Goal: Task Accomplishment & Management: Manage account settings

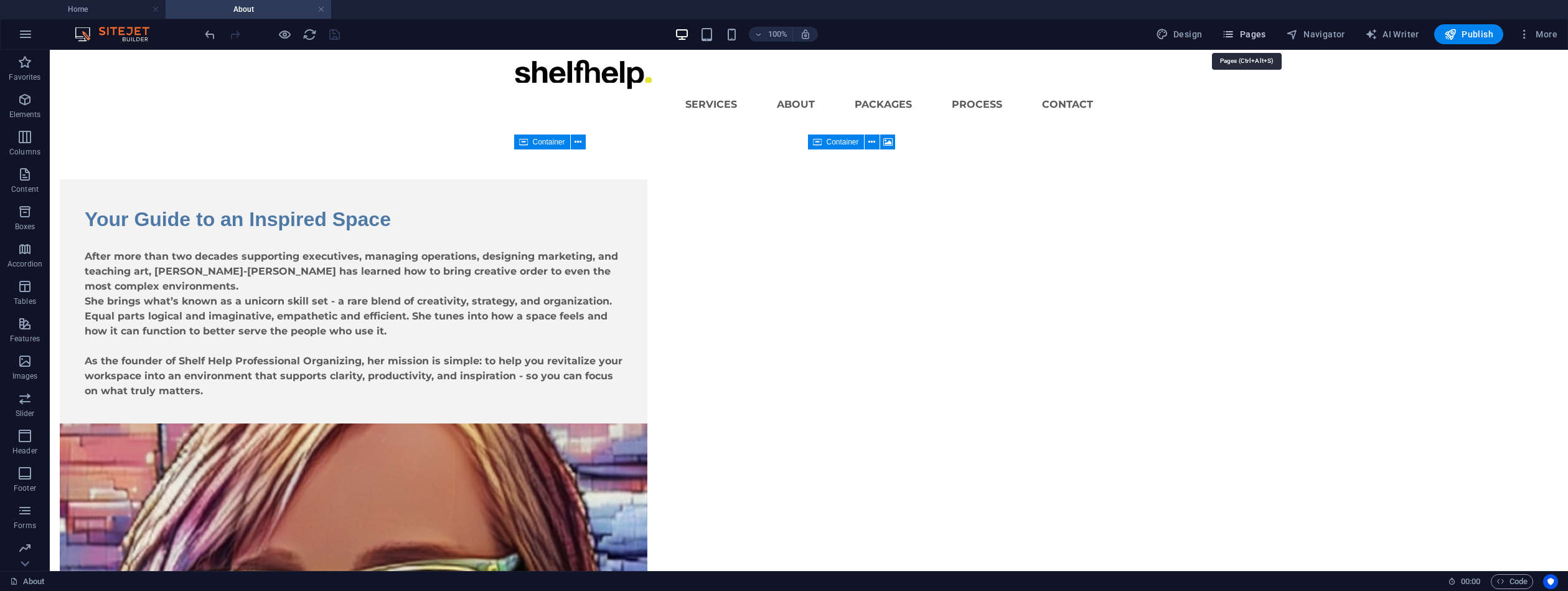
click at [1254, 34] on span "Pages" at bounding box center [1244, 34] width 44 height 12
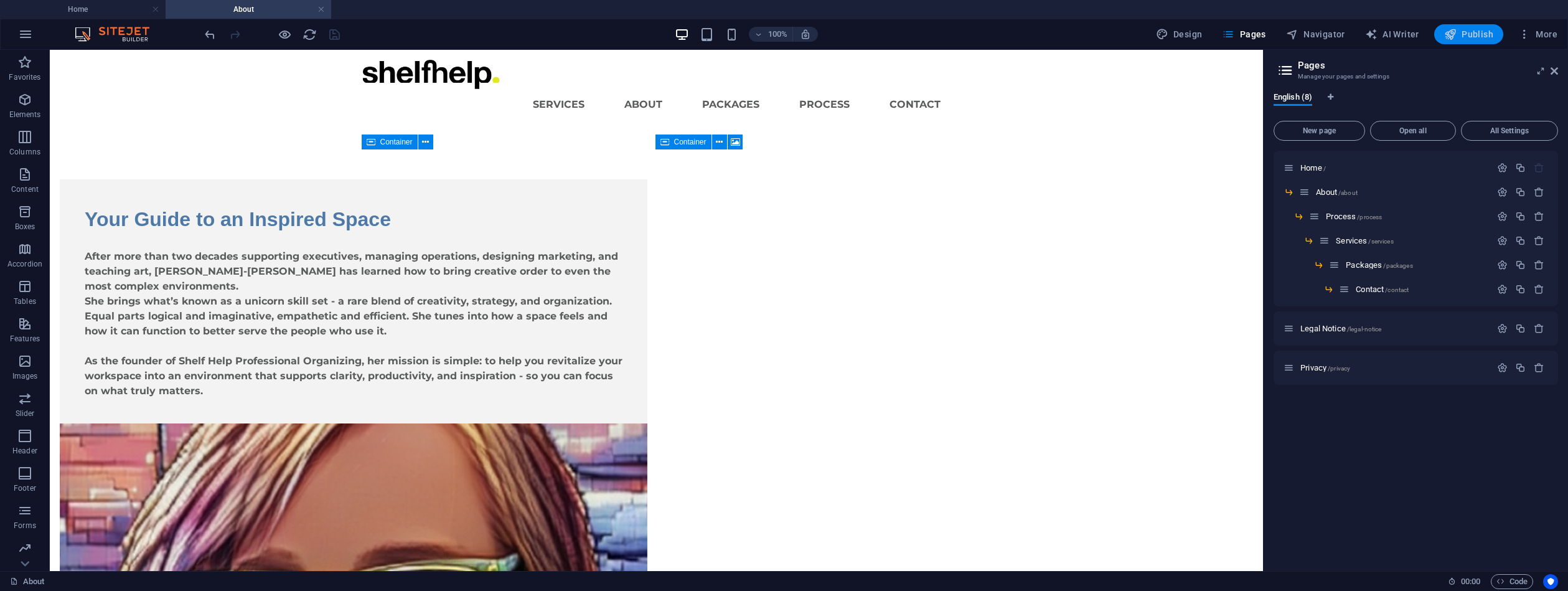
click at [1468, 36] on span "Publish" at bounding box center [1469, 34] width 49 height 12
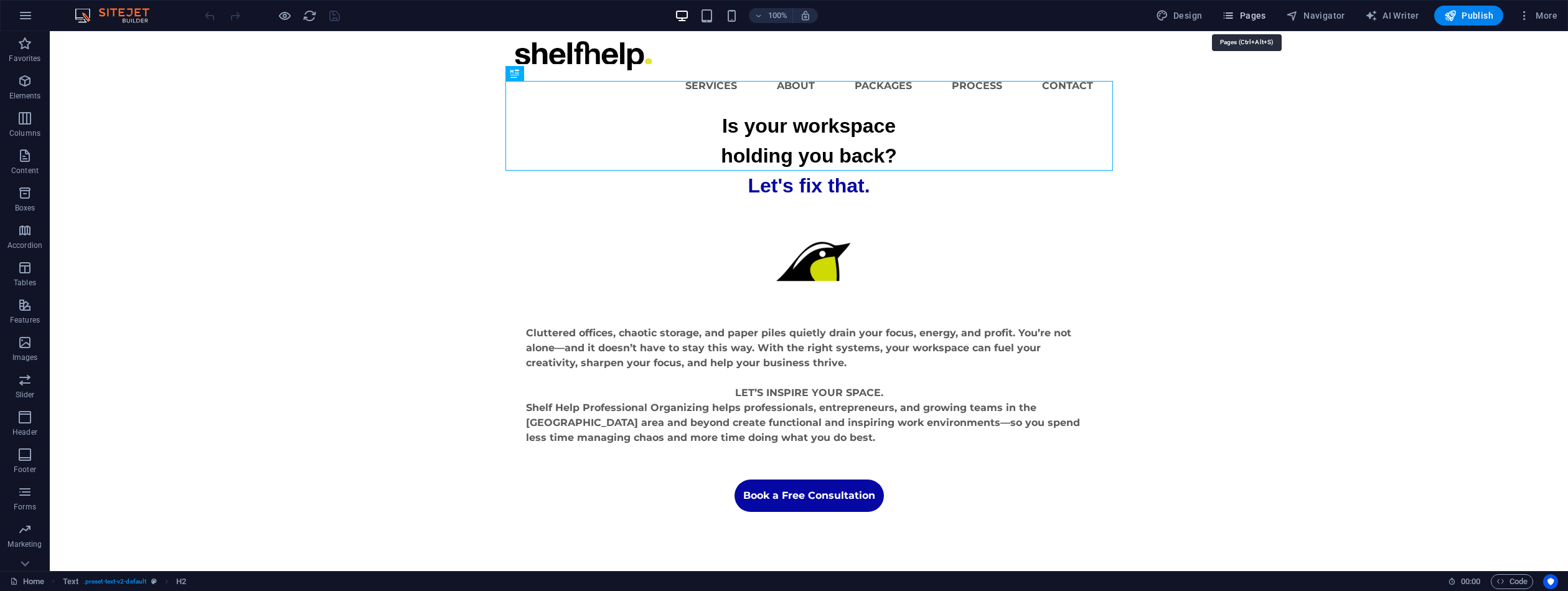
click at [1249, 15] on span "Pages" at bounding box center [1244, 15] width 44 height 12
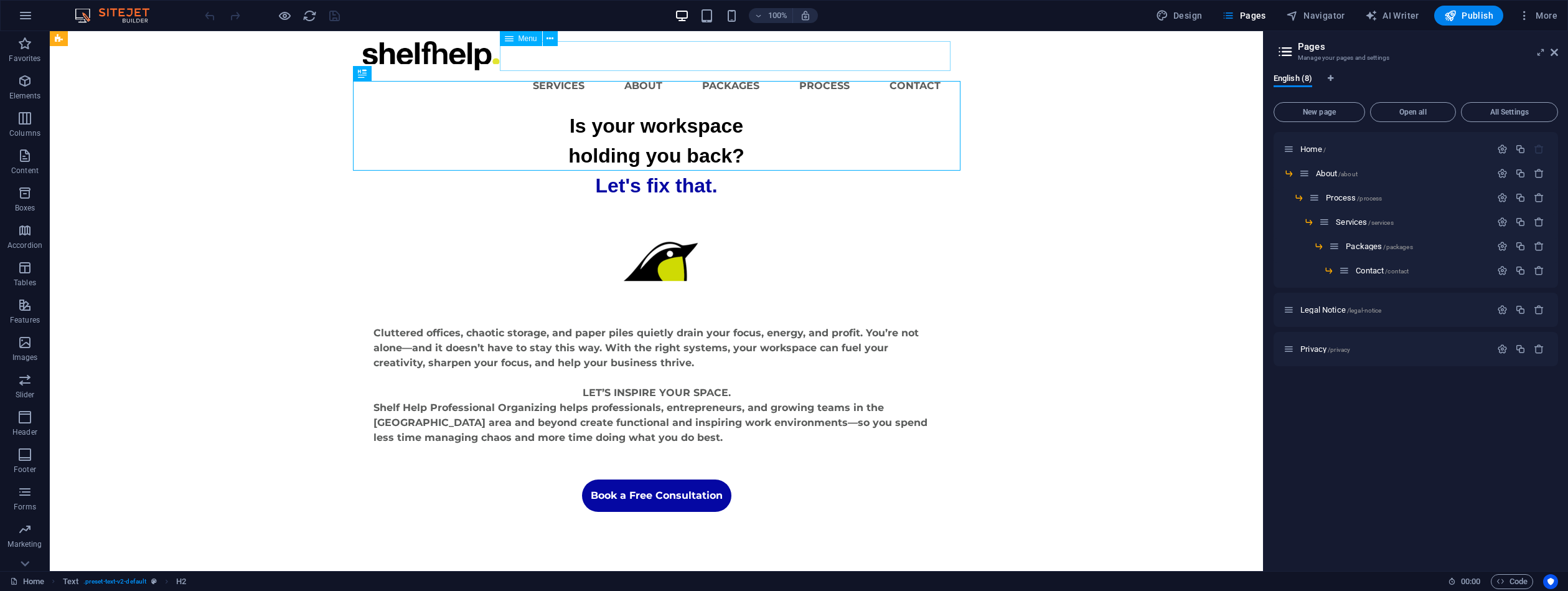
click at [568, 71] on nav "Services About Packages Process Contact" at bounding box center [657, 86] width 588 height 30
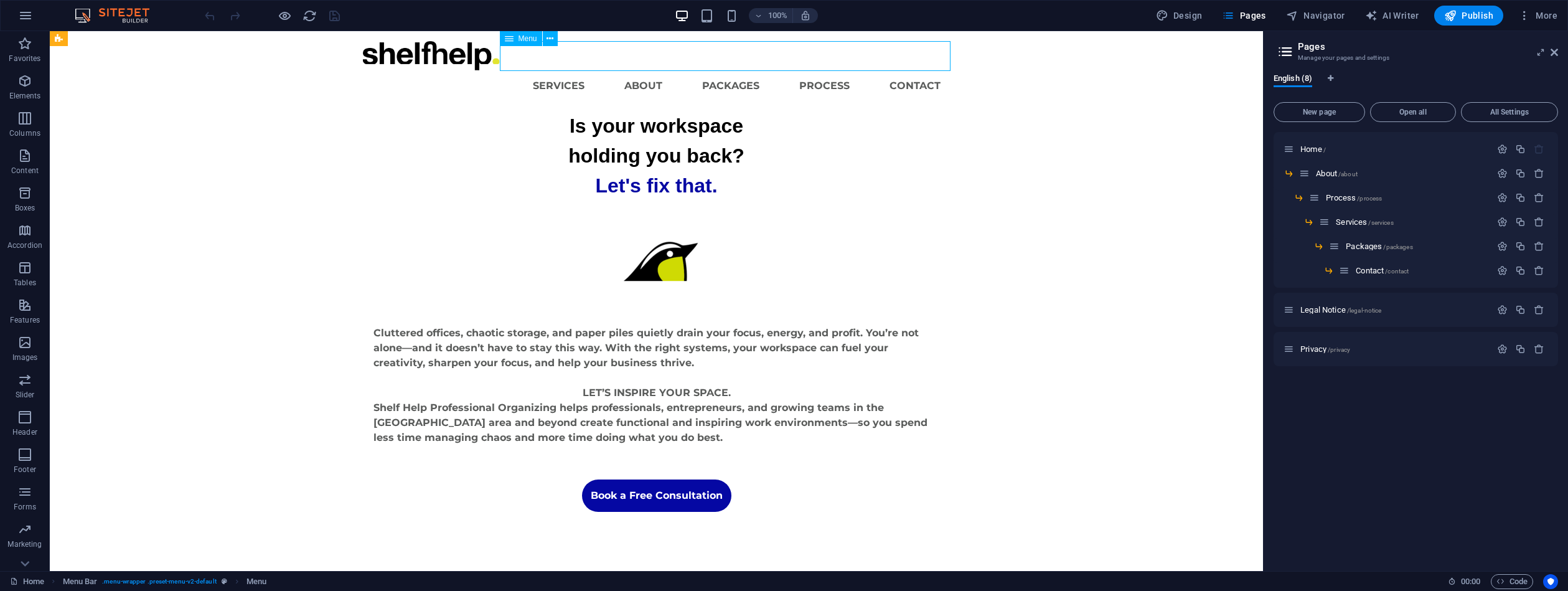
click at [575, 71] on nav "Services About Packages Process Contact" at bounding box center [657, 86] width 588 height 30
click at [530, 40] on span "Menu" at bounding box center [528, 38] width 18 height 8
click at [549, 40] on icon at bounding box center [549, 38] width 7 height 13
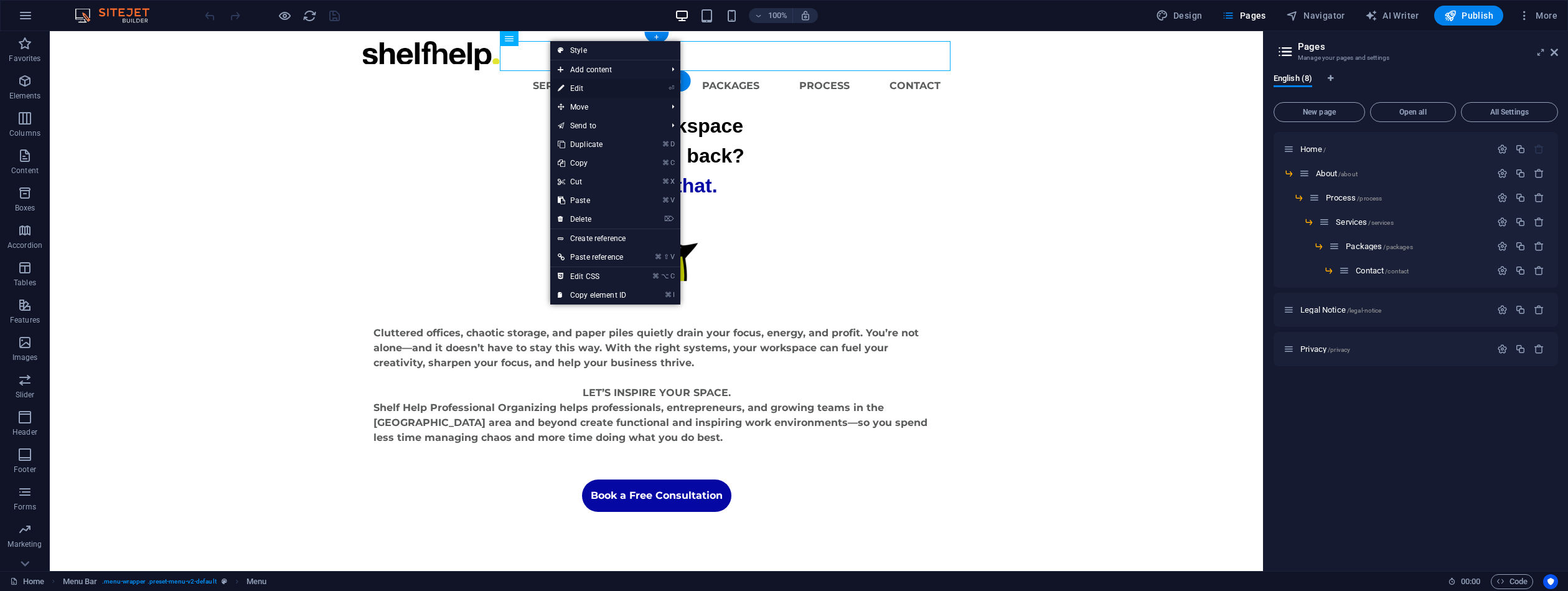
click at [585, 86] on link "⏎ Edit" at bounding box center [592, 88] width 84 height 18
select select
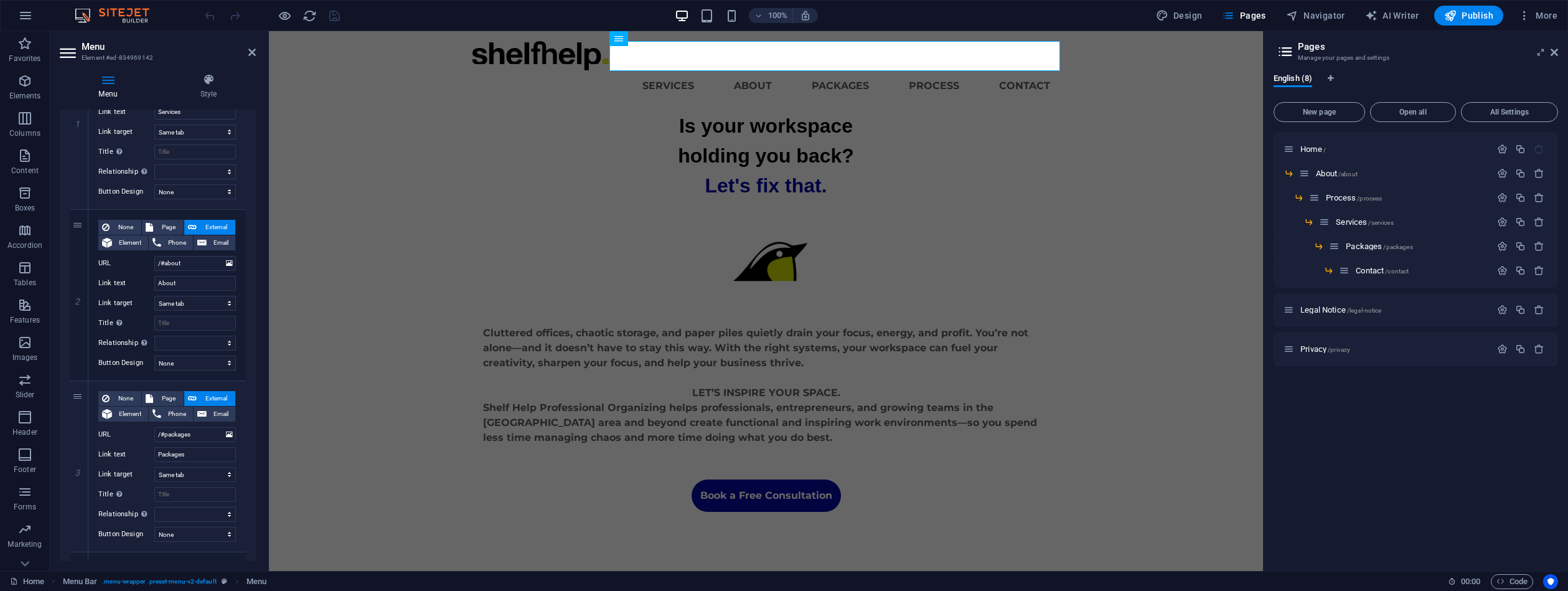
scroll to position [192, 0]
click at [164, 220] on span "Page" at bounding box center [169, 225] width 23 height 15
select select
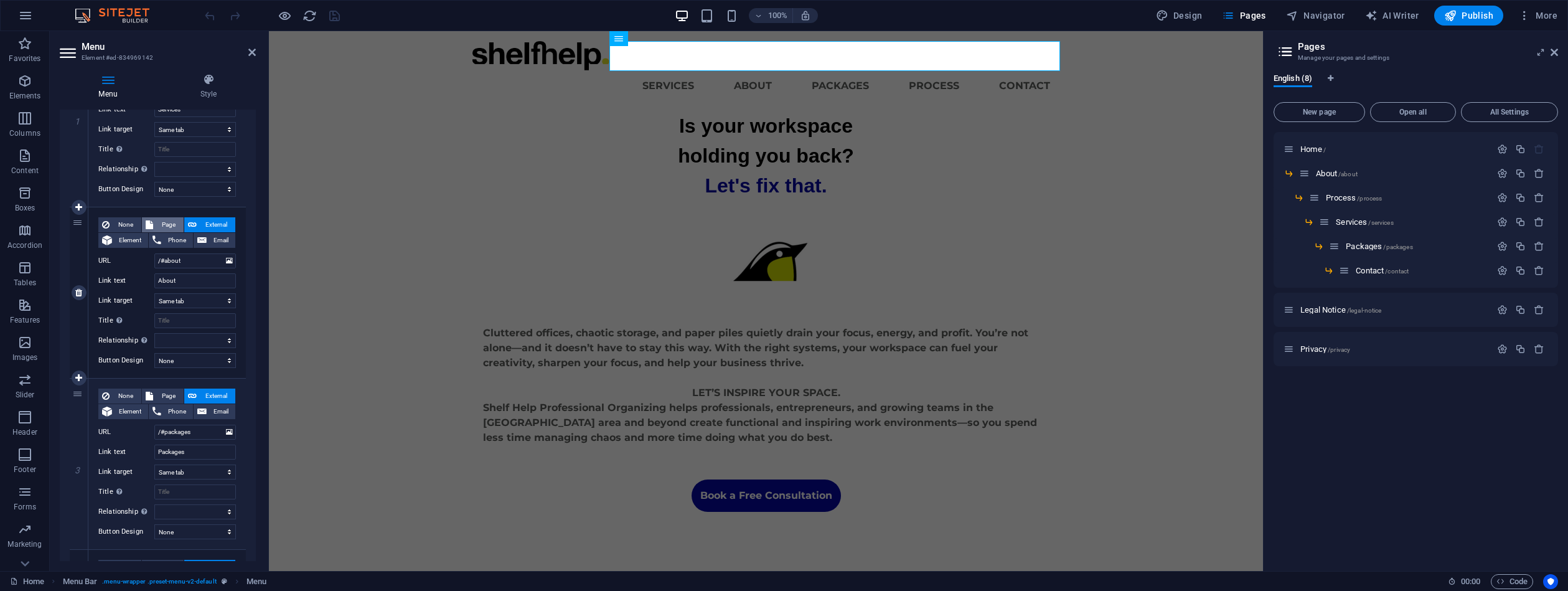
select select
select select "1"
select select
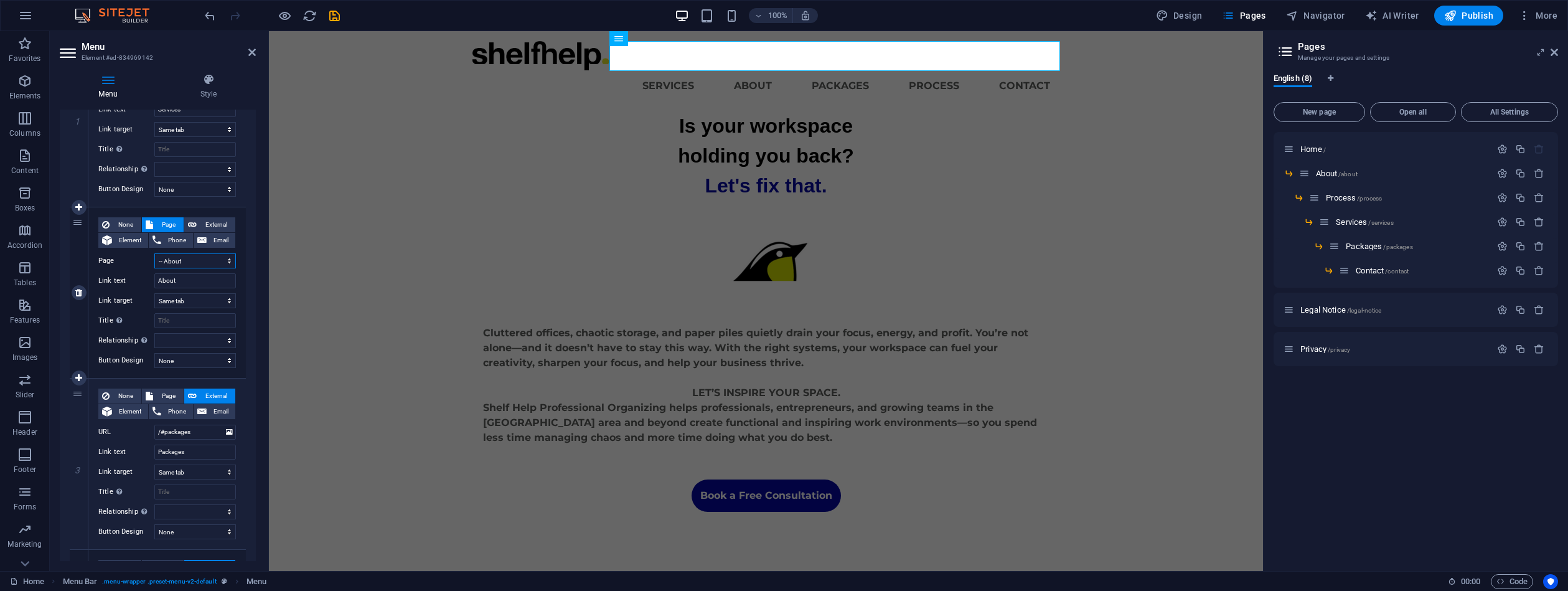
select select
click at [327, 20] on icon "save" at bounding box center [334, 15] width 15 height 15
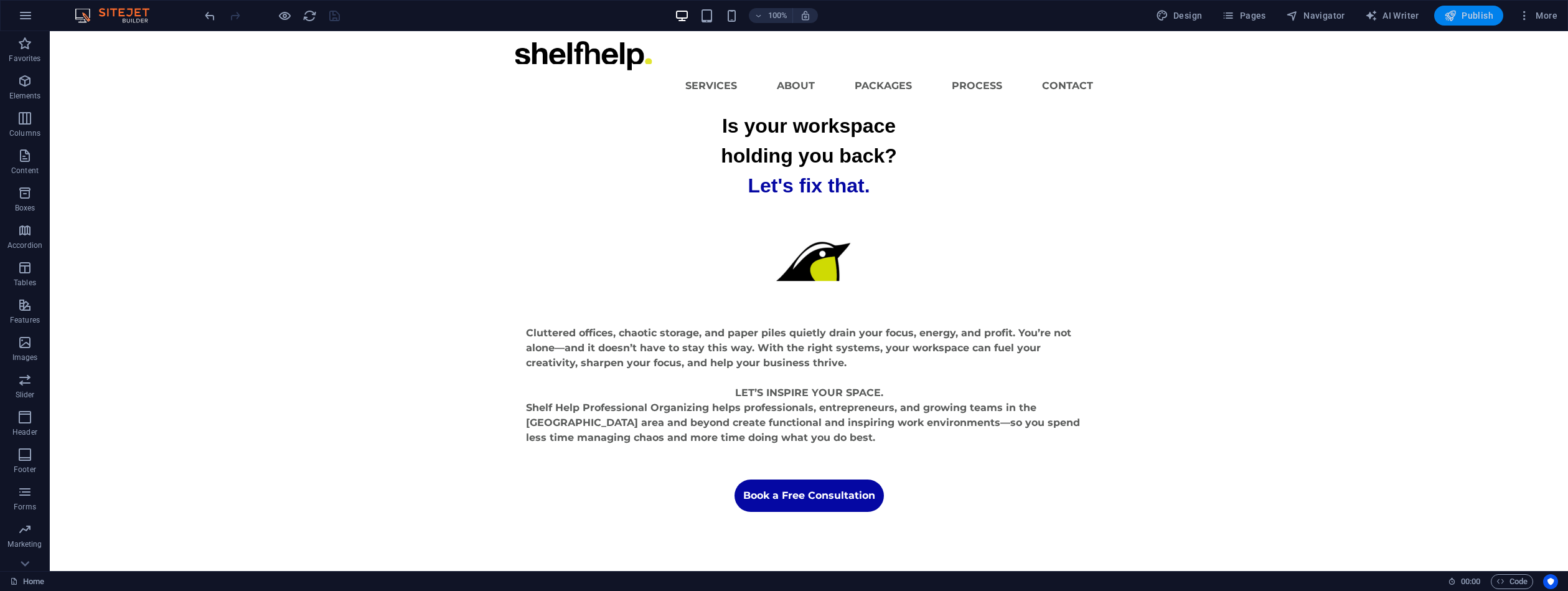
click at [1479, 11] on span "Publish" at bounding box center [1469, 15] width 49 height 12
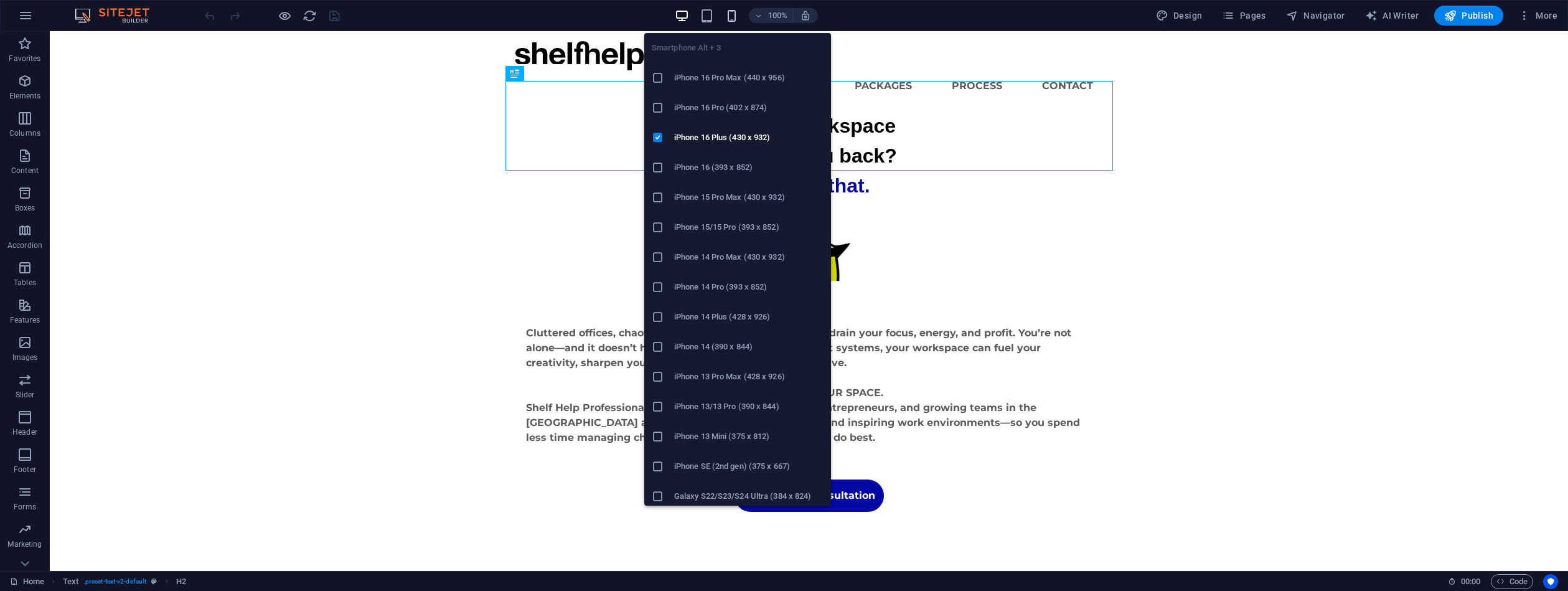
click at [731, 14] on icon "button" at bounding box center [732, 15] width 15 height 15
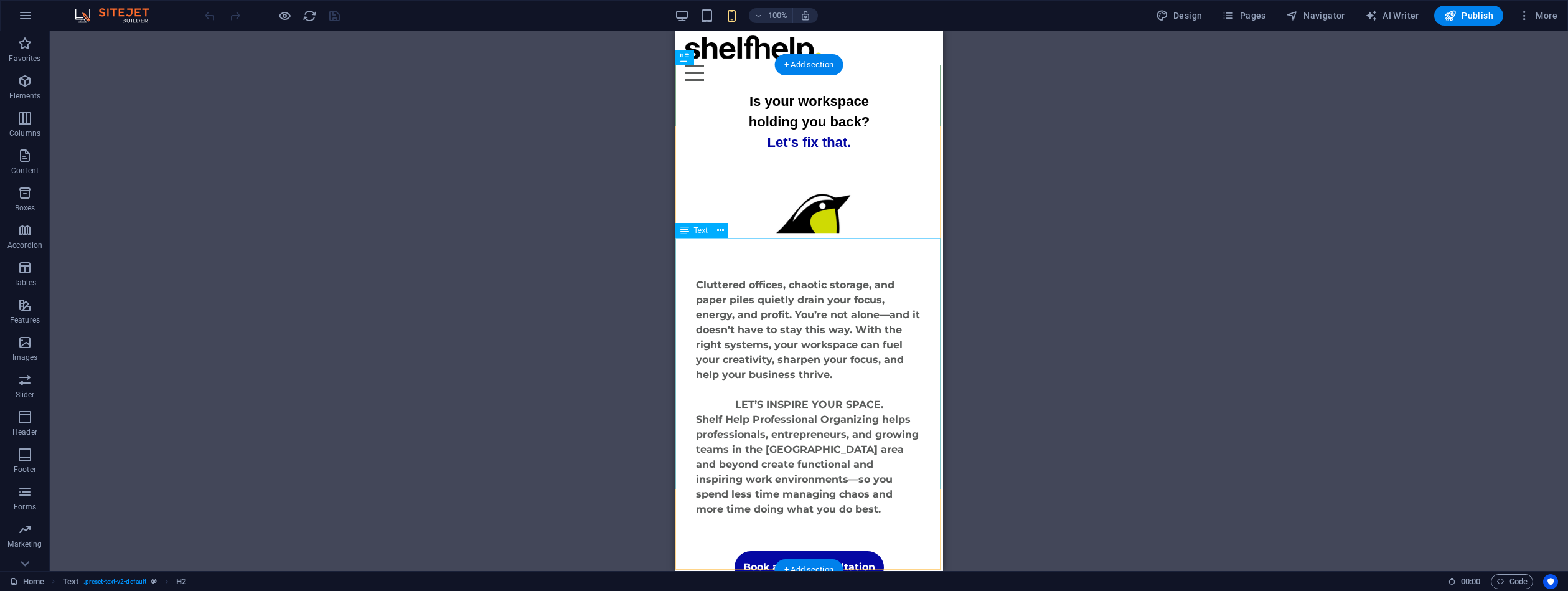
scroll to position [1, 0]
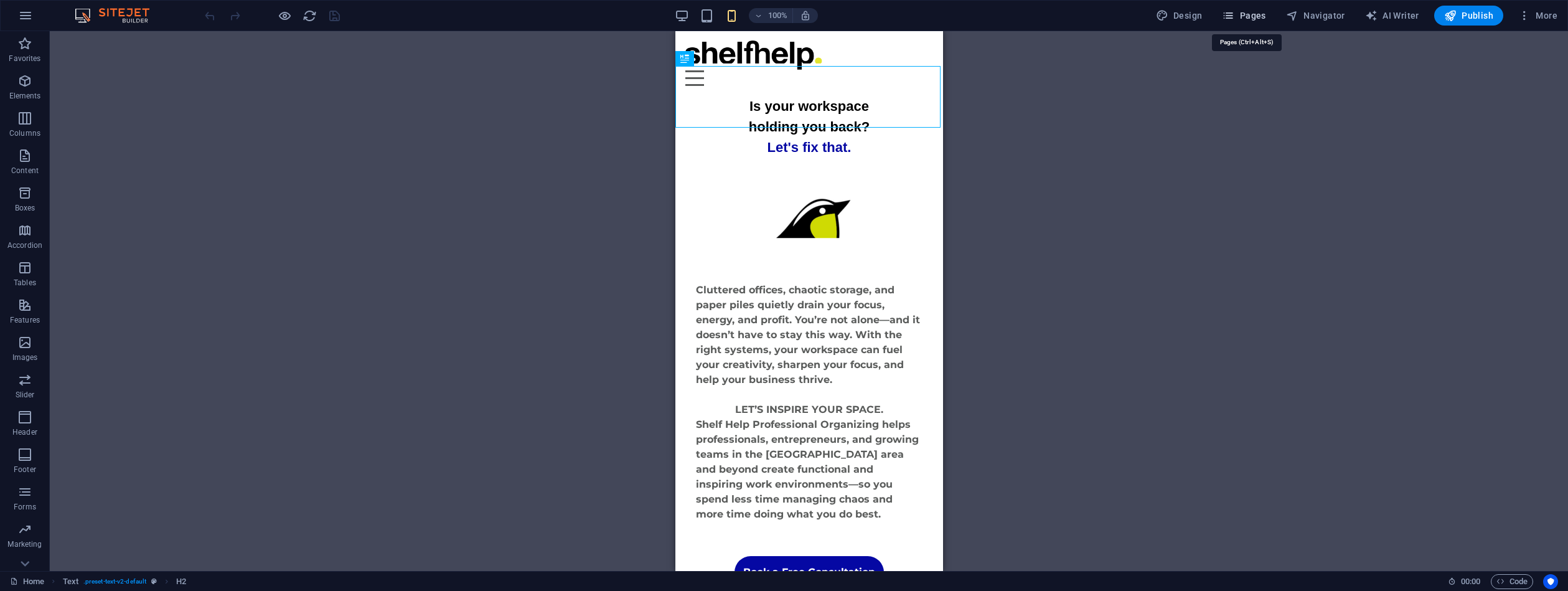
click at [1264, 18] on span "Pages" at bounding box center [1244, 15] width 44 height 12
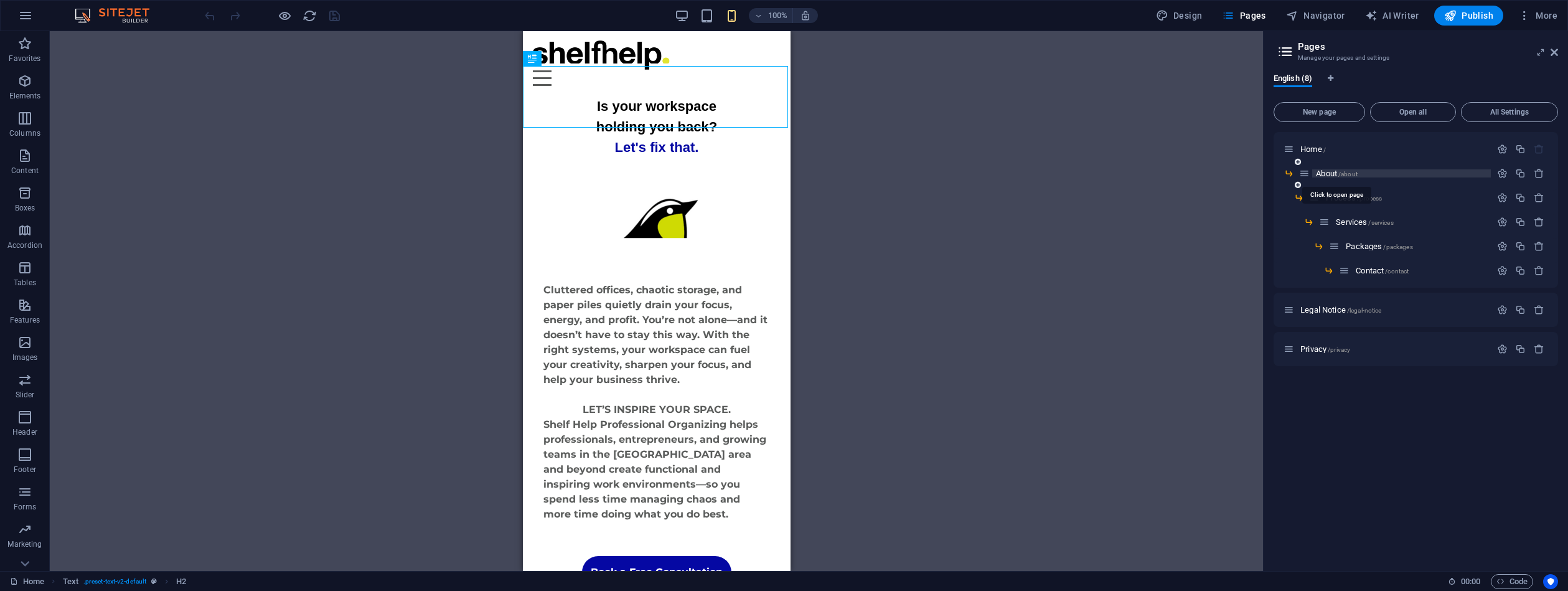
click at [1329, 176] on span "About /about" at bounding box center [1337, 173] width 41 height 9
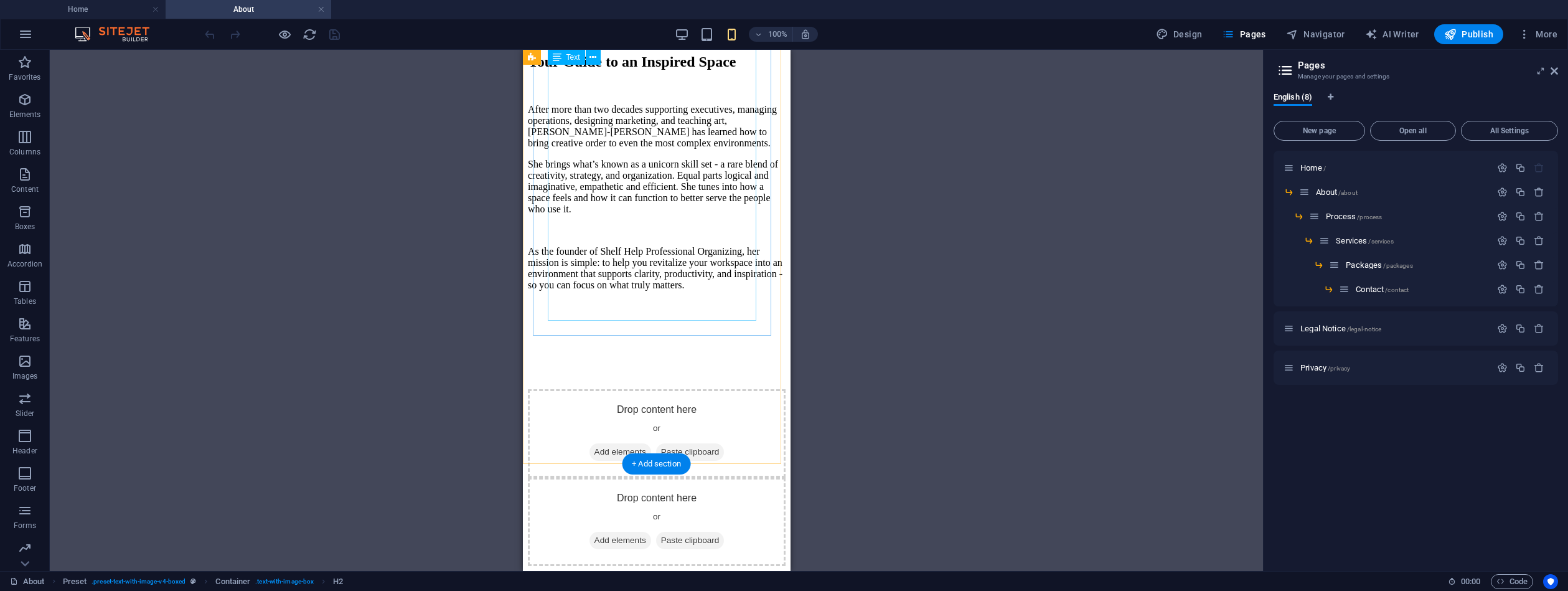
scroll to position [189, 0]
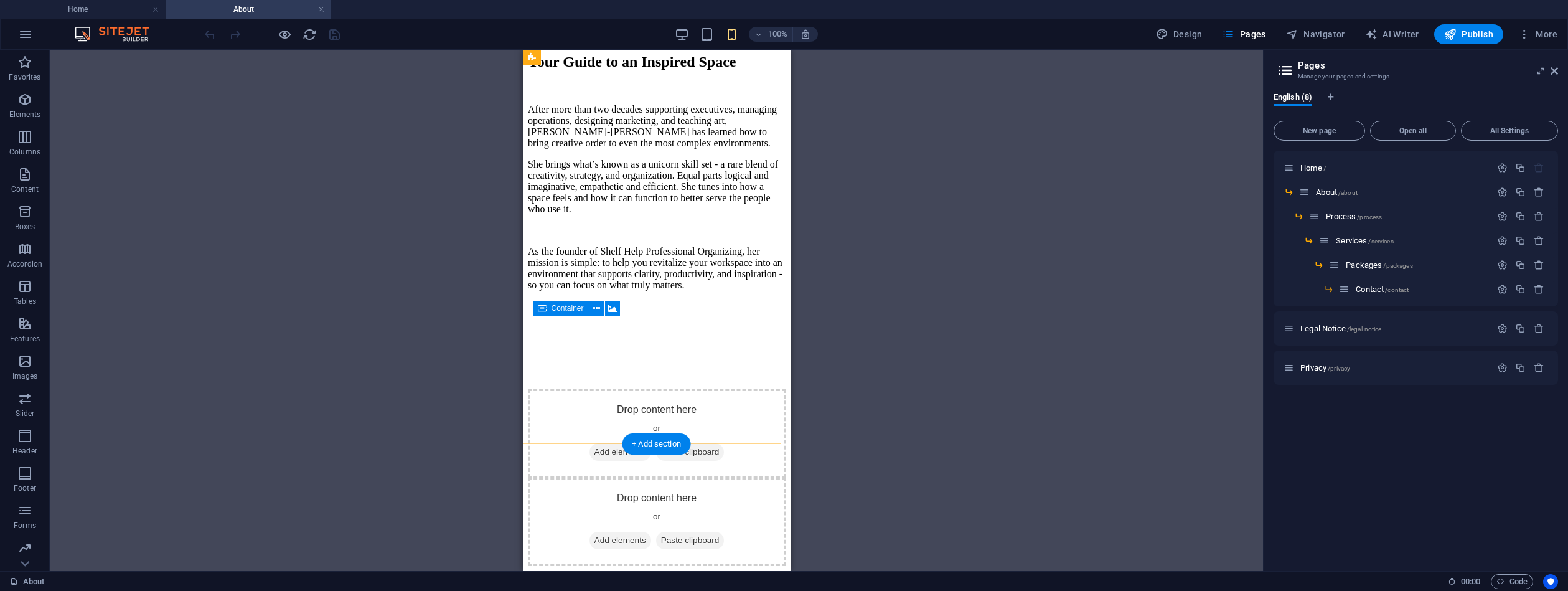
click at [645, 389] on div "Drop content here or Add elements Paste clipboard" at bounding box center [656, 433] width 258 height 88
click at [707, 224] on div "After more than two decades supporting executives, managing operations, designi…" at bounding box center [656, 186] width 258 height 208
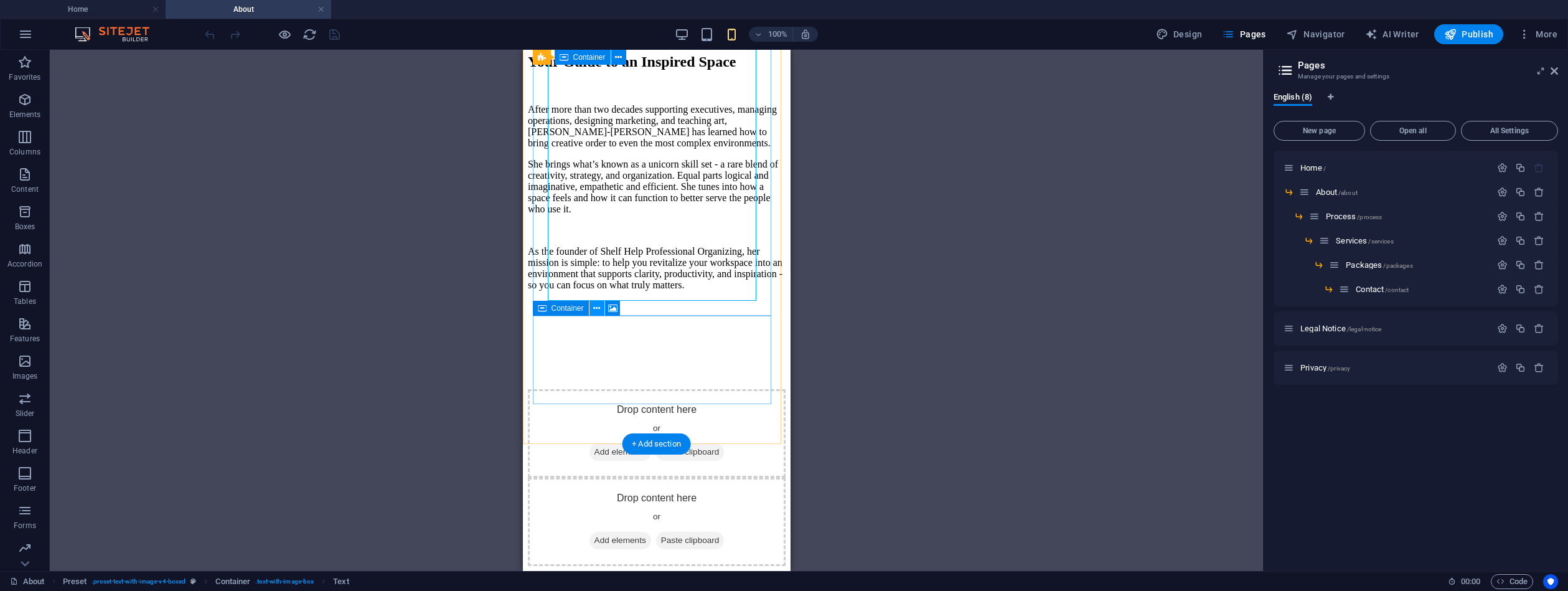
click at [599, 307] on icon at bounding box center [596, 308] width 7 height 13
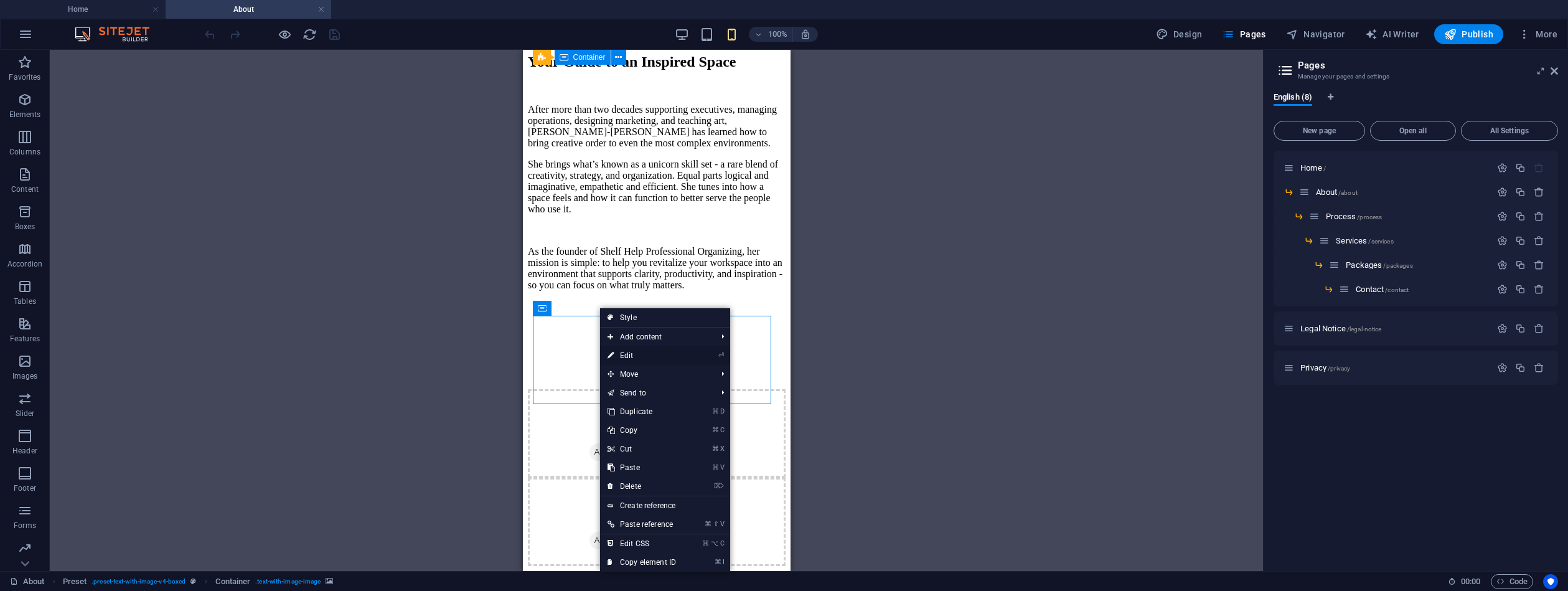
click at [625, 353] on link "⏎ Edit" at bounding box center [641, 356] width 84 height 18
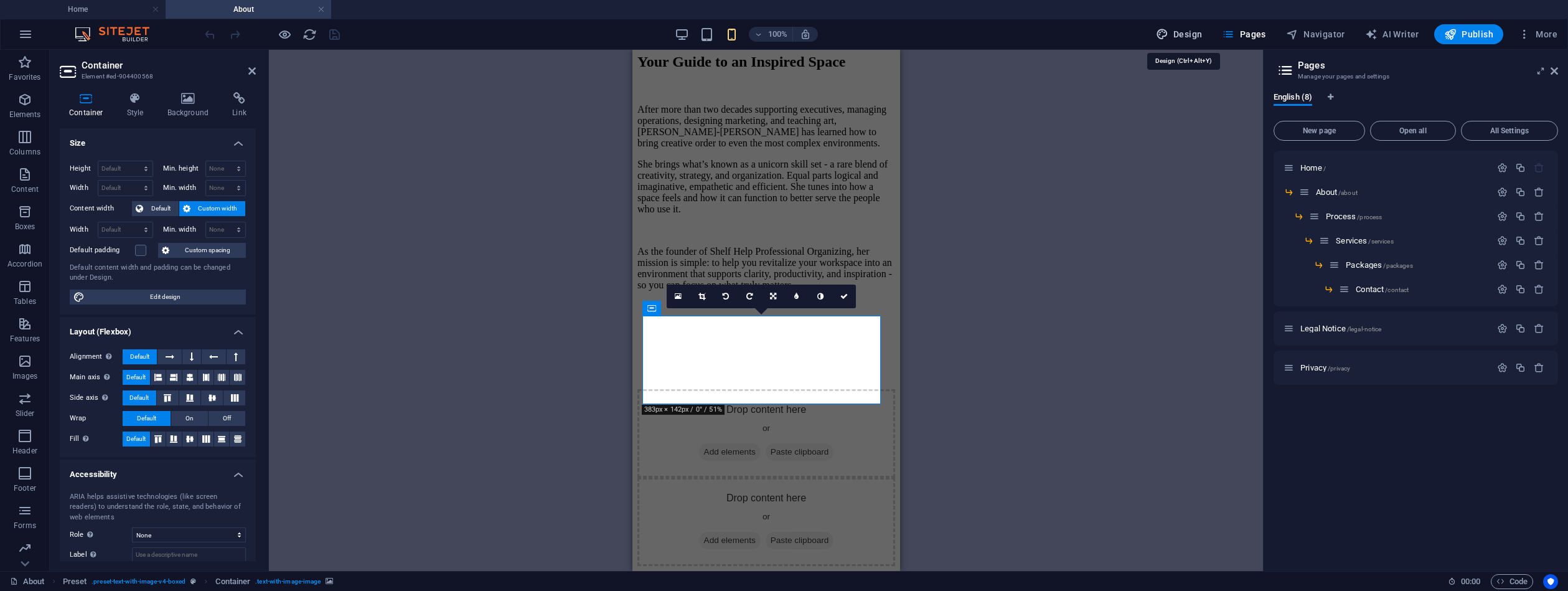
click at [1184, 37] on span "Design" at bounding box center [1179, 34] width 47 height 12
select select "px"
select select "400"
select select "px"
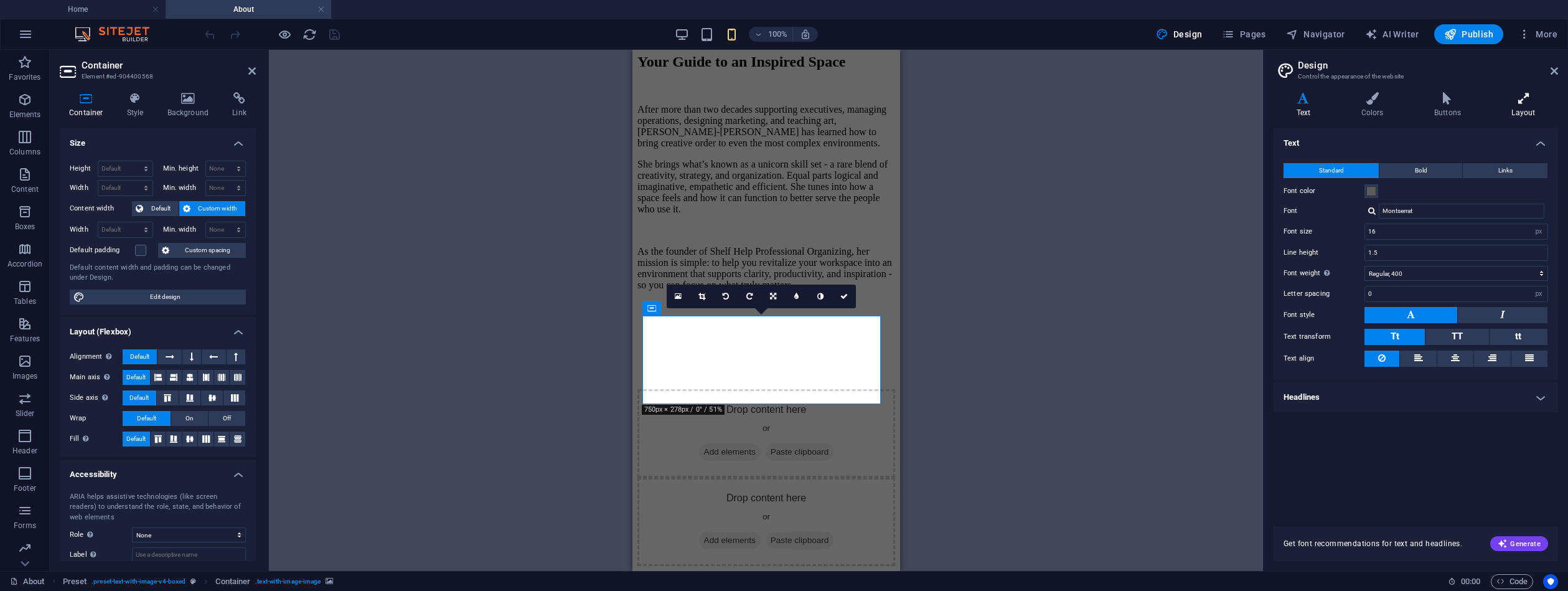
click at [1524, 98] on icon at bounding box center [1524, 98] width 69 height 12
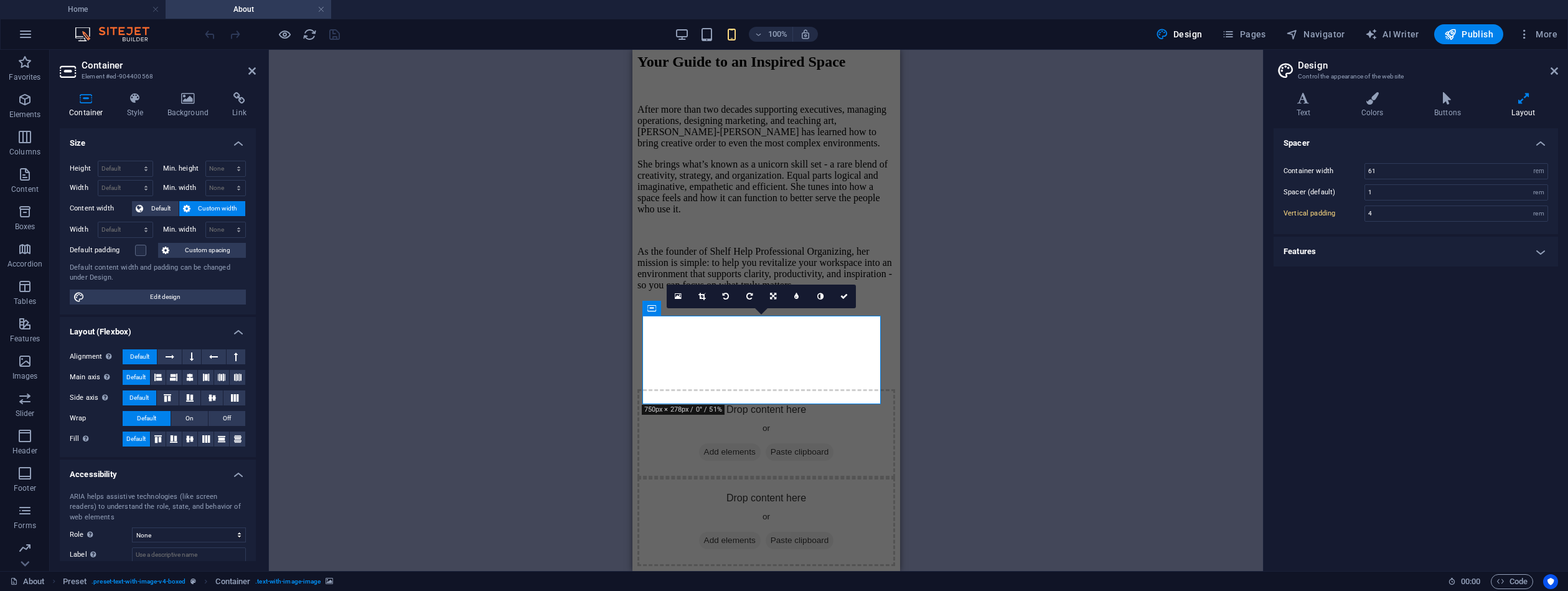
click at [1541, 254] on h4 "Features" at bounding box center [1415, 251] width 284 height 30
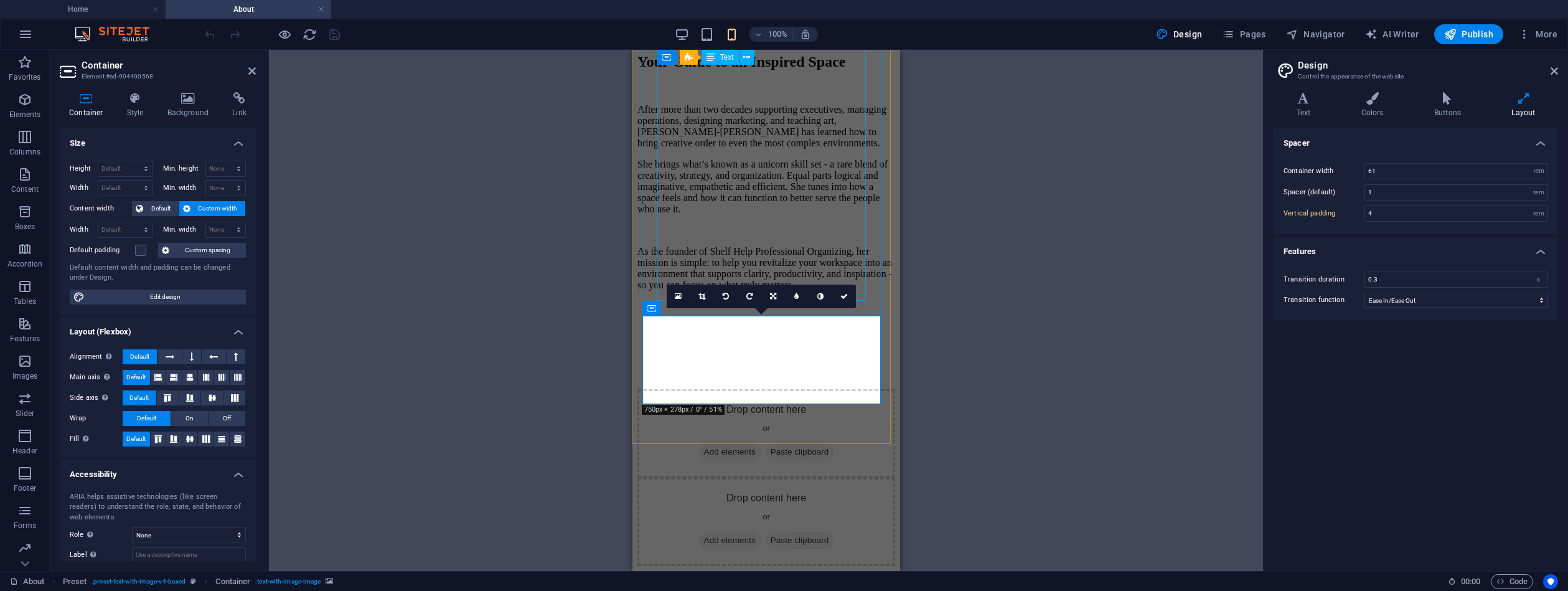
click at [829, 222] on div "After more than two decades supporting executives, managing operations, designi…" at bounding box center [766, 186] width 258 height 208
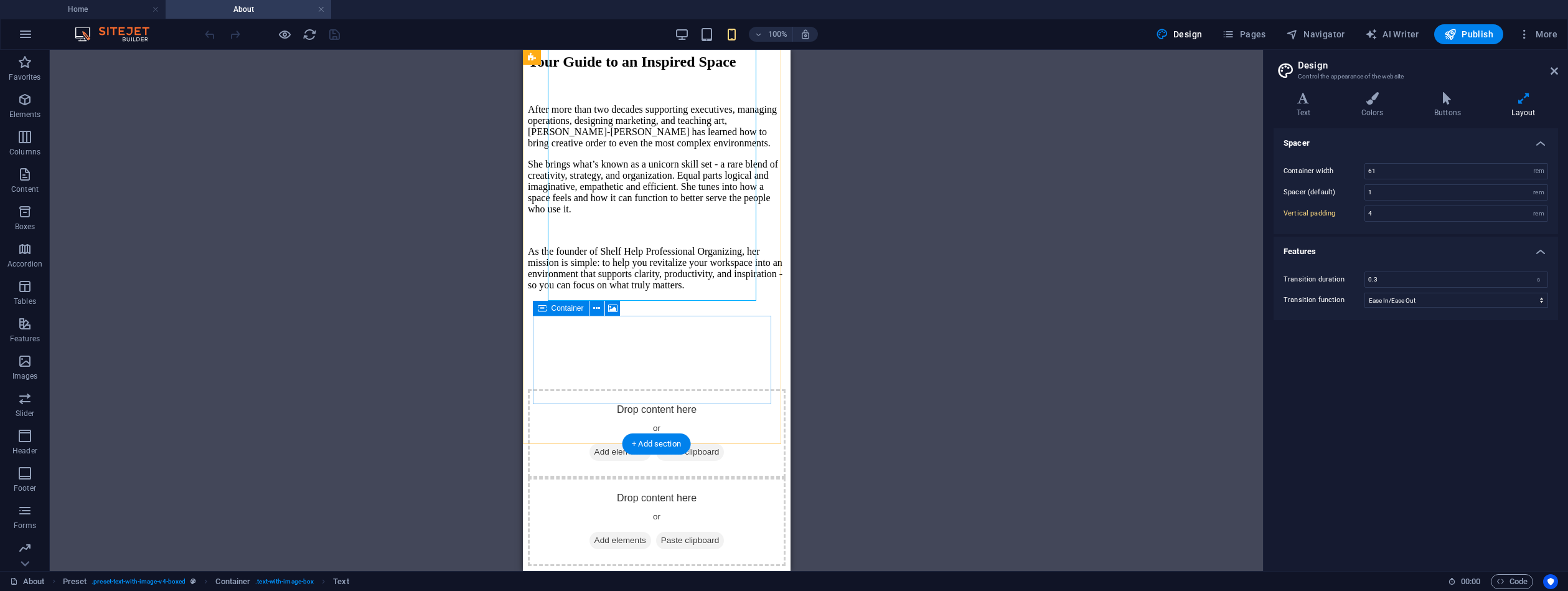
click at [651, 399] on div "Drop content here or Add elements Paste clipboard" at bounding box center [656, 433] width 258 height 88
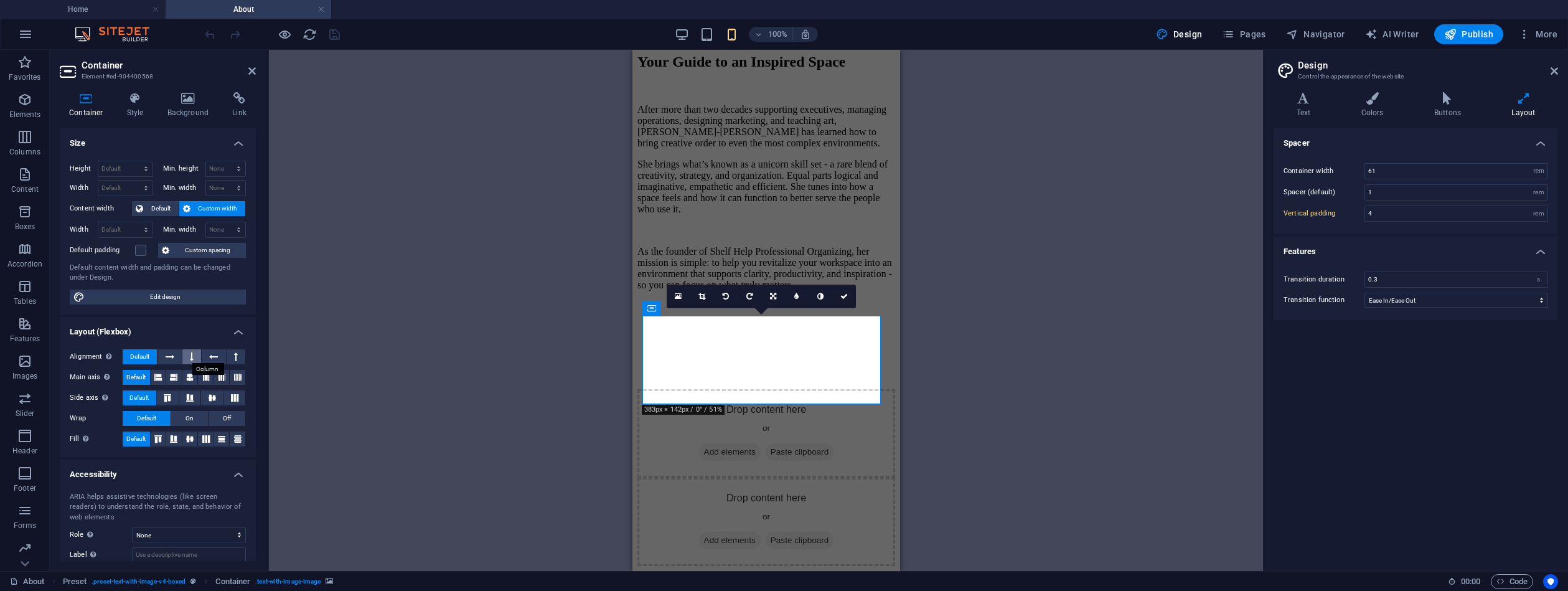
click at [194, 356] on button at bounding box center [192, 356] width 18 height 15
click at [172, 355] on icon at bounding box center [169, 356] width 8 height 15
click at [190, 357] on icon at bounding box center [192, 356] width 4 height 15
click at [167, 358] on icon at bounding box center [169, 356] width 8 height 15
click at [189, 376] on icon at bounding box center [190, 377] width 8 height 15
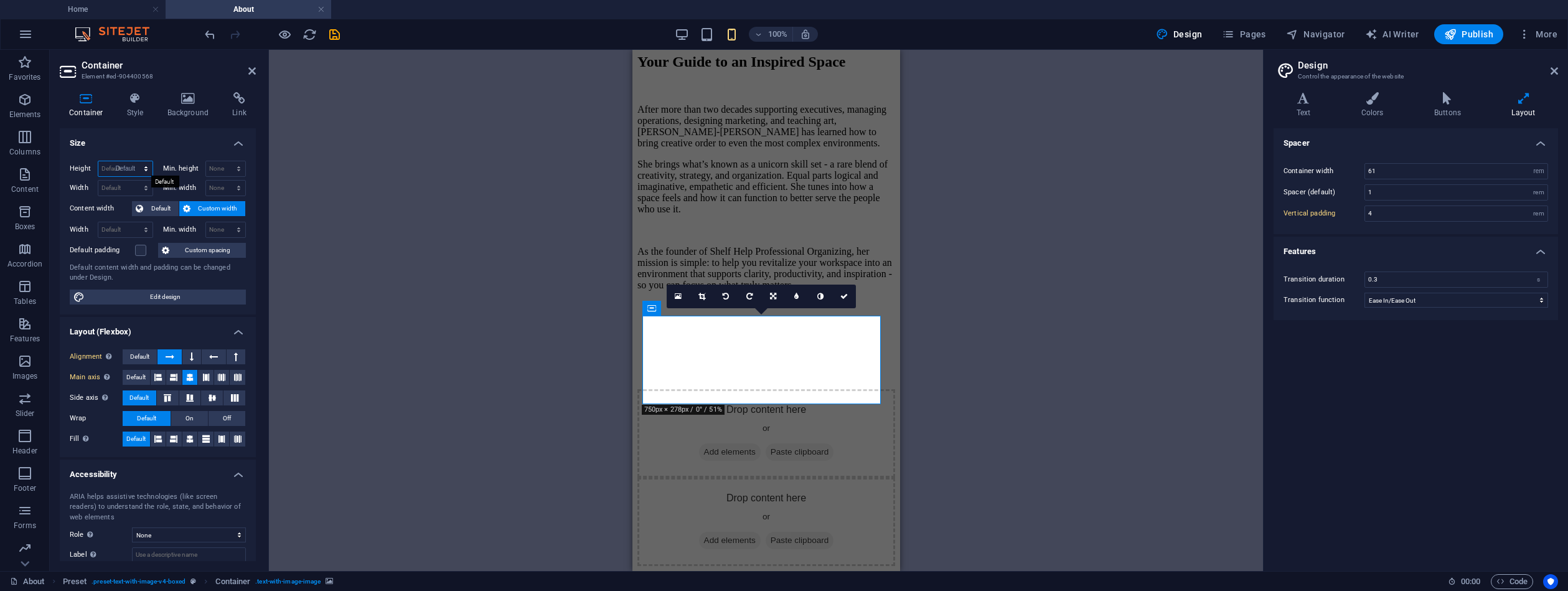
select select "DISABLED_OPTION_VALUE"
select select "px"
type input "0"
drag, startPoint x: 216, startPoint y: 171, endPoint x: 192, endPoint y: 163, distance: 25.3
click at [192, 163] on div "Min. height 0 None px rem % vh vw" at bounding box center [205, 169] width 84 height 16
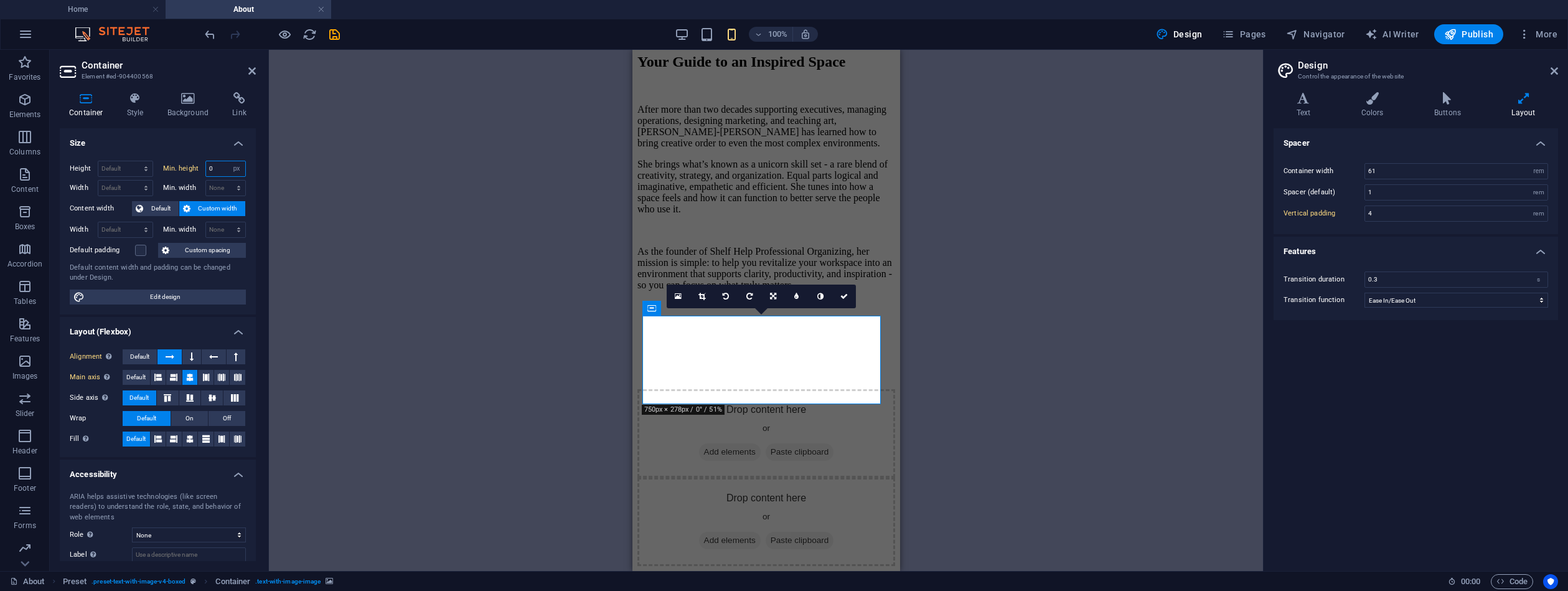
click at [212, 170] on input "0" at bounding box center [226, 168] width 40 height 15
drag, startPoint x: 220, startPoint y: 171, endPoint x: 189, endPoint y: 166, distance: 31.4
click at [189, 166] on div "Min. height 33 None px rem % vh vw" at bounding box center [205, 169] width 84 height 16
type input "100"
select select "px"
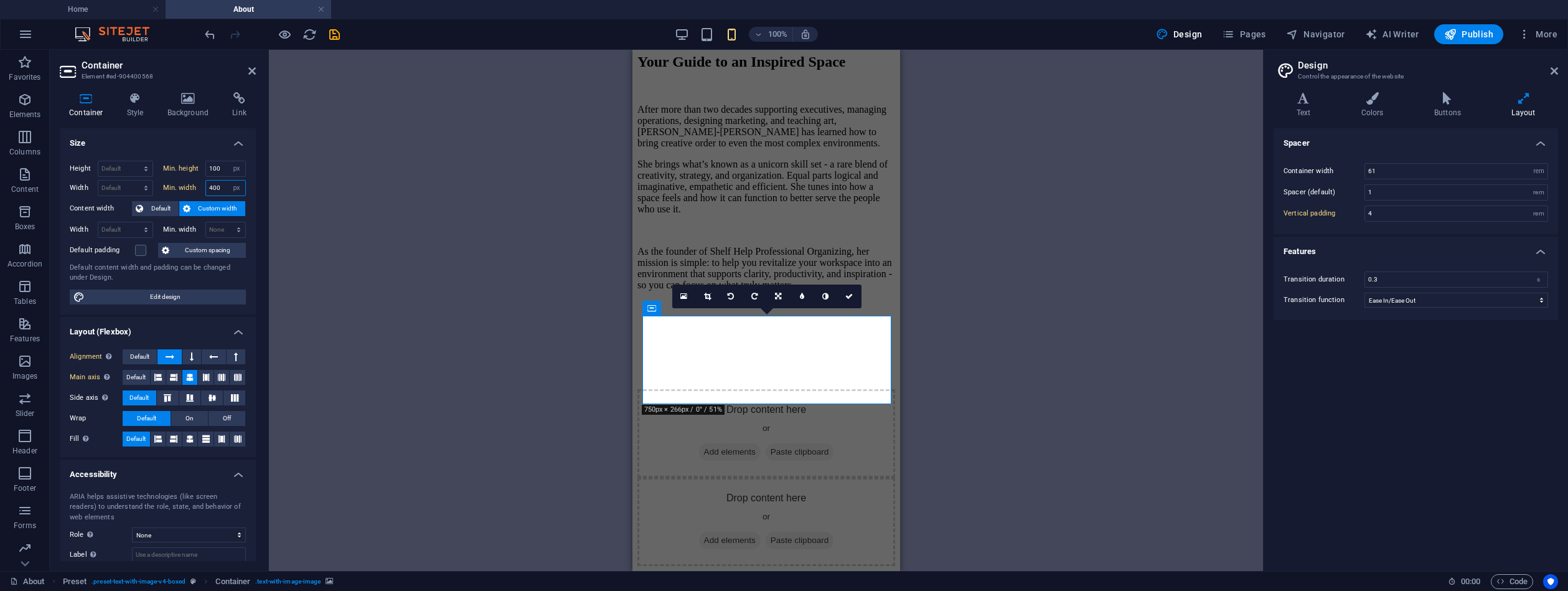
drag, startPoint x: 221, startPoint y: 186, endPoint x: 205, endPoint y: 183, distance: 16.3
click at [206, 183] on input "400" at bounding box center [226, 188] width 40 height 15
type input "100"
select select "px"
type input "383"
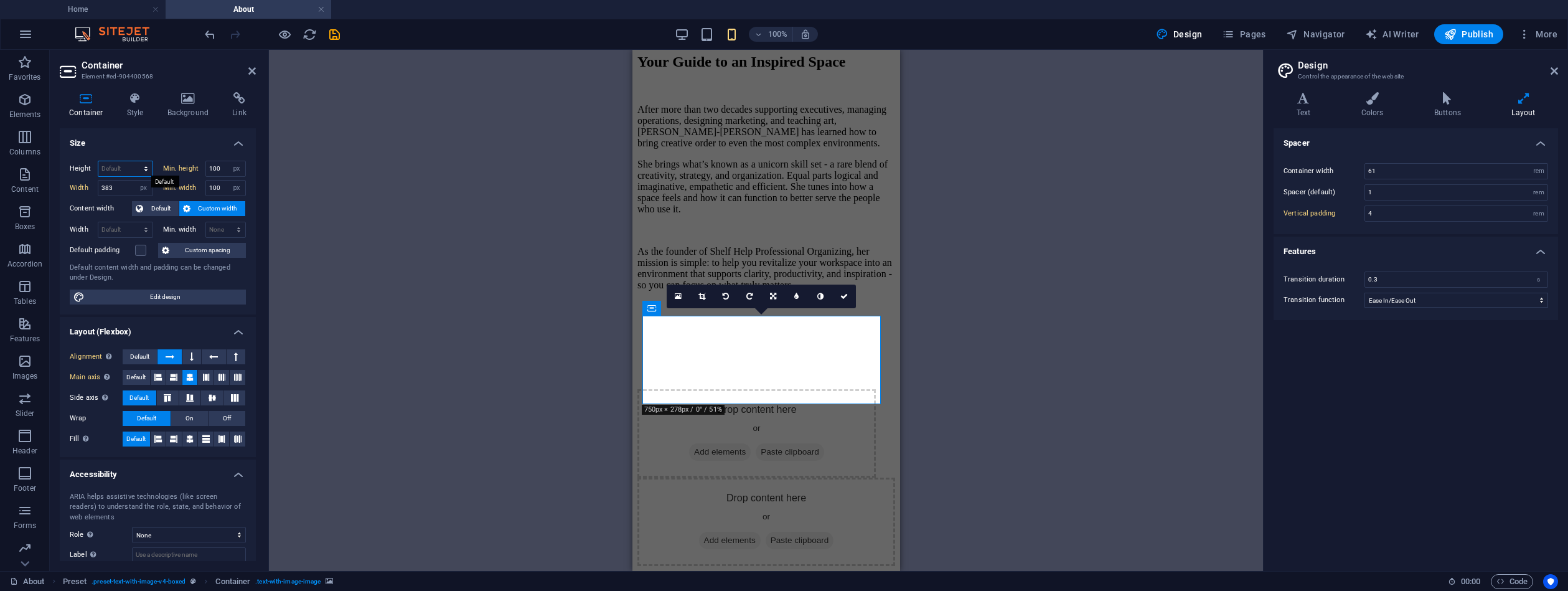
select select "px"
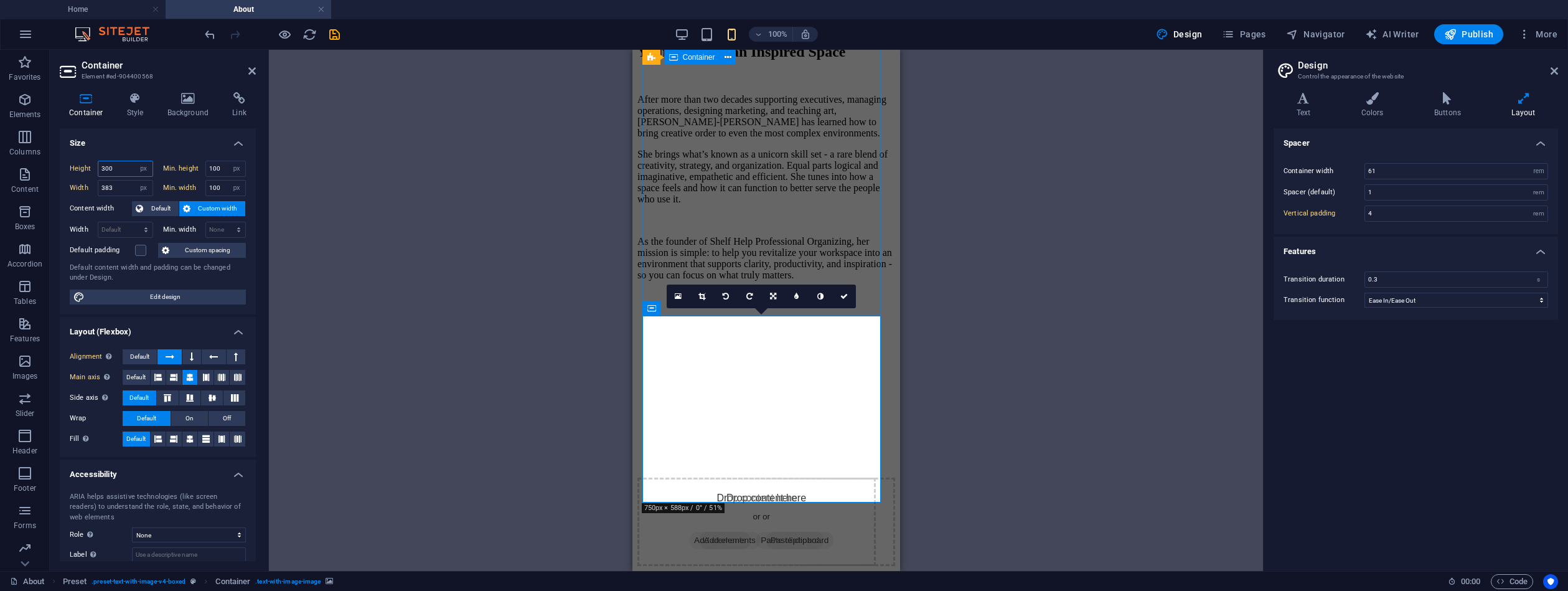
drag, startPoint x: 118, startPoint y: 166, endPoint x: 93, endPoint y: 161, distance: 25.5
click at [93, 161] on div "Height 300 Default px rem % vh vw" at bounding box center [111, 169] width 84 height 16
type input "383"
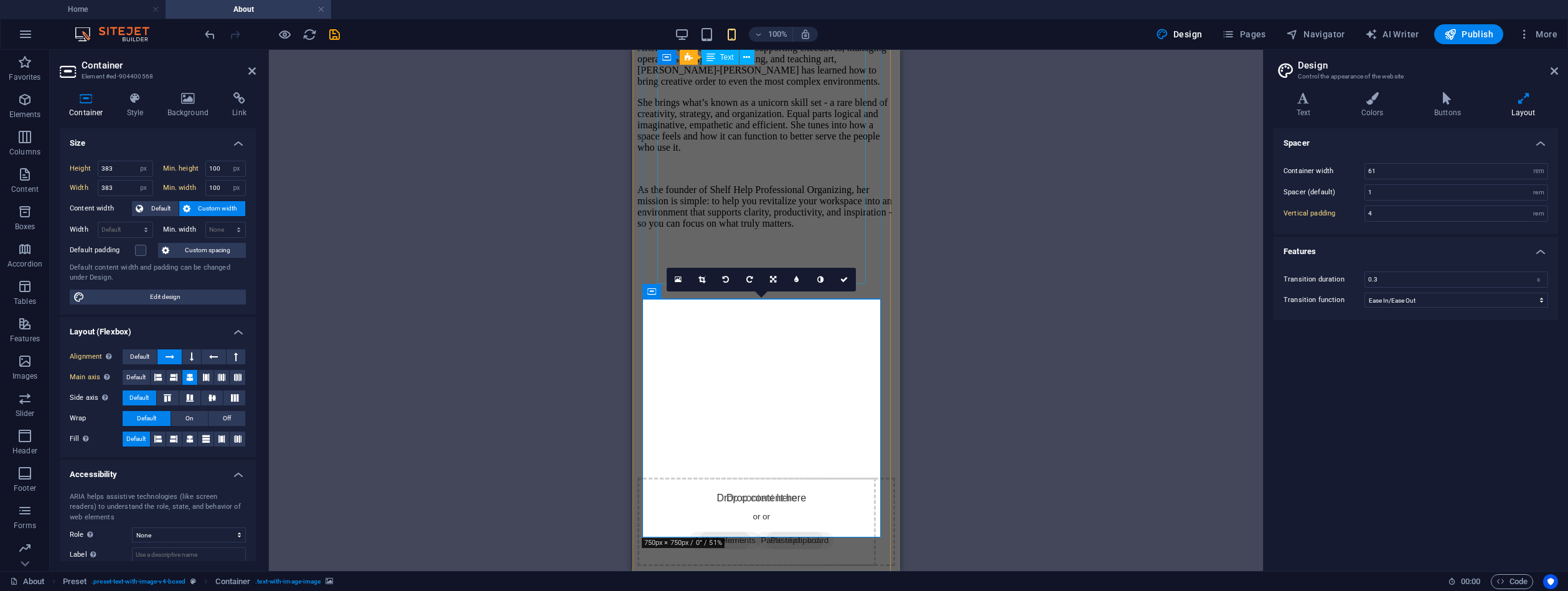
scroll to position [205, 0]
click at [182, 248] on span "Custom spacing" at bounding box center [208, 250] width 69 height 15
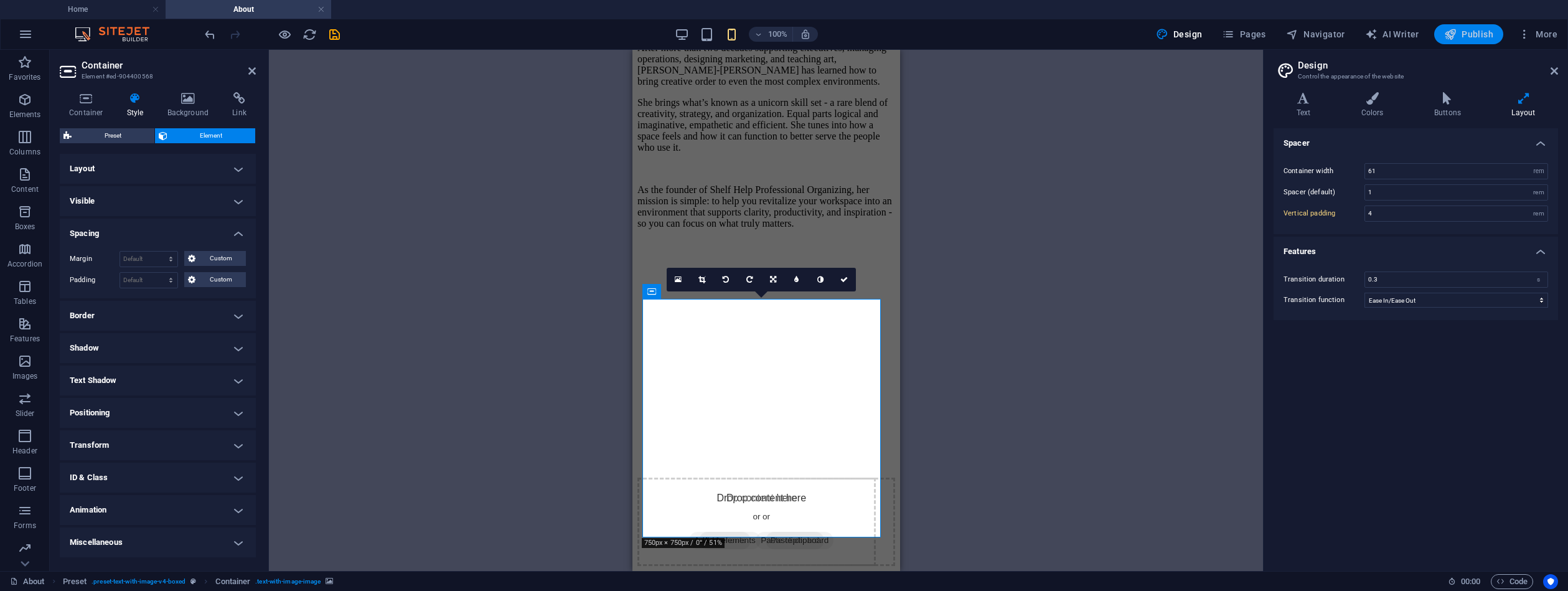
click at [1469, 39] on span "Publish" at bounding box center [1469, 34] width 49 height 12
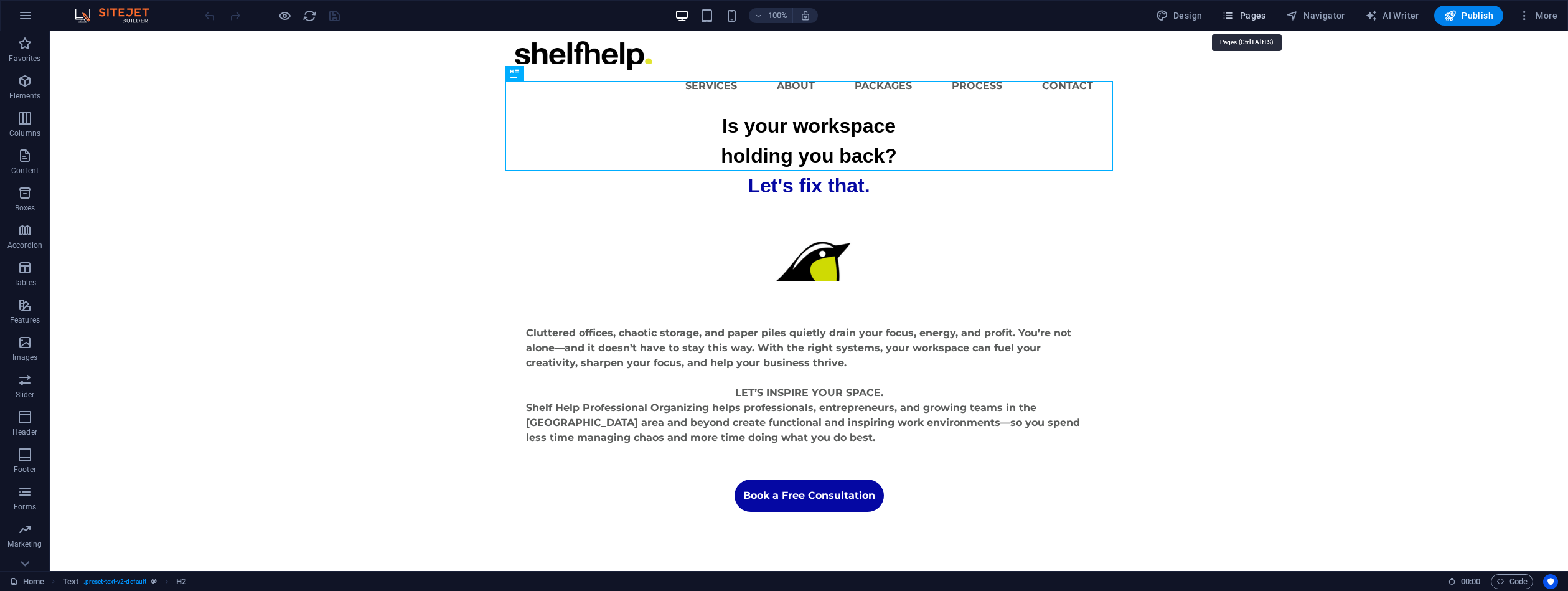
click at [1235, 18] on icon "button" at bounding box center [1228, 15] width 12 height 12
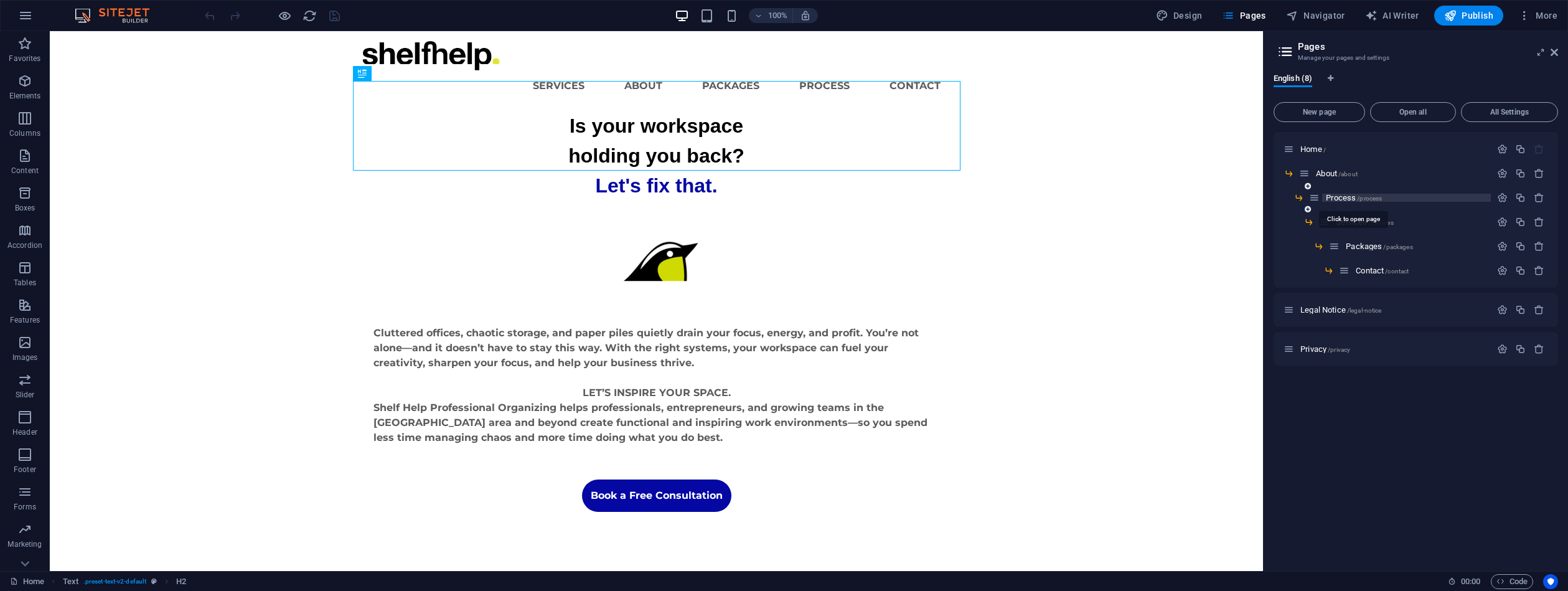
click at [1347, 195] on span "Process /process" at bounding box center [1353, 198] width 56 height 9
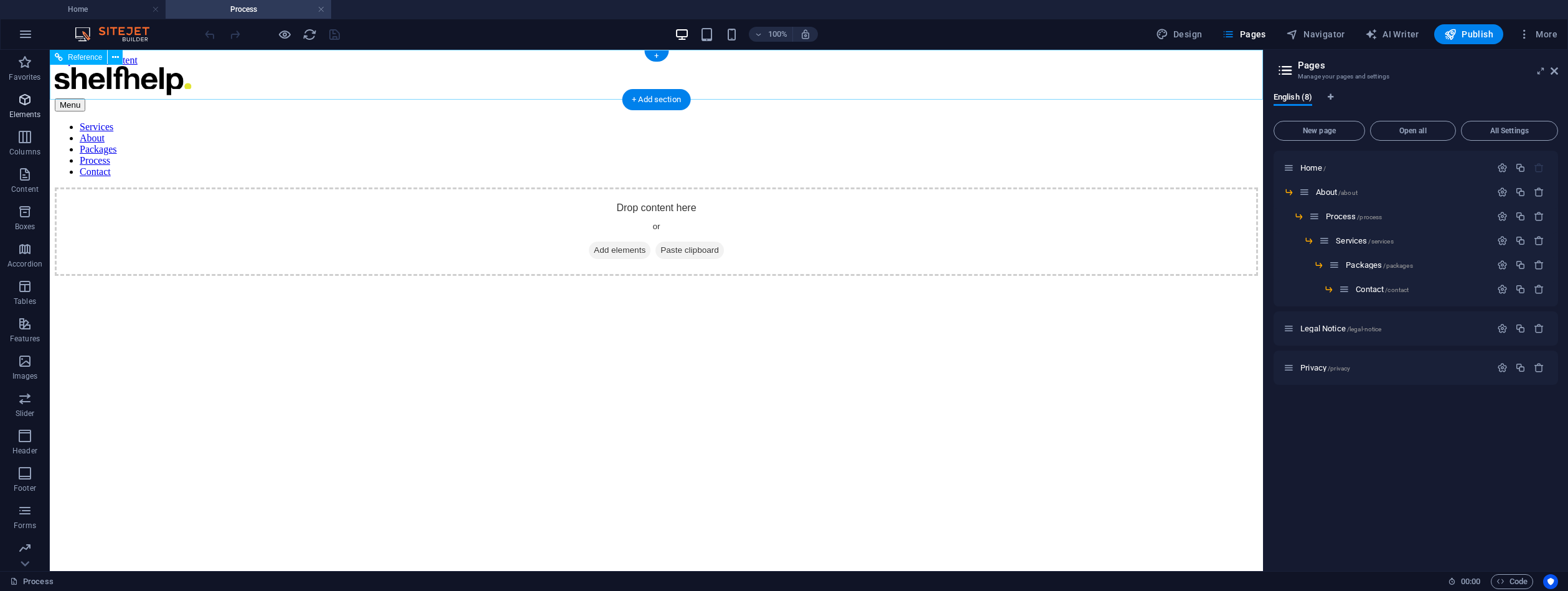
click at [25, 98] on icon "button" at bounding box center [25, 99] width 15 height 15
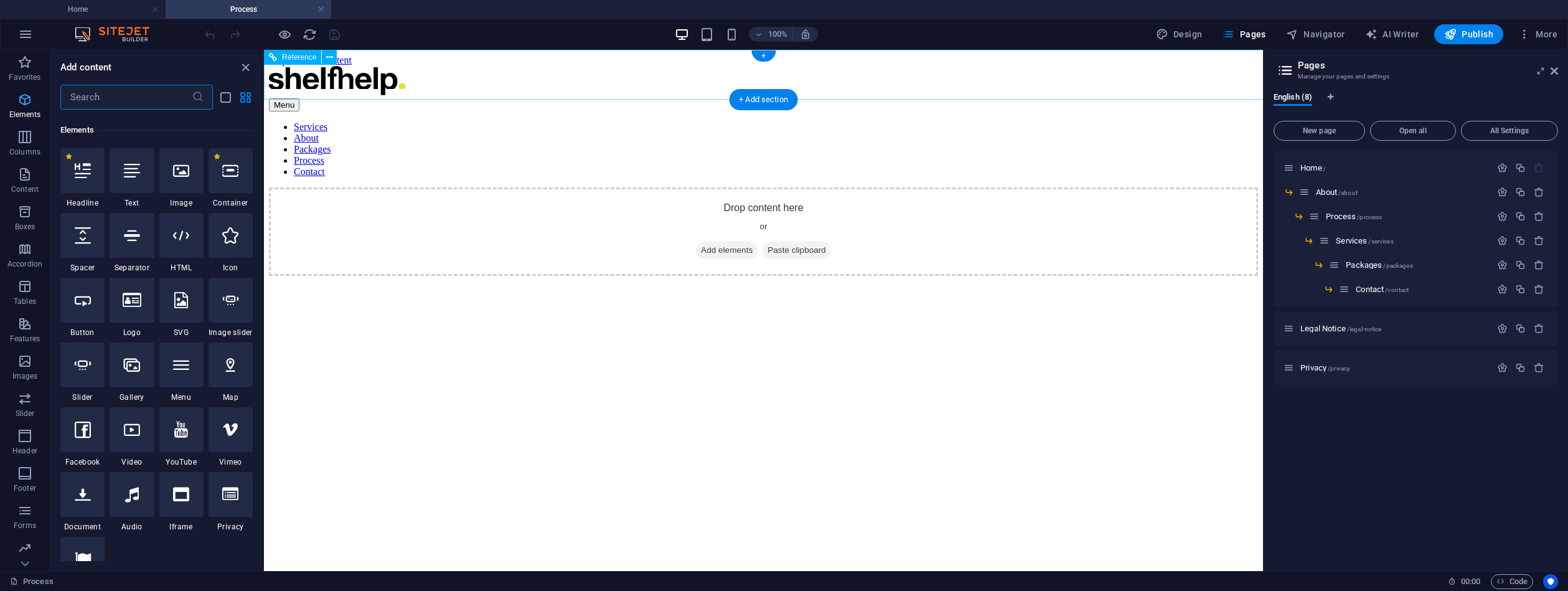
scroll to position [133, 0]
click at [24, 143] on icon "button" at bounding box center [25, 136] width 15 height 15
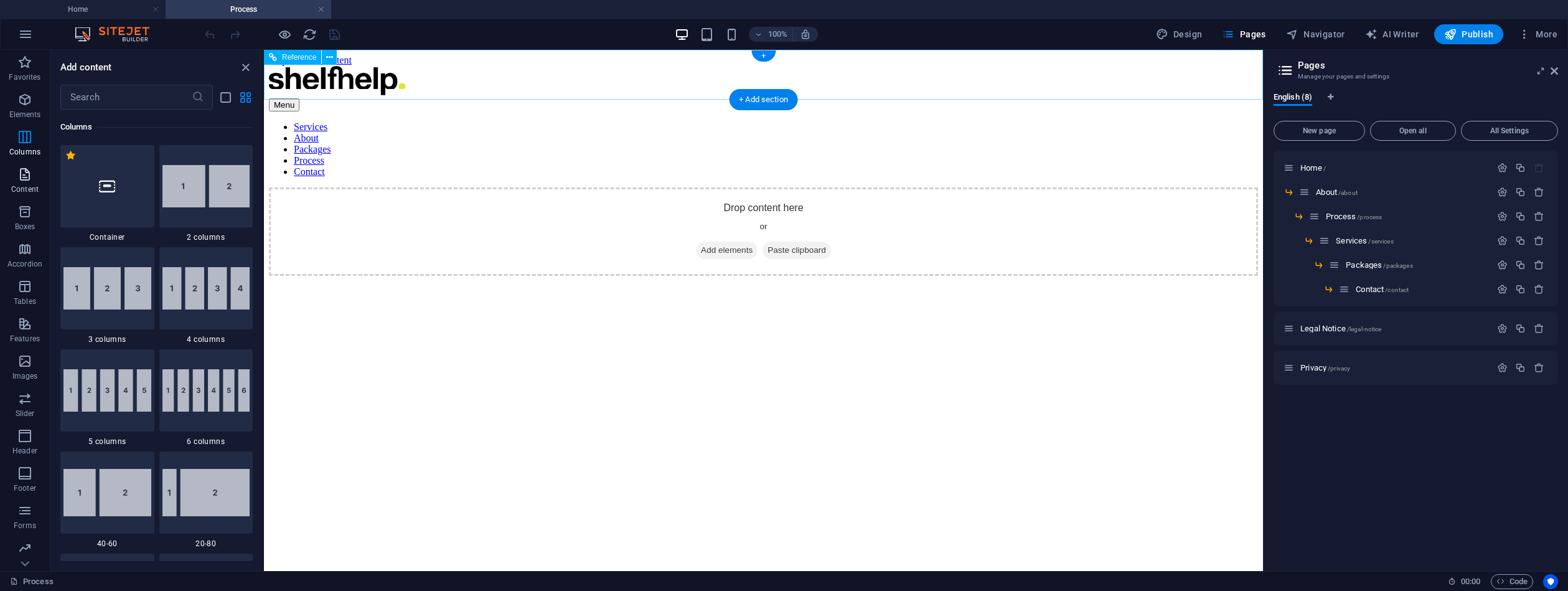
click at [21, 177] on icon "button" at bounding box center [25, 174] width 15 height 15
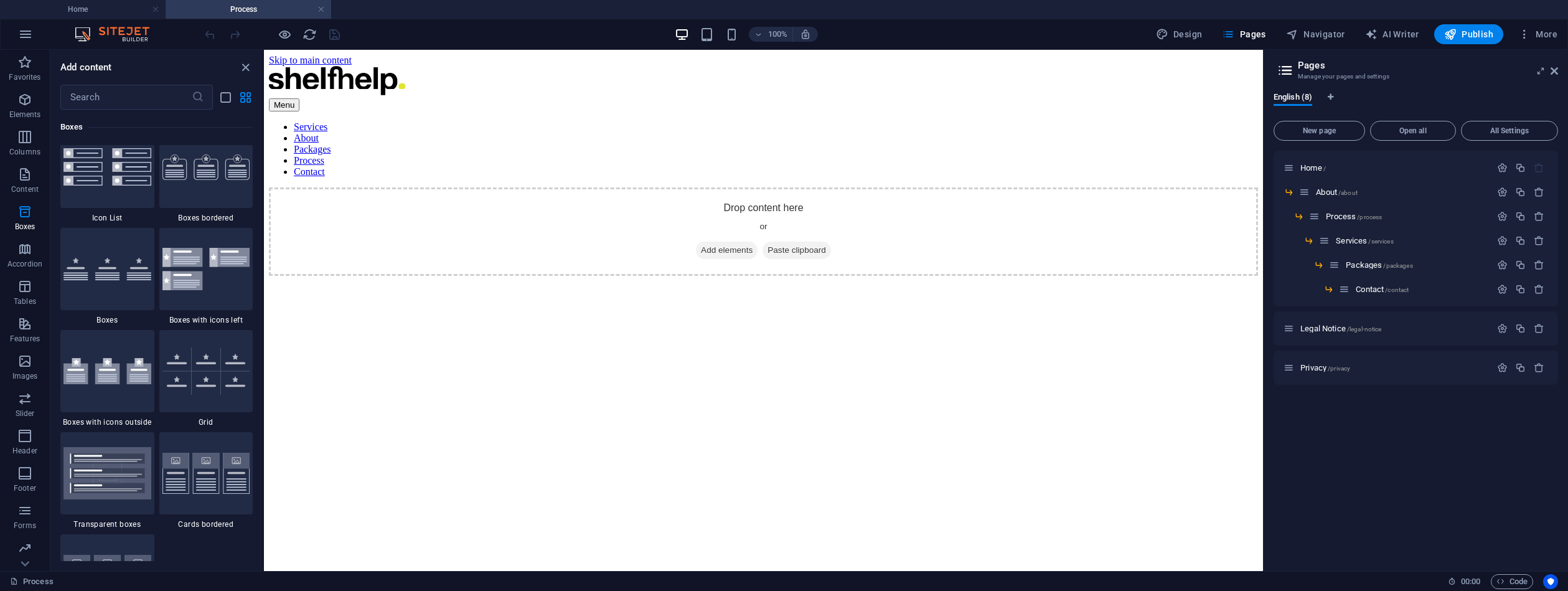
scroll to position [3420, 0]
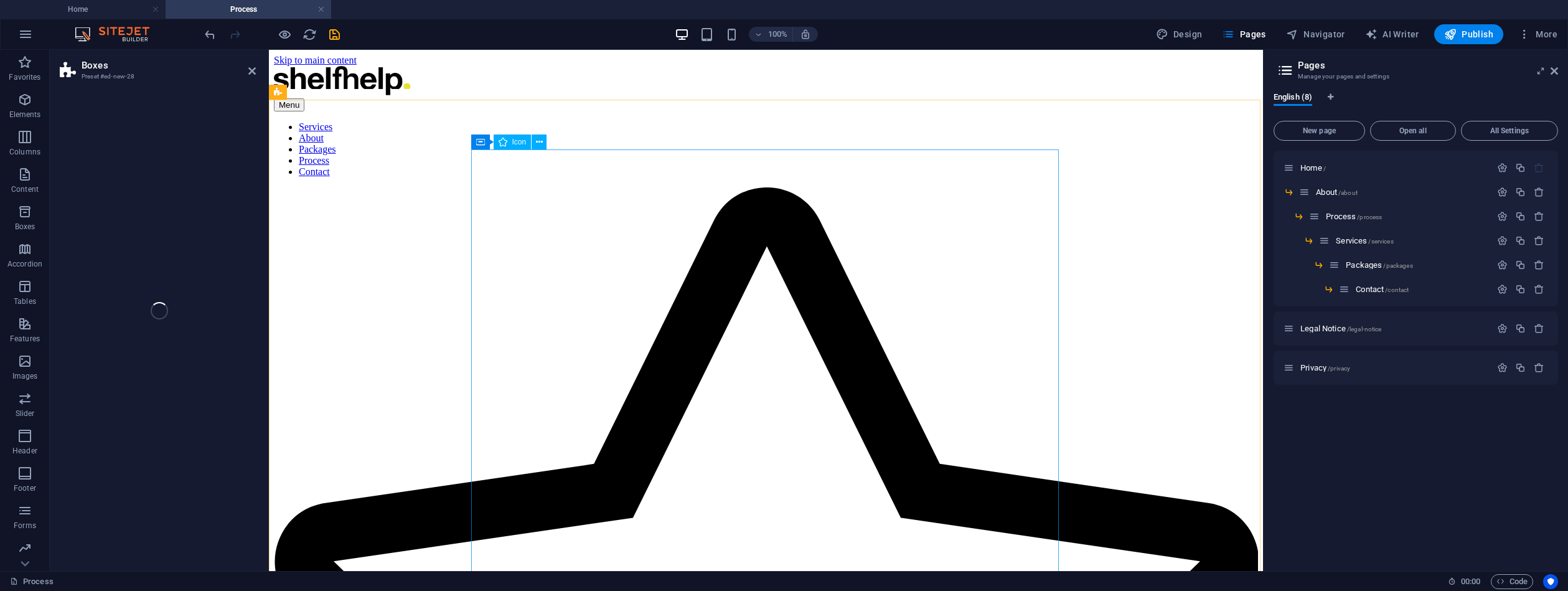
select select "rem"
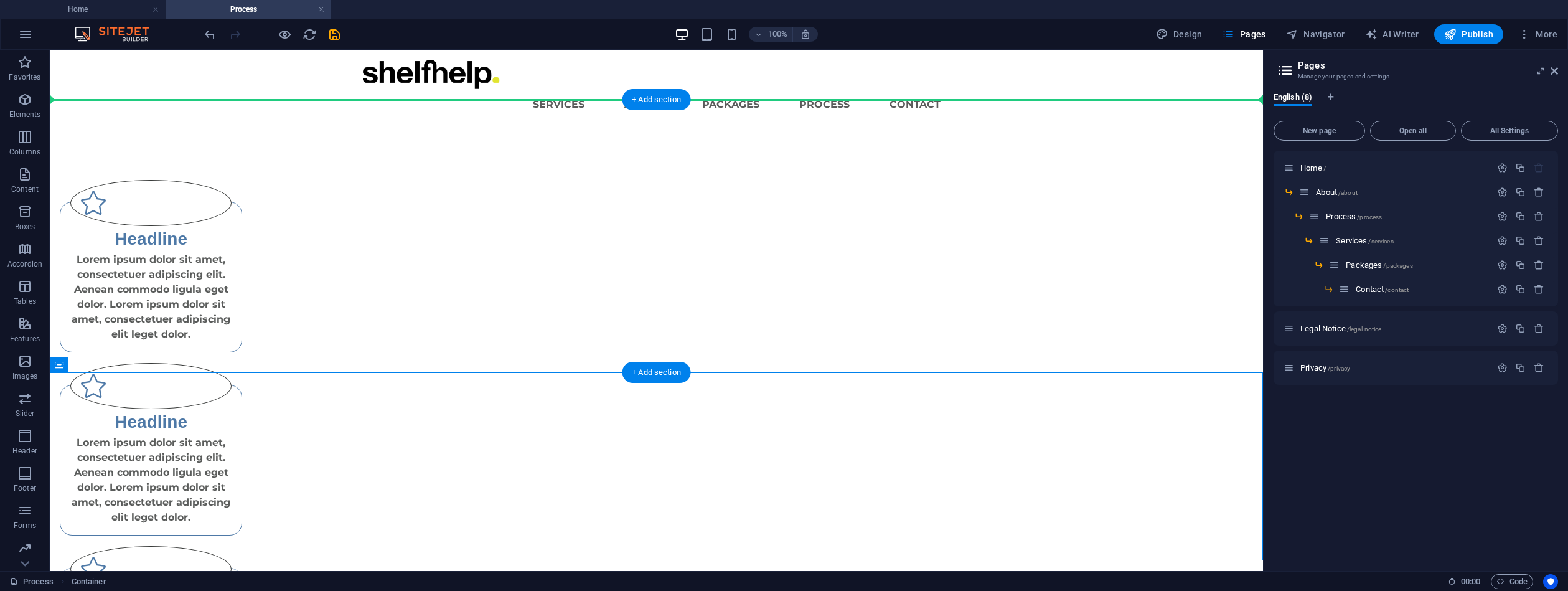
drag, startPoint x: 362, startPoint y: 415, endPoint x: 386, endPoint y: 122, distance: 294.0
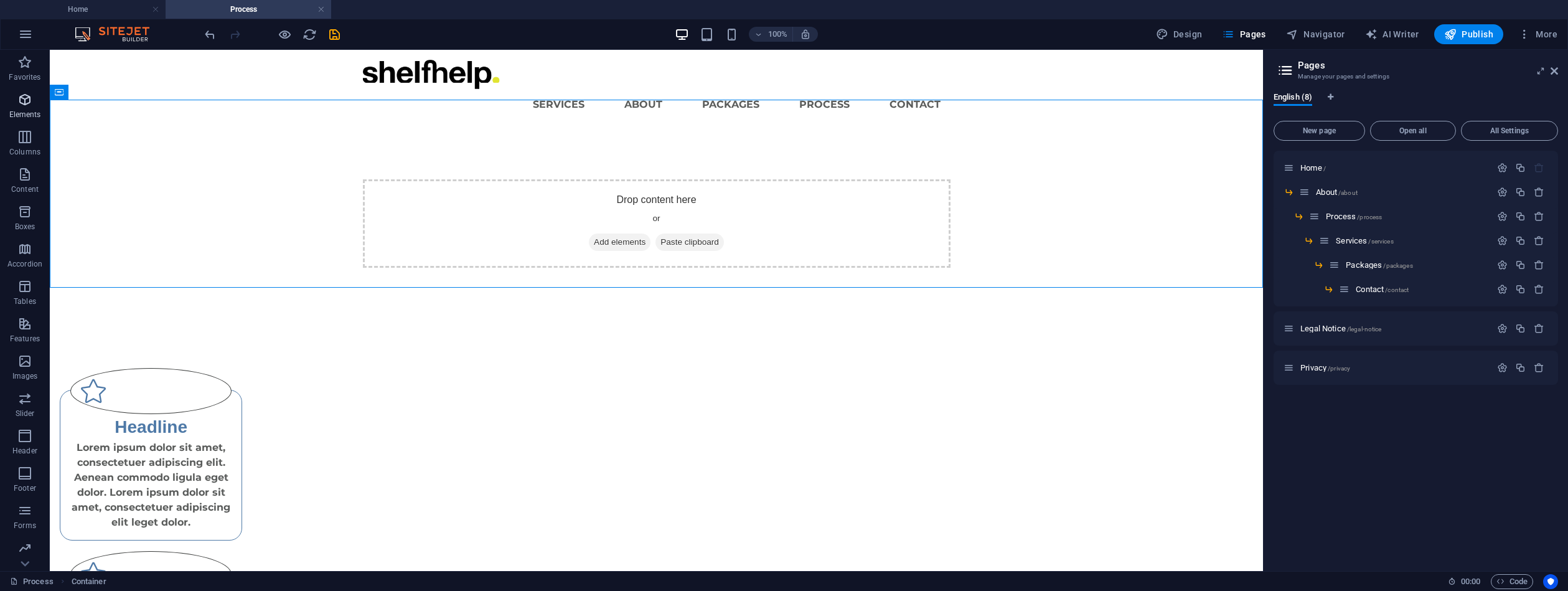
click at [31, 101] on icon "button" at bounding box center [25, 99] width 15 height 15
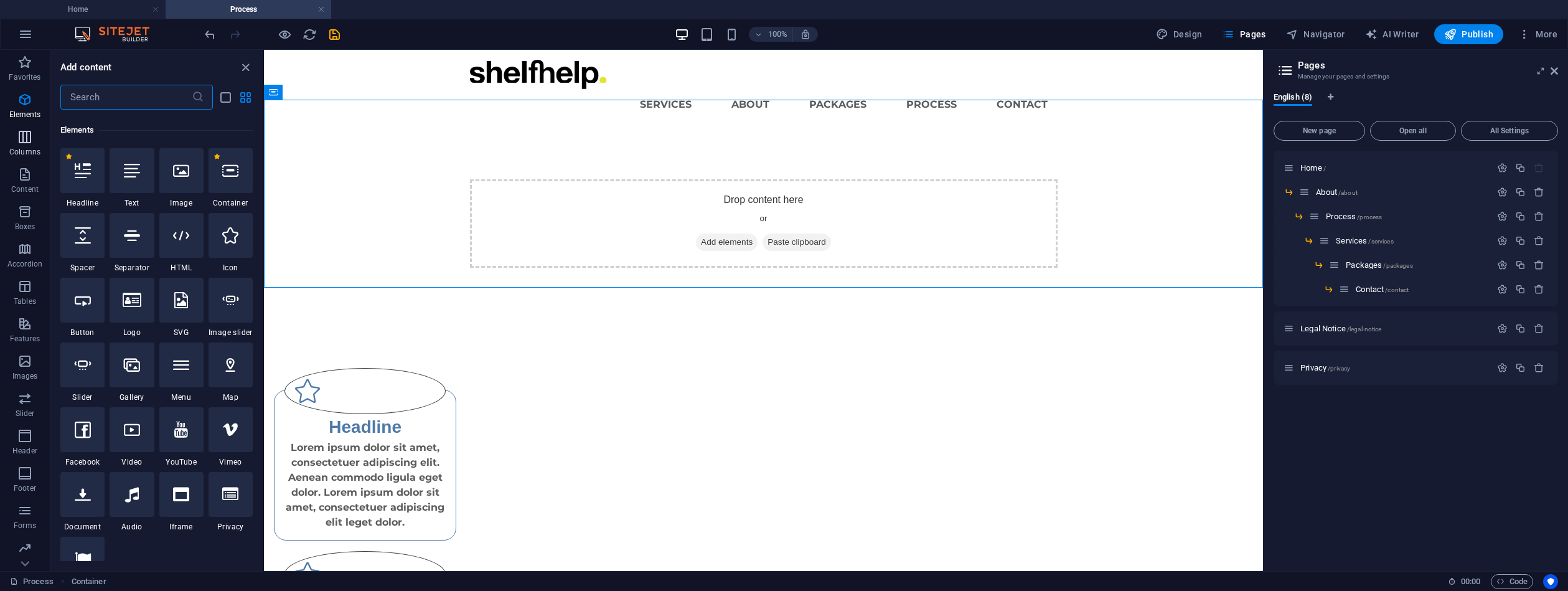
scroll to position [133, 0]
click at [25, 178] on icon "button" at bounding box center [25, 174] width 15 height 15
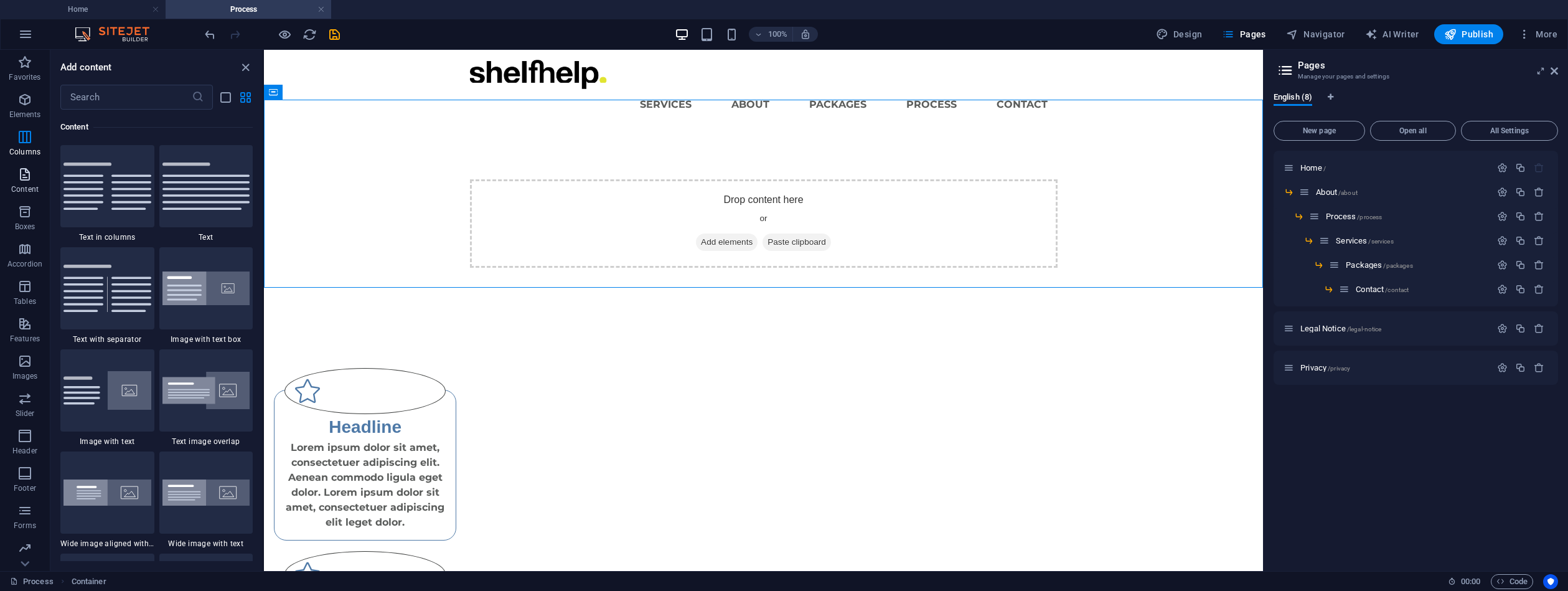
scroll to position [2178, 0]
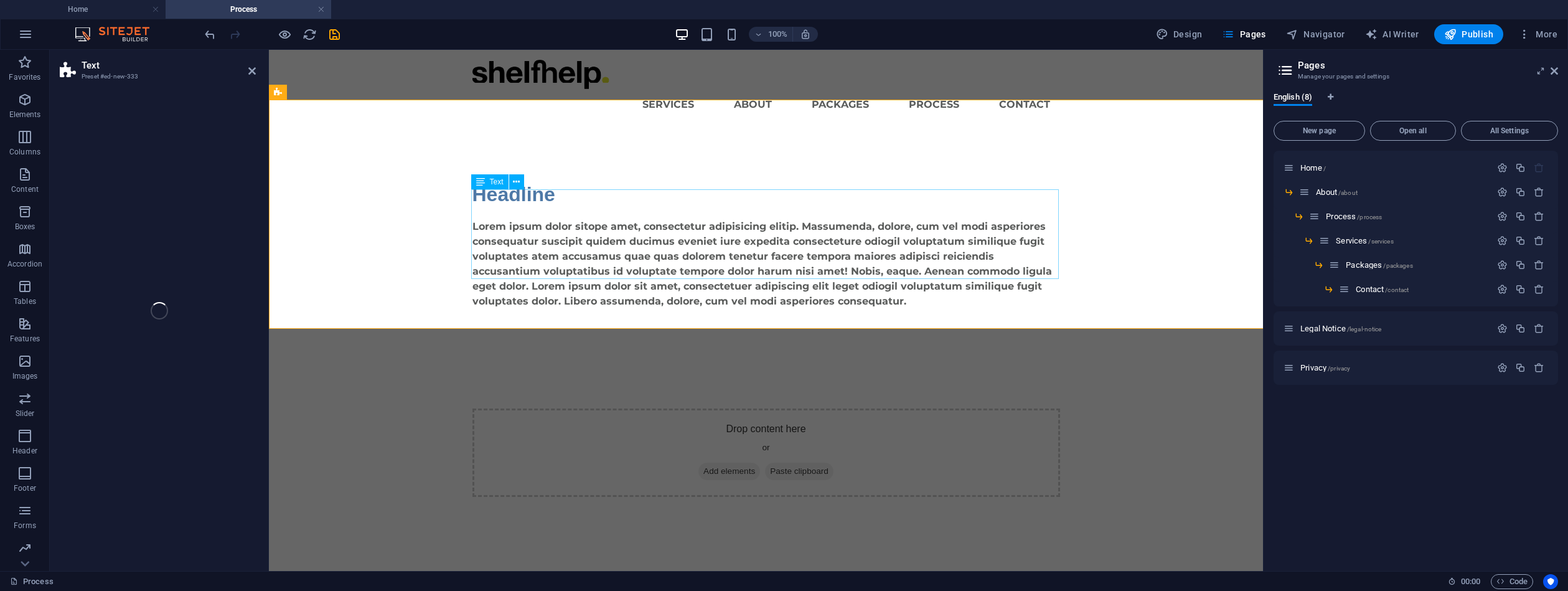
select select "preset-text-v2-default"
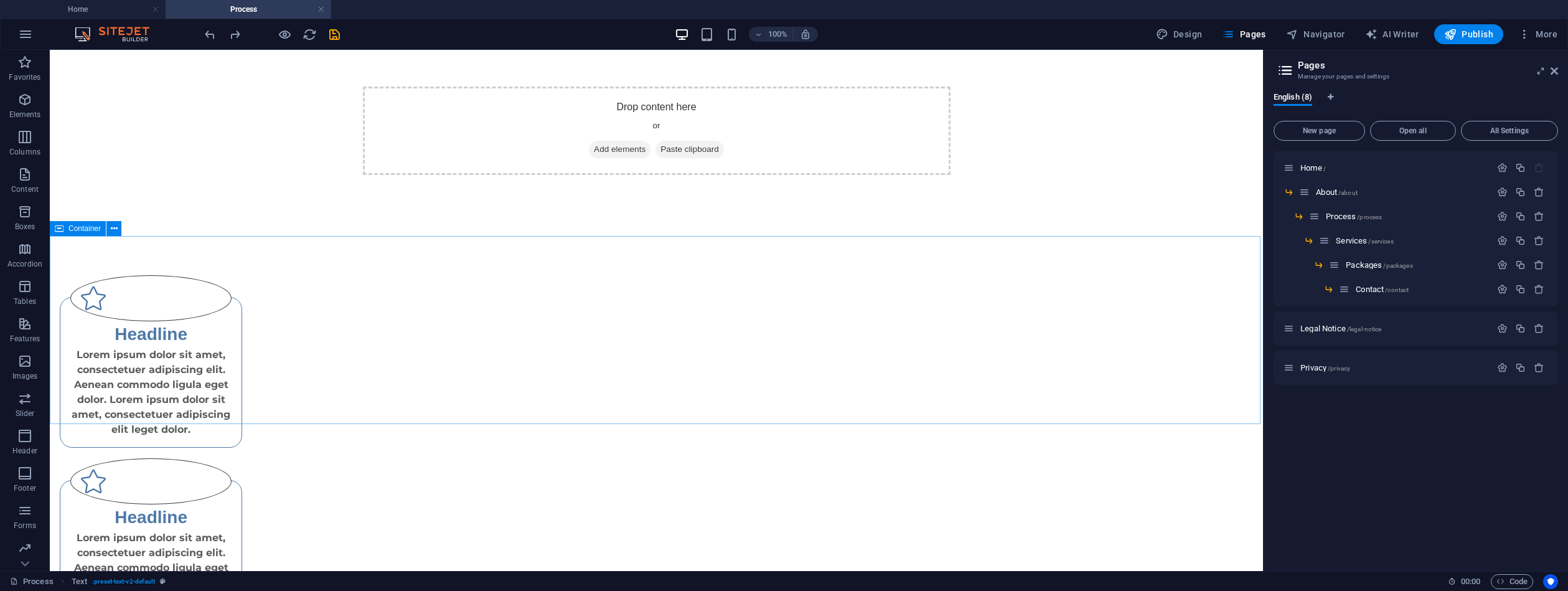
scroll to position [0, 0]
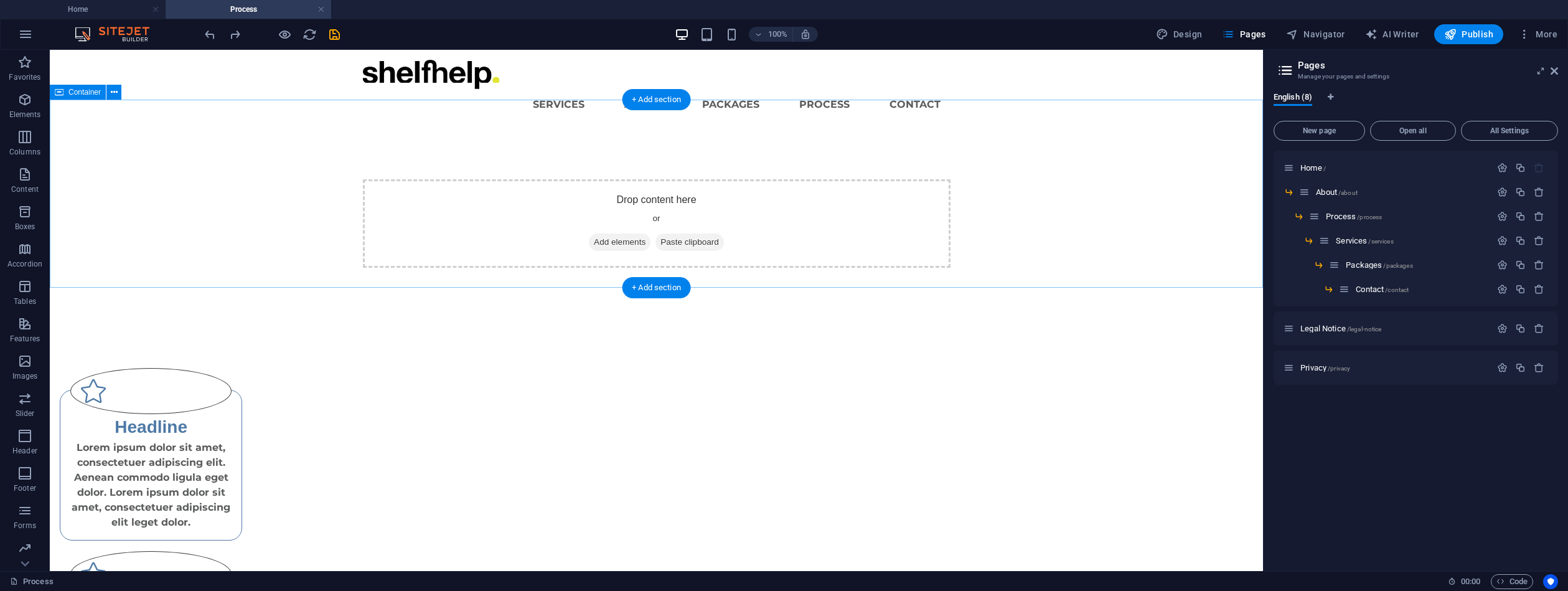
click at [590, 234] on span "Add elements" at bounding box center [619, 242] width 61 height 18
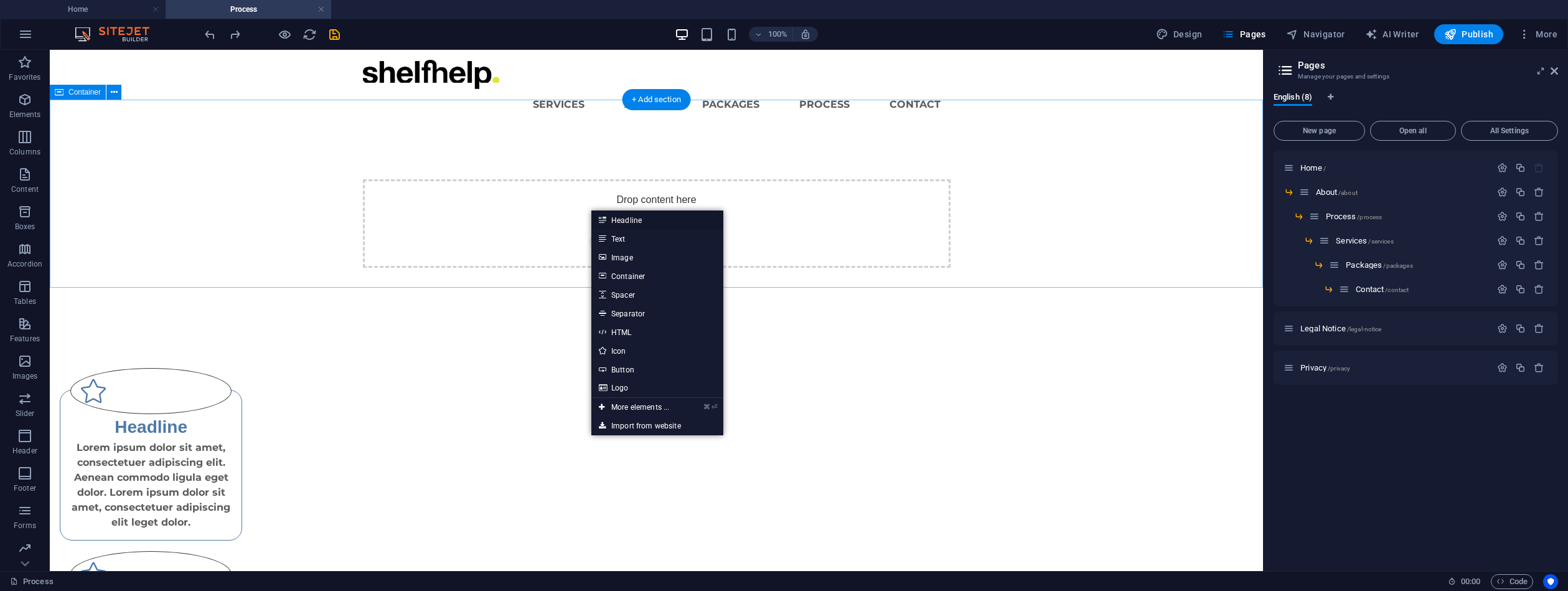
click at [628, 219] on link "Headline" at bounding box center [658, 220] width 132 height 18
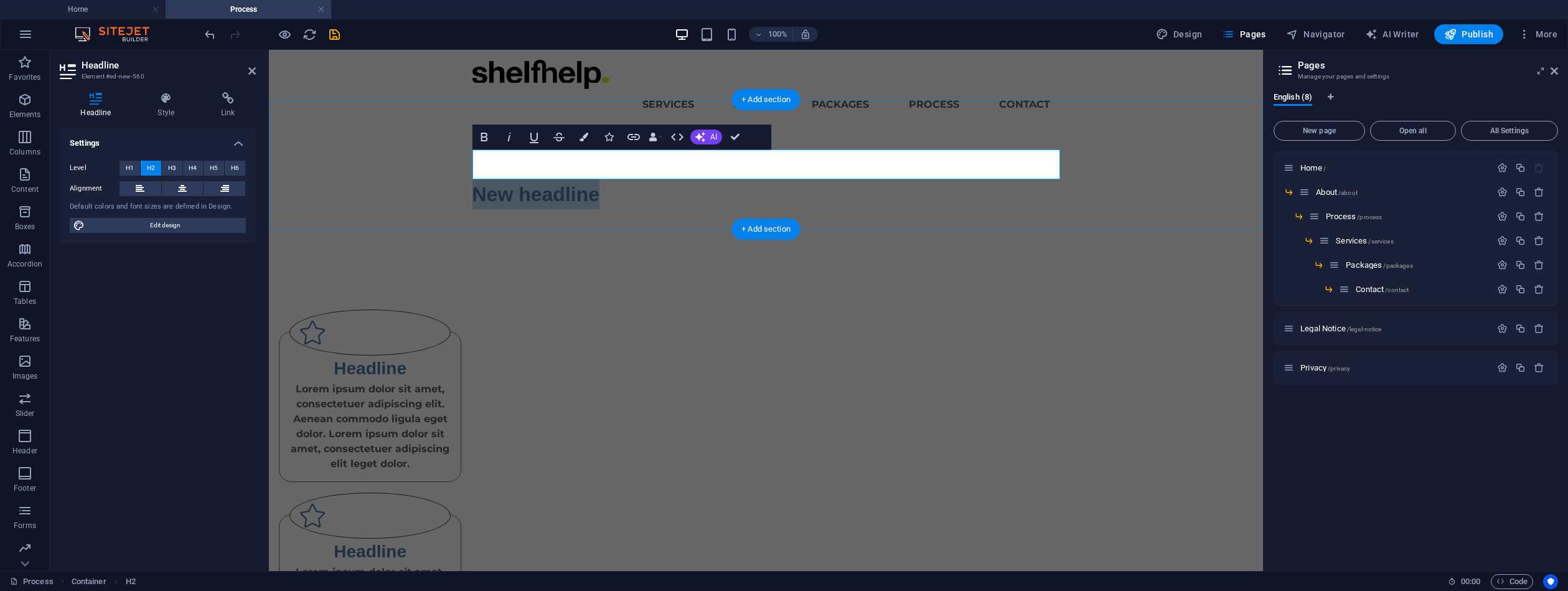
click at [705, 209] on div "New headline" at bounding box center [766, 194] width 994 height 130
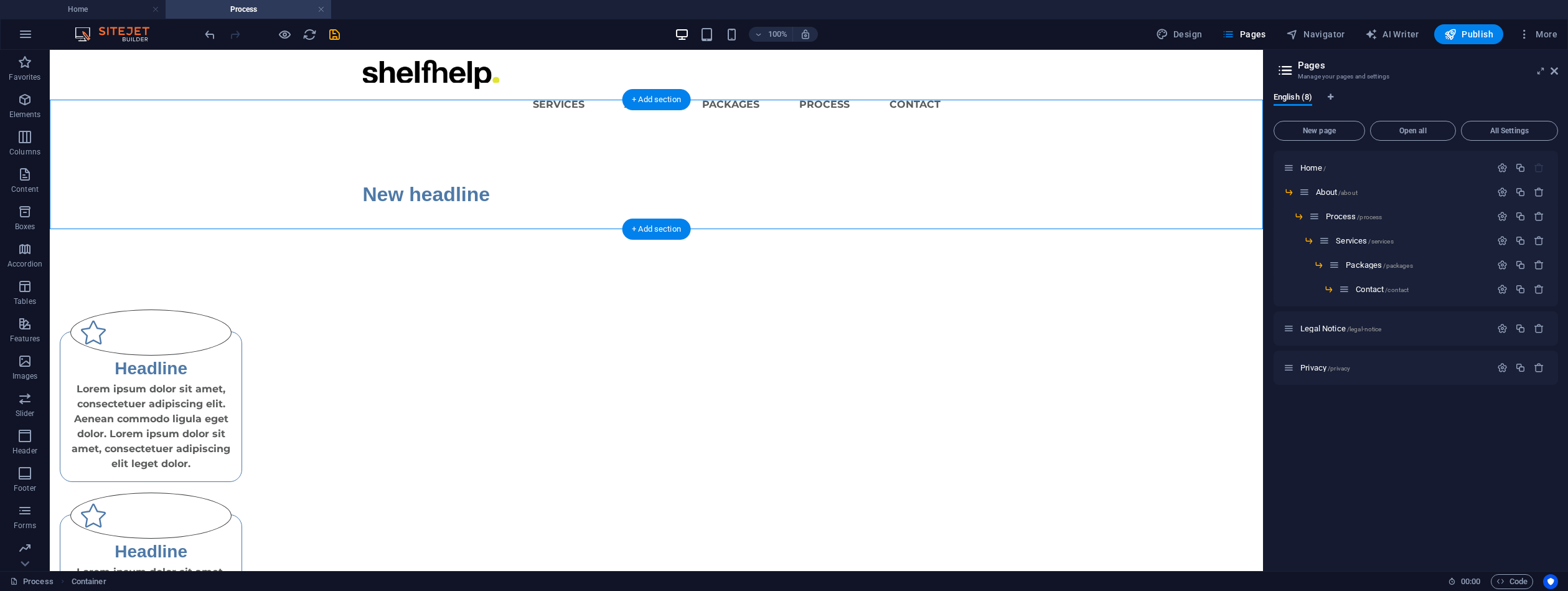
click at [605, 202] on div "New headline" at bounding box center [656, 194] width 1213 height 130
click at [631, 224] on div "+ Add section" at bounding box center [657, 229] width 69 height 21
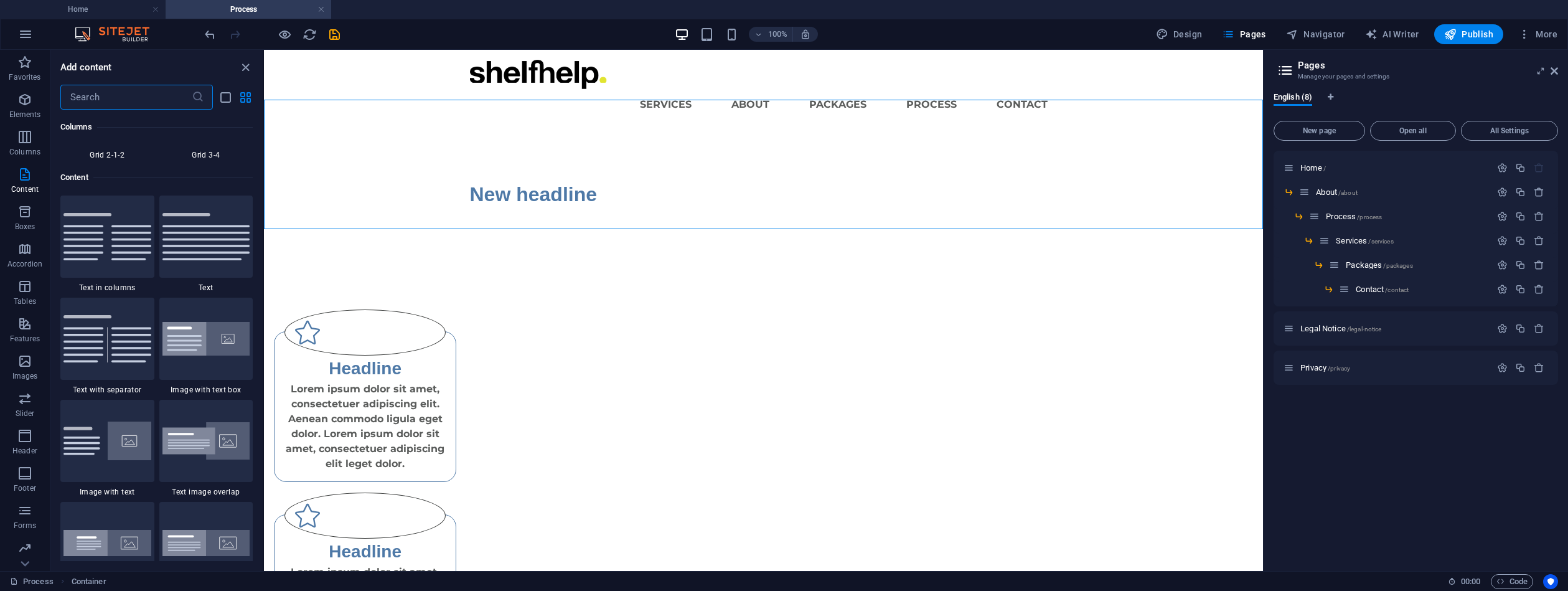
scroll to position [2178, 0]
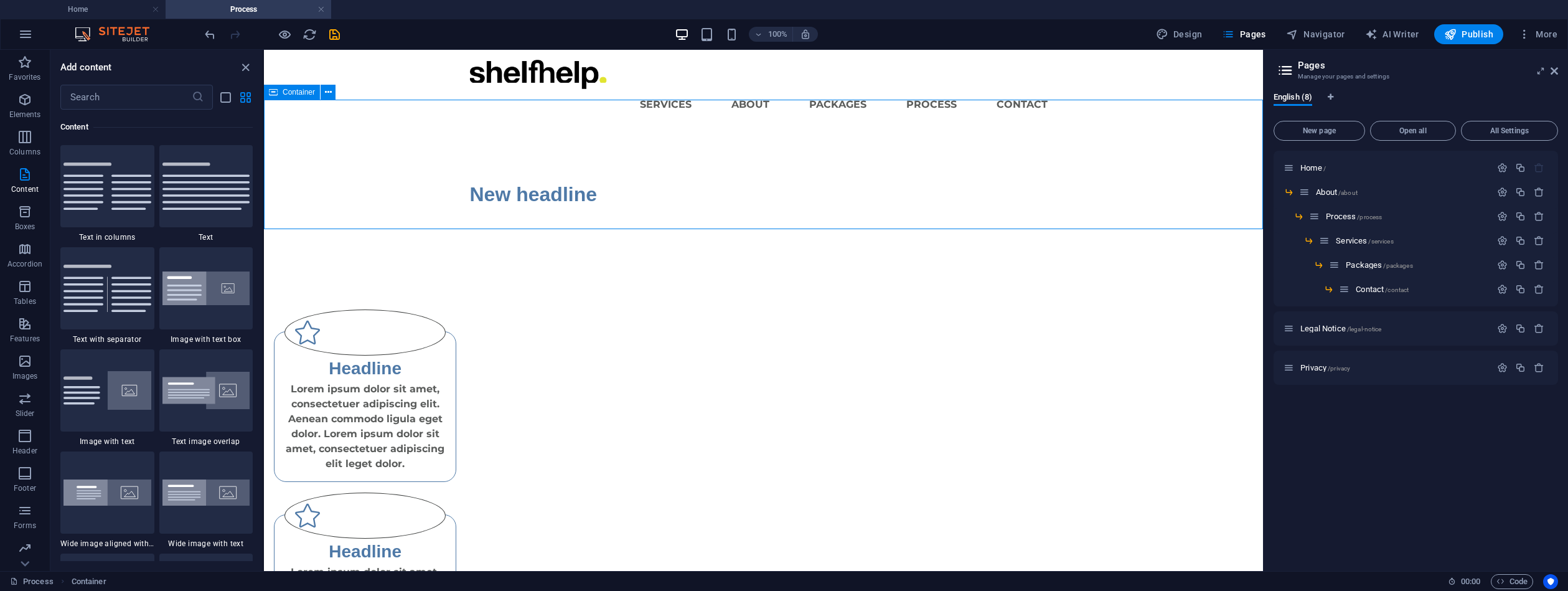
drag, startPoint x: 1006, startPoint y: 267, endPoint x: 742, endPoint y: 217, distance: 268.7
click at [742, 218] on div "New headline" at bounding box center [763, 194] width 999 height 130
click at [599, 193] on div "New headline" at bounding box center [763, 194] width 999 height 130
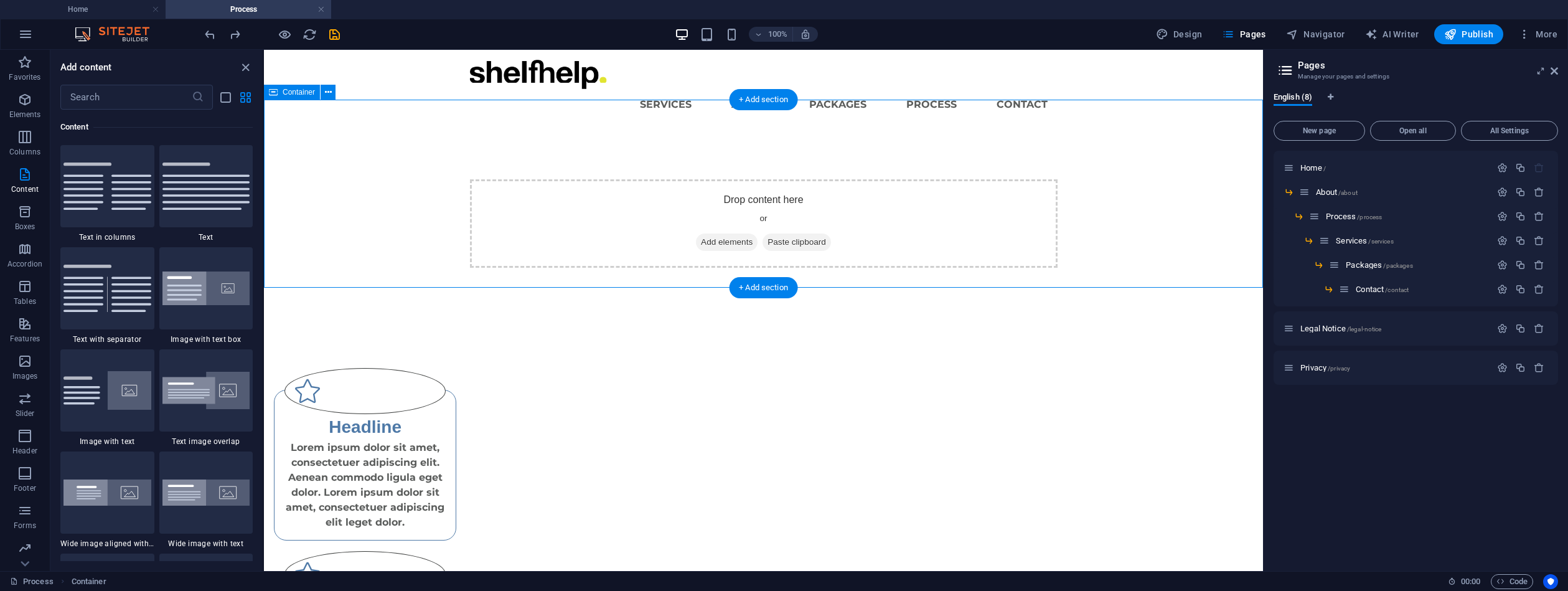
click at [698, 234] on span "Add elements" at bounding box center [727, 242] width 61 height 18
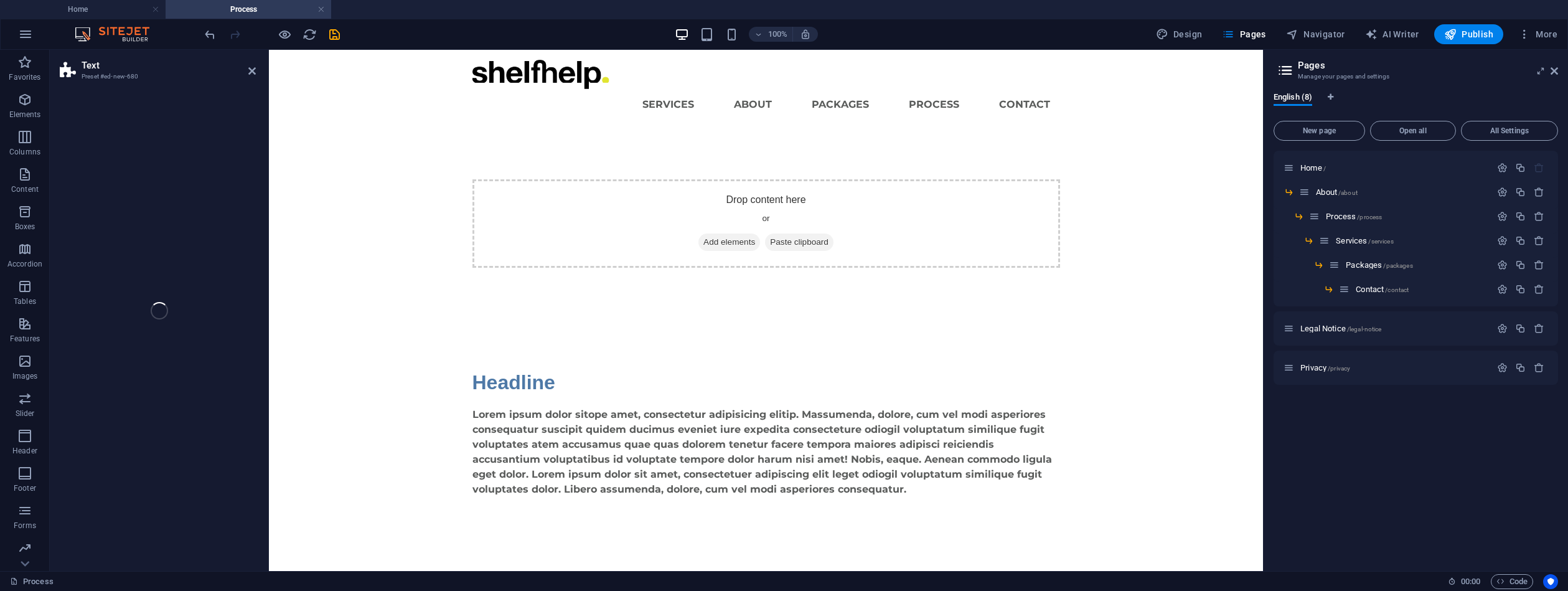
select select "preset-text-v2-default"
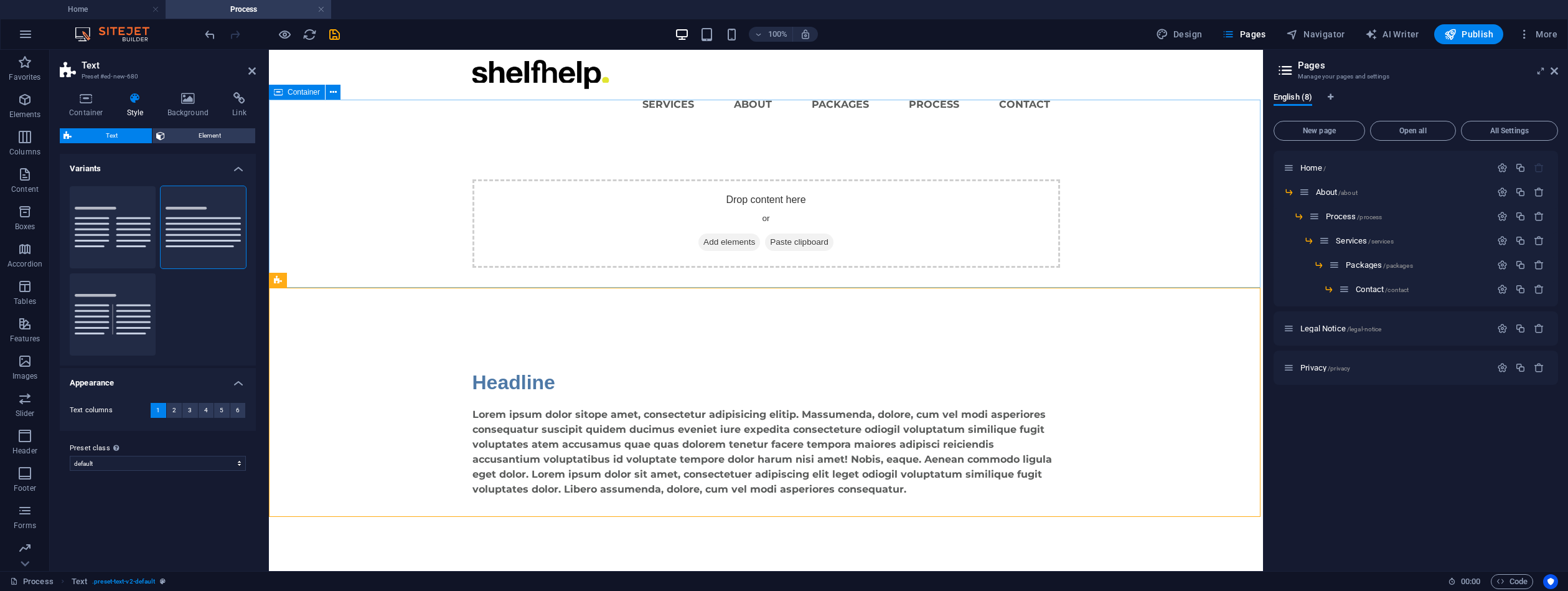
scroll to position [0, 0]
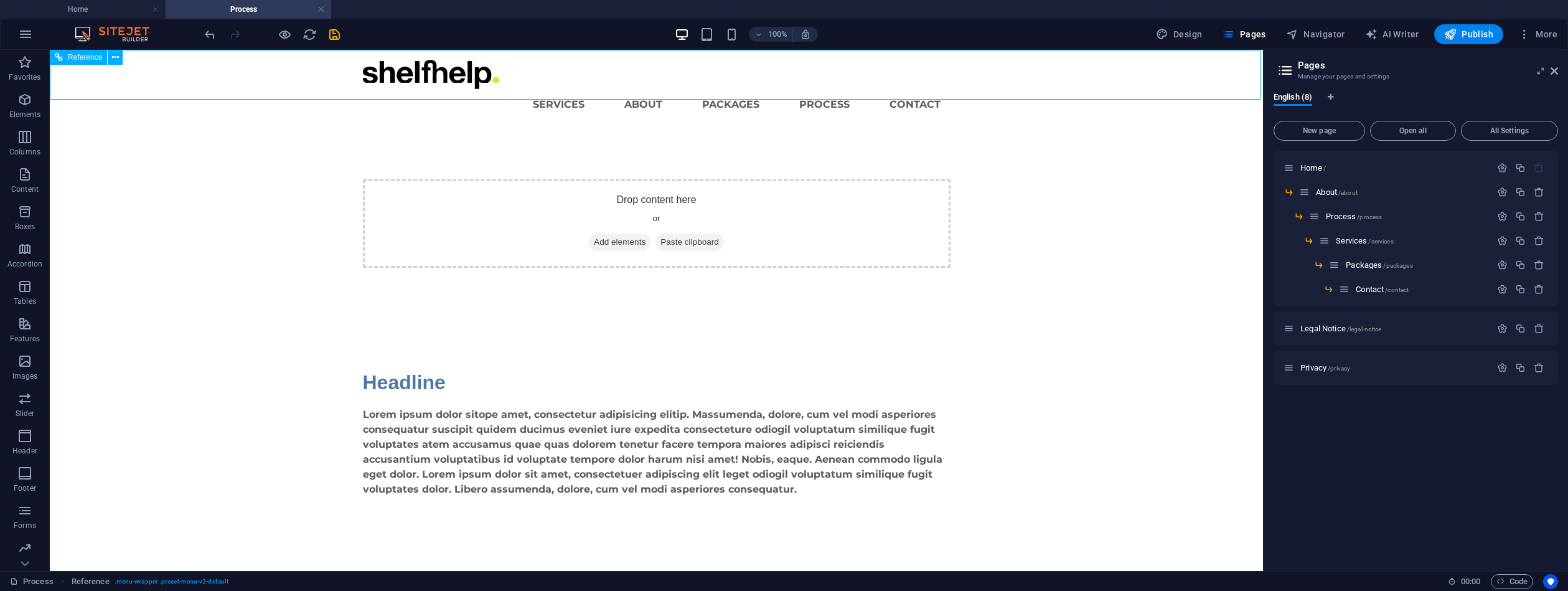
drag, startPoint x: 121, startPoint y: 90, endPoint x: 340, endPoint y: 90, distance: 219.0
click at [340, 90] on div "Menu Services About Packages Process Contact" at bounding box center [656, 90] width 1213 height 80
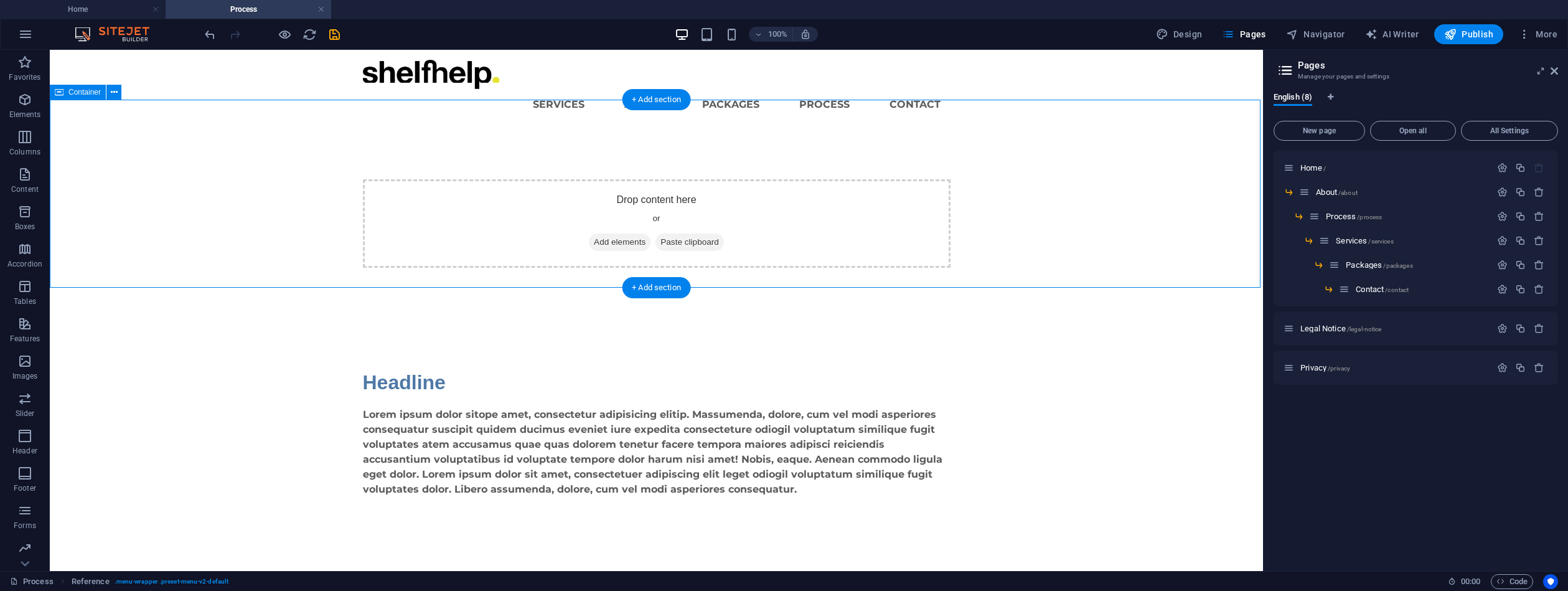
click at [662, 179] on div "Drop content here or Add elements Paste clipboard" at bounding box center [657, 223] width 588 height 88
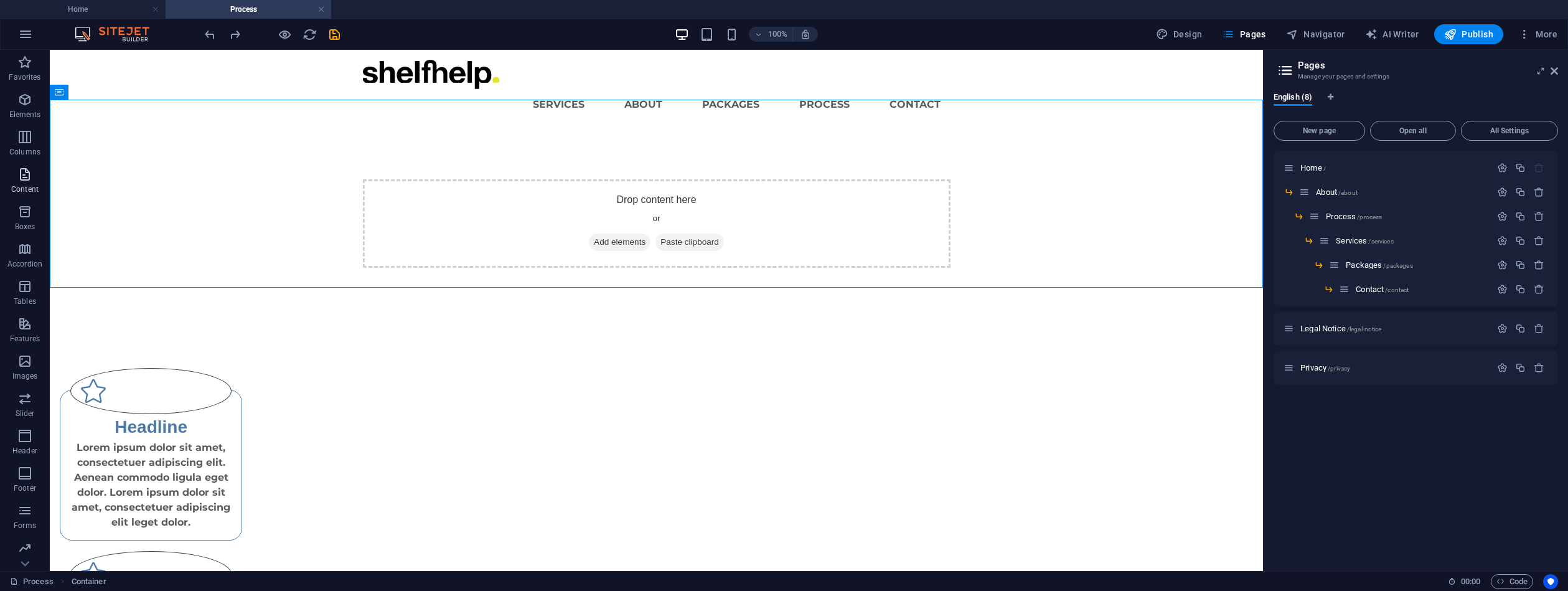
click at [23, 177] on icon "button" at bounding box center [25, 174] width 15 height 15
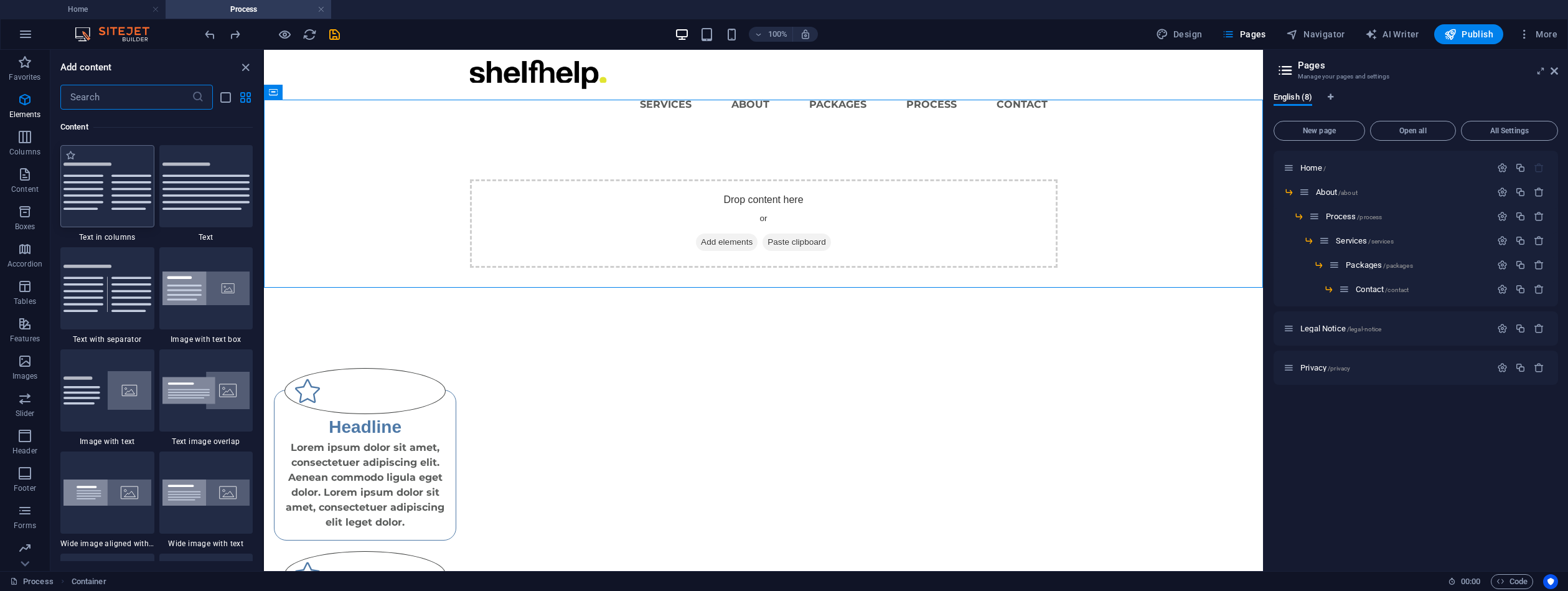
scroll to position [2178, 0]
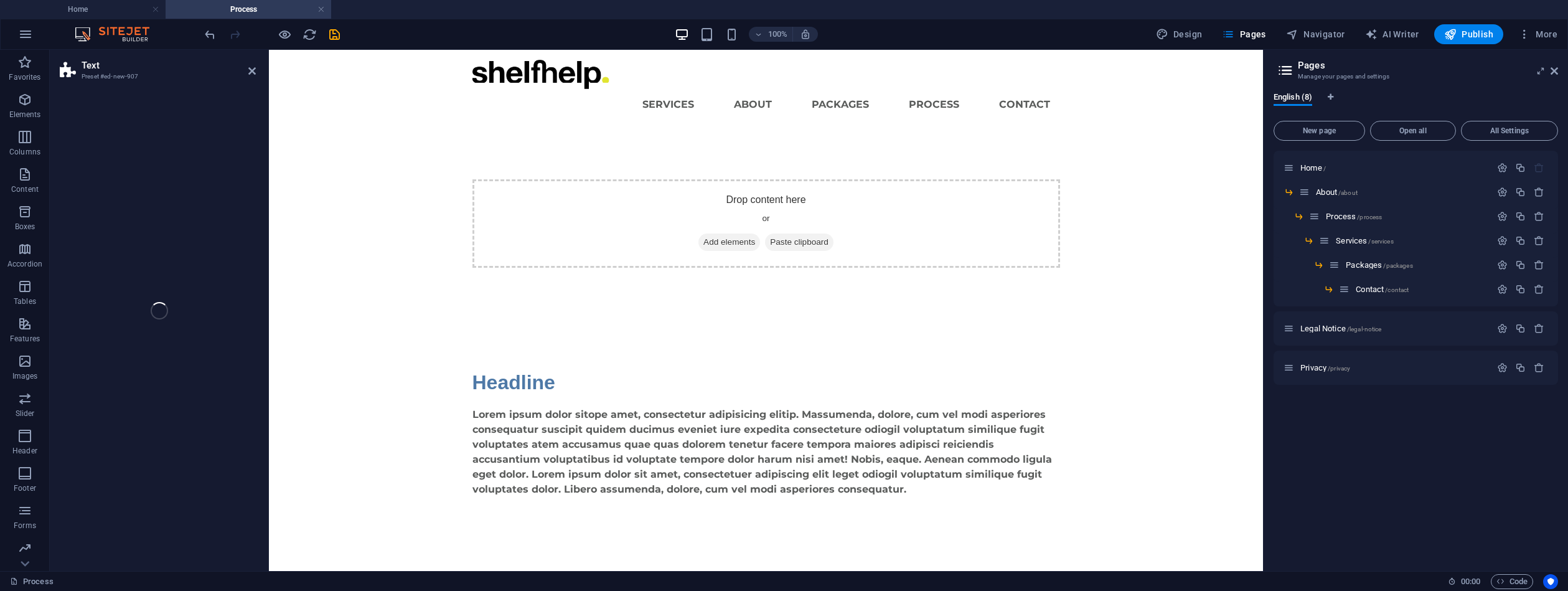
select select "preset-text-v2-default"
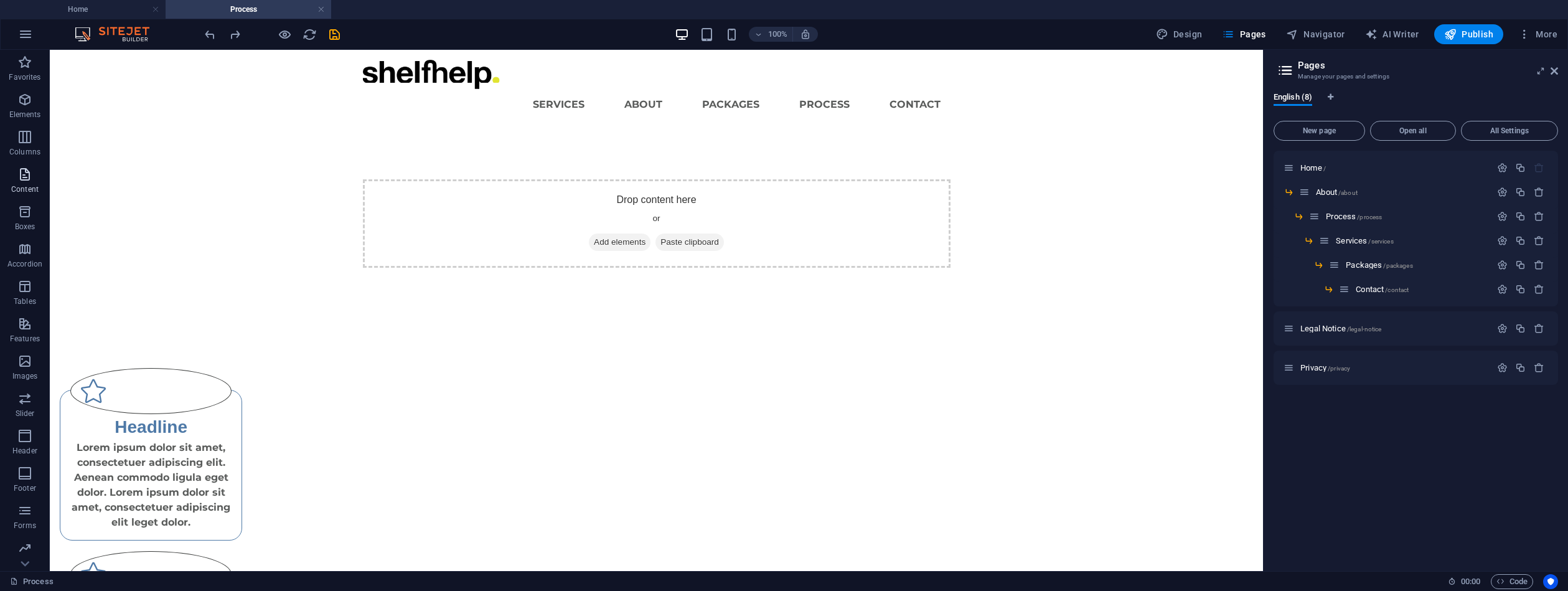
click at [22, 179] on icon "button" at bounding box center [25, 174] width 15 height 15
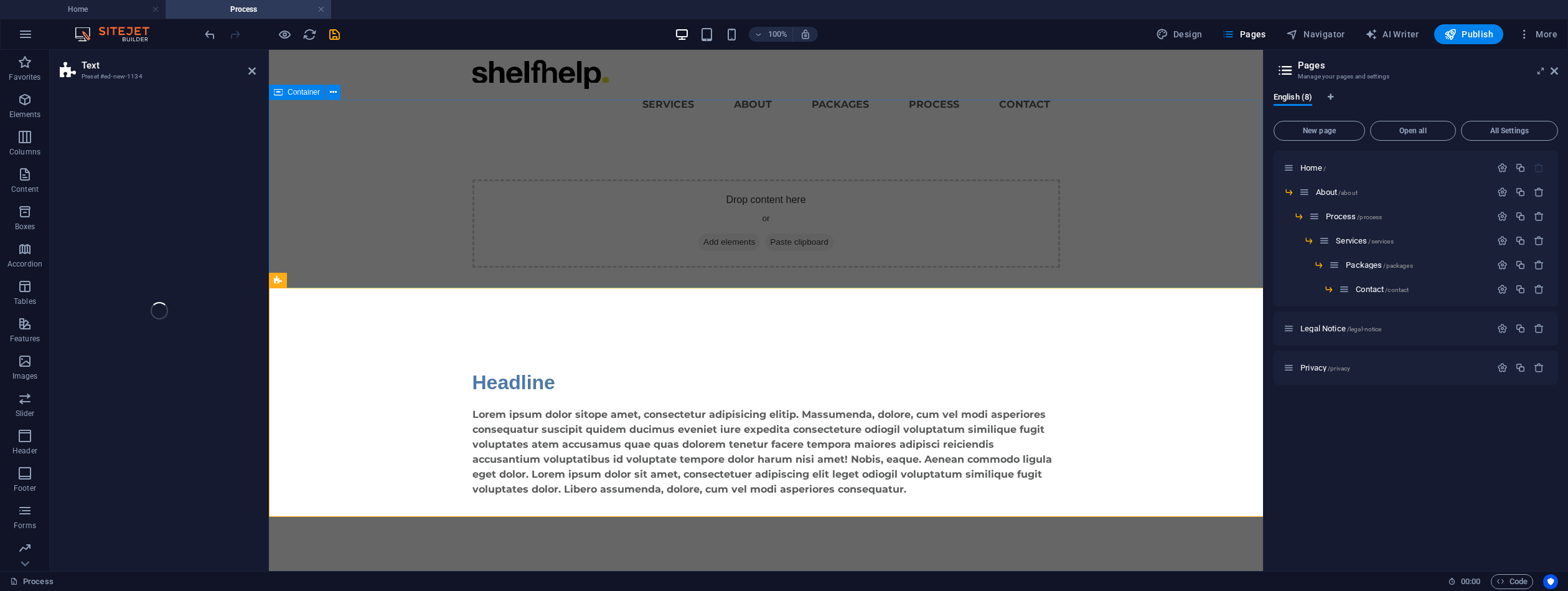
select select "preset-text-v2-default"
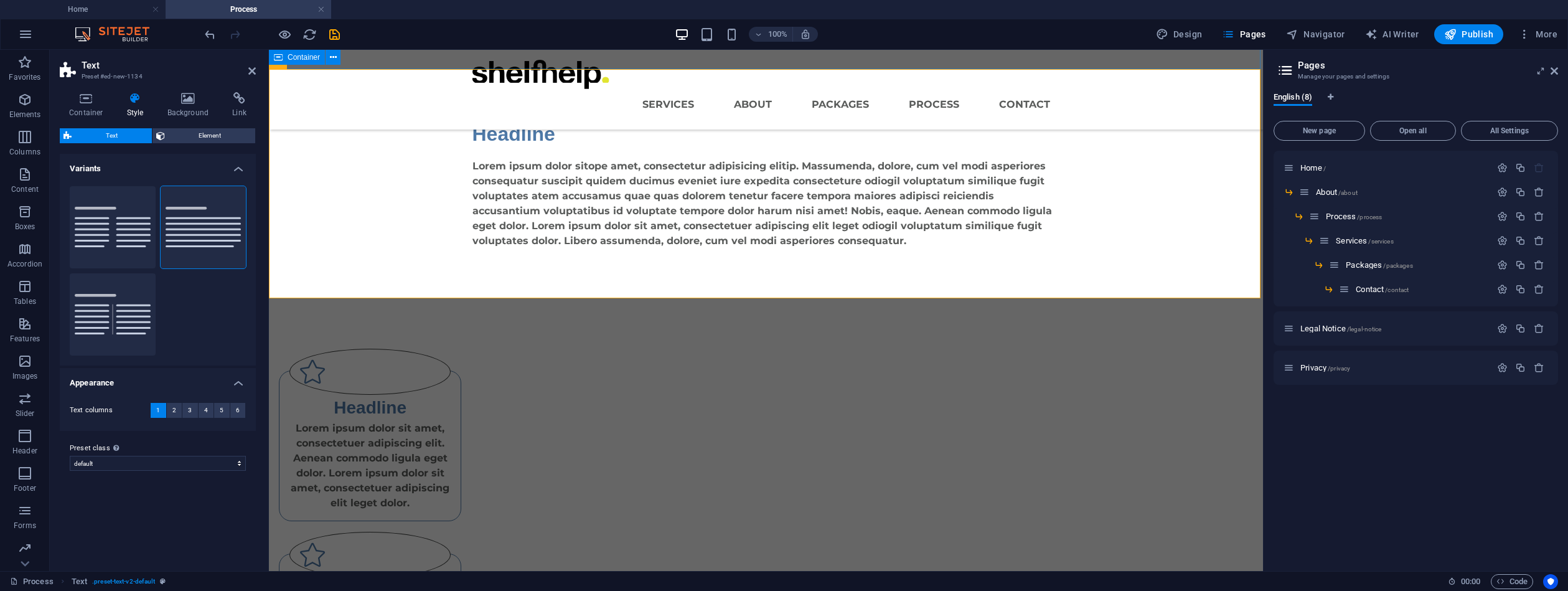
scroll to position [218, 0]
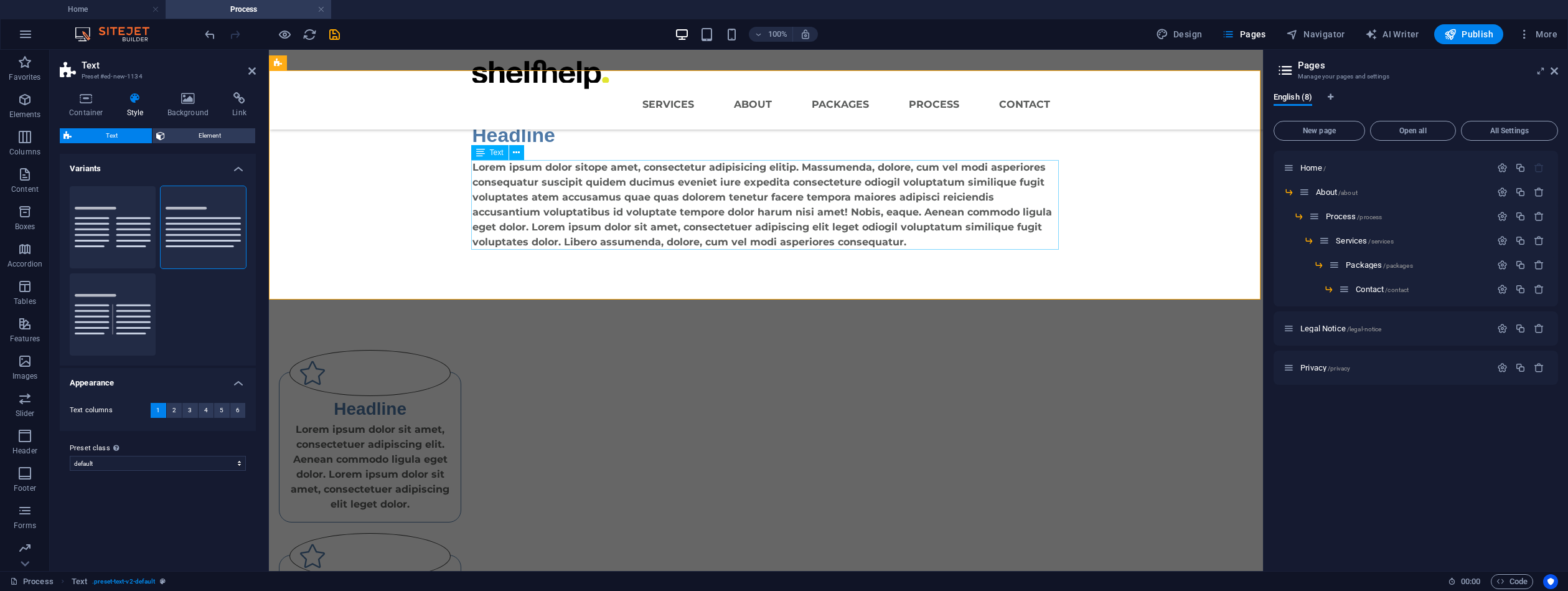
click at [512, 183] on div "Lorem ipsum dolor sitope amet, consectetur adipisicing elitip. Massumenda, dolo…" at bounding box center [766, 205] width 588 height 90
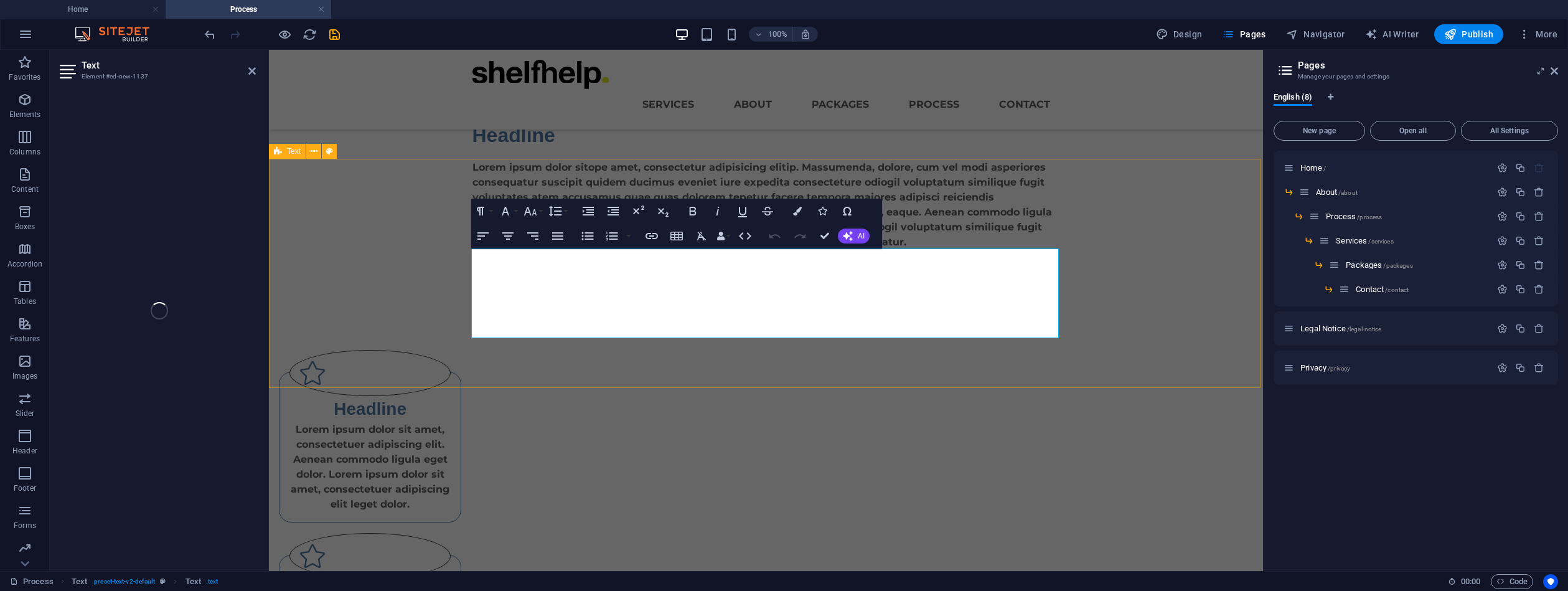
click at [513, 186] on div "Headline Lorem ipsum dolor sitope amet, consectetur adipisicing elitip. Massume…" at bounding box center [766, 185] width 994 height 229
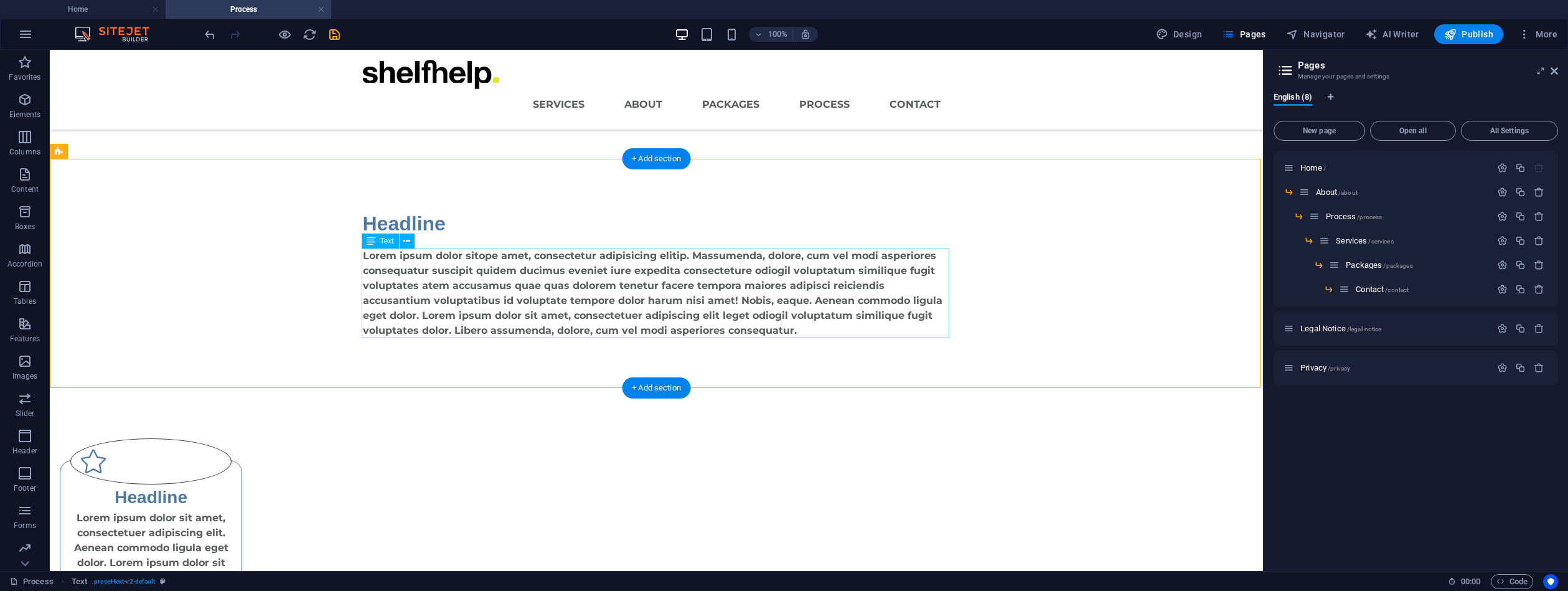
click at [549, 294] on div "Lorem ipsum dolor sitope amet, consectetur adipisicing elitip. Massumenda, dolo…" at bounding box center [657, 293] width 588 height 90
click at [546, 294] on div "Lorem ipsum dolor sitope amet, consectetur adipisicing elitip. Massumenda, dolo…" at bounding box center [657, 293] width 588 height 90
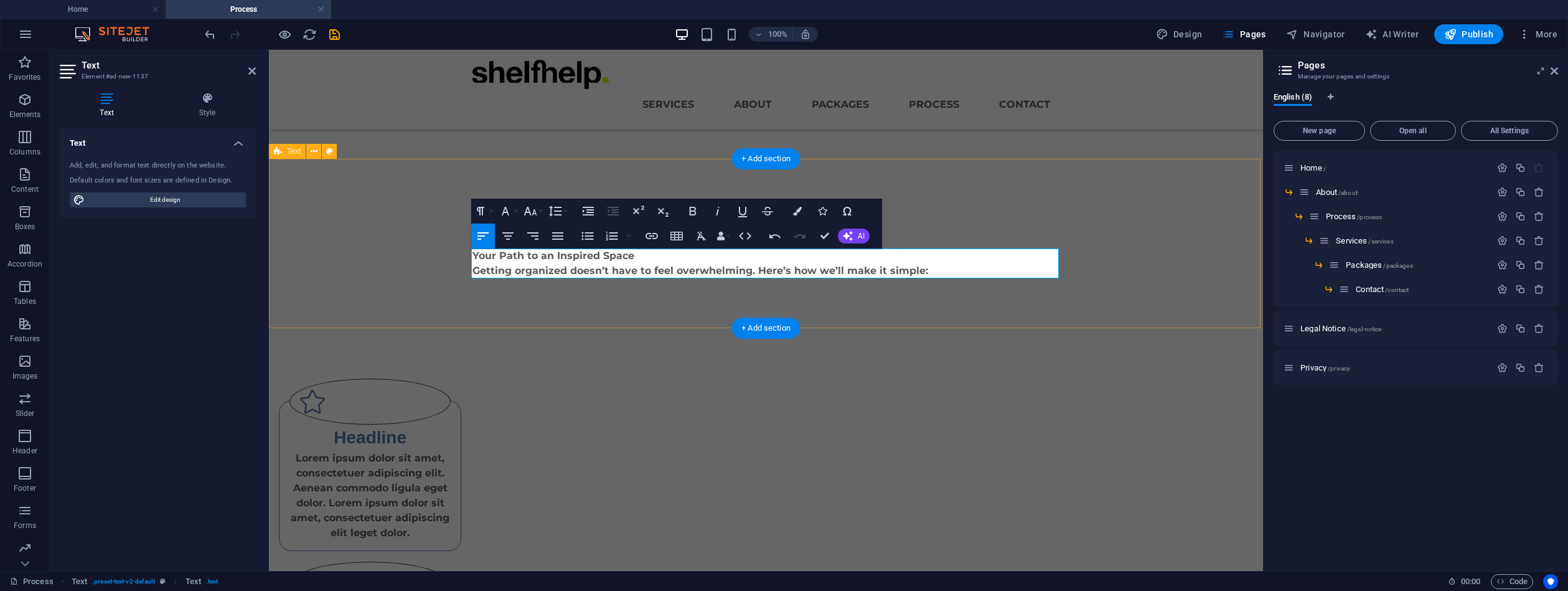
scroll to position [822, 2]
click at [423, 235] on div "Headline Your Path to an Inspired Space Getting organized doesn’t have to feel …" at bounding box center [766, 243] width 994 height 169
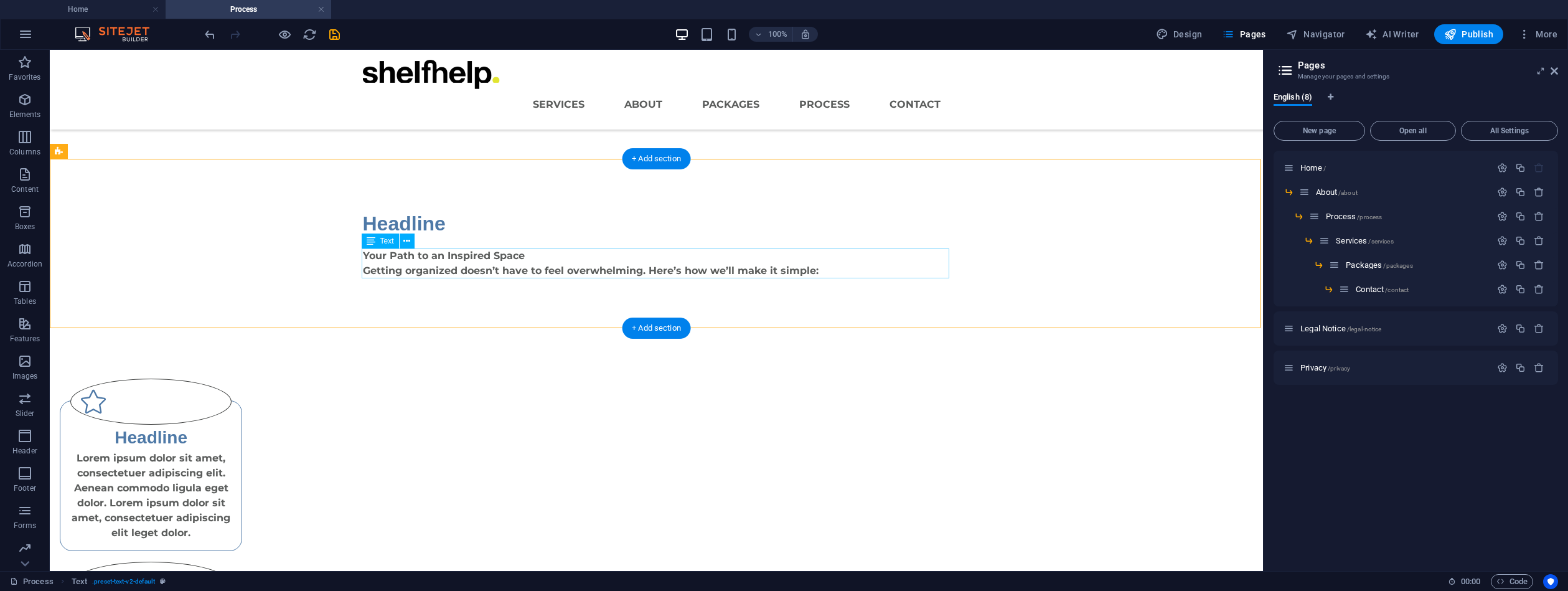
click at [522, 259] on div "Your Path to an Inspired Space Getting organized doesn’t have to feel overwhelm…" at bounding box center [657, 263] width 588 height 30
click at [527, 254] on div "Your Path to an Inspired Space Getting organized doesn’t have to feel overwhelm…" at bounding box center [657, 263] width 588 height 30
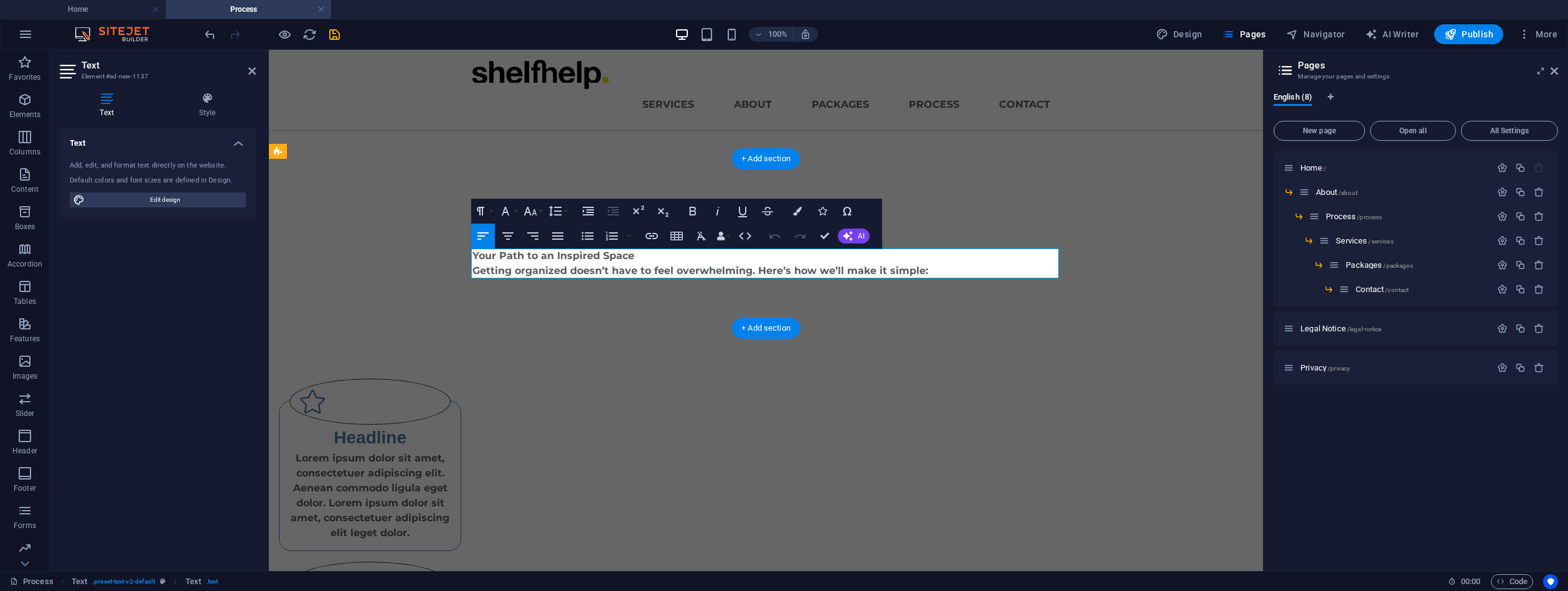
click at [527, 253] on p "Your Path to an Inspired Space" at bounding box center [766, 255] width 588 height 15
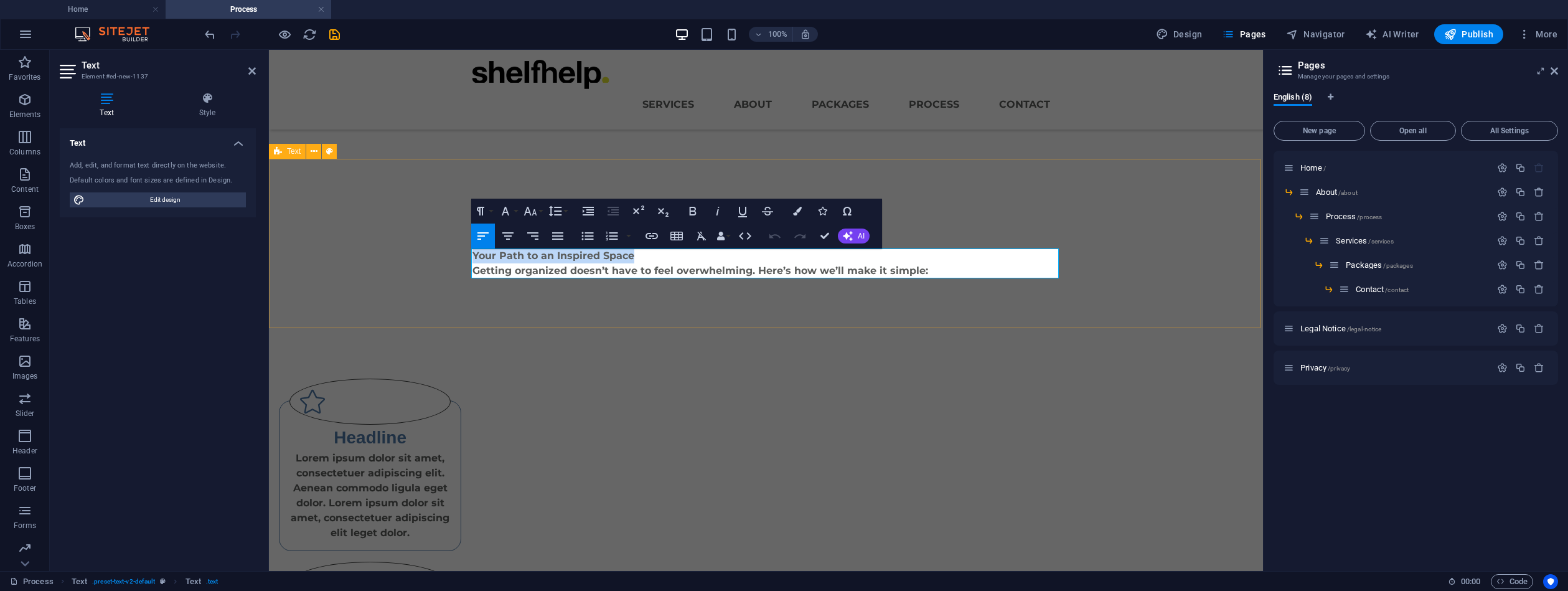
drag, startPoint x: 648, startPoint y: 258, endPoint x: 458, endPoint y: 256, distance: 190.0
click at [458, 258] on div "Headline Your Path to an Inspired Space Getting organized doesn’t have to feel …" at bounding box center [766, 243] width 994 height 169
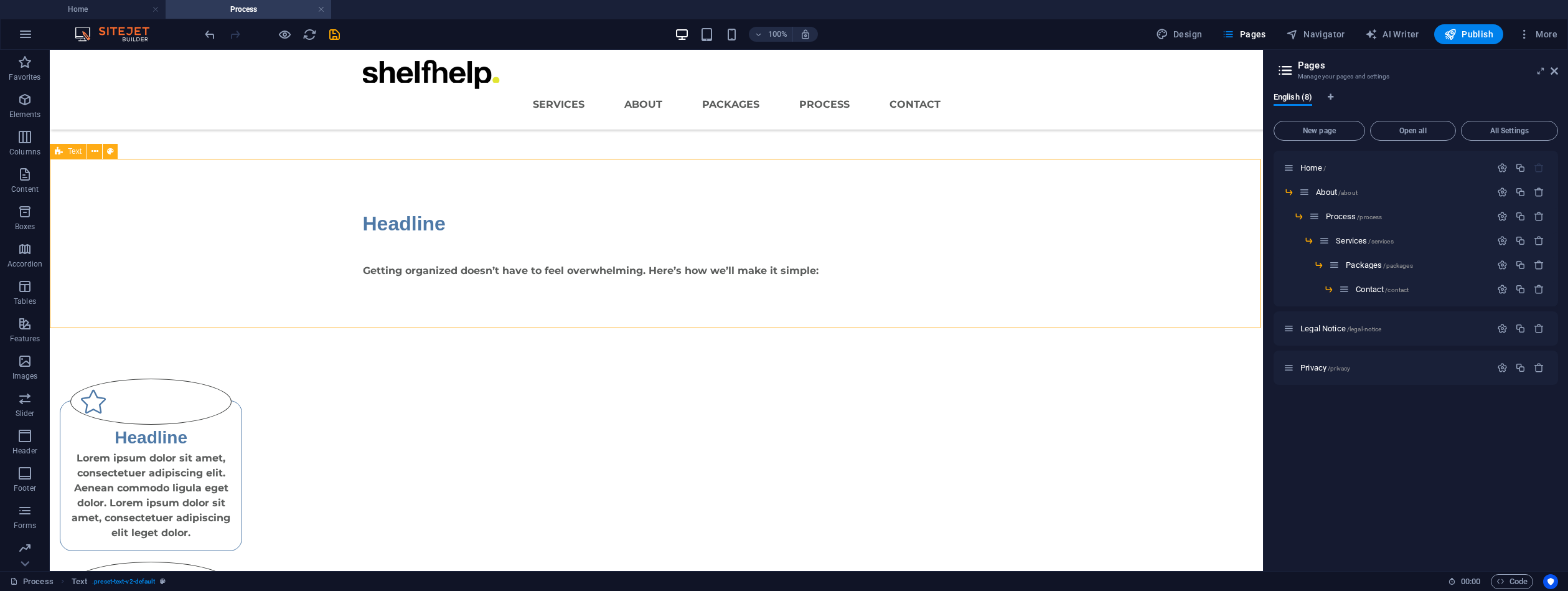
drag, startPoint x: 255, startPoint y: 175, endPoint x: 476, endPoint y: 175, distance: 221.0
click at [474, 176] on div "Headline Getting organized doesn’t have to feel overwhelming. Here’s how we’ll …" at bounding box center [656, 243] width 1213 height 169
click at [446, 222] on div "Headline" at bounding box center [657, 223] width 588 height 30
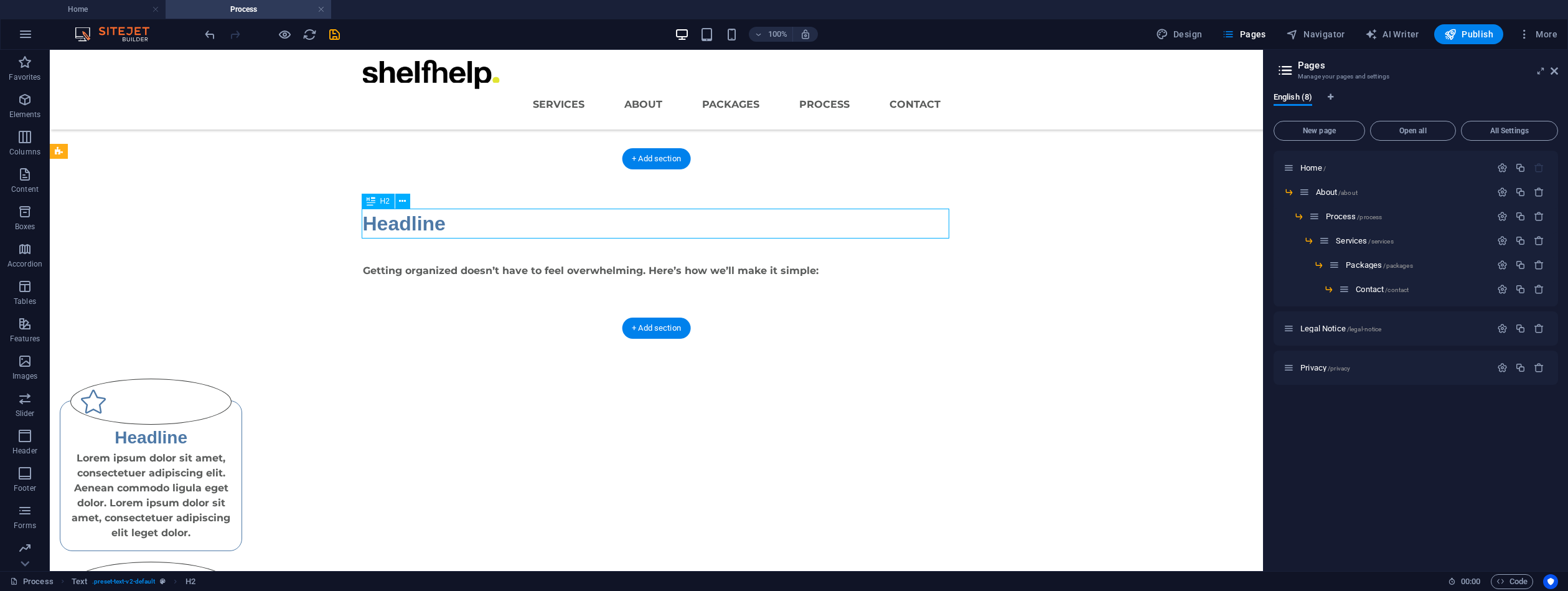
drag, startPoint x: 447, startPoint y: 222, endPoint x: 231, endPoint y: 222, distance: 216.0
click at [447, 222] on div "Headline" at bounding box center [657, 223] width 588 height 30
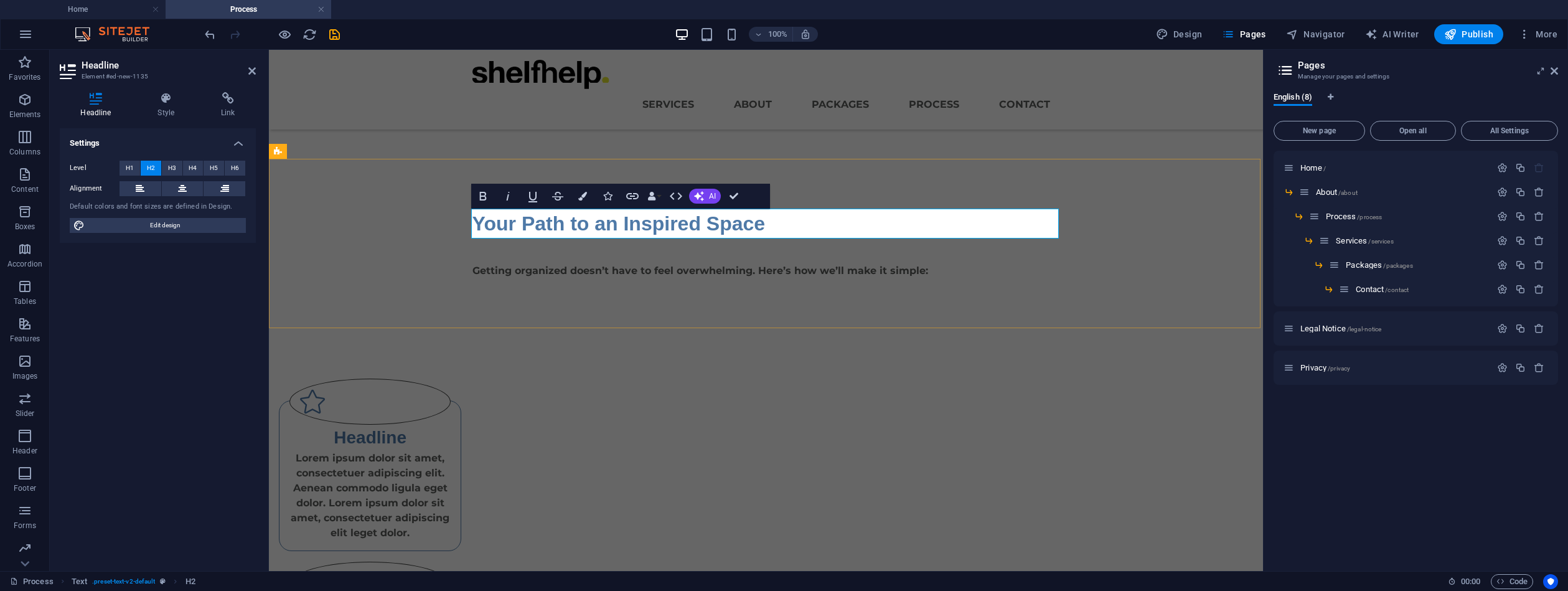
click at [744, 215] on h2 "Your Path to an Inspired Space" at bounding box center [766, 223] width 588 height 30
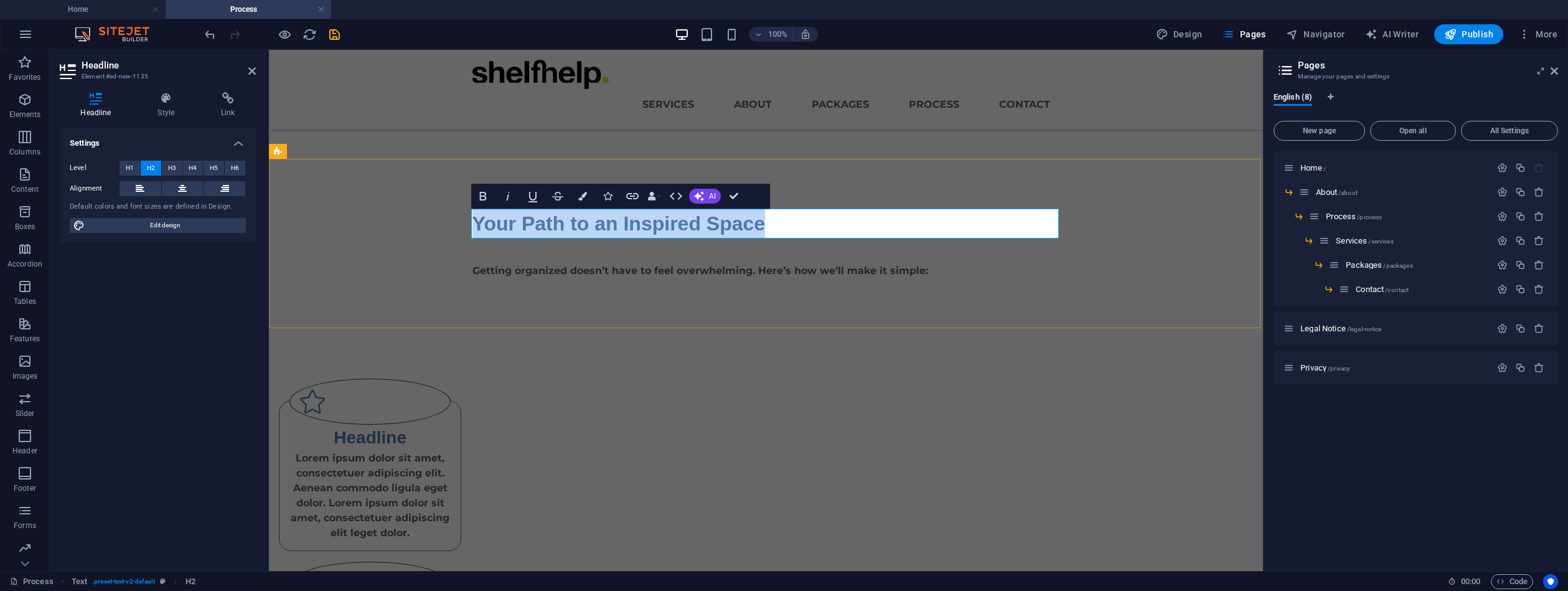
drag, startPoint x: 752, startPoint y: 225, endPoint x: 469, endPoint y: 228, distance: 283.0
click at [473, 228] on h2 "Your Path to an Inspired Space" at bounding box center [766, 223] width 588 height 30
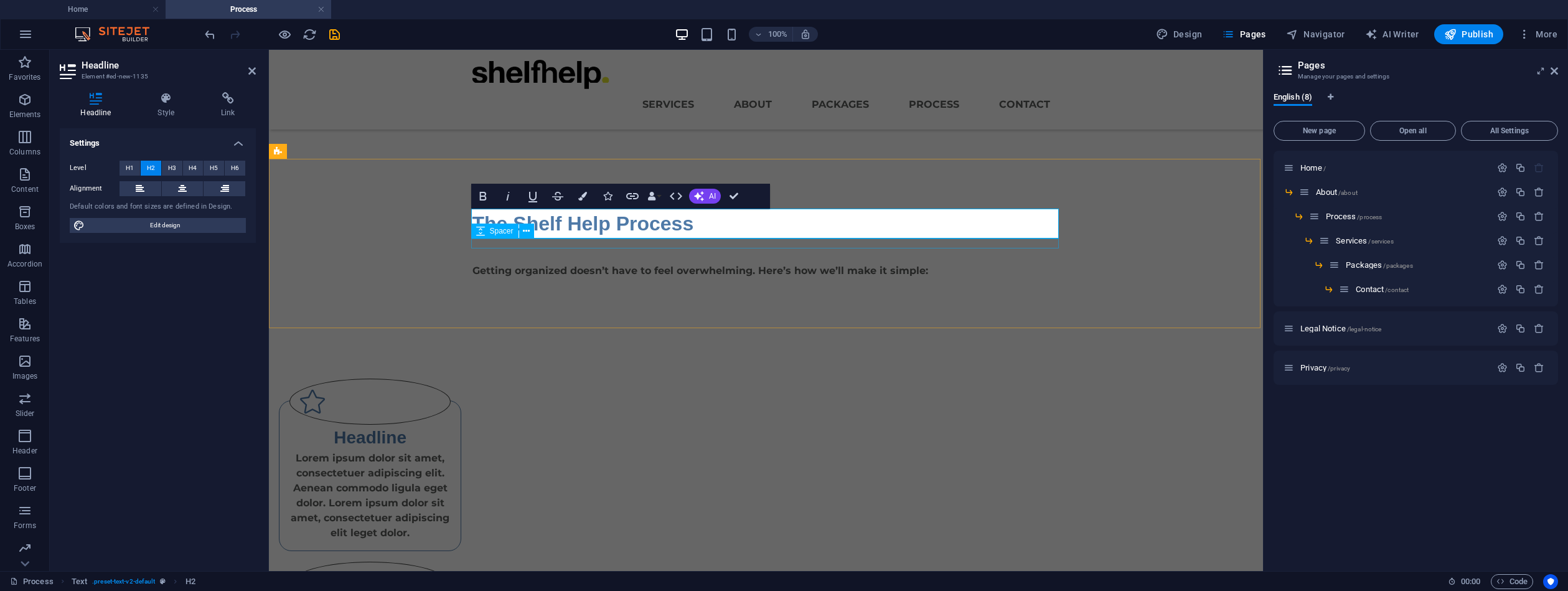
drag, startPoint x: 727, startPoint y: 246, endPoint x: 946, endPoint y: 247, distance: 219.0
click at [947, 246] on div at bounding box center [766, 243] width 588 height 10
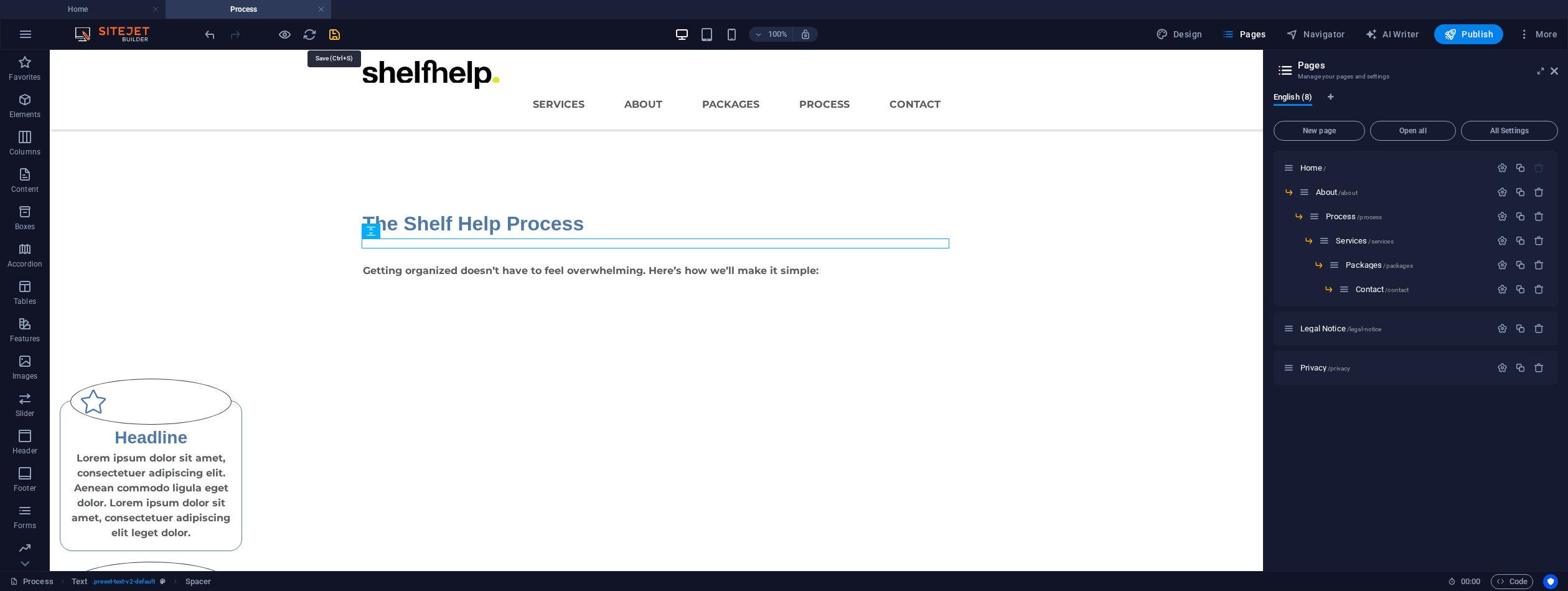
click at [330, 34] on icon "save" at bounding box center [334, 34] width 15 height 15
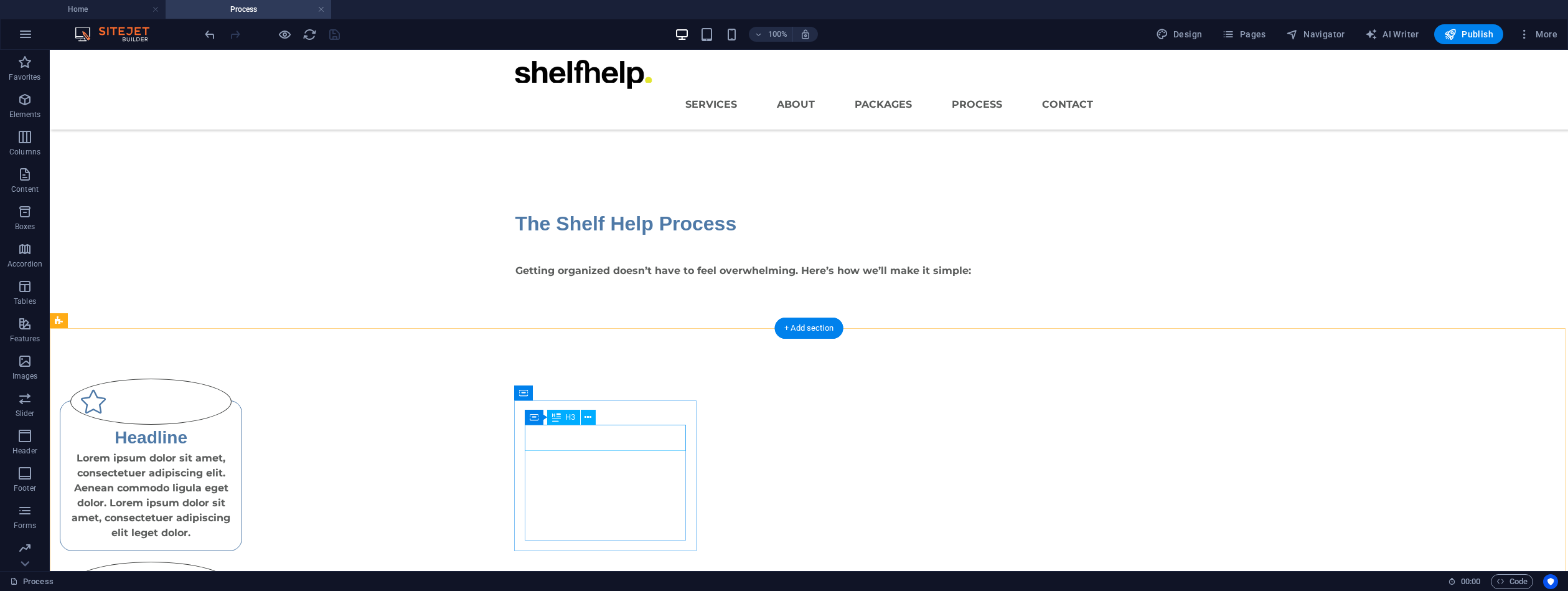
click at [231, 435] on div "Headline" at bounding box center [151, 438] width 161 height 26
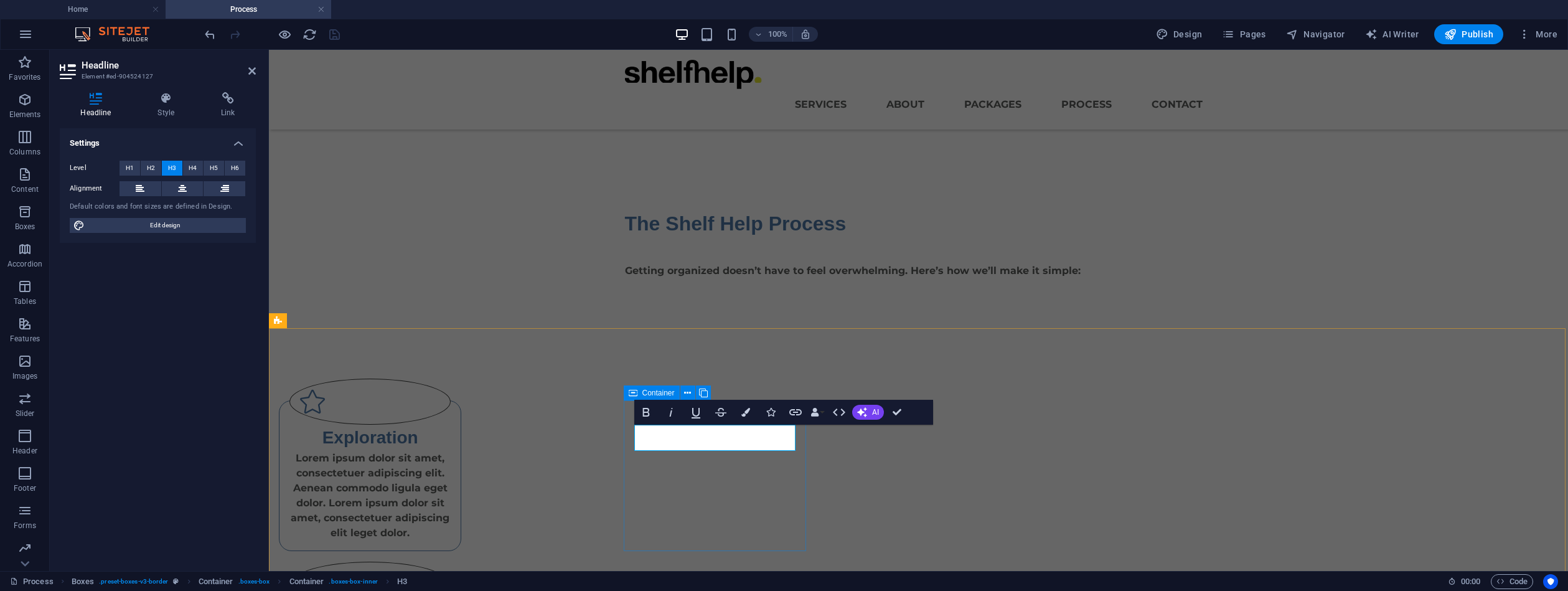
scroll to position [0, 6]
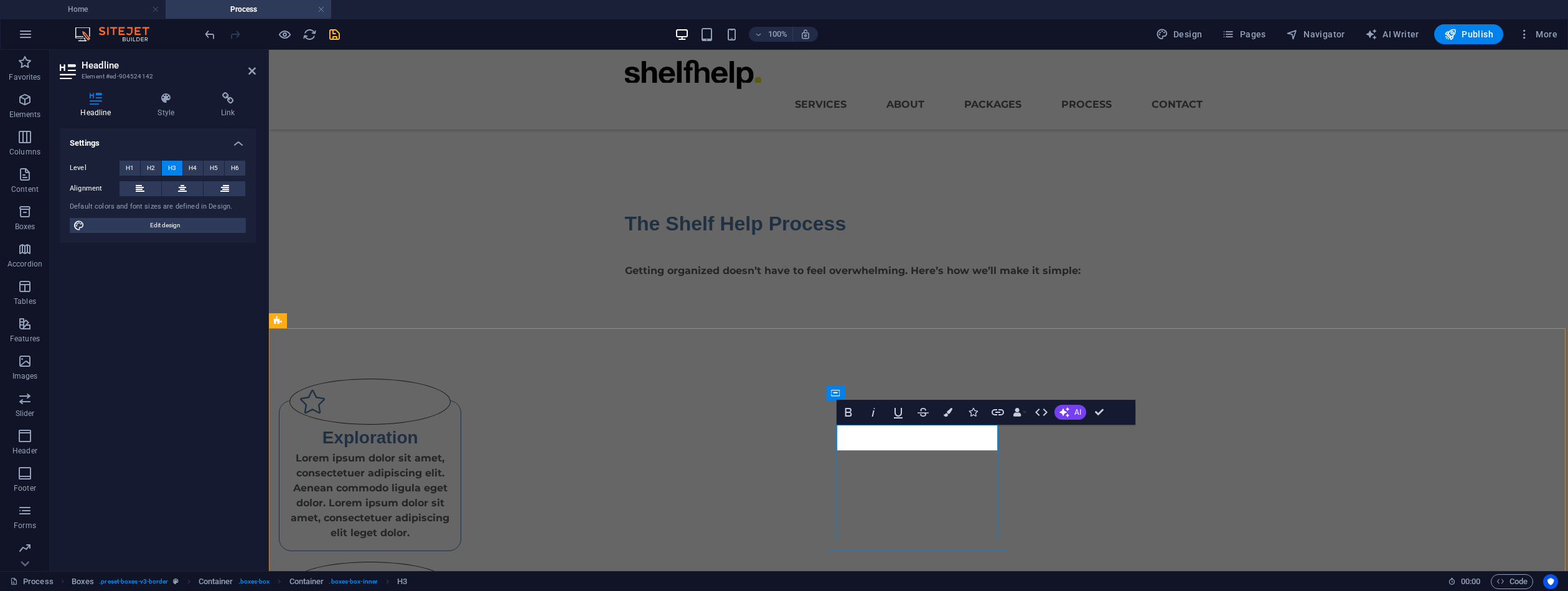
scroll to position [0, 7]
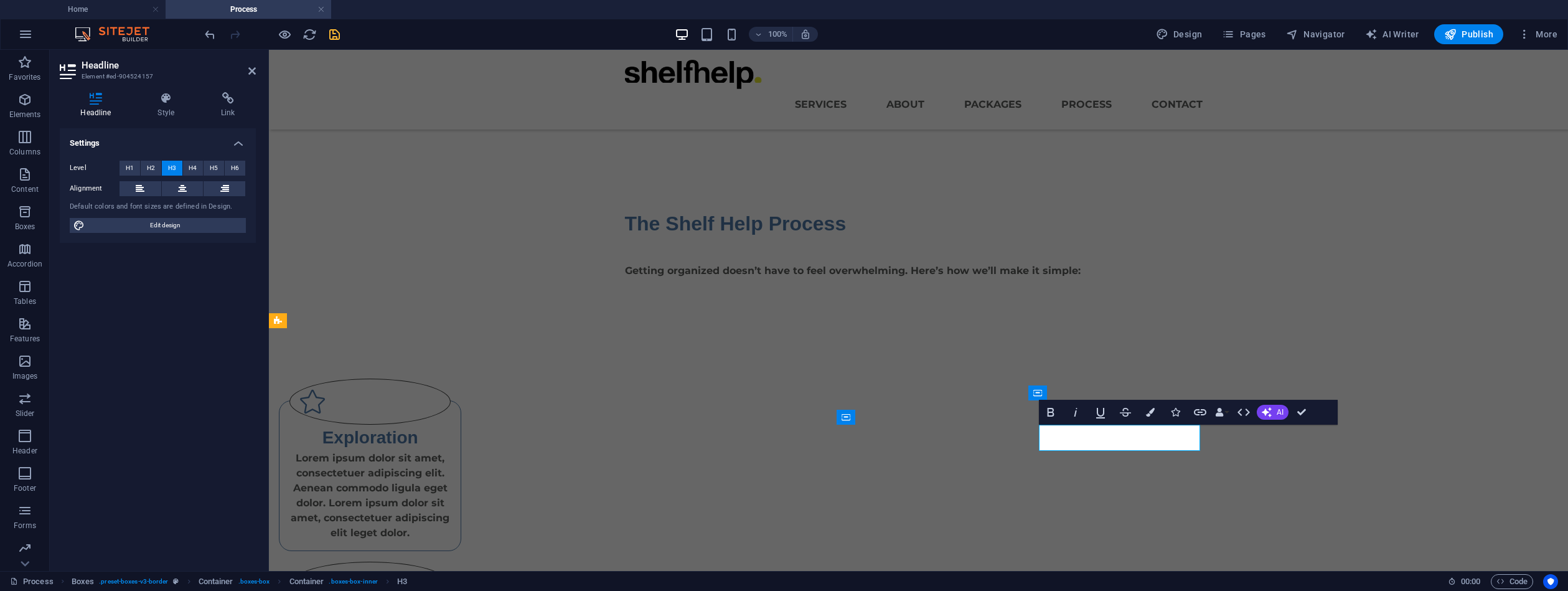
scroll to position [0, 6]
click at [451, 482] on div "Lorem ipsum dolor sit amet, consectetuer adipiscing elit. Aenean commodo ligula…" at bounding box center [370, 495] width 161 height 90
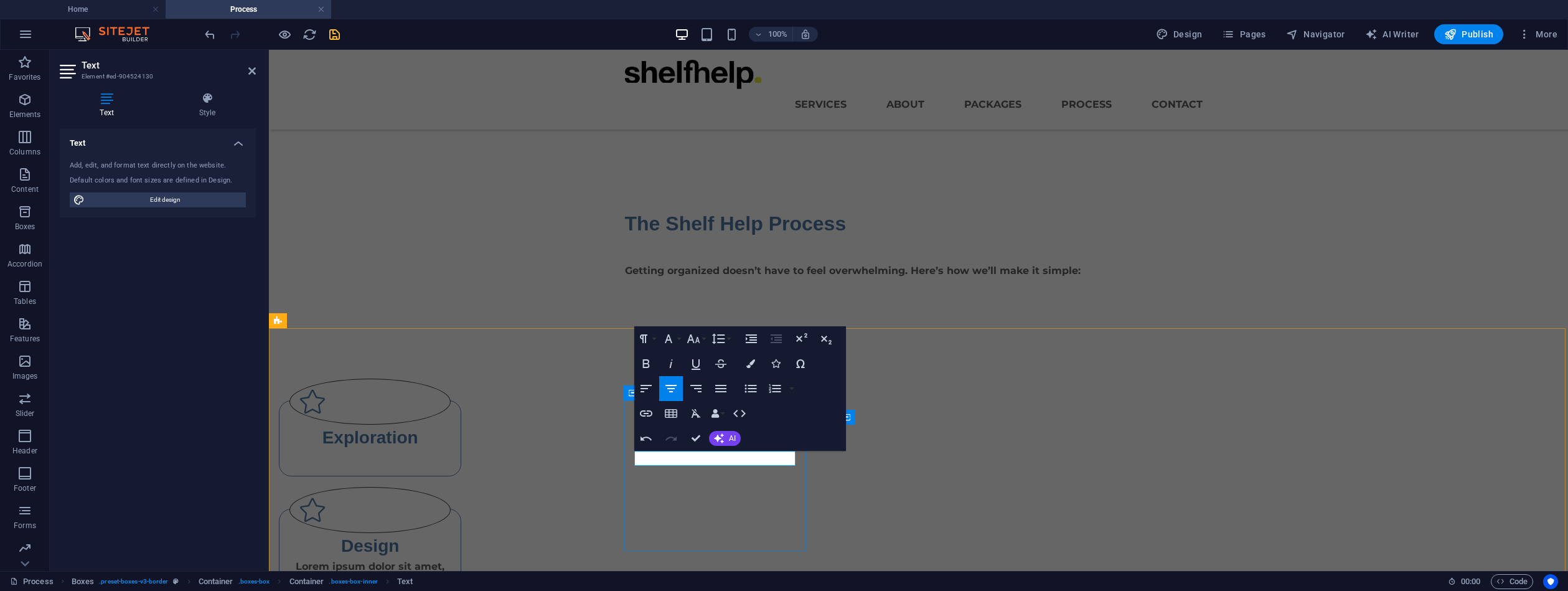
scroll to position [68, 0]
click at [461, 491] on div "Exploration You’ll share your goals and vision for your space.  You’ll share yo…" at bounding box center [370, 445] width 182 height 91
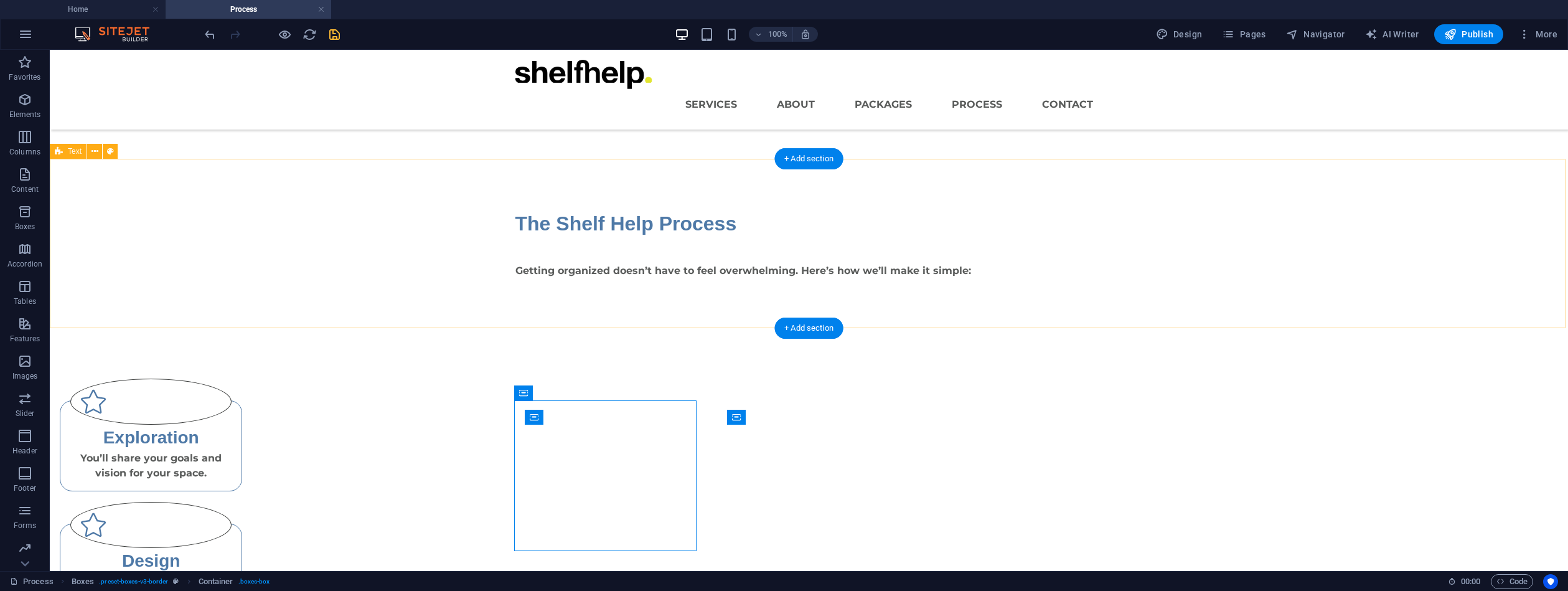
click at [680, 326] on div "The Shelf Help Process Getting organized doesn’t have to feel overwhelming. Her…" at bounding box center [809, 243] width 1518 height 169
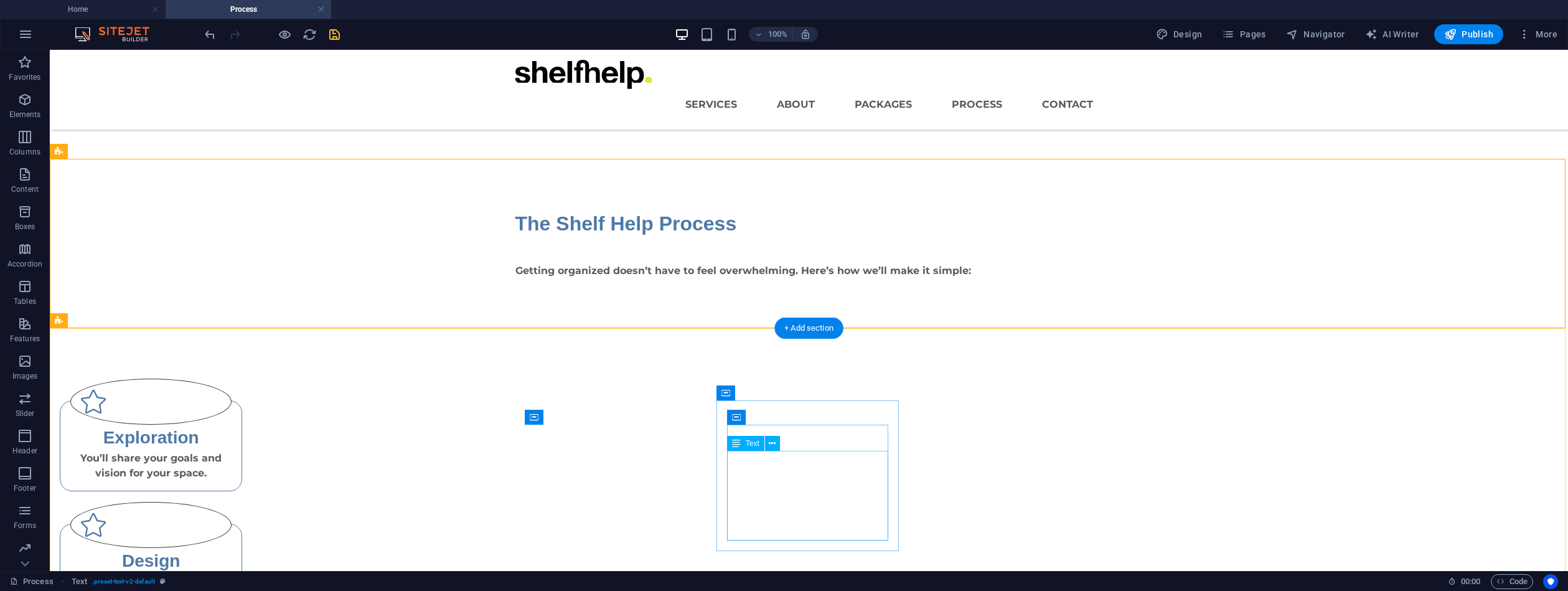
drag, startPoint x: 792, startPoint y: 483, endPoint x: 586, endPoint y: 483, distance: 206.0
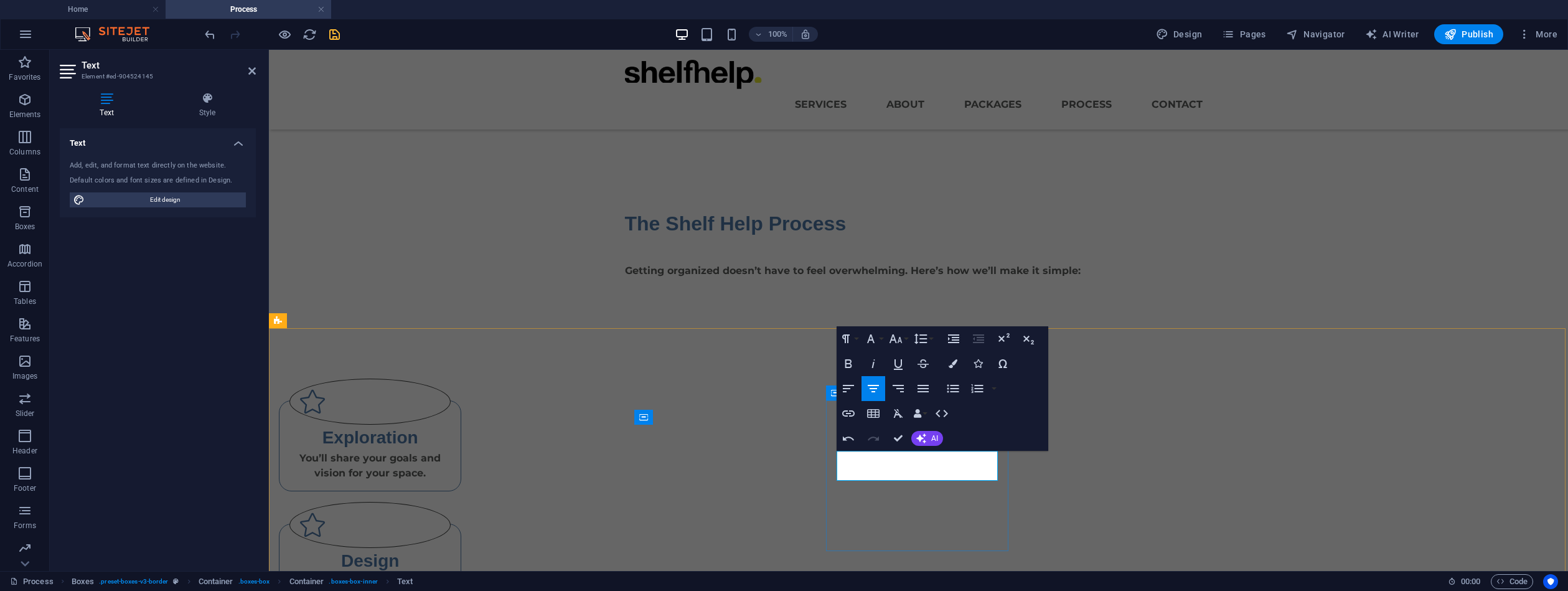
scroll to position [95, 0]
click at [461, 524] on div "Design Together, we’ll create a clear, tailored strategy.  Together, we’ll crea…" at bounding box center [370, 569] width 182 height 91
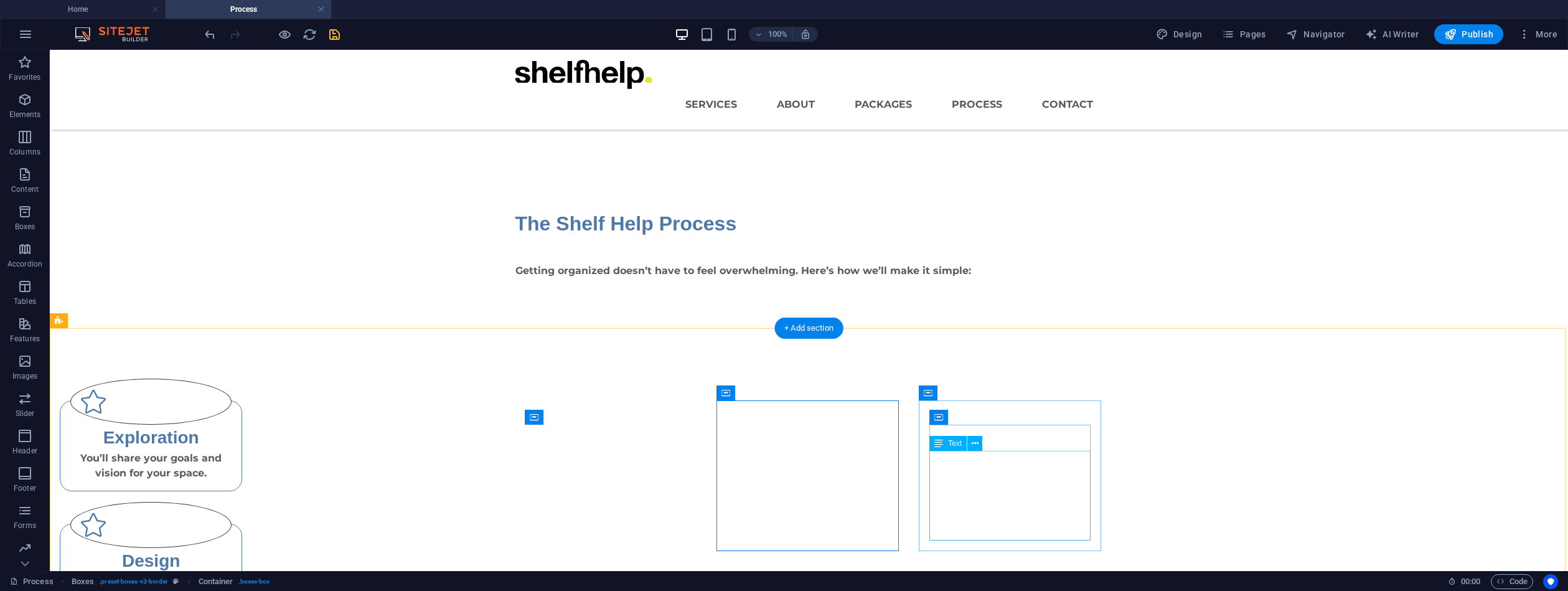
drag, startPoint x: 1021, startPoint y: 485, endPoint x: 802, endPoint y: 484, distance: 219.0
click at [803, 484] on div "Exploration You’ll share your goals and vision for your space.  Design Together…" at bounding box center [809, 588] width 1518 height 520
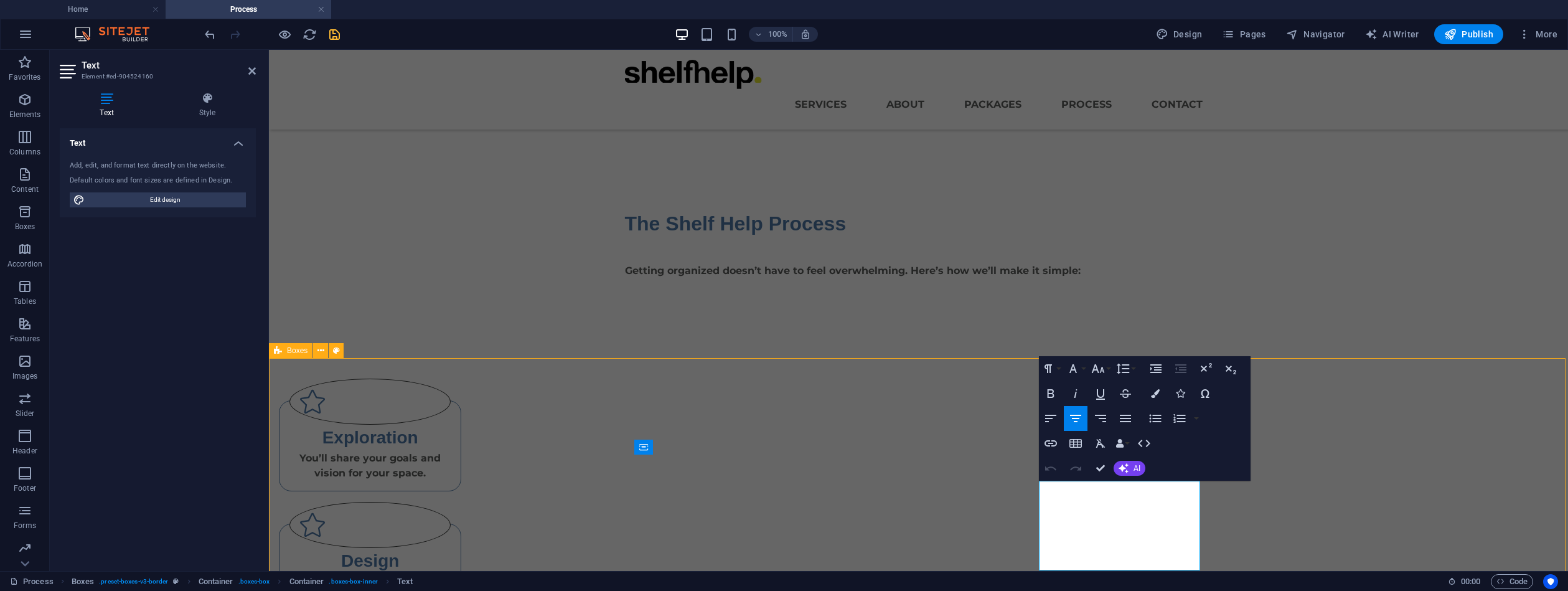
scroll to position [99, 0]
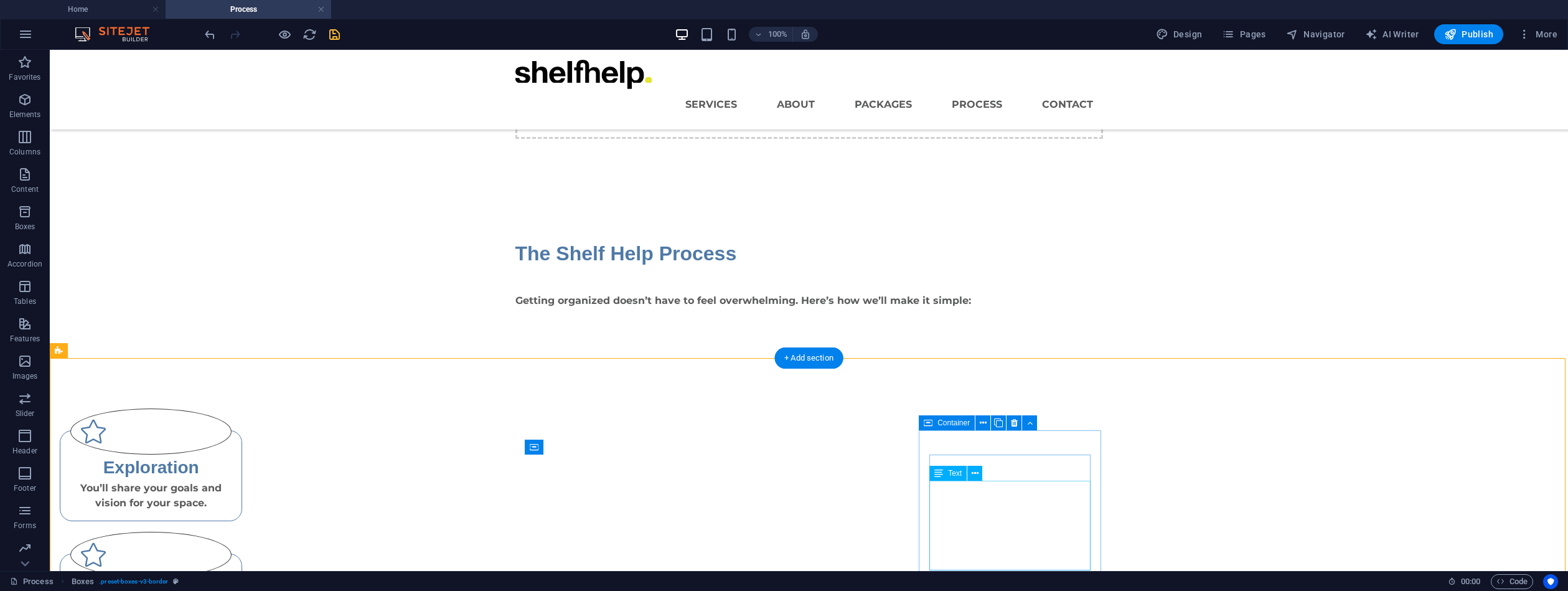
drag, startPoint x: 1031, startPoint y: 506, endPoint x: 812, endPoint y: 507, distance: 219.0
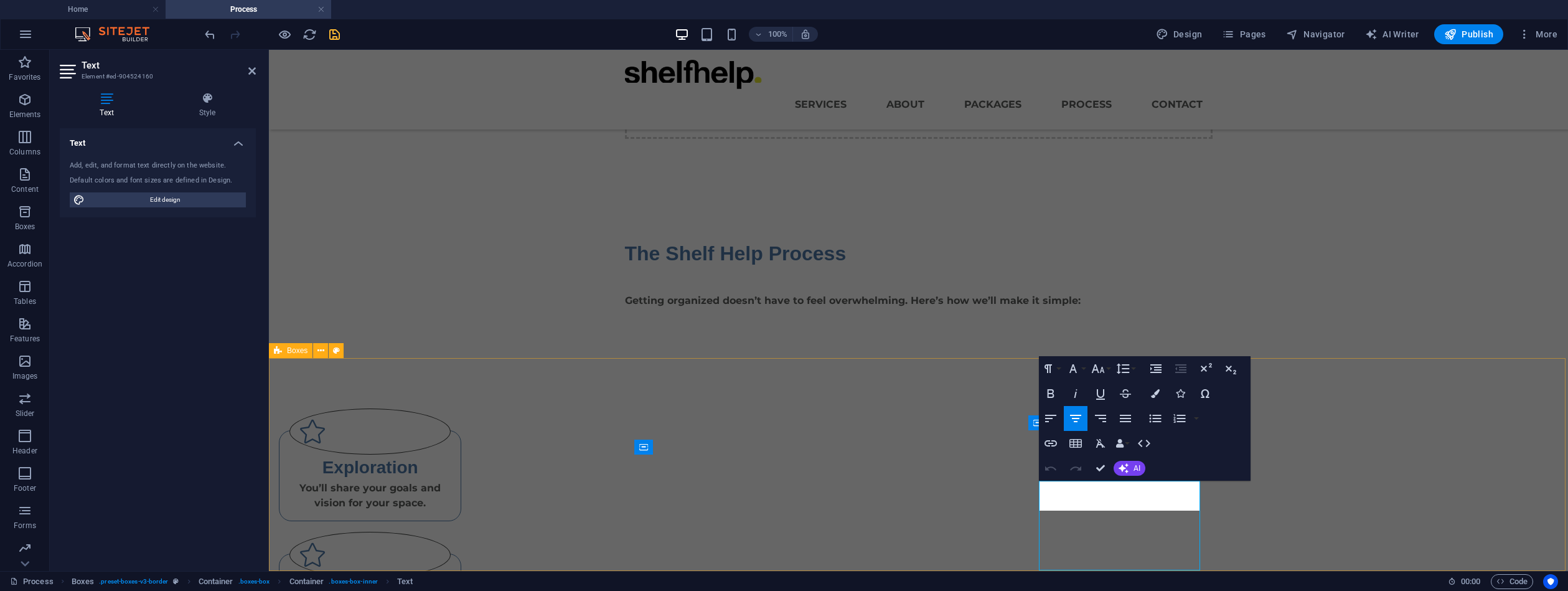
scroll to position [191, 0]
click at [1085, 534] on div "Exploration You’ll share your goals and vision for your space.  Design Together…" at bounding box center [918, 588] width 1299 height 460
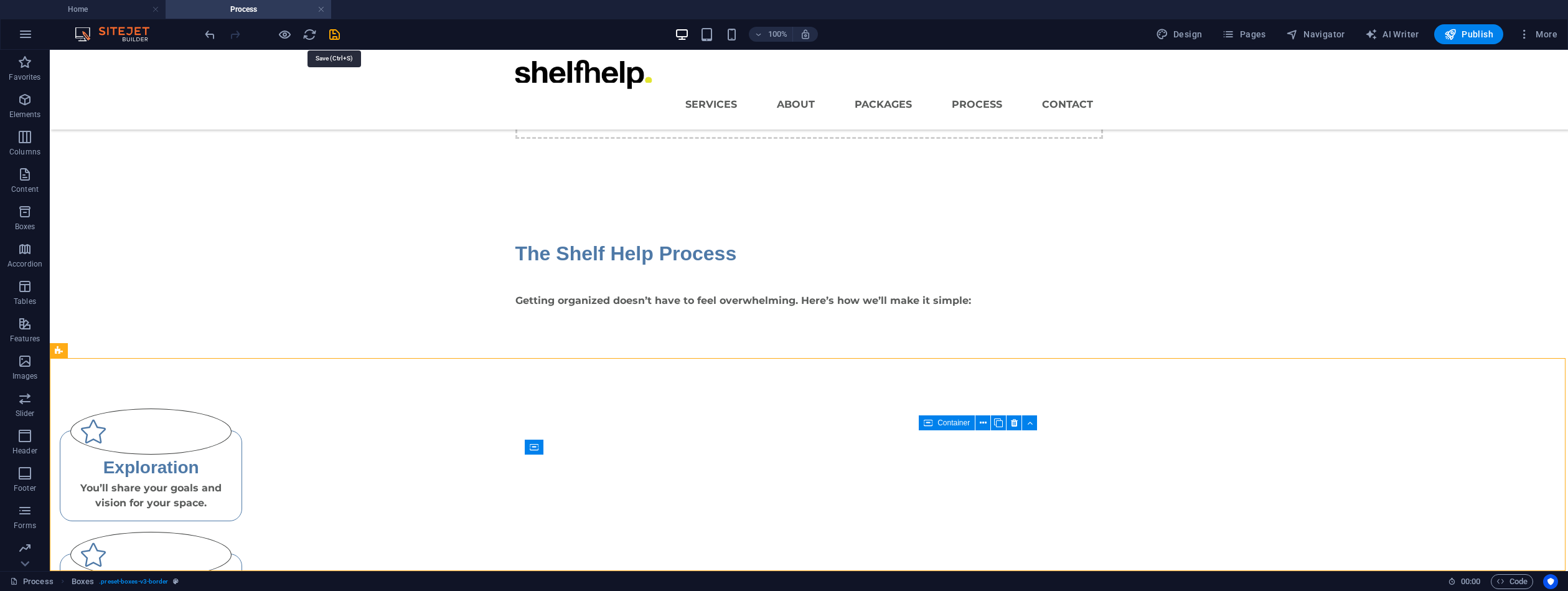
click at [337, 34] on icon "save" at bounding box center [334, 34] width 15 height 15
click at [1471, 38] on span "Publish" at bounding box center [1469, 34] width 49 height 12
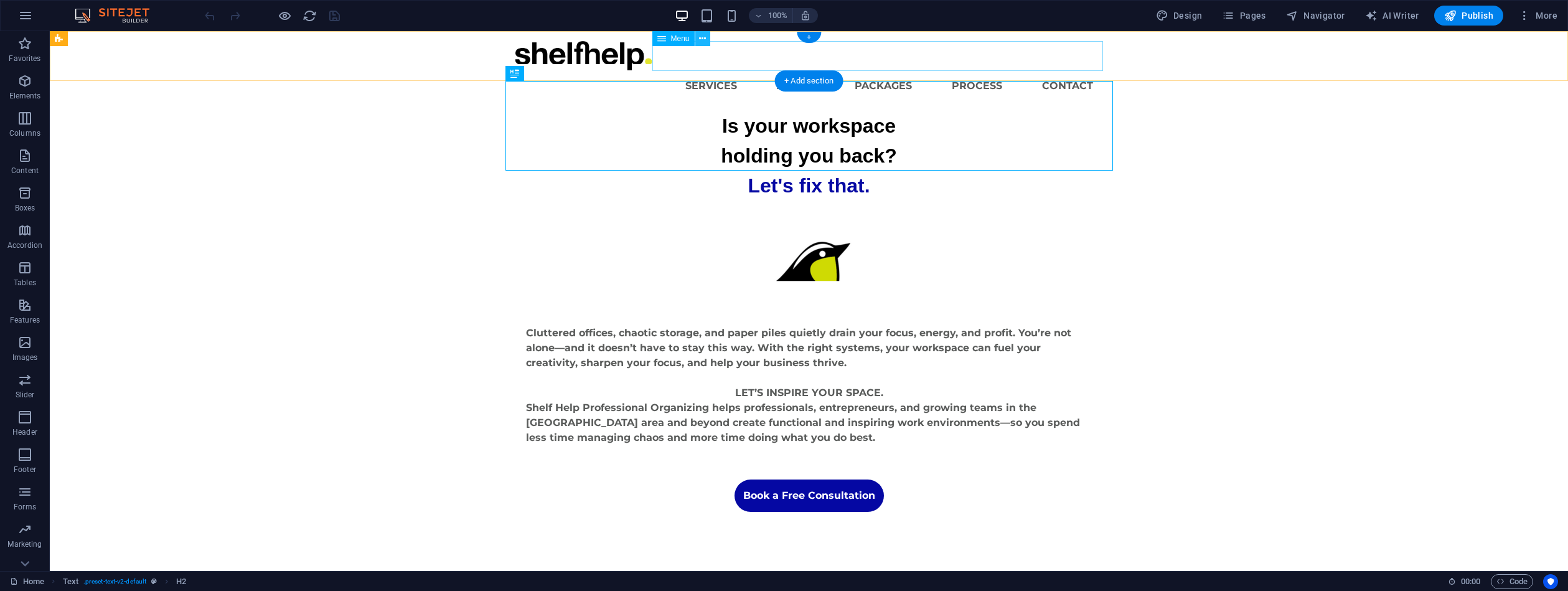
click at [703, 41] on icon at bounding box center [702, 38] width 7 height 13
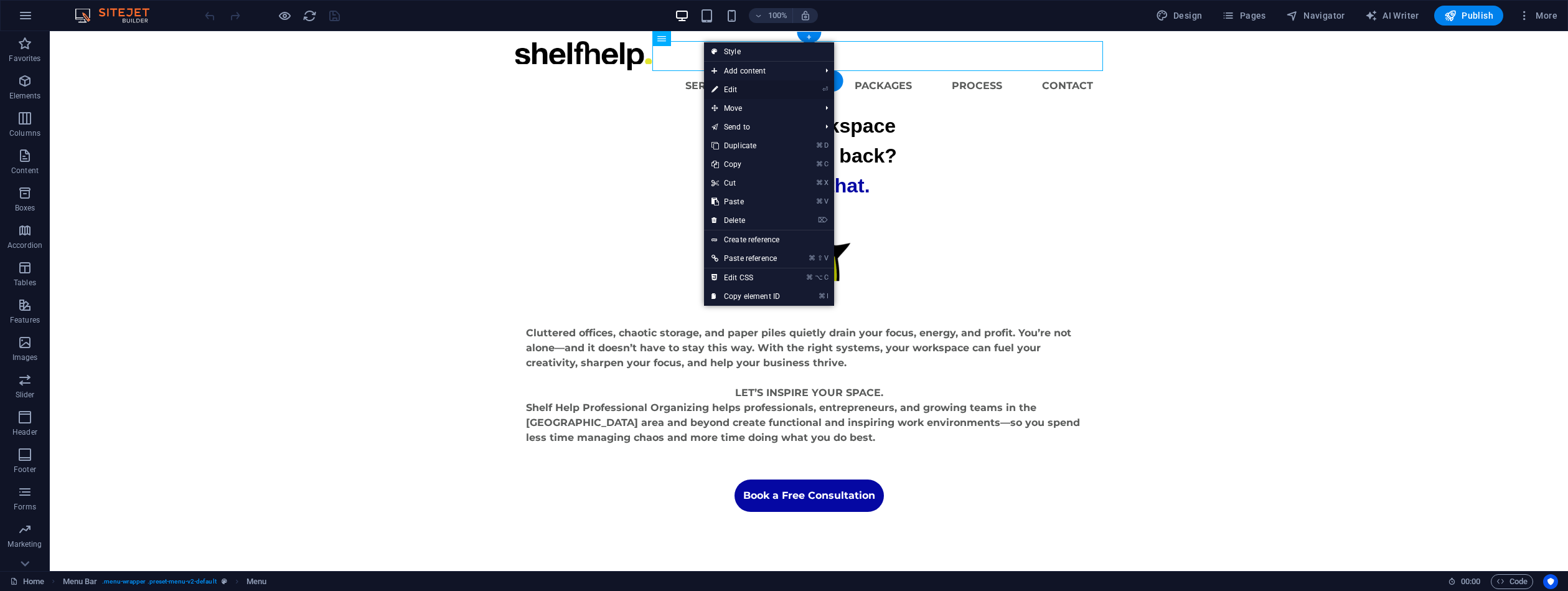
click at [730, 90] on link "⏎ Edit" at bounding box center [746, 90] width 84 height 18
select select
select select "1"
select select
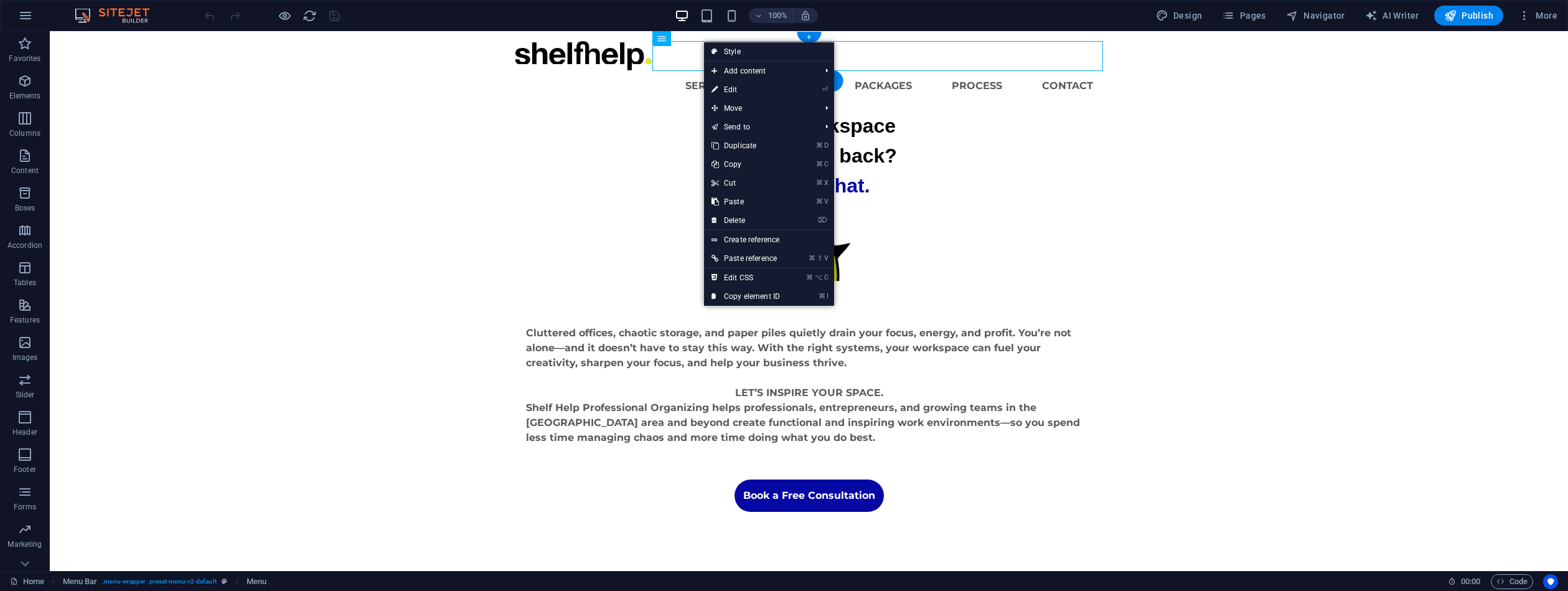
select select
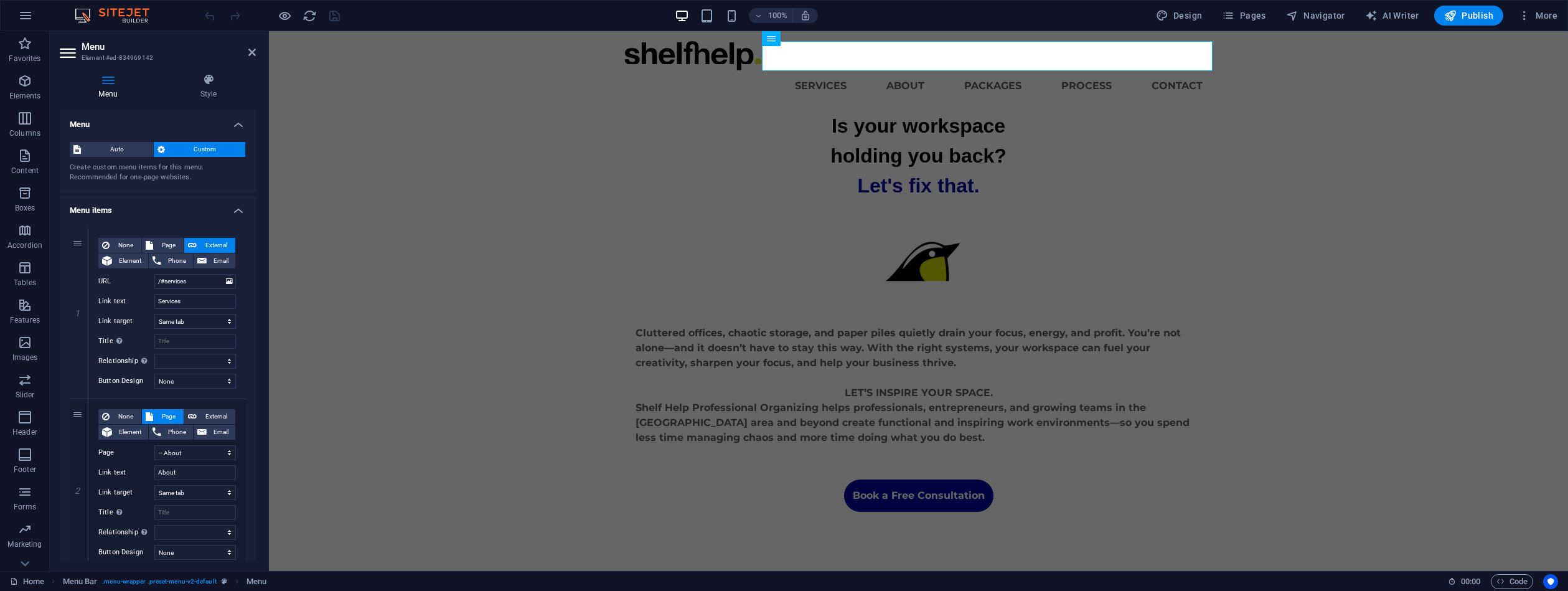
click at [259, 245] on div "Menu Style Menu Auto Custom Create custom menu items for this menu. Recommended…" at bounding box center [158, 317] width 216 height 507
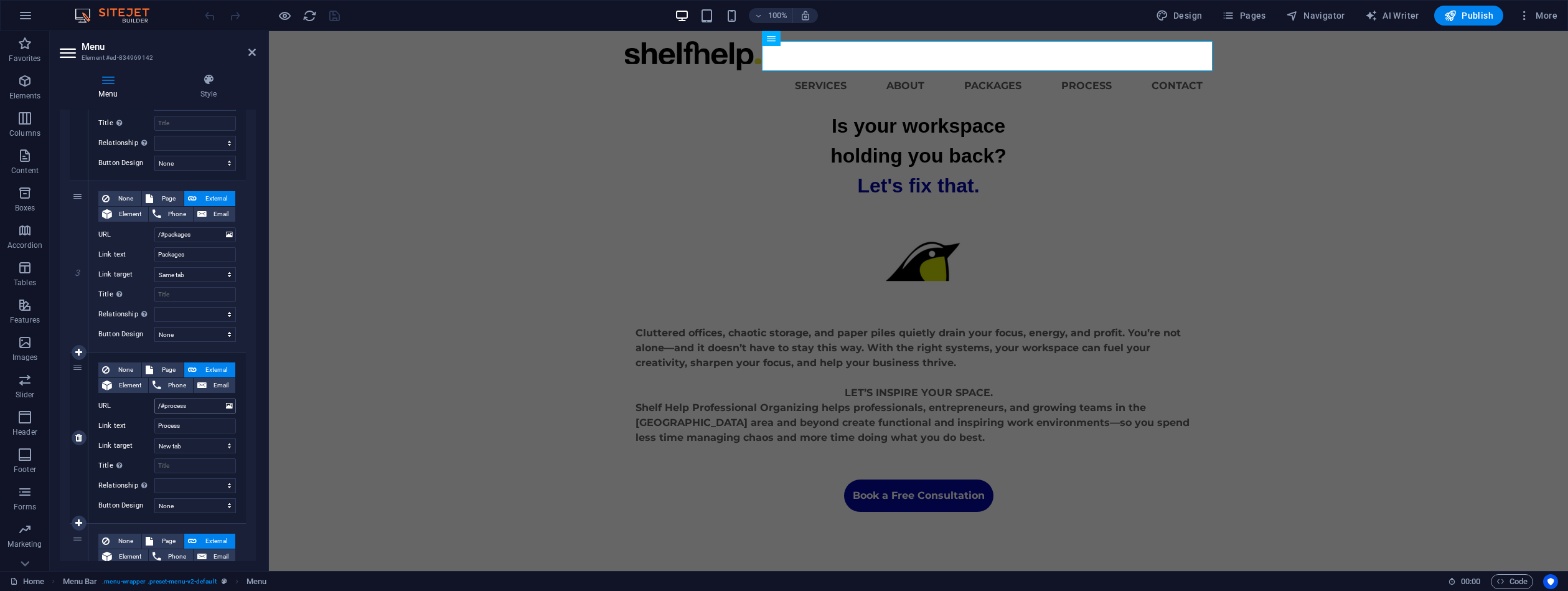
scroll to position [386, 0]
click at [170, 369] on span "Page" at bounding box center [169, 373] width 23 height 15
select select
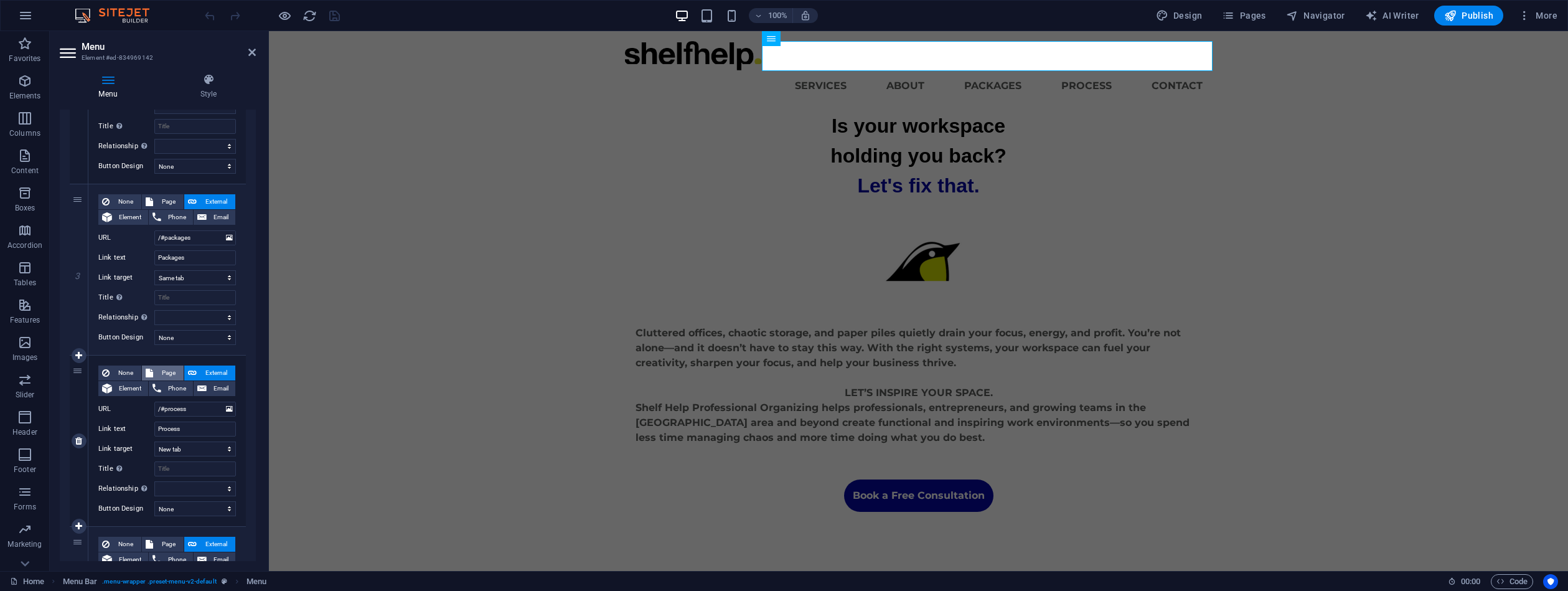
select select
select select "2"
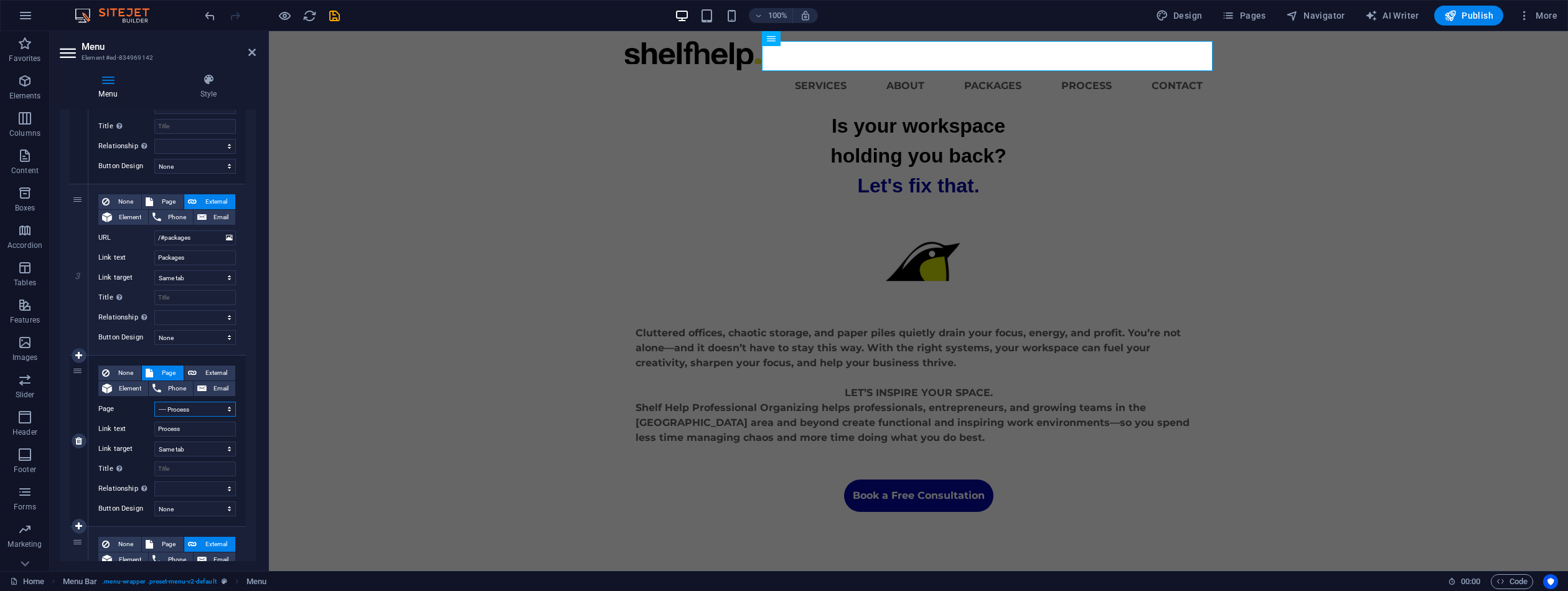
select select
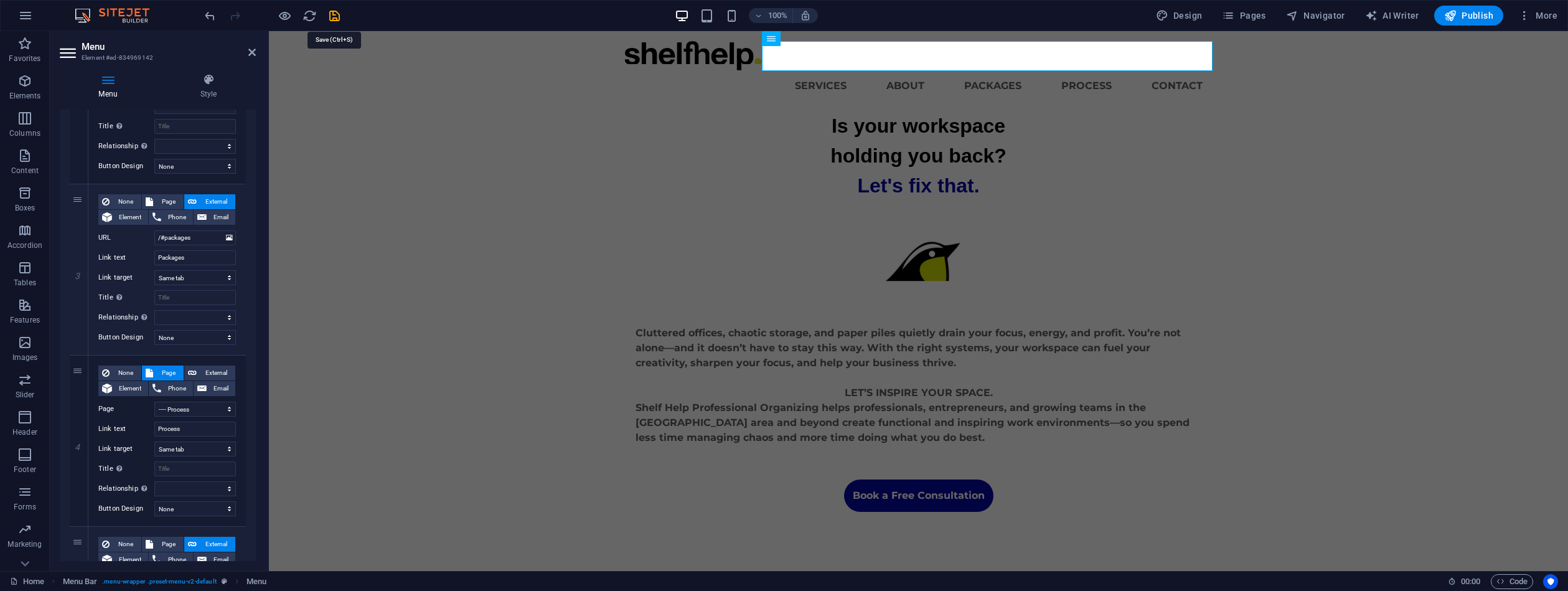
click at [333, 13] on icon "save" at bounding box center [334, 15] width 15 height 15
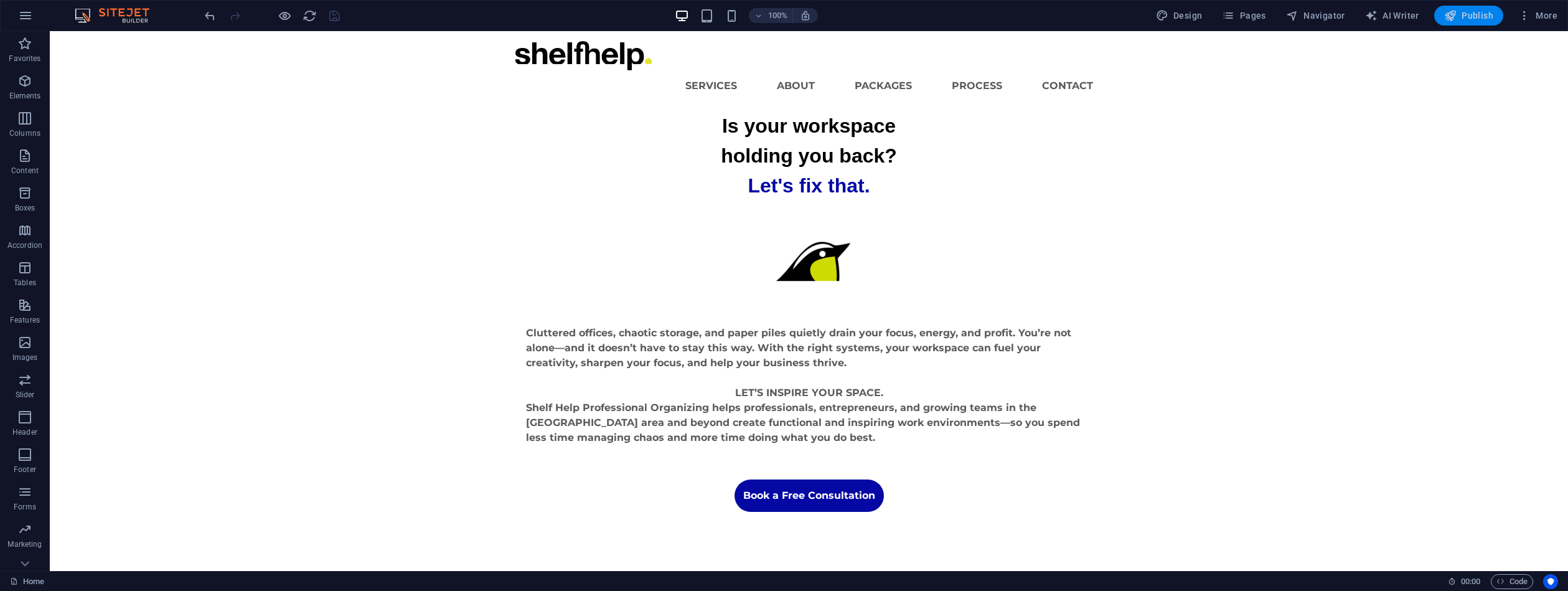
click at [1463, 17] on span "Publish" at bounding box center [1469, 15] width 49 height 12
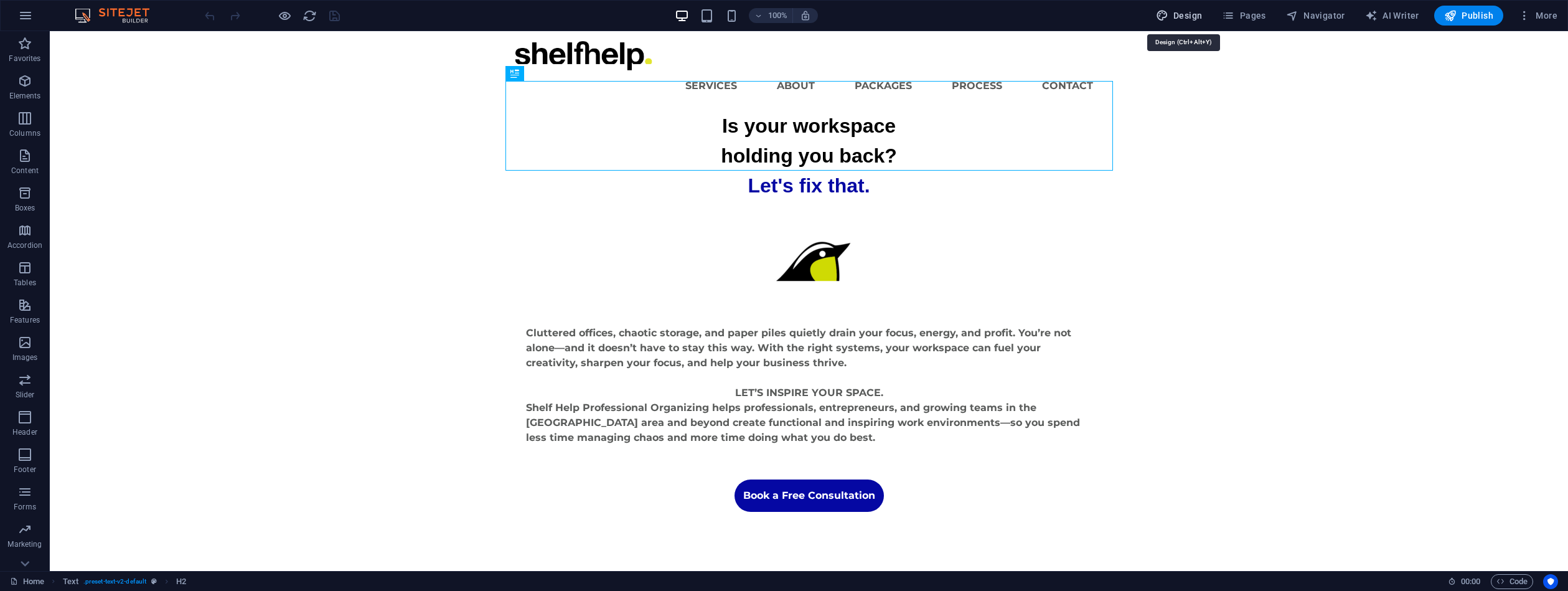
click at [1192, 11] on span "Design" at bounding box center [1179, 15] width 47 height 12
select select "px"
select select "400"
select select "px"
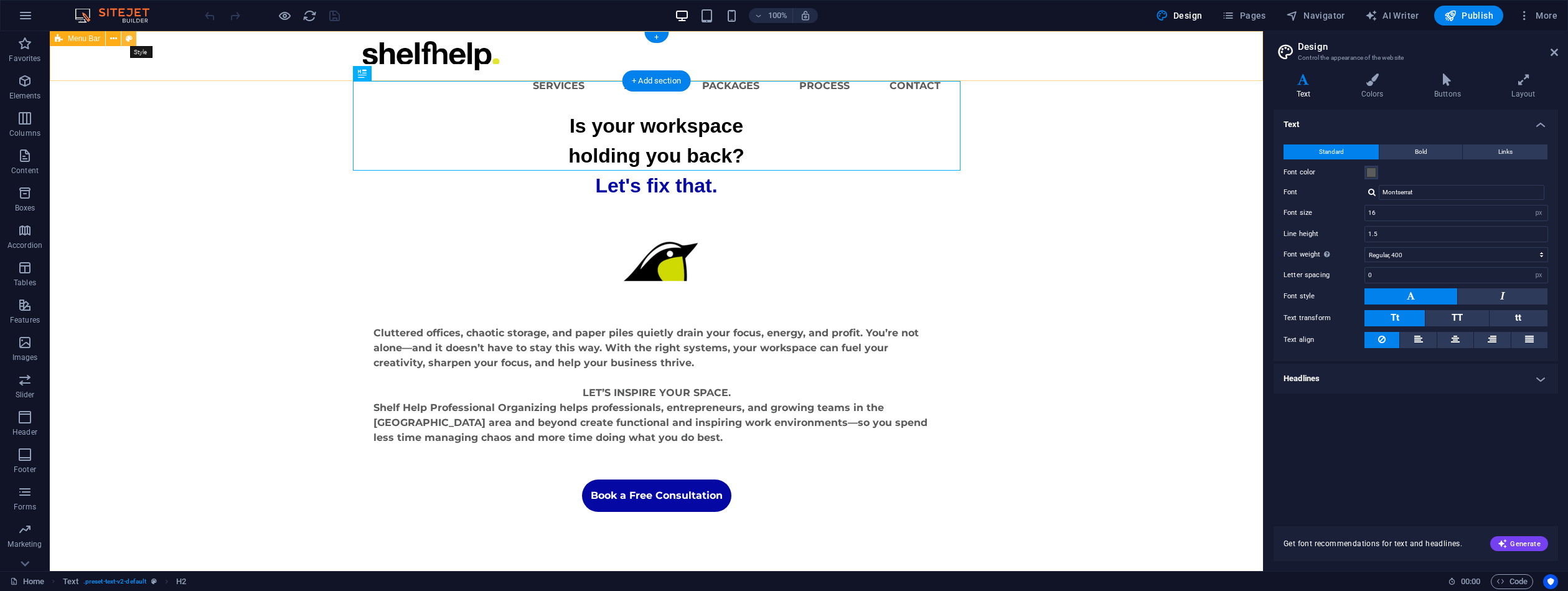
click at [124, 38] on button at bounding box center [128, 38] width 15 height 15
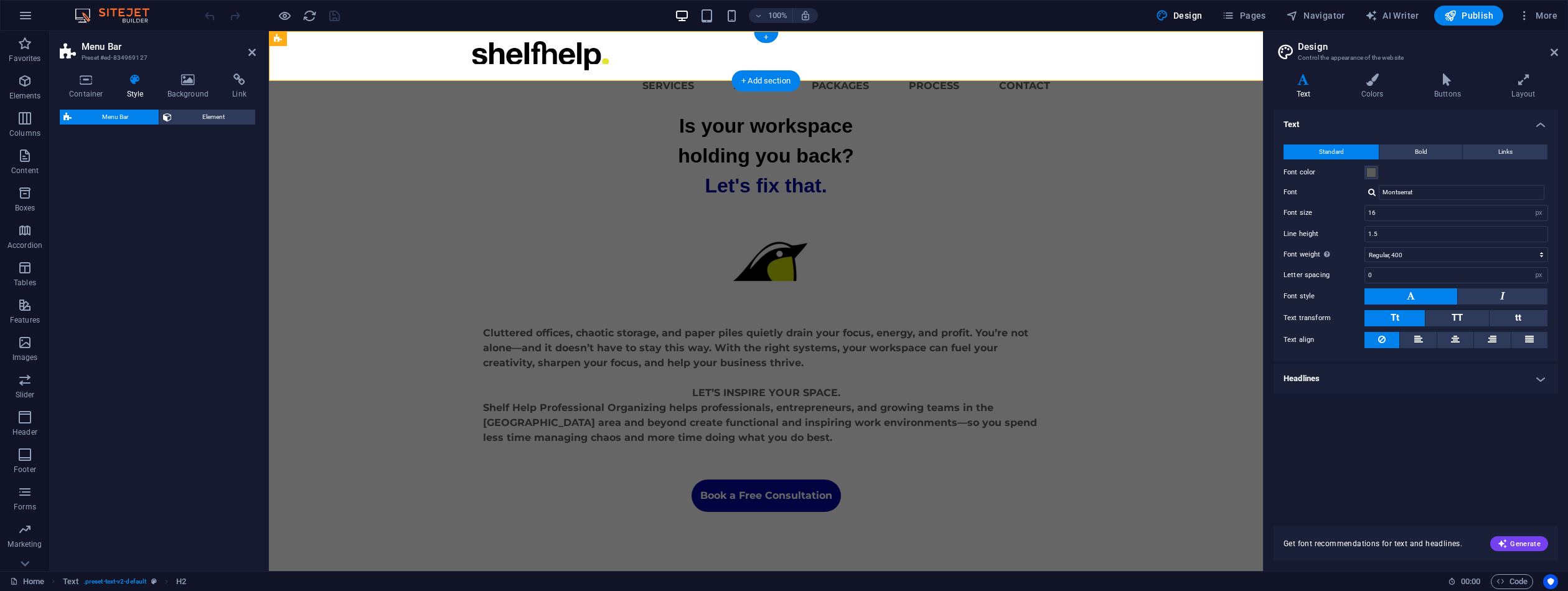
select select "rem"
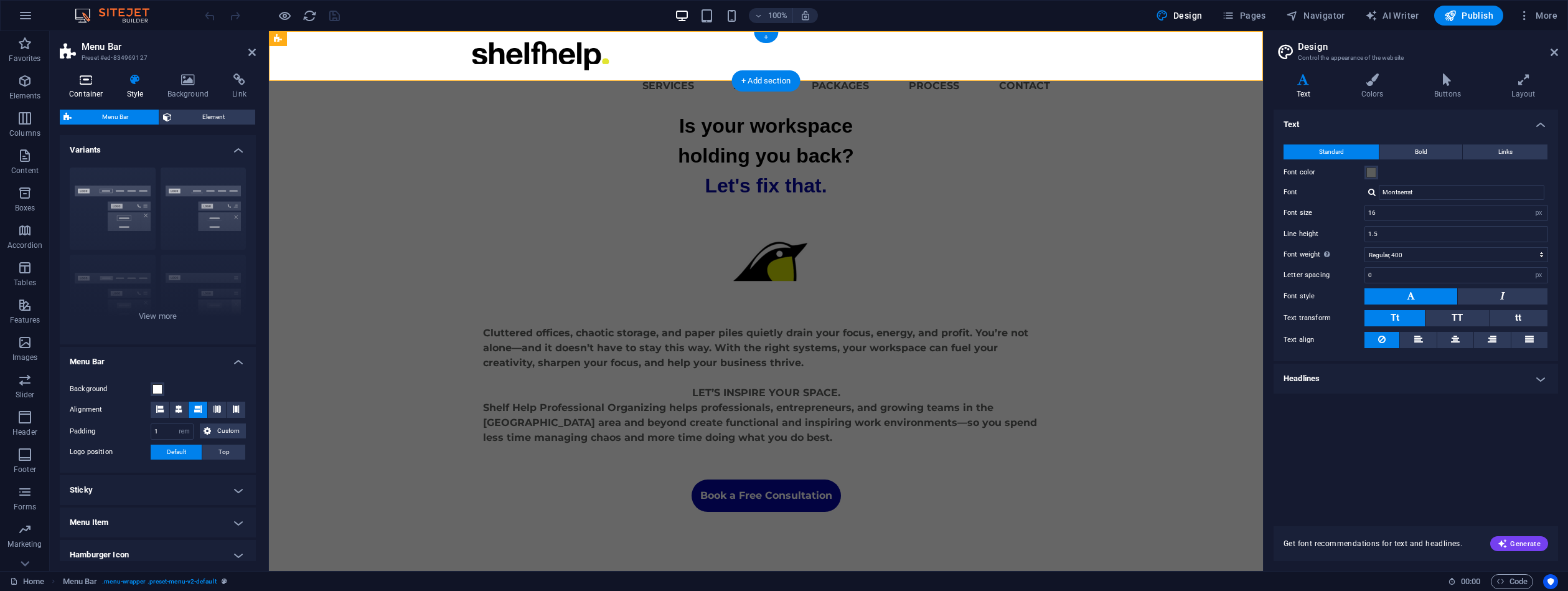
click at [94, 79] on icon at bounding box center [86, 80] width 53 height 12
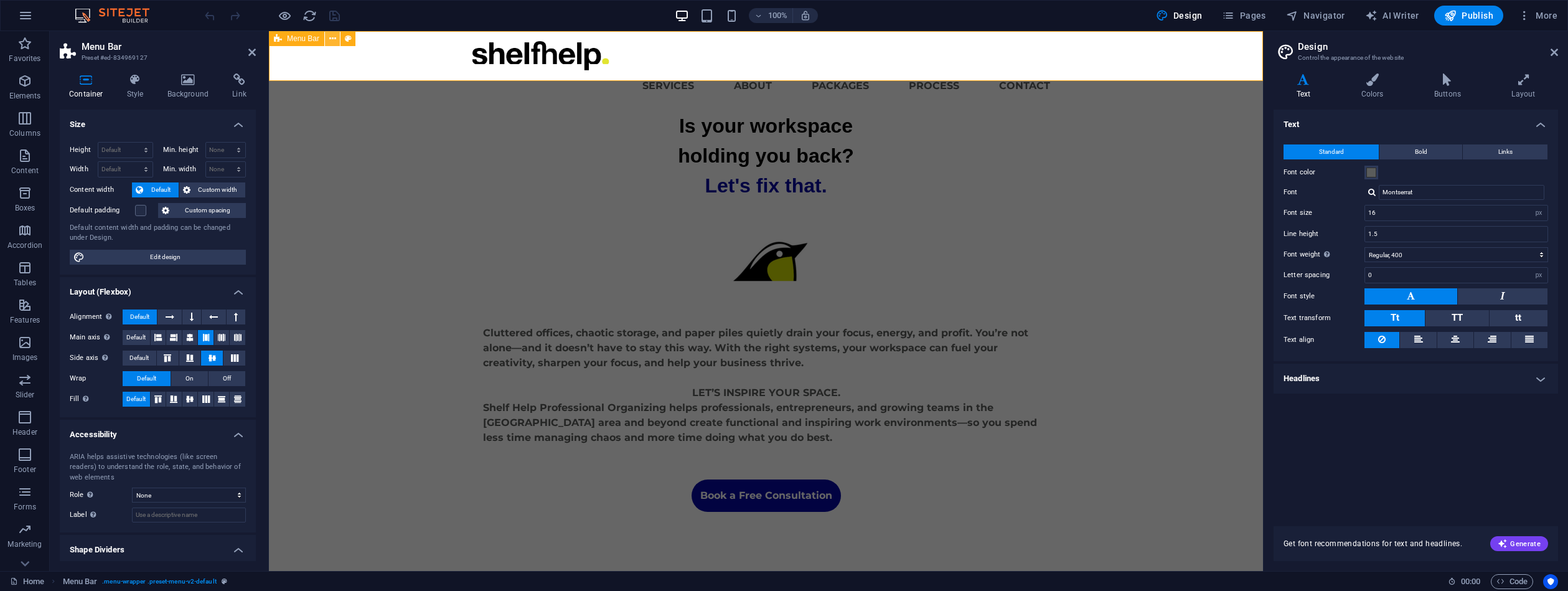
click at [333, 44] on icon at bounding box center [333, 38] width 7 height 13
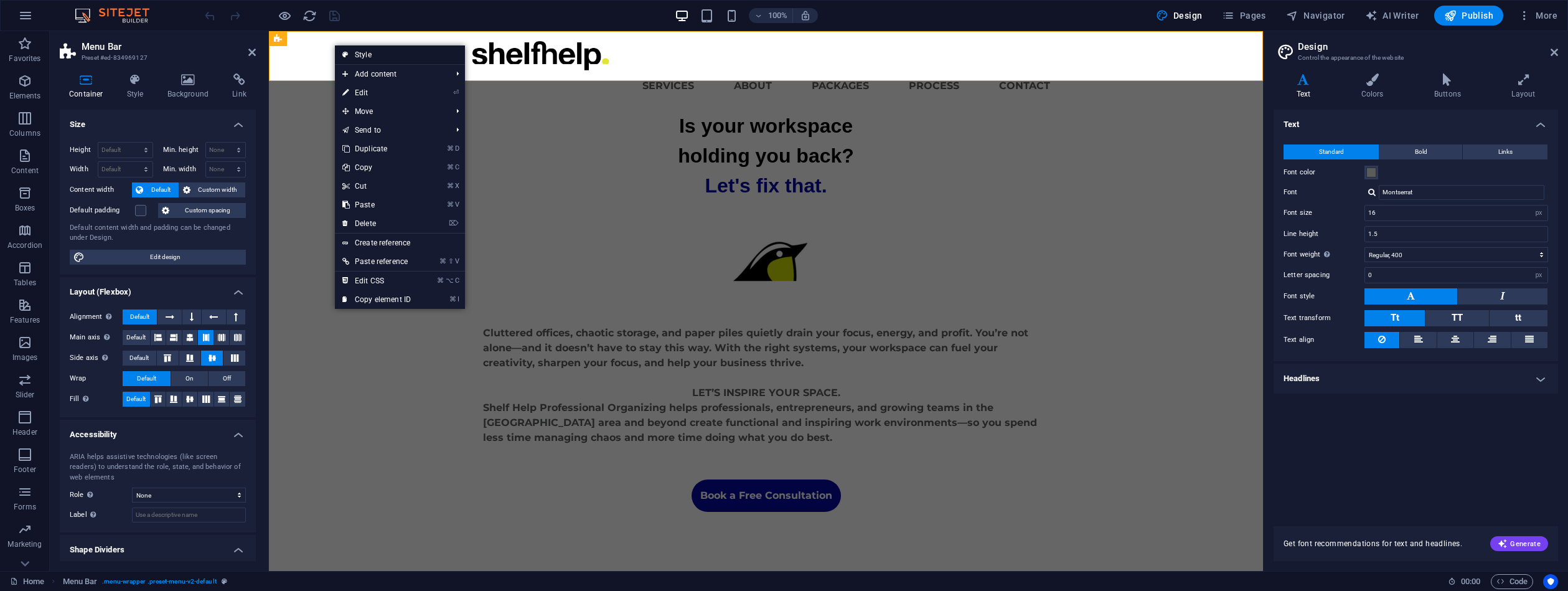
click at [366, 54] on link "Style" at bounding box center [400, 54] width 130 height 18
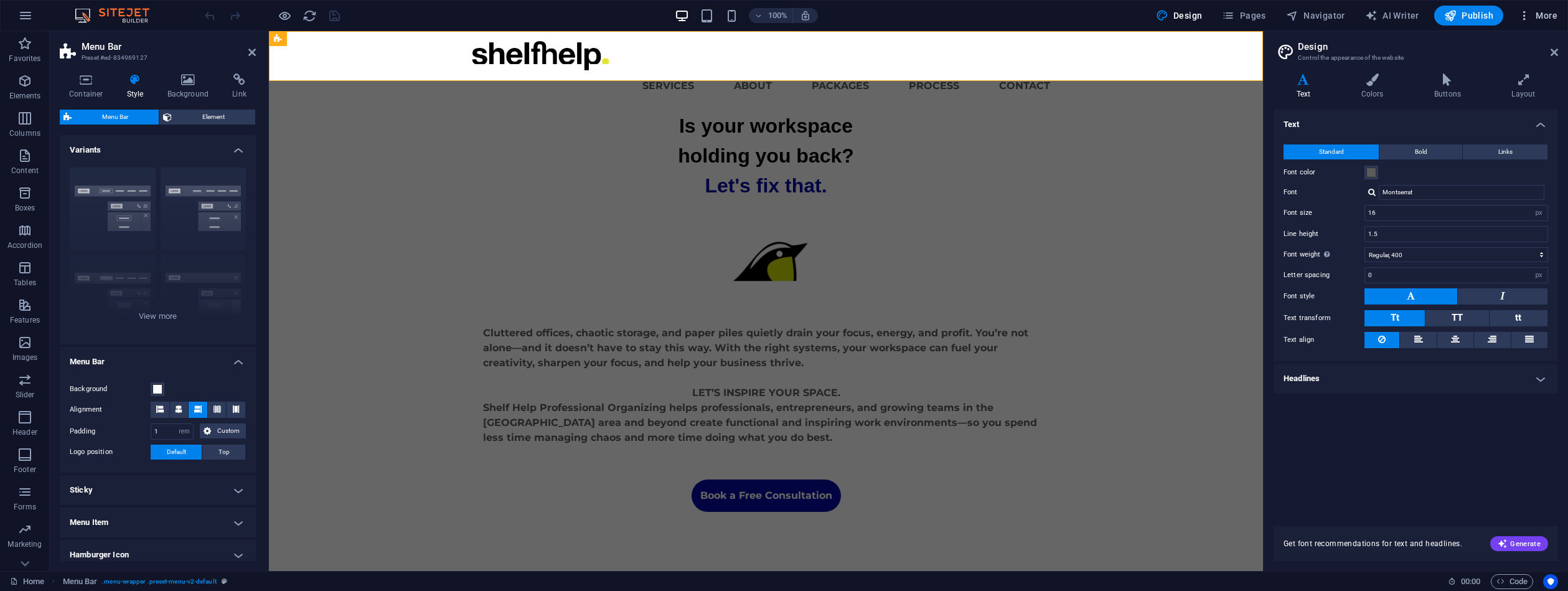
click at [1544, 16] on span "More" at bounding box center [1537, 15] width 39 height 12
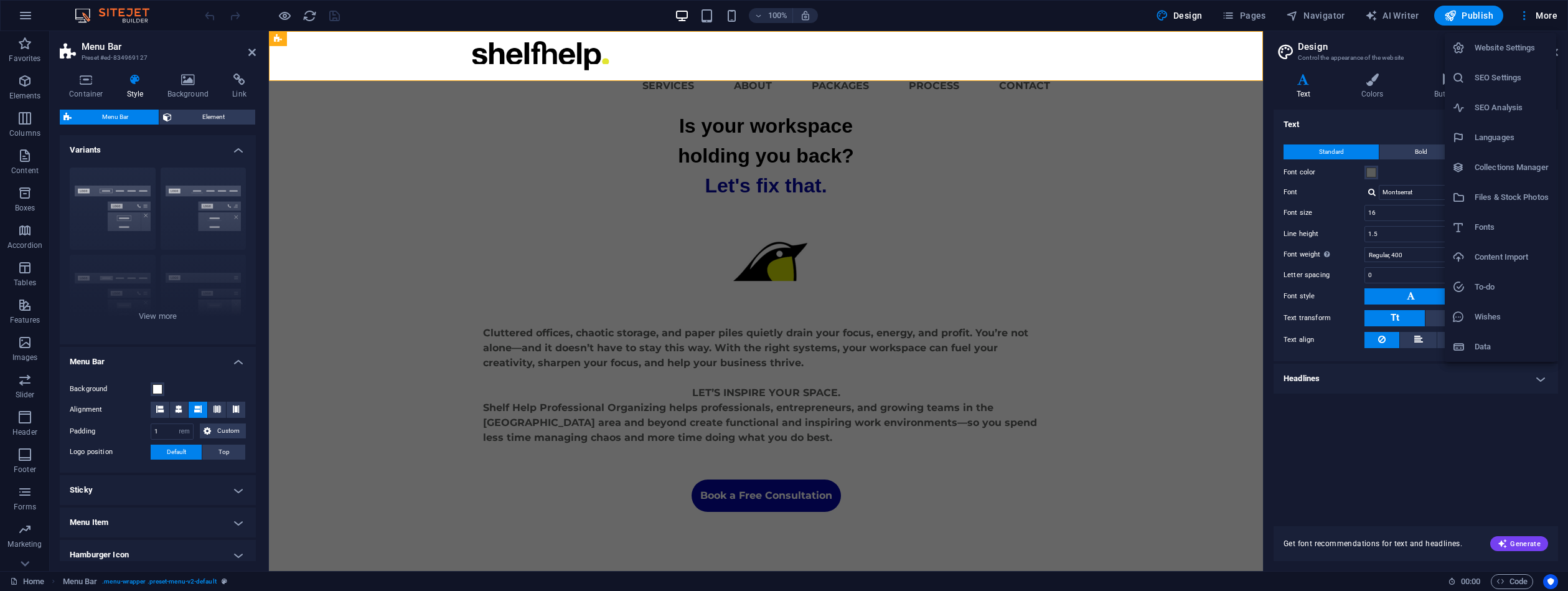
click at [1505, 50] on h6 "Website Settings" at bounding box center [1511, 48] width 74 height 15
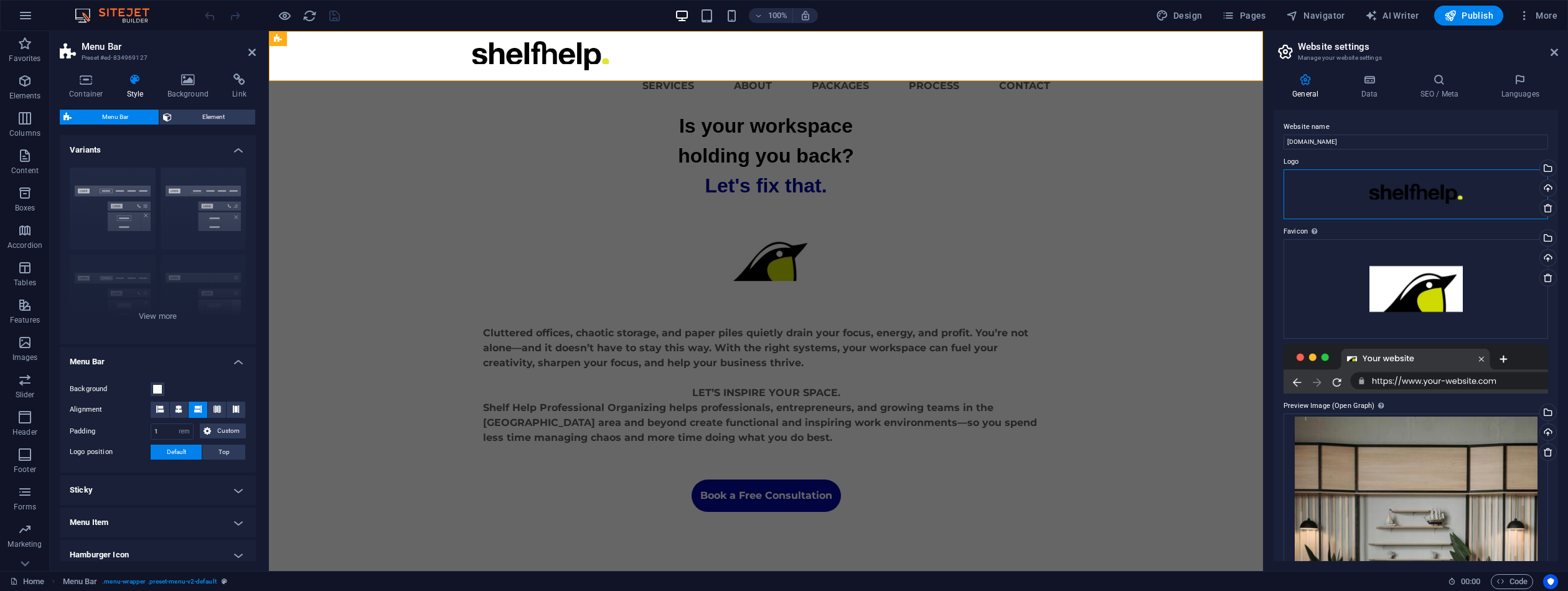
click at [1442, 193] on div "Drag files here, click to choose files or select files from Files or our free s…" at bounding box center [1415, 194] width 264 height 50
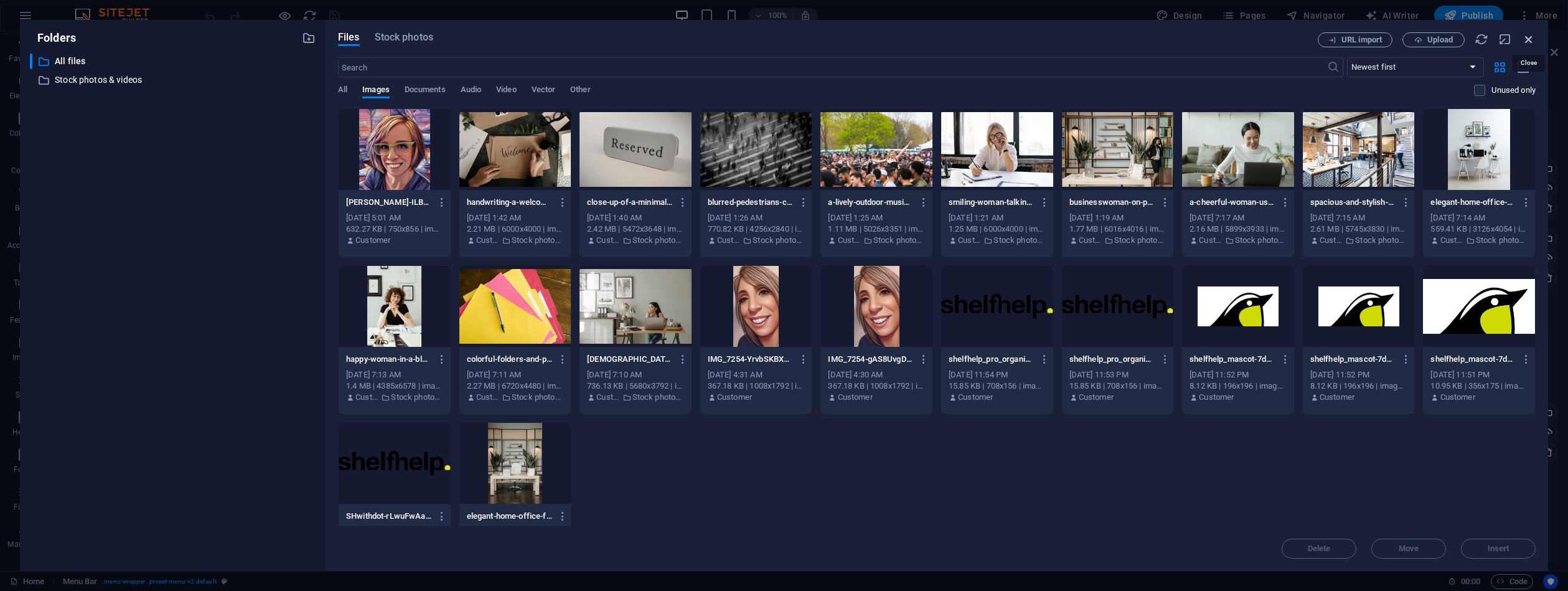
click at [1535, 43] on icon "button" at bounding box center [1529, 39] width 14 height 14
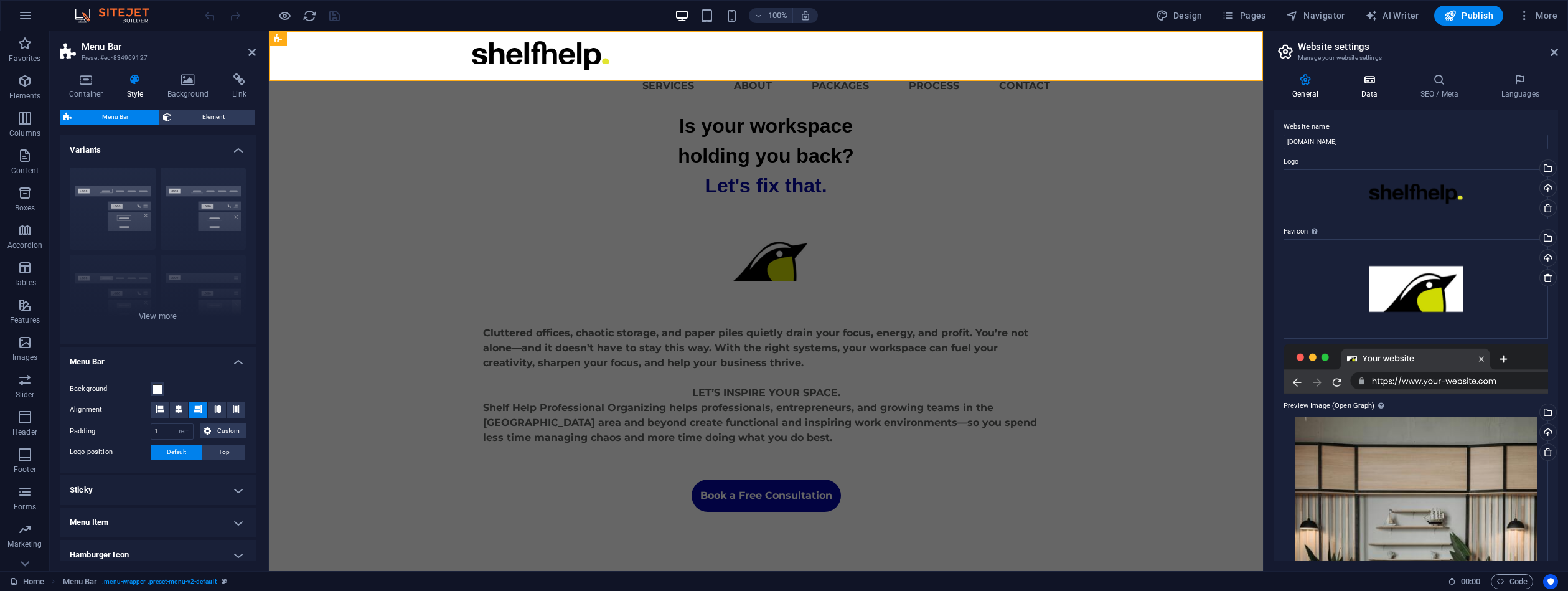
click at [1378, 80] on icon at bounding box center [1369, 80] width 54 height 12
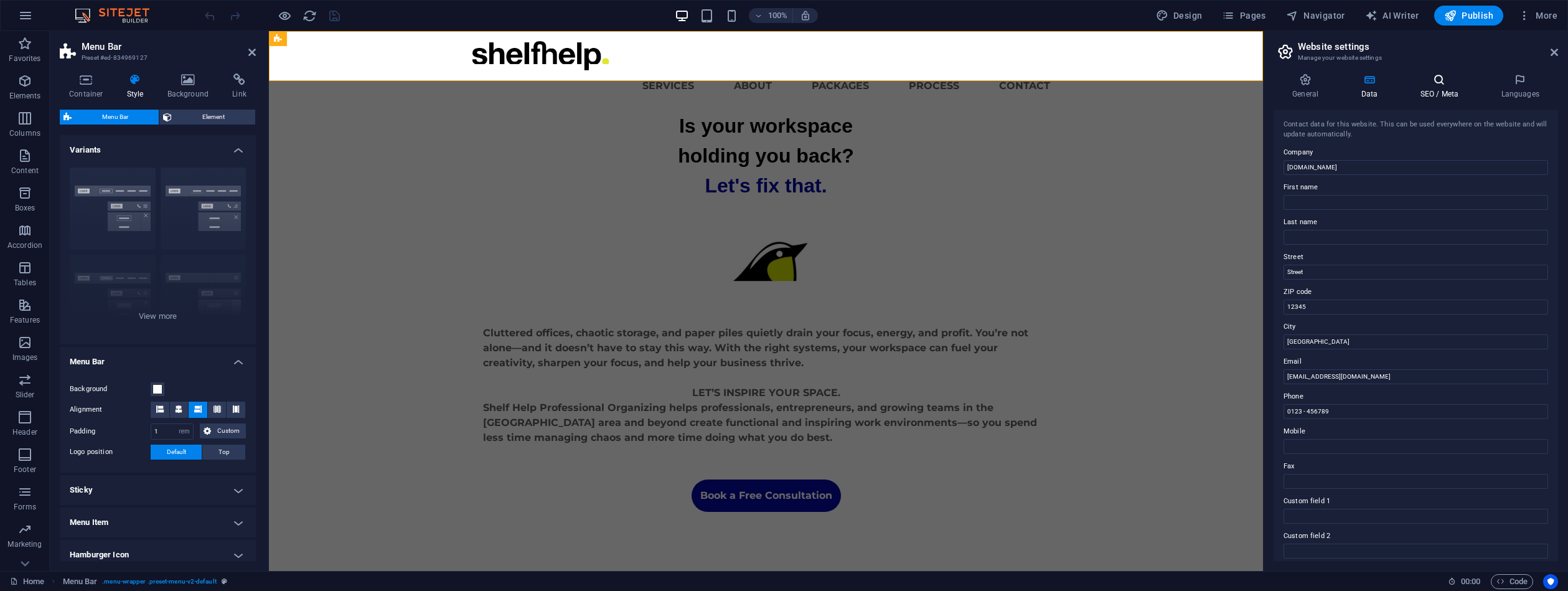
click at [1435, 82] on icon at bounding box center [1439, 80] width 76 height 12
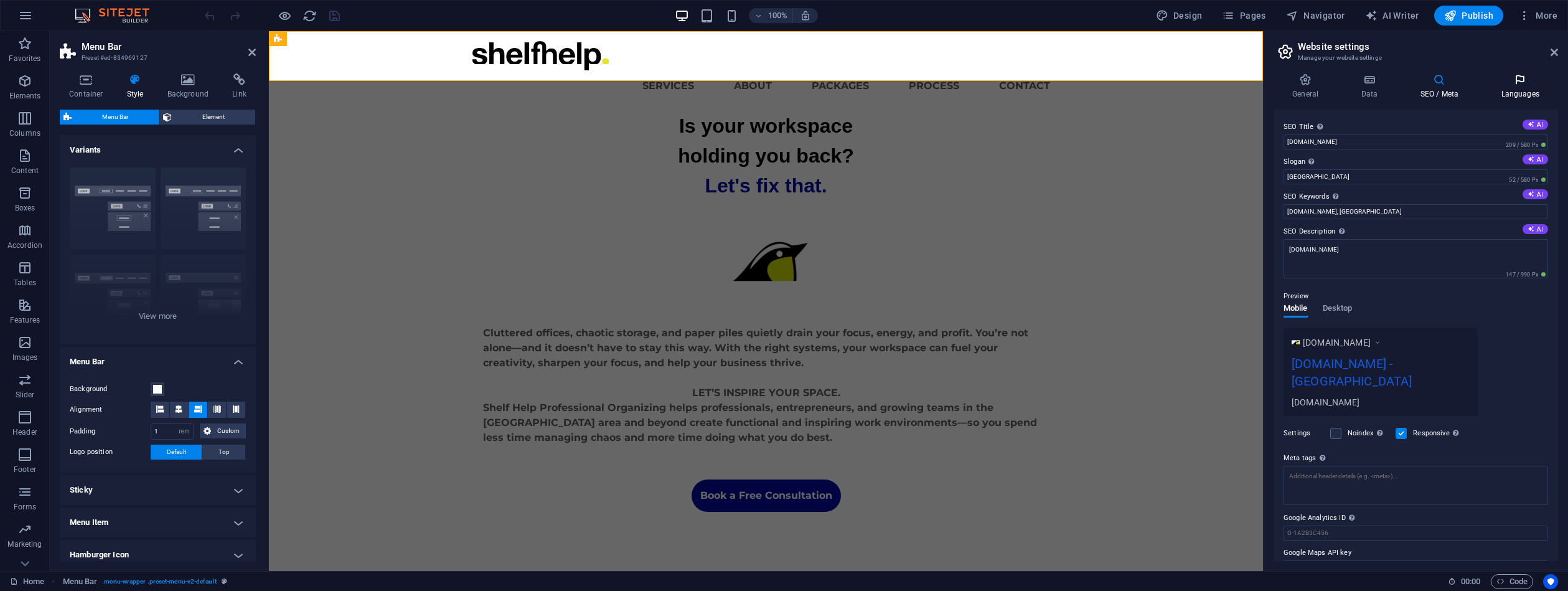
click at [1524, 81] on icon at bounding box center [1520, 80] width 76 height 12
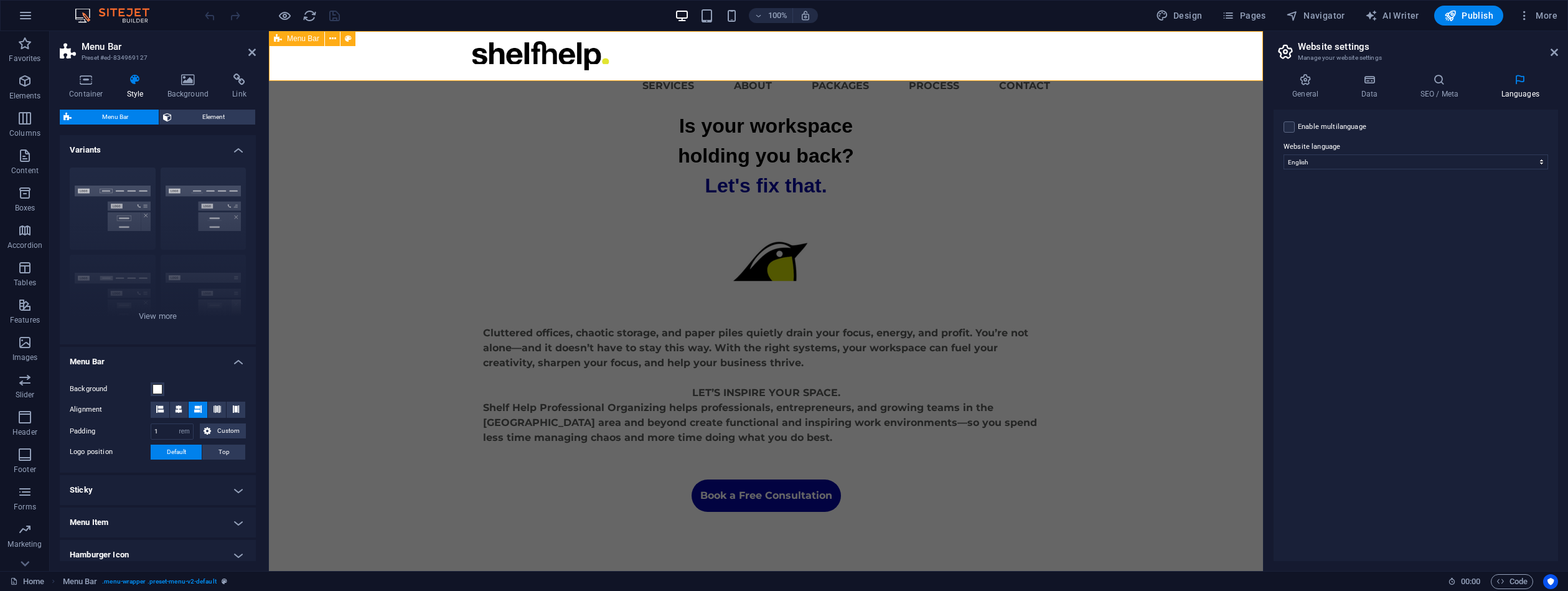
click at [500, 57] on div "Menu Services About Packages Process Contact" at bounding box center [766, 71] width 994 height 80
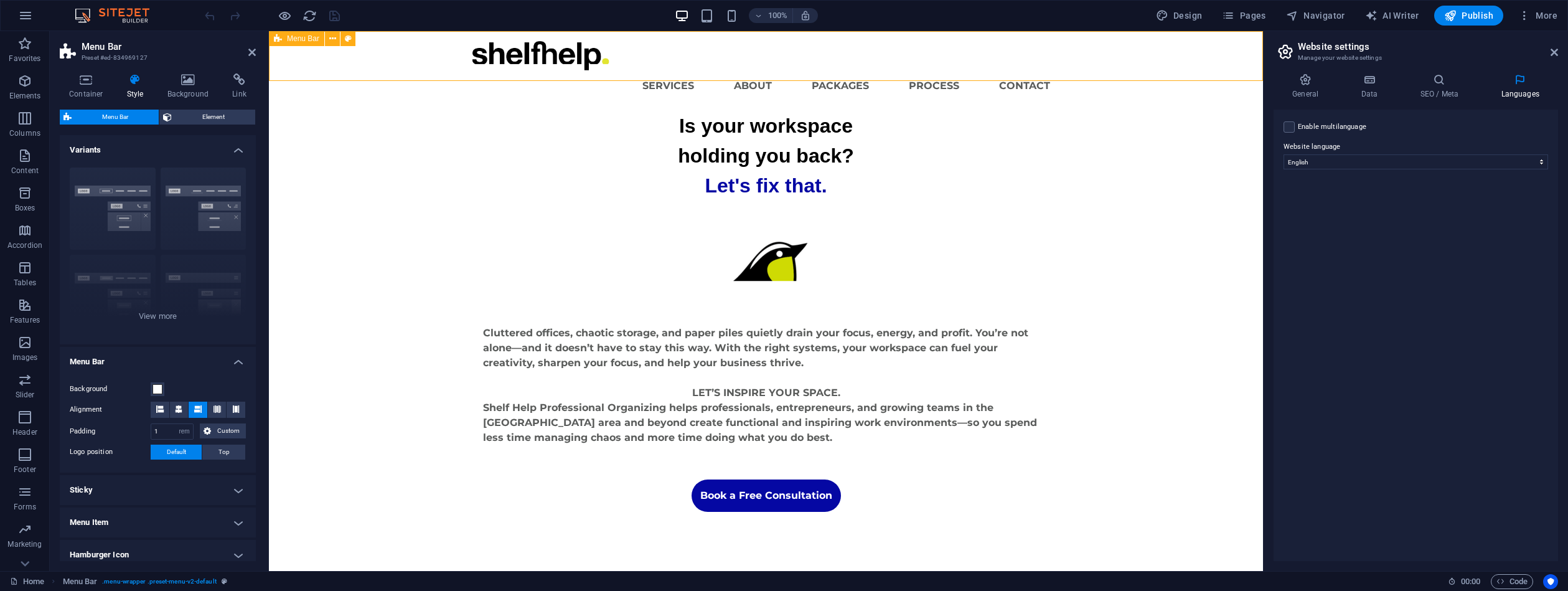
click at [471, 48] on div "Menu Services About Packages Process Contact" at bounding box center [766, 71] width 994 height 80
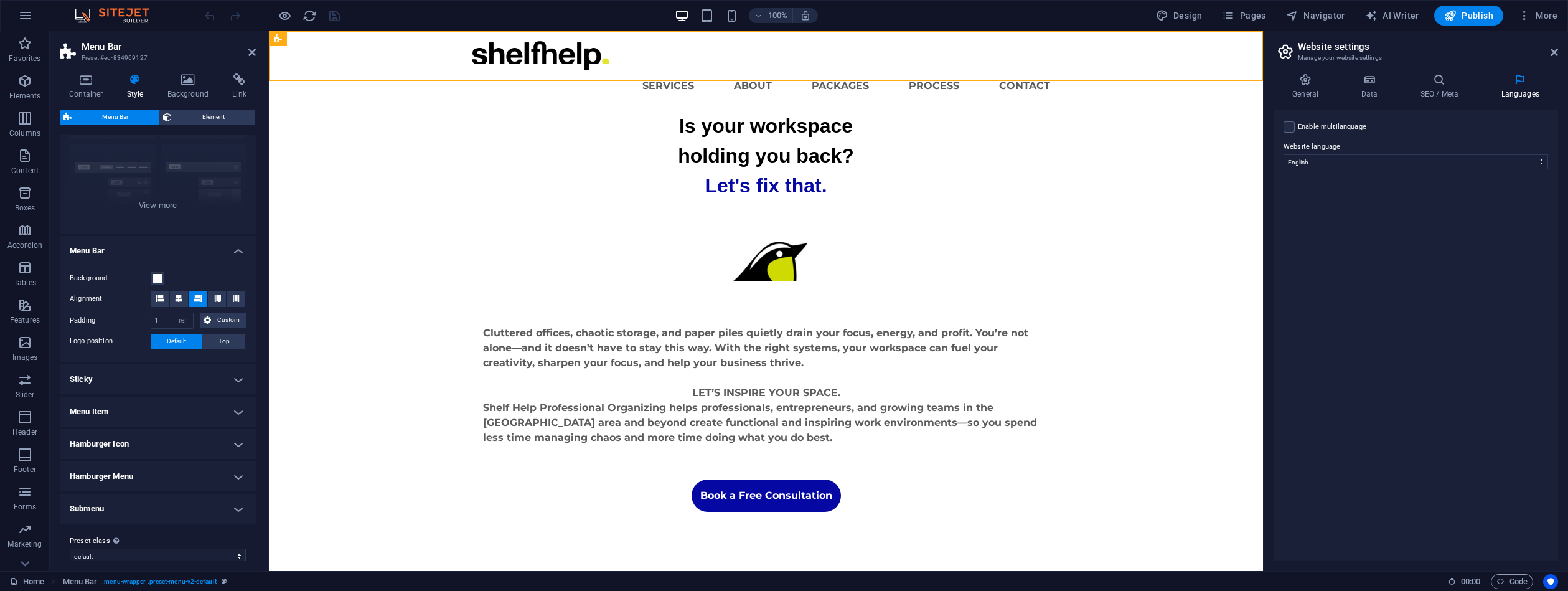
scroll to position [123, 0]
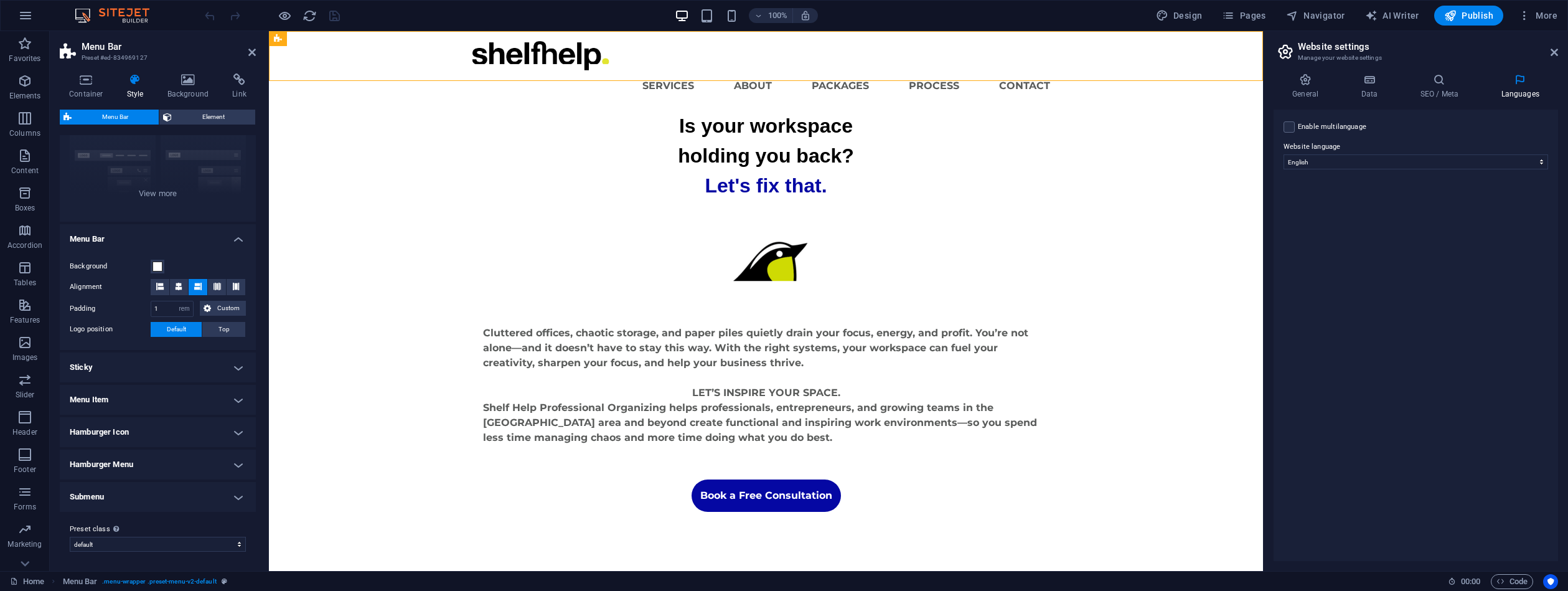
click at [231, 400] on h4 "Menu Item" at bounding box center [158, 399] width 196 height 30
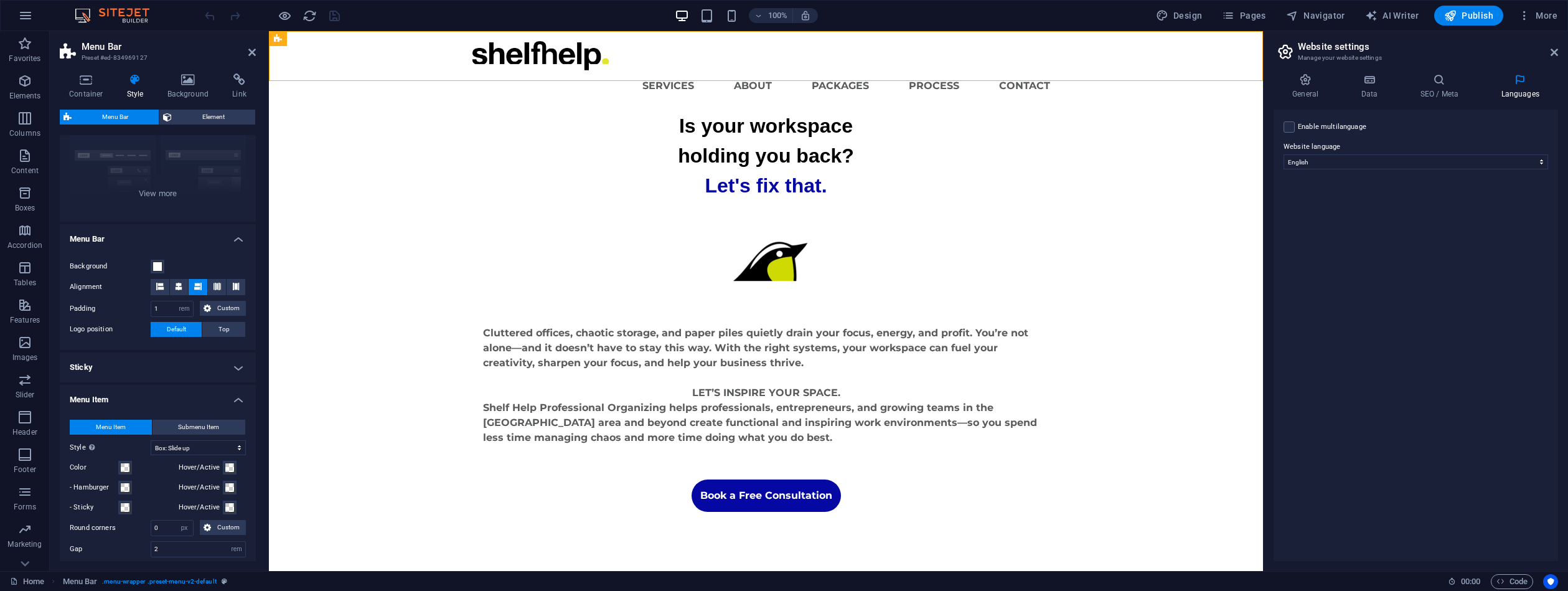
click at [251, 423] on li "Menu Item Menu Item Submenu Item Style Switch to preview mode and move the mous…" at bounding box center [158, 550] width 196 height 332
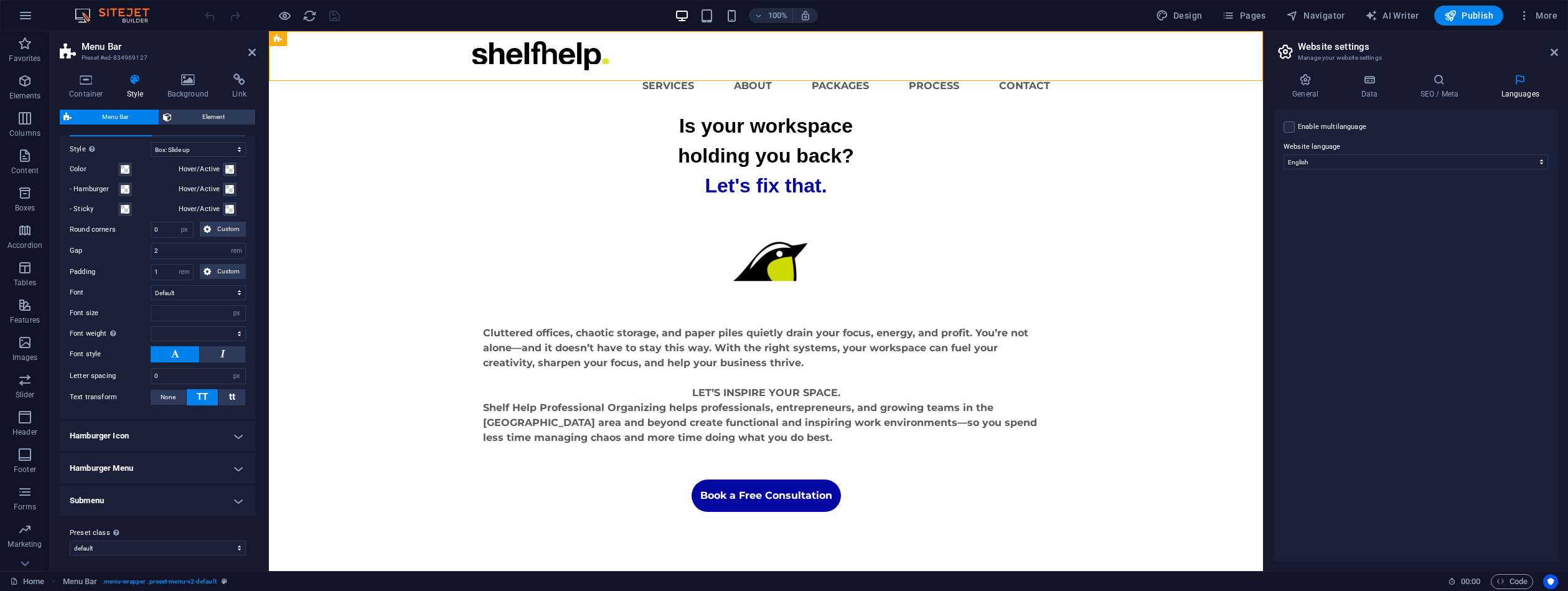
scroll to position [425, 0]
click at [236, 464] on h4 "Hamburger Menu" at bounding box center [158, 465] width 196 height 30
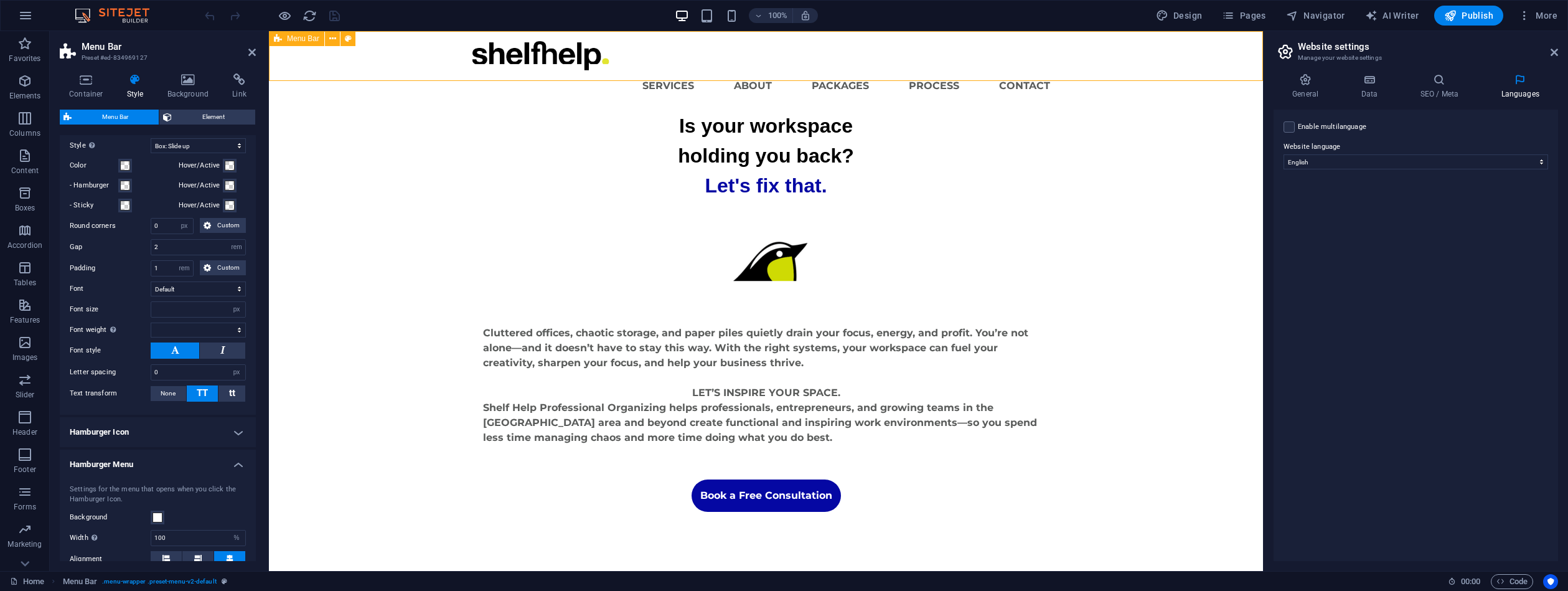
click at [334, 54] on div "Menu Services About Packages Process Contact" at bounding box center [766, 71] width 994 height 80
click at [333, 55] on div "Menu Services About Packages Process Contact" at bounding box center [766, 71] width 994 height 80
click at [333, 54] on div "Menu Services About Packages Process Contact" at bounding box center [766, 71] width 994 height 80
click at [333, 56] on div "Menu Services About Packages Process Contact" at bounding box center [766, 71] width 994 height 80
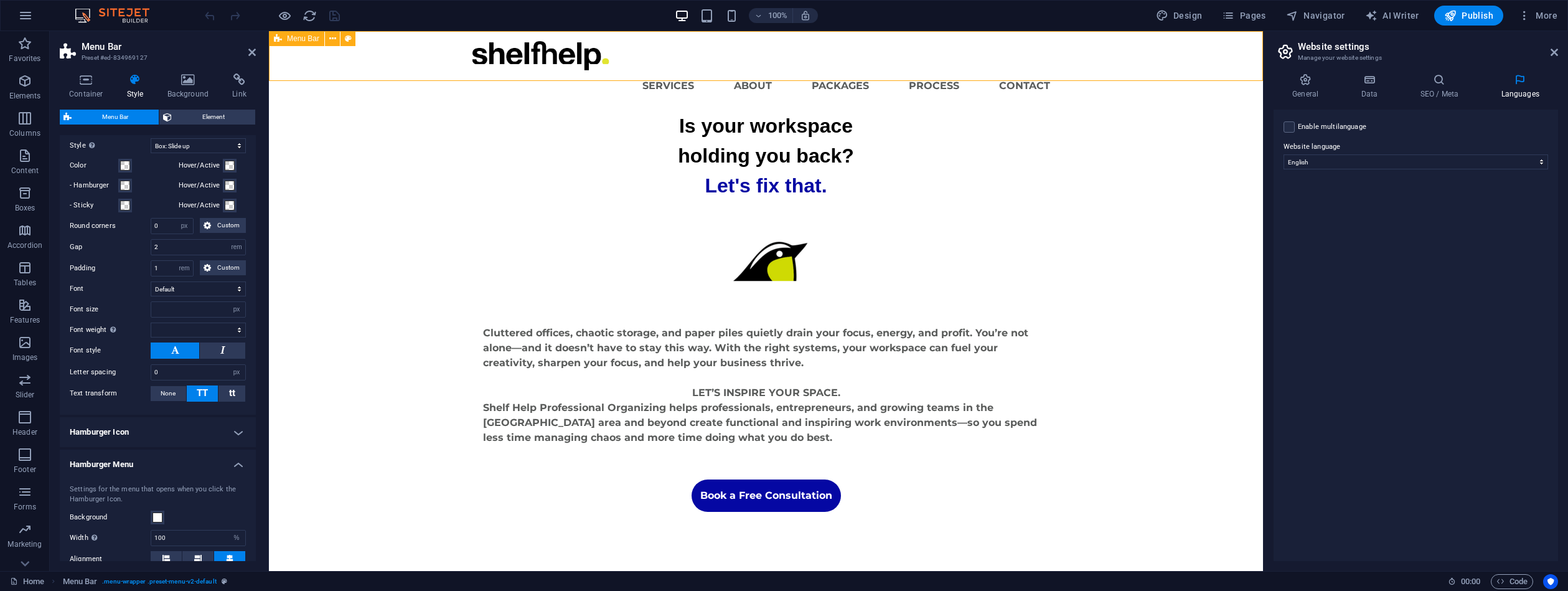
click at [333, 55] on div "Menu Services About Packages Process Contact" at bounding box center [766, 71] width 994 height 80
click at [378, 59] on div "Menu Services About Packages Process Contact" at bounding box center [766, 71] width 994 height 80
click at [377, 59] on div "Menu Services About Packages Process Contact" at bounding box center [766, 71] width 994 height 80
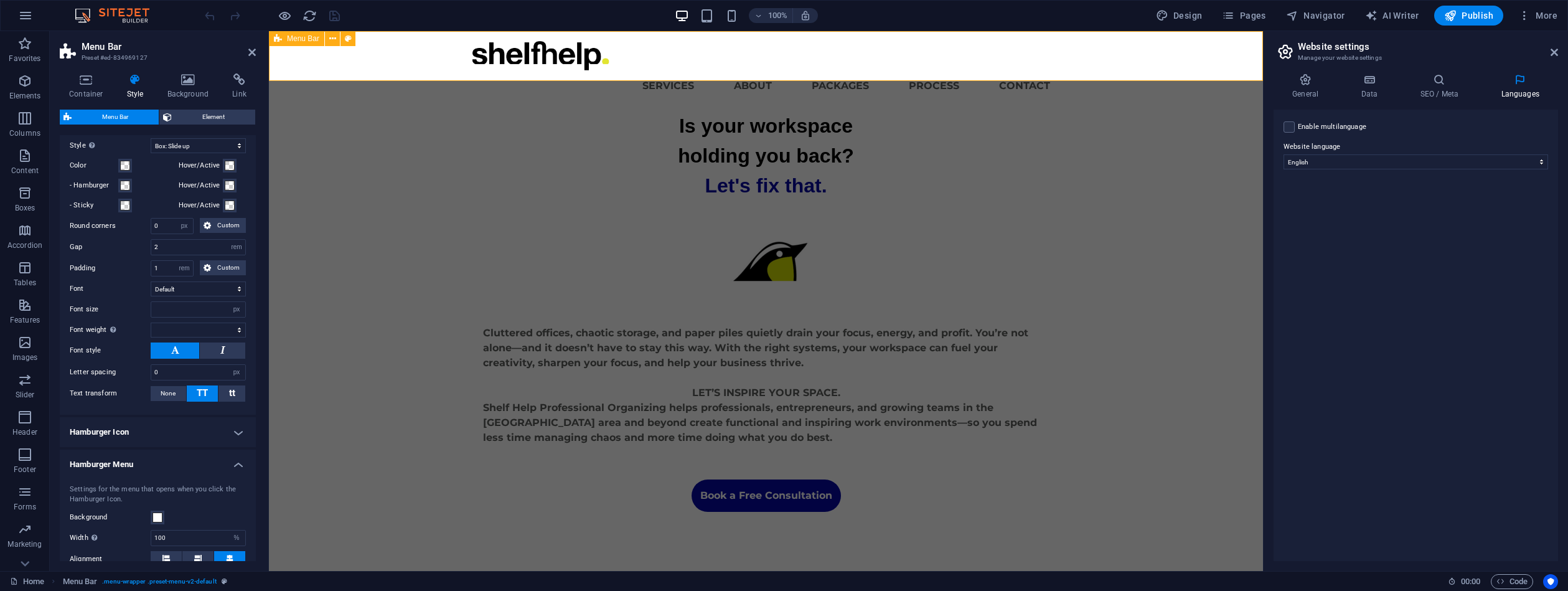
click at [366, 50] on div "Menu Services About Packages Process Contact" at bounding box center [766, 71] width 994 height 80
click at [399, 40] on div "Menu Services About Packages Process Contact" at bounding box center [766, 71] width 994 height 80
click at [399, 39] on div "Menu Services About Packages Process Contact" at bounding box center [766, 71] width 994 height 80
click at [1310, 84] on icon at bounding box center [1305, 80] width 64 height 12
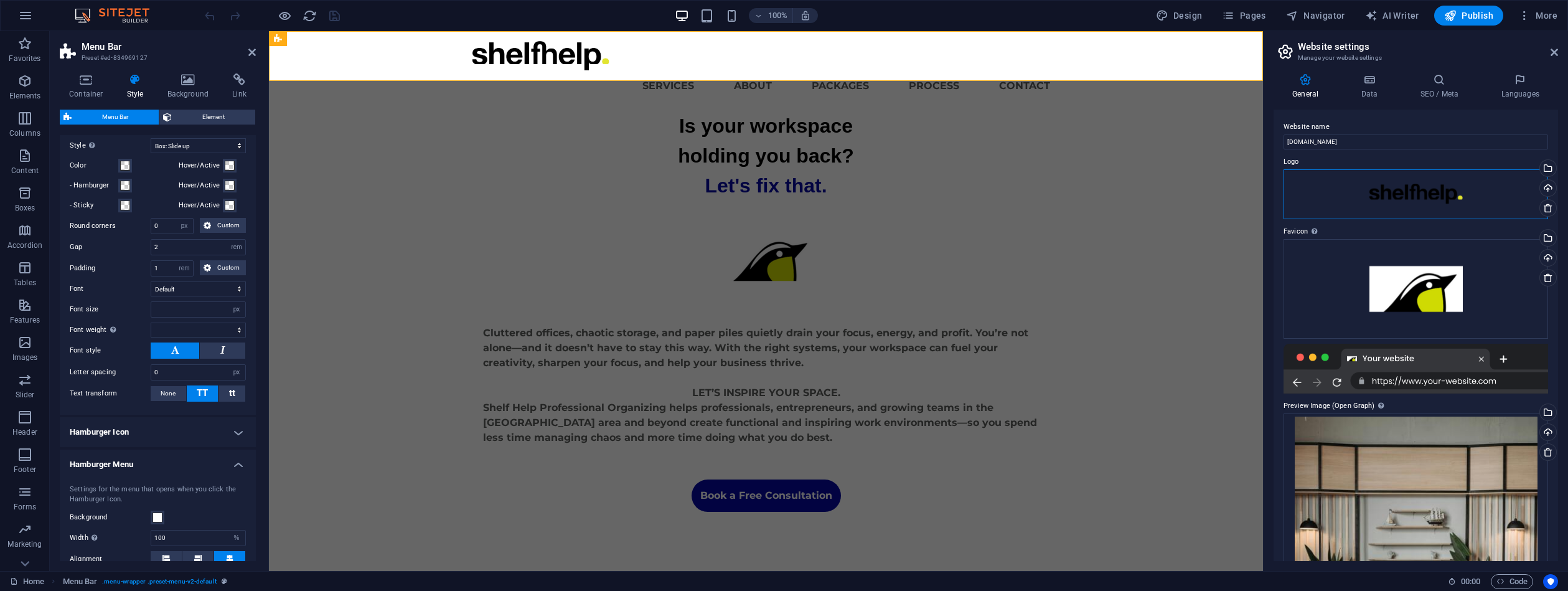
click at [1286, 208] on div "Drag files here, click to choose files or select files from Files or our free s…" at bounding box center [1415, 194] width 264 height 50
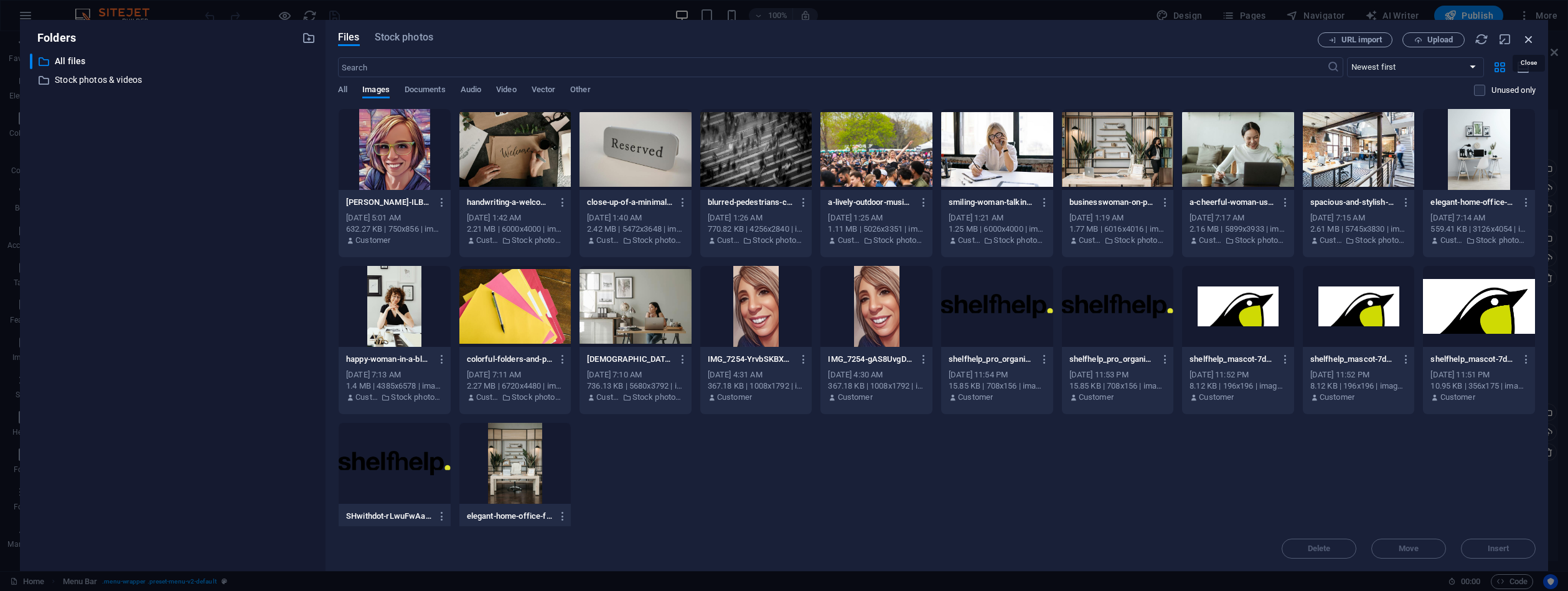
click at [1532, 39] on icon "button" at bounding box center [1529, 39] width 14 height 14
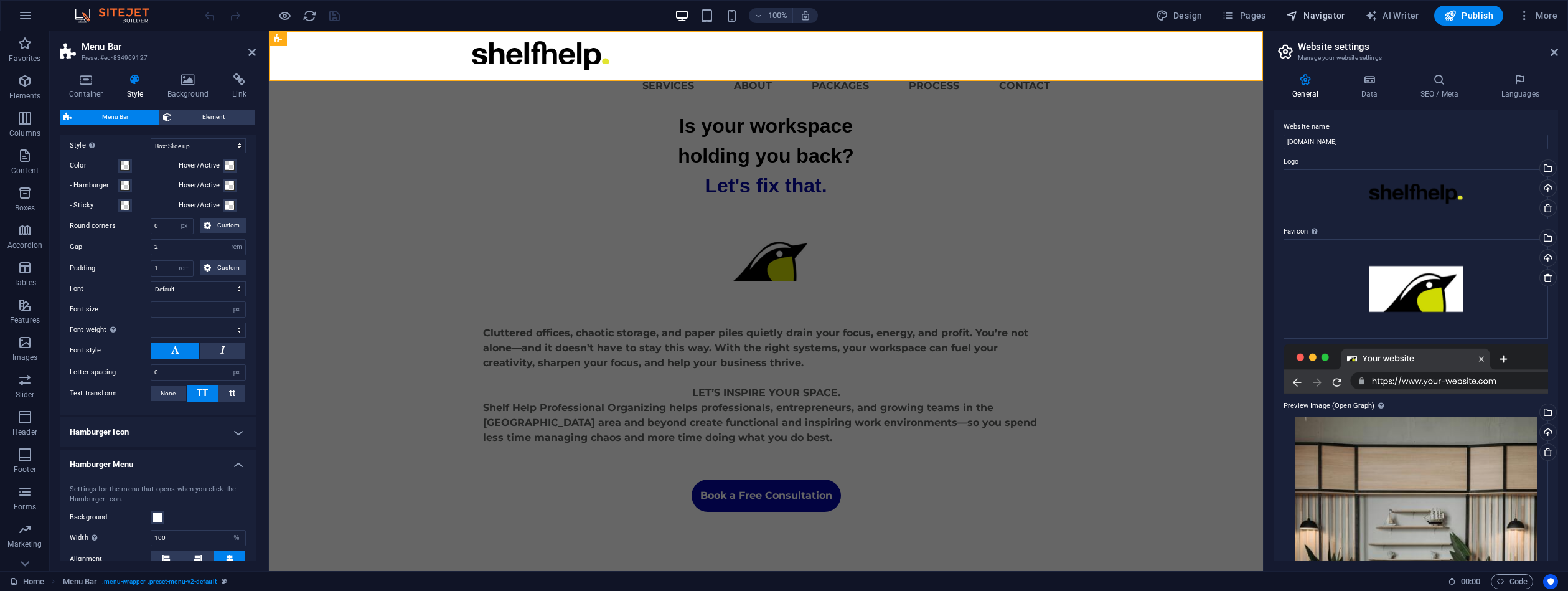
click at [1316, 12] on span "Navigator" at bounding box center [1315, 15] width 59 height 12
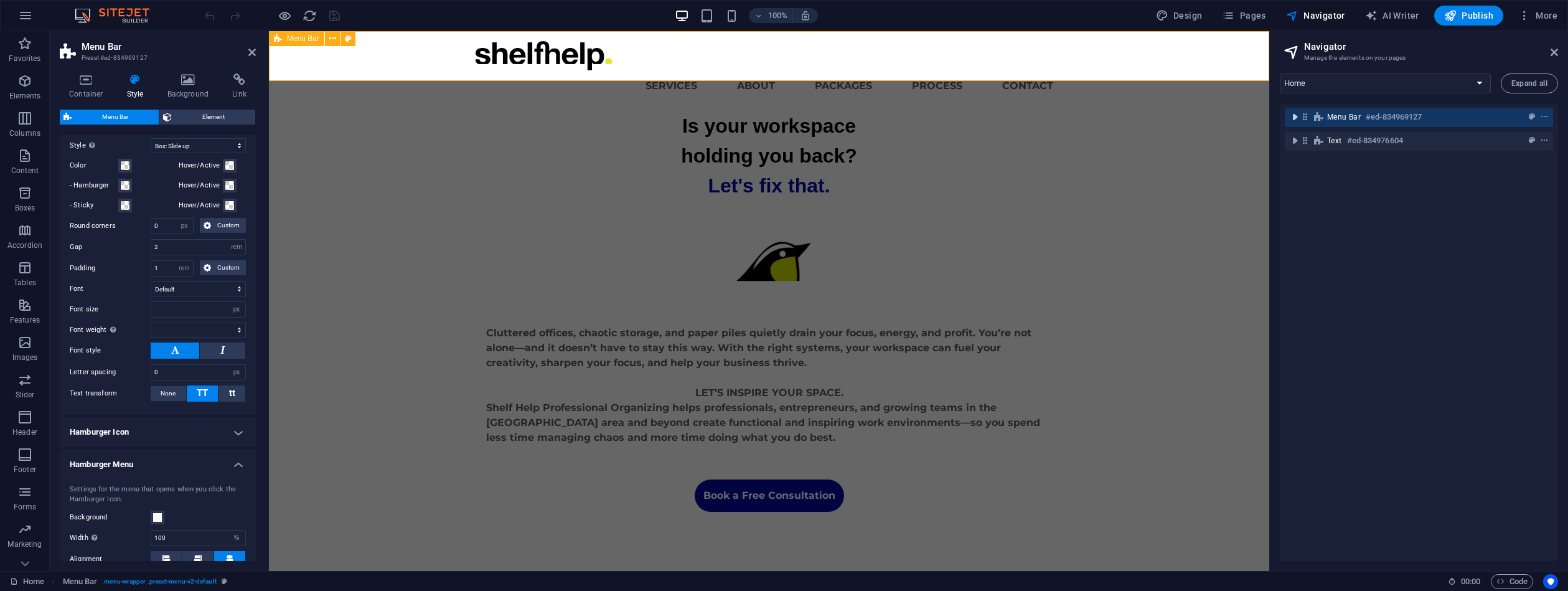
click at [1298, 117] on icon "toggle-expand" at bounding box center [1295, 117] width 12 height 12
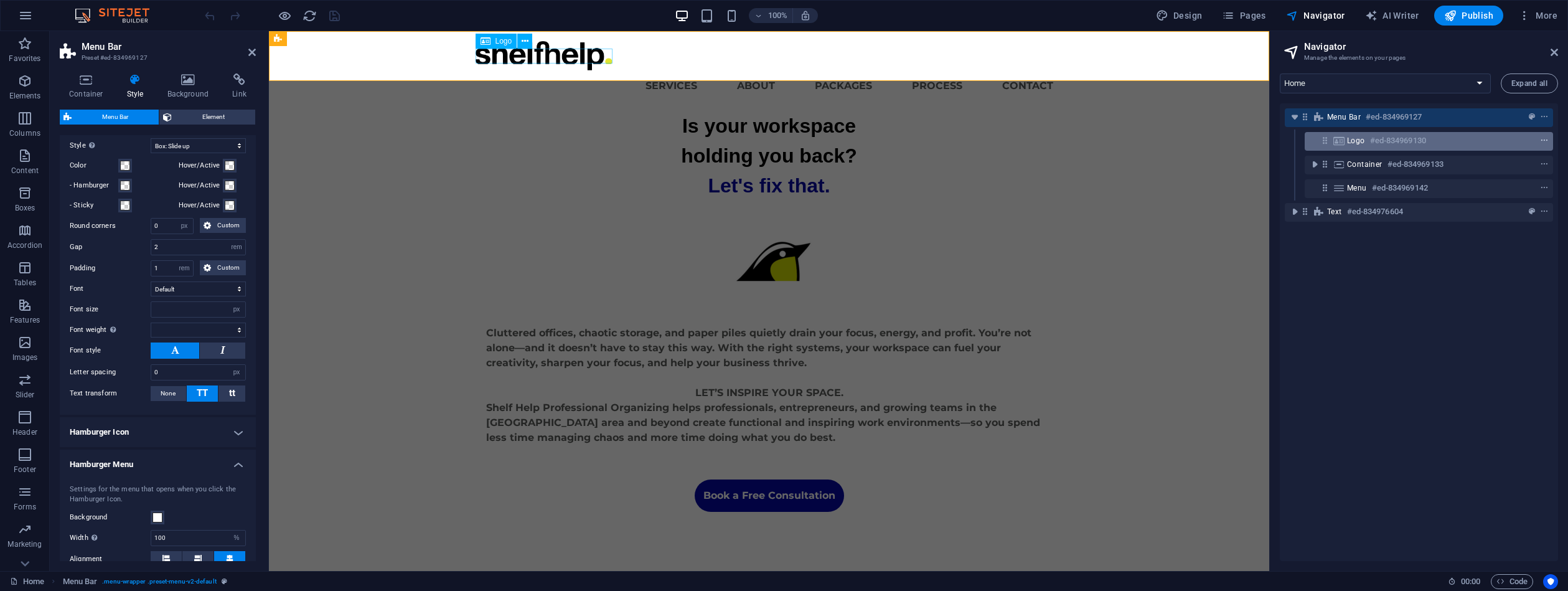
click at [1540, 140] on icon "context-menu" at bounding box center [1544, 140] width 8 height 8
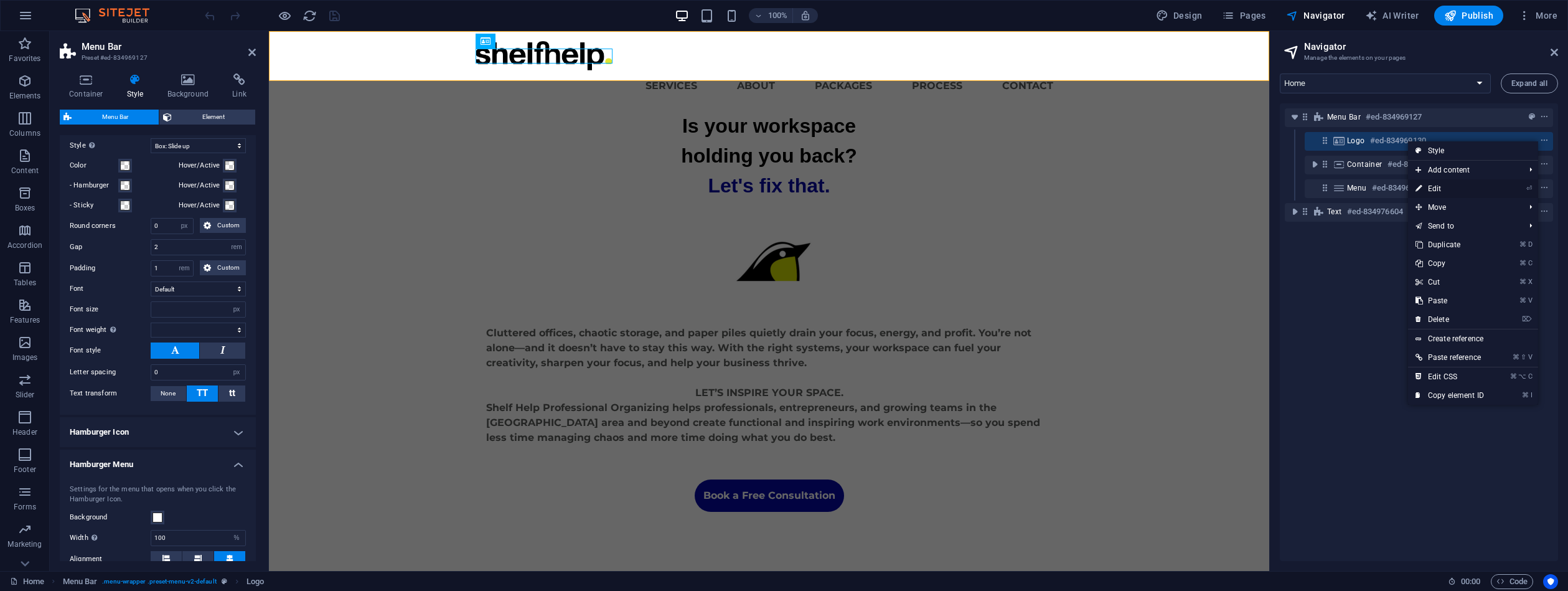
click at [1439, 189] on link "⏎ Edit" at bounding box center [1450, 189] width 84 height 18
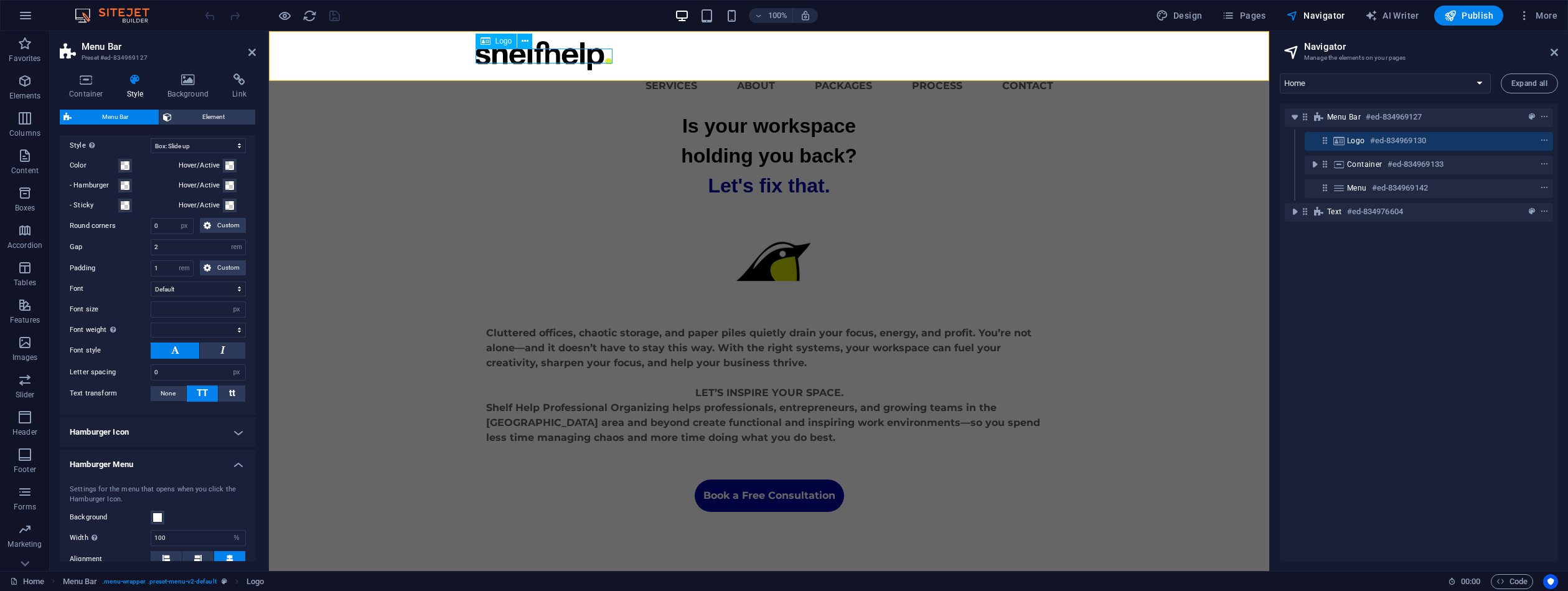
click at [1442, 142] on div "Logo #ed-834969130" at bounding box center [1419, 140] width 144 height 15
click at [1540, 141] on icon "context-menu" at bounding box center [1544, 140] width 8 height 8
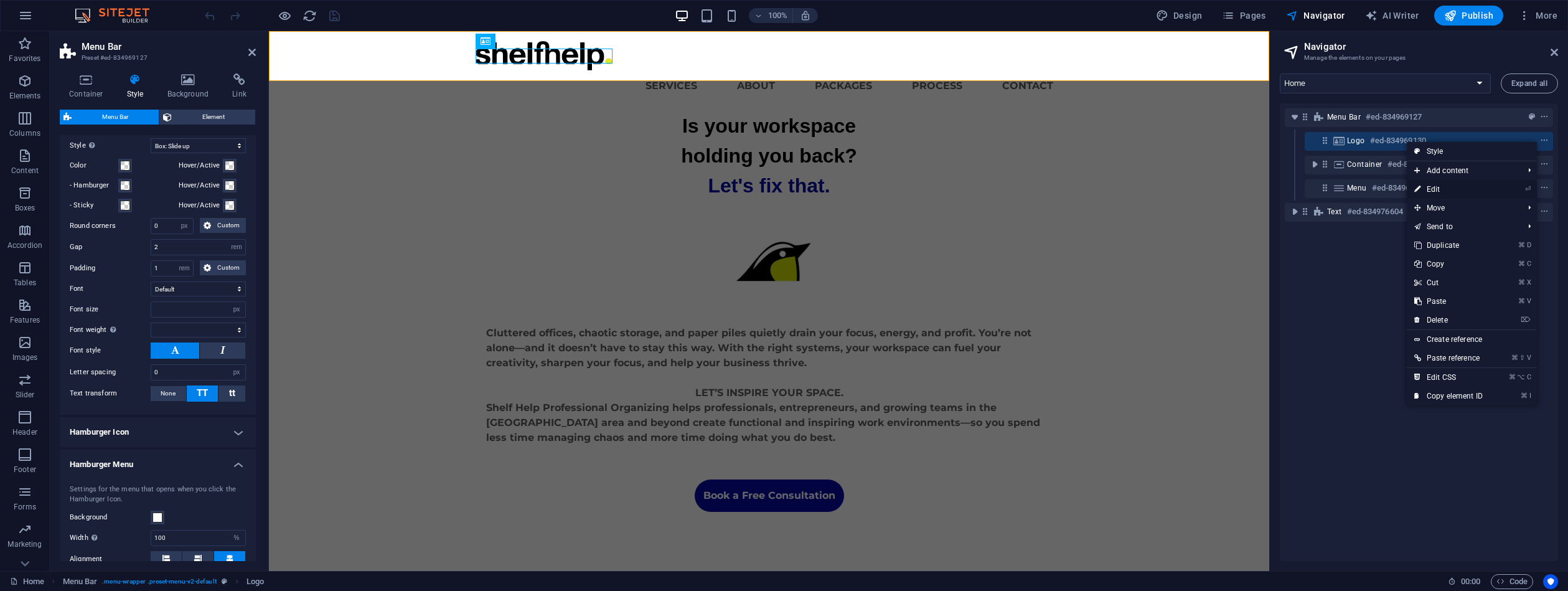
click at [1439, 186] on link "⏎ Edit" at bounding box center [1448, 189] width 84 height 18
select select "px"
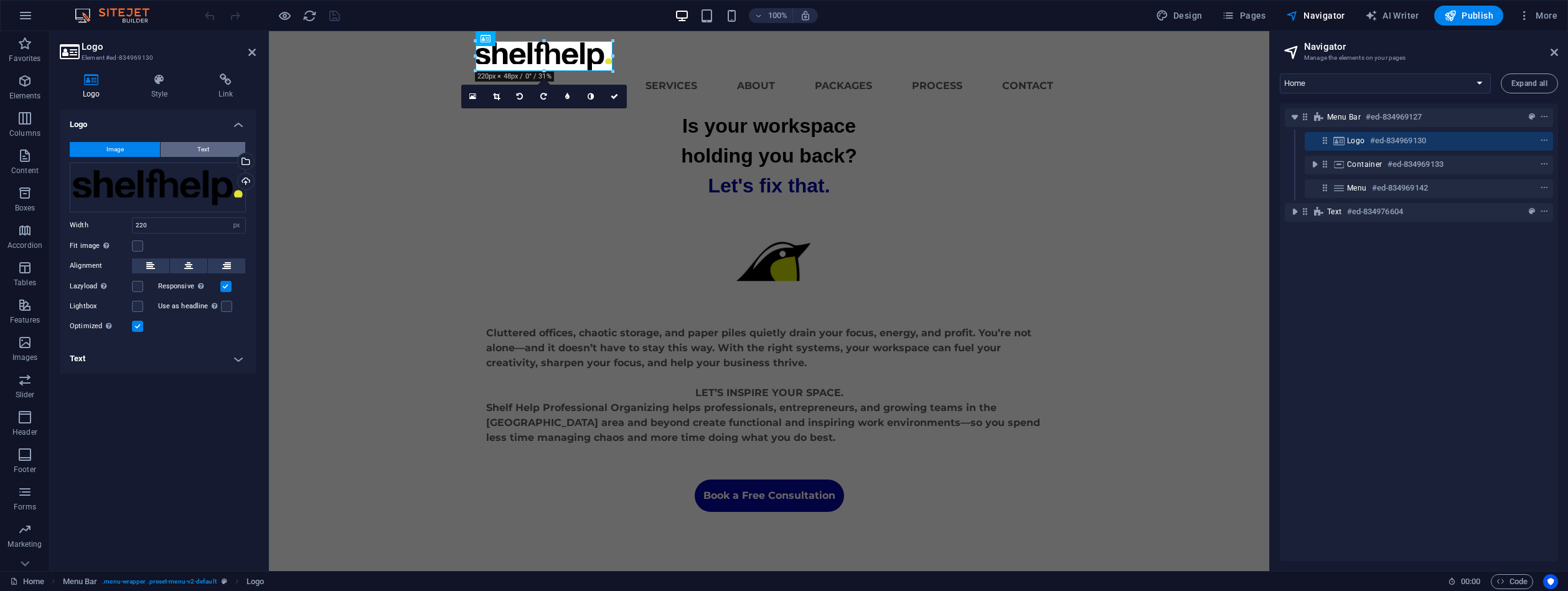
click at [205, 144] on span "Text" at bounding box center [203, 149] width 11 height 15
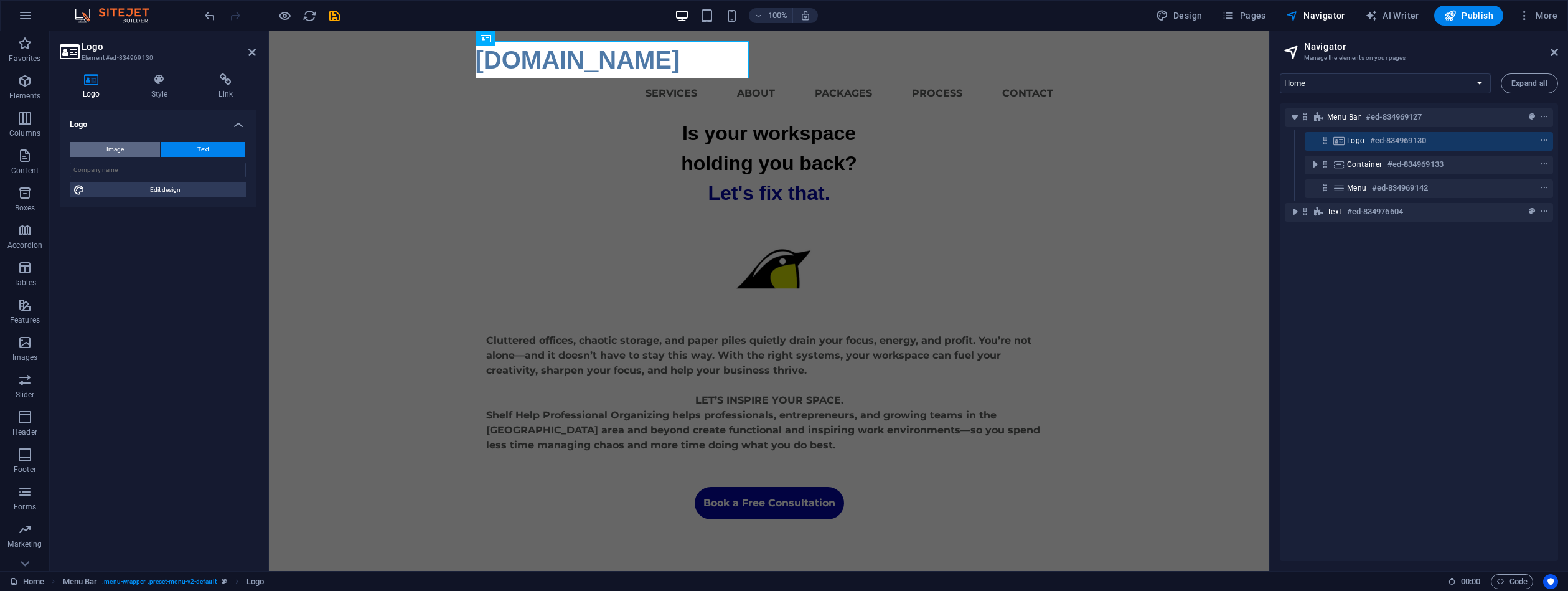
click at [131, 146] on button "Image" at bounding box center [115, 149] width 90 height 15
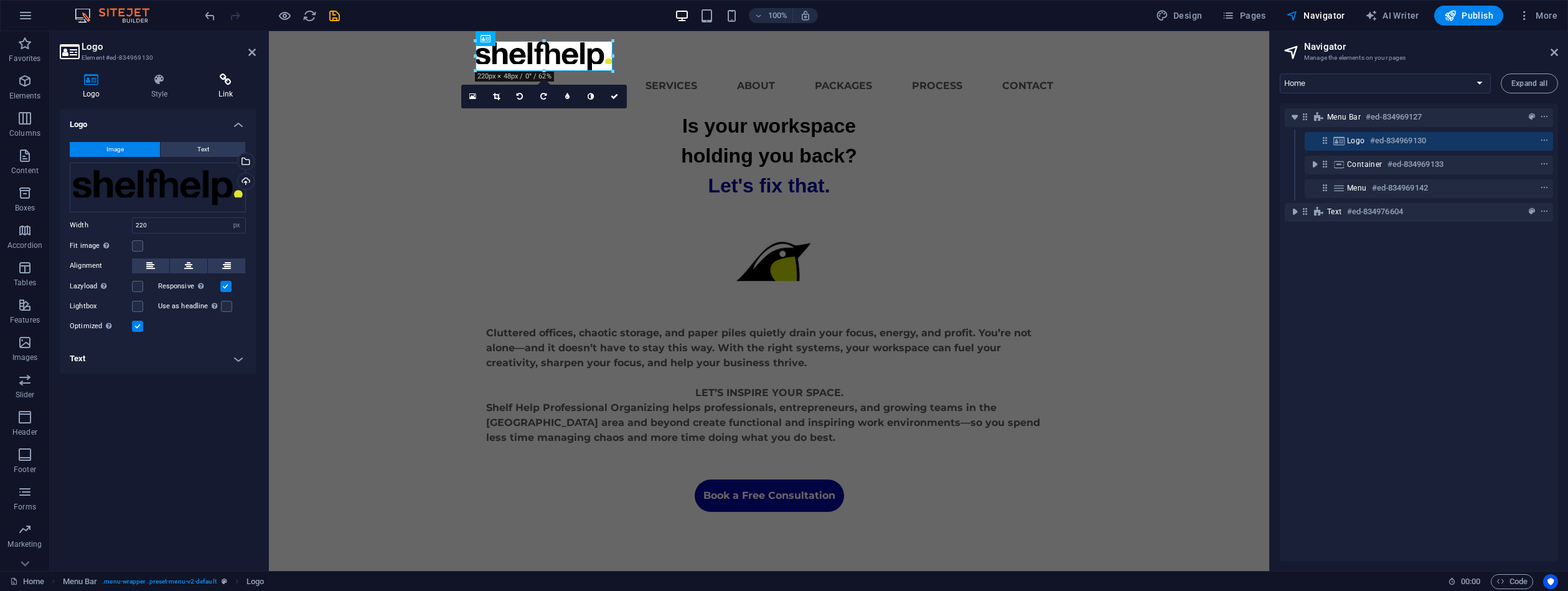
click at [228, 83] on icon at bounding box center [225, 80] width 61 height 12
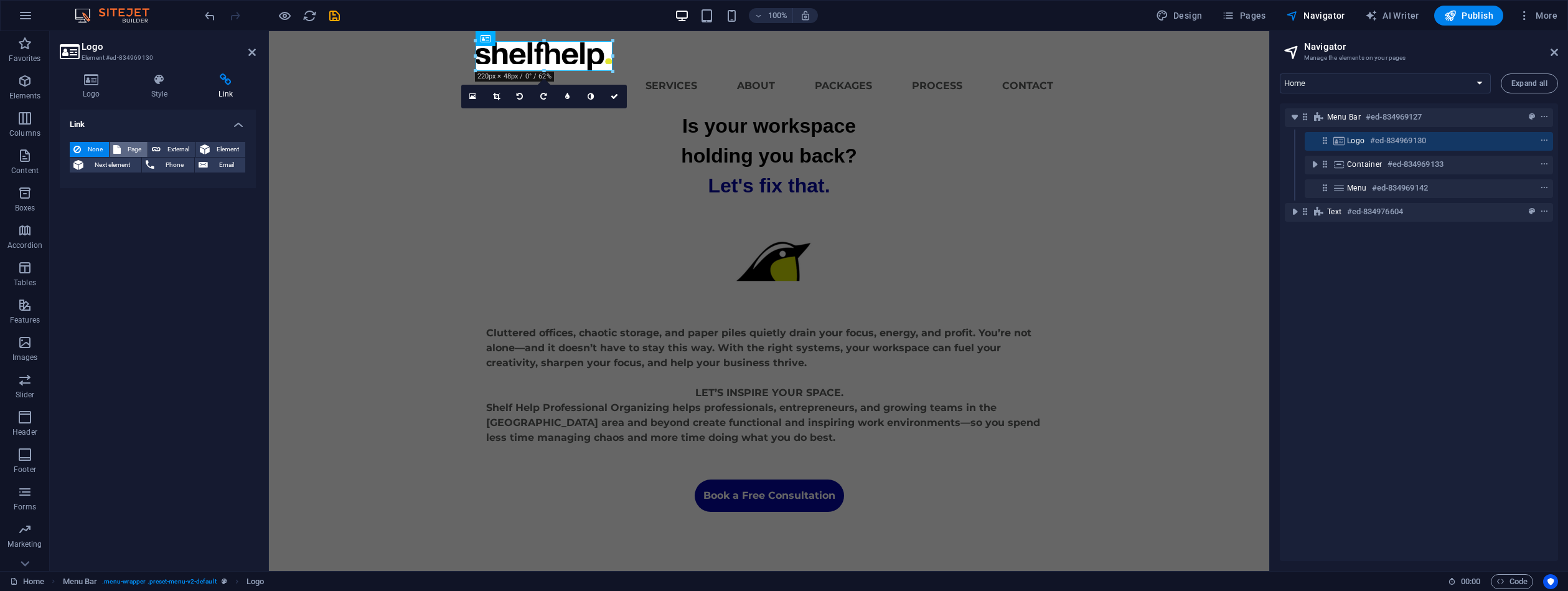
click at [131, 146] on span "Page" at bounding box center [133, 149] width 19 height 15
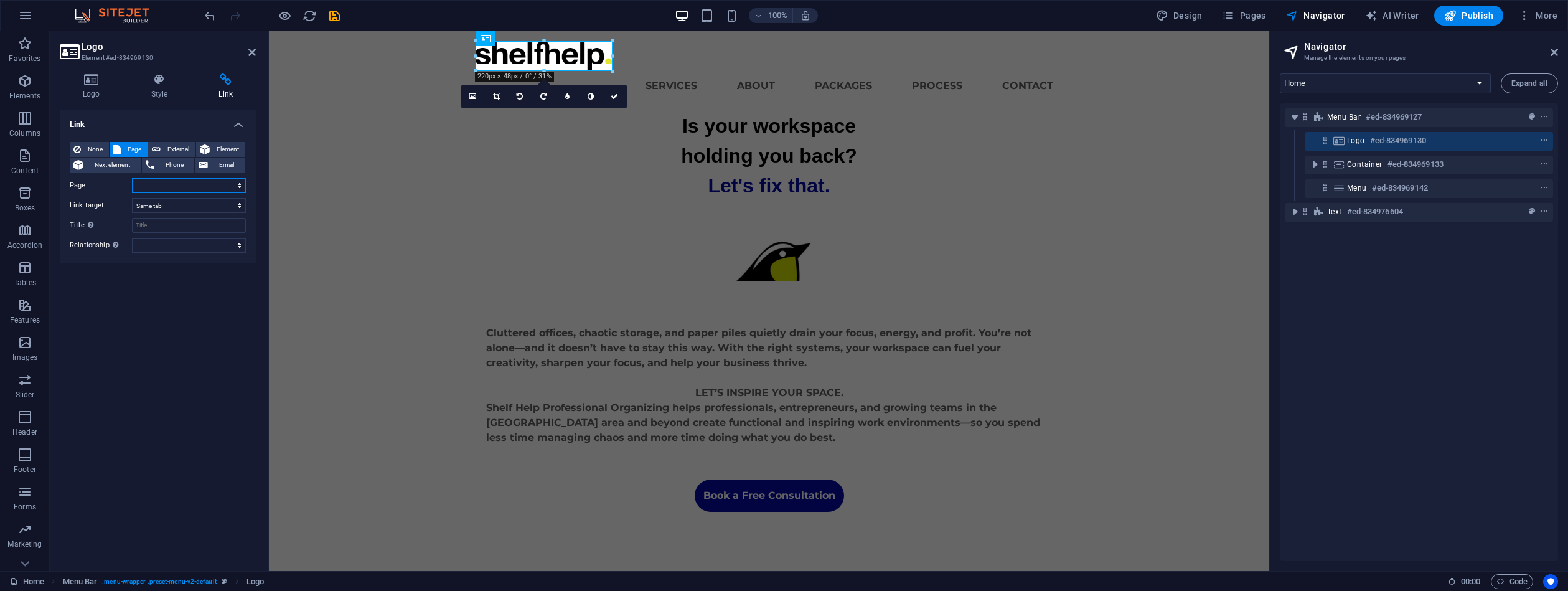
select select "0"
click at [25, 80] on icon "button" at bounding box center [25, 80] width 15 height 15
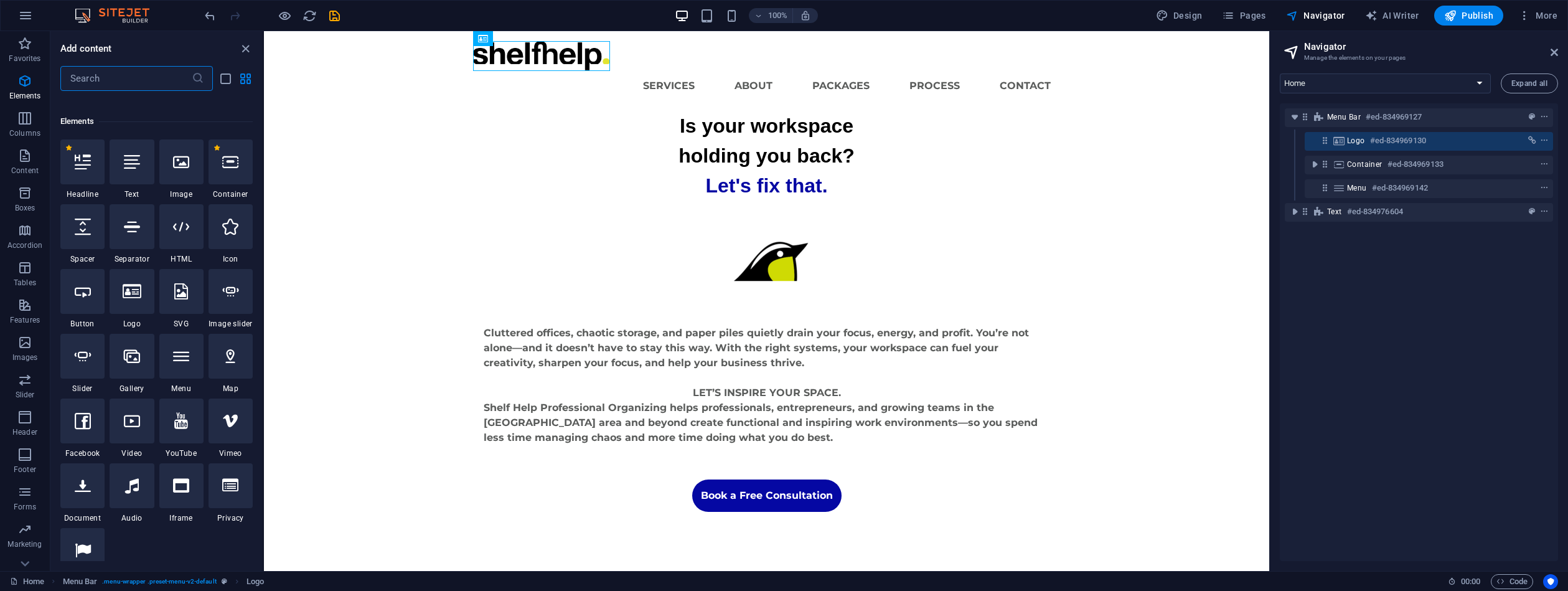
scroll to position [133, 0]
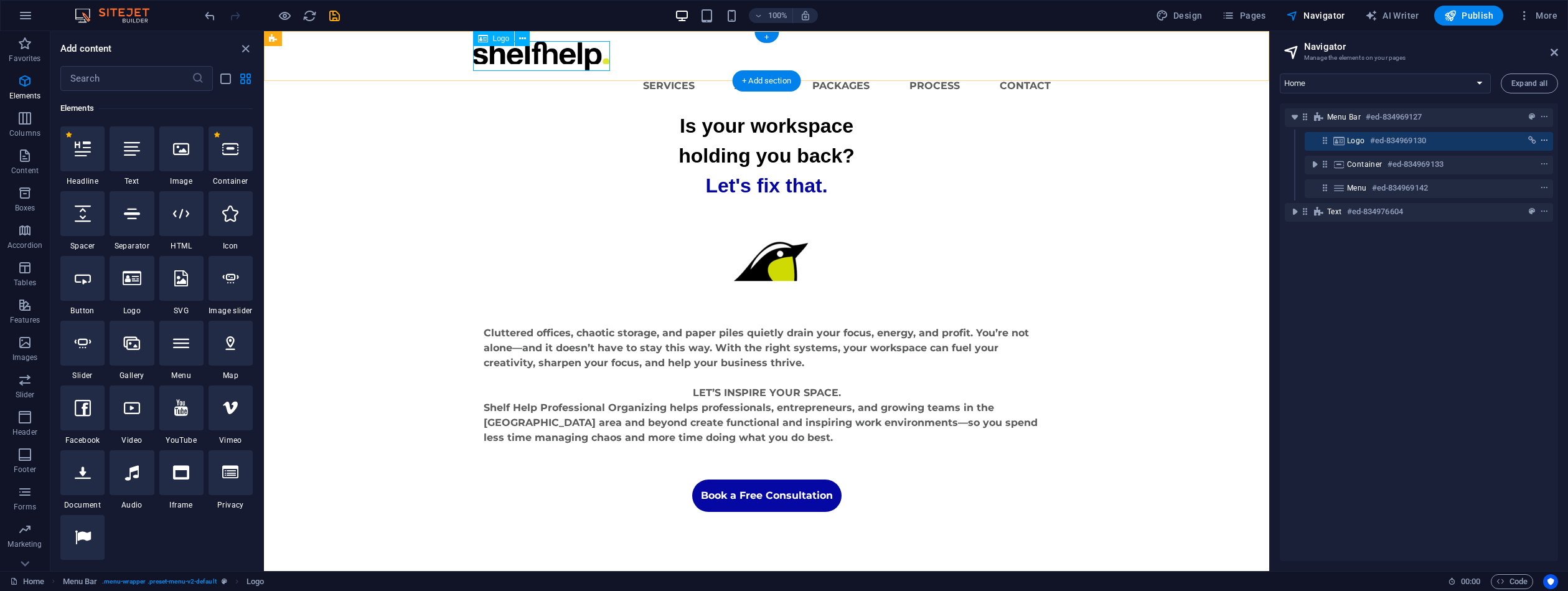
click at [1544, 140] on icon "context-menu" at bounding box center [1544, 140] width 8 height 8
click at [1550, 138] on div "Logo #ed-834969130" at bounding box center [1429, 141] width 248 height 18
click at [1542, 139] on icon "context-menu" at bounding box center [1544, 140] width 8 height 8
select select
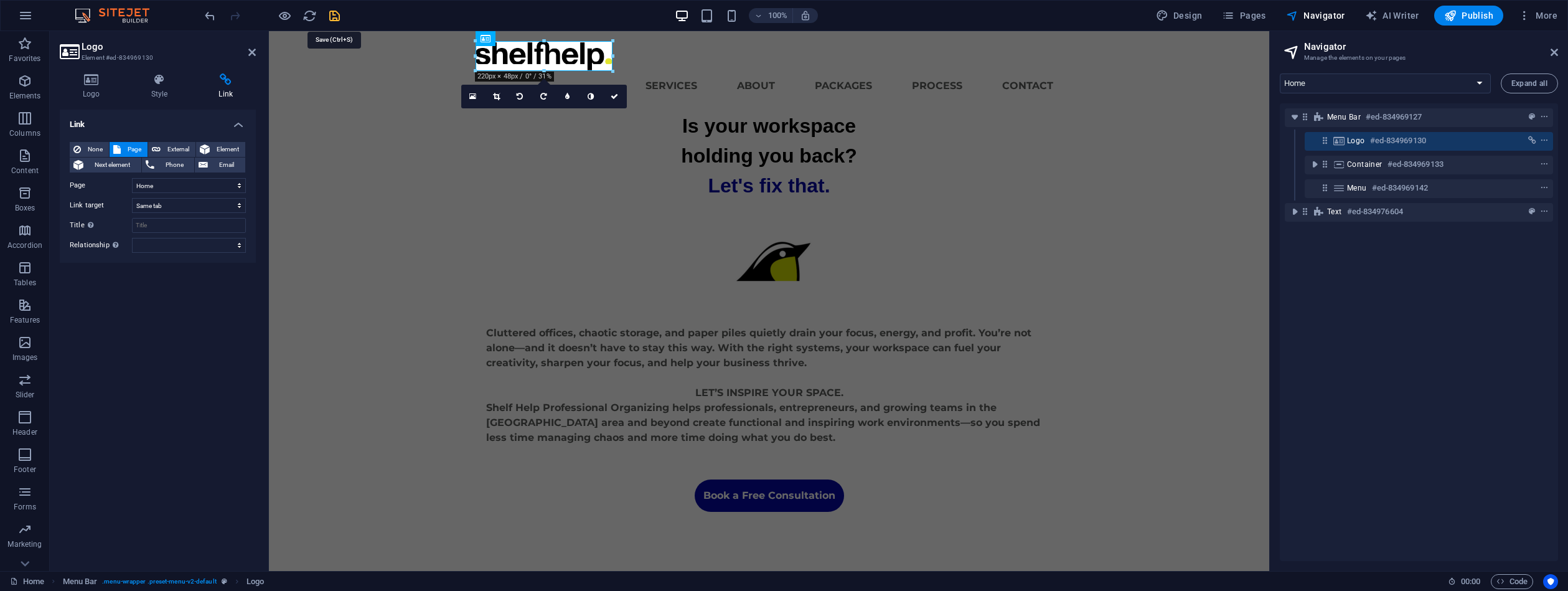
click at [330, 19] on icon "save" at bounding box center [334, 15] width 15 height 15
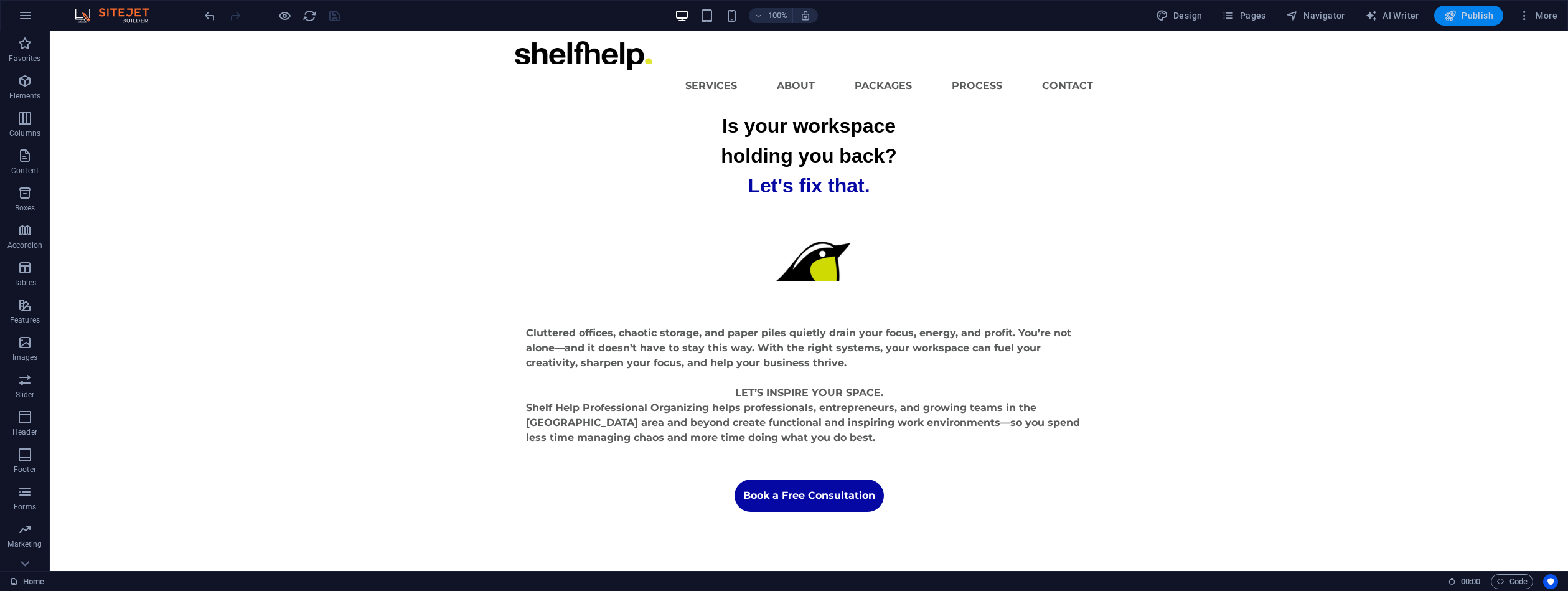
click at [1464, 18] on span "Publish" at bounding box center [1469, 15] width 49 height 12
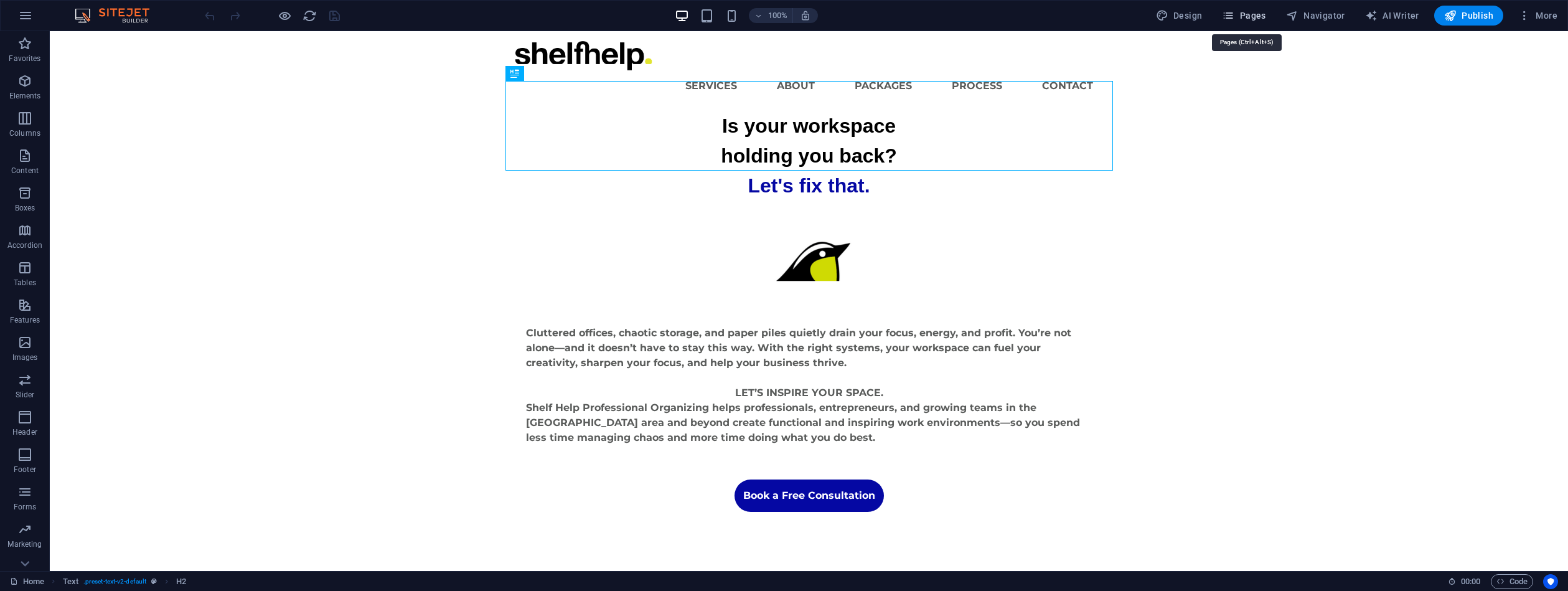
click at [1251, 18] on span "Pages" at bounding box center [1244, 15] width 44 height 12
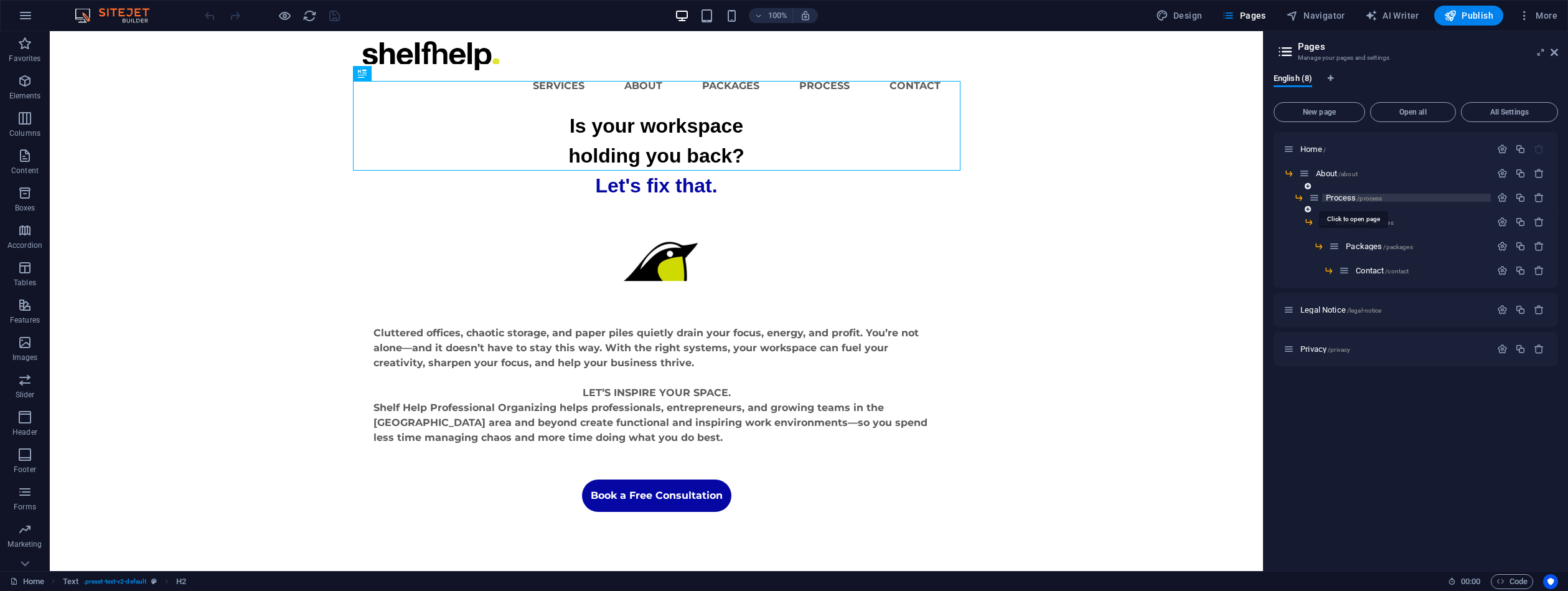
click at [1349, 201] on span "Process /process" at bounding box center [1353, 198] width 56 height 9
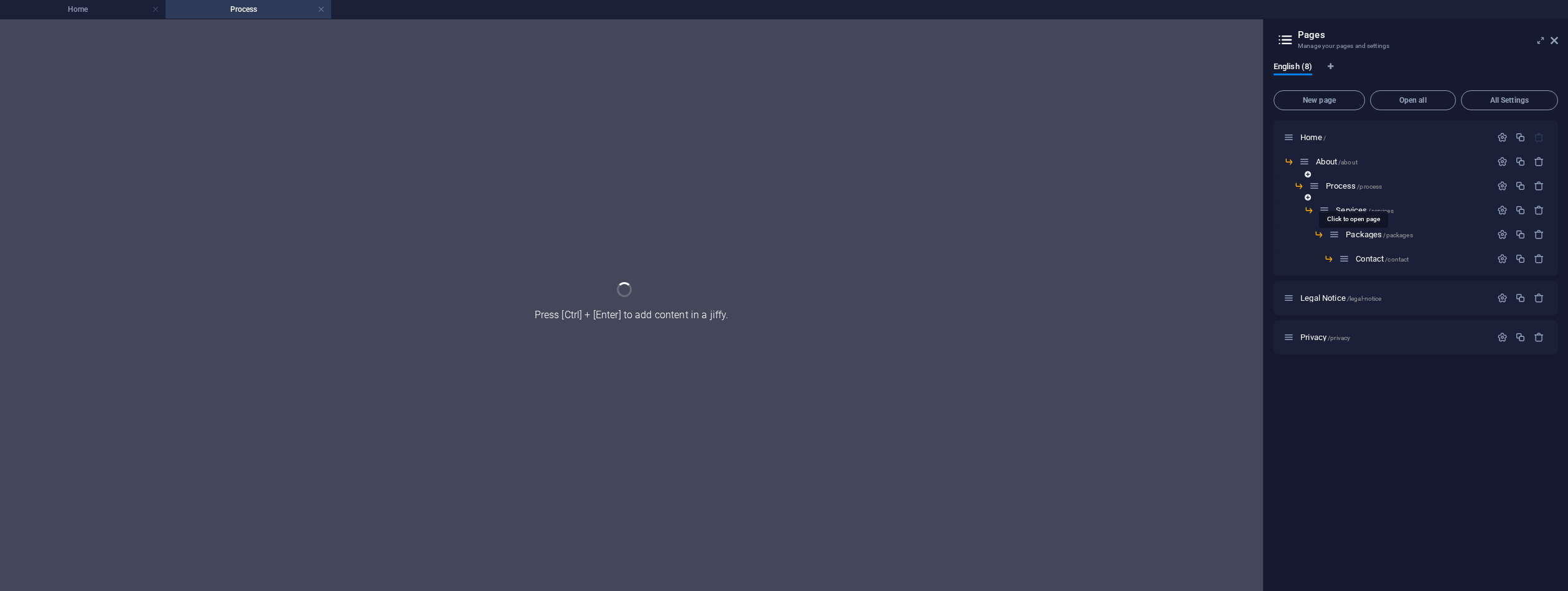
click at [1349, 201] on div "Process /process" at bounding box center [1415, 191] width 284 height 25
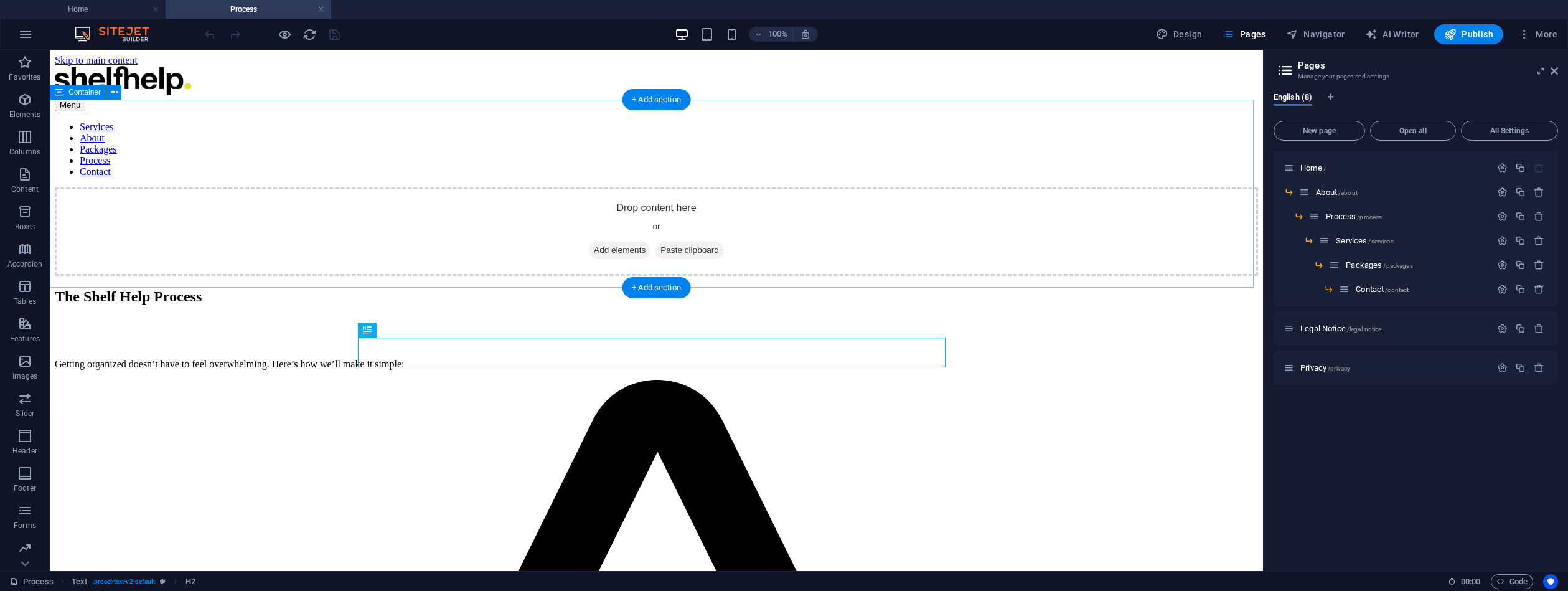
click at [684, 188] on div "Drop content here or Add elements Paste clipboard" at bounding box center [656, 231] width 1203 height 88
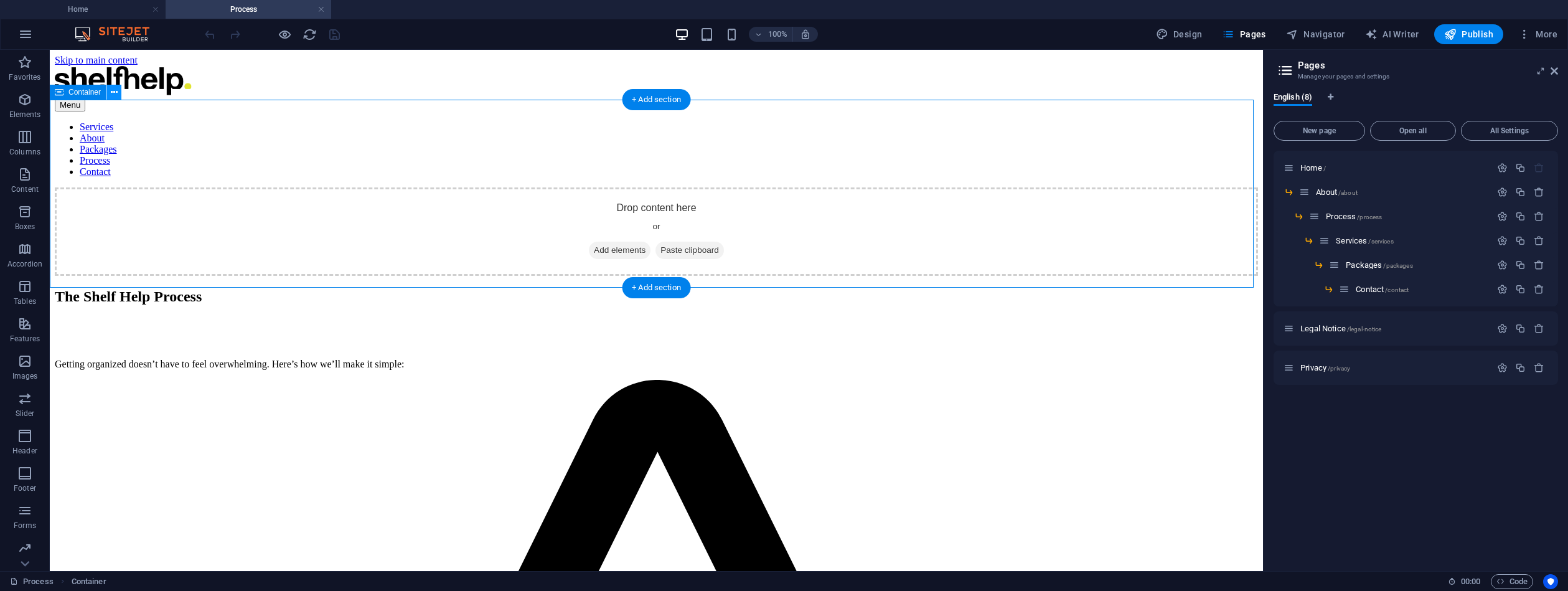
click at [116, 91] on icon at bounding box center [114, 92] width 7 height 13
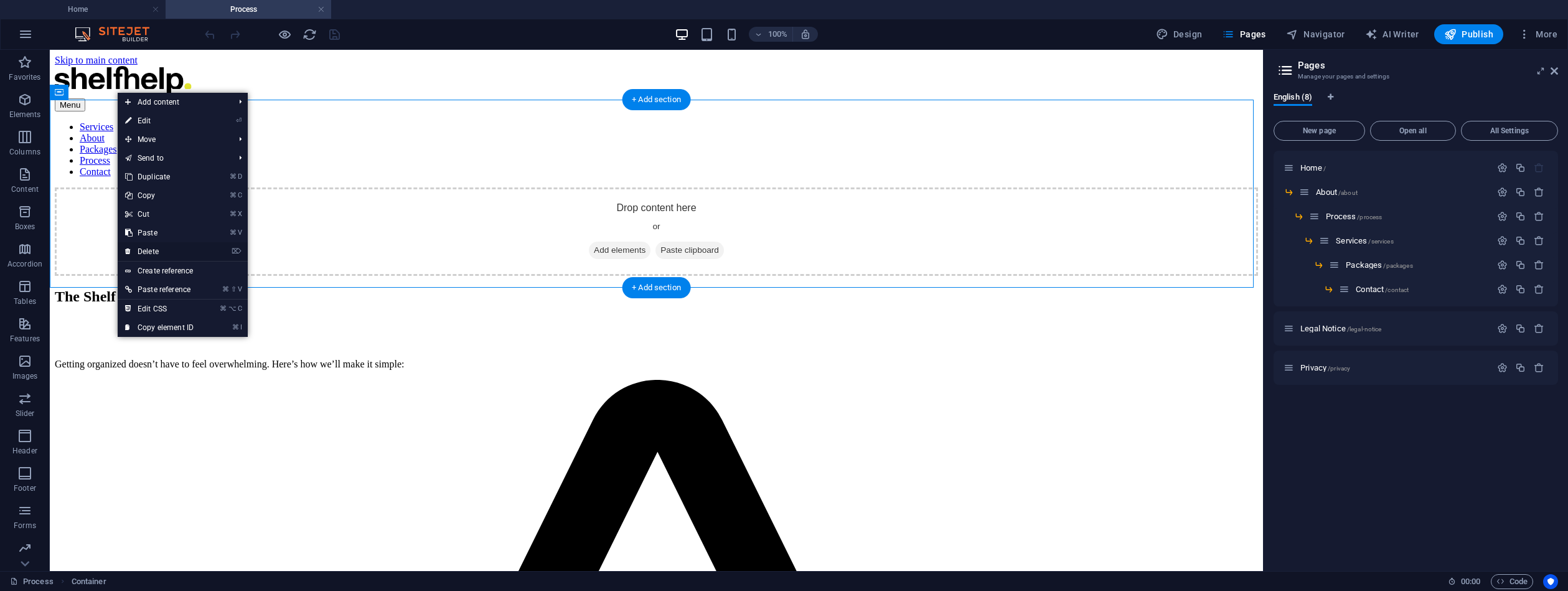
click at [155, 248] on link "⌦ Delete" at bounding box center [159, 251] width 84 height 18
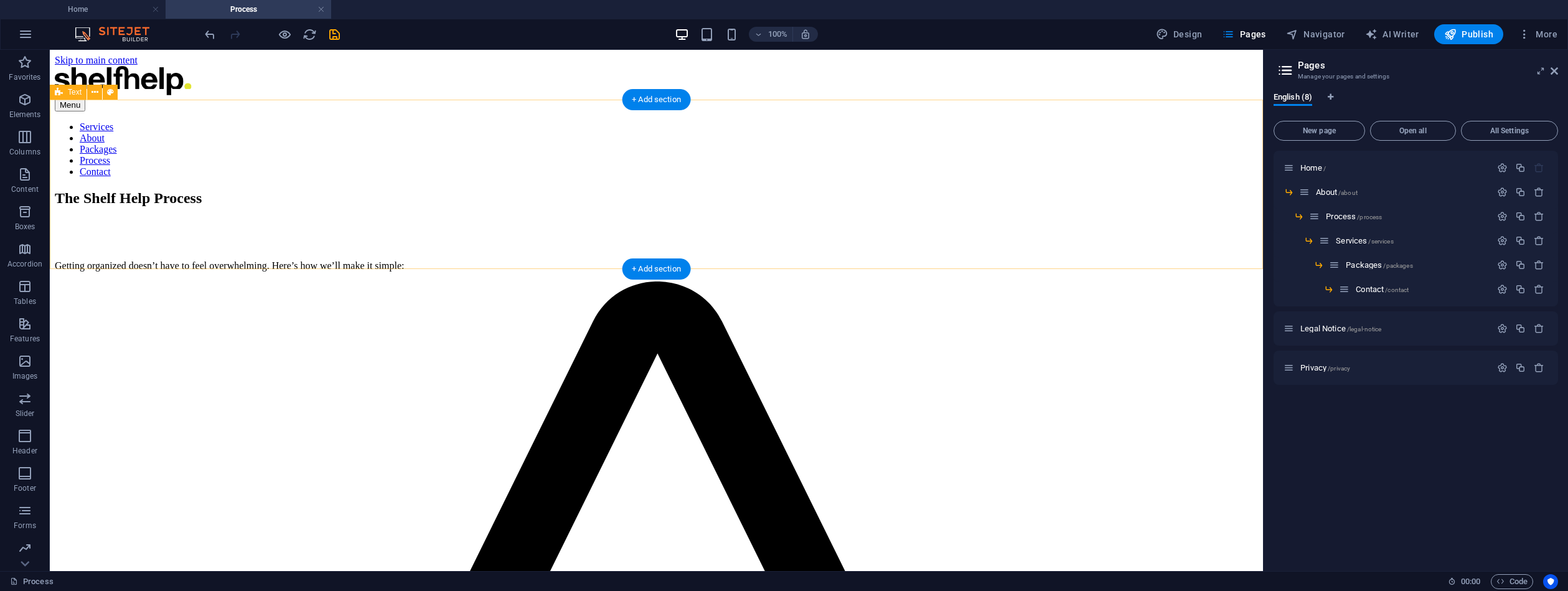
click at [543, 236] on div "The Shelf Help Process Getting organized doesn’t have to feel overwhelming. Her…" at bounding box center [656, 231] width 1203 height 81
drag, startPoint x: 542, startPoint y: 237, endPoint x: 563, endPoint y: 238, distance: 21.0
click at [563, 238] on div "The Shelf Help Process Getting organized doesn’t have to feel overwhelming. Her…" at bounding box center [656, 231] width 1203 height 81
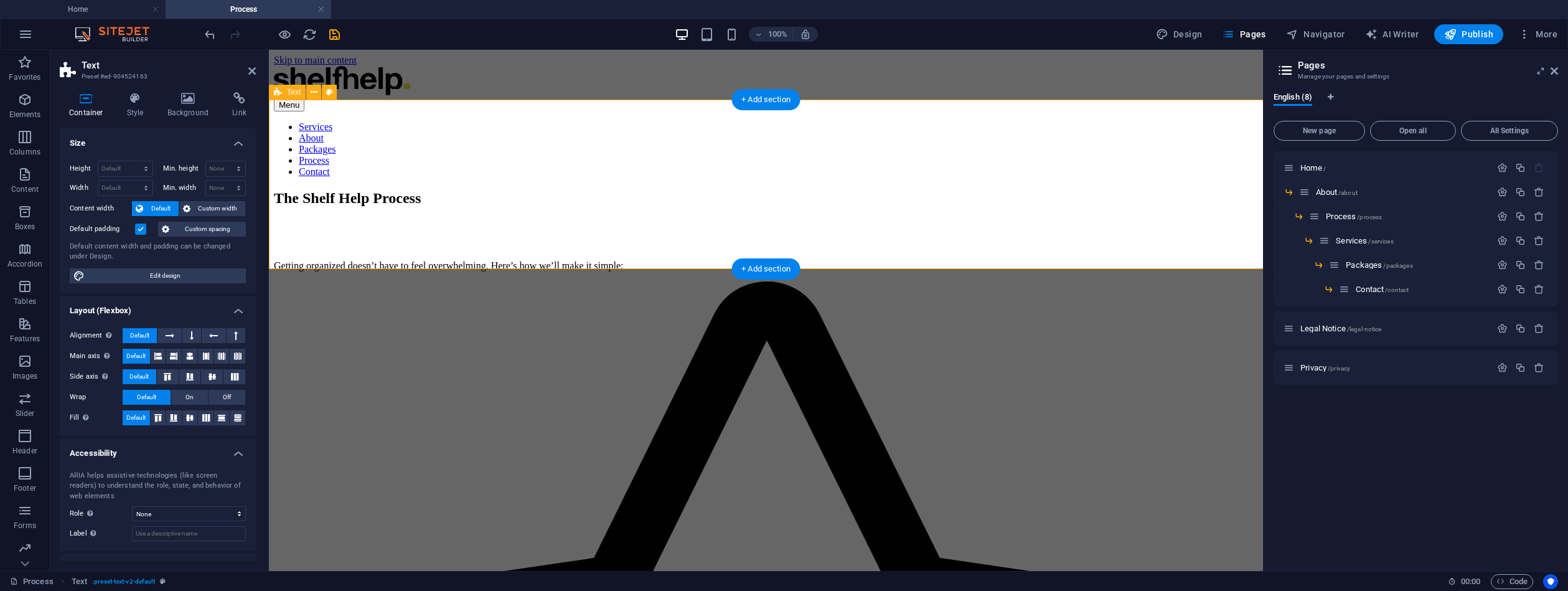
click at [563, 241] on div "The Shelf Help Process Getting organized doesn’t have to feel overwhelming. Her…" at bounding box center [766, 231] width 984 height 81
click at [648, 225] on div "The Shelf Help Process Getting organized doesn’t have to feel overwhelming. Her…" at bounding box center [766, 231] width 984 height 81
drag, startPoint x: 658, startPoint y: 212, endPoint x: 877, endPoint y: 212, distance: 219.0
click at [877, 239] on div "Getting organized doesn’t have to feel overwhelming. Here’s how we’ll make it s…" at bounding box center [766, 255] width 984 height 32
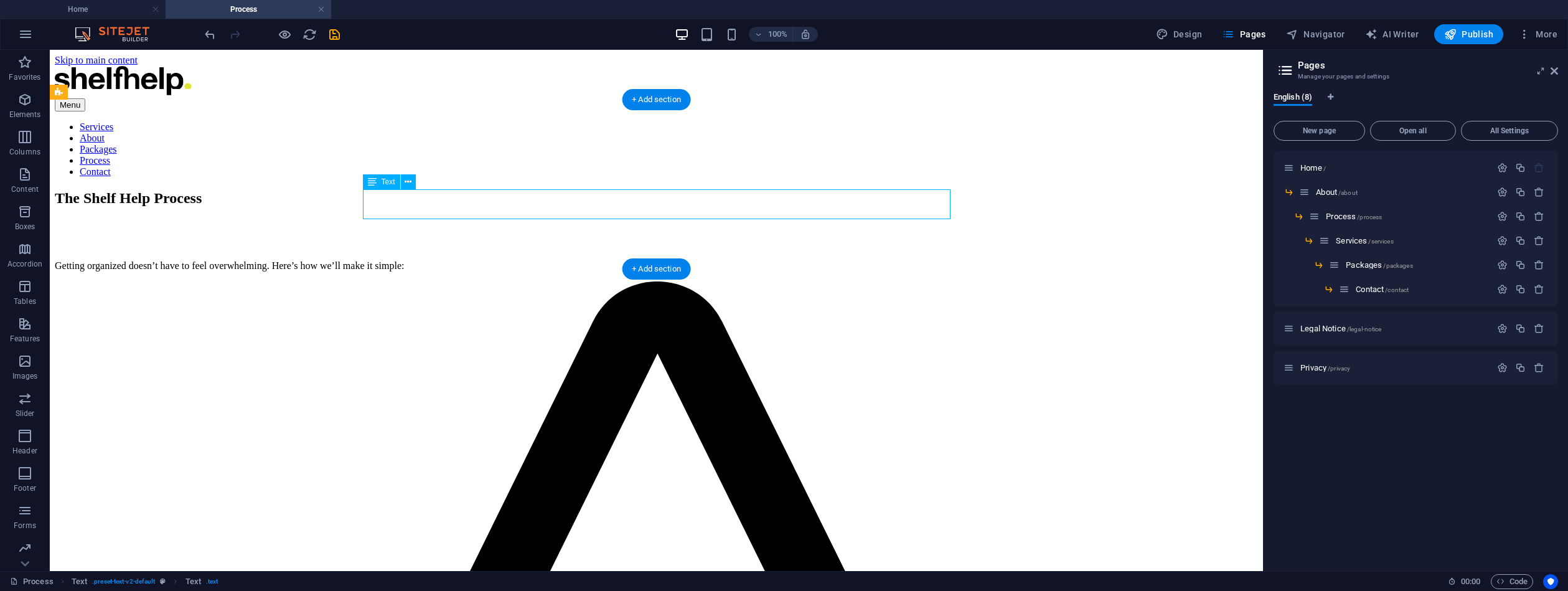
click at [658, 239] on div "Getting organized doesn’t have to feel overwhelming. Here’s how we’ll make it s…" at bounding box center [656, 255] width 1203 height 32
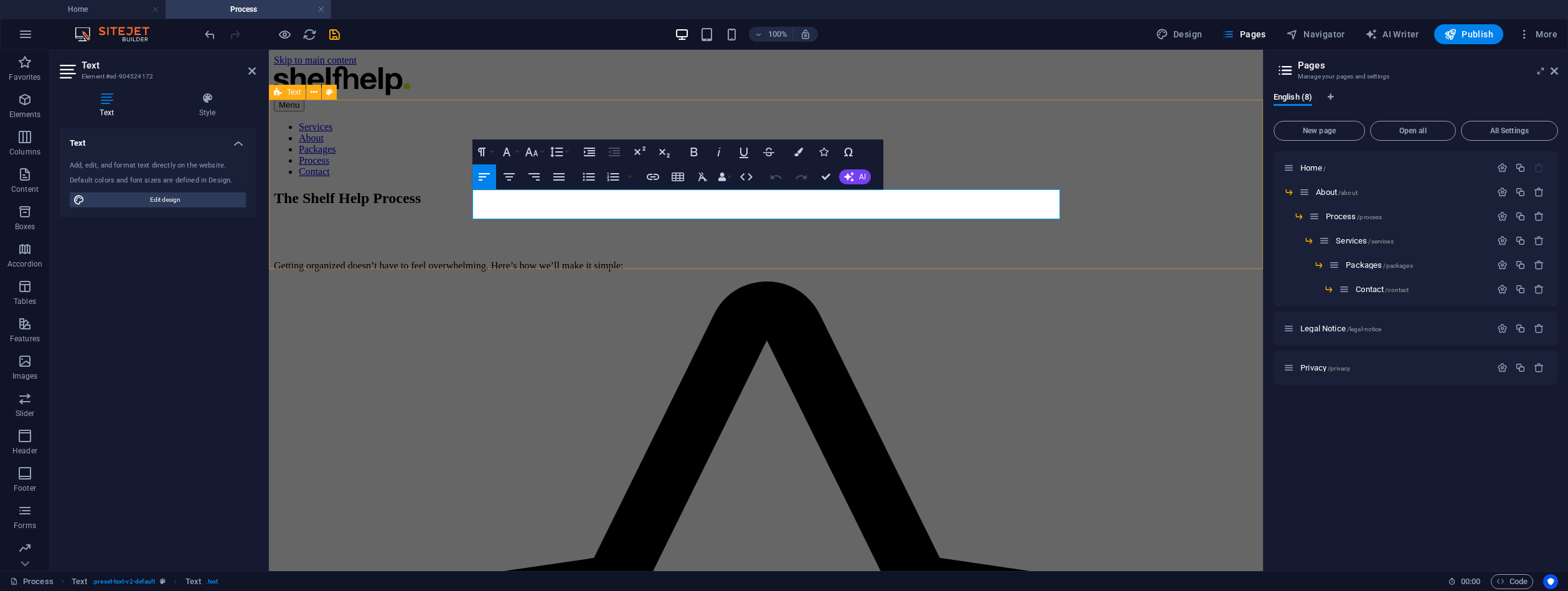
click at [585, 238] on div "The Shelf Help Process Getting organized doesn’t have to feel overwhelming. Her…" at bounding box center [766, 231] width 984 height 81
click at [584, 238] on div "The Shelf Help Process Getting organized doesn’t have to feel overwhelming. Her…" at bounding box center [766, 231] width 984 height 81
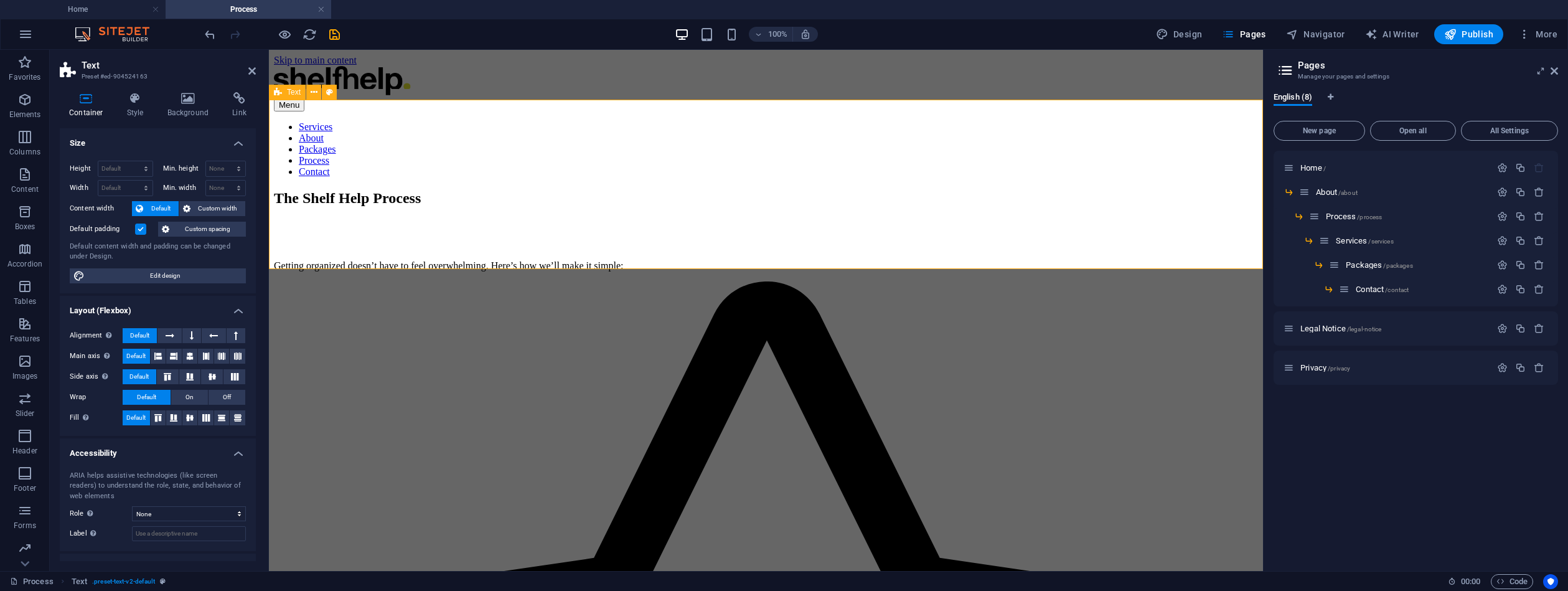
click at [671, 268] on div "The Shelf Help Process Getting organized doesn’t have to feel overwhelming. Her…" at bounding box center [766, 231] width 984 height 81
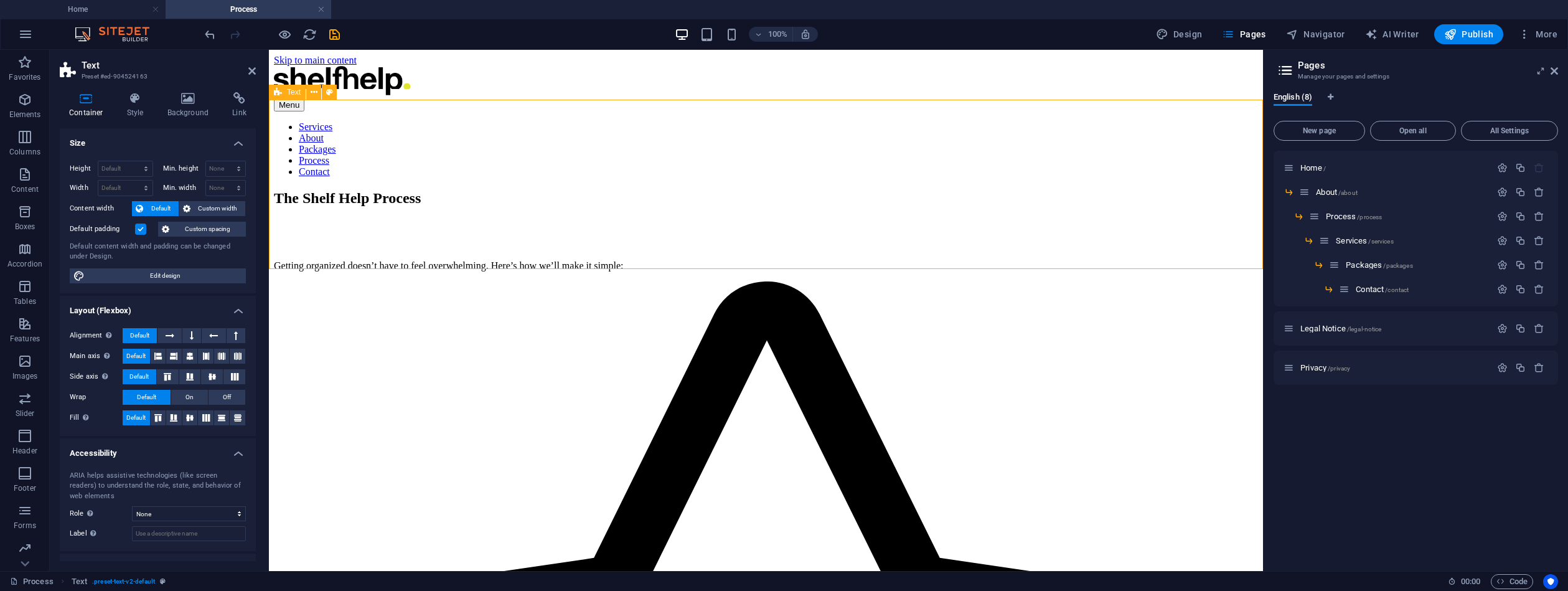
drag, startPoint x: 669, startPoint y: 268, endPoint x: 688, endPoint y: 246, distance: 29.1
click at [669, 268] on div "The Shelf Help Process Getting organized doesn’t have to feel overwhelming. Her…" at bounding box center [766, 231] width 984 height 81
click at [688, 245] on div "The Shelf Help Process Getting organized doesn’t have to feel overwhelming. Her…" at bounding box center [766, 231] width 984 height 81
click at [842, 251] on div "The Shelf Help Process Getting organized doesn’t have to feel overwhelming. Her…" at bounding box center [766, 231] width 984 height 81
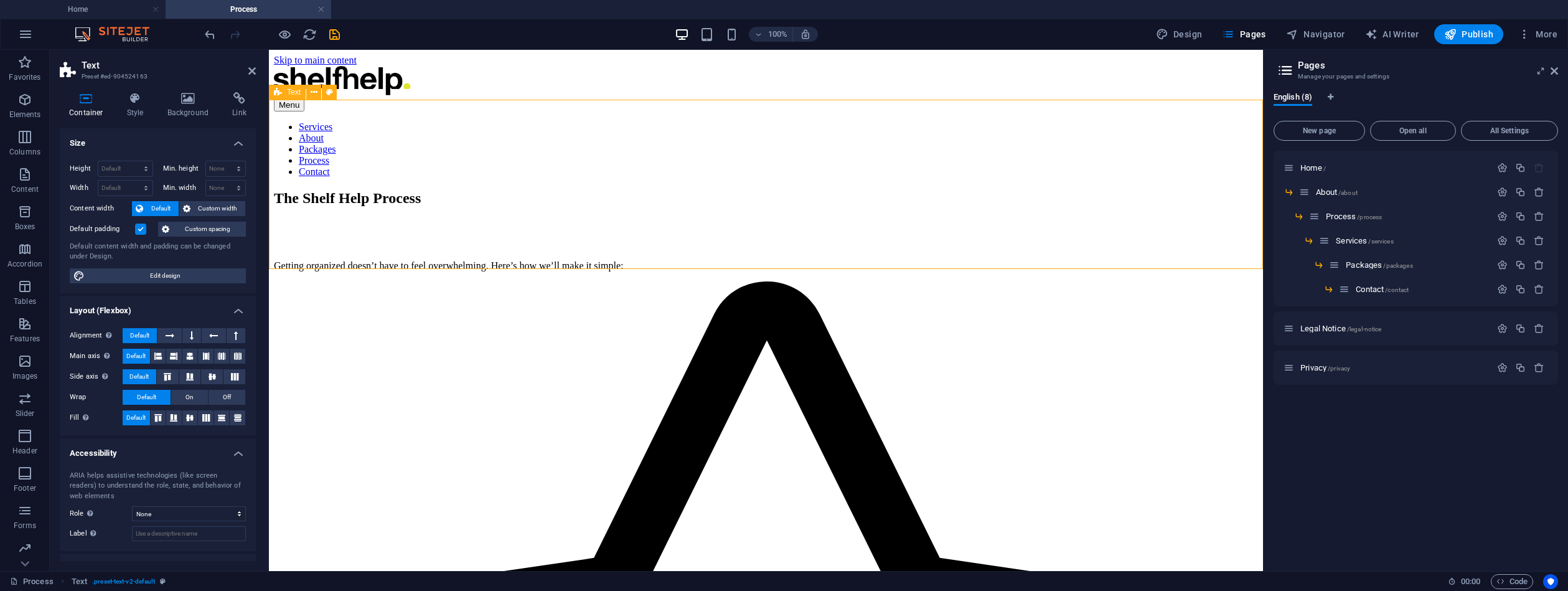
drag, startPoint x: 838, startPoint y: 253, endPoint x: 861, endPoint y: 251, distance: 23.1
click at [838, 253] on div "The Shelf Help Process Getting organized doesn’t have to feel overwhelming. Her…" at bounding box center [766, 231] width 984 height 81
click at [861, 249] on div "The Shelf Help Process Getting organized doesn’t have to feel overwhelming. Her…" at bounding box center [766, 231] width 984 height 81
drag, startPoint x: 1198, startPoint y: 38, endPoint x: 1202, endPoint y: 45, distance: 8.1
click at [1198, 38] on span "Design" at bounding box center [1179, 34] width 47 height 12
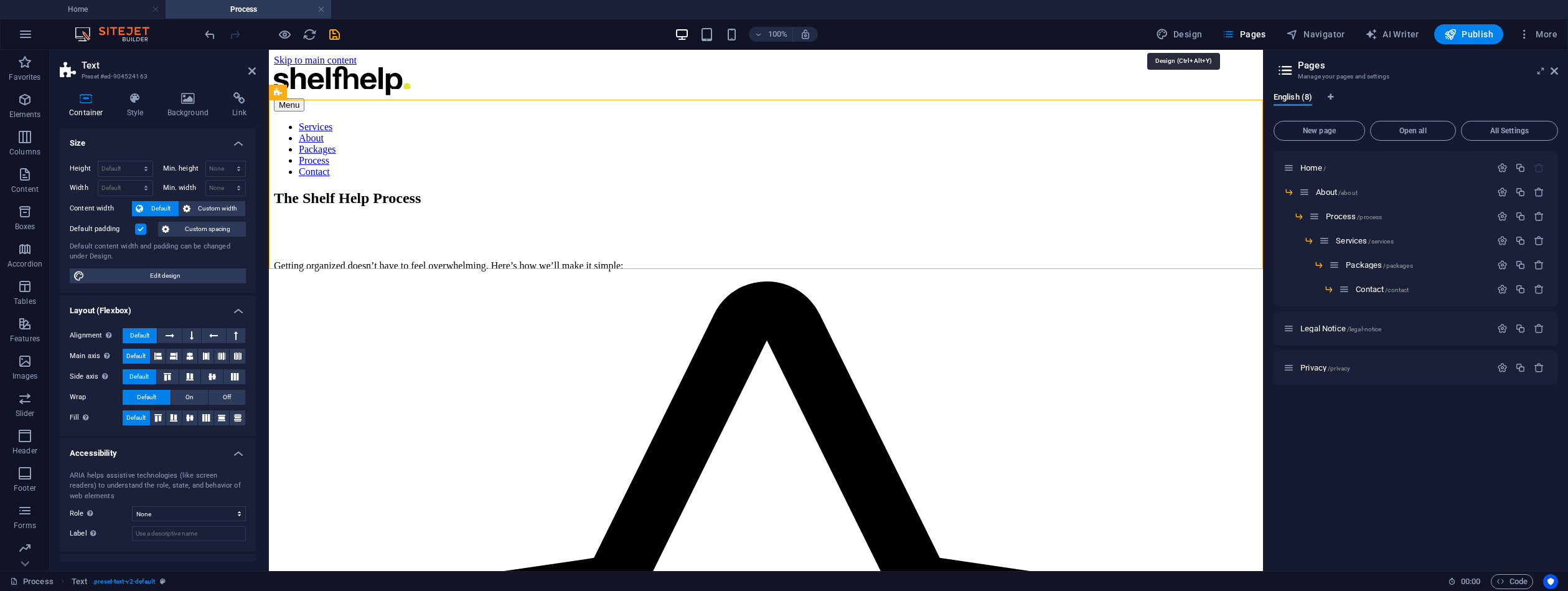
select select "px"
select select "400"
select select "px"
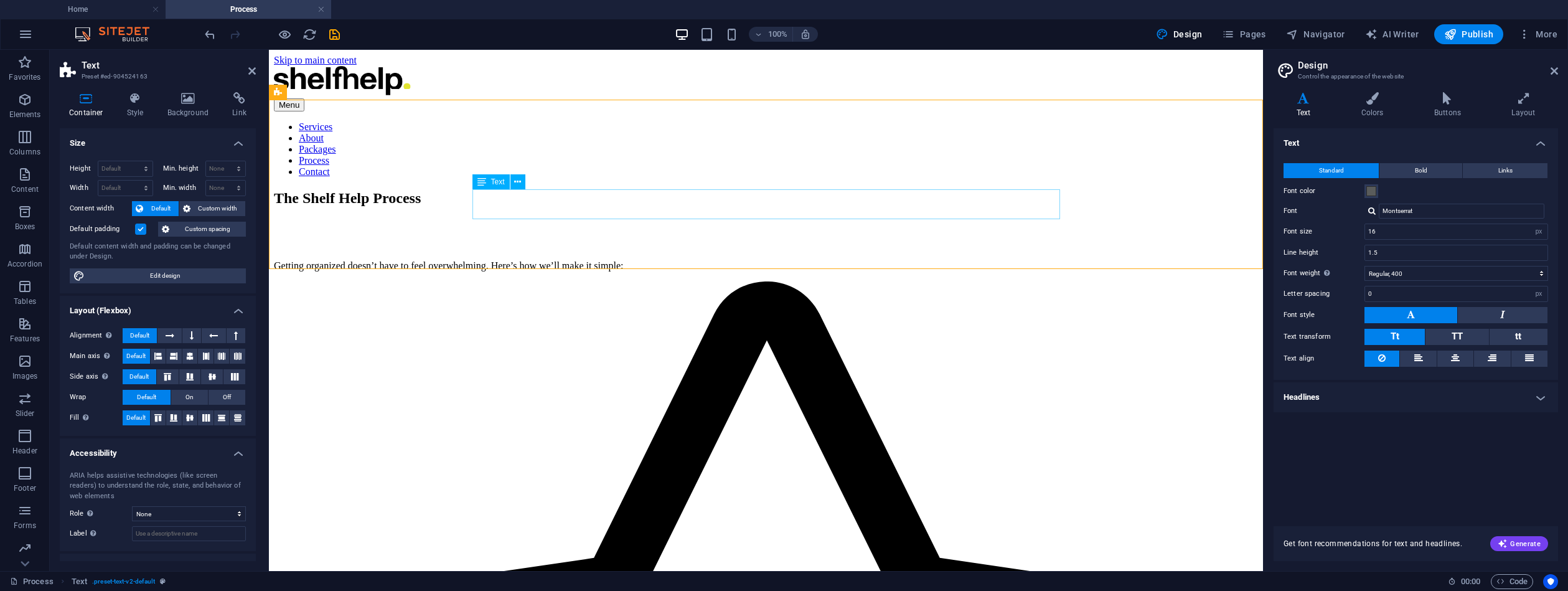
click at [728, 239] on div "Getting organized doesn’t have to feel overwhelming. Here’s how we’ll make it s…" at bounding box center [766, 255] width 984 height 32
click at [1260, 41] on button "Pages" at bounding box center [1244, 34] width 54 height 20
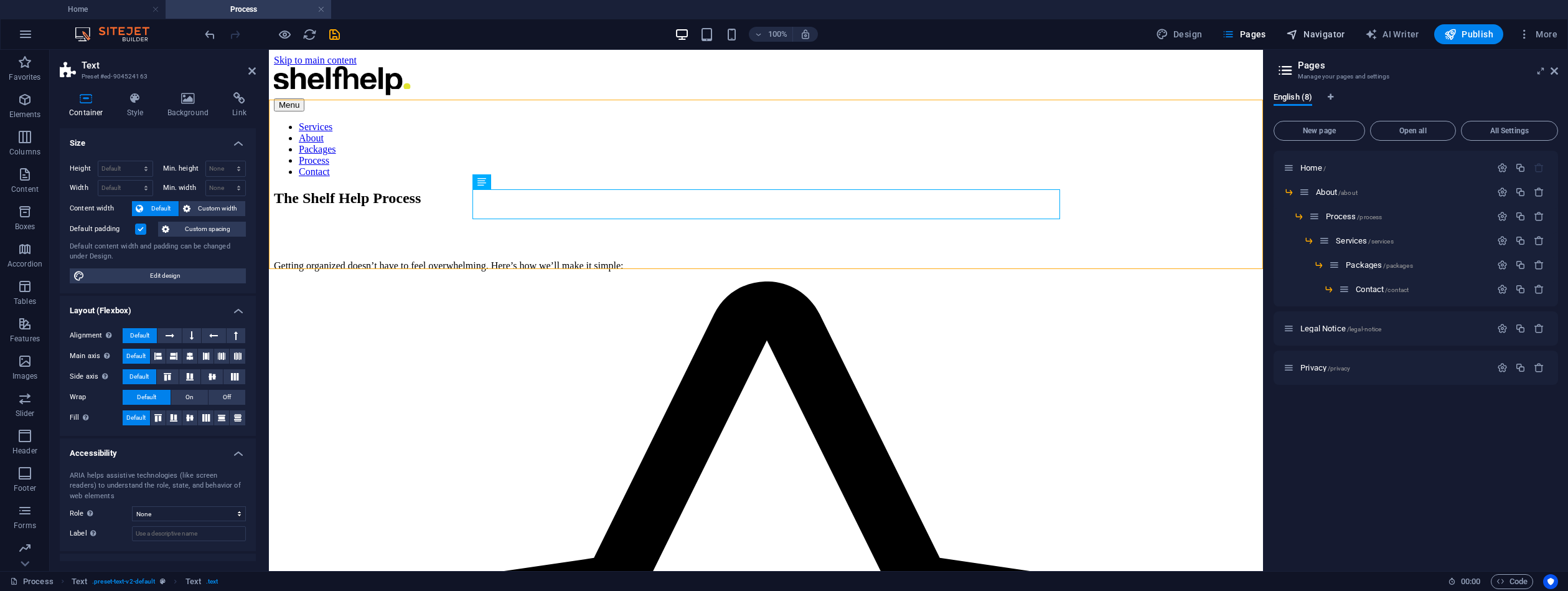
click at [1333, 33] on span "Navigator" at bounding box center [1315, 34] width 59 height 12
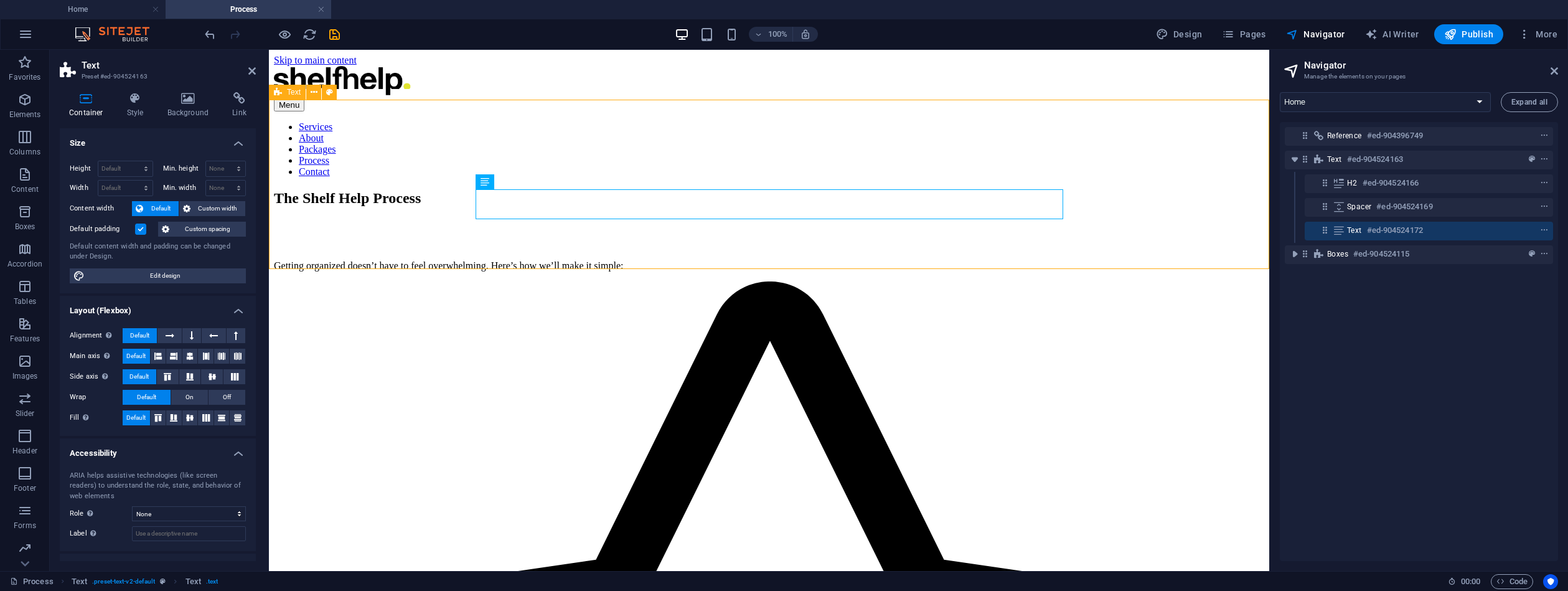
click at [908, 244] on div "The Shelf Help Process Getting organized doesn’t have to feel overwhelming. Her…" at bounding box center [769, 231] width 990 height 81
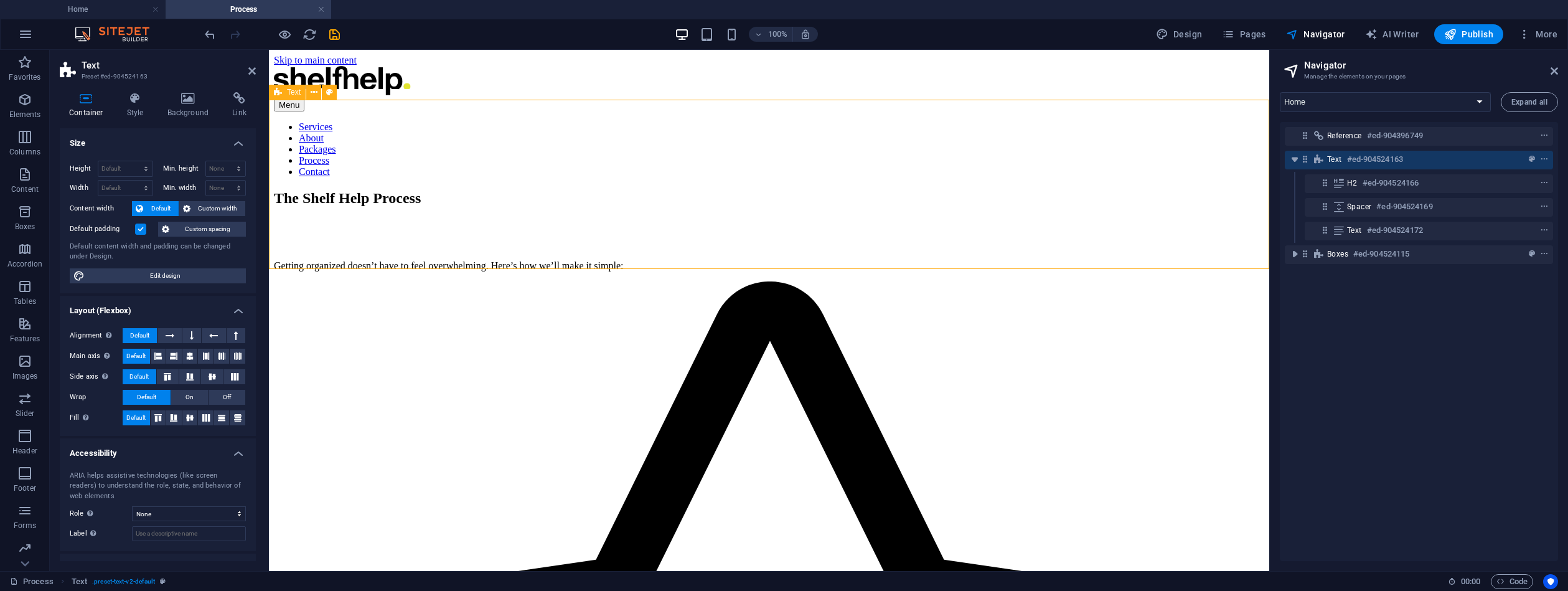
click at [908, 244] on div "The Shelf Help Process Getting organized doesn’t have to feel overwhelming. Her…" at bounding box center [769, 231] width 990 height 81
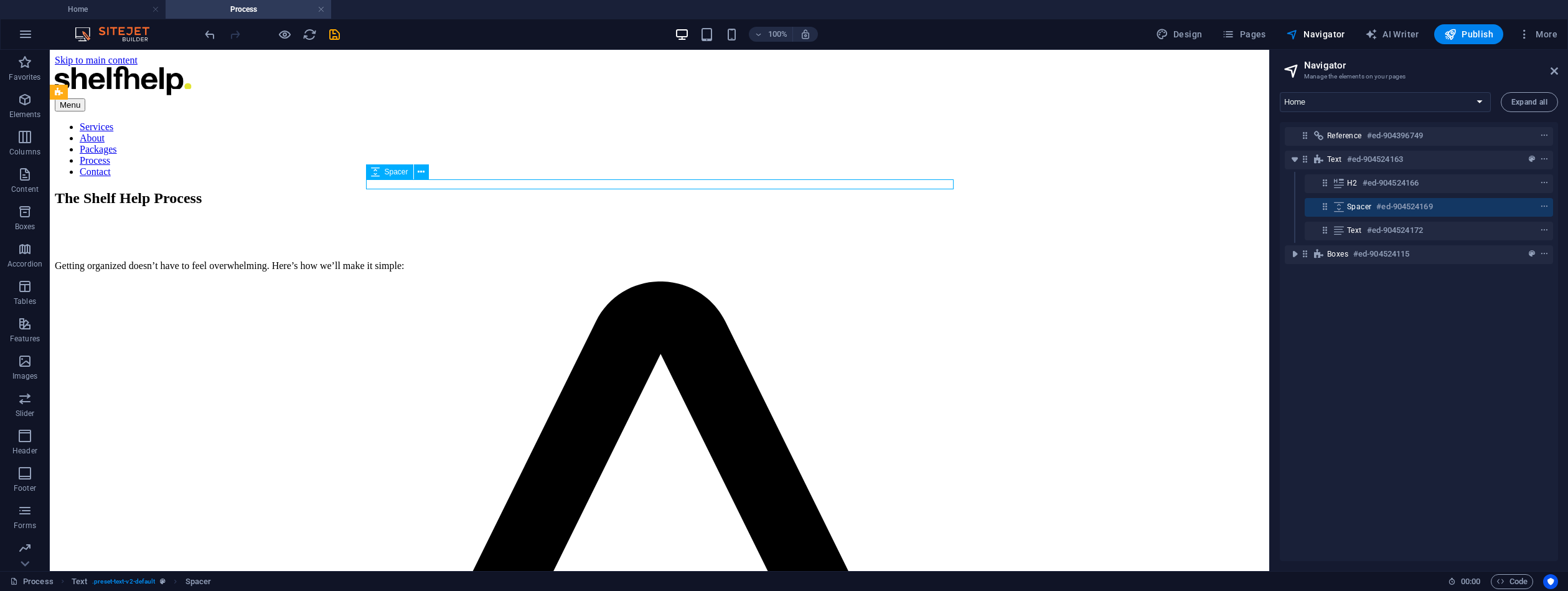
drag, startPoint x: 502, startPoint y: 184, endPoint x: 721, endPoint y: 184, distance: 219.0
click at [722, 219] on div at bounding box center [659, 224] width 1209 height 10
click at [1543, 208] on icon "context-menu" at bounding box center [1544, 206] width 8 height 8
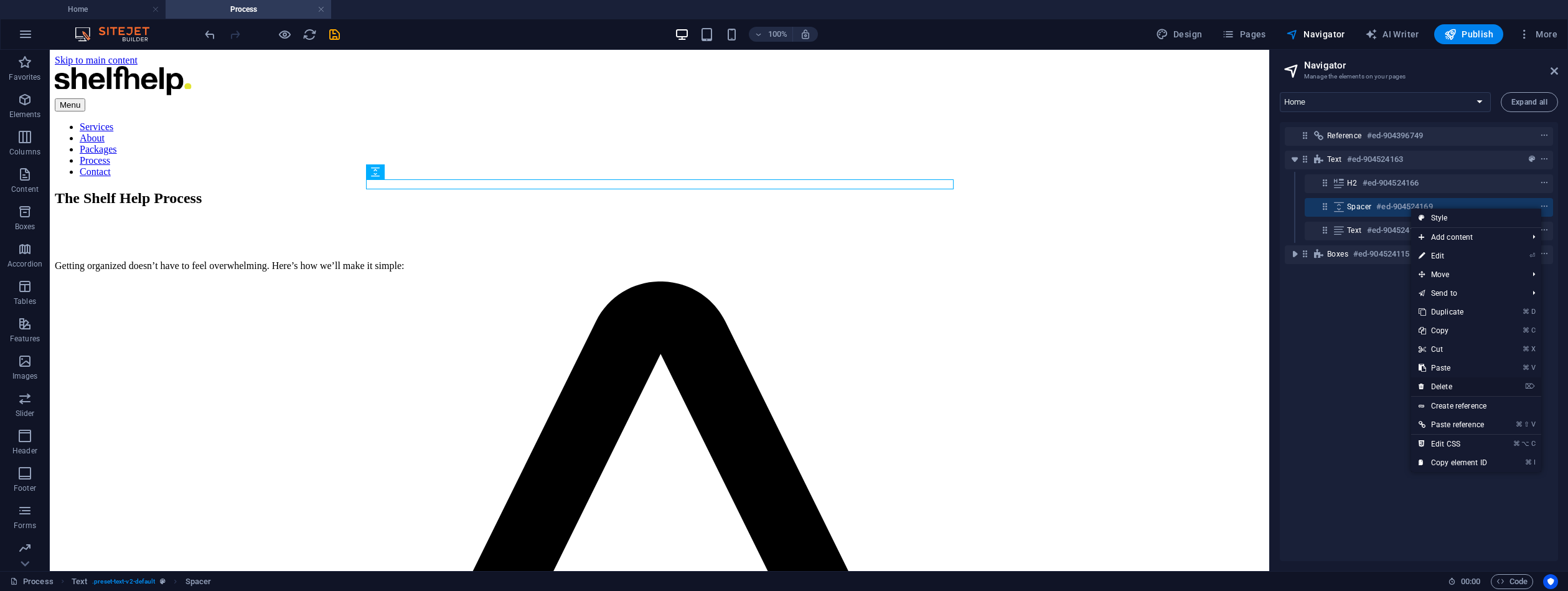
click at [1444, 383] on link "⌦ Delete" at bounding box center [1453, 386] width 84 height 18
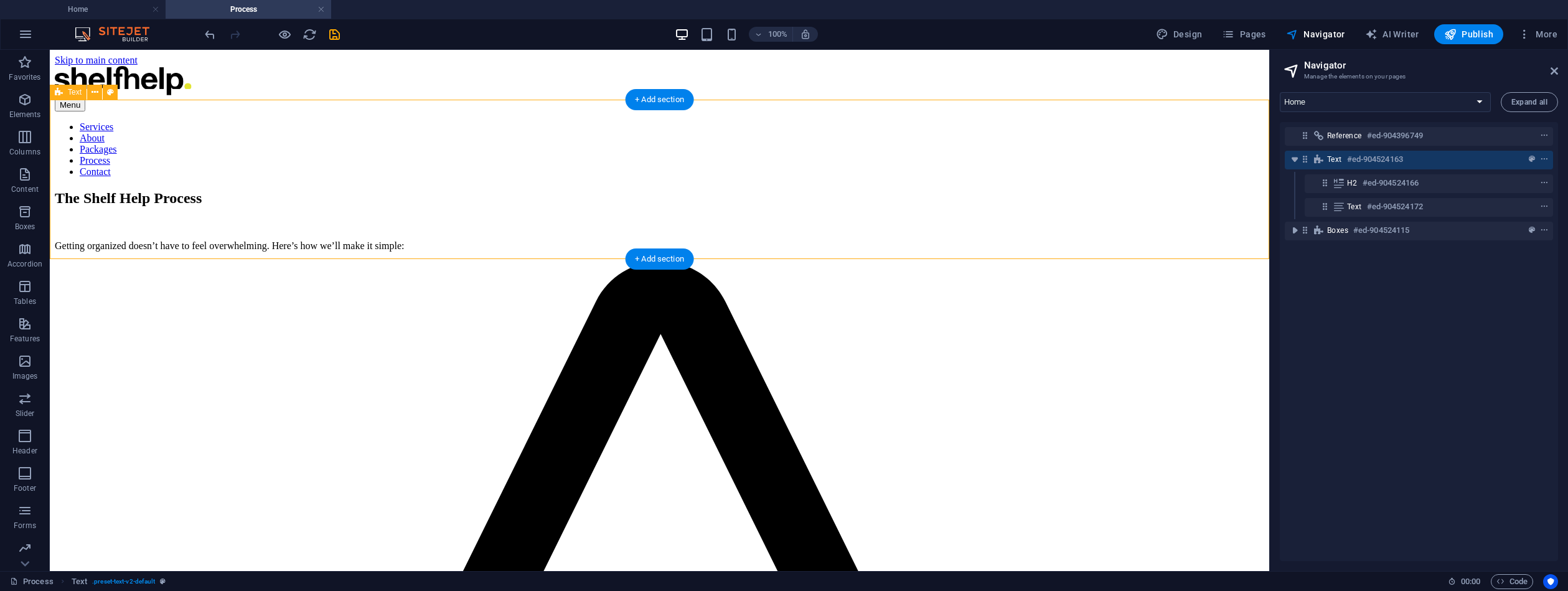
click at [627, 225] on div "The Shelf Help Process Getting organized doesn’t have to feel overwhelming. Her…" at bounding box center [659, 221] width 1209 height 61
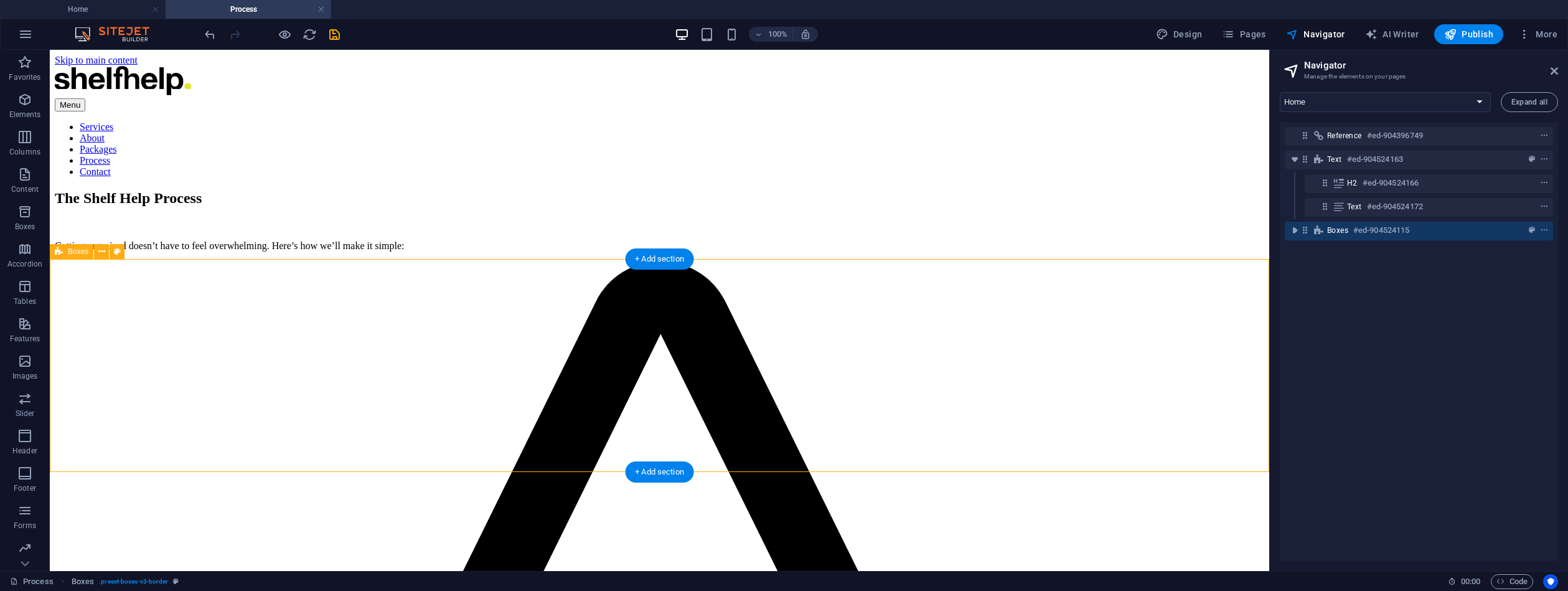
drag, startPoint x: 533, startPoint y: 297, endPoint x: 313, endPoint y: 297, distance: 220.0
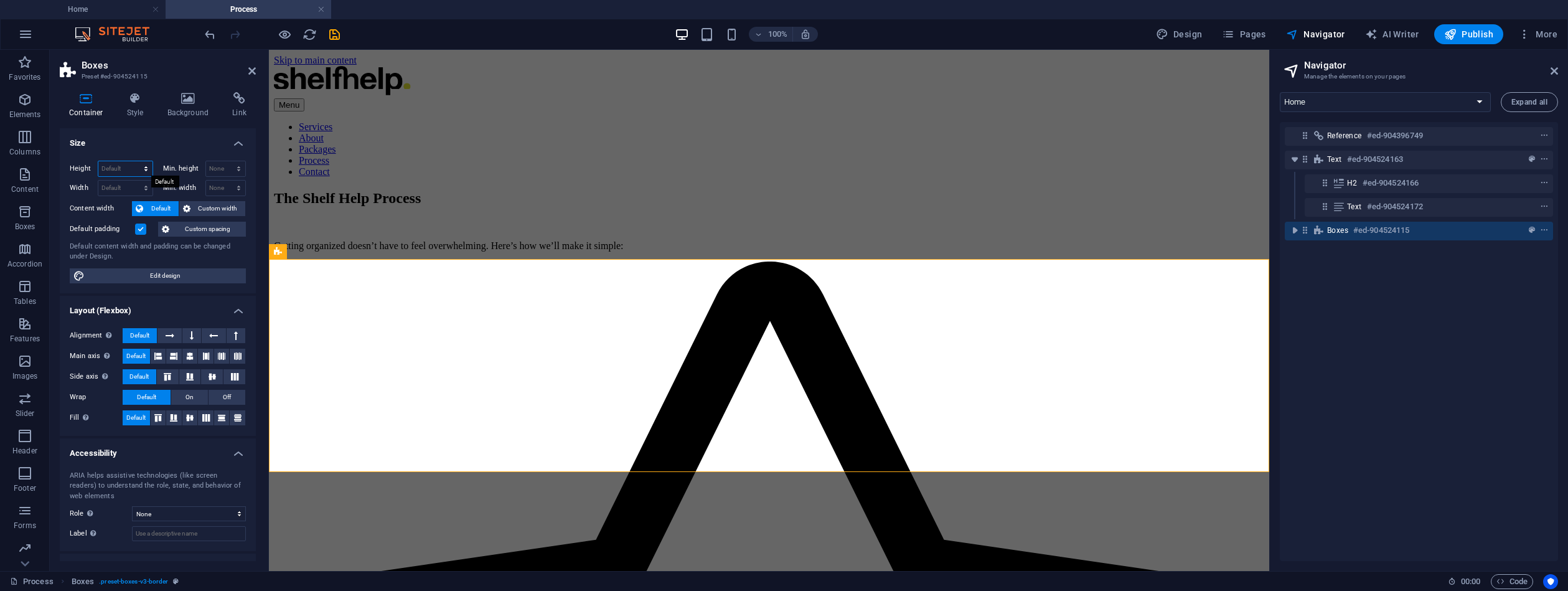
select select "px"
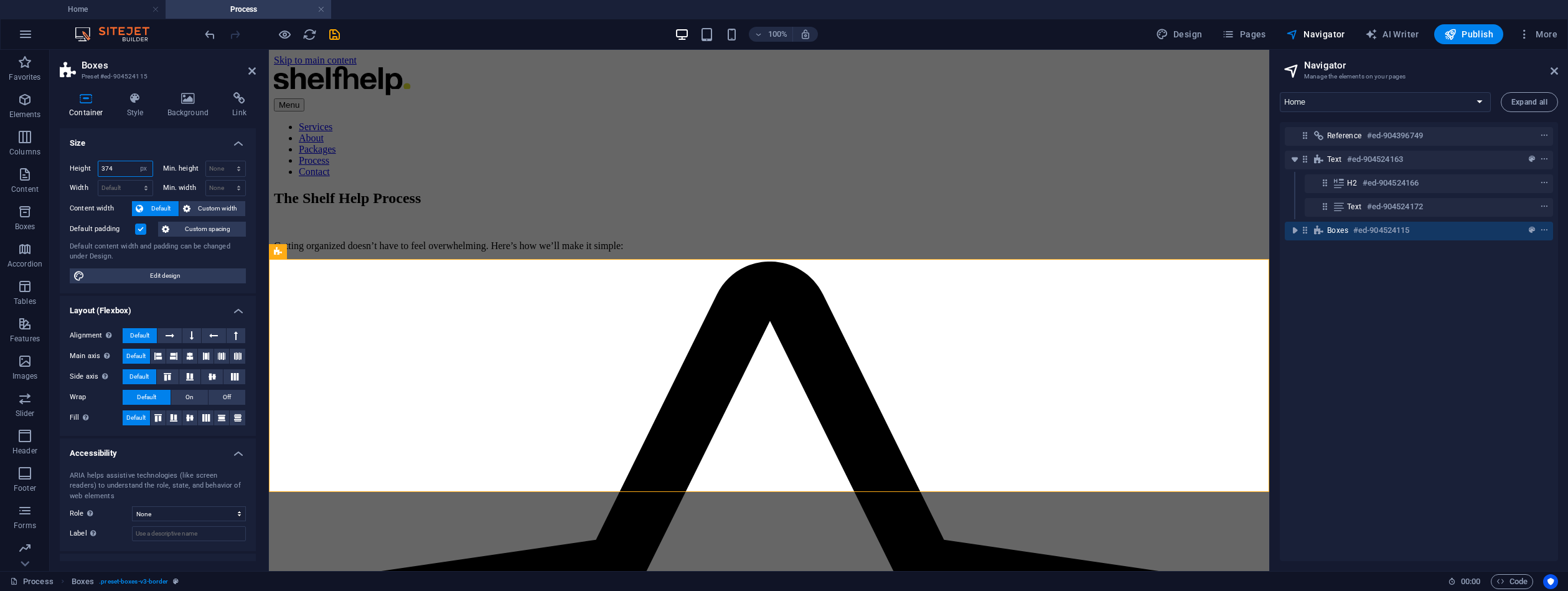
drag, startPoint x: 122, startPoint y: 171, endPoint x: 51, endPoint y: 162, distance: 71.6
click at [89, 165] on div "Height 374 Default px rem % vh vw" at bounding box center [111, 169] width 84 height 16
type input "200"
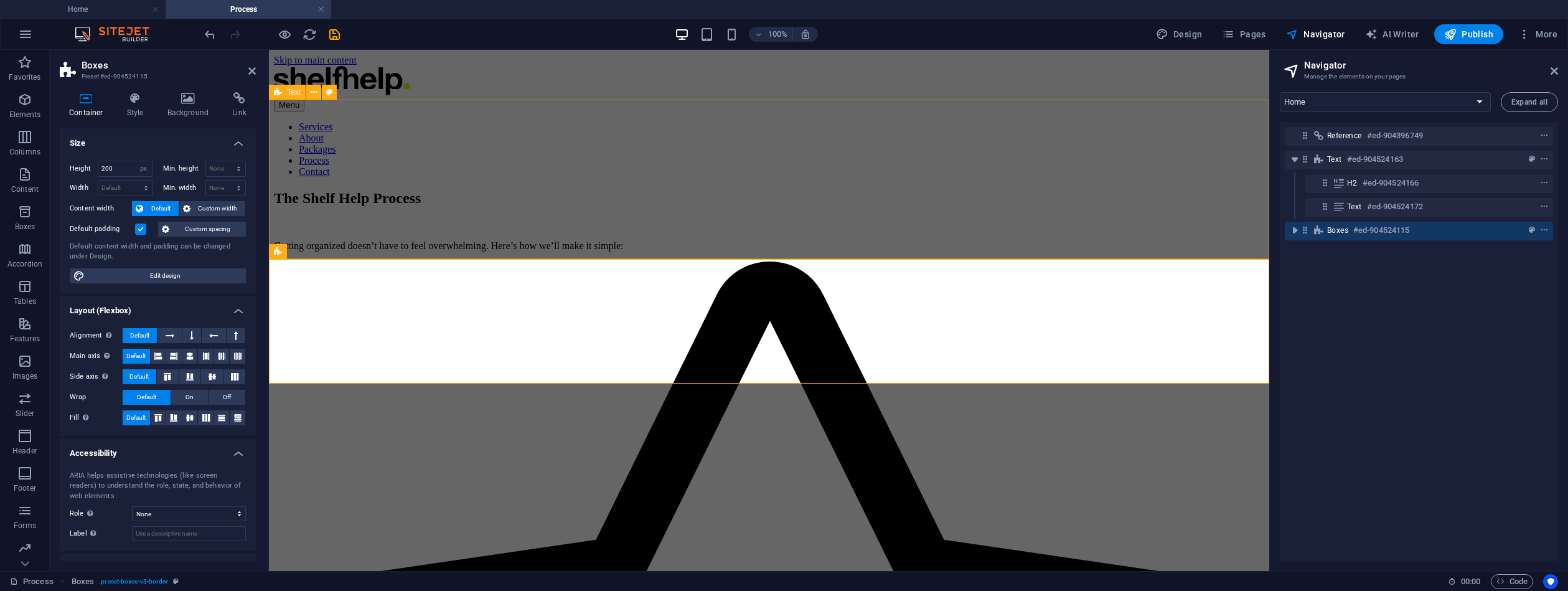
click at [481, 225] on div "The Shelf Help Process Getting organized doesn’t have to feel overwhelming. Her…" at bounding box center [769, 221] width 990 height 61
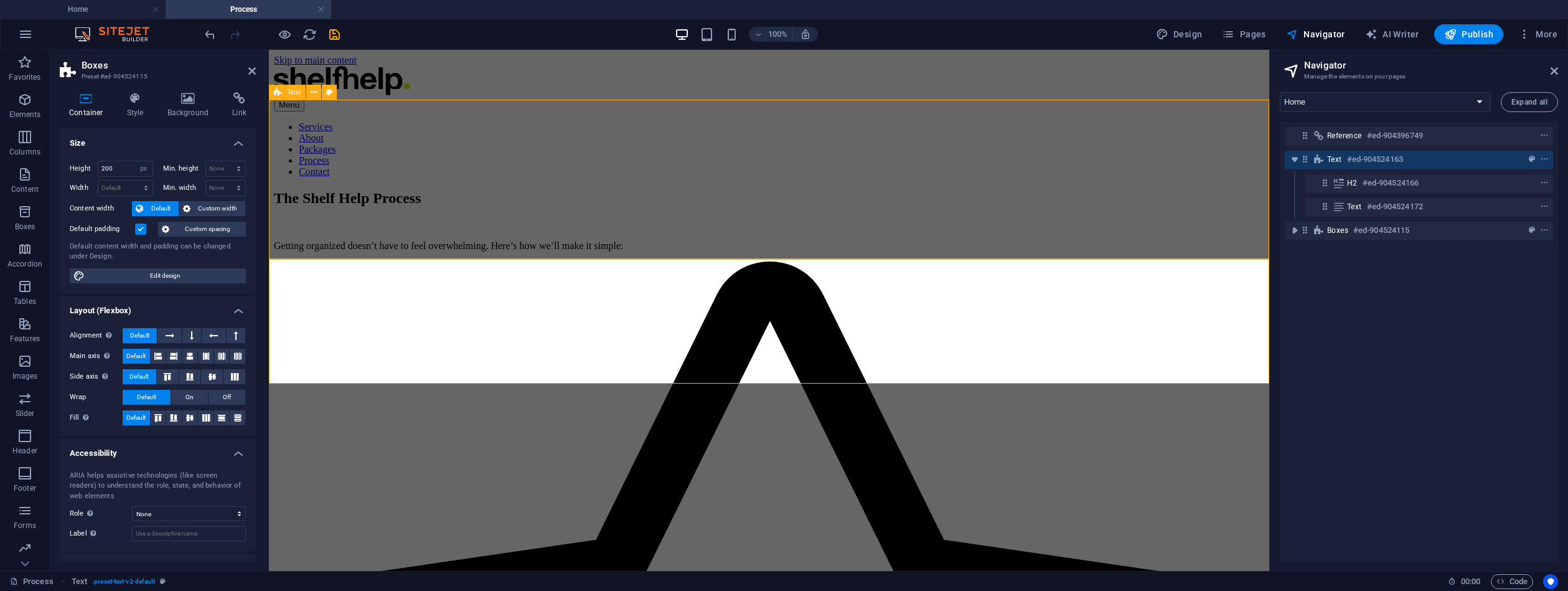
click at [481, 225] on div "The Shelf Help Process Getting organized doesn’t have to feel overwhelming. Her…" at bounding box center [769, 221] width 990 height 61
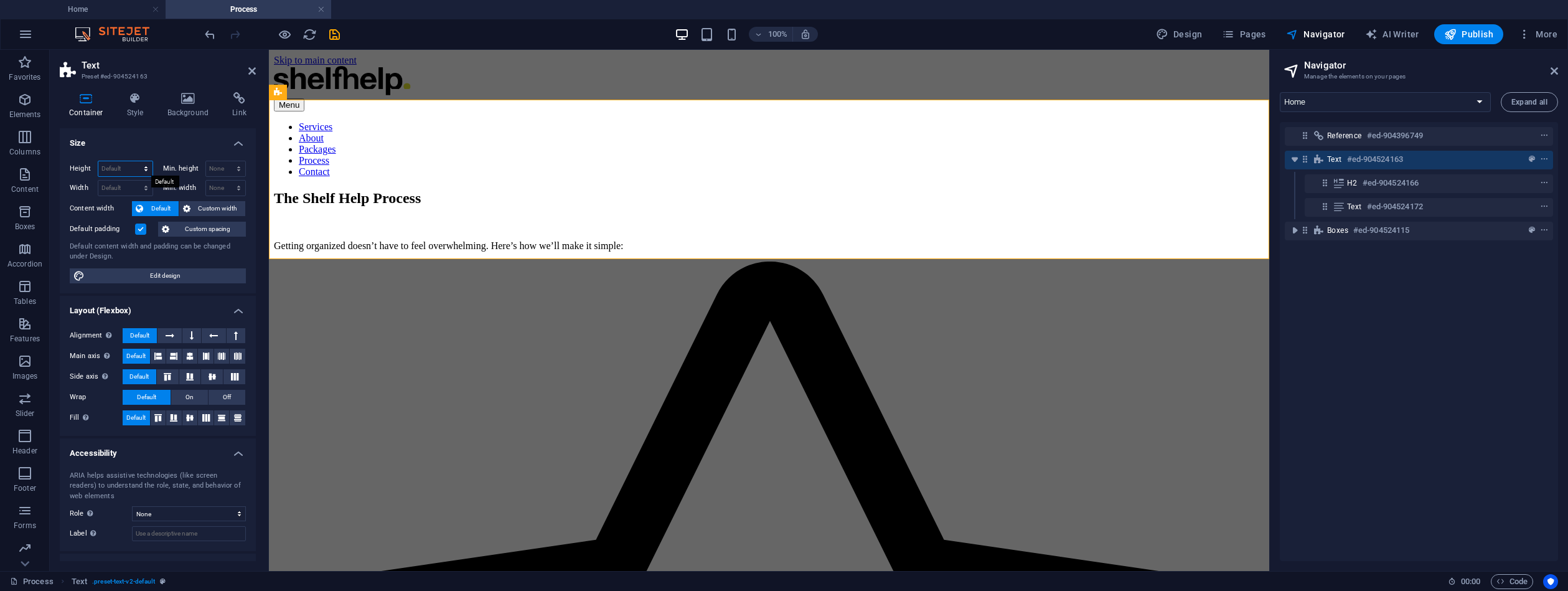
select select "px"
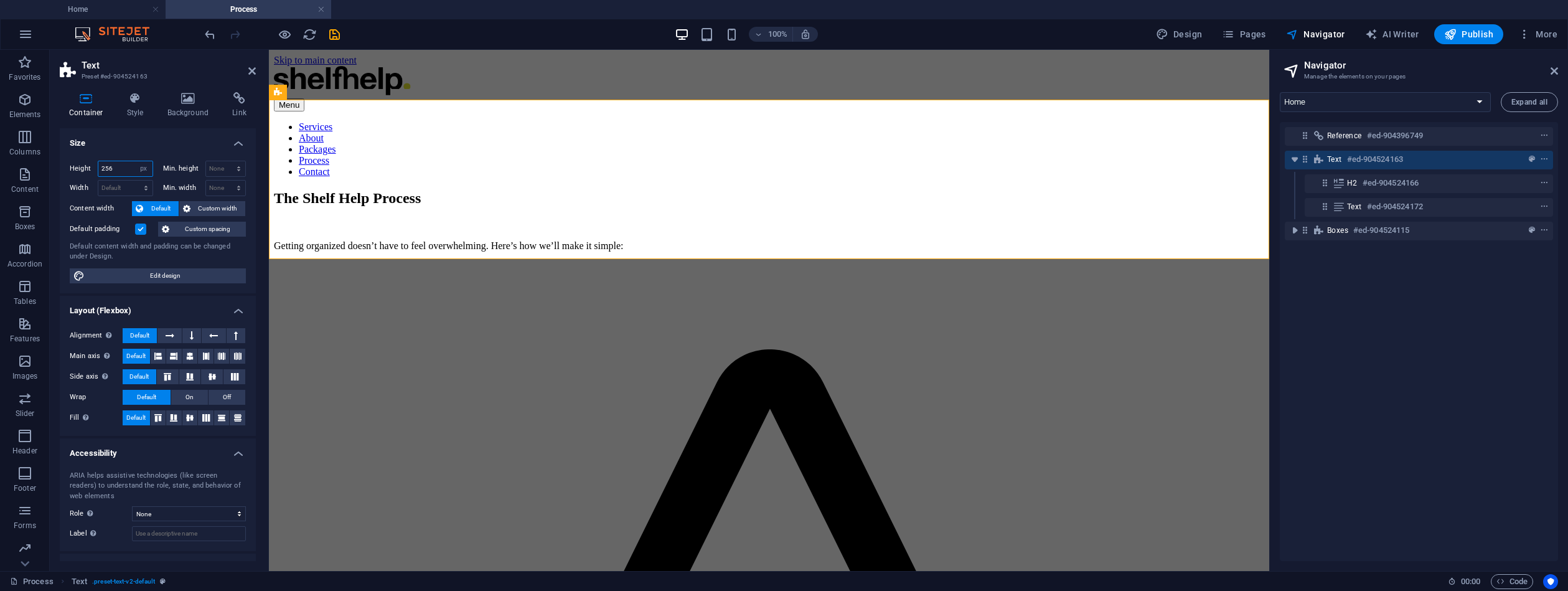
drag, startPoint x: 125, startPoint y: 169, endPoint x: 74, endPoint y: 151, distance: 54.1
click at [76, 158] on div "Height 256 Default px rem % vh vw Min. height None px rem % vh vw Width Default…" at bounding box center [158, 222] width 196 height 143
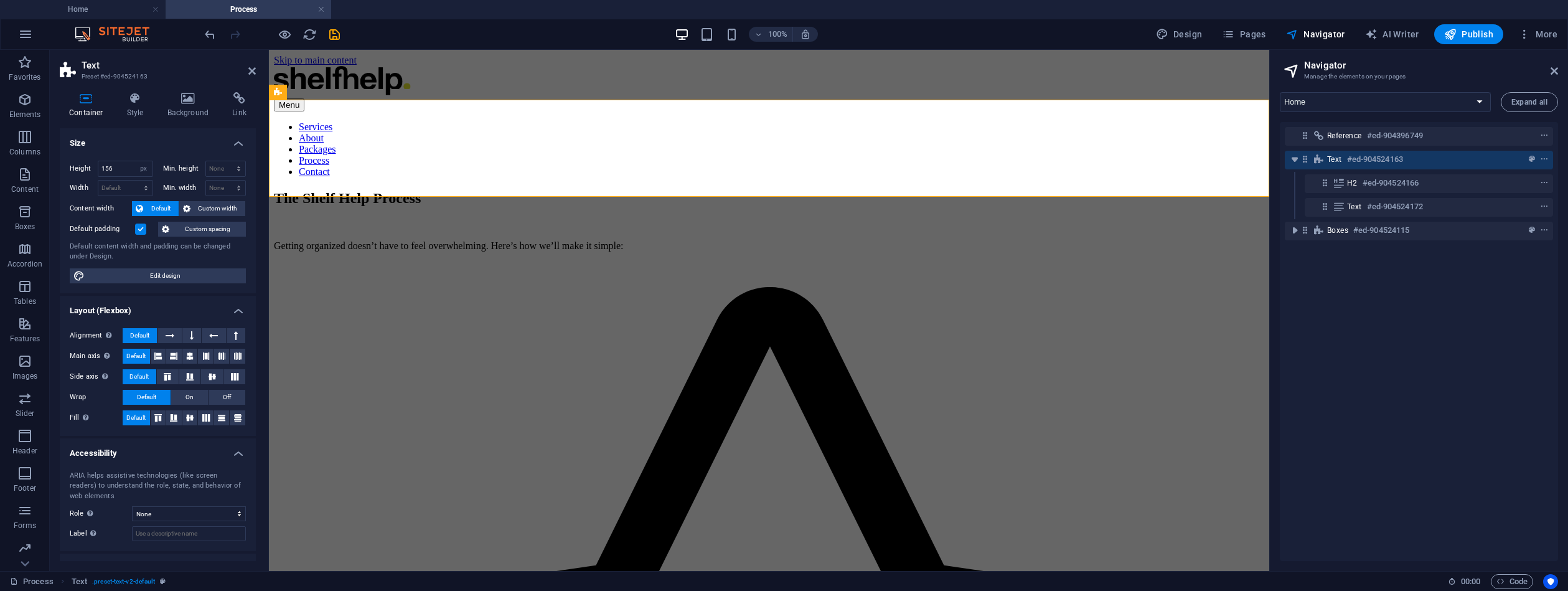
type input "256"
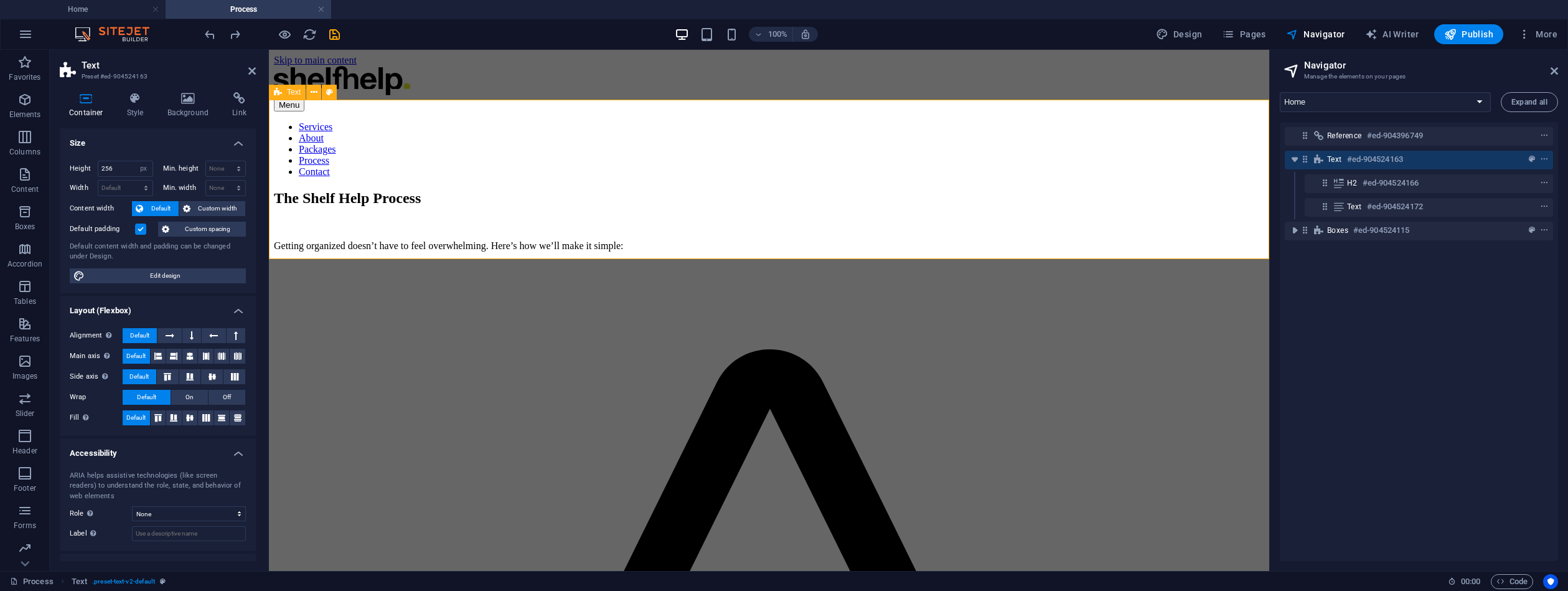
click at [513, 221] on div "The Shelf Help Process Getting organized doesn’t have to feel overwhelming. Her…" at bounding box center [769, 270] width 990 height 159
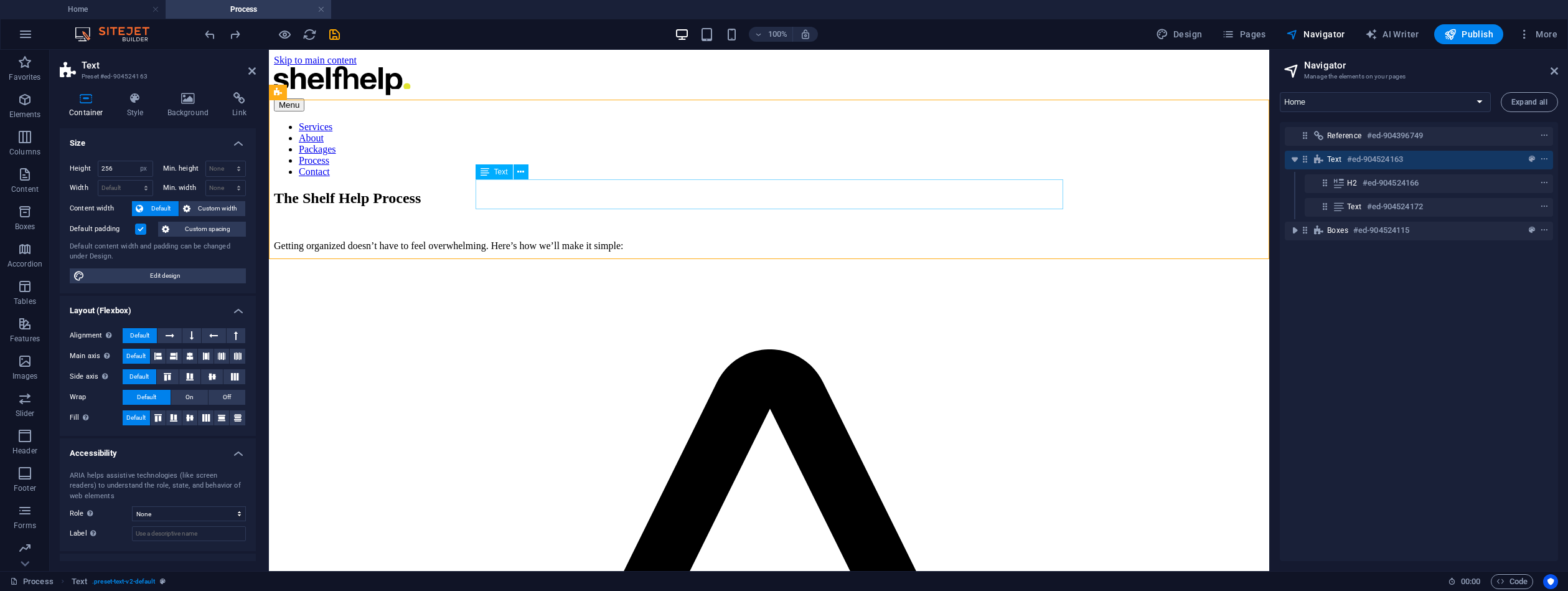
click at [508, 219] on div "Getting organized doesn’t have to feel overwhelming. Here’s how we’ll make it s…" at bounding box center [769, 235] width 990 height 32
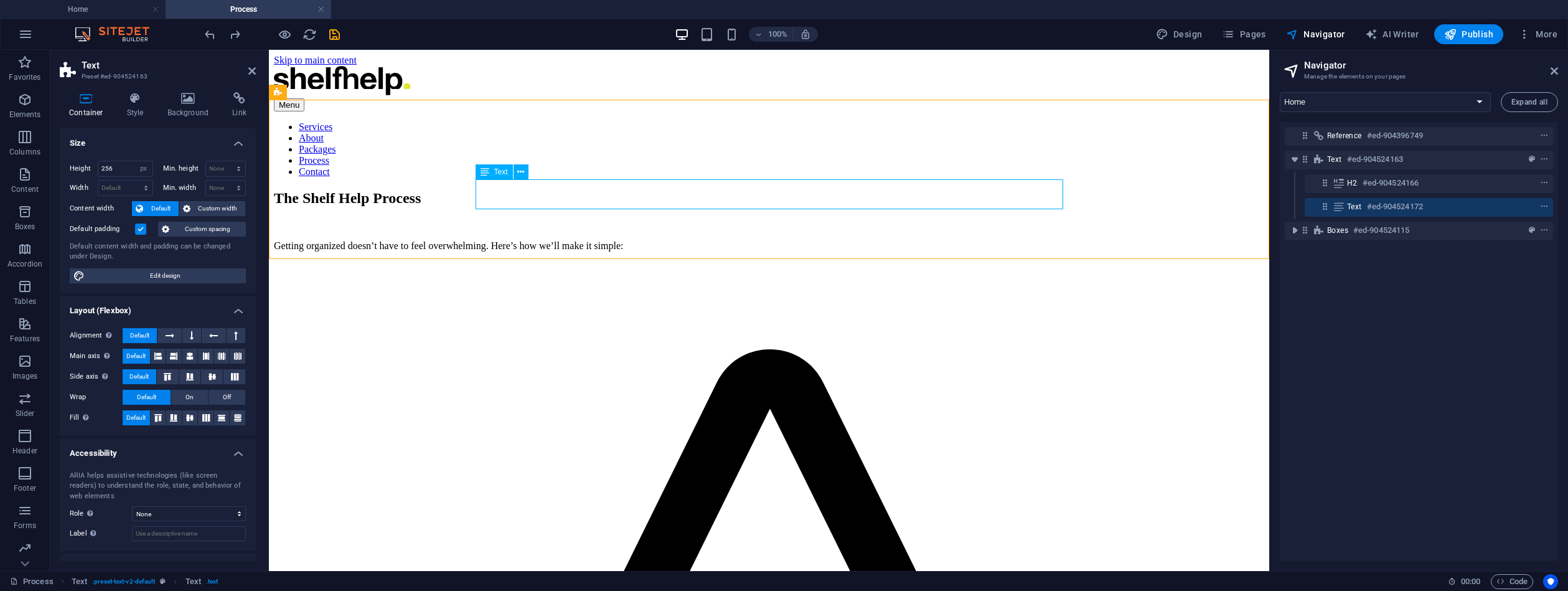
click at [507, 219] on div "Getting organized doesn’t have to feel overwhelming. Here’s how we’ll make it s…" at bounding box center [769, 235] width 990 height 32
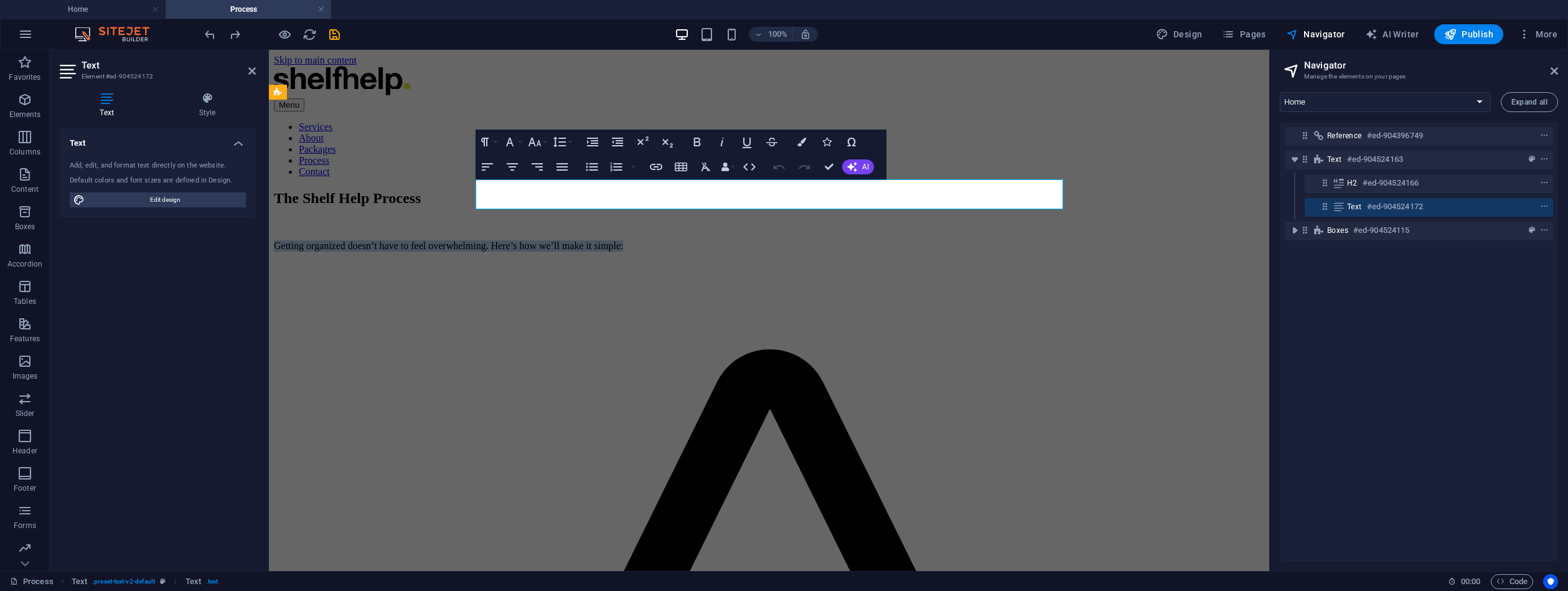
click at [507, 241] on p "Getting organized doesn’t have to feel overwhelming. Here’s how we’ll make it s…" at bounding box center [769, 246] width 990 height 11
click at [546, 219] on p at bounding box center [769, 225] width 990 height 11
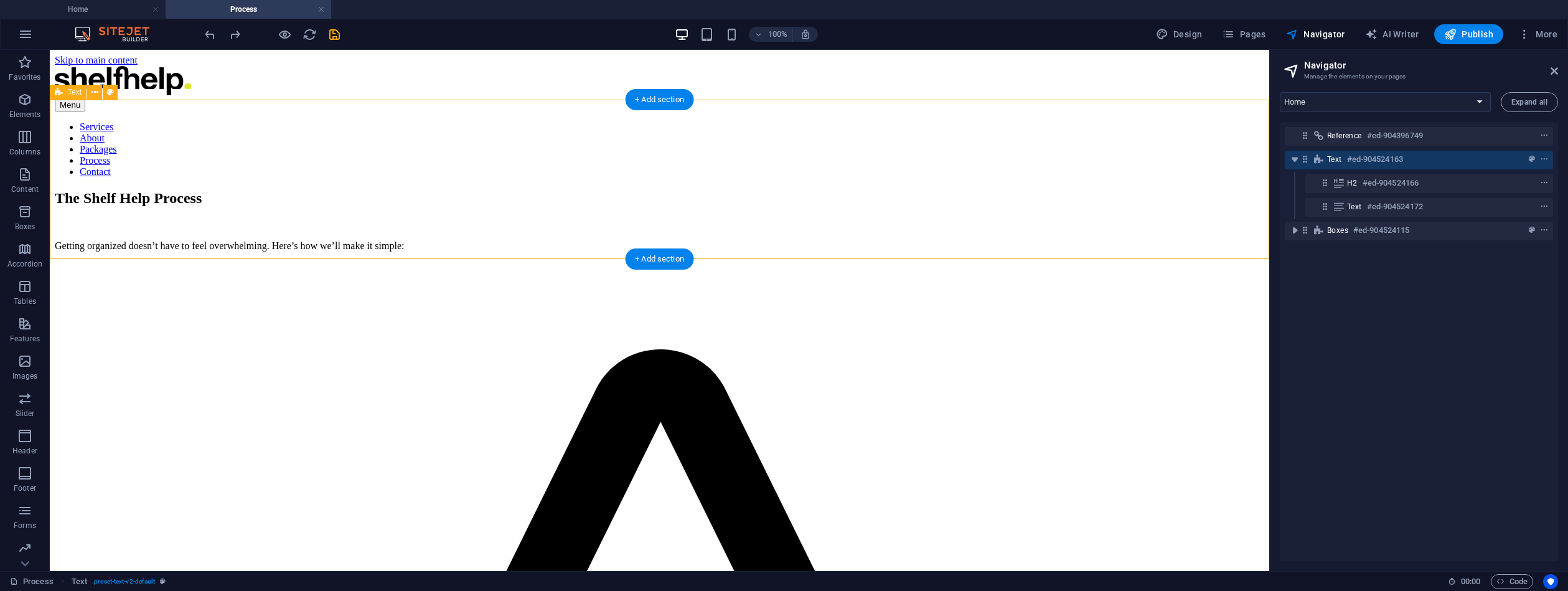
drag, startPoint x: 182, startPoint y: 202, endPoint x: 402, endPoint y: 202, distance: 220.0
click at [402, 202] on div "The Shelf Help Process Getting organized doesn’t have to feel overwhelming. Her…" at bounding box center [659, 270] width 1209 height 159
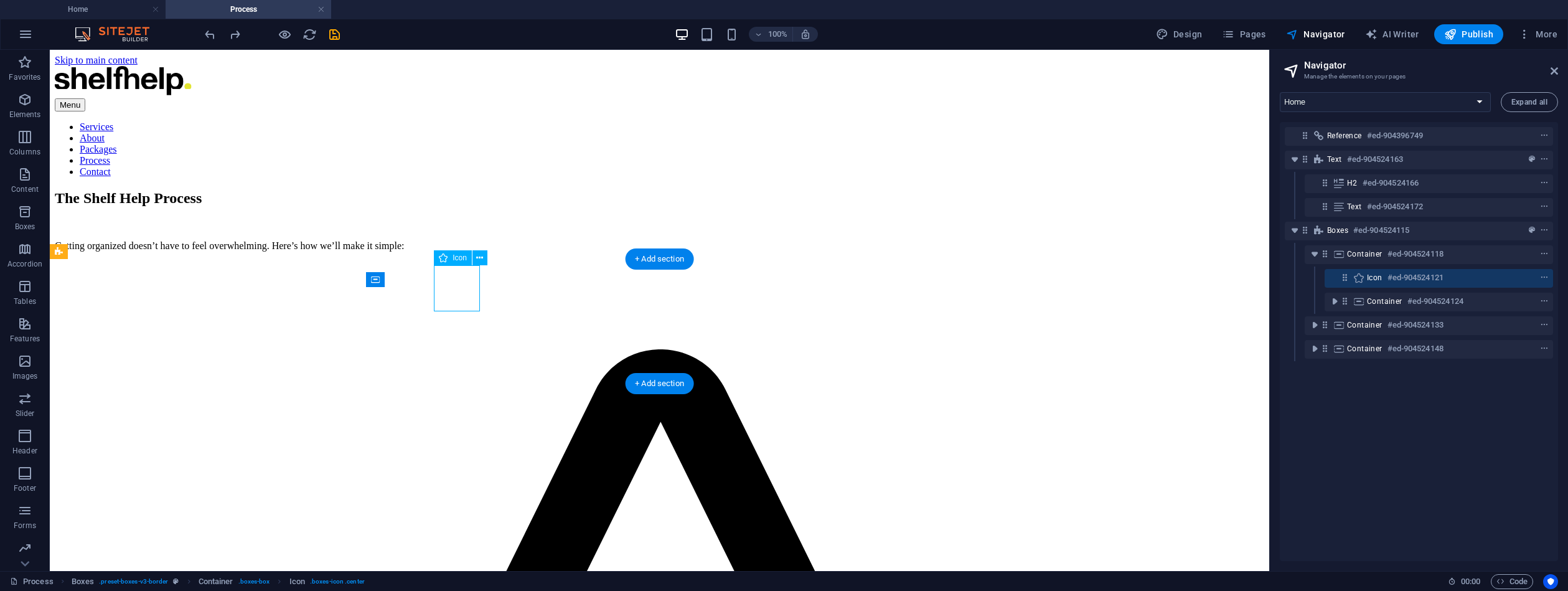
drag, startPoint x: 460, startPoint y: 292, endPoint x: 241, endPoint y: 291, distance: 219.0
click at [241, 350] on div "Exploration You’ll share your goals and vision for your space.  Design Together…" at bounding box center [659, 412] width 1209 height 124
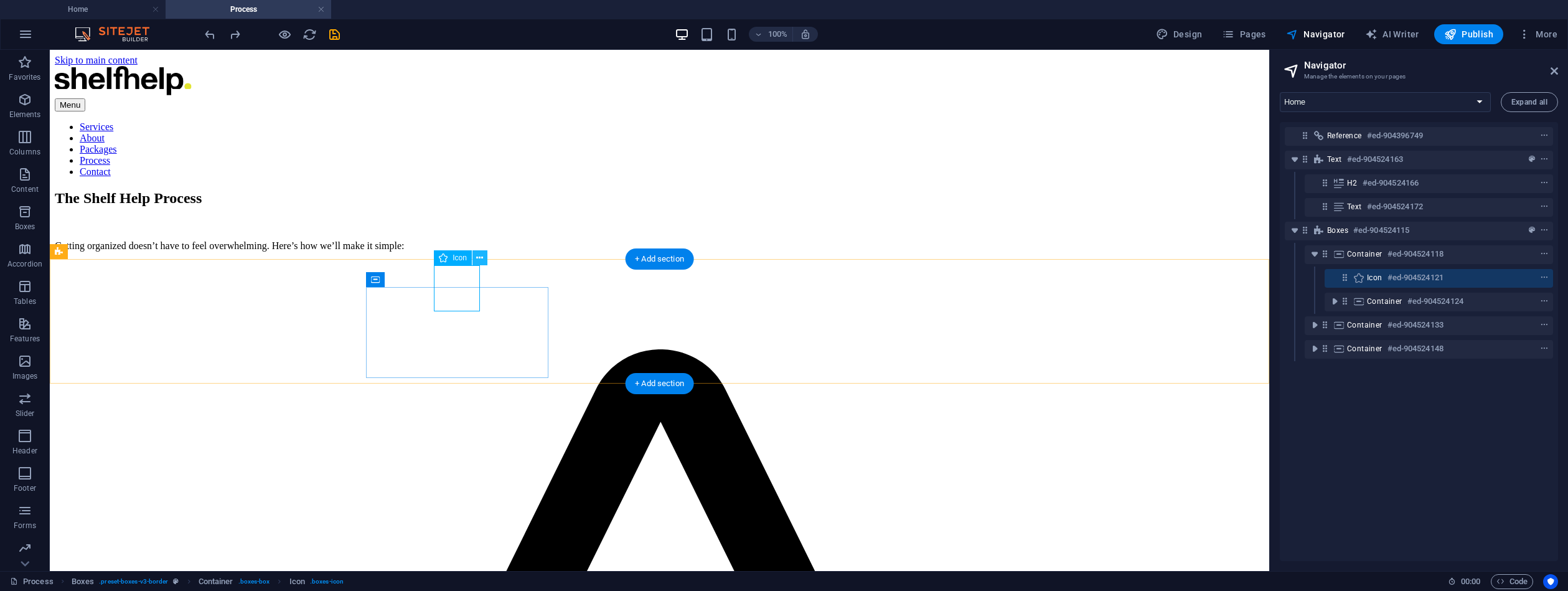
click at [477, 261] on icon at bounding box center [479, 258] width 7 height 13
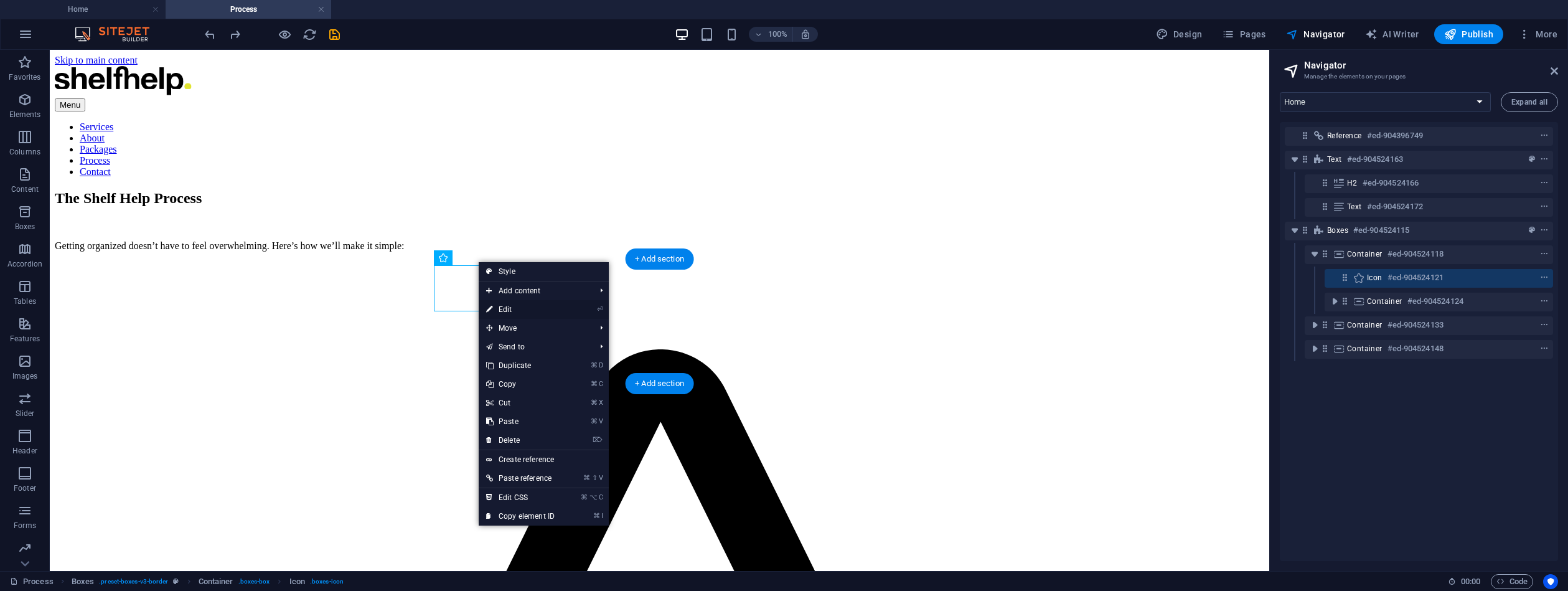
click at [514, 310] on link "⏎ Edit" at bounding box center [520, 310] width 84 height 18
select select "xMidYMid"
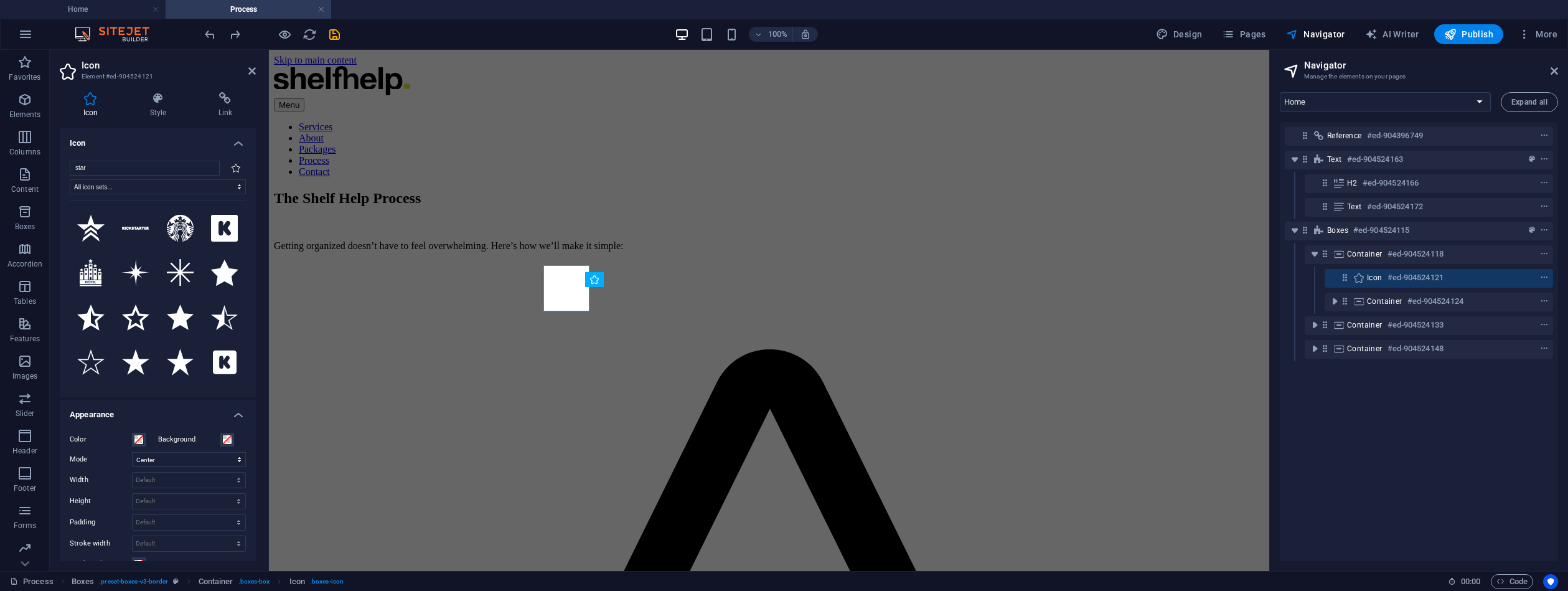
click at [237, 168] on icon at bounding box center [235, 167] width 10 height 8
click at [235, 167] on icon at bounding box center [235, 167] width 10 height 8
click at [235, 166] on icon at bounding box center [235, 167] width 10 height 8
click at [84, 169] on input "star" at bounding box center [145, 168] width 150 height 15
click at [114, 169] on input "star" at bounding box center [145, 168] width 150 height 15
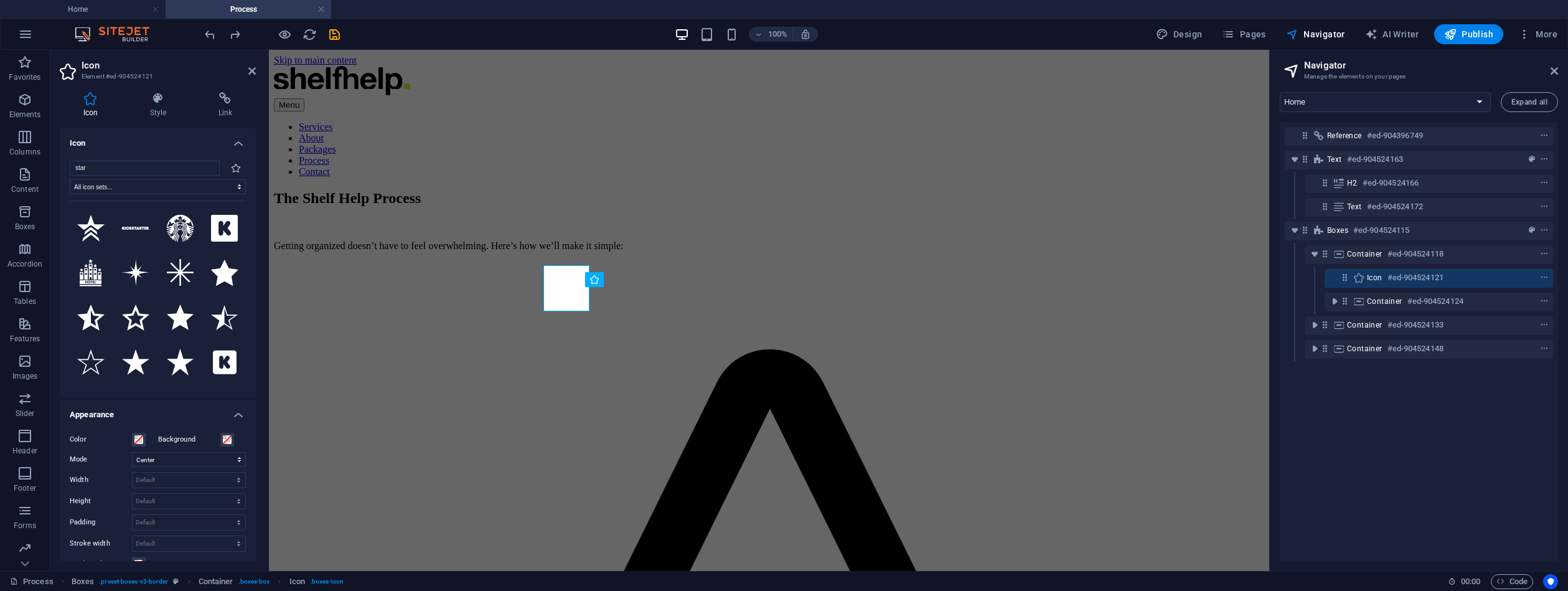
click at [67, 71] on icon at bounding box center [69, 71] width 18 height 20
click at [97, 166] on input "star" at bounding box center [145, 168] width 150 height 15
select select "icofont"
select select
click at [139, 173] on input "star" at bounding box center [145, 168] width 150 height 15
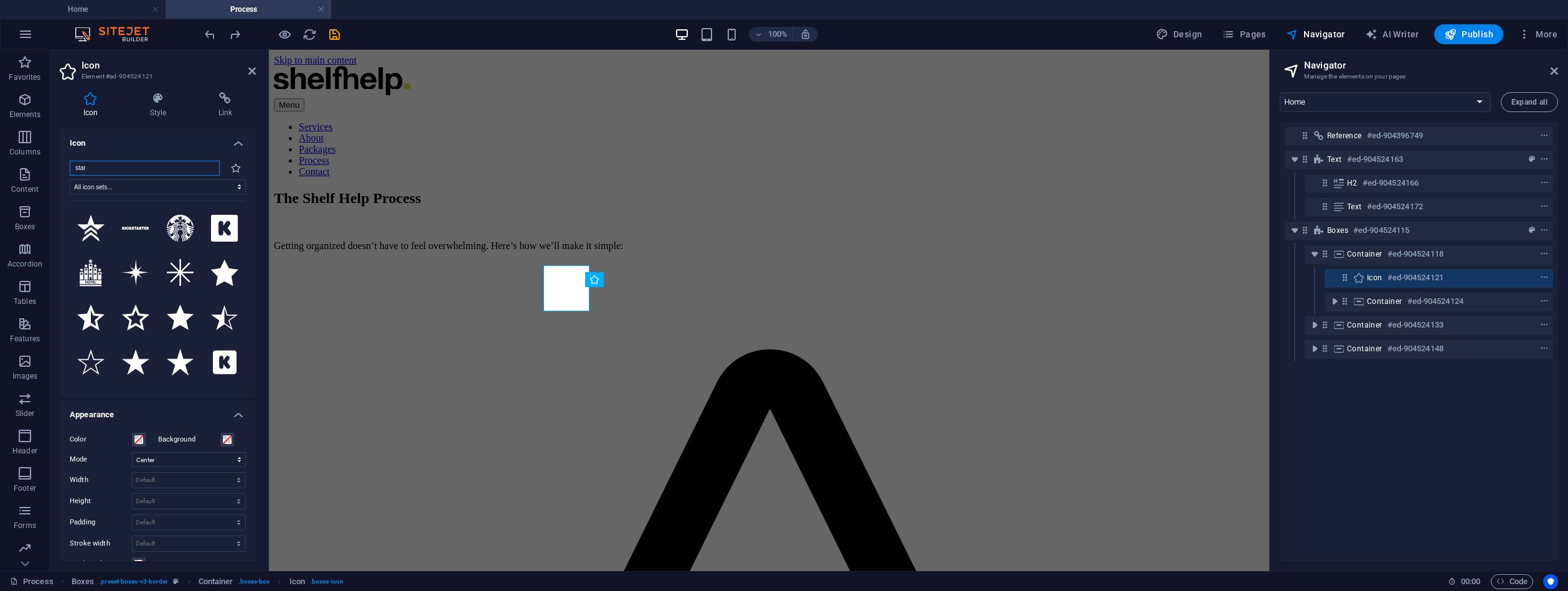
click at [208, 170] on input "star" at bounding box center [145, 168] width 150 height 15
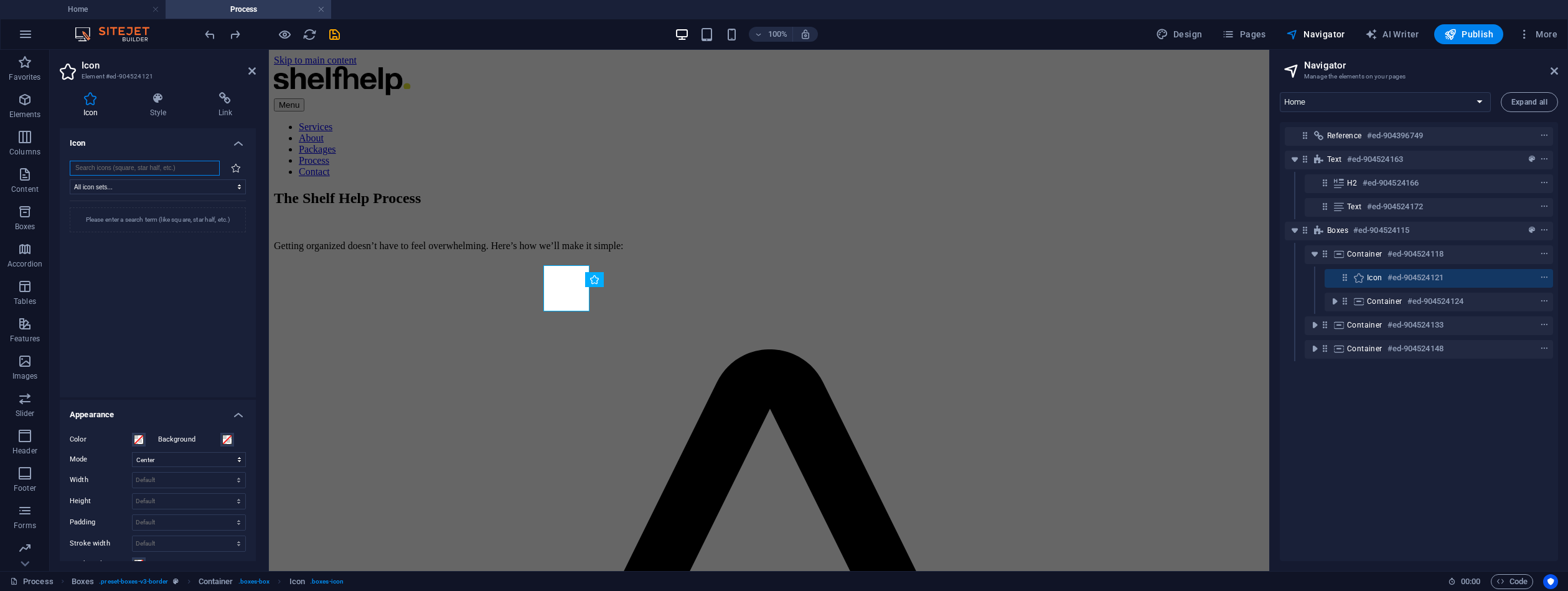
click at [117, 168] on input "search" at bounding box center [145, 168] width 150 height 15
type input "telescope"
click at [238, 168] on icon at bounding box center [235, 167] width 10 height 8
click at [240, 136] on h4 "Icon" at bounding box center [158, 139] width 196 height 22
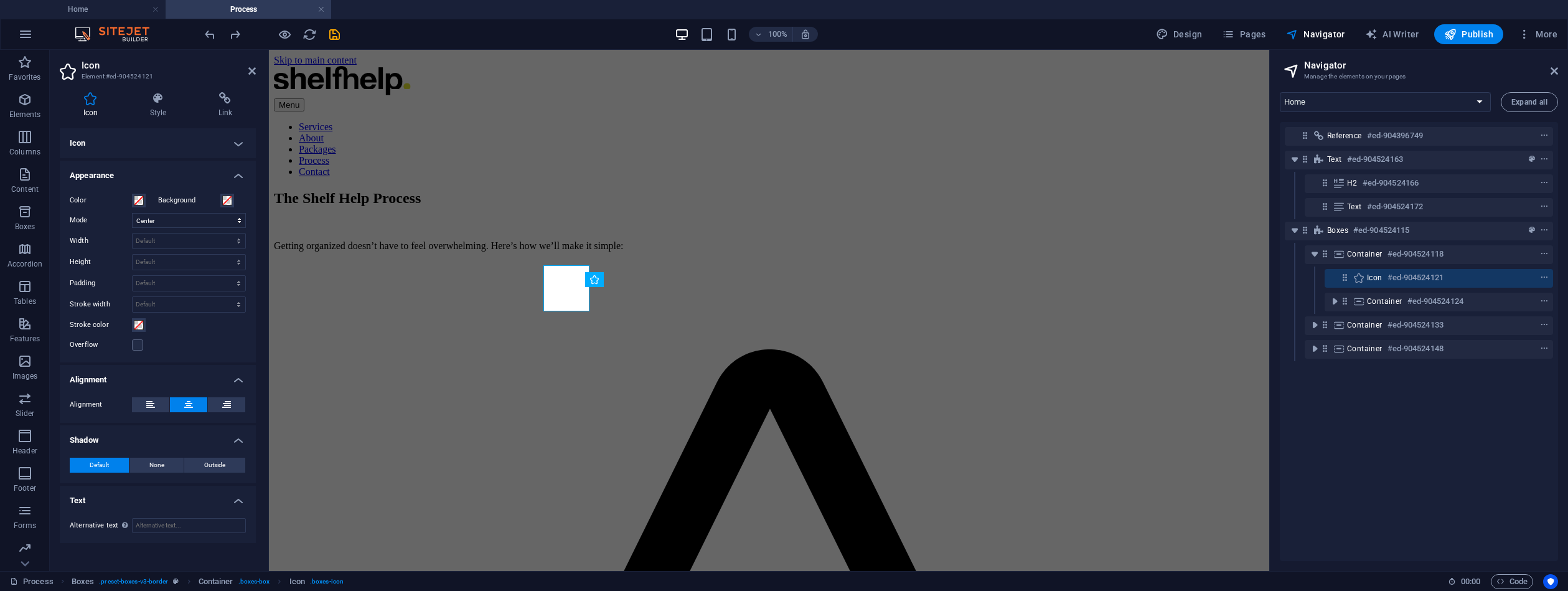
click at [242, 142] on h4 "Icon" at bounding box center [158, 143] width 196 height 30
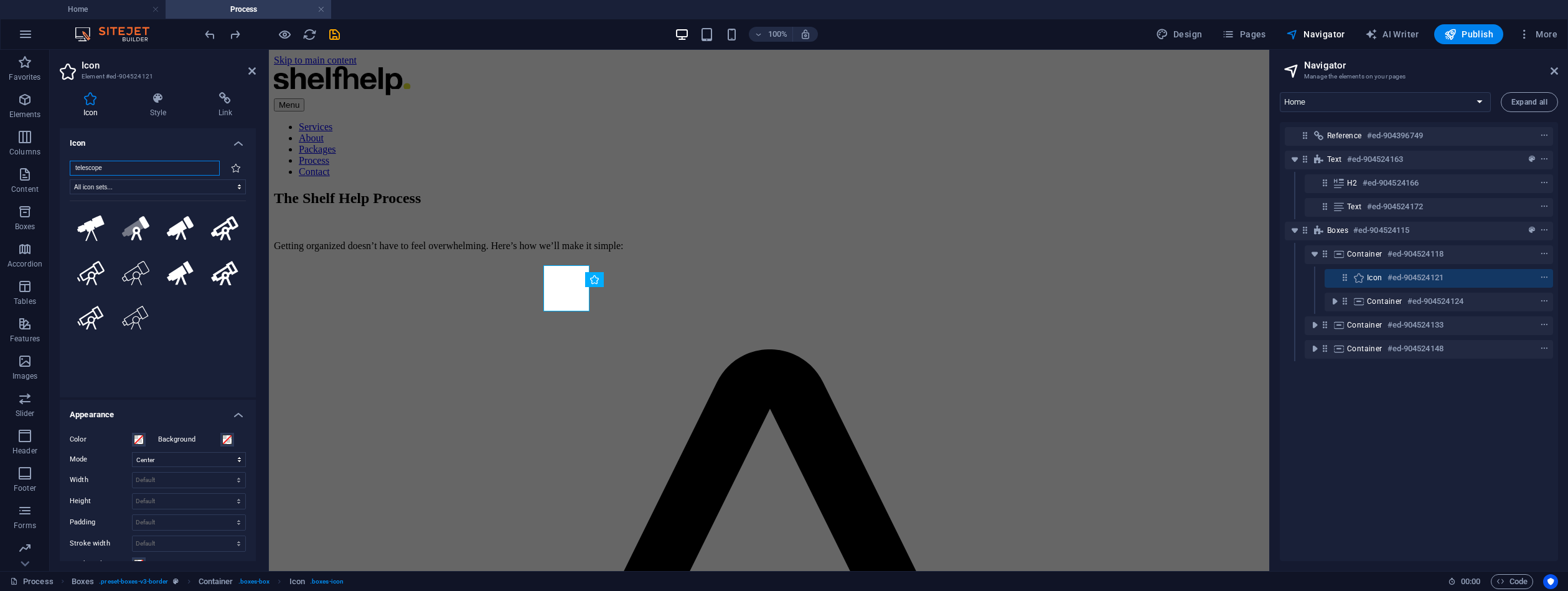
click at [130, 168] on input "telescope" at bounding box center [145, 168] width 150 height 15
click at [206, 168] on input "telescope" at bounding box center [145, 168] width 150 height 15
type input "telescope"
click at [154, 167] on input "telescope" at bounding box center [145, 168] width 150 height 15
select select "font-awesome-brands"
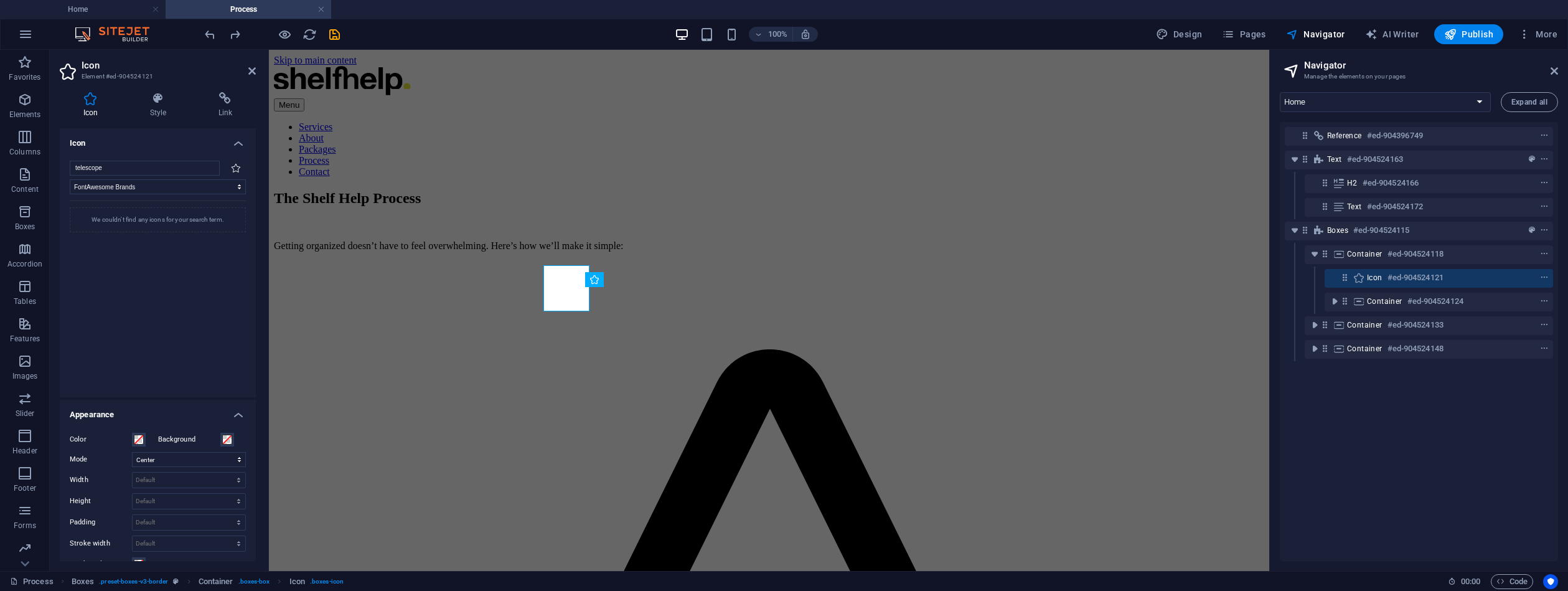
click at [91, 219] on div "We couldn't find any icons for your search term." at bounding box center [158, 220] width 176 height 25
drag, startPoint x: 113, startPoint y: 166, endPoint x: 29, endPoint y: 148, distance: 85.9
click at [43, 151] on section "Favorites Elements Columns Content Boxes Accordion Tables Features Images Slide…" at bounding box center [635, 310] width 1269 height 521
click at [156, 169] on input "magnify" at bounding box center [145, 168] width 150 height 15
type input "magnify"
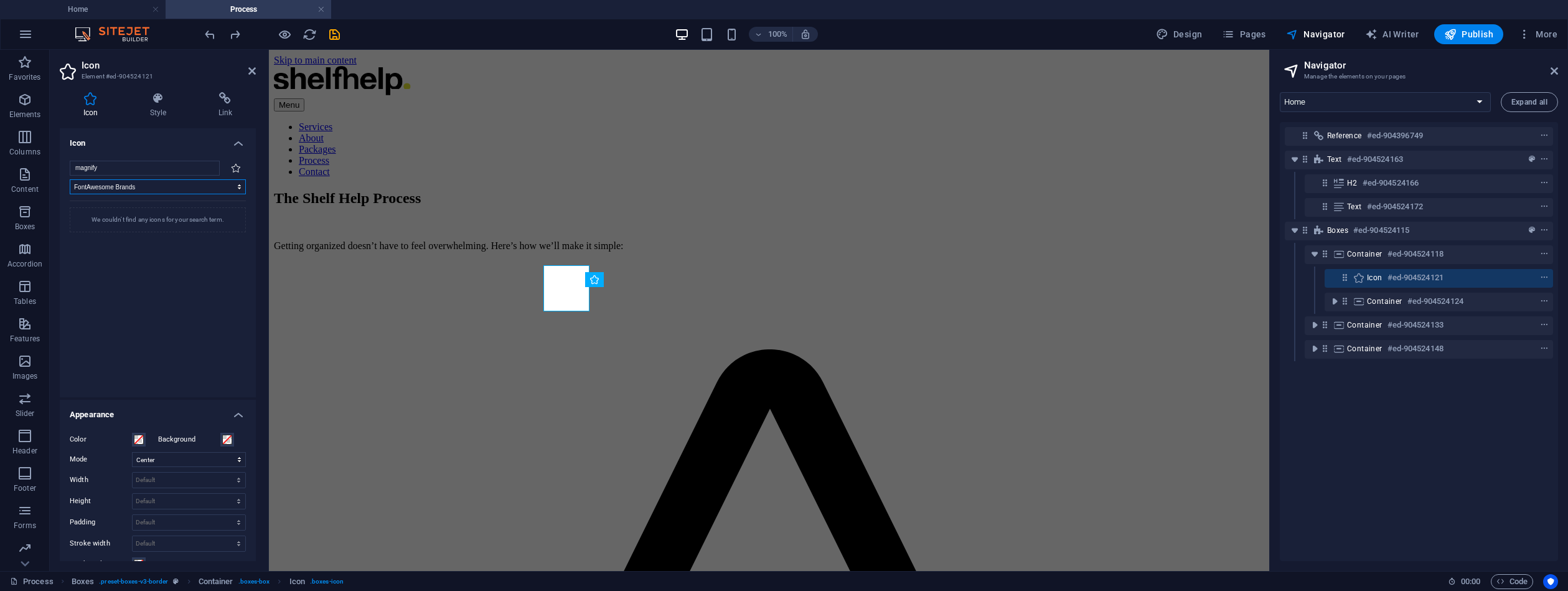
select select
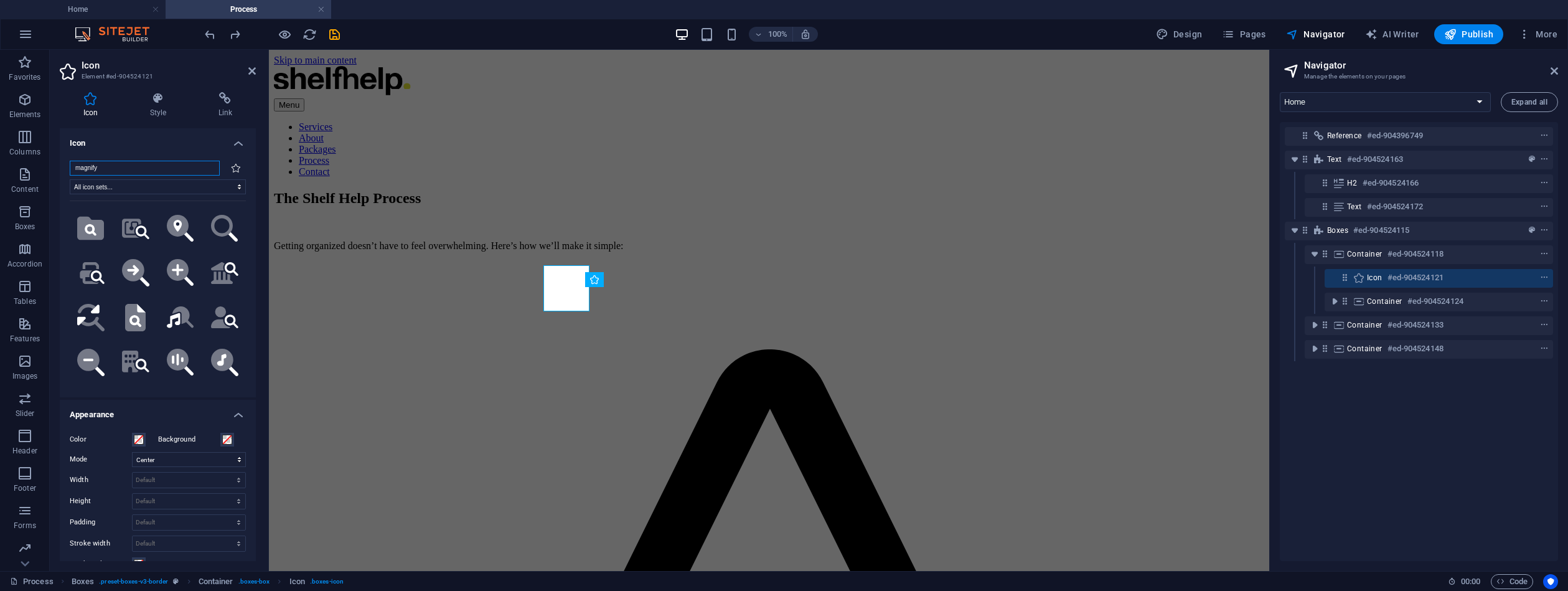
click at [172, 171] on input "magnify" at bounding box center [145, 168] width 150 height 15
click at [223, 259] on button ".fa-secondary{opacity:.4}" at bounding box center [225, 272] width 42 height 42
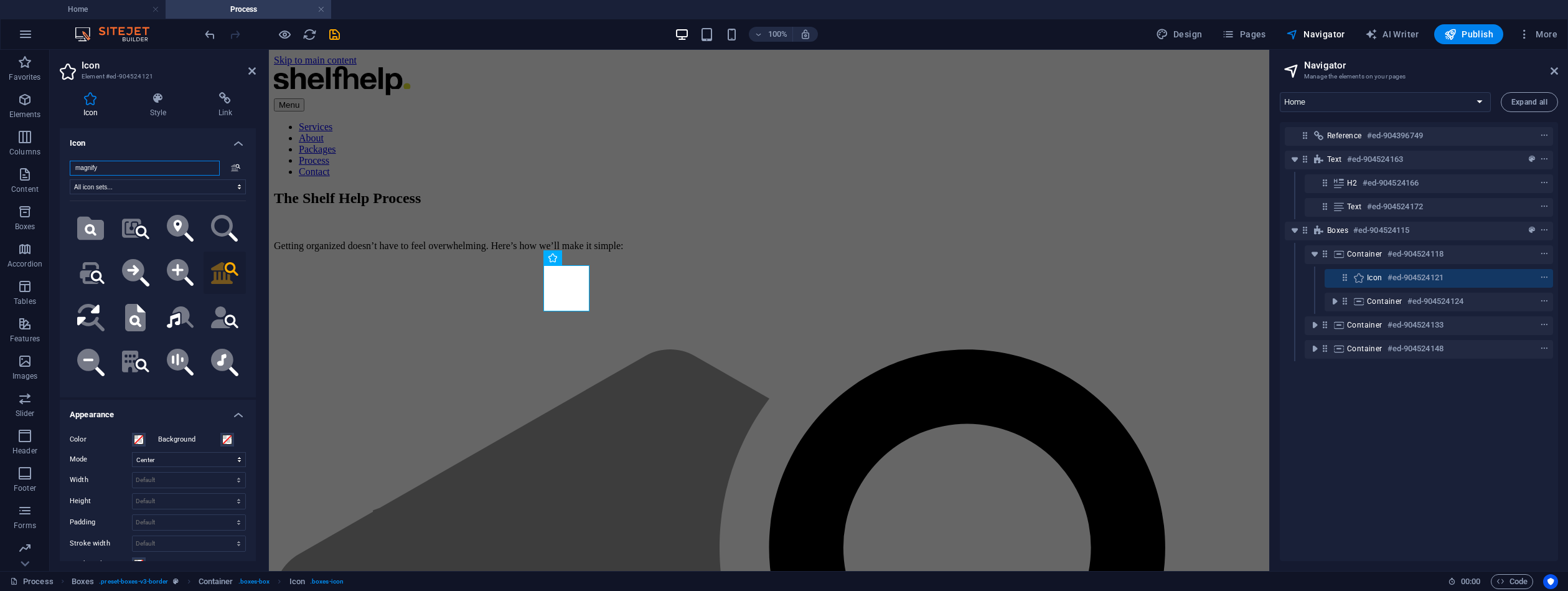
click at [136, 166] on input "magnify" at bounding box center [145, 168] width 150 height 15
click at [144, 171] on input "magnify glass" at bounding box center [145, 168] width 150 height 15
click at [232, 166] on icon ".fa-secondary{opacity:.4}" at bounding box center [235, 168] width 10 height 8
drag, startPoint x: 130, startPoint y: 171, endPoint x: 126, endPoint y: 166, distance: 6.4
click at [126, 169] on input "magnify glass" at bounding box center [145, 168] width 150 height 15
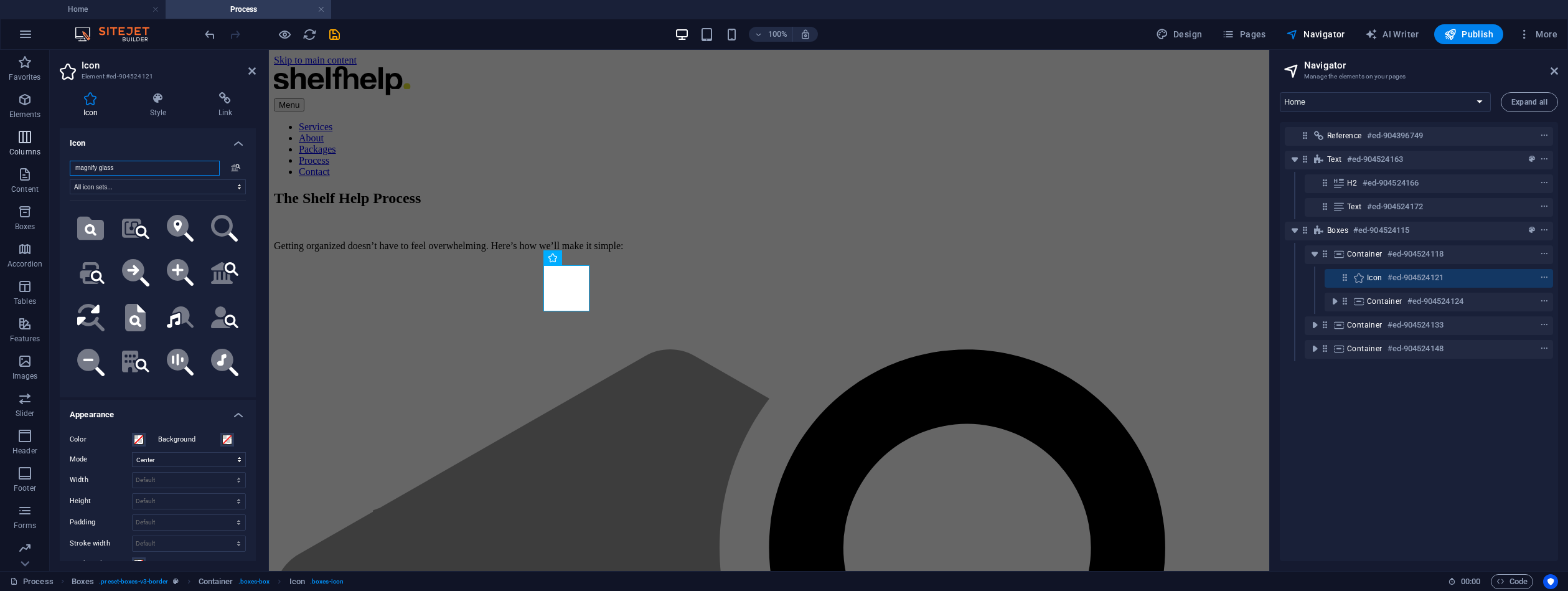
drag, startPoint x: 102, startPoint y: 168, endPoint x: 43, endPoint y: 159, distance: 59.7
click at [55, 164] on div "Icon Style Link Icon magnify glass .fa-secondary{opacity:.4} All icon sets... I…" at bounding box center [158, 327] width 216 height 489
click at [106, 172] on input "glass" at bounding box center [145, 168] width 150 height 15
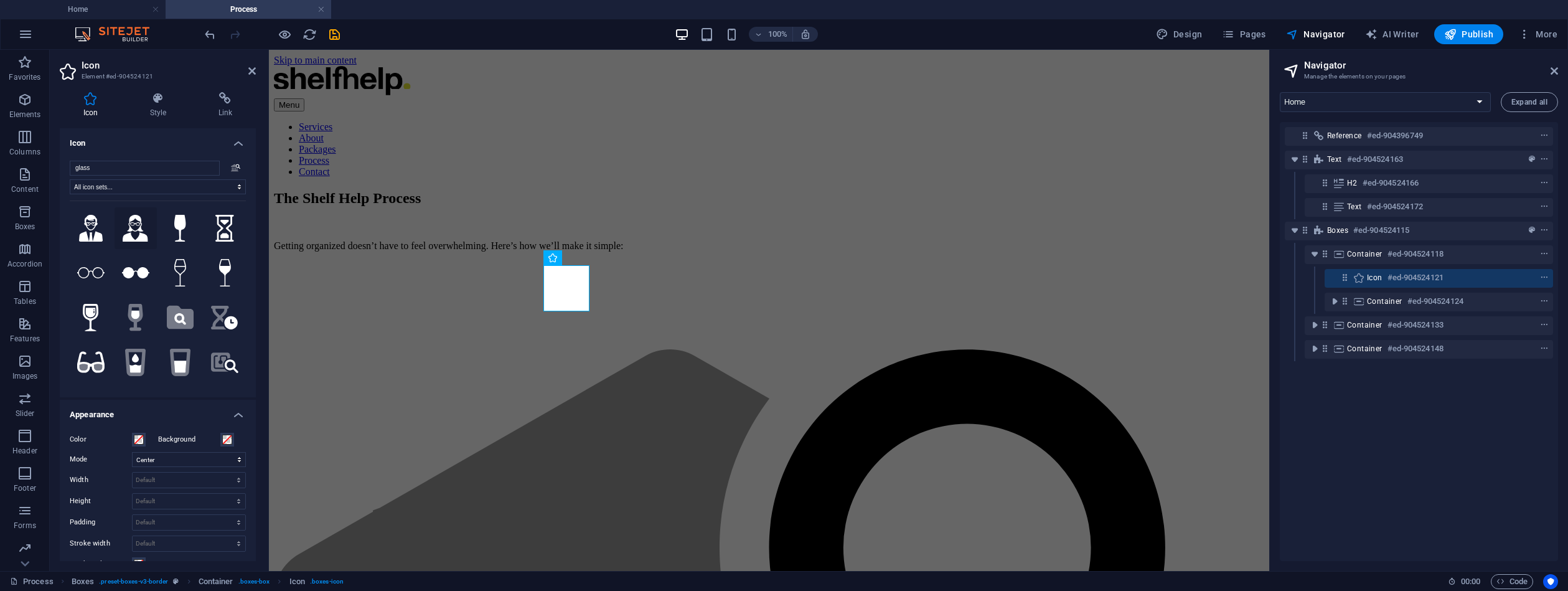
click at [143, 218] on button at bounding box center [135, 228] width 42 height 42
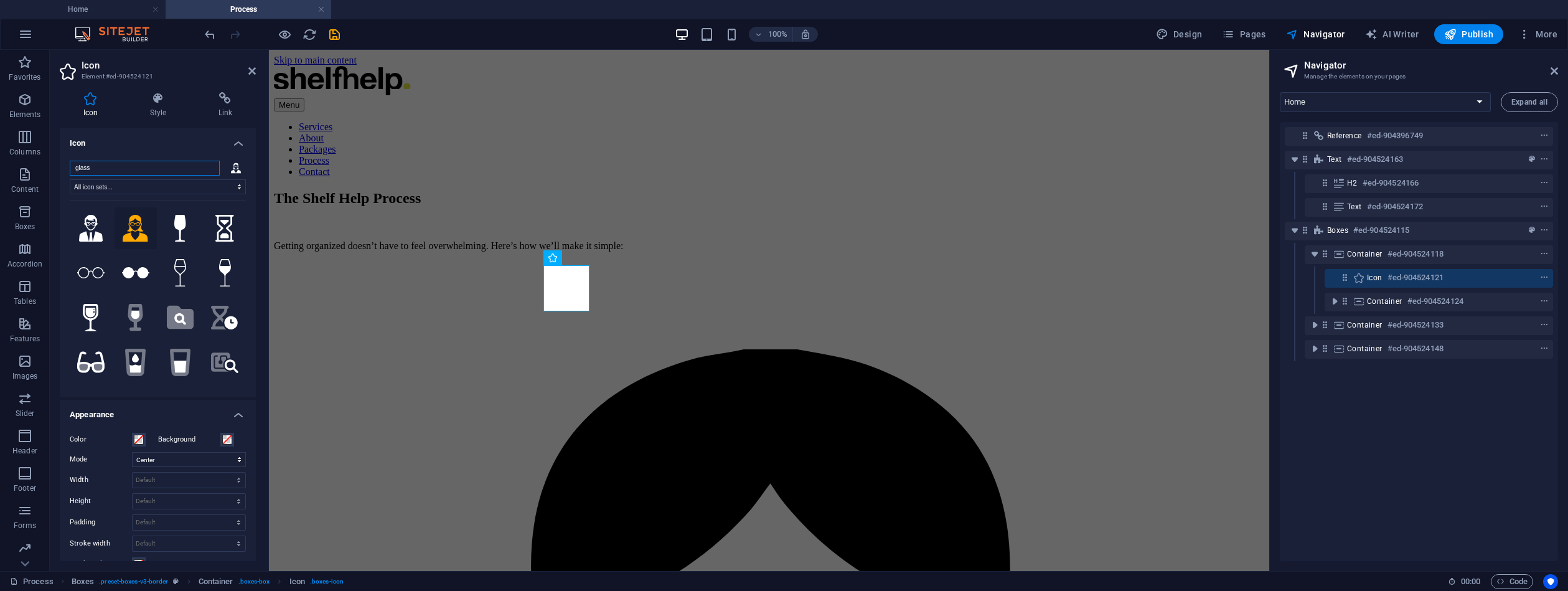
drag, startPoint x: 105, startPoint y: 172, endPoint x: 51, endPoint y: 159, distance: 55.5
click at [51, 160] on div "Icon Style Link Icon glass All icon sets... IcoFont Ionicons FontAwesome Brands…" at bounding box center [158, 327] width 216 height 489
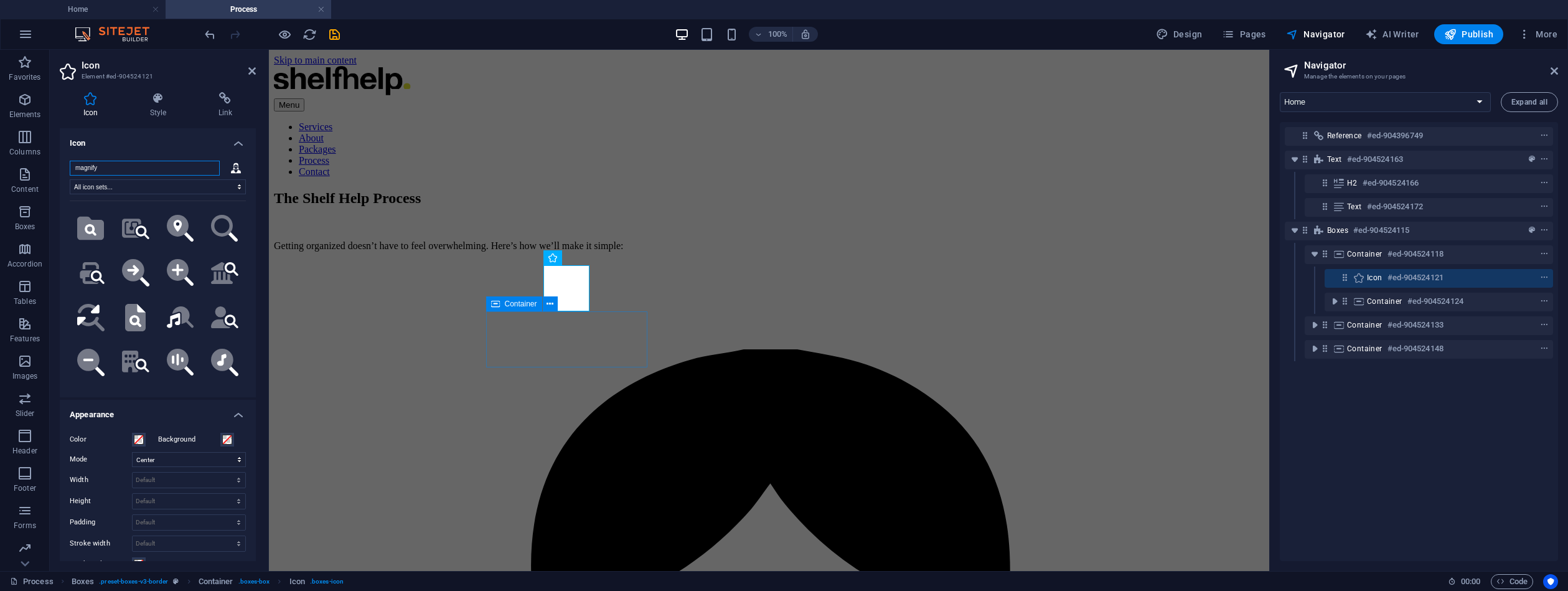
click at [106, 169] on input "magnify" at bounding box center [145, 168] width 150 height 15
click at [134, 170] on input "magnify glass" at bounding box center [145, 168] width 150 height 15
click at [235, 166] on icon at bounding box center [235, 168] width 10 height 11
click at [150, 168] on input "magnify glass" at bounding box center [145, 168] width 150 height 15
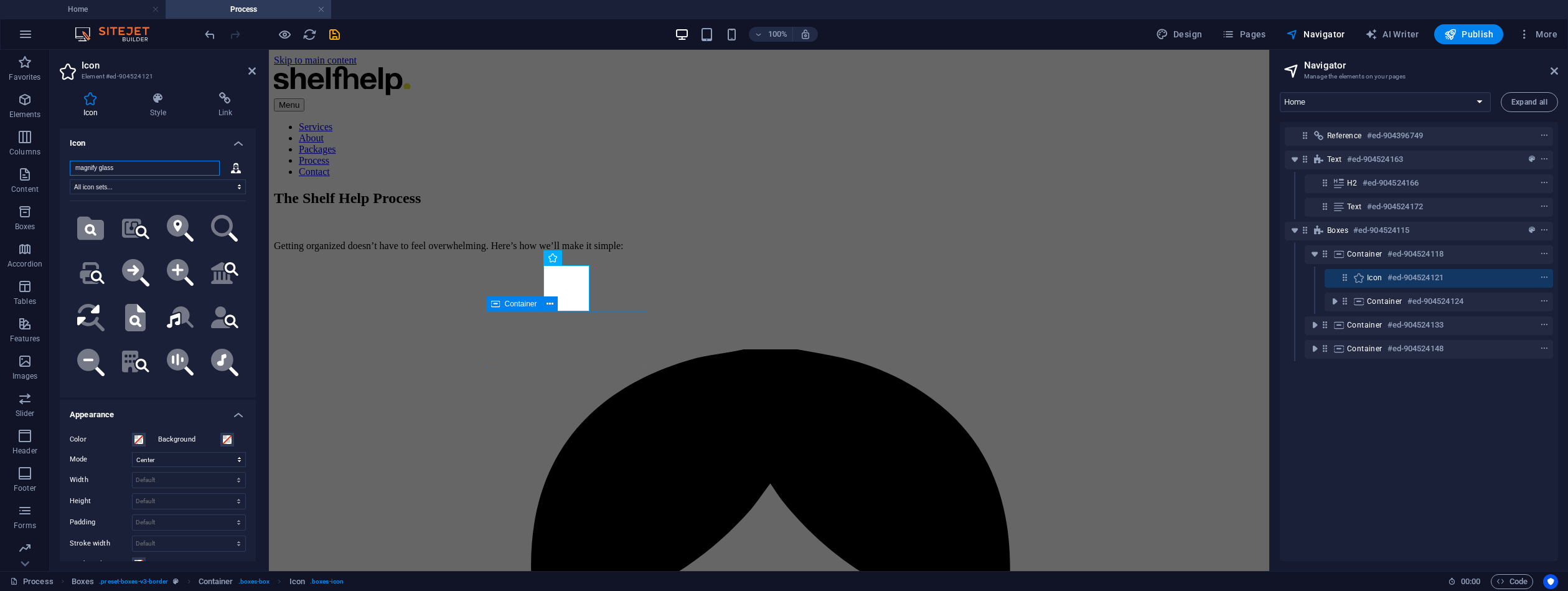
click at [150, 168] on input "magnify glass" at bounding box center [145, 168] width 150 height 15
drag, startPoint x: 103, startPoint y: 167, endPoint x: 51, endPoint y: 169, distance: 52.0
click at [51, 168] on div "Icon Style Link Icon magnify glass All icon sets... IcoFont Ionicons FontAwesom…" at bounding box center [158, 327] width 216 height 489
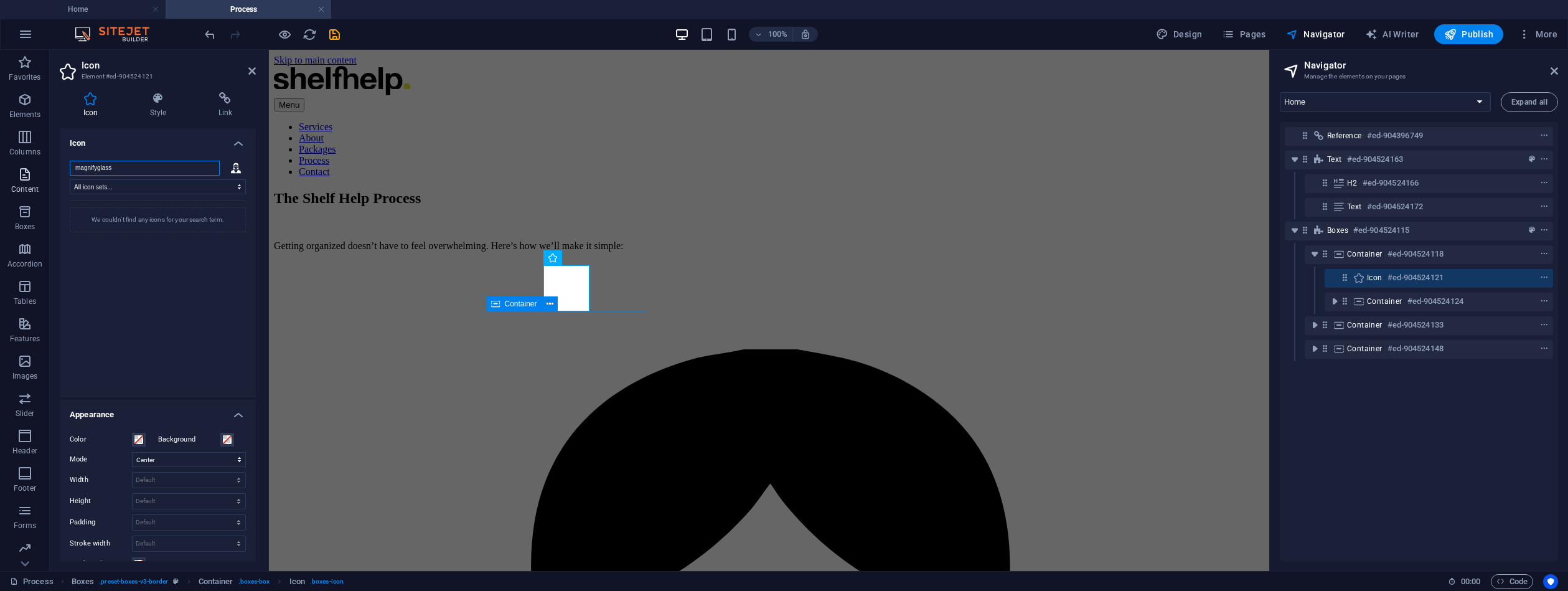
type input "magnify glass"
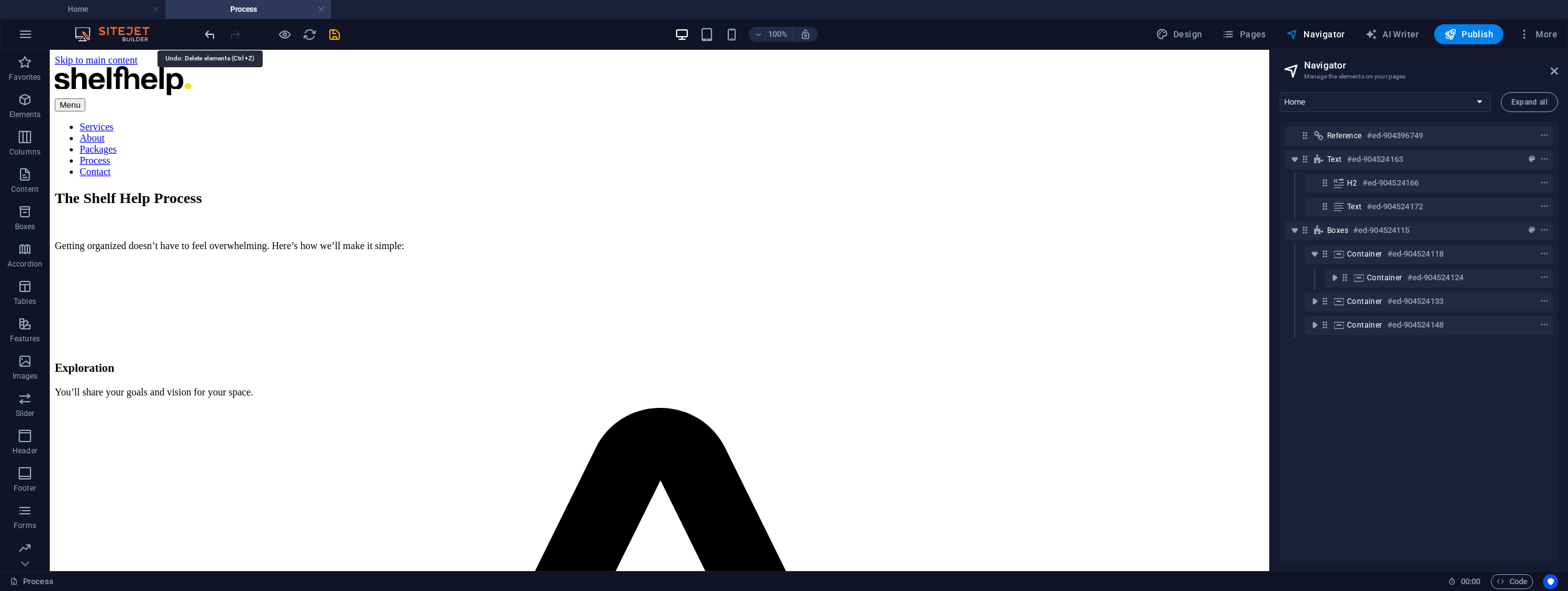
click at [214, 33] on icon "undo" at bounding box center [210, 34] width 15 height 15
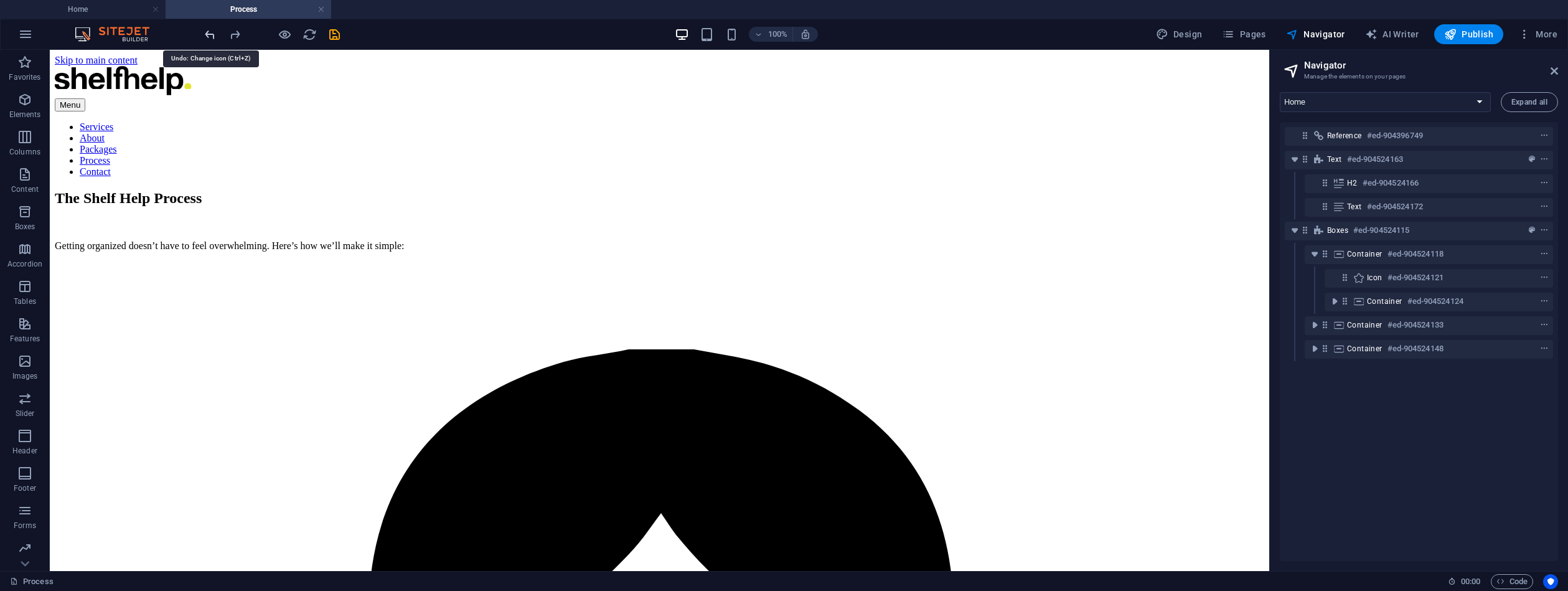
click at [214, 31] on icon "undo" at bounding box center [210, 34] width 15 height 15
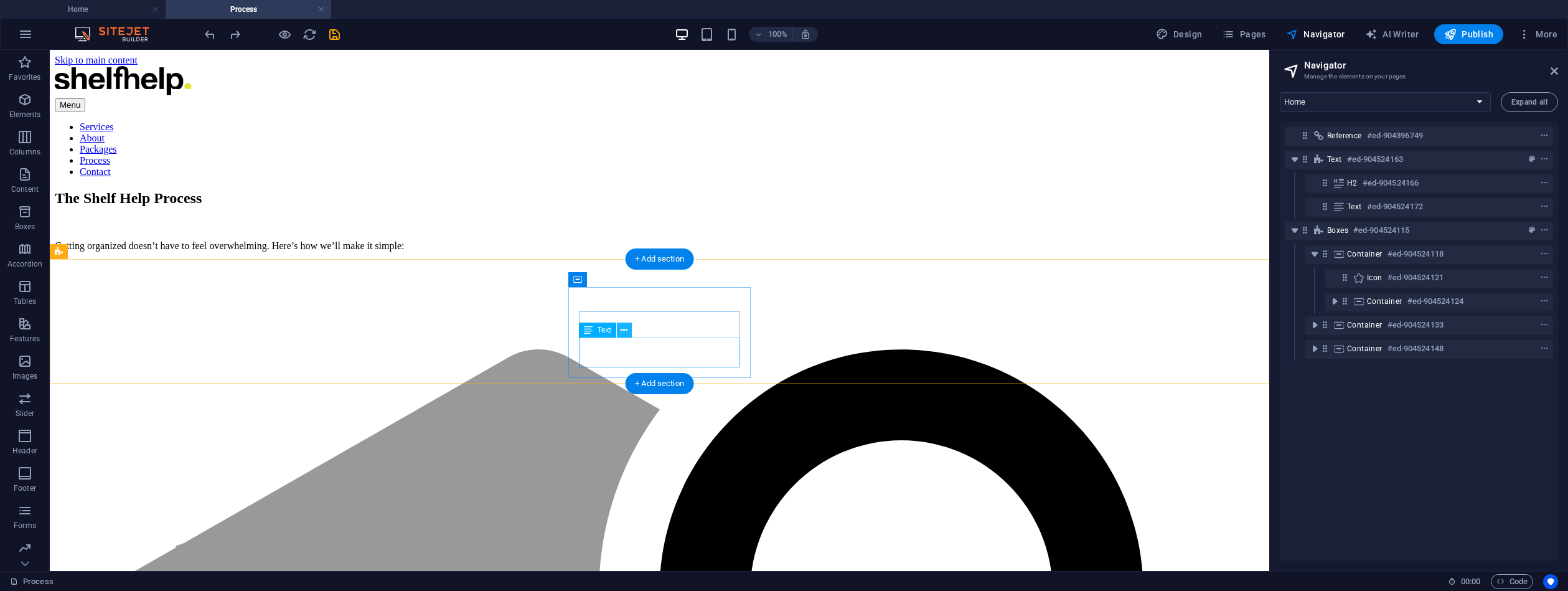
click at [628, 324] on icon at bounding box center [624, 330] width 7 height 13
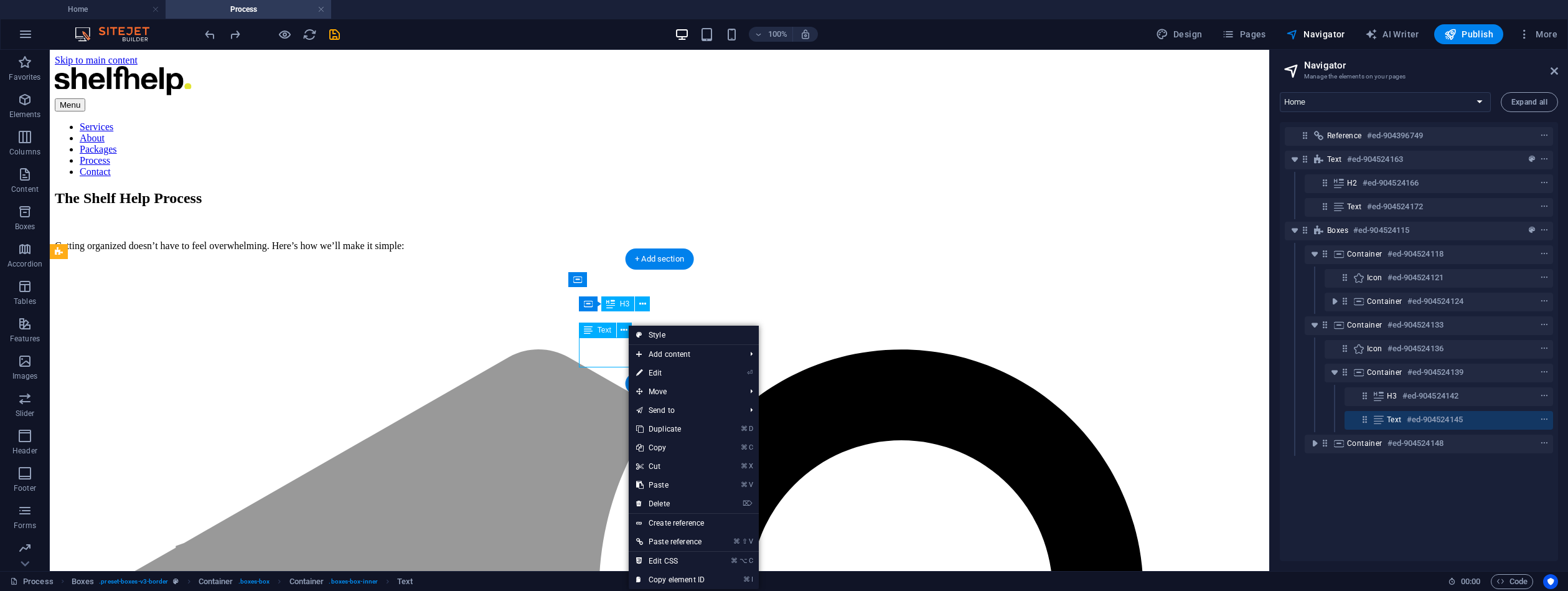
click at [497, 442] on html "Skip to main content Menu Services About Packages Process Contact The Shelf Hel…" at bounding box center [659, 264] width 1219 height 429
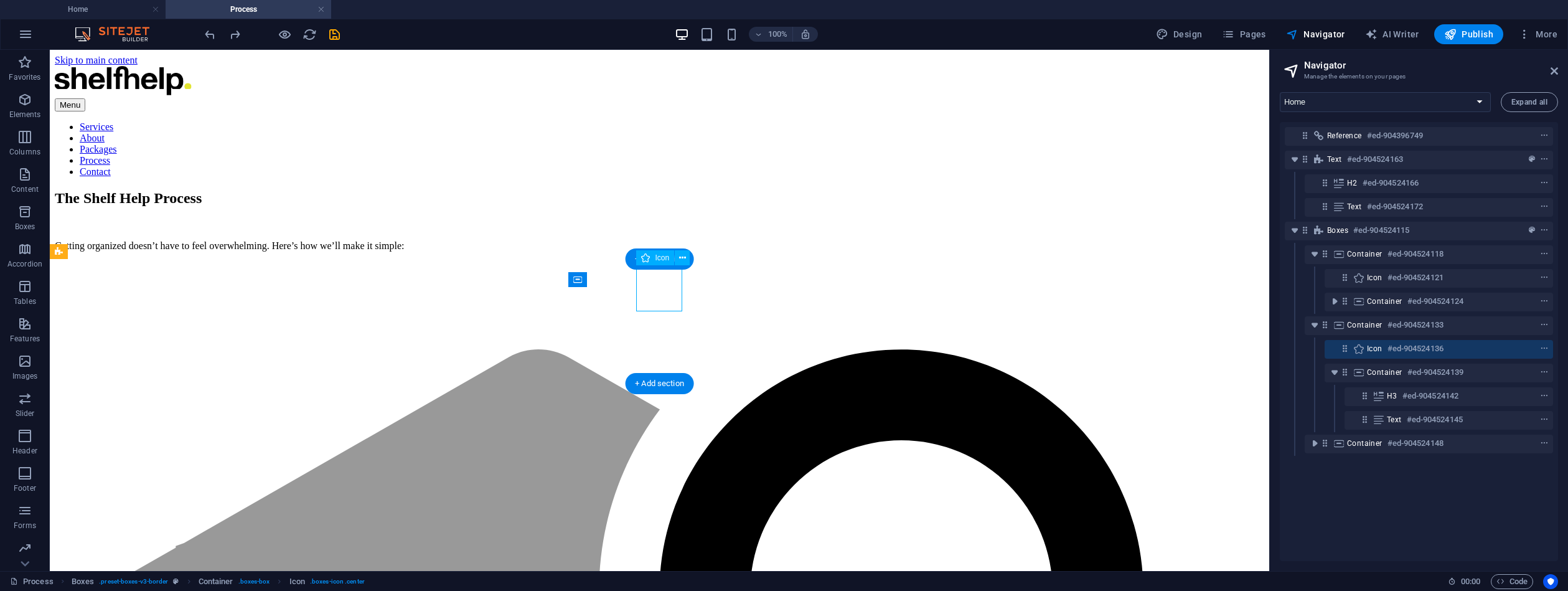
drag, startPoint x: 658, startPoint y: 294, endPoint x: 440, endPoint y: 294, distance: 218.0
select select "xMidYMid"
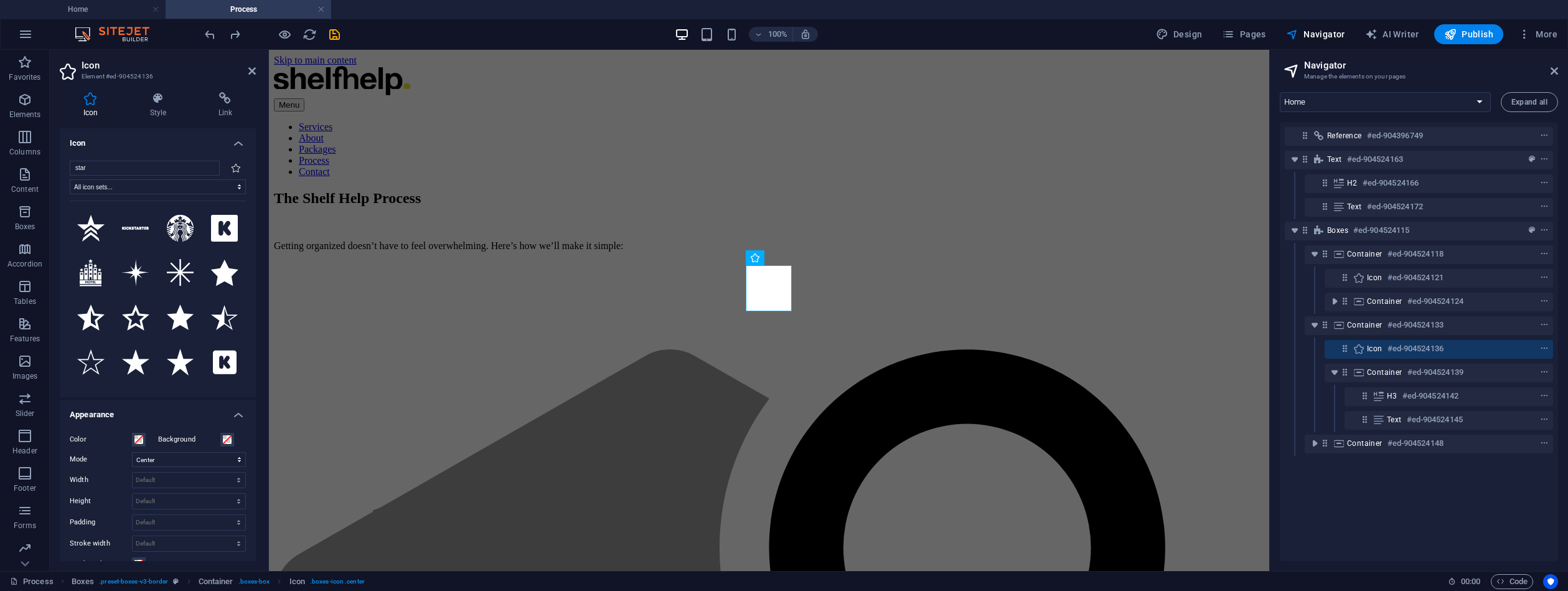
drag, startPoint x: 116, startPoint y: 168, endPoint x: 64, endPoint y: 169, distance: 52.0
click at [67, 169] on div "star All icon sets... IcoFont Ionicons FontAwesome Brands FontAwesome Duotone F…" at bounding box center [158, 274] width 196 height 247
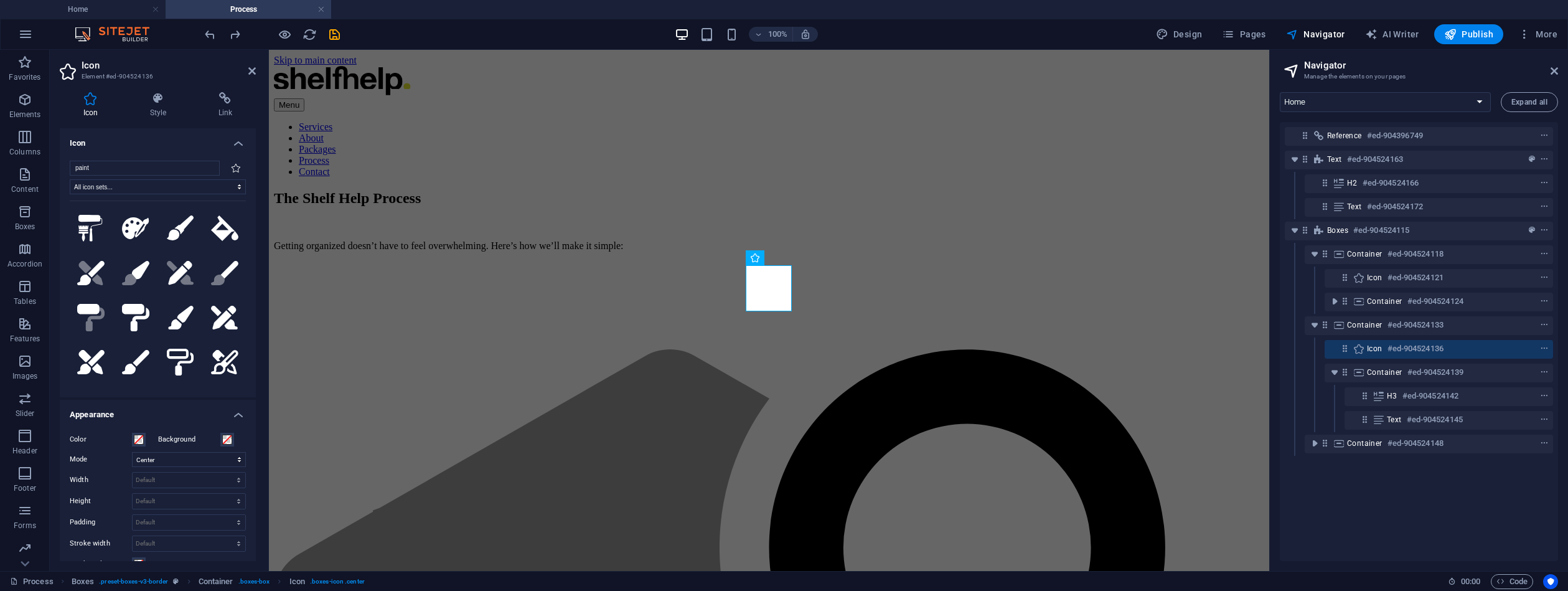
type input "paint"
click at [232, 169] on icon at bounding box center [235, 167] width 10 height 8
click at [231, 170] on icon at bounding box center [235, 167] width 10 height 8
click at [167, 168] on input "paint" at bounding box center [145, 168] width 150 height 15
click at [143, 210] on button at bounding box center [135, 228] width 42 height 42
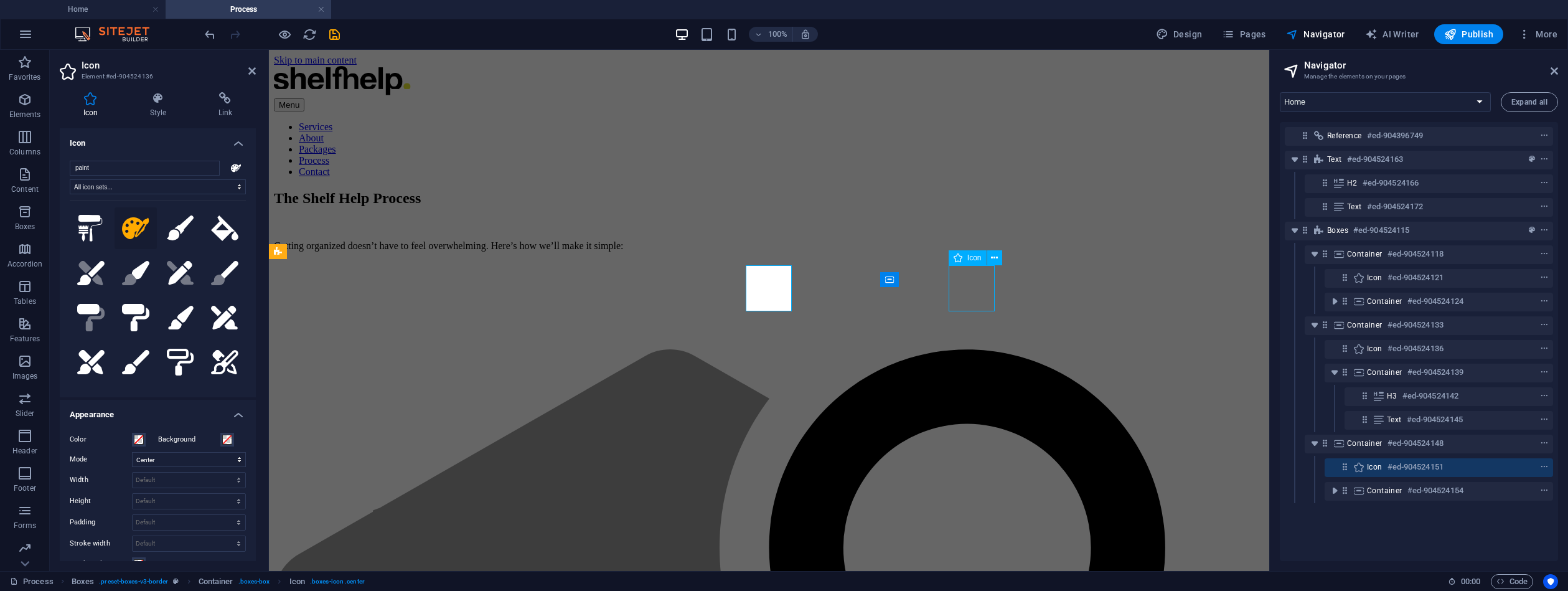
drag, startPoint x: 976, startPoint y: 294, endPoint x: 1196, endPoint y: 294, distance: 220.0
click at [1196, 350] on div ".fa-secondary{opacity:.4} Exploration You’ll share your goals and vision for yo…" at bounding box center [769, 412] width 990 height 124
select select "px"
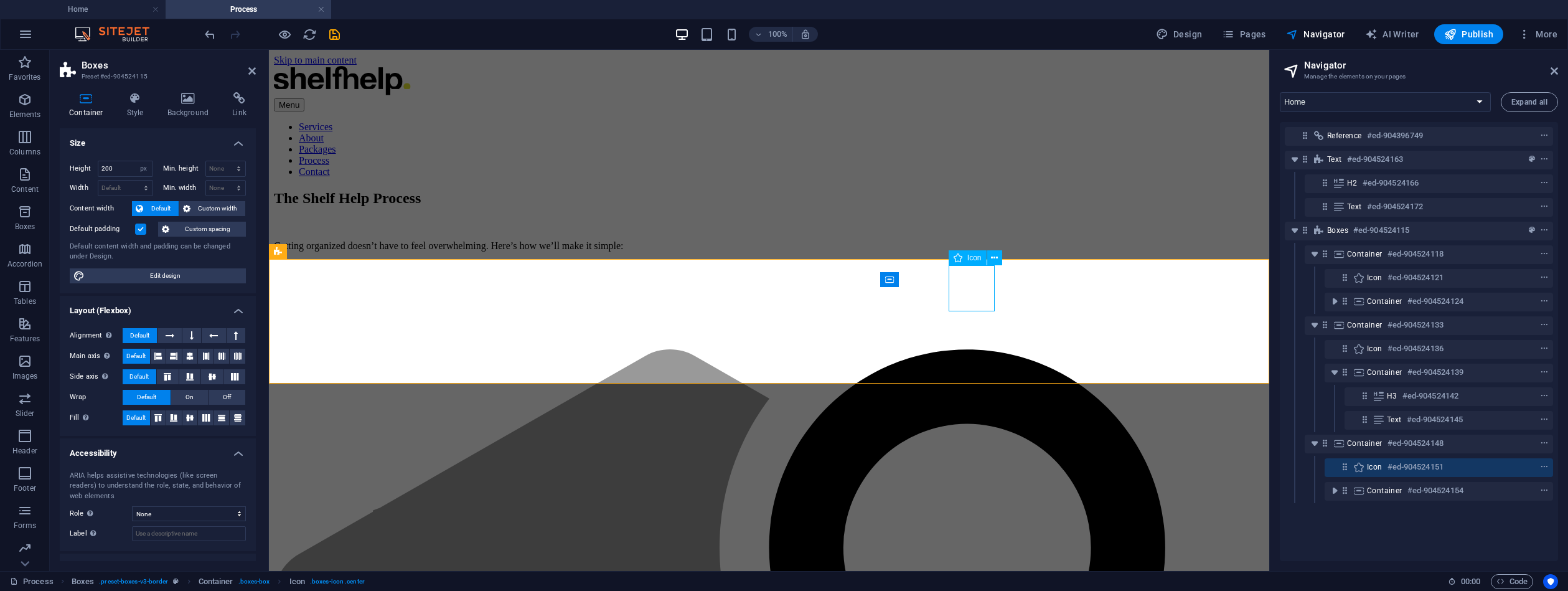
select select "xMidYMid"
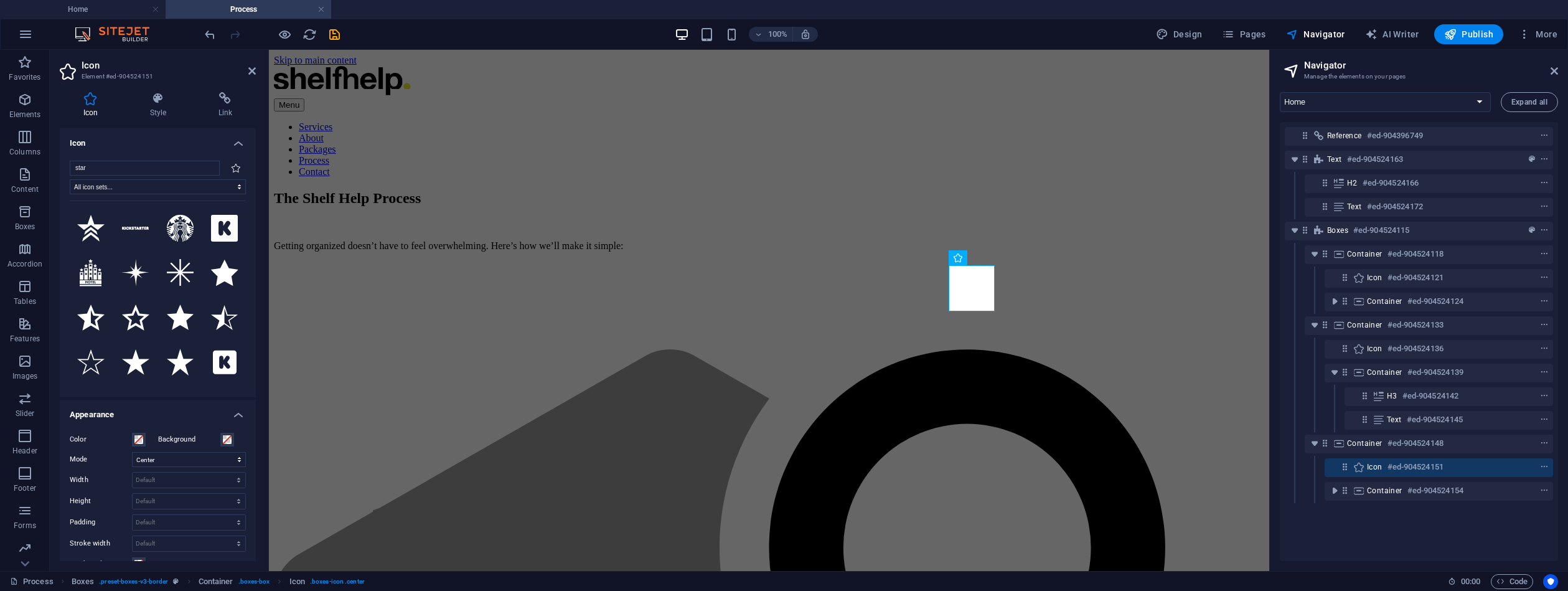
drag, startPoint x: 107, startPoint y: 168, endPoint x: 56, endPoint y: 163, distance: 51.2
click at [64, 164] on div "star All icon sets... IcoFont Ionicons FontAwesome Brands FontAwesome Duotone F…" at bounding box center [158, 274] width 196 height 247
type input "c"
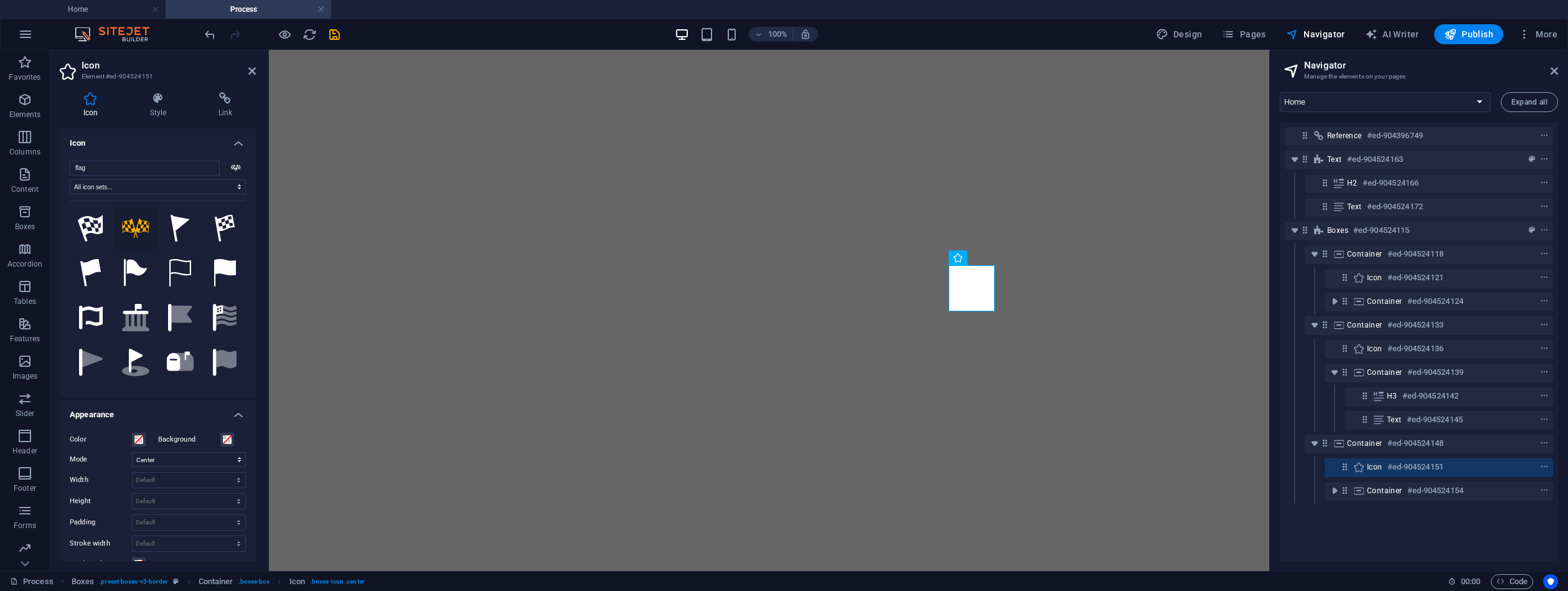
select select "xMidYMid"
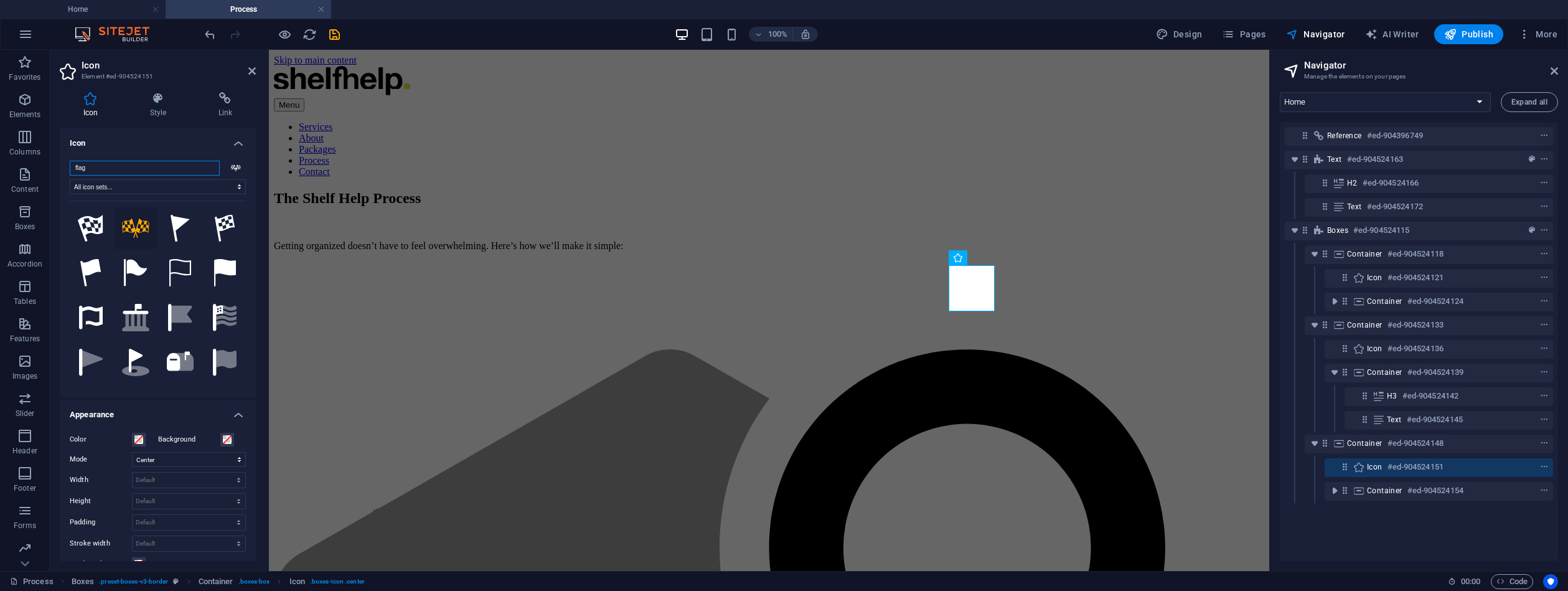
drag, startPoint x: 103, startPoint y: 168, endPoint x: 65, endPoint y: 166, distance: 38.1
click at [68, 166] on div "flag All icon sets... IcoFont Ionicons FontAwesome Brands FontAwesome Duotone F…" at bounding box center [158, 274] width 196 height 247
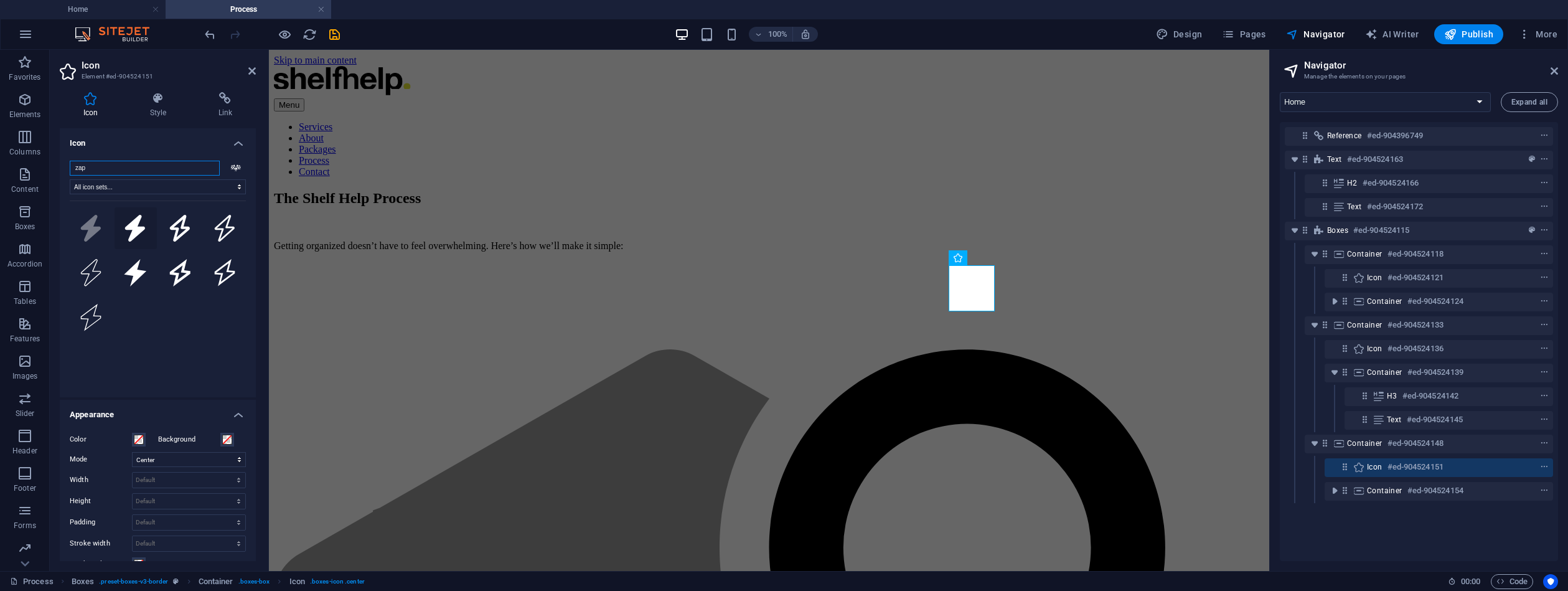
type input "zap"
click at [128, 213] on button at bounding box center [135, 228] width 42 height 42
click at [960, 467] on html "Skip to main content Menu Services About Packages Process Contact The Shelf Hel…" at bounding box center [769, 264] width 1000 height 429
click at [995, 465] on html "Skip to main content Menu Services About Packages Process Contact The Shelf Hel…" at bounding box center [769, 264] width 1000 height 429
click at [330, 34] on icon "save" at bounding box center [334, 34] width 15 height 15
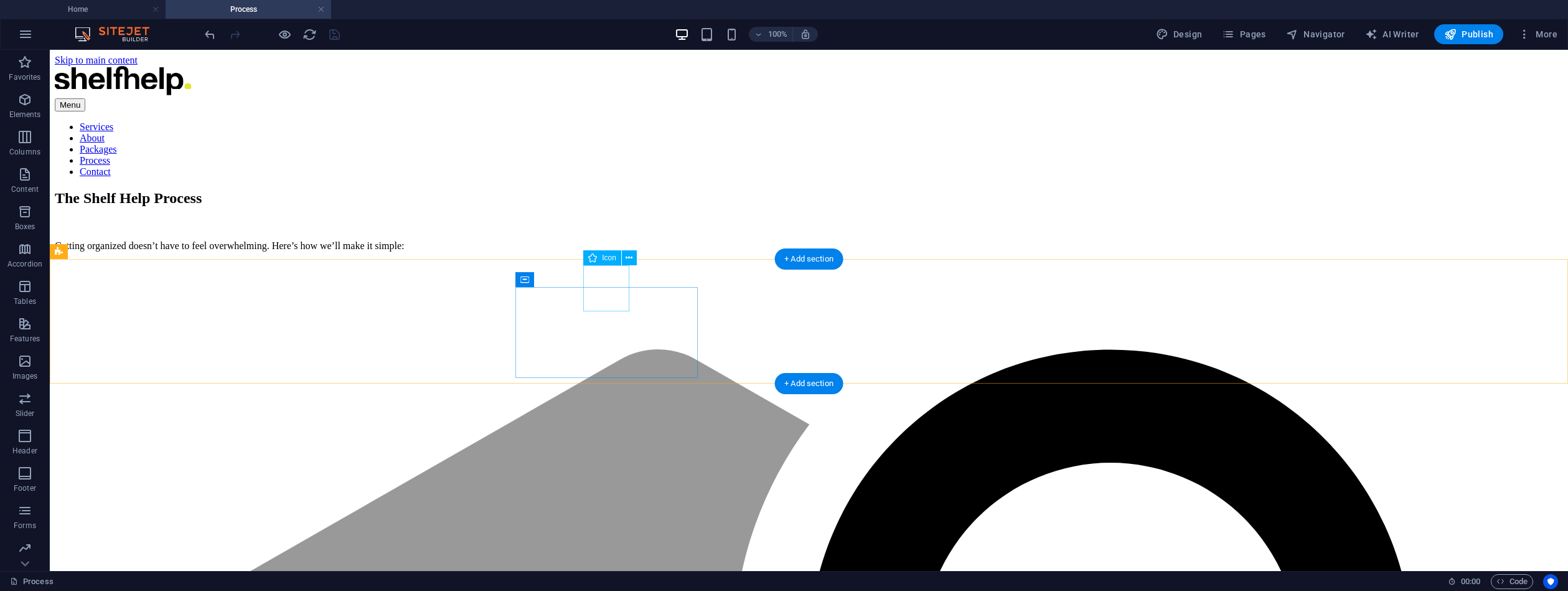
drag, startPoint x: 608, startPoint y: 292, endPoint x: 390, endPoint y: 291, distance: 218.0
select select "xMidYMid"
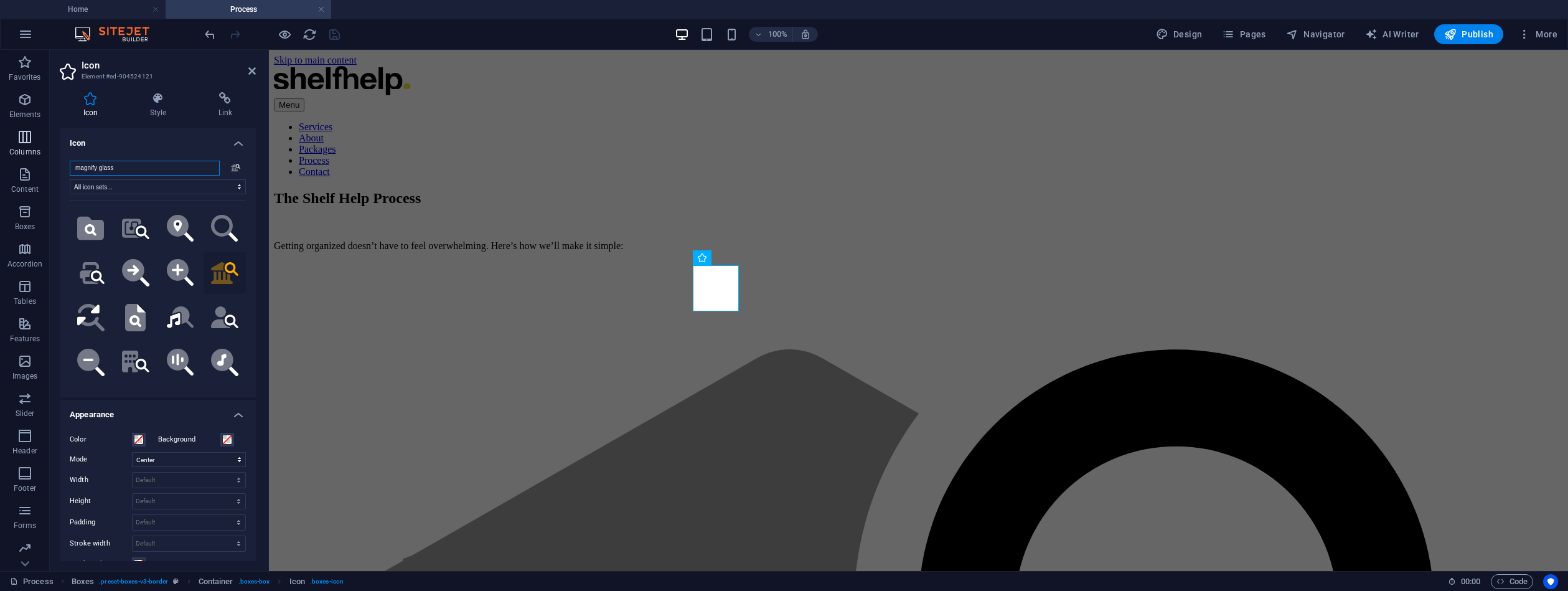
drag, startPoint x: 121, startPoint y: 168, endPoint x: 38, endPoint y: 147, distance: 85.6
click at [38, 156] on section "Favorites Elements Columns Content Boxes Accordion Tables Features Images Slide…" at bounding box center [784, 310] width 1568 height 521
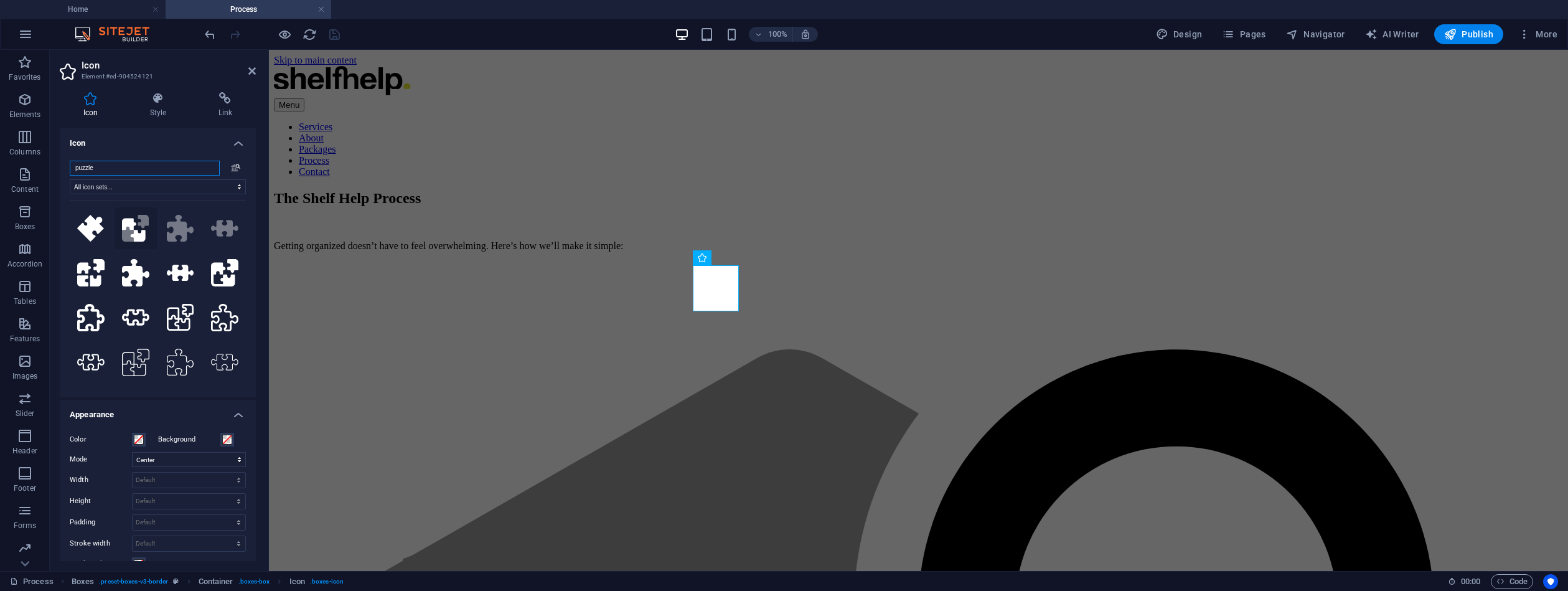
type input "puzzle"
click at [130, 215] on button ".fa-secondary{opacity:.4}" at bounding box center [135, 228] width 42 height 42
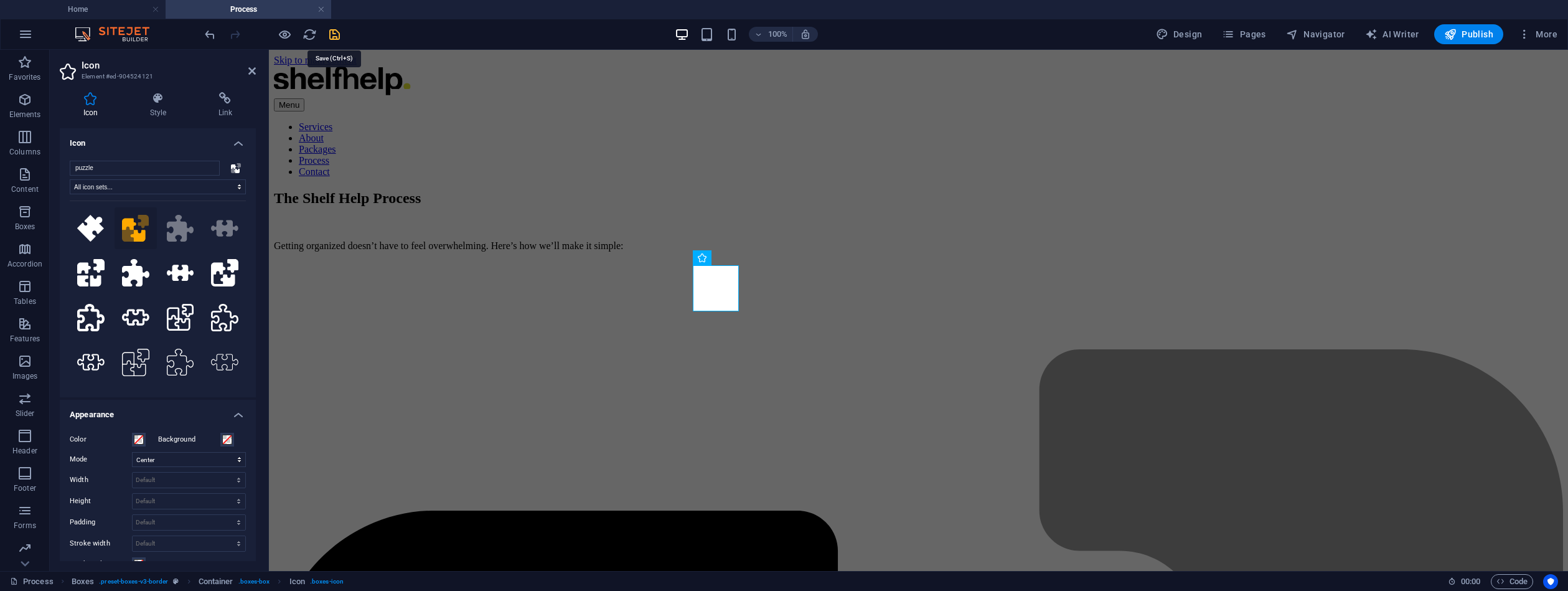
click at [330, 31] on icon "save" at bounding box center [334, 34] width 15 height 15
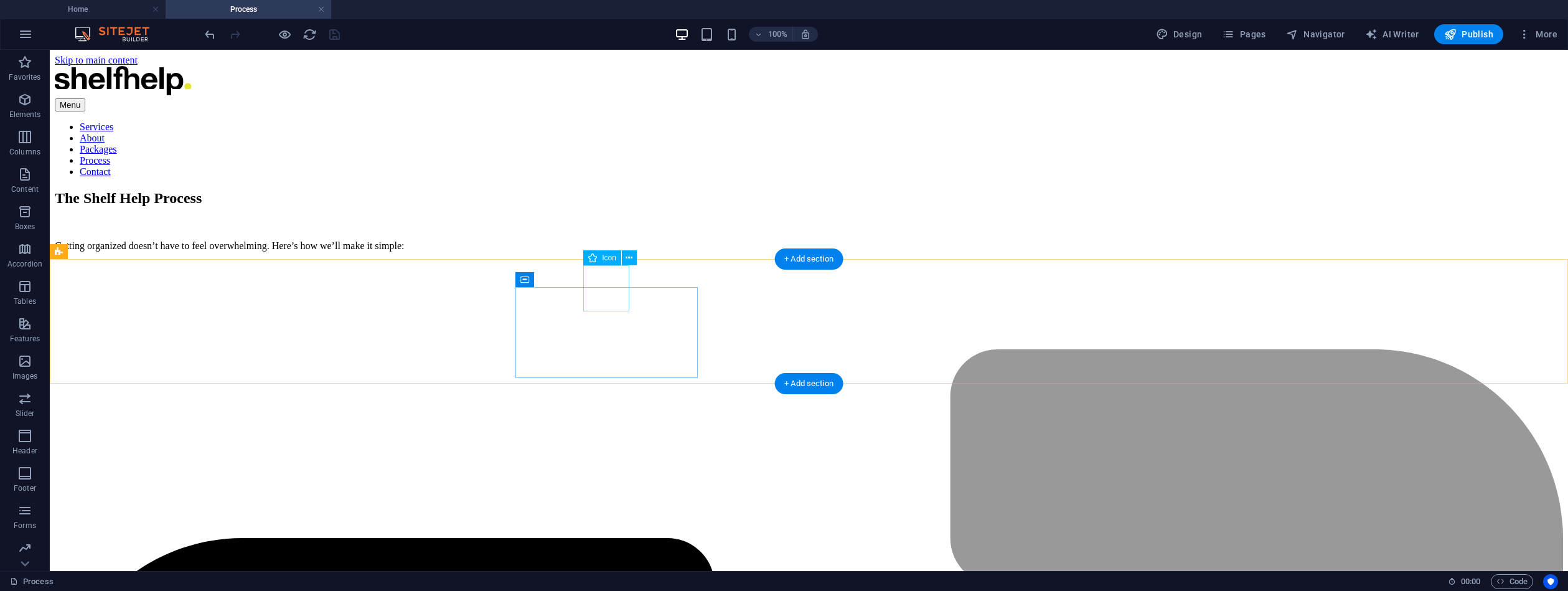
drag, startPoint x: 602, startPoint y: 291, endPoint x: 384, endPoint y: 292, distance: 218.0
select select "xMidYMid"
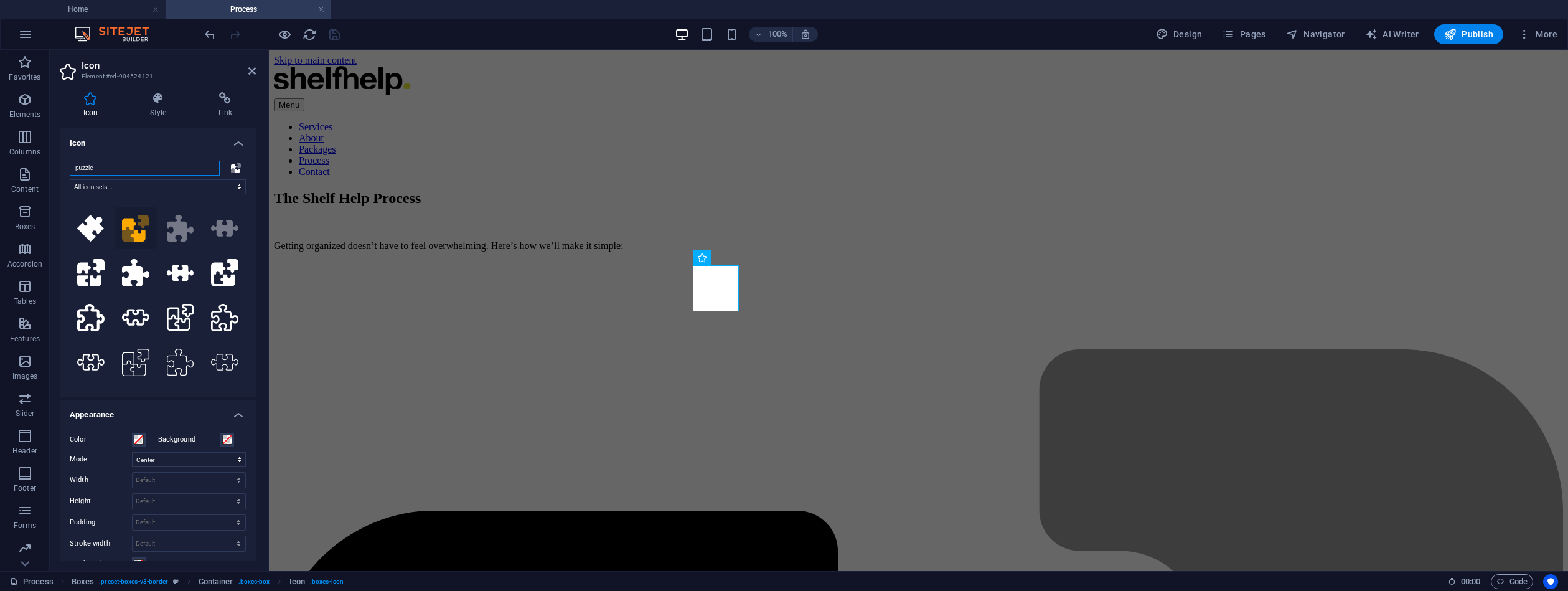
click at [62, 154] on div "puzzle .fa-secondary{opacity:.4} All icon sets... IcoFont Ionicons FontAwesome …" at bounding box center [158, 274] width 196 height 247
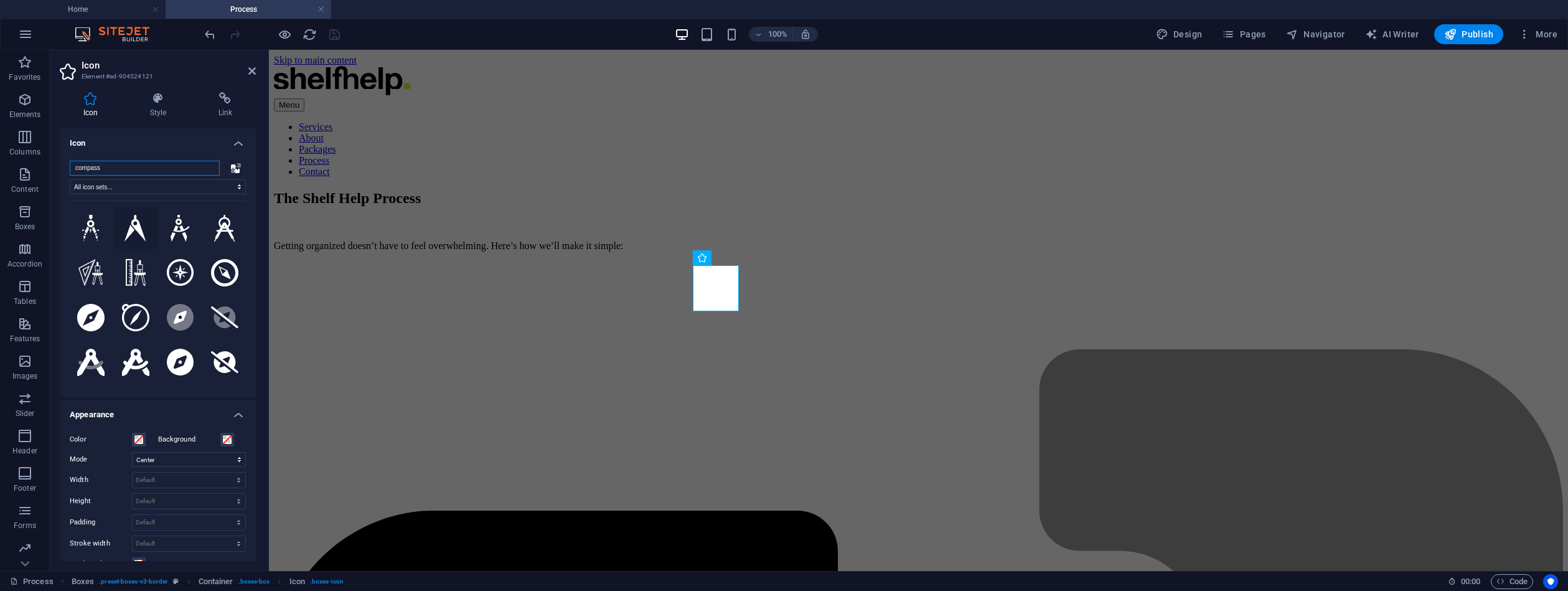
type input "compass"
click at [141, 224] on button at bounding box center [135, 228] width 42 height 42
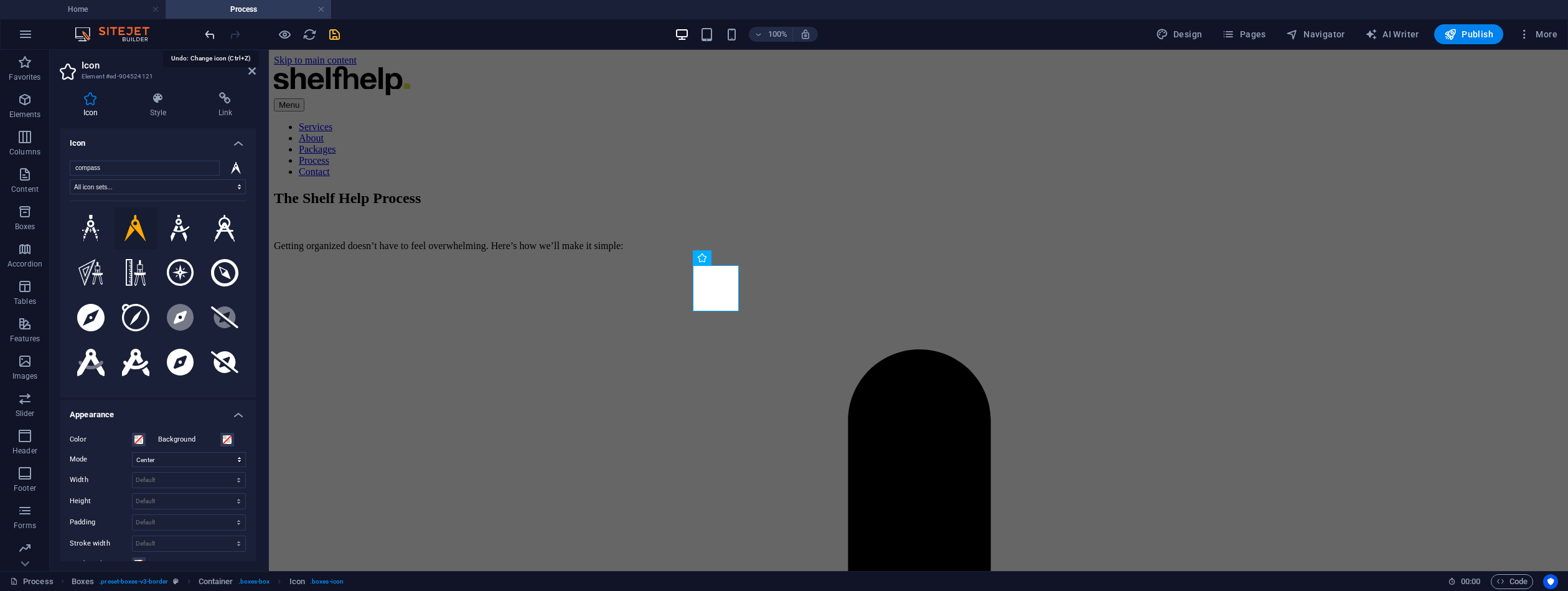
click at [211, 34] on icon "undo" at bounding box center [210, 34] width 15 height 15
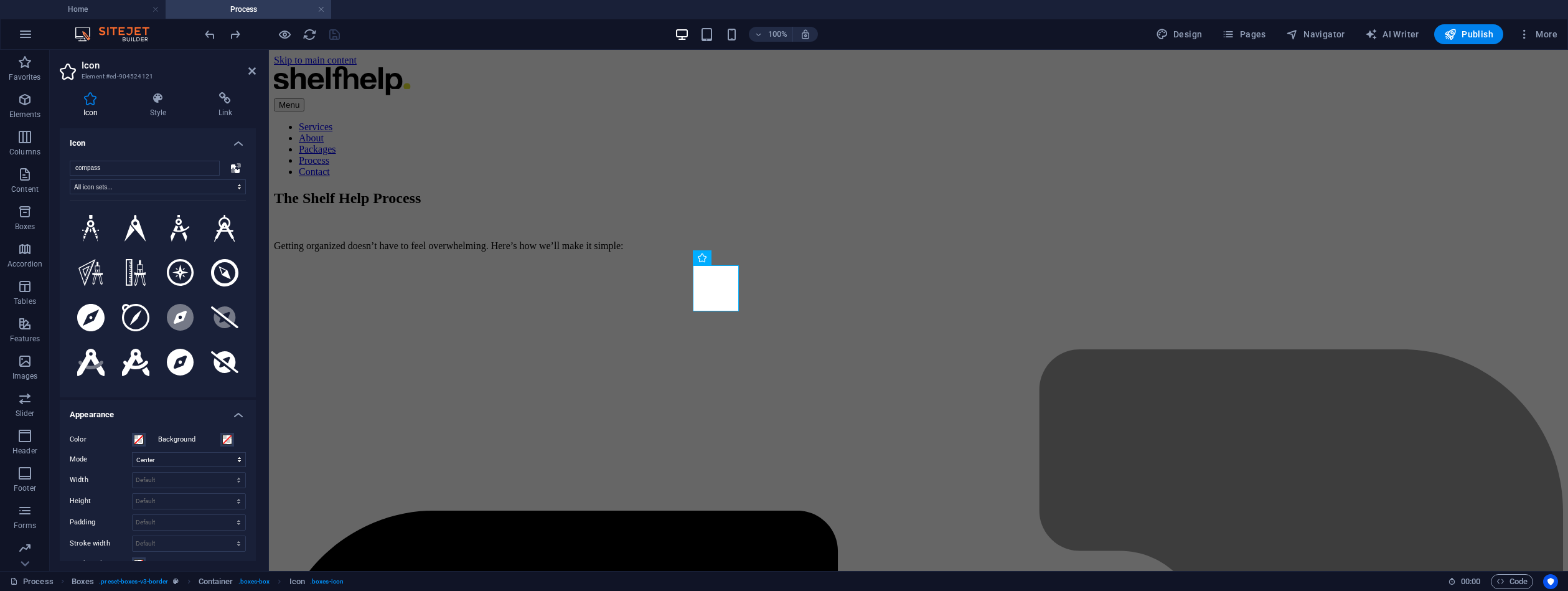
click at [1101, 443] on html "Skip to main content Menu Services About Packages Process Contact The Shelf Hel…" at bounding box center [918, 264] width 1299 height 429
click at [1024, 430] on html "Skip to main content Menu Services About Packages Process Contact The Shelf Hel…" at bounding box center [918, 264] width 1299 height 429
drag, startPoint x: 1030, startPoint y: 238, endPoint x: 1250, endPoint y: 237, distance: 220.0
click at [1249, 238] on div "The Shelf Help Process Getting organized doesn’t have to feel overwhelming. Her…" at bounding box center [918, 270] width 1289 height 159
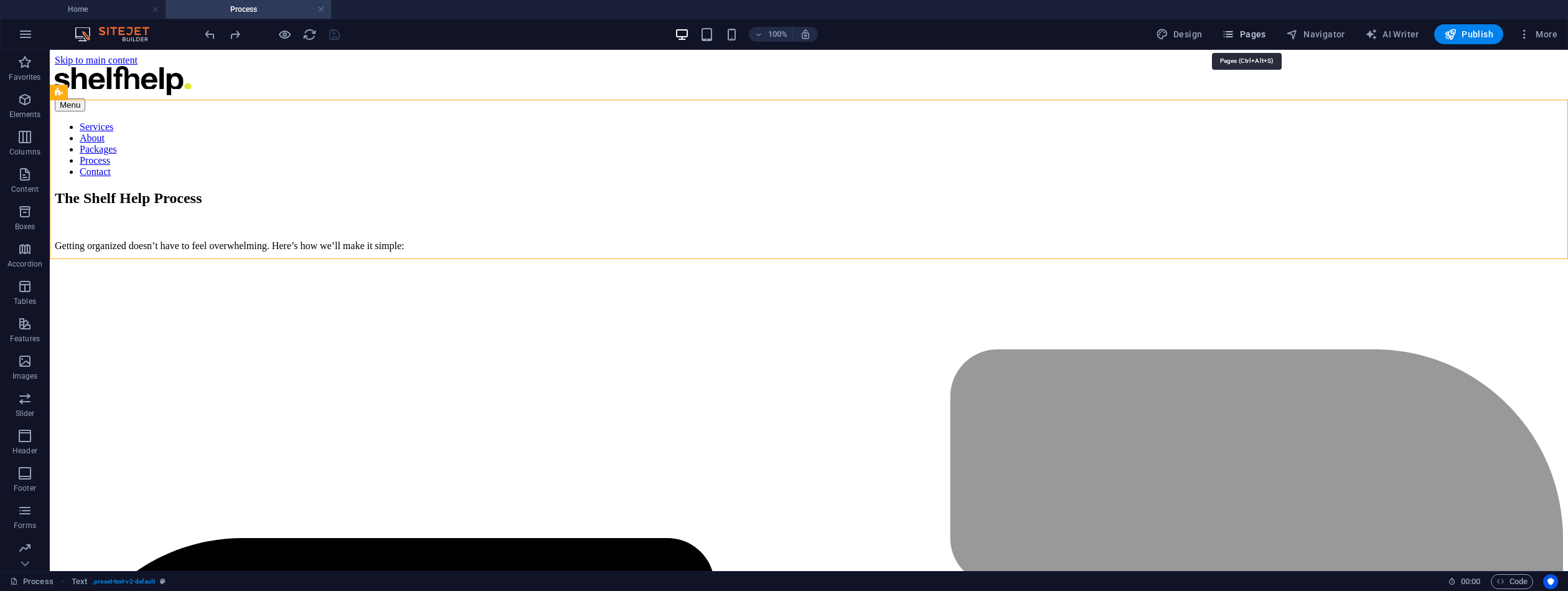
click at [1259, 38] on span "Pages" at bounding box center [1244, 34] width 44 height 12
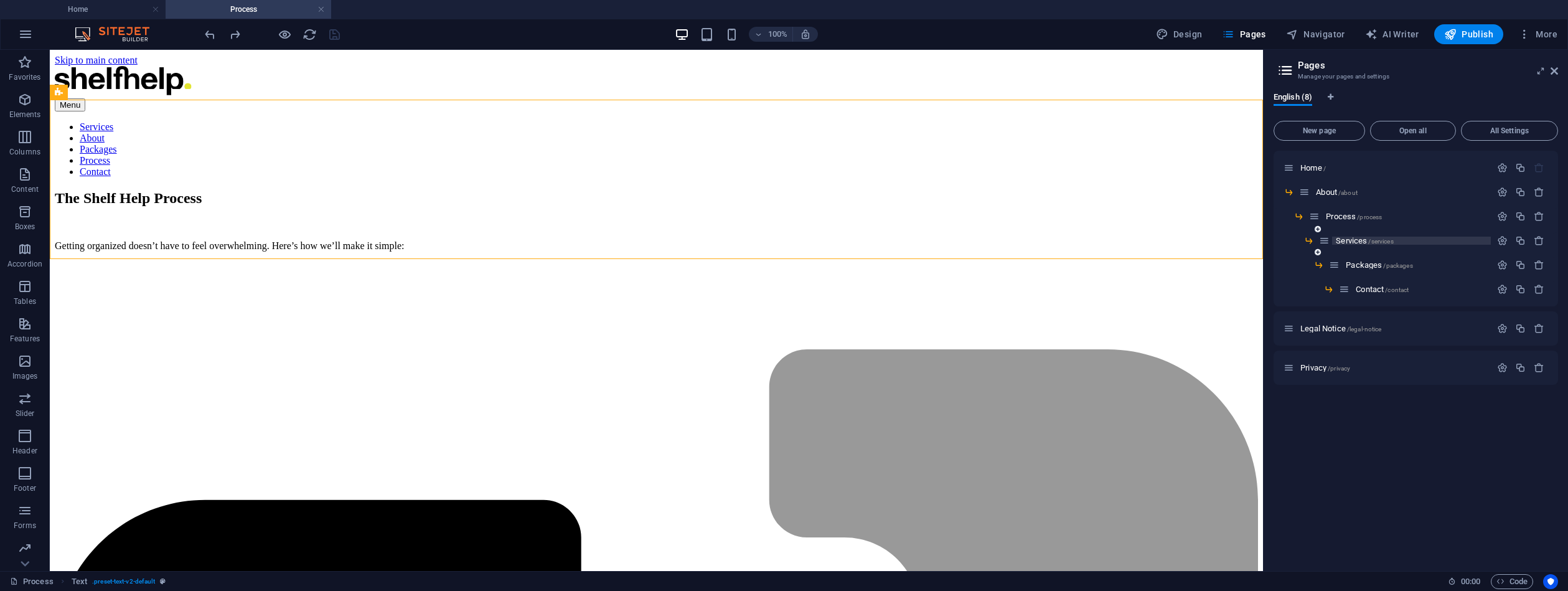
click at [1356, 238] on span "Services /services" at bounding box center [1364, 241] width 57 height 9
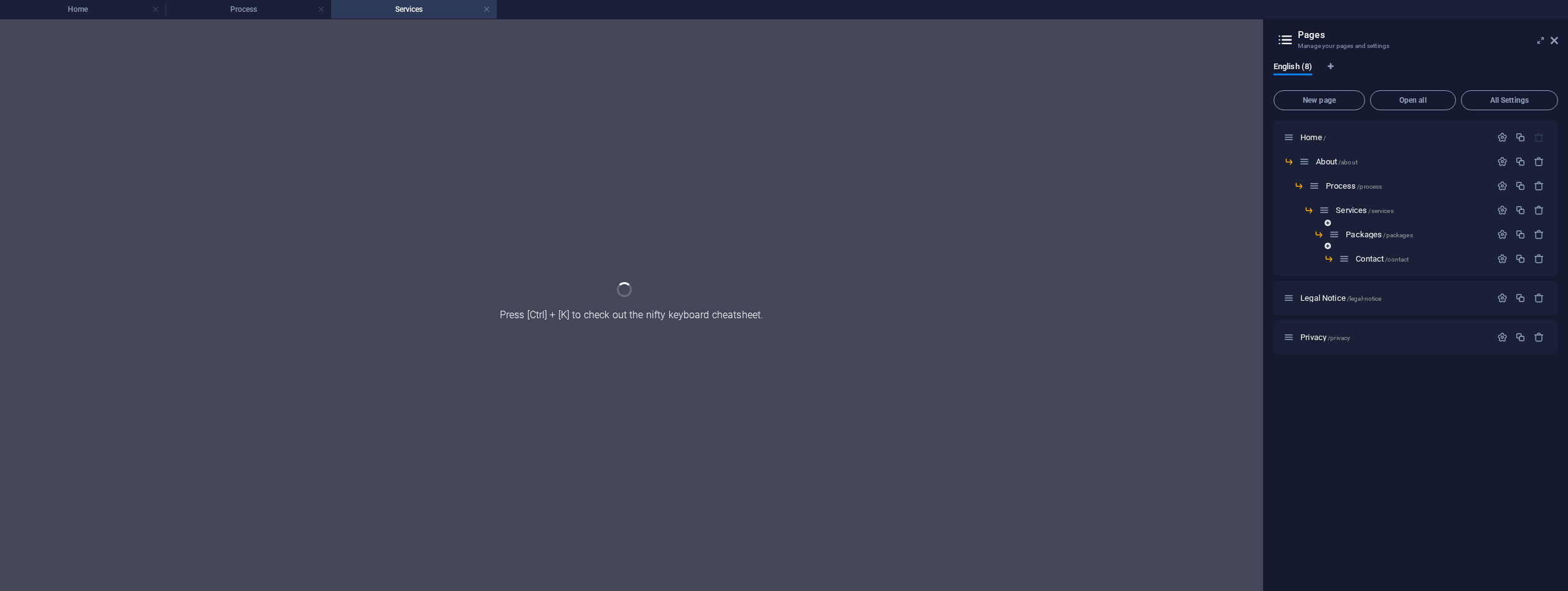
click at [1356, 238] on div "Packages /packages" at bounding box center [1409, 235] width 162 height 15
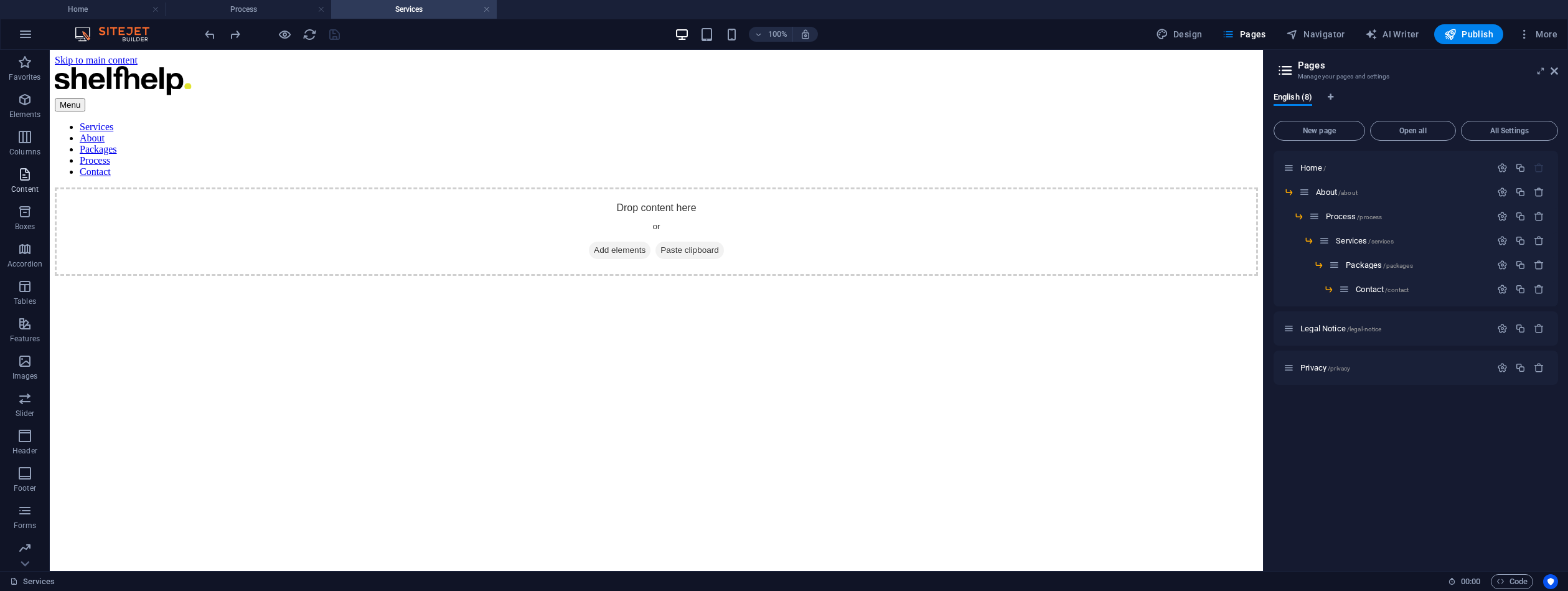
click at [25, 178] on icon "button" at bounding box center [25, 174] width 15 height 15
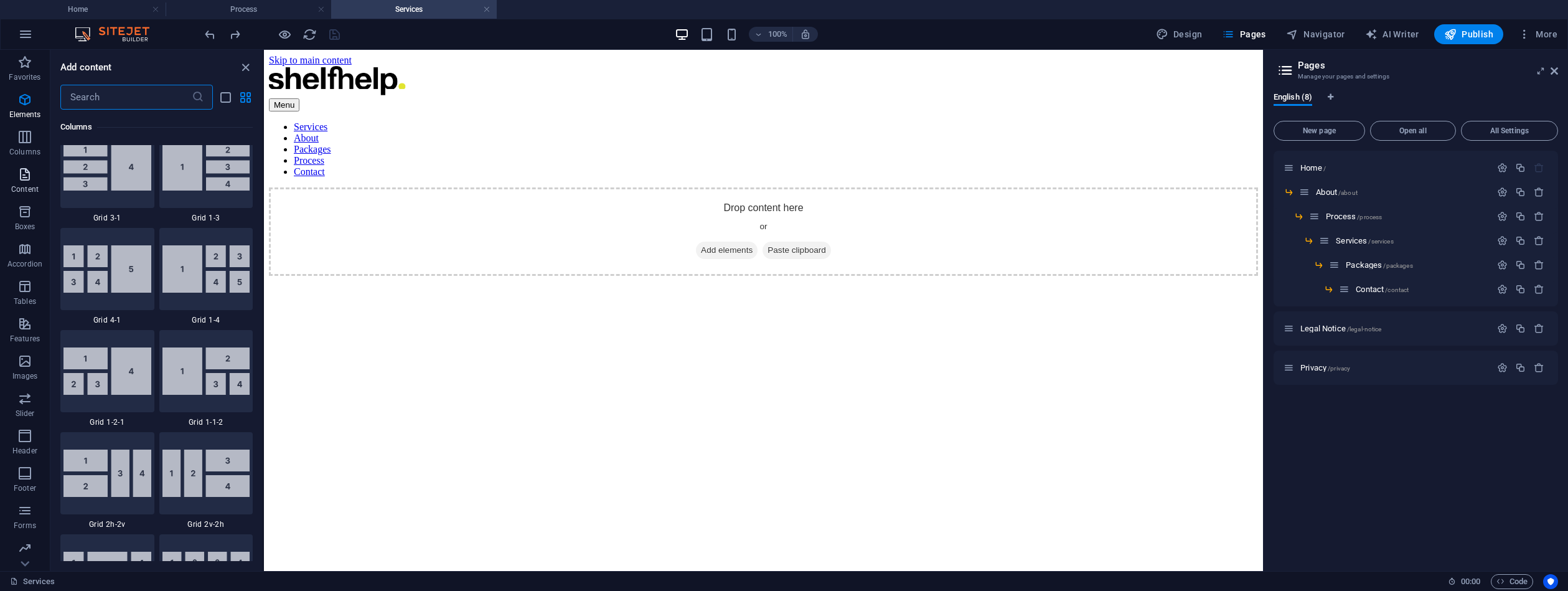
scroll to position [2178, 0]
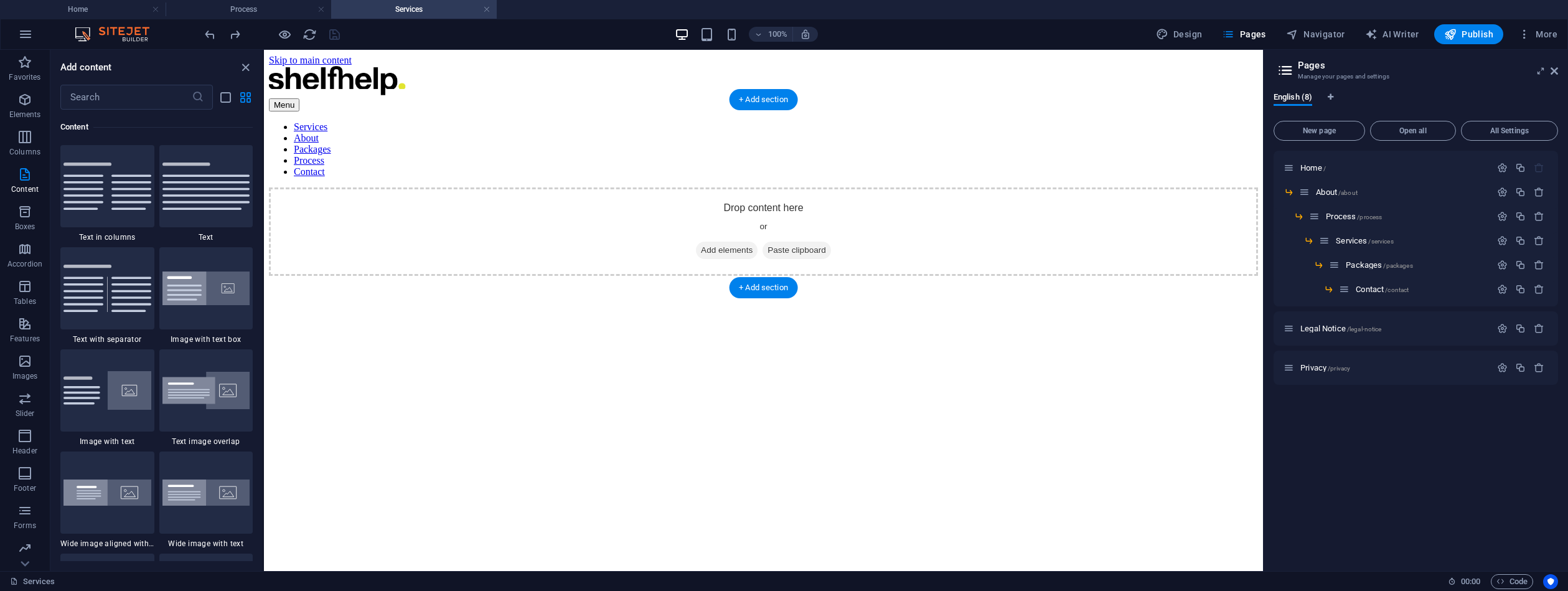
click at [701, 251] on icon at bounding box center [701, 251] width 0 height 0
click at [698, 241] on span "Add elements" at bounding box center [727, 250] width 61 height 18
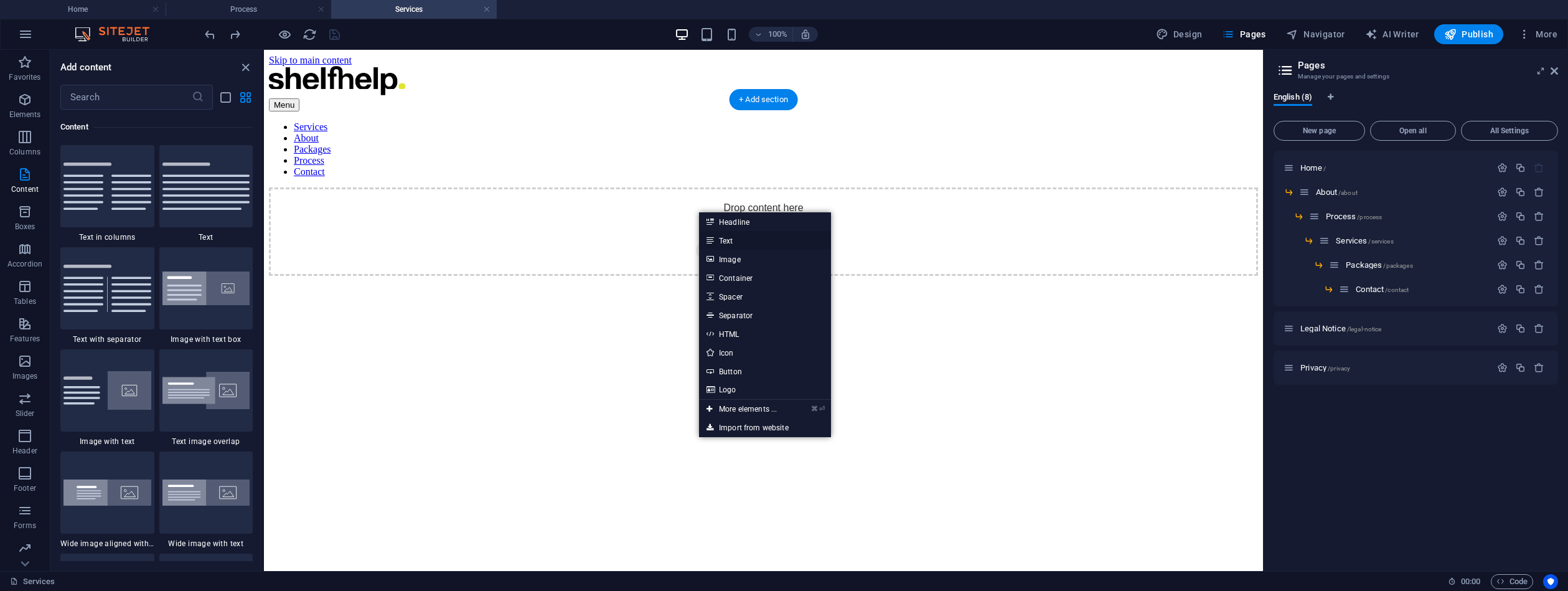
click at [732, 239] on link "Text" at bounding box center [765, 240] width 132 height 18
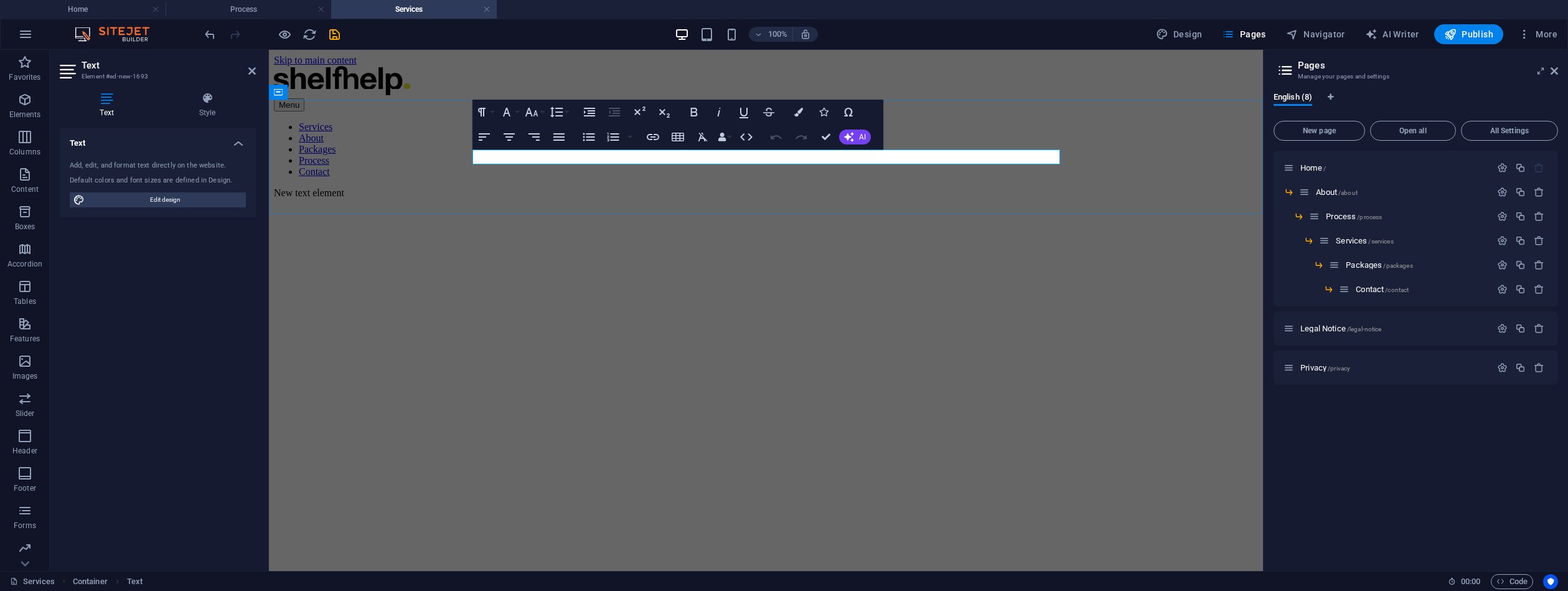
click at [505, 188] on p "New text element" at bounding box center [766, 193] width 984 height 11
click at [504, 188] on p "New text element" at bounding box center [766, 193] width 984 height 11
click at [510, 188] on p "New text element" at bounding box center [766, 193] width 984 height 11
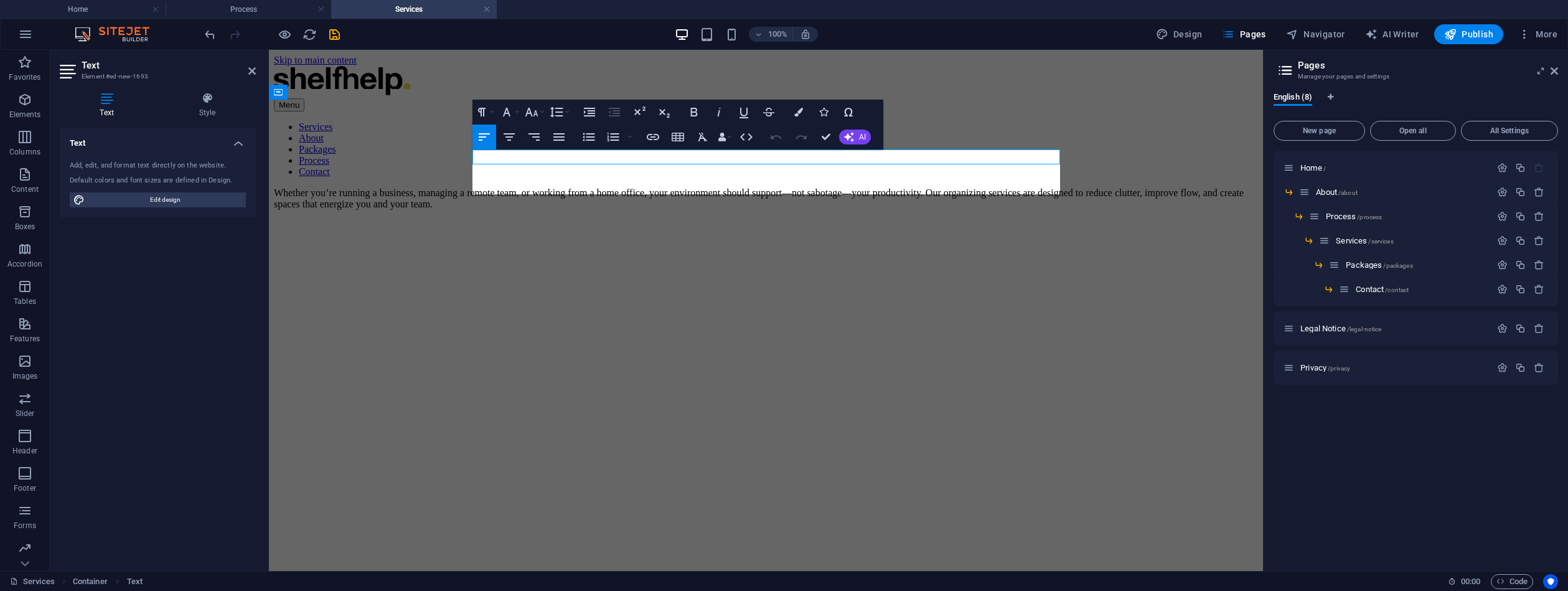
scroll to position [2698, 2]
click at [761, 210] on div "Whether you’re running a business, managing a remote team, or working from a ho…" at bounding box center [766, 199] width 984 height 22
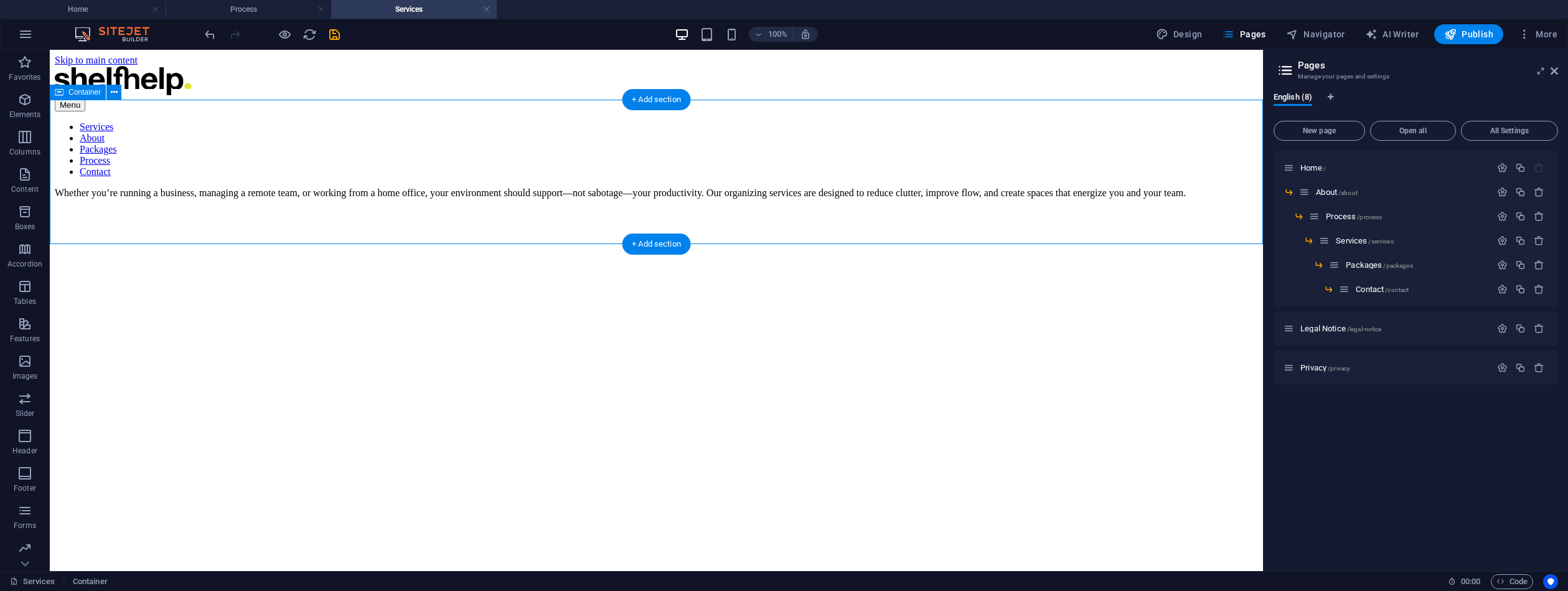
click at [416, 188] on div "Whether you’re running a business, managing a remote team, or working from a ho…" at bounding box center [656, 193] width 1203 height 11
click at [415, 188] on div "Whether you’re running a business, managing a remote team, or working from a ho…" at bounding box center [656, 193] width 1203 height 11
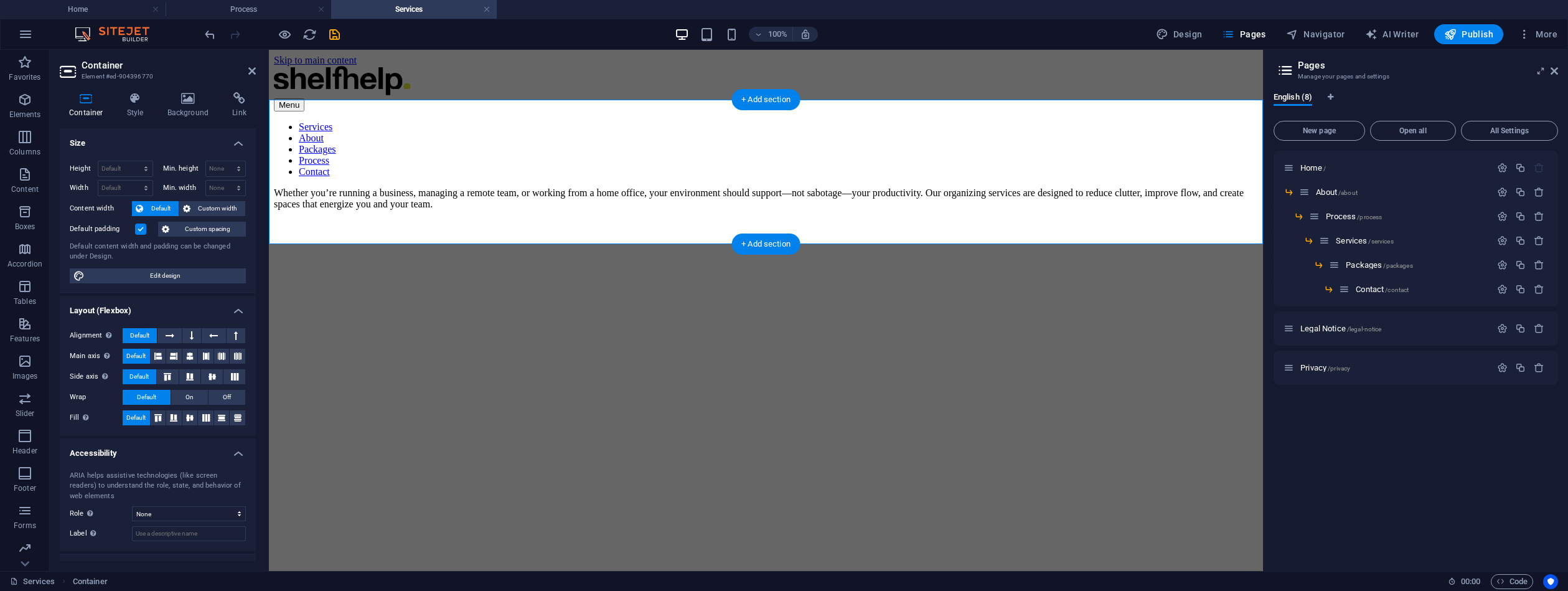
click at [544, 188] on div "Whether you’re running a business, managing a remote team, or working from a ho…" at bounding box center [766, 199] width 984 height 22
click at [558, 188] on div "Whether you’re running a business, managing a remote team, or working from a ho…" at bounding box center [766, 199] width 984 height 22
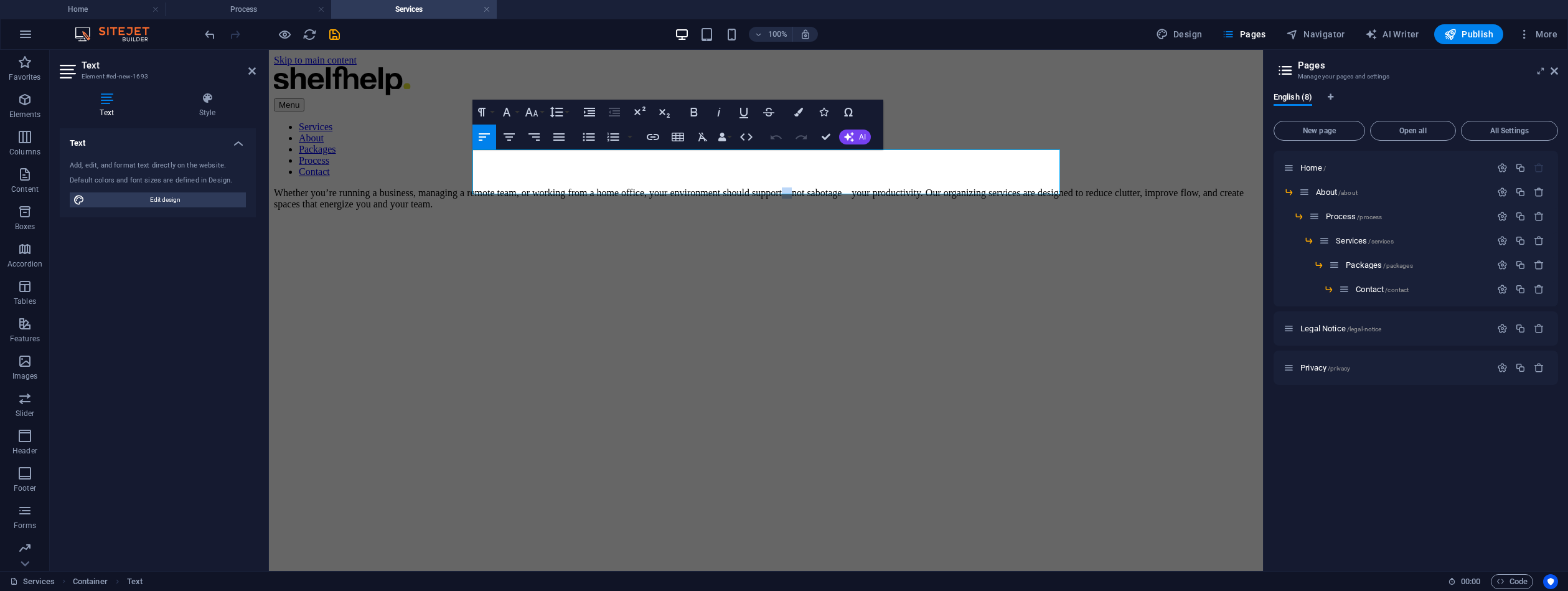
click at [555, 188] on p "Whether you’re running a business, managing a remote team, or working from a ho…" at bounding box center [766, 199] width 984 height 22
click at [640, 188] on p "Whether you’re running a business, managing a remote team, or working from a ho…" at bounding box center [766, 199] width 984 height 22
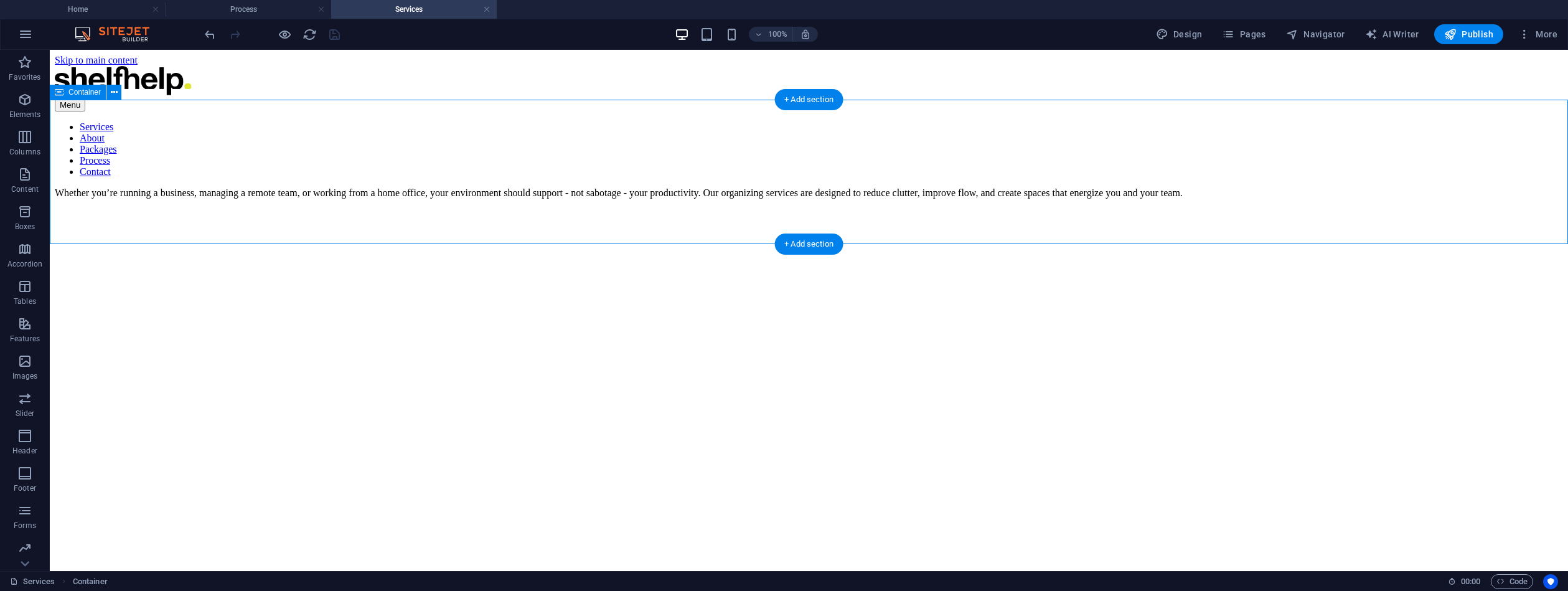
click at [630, 188] on div "Whether you’re running a business, managing a remote team, or working from a ho…" at bounding box center [809, 193] width 1508 height 11
click at [631, 188] on div "Whether you’re running a business, managing a remote team, or working from a ho…" at bounding box center [809, 193] width 1508 height 11
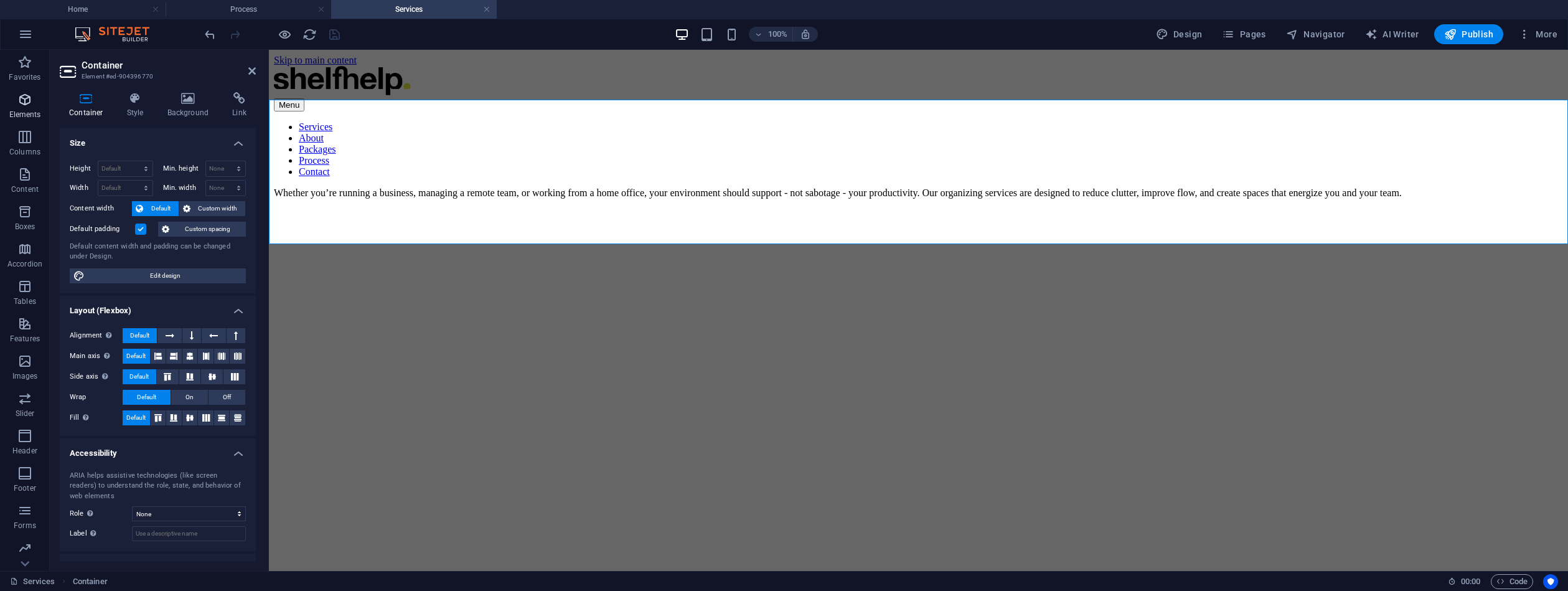
click at [21, 103] on icon "button" at bounding box center [25, 99] width 15 height 15
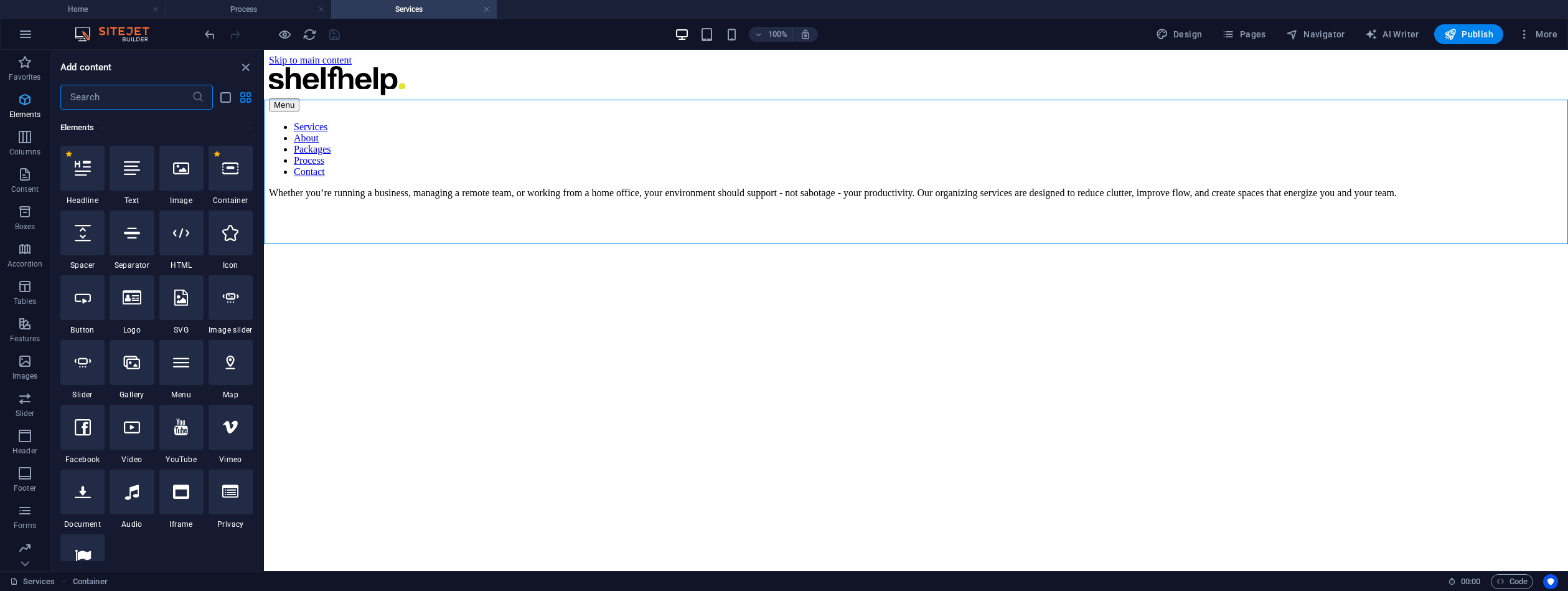
scroll to position [133, 0]
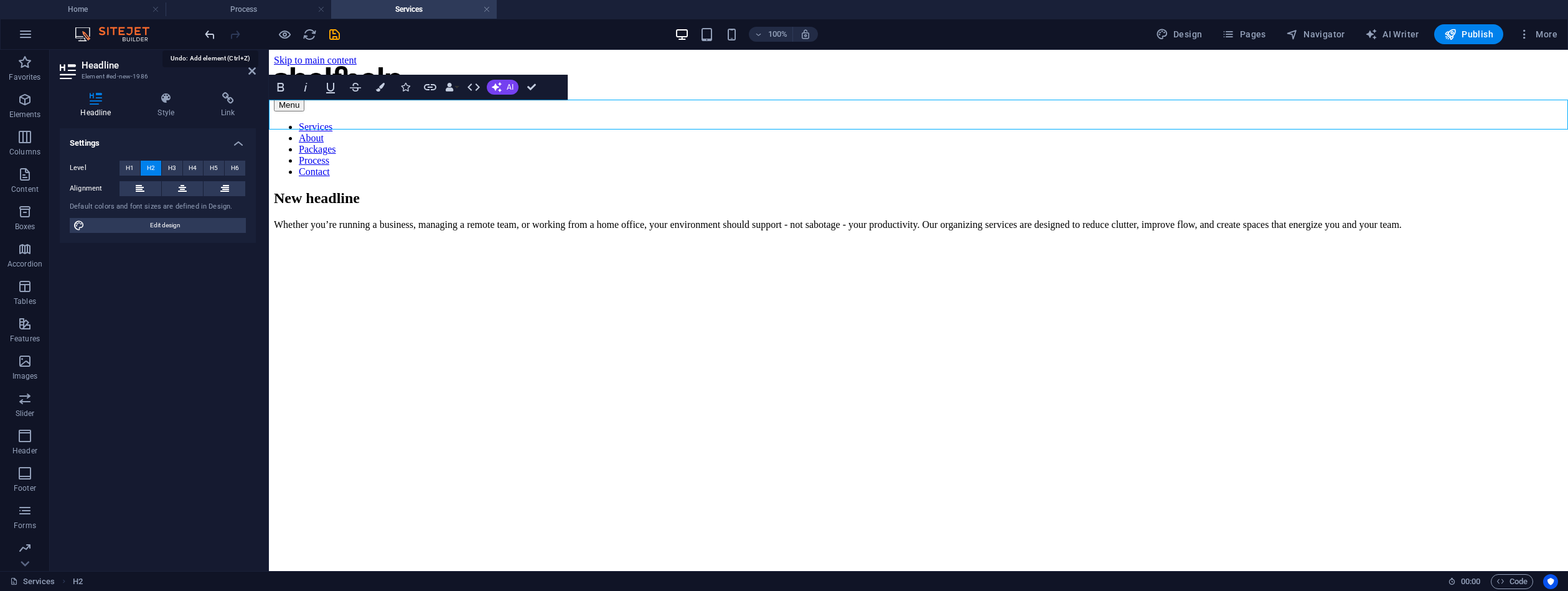
click at [212, 32] on icon "undo" at bounding box center [210, 34] width 15 height 15
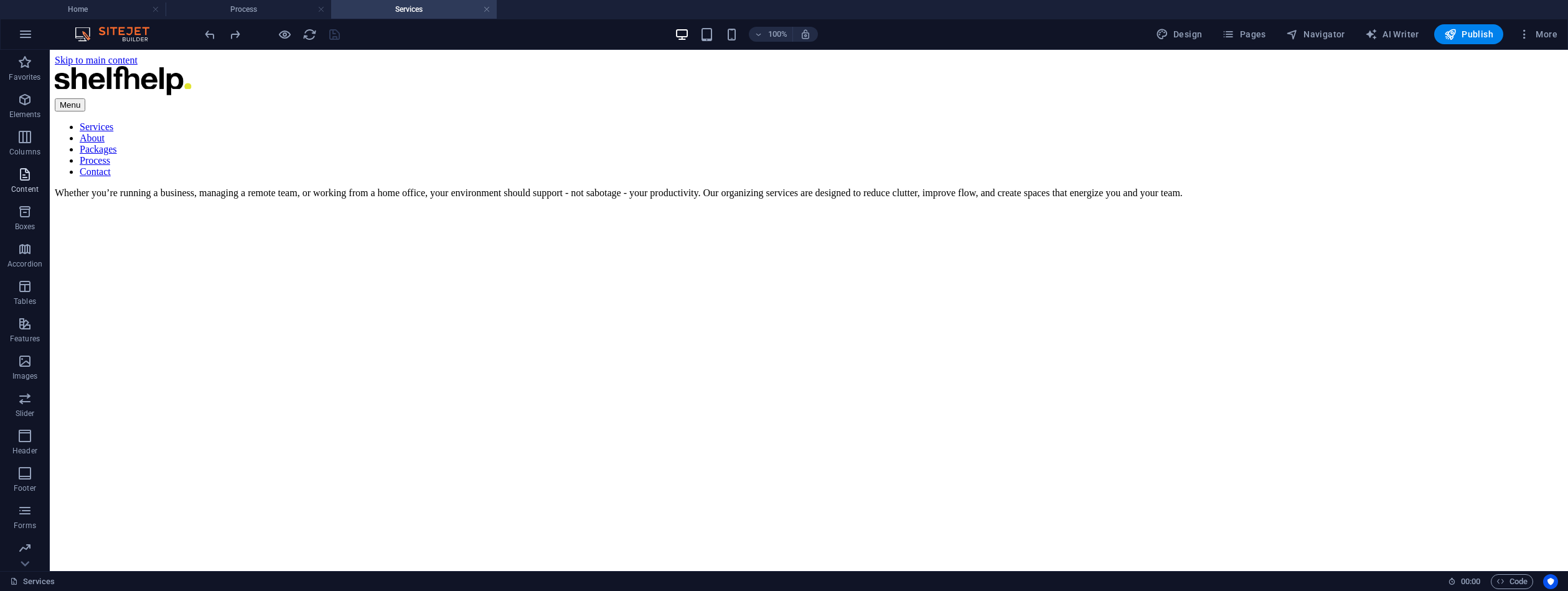
click at [25, 176] on icon "button" at bounding box center [25, 174] width 15 height 15
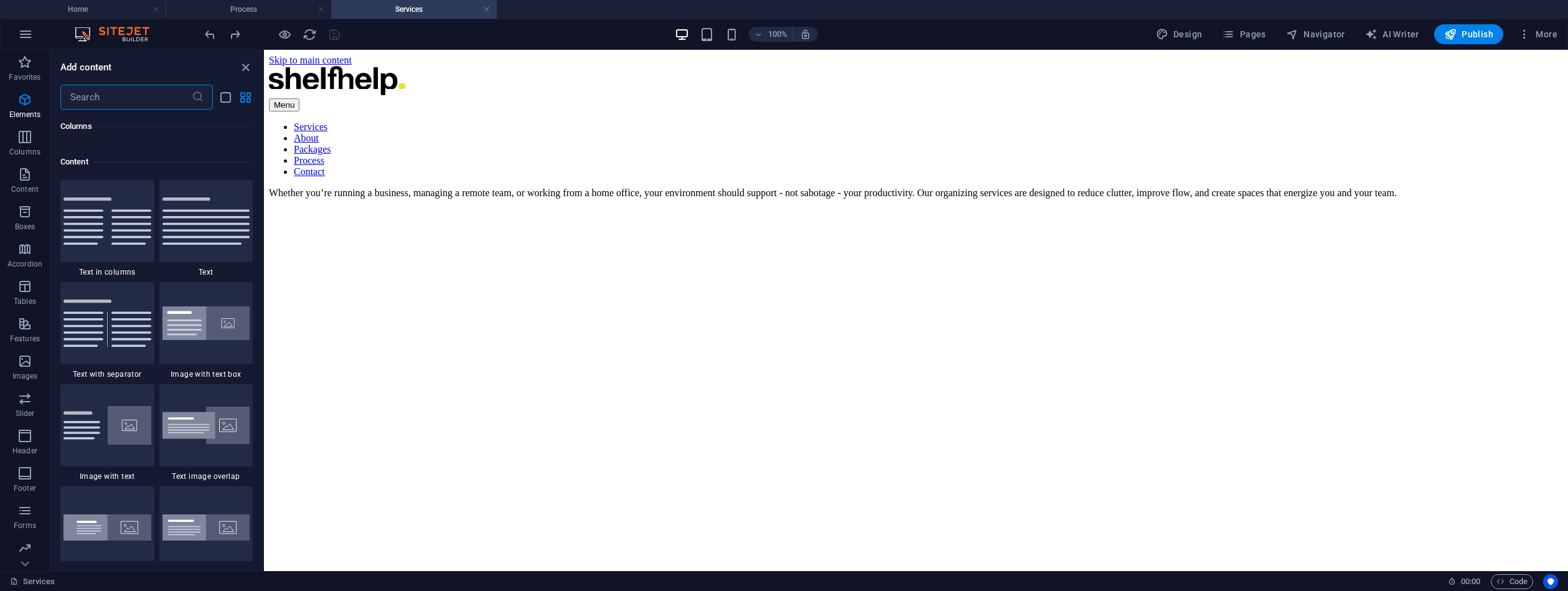
scroll to position [2178, 0]
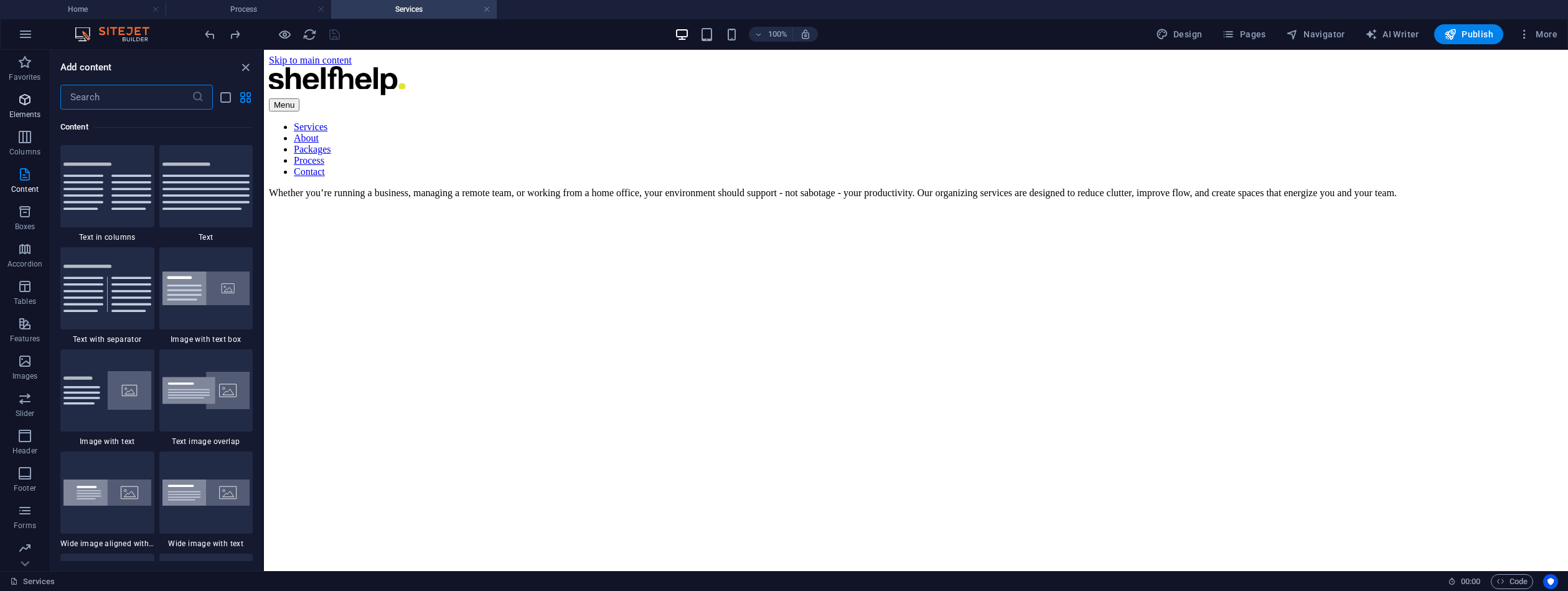
click at [27, 103] on icon "button" at bounding box center [25, 99] width 15 height 15
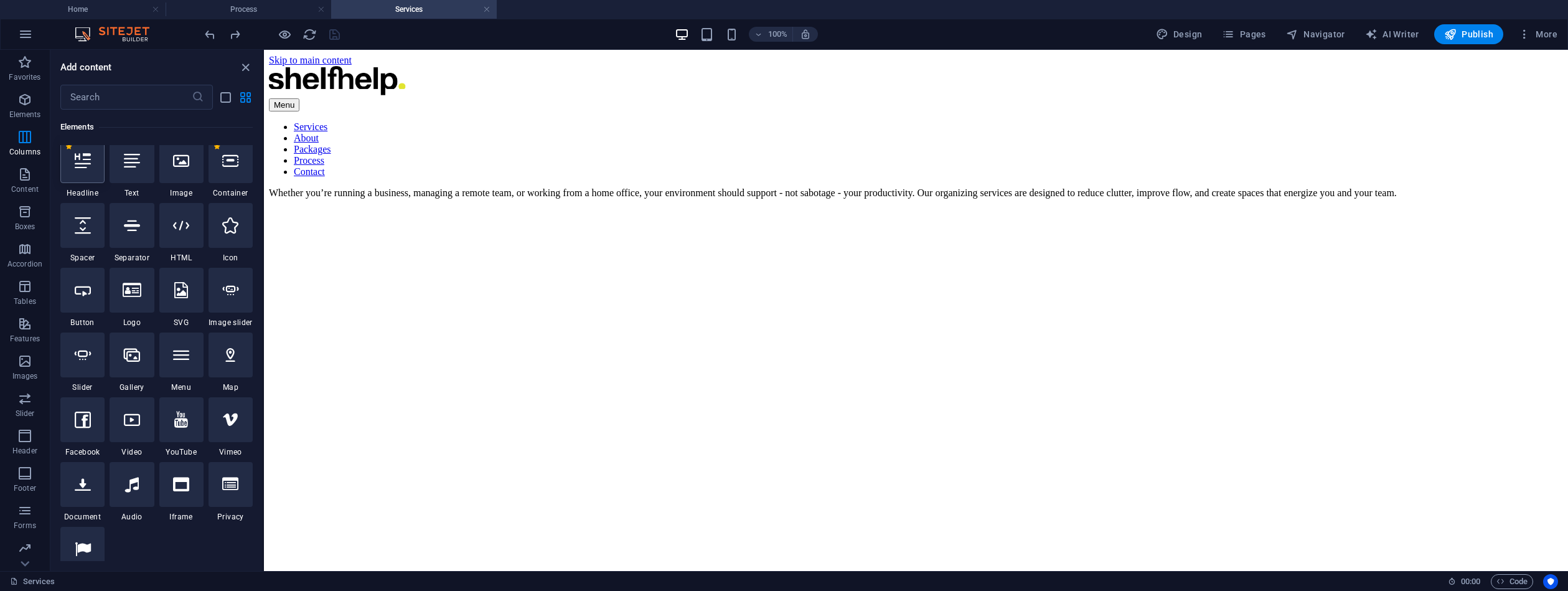
scroll to position [133, 0]
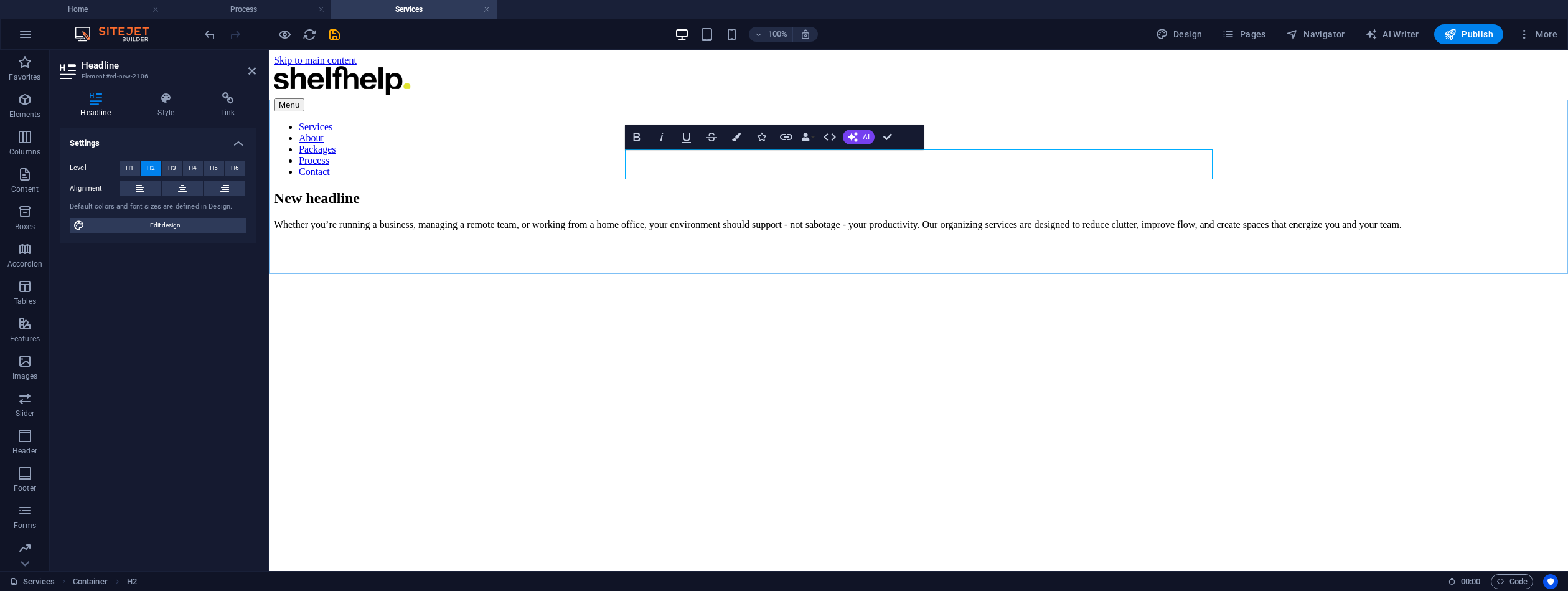
click at [737, 190] on h2 "New headline" at bounding box center [918, 199] width 1289 height 17
click at [689, 190] on h2 "New headline" at bounding box center [918, 199] width 1289 height 17
click at [688, 190] on h2 "New headline" at bounding box center [918, 199] width 1289 height 17
drag, startPoint x: 763, startPoint y: 169, endPoint x: 738, endPoint y: 166, distance: 25.2
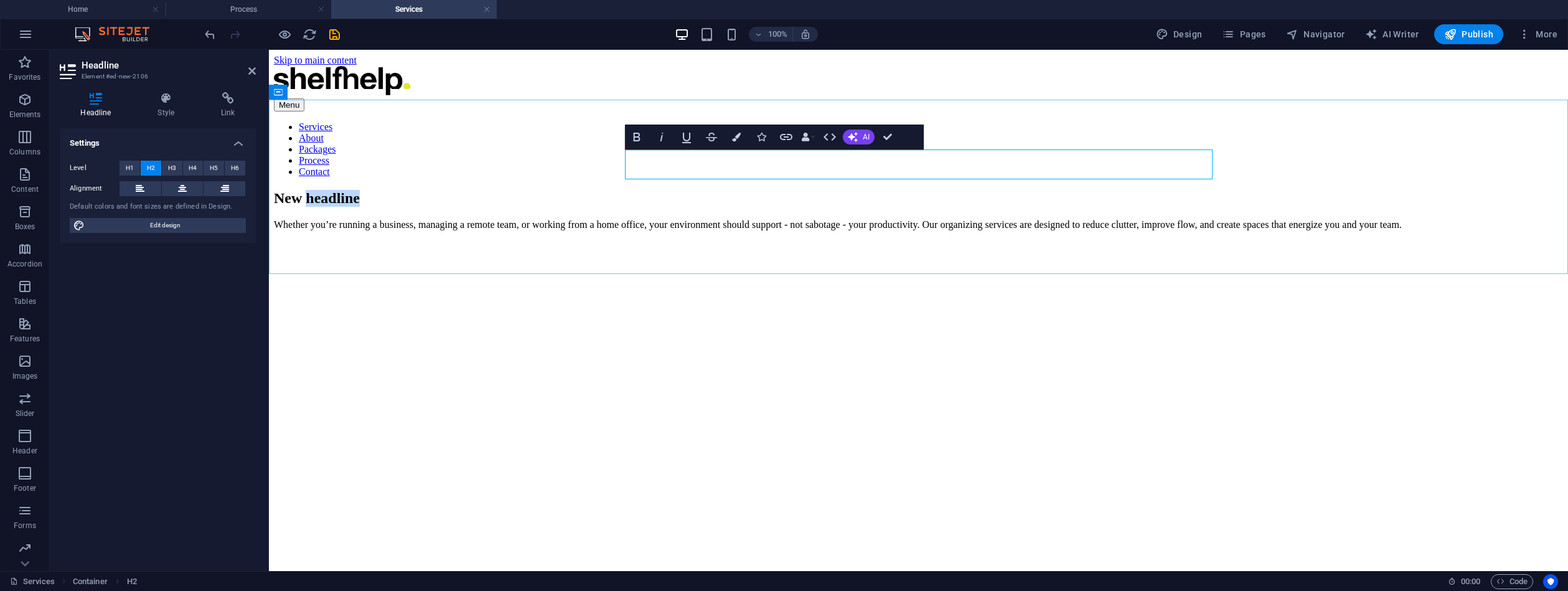
click at [738, 190] on h2 "New headline" at bounding box center [918, 199] width 1289 height 17
click at [627, 190] on h2 "New headline" at bounding box center [918, 199] width 1289 height 17
click at [628, 190] on h2 "New headline" at bounding box center [918, 199] width 1289 height 17
click at [995, 231] on div "Organized Spaces, Aligned Workflows Organized Spaces, Aligned Workflows Whether…" at bounding box center [918, 210] width 1289 height 41
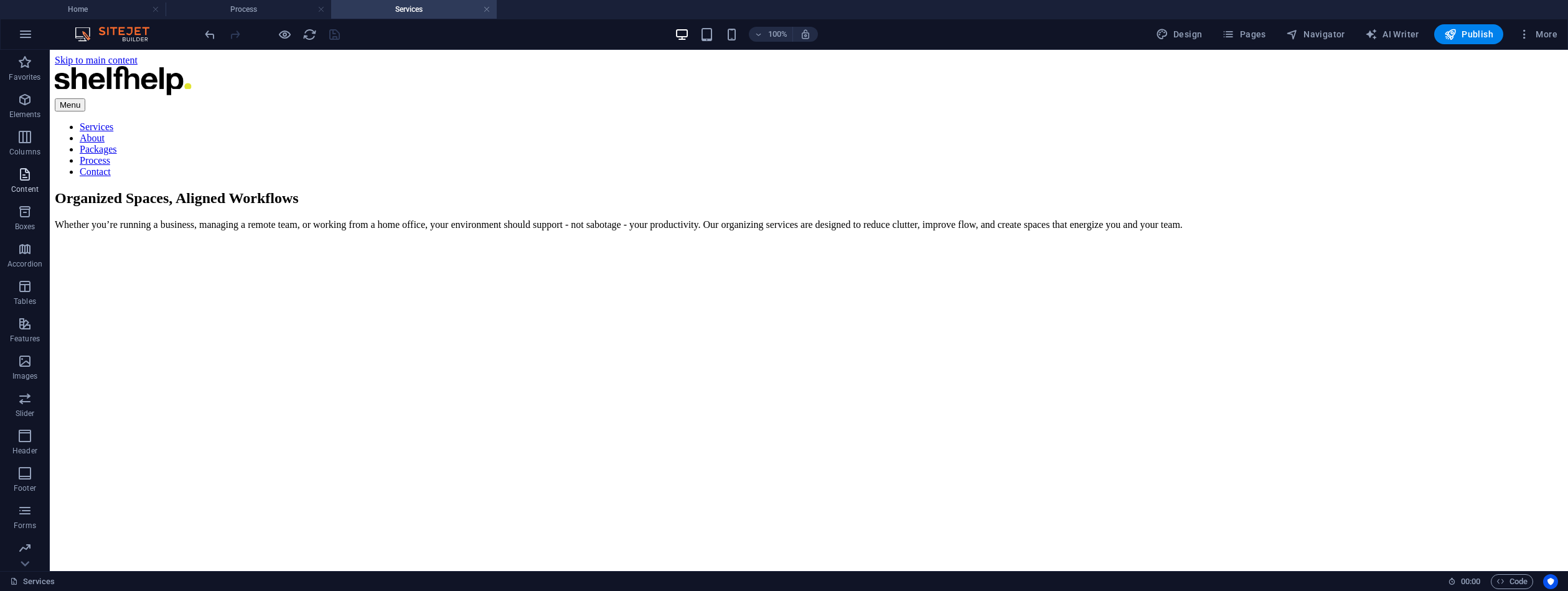
click at [19, 174] on icon "button" at bounding box center [25, 174] width 15 height 15
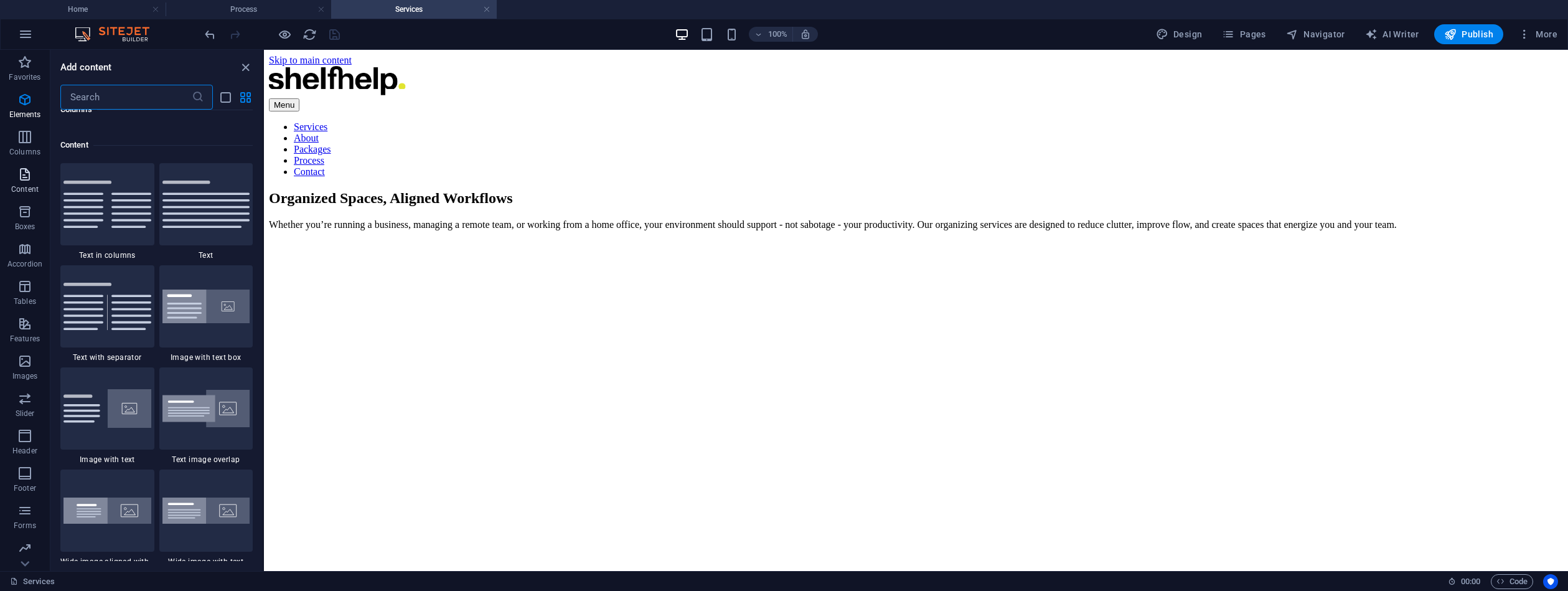
scroll to position [2178, 0]
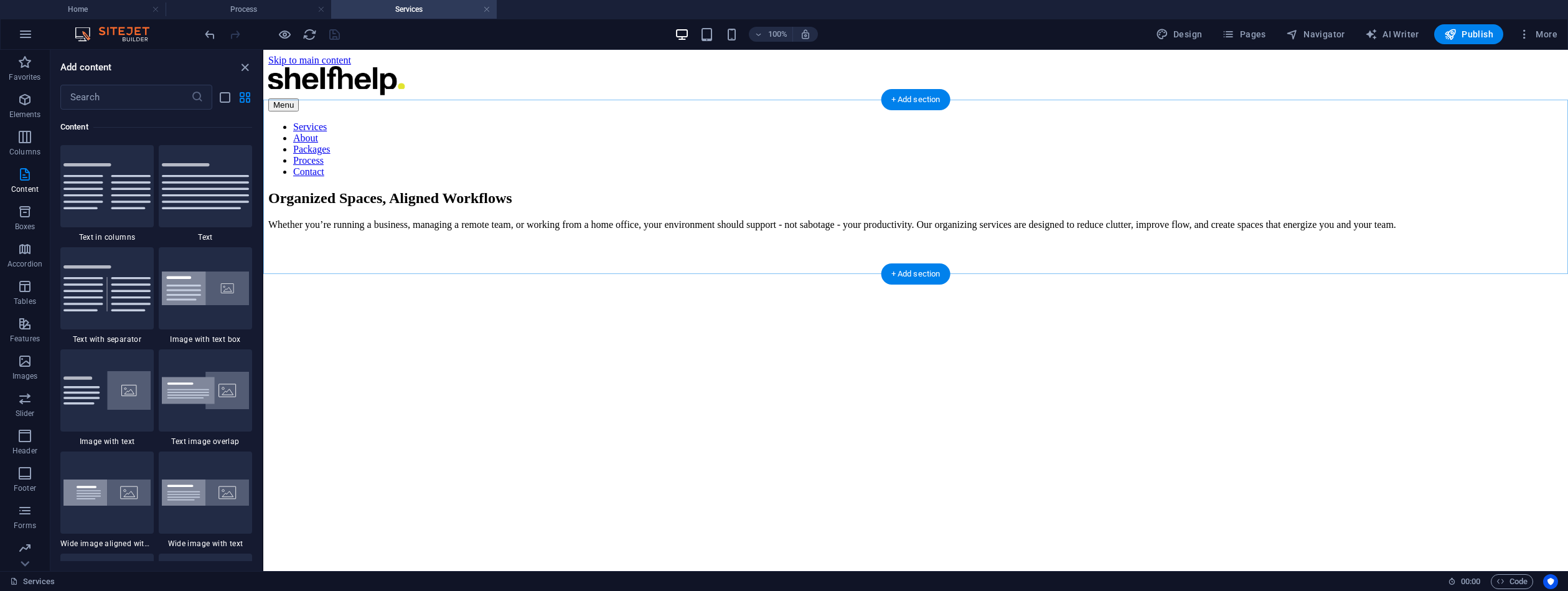
drag, startPoint x: 526, startPoint y: 253, endPoint x: 266, endPoint y: 199, distance: 265.5
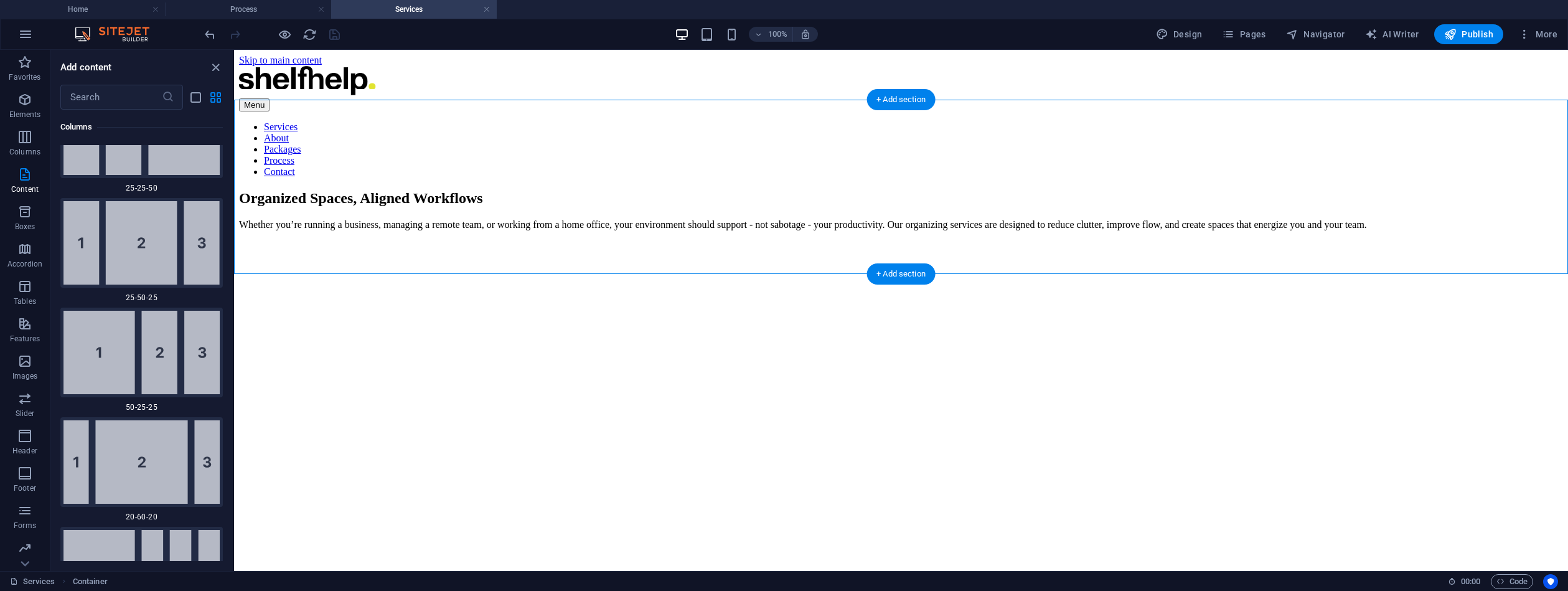
click at [267, 221] on div "Organized Spaces, Aligned Workflows Whether you’re running a business, managing…" at bounding box center [901, 210] width 1324 height 41
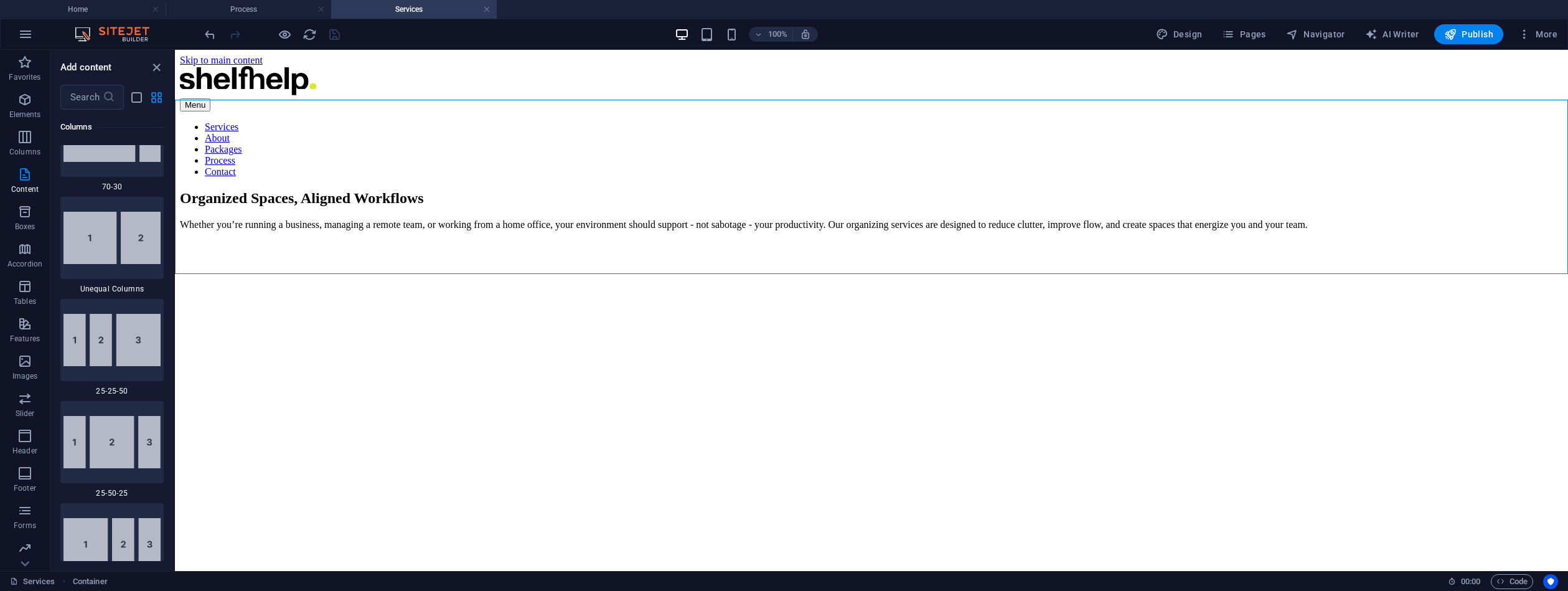
drag, startPoint x: 346, startPoint y: 437, endPoint x: 223, endPoint y: 386, distance: 133.2
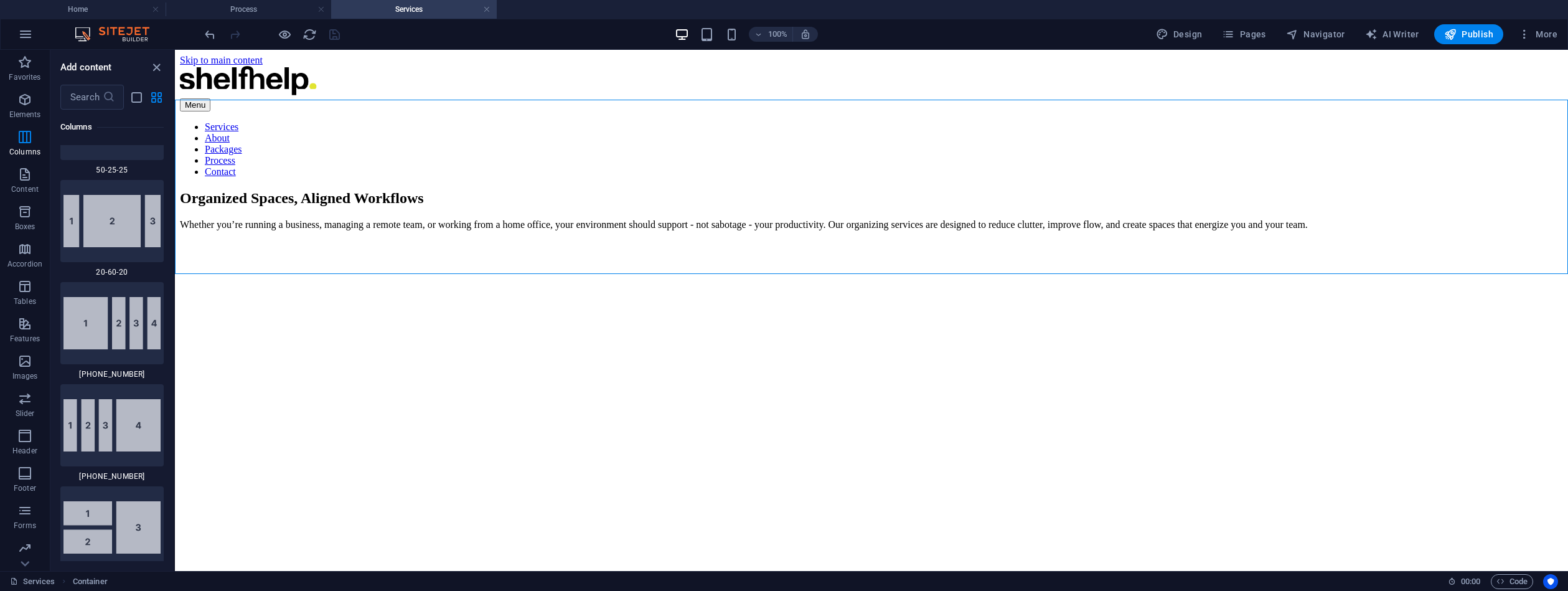
scroll to position [2605, 0]
drag, startPoint x: 184, startPoint y: 389, endPoint x: 345, endPoint y: 407, distance: 162.0
drag, startPoint x: 349, startPoint y: 327, endPoint x: 340, endPoint y: 279, distance: 48.8
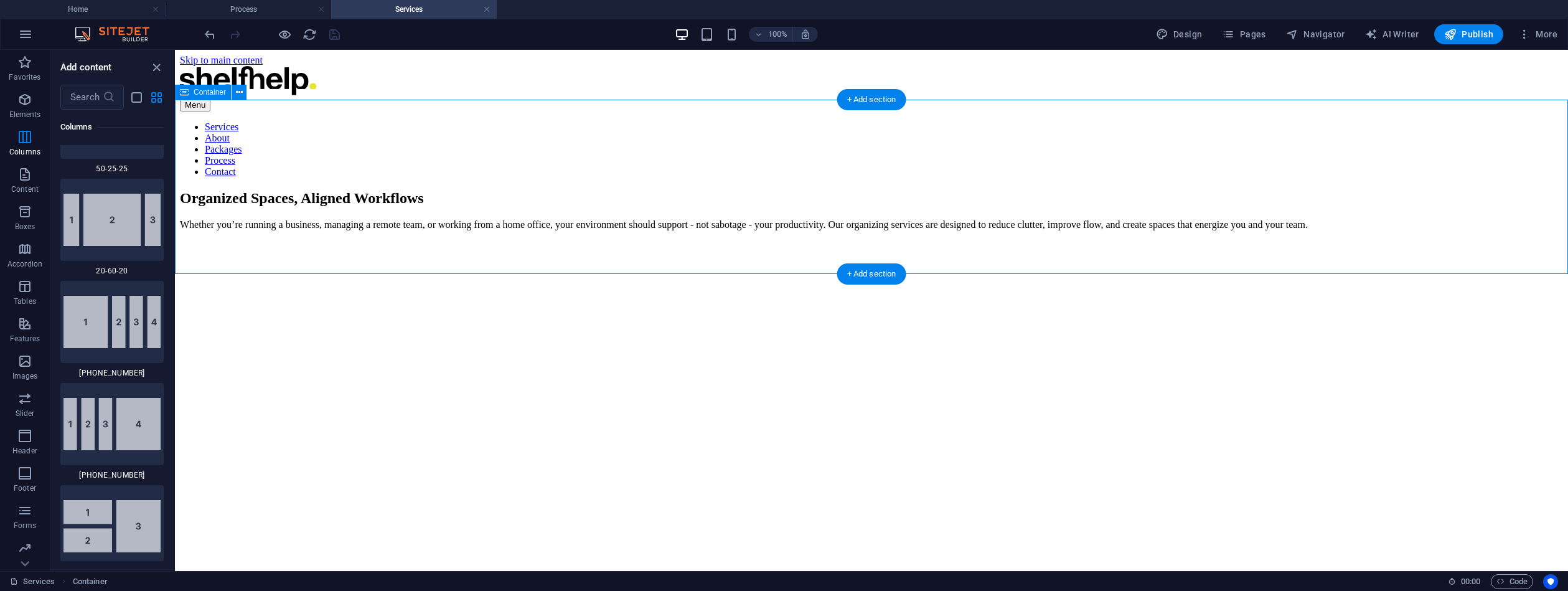
drag, startPoint x: 349, startPoint y: 212, endPoint x: 297, endPoint y: 153, distance: 78.6
drag, startPoint x: 350, startPoint y: 126, endPoint x: 381, endPoint y: 102, distance: 39.2
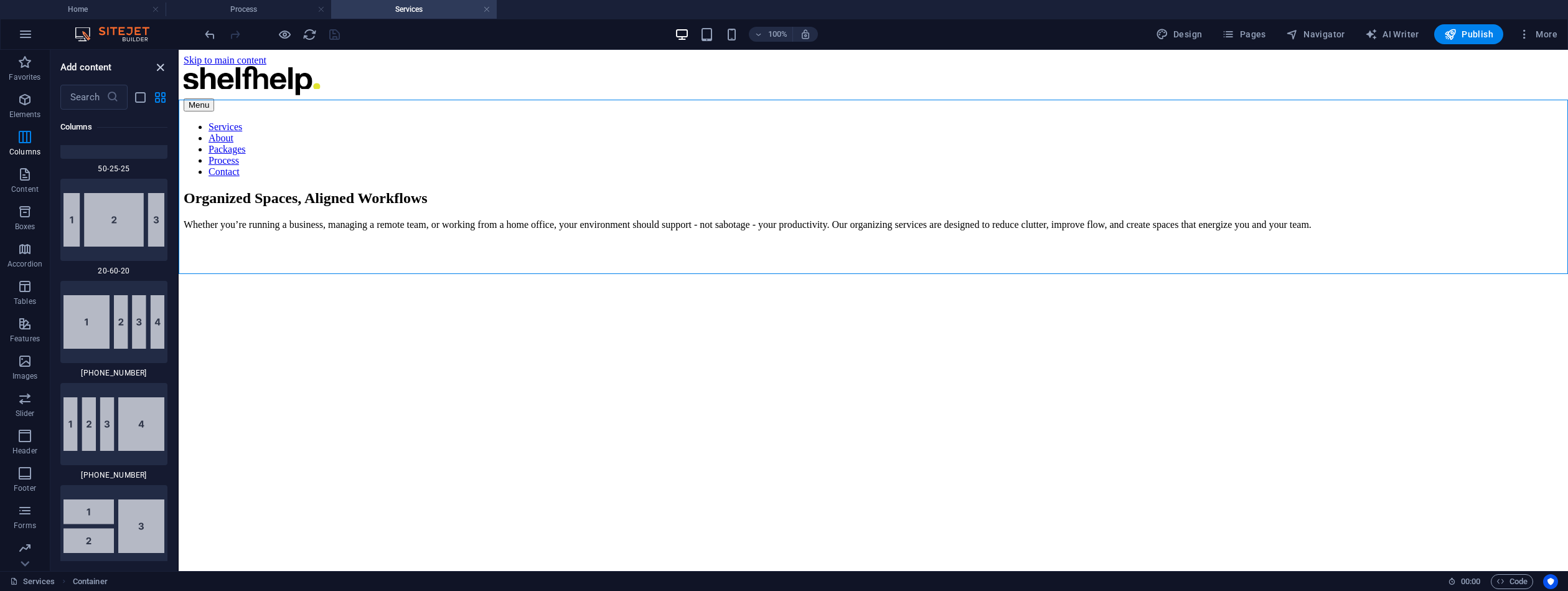
click at [158, 67] on icon "close panel" at bounding box center [160, 67] width 15 height 15
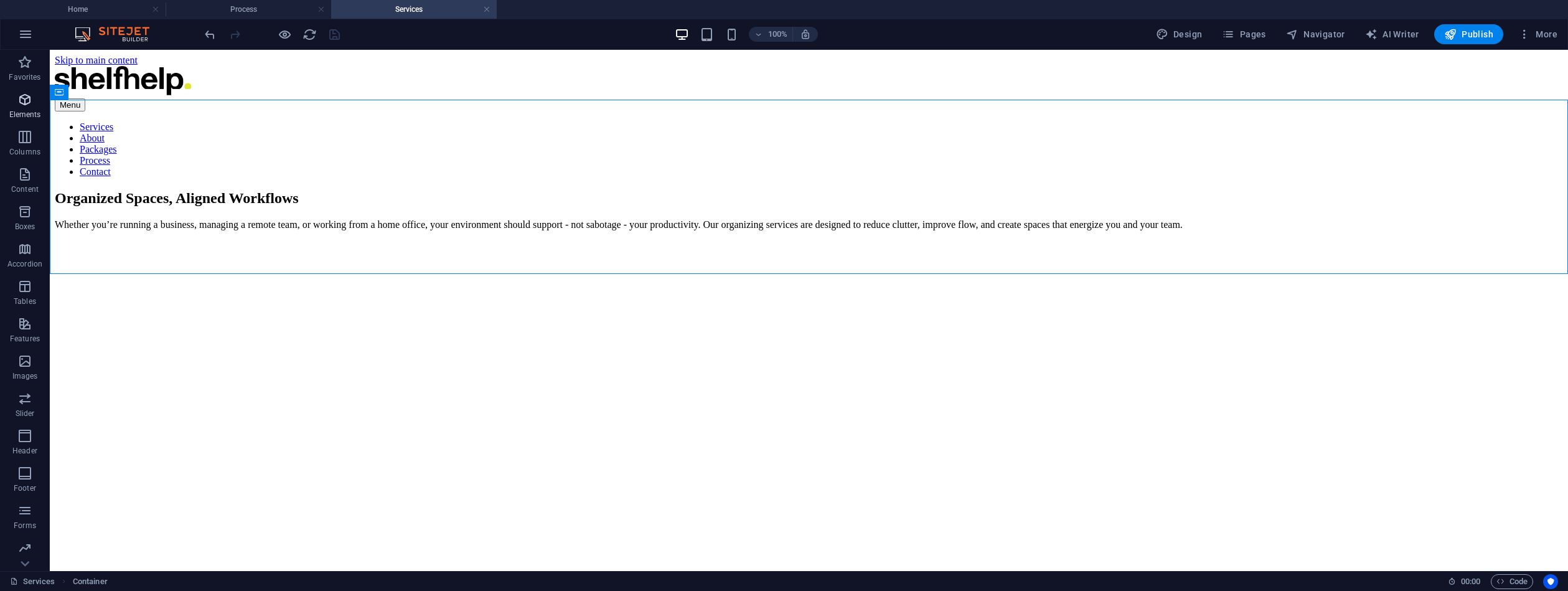
click at [27, 100] on icon "button" at bounding box center [25, 99] width 15 height 15
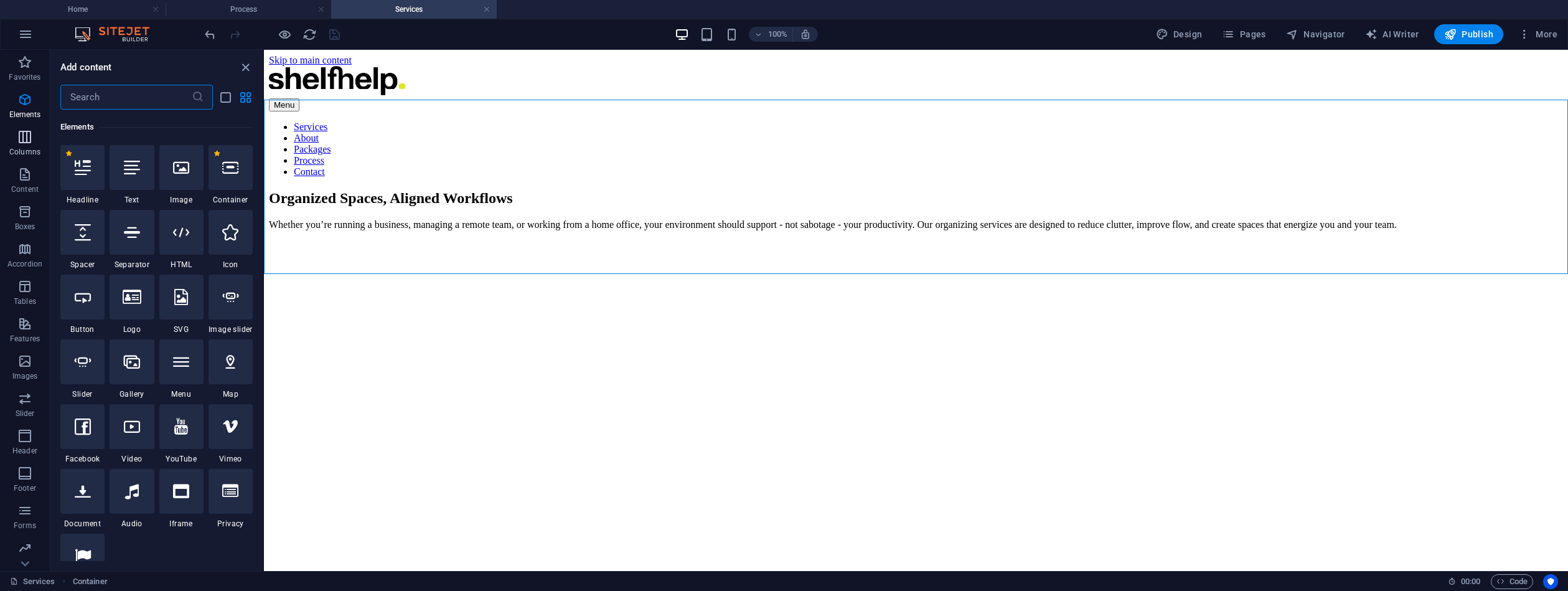
scroll to position [133, 0]
click at [20, 141] on icon "button" at bounding box center [25, 136] width 15 height 15
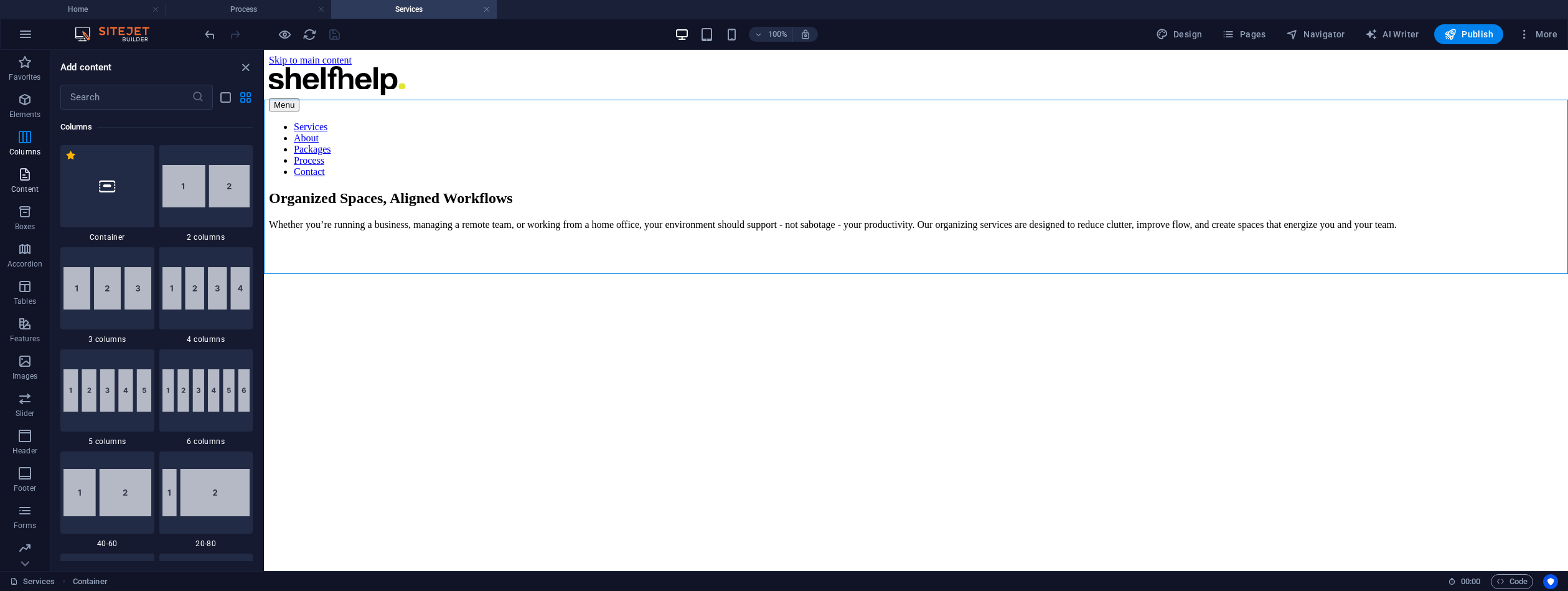
click at [20, 175] on icon "button" at bounding box center [25, 174] width 15 height 15
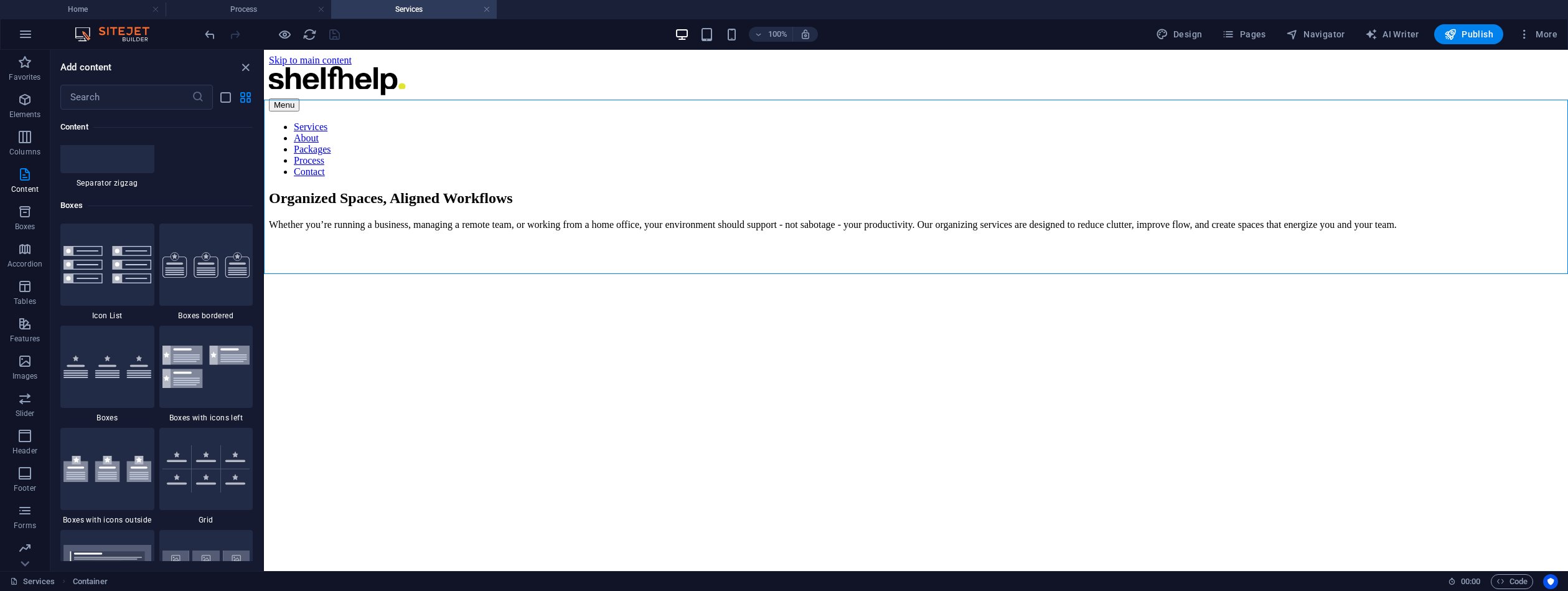
scroll to position [3341, 0]
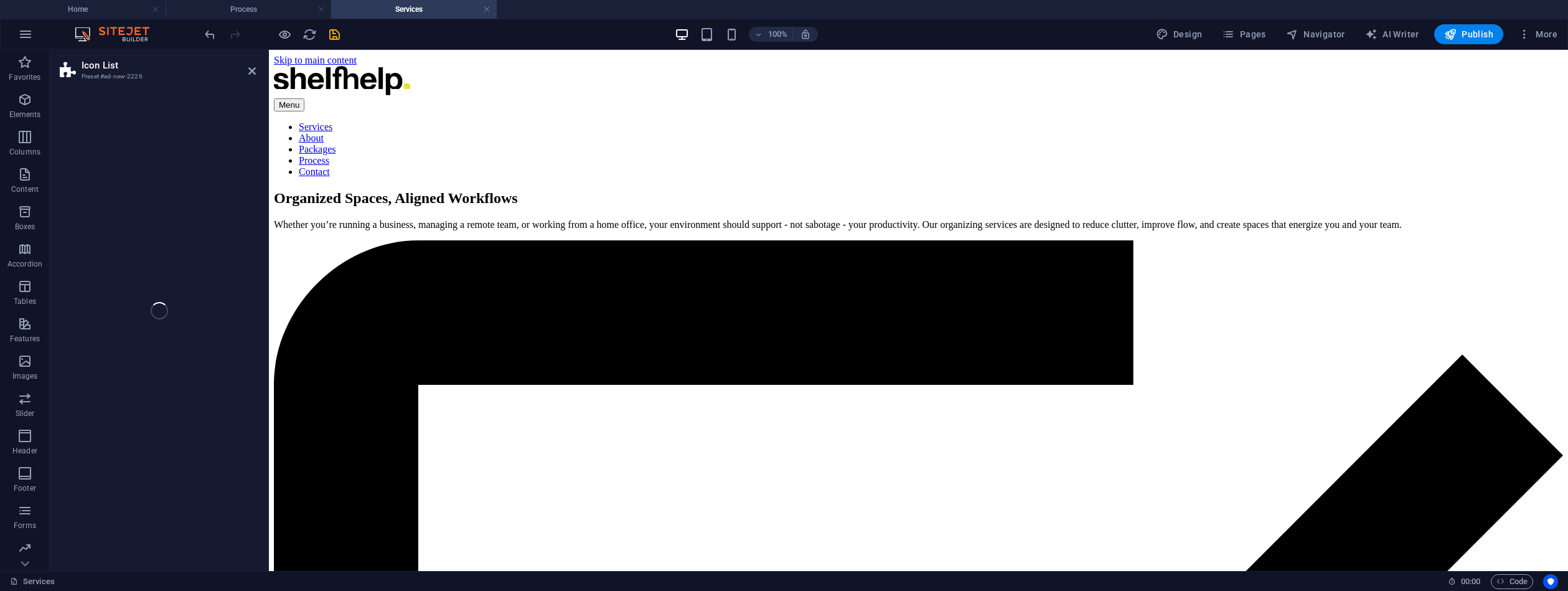
select select "rem"
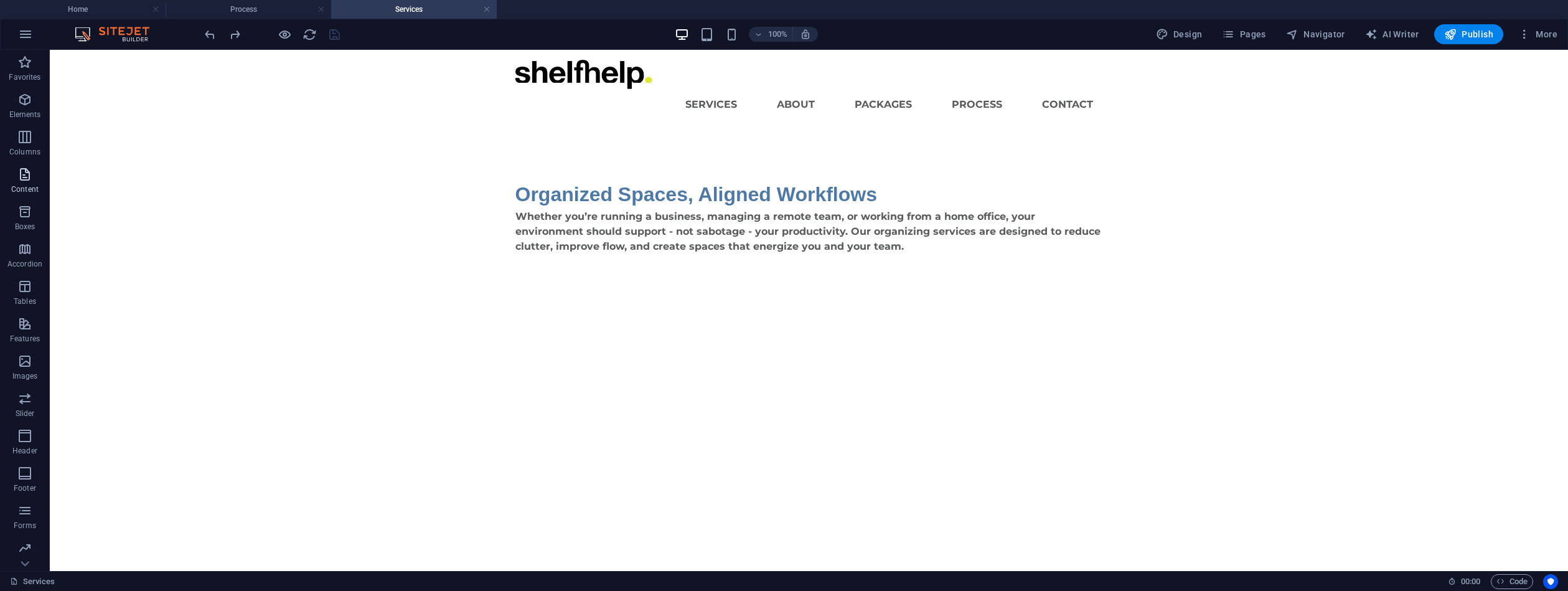
click at [28, 174] on icon "button" at bounding box center [25, 174] width 15 height 15
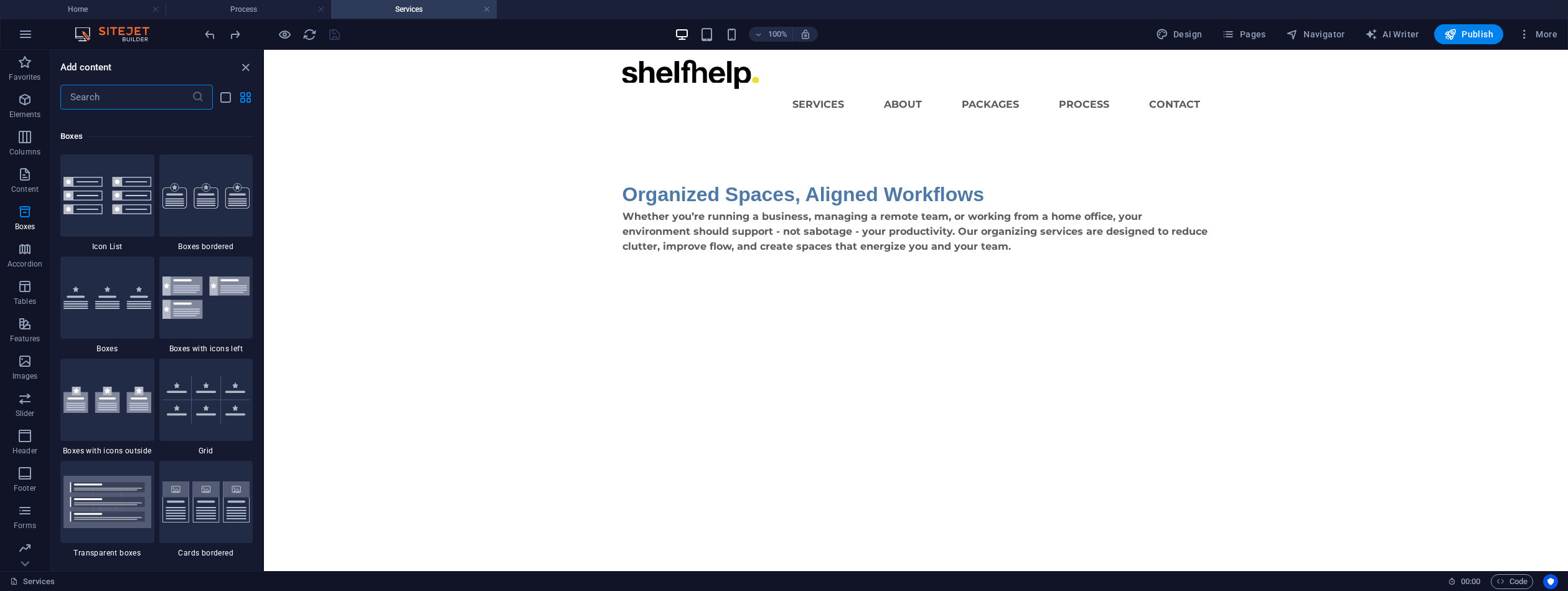
scroll to position [3424, 0]
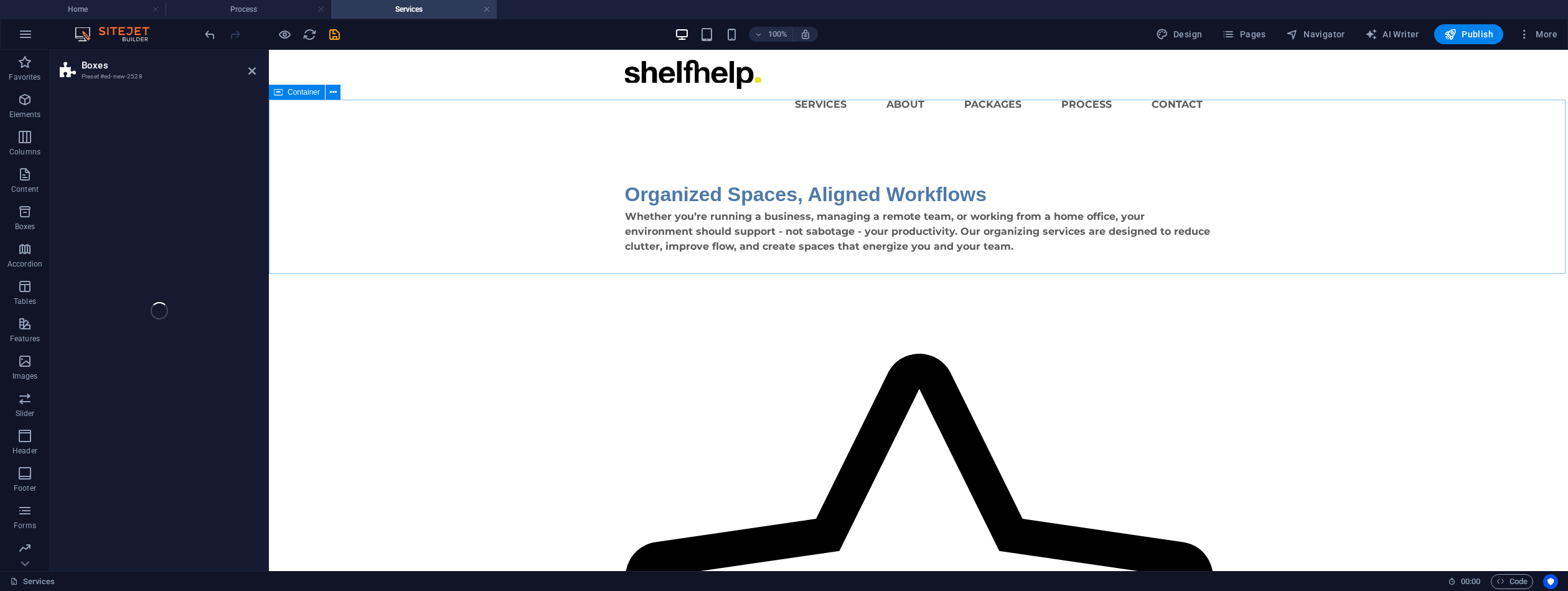
select select "rem"
select select "preset-boxes-v3-icons-left"
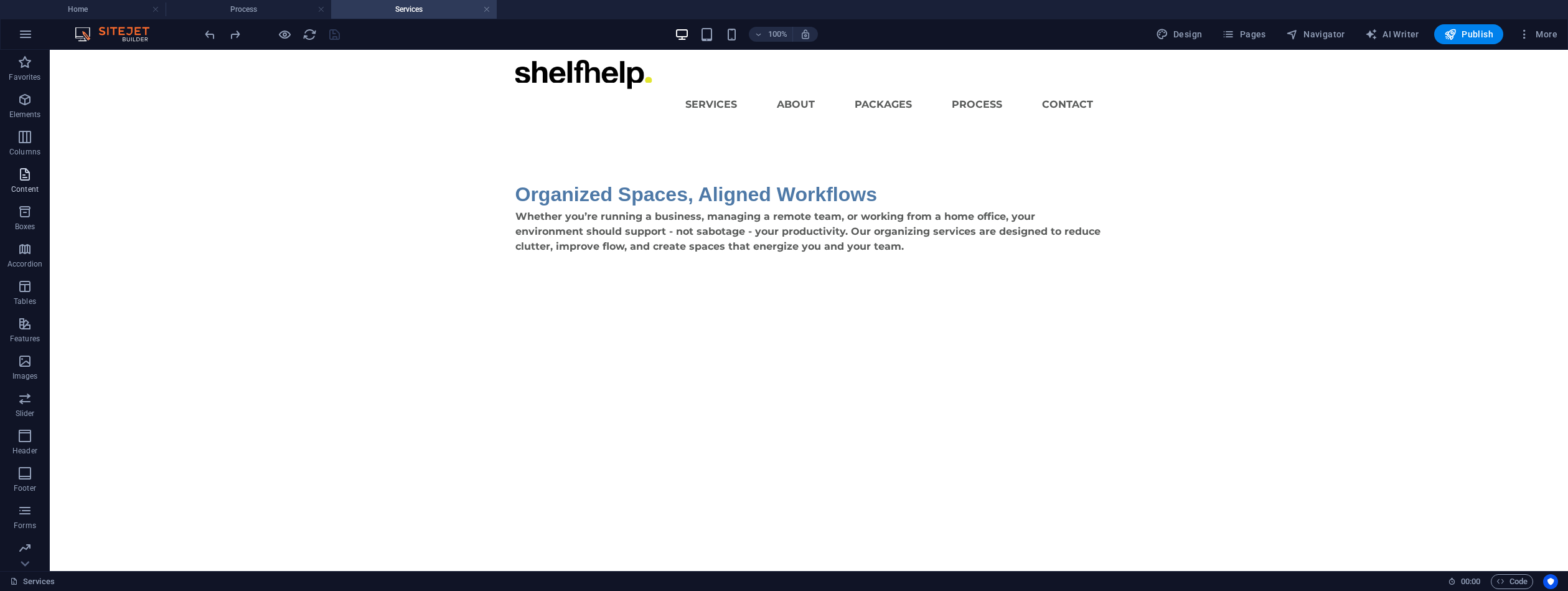
click at [25, 178] on icon "button" at bounding box center [25, 174] width 15 height 15
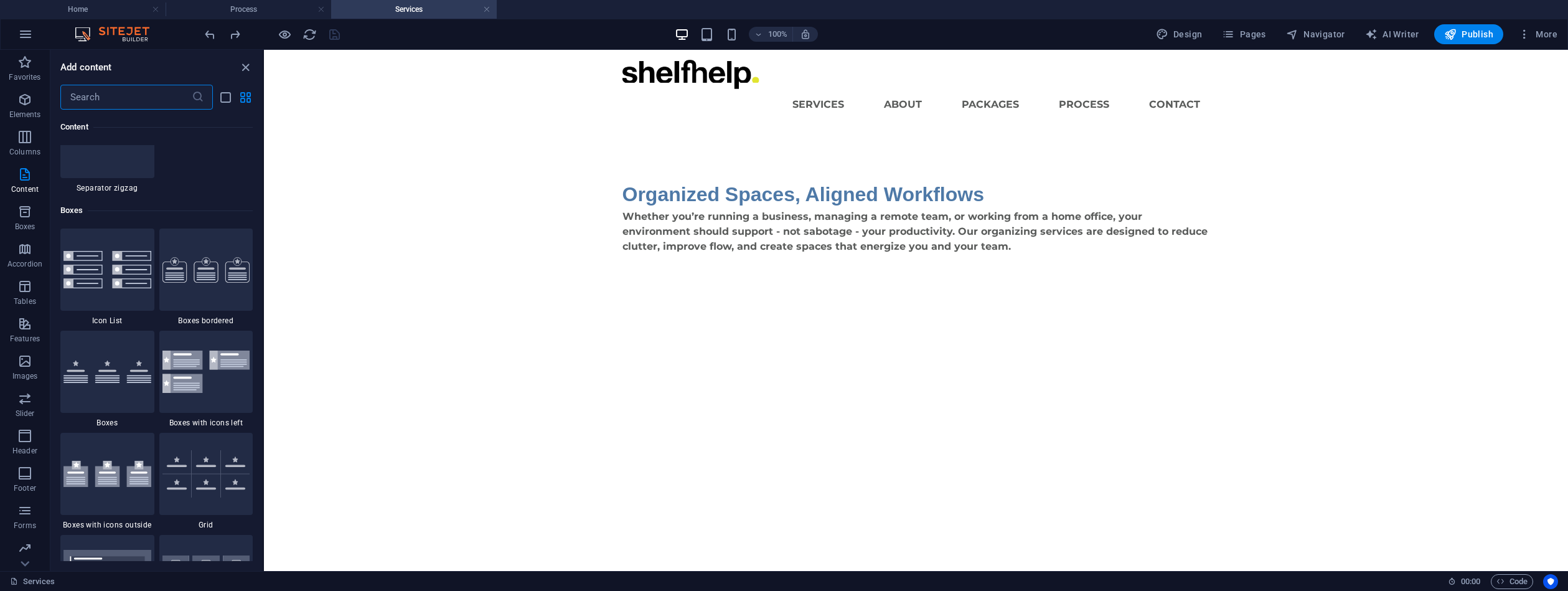
scroll to position [3386, 0]
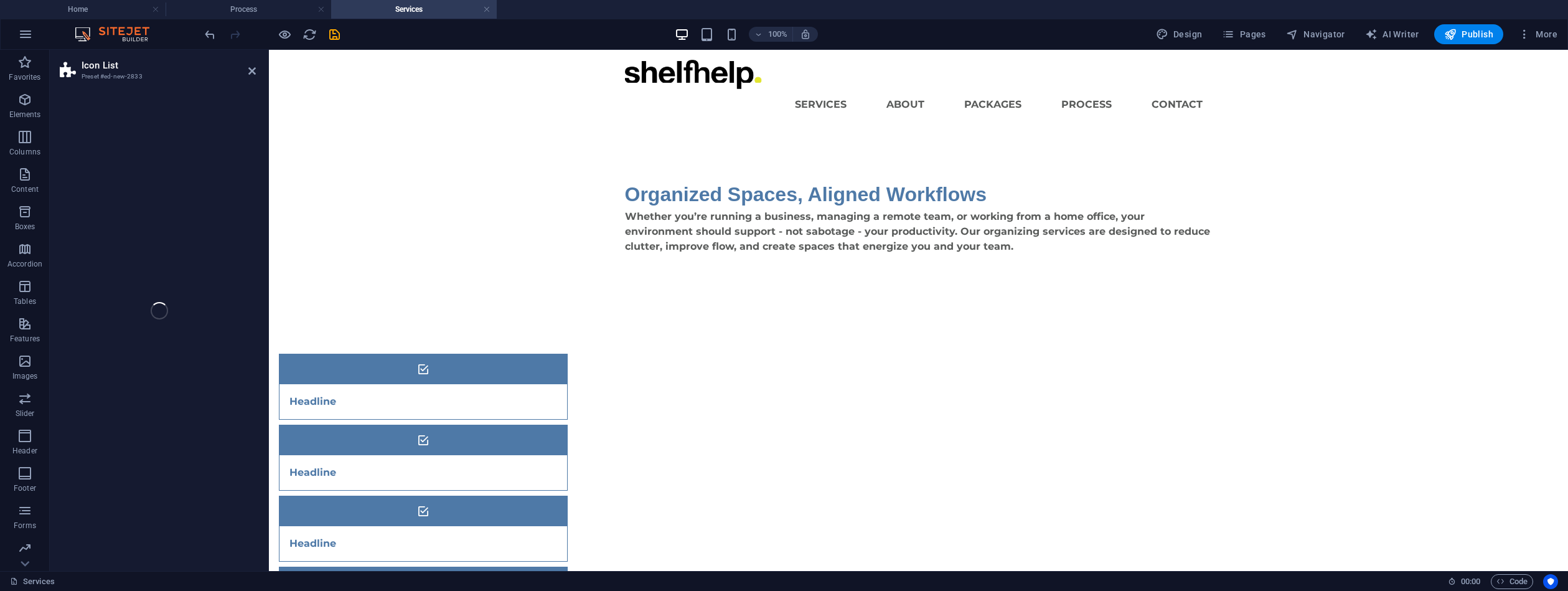
select select "rem"
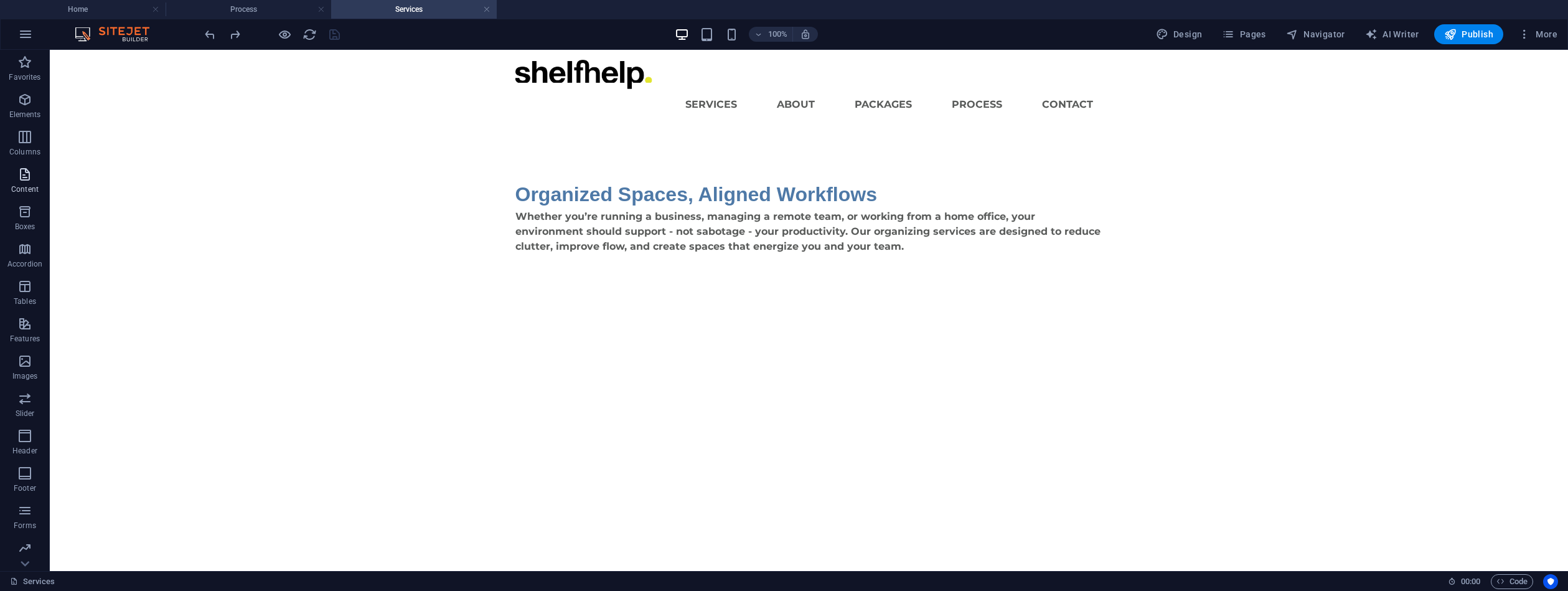
click at [22, 178] on icon "button" at bounding box center [25, 174] width 15 height 15
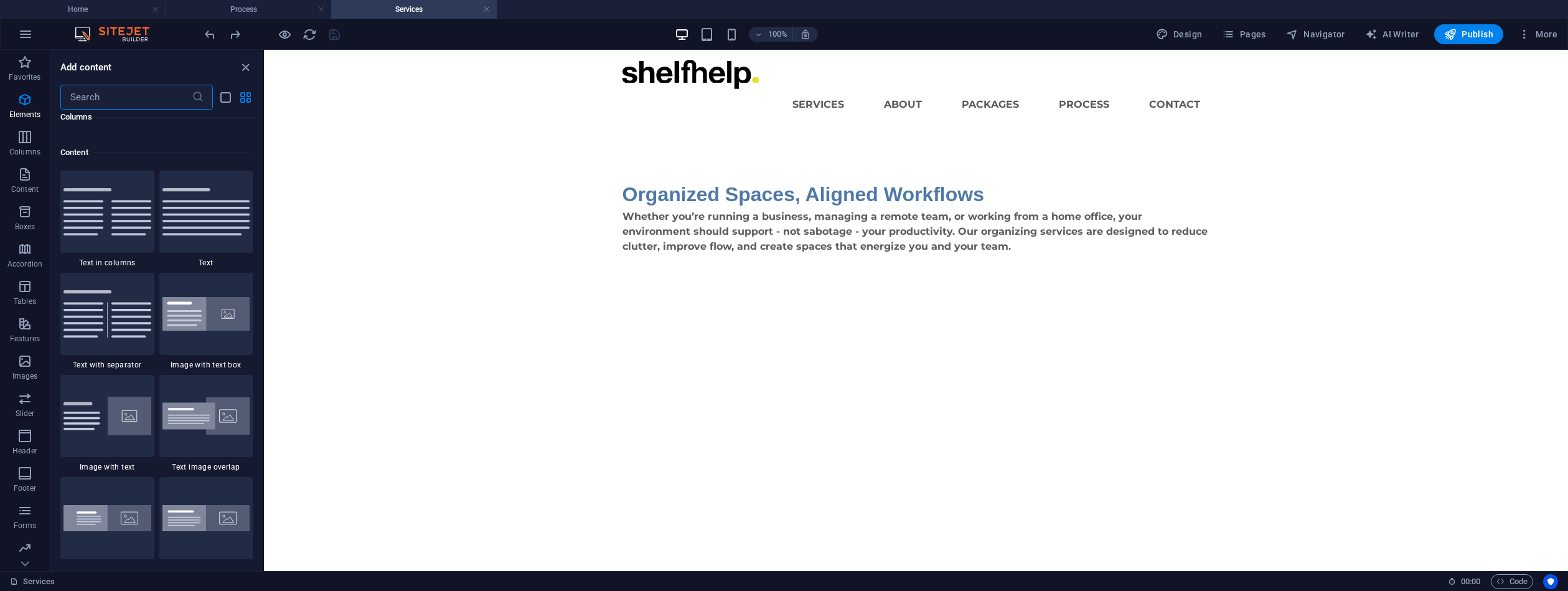
scroll to position [2178, 0]
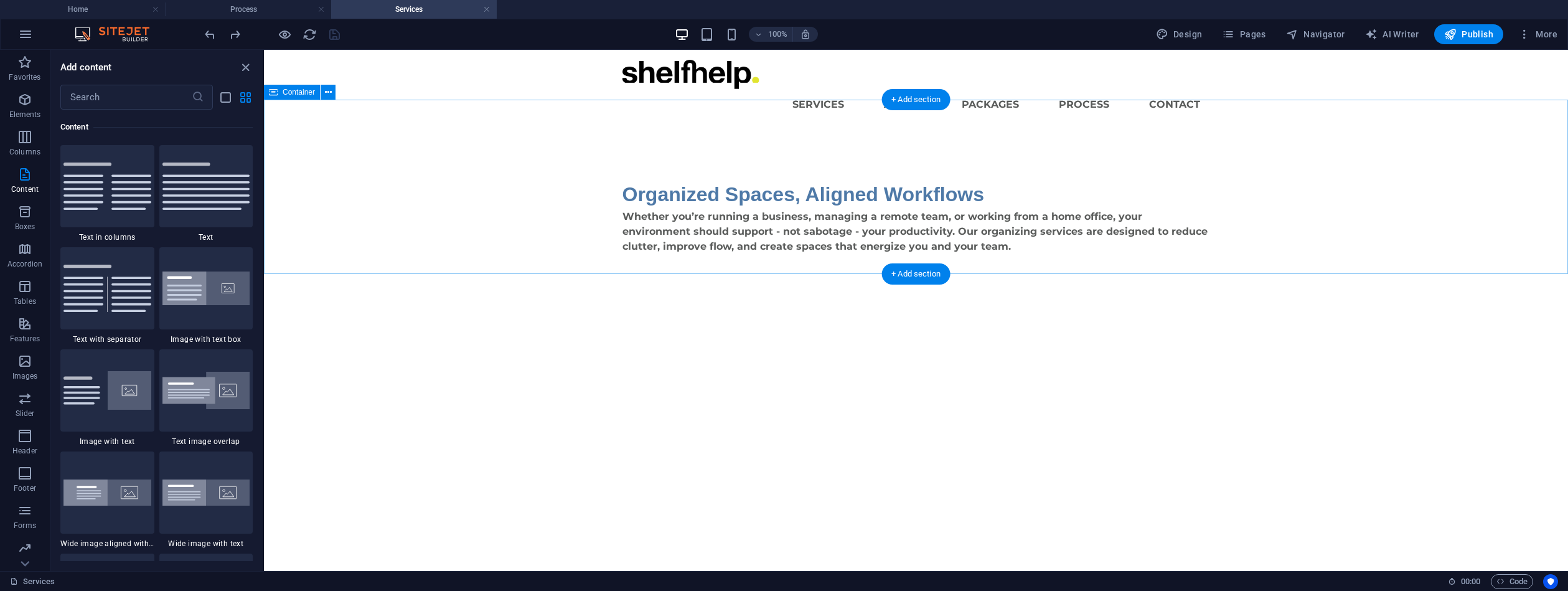
click at [265, 201] on div "Organized Spaces, Aligned Workflows Whether you’re running a business, managing…" at bounding box center [916, 216] width 1304 height 174
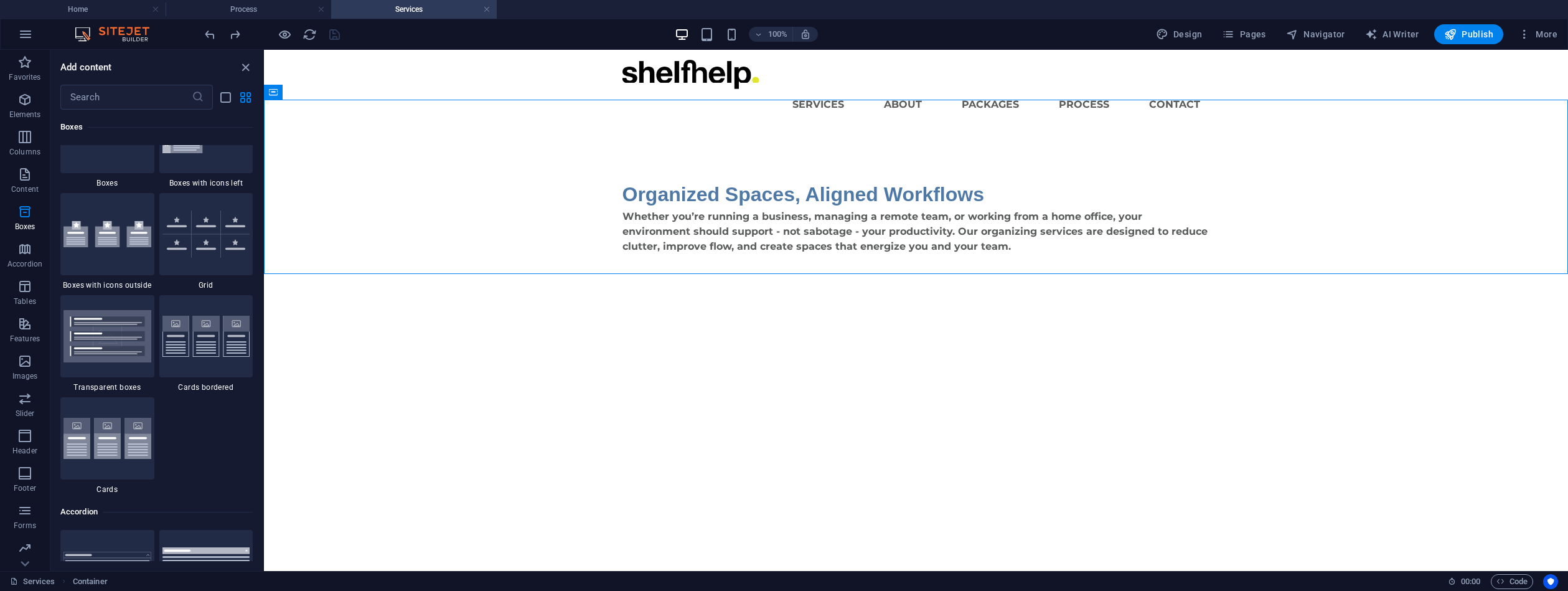
scroll to position [3694, 0]
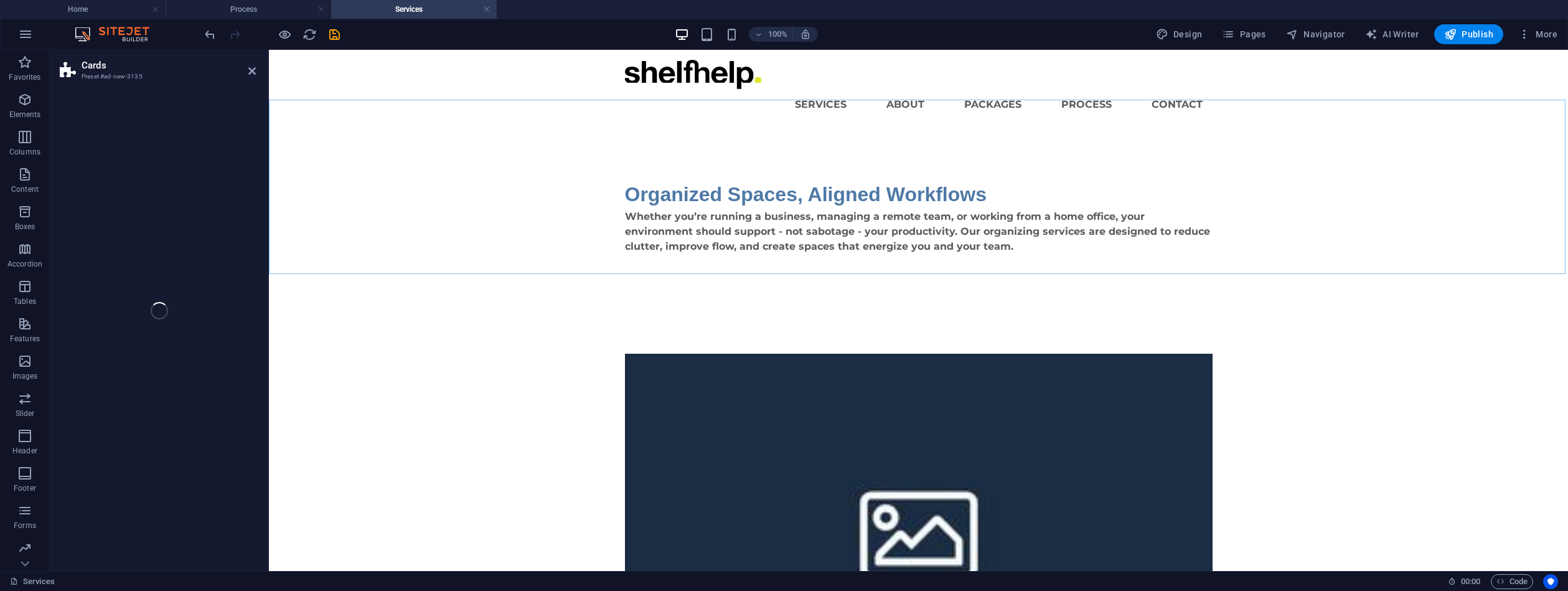
select select "rem"
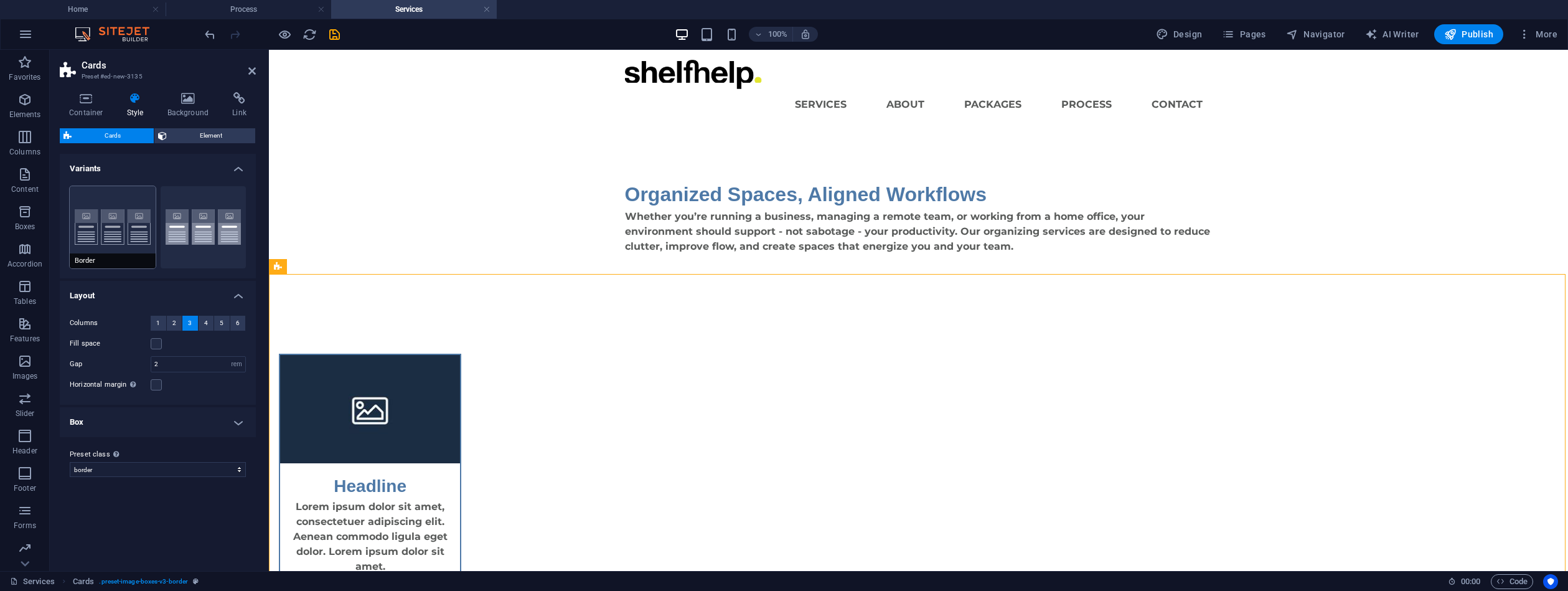
drag, startPoint x: 118, startPoint y: 224, endPoint x: 120, endPoint y: 248, distance: 24.1
click at [120, 248] on button "Border" at bounding box center [113, 227] width 86 height 82
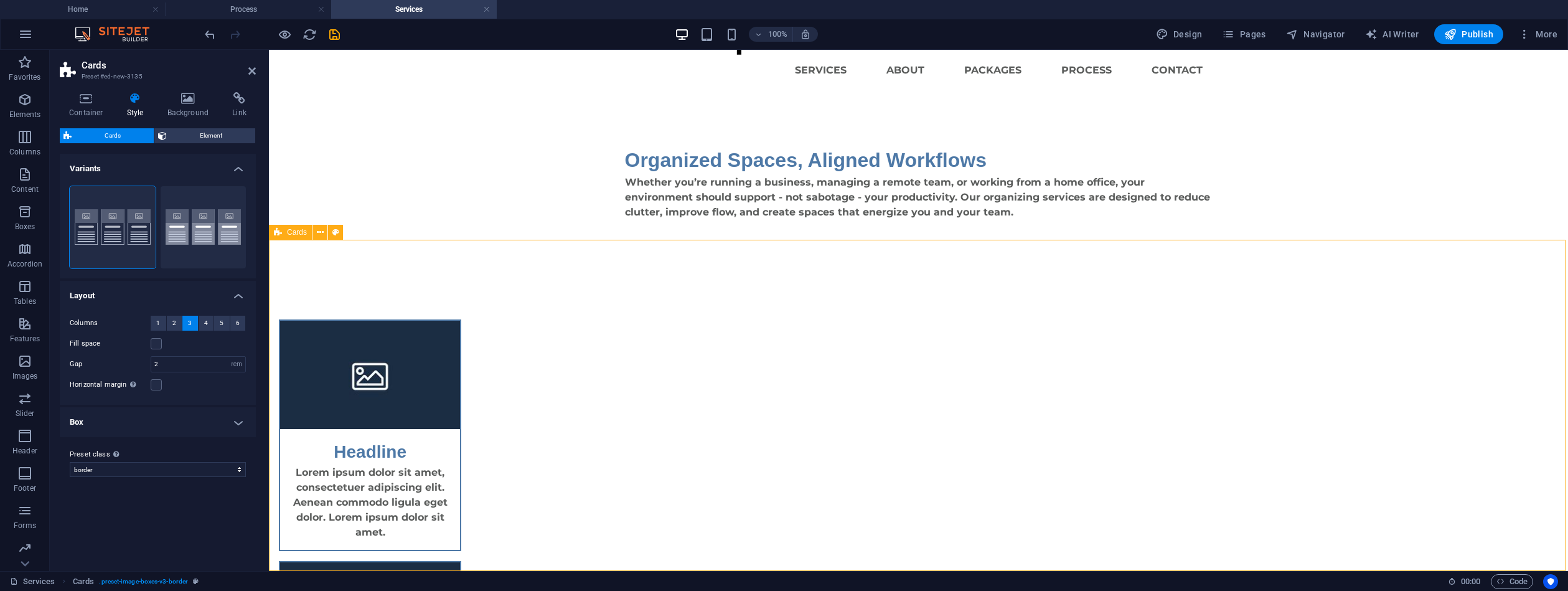
click at [460, 238] on div "Organized Spaces, Aligned Workflows Whether you’re running a business, managing…" at bounding box center [918, 182] width 1299 height 174
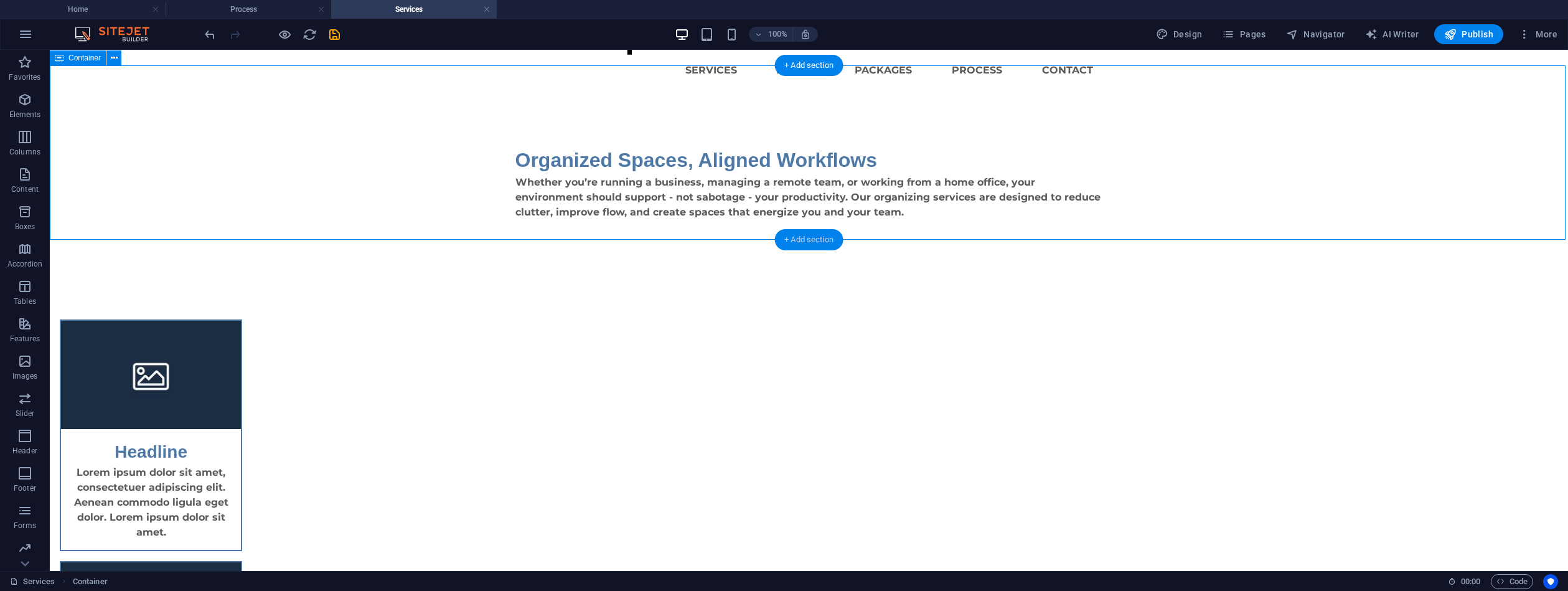
click at [782, 239] on div "+ Add section" at bounding box center [809, 240] width 69 height 21
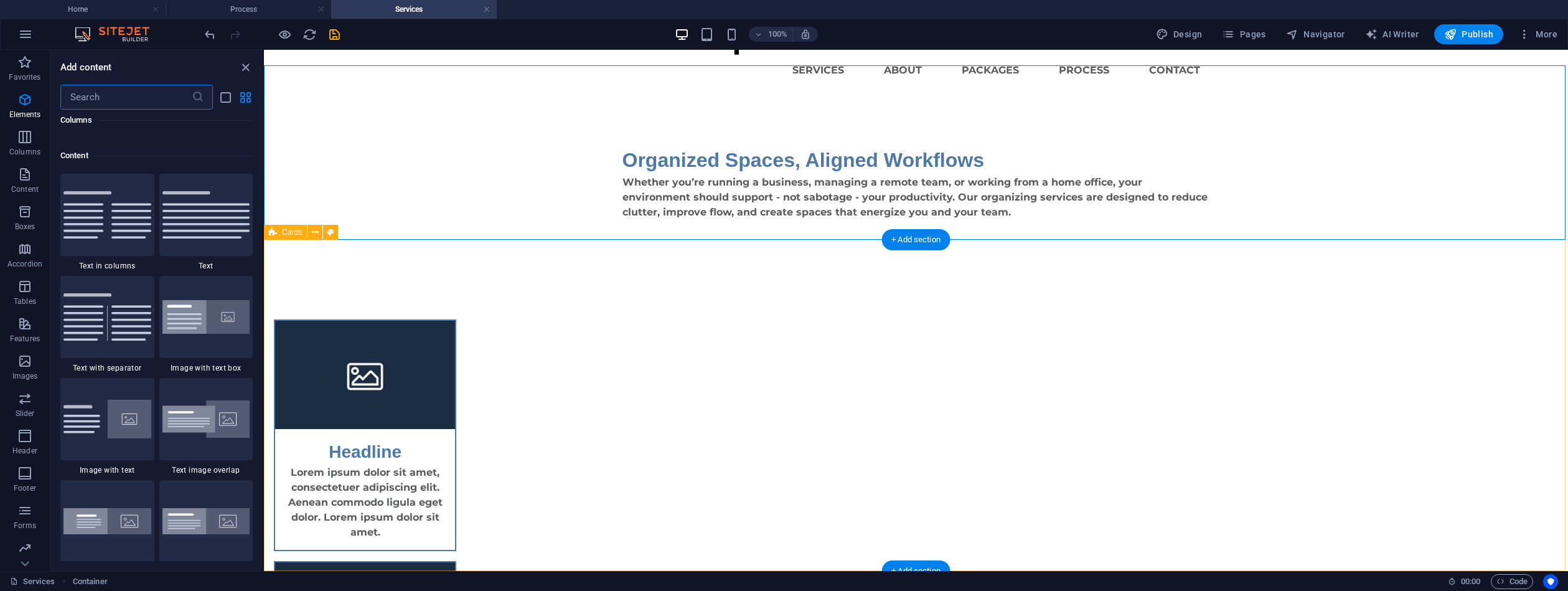
scroll to position [2178, 0]
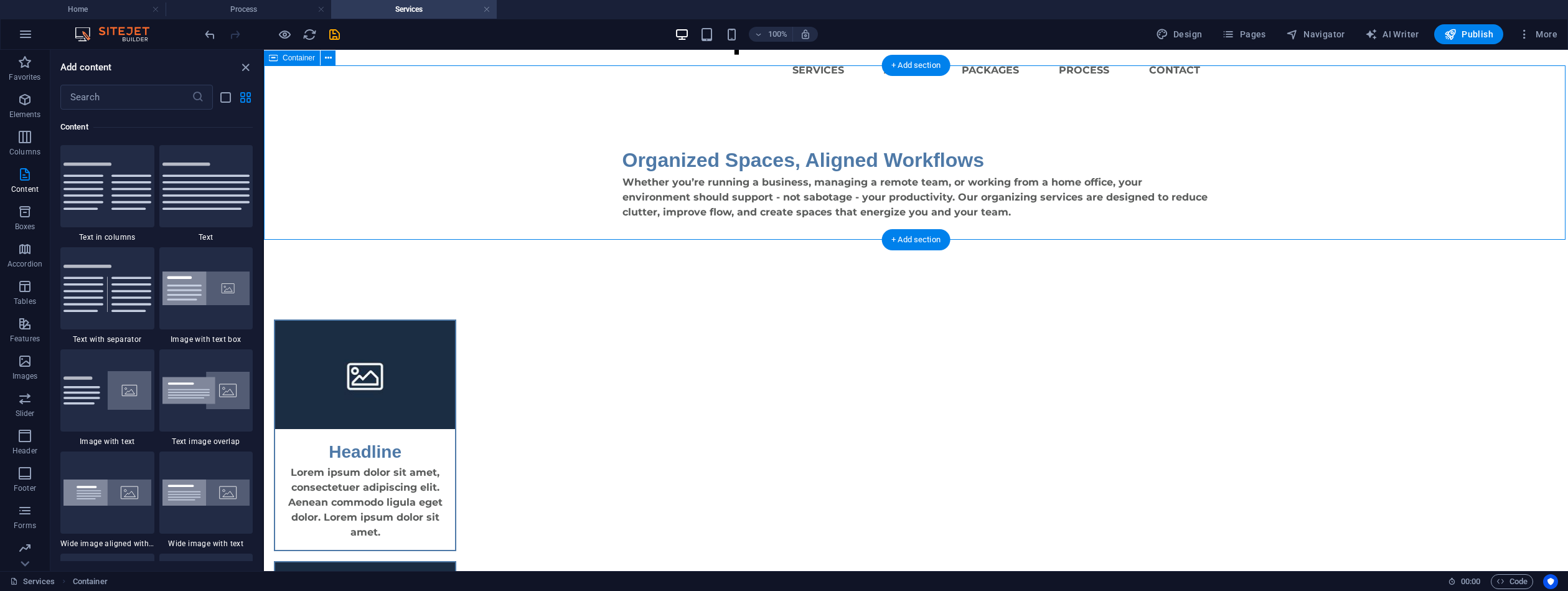
click at [264, 193] on html "Skip to main content Menu Services About Packages Process Contact Organized Spa…" at bounding box center [916, 550] width 1304 height 1069
click at [264, 193] on div "Organized Spaces, Aligned Workflows Whether you’re running a business, managing…" at bounding box center [916, 182] width 1304 height 174
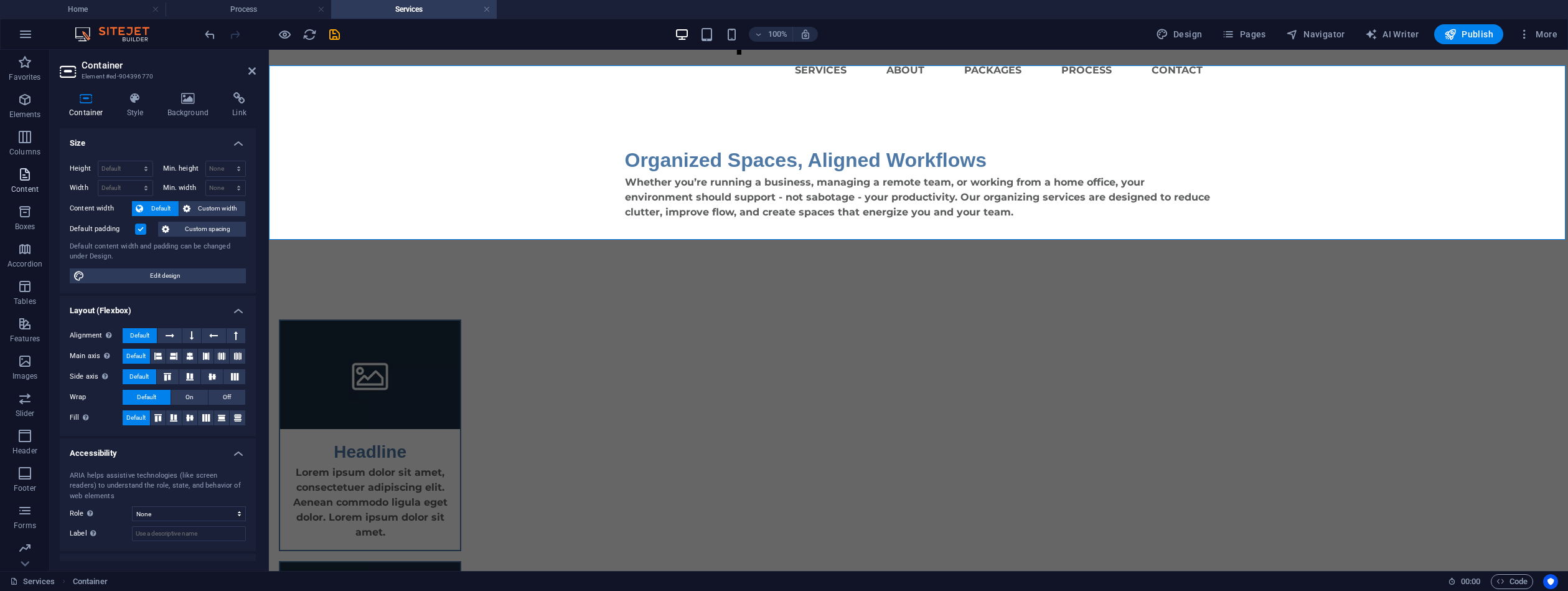
click at [23, 178] on icon "button" at bounding box center [25, 174] width 15 height 15
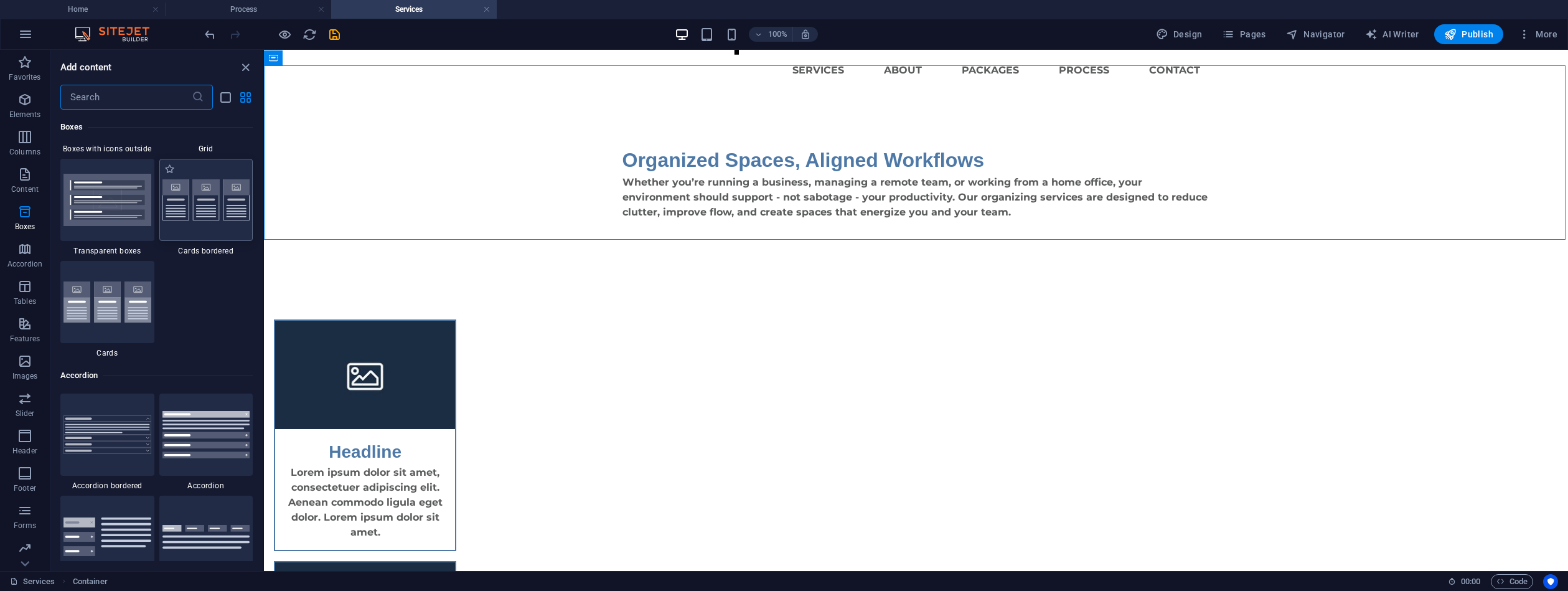
scroll to position [3694, 0]
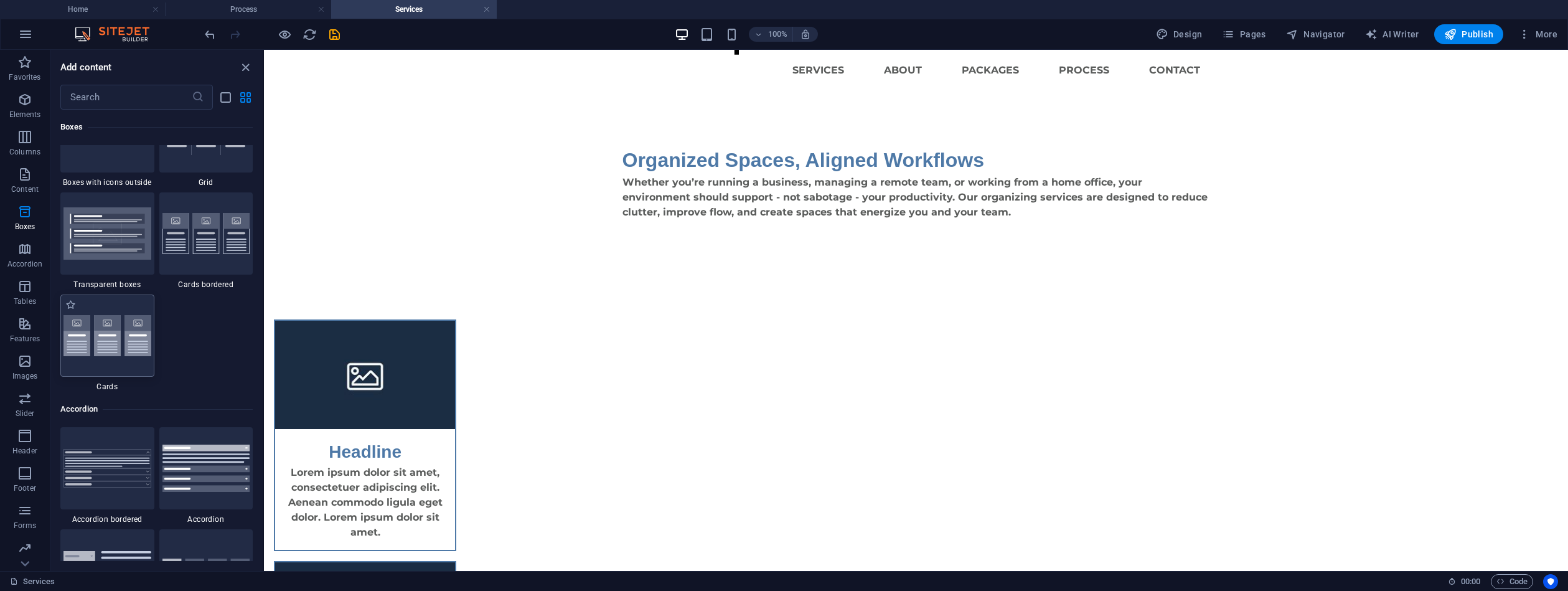
click at [133, 318] on img at bounding box center [107, 335] width 88 height 41
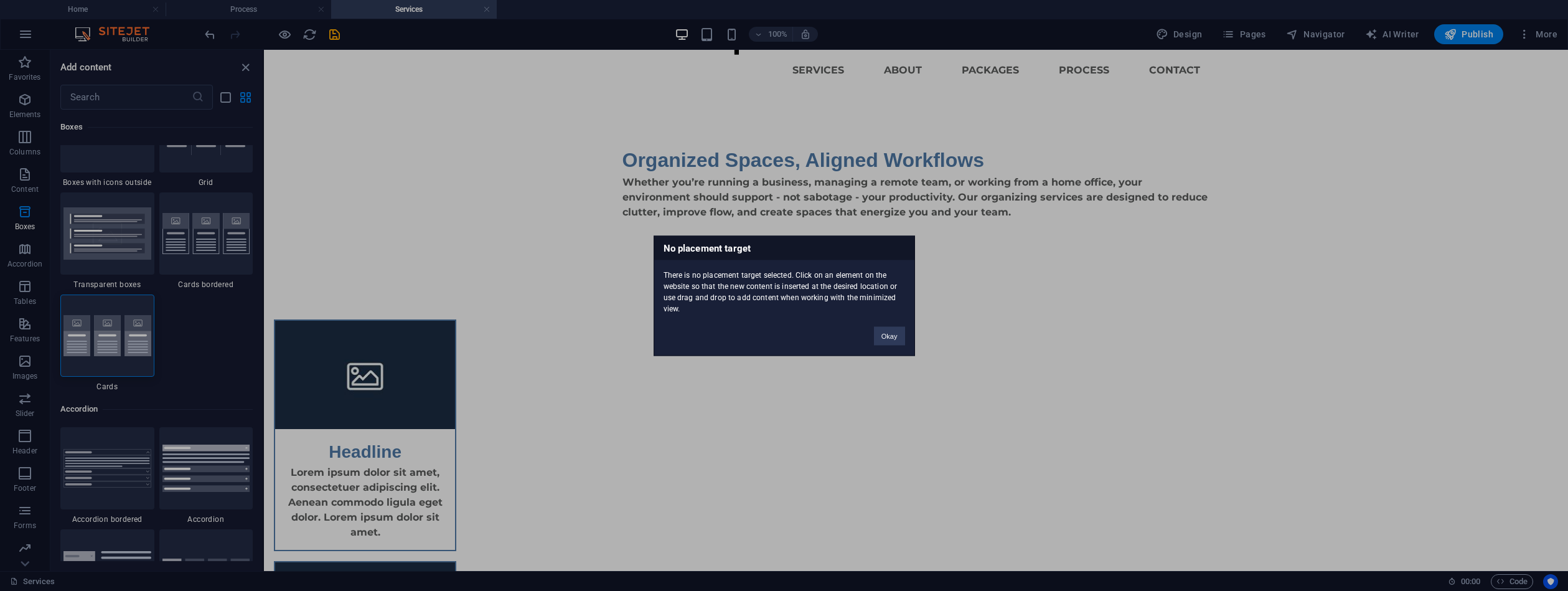
drag, startPoint x: 182, startPoint y: 301, endPoint x: 205, endPoint y: 313, distance: 25.9
click at [205, 313] on div "No placement target There is no placement target selected. Click on an element …" at bounding box center [784, 295] width 1568 height 591
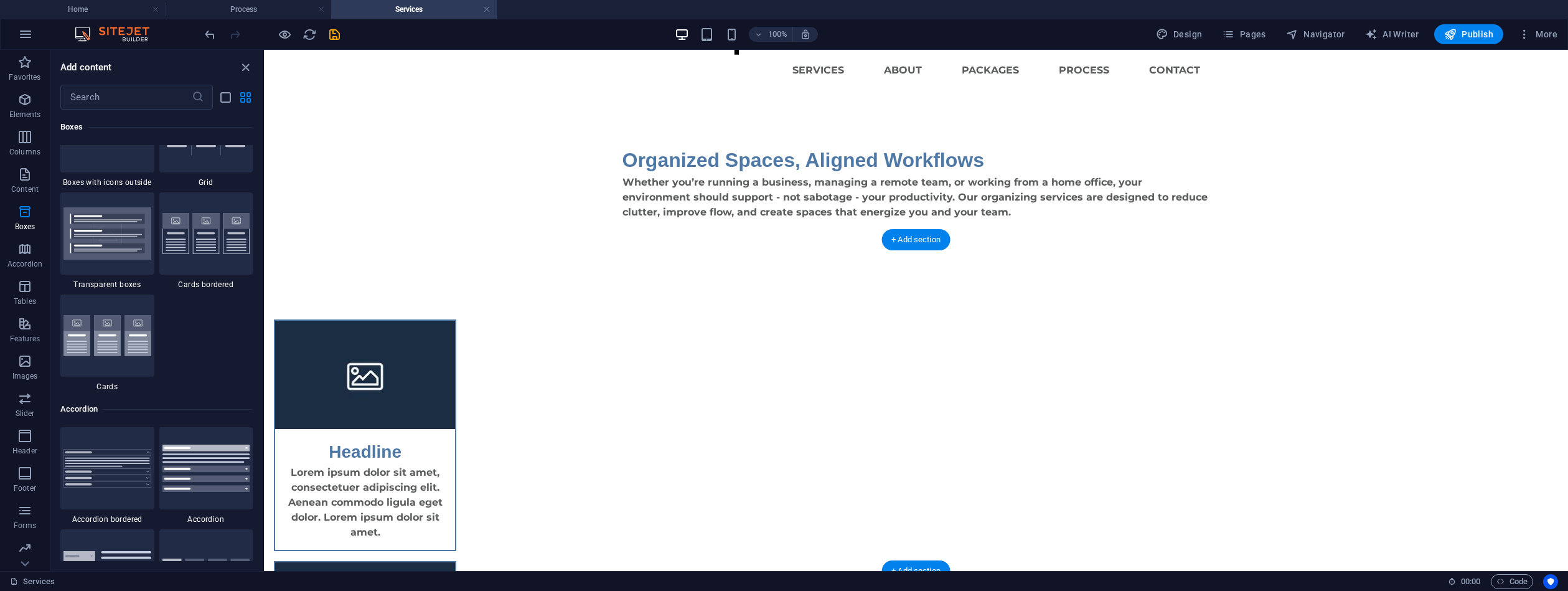
click at [921, 565] on div "+ Add section" at bounding box center [916, 571] width 69 height 21
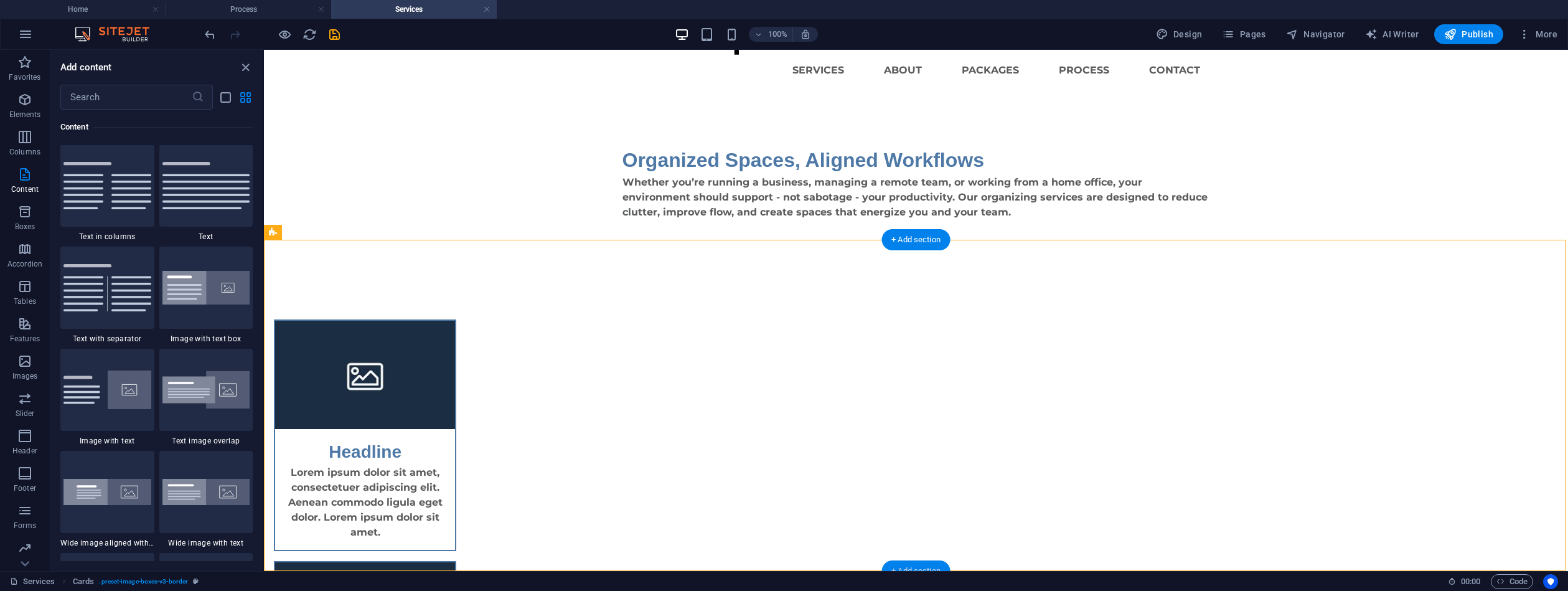
scroll to position [2178, 0]
click at [891, 238] on div "+ Add section" at bounding box center [916, 240] width 69 height 21
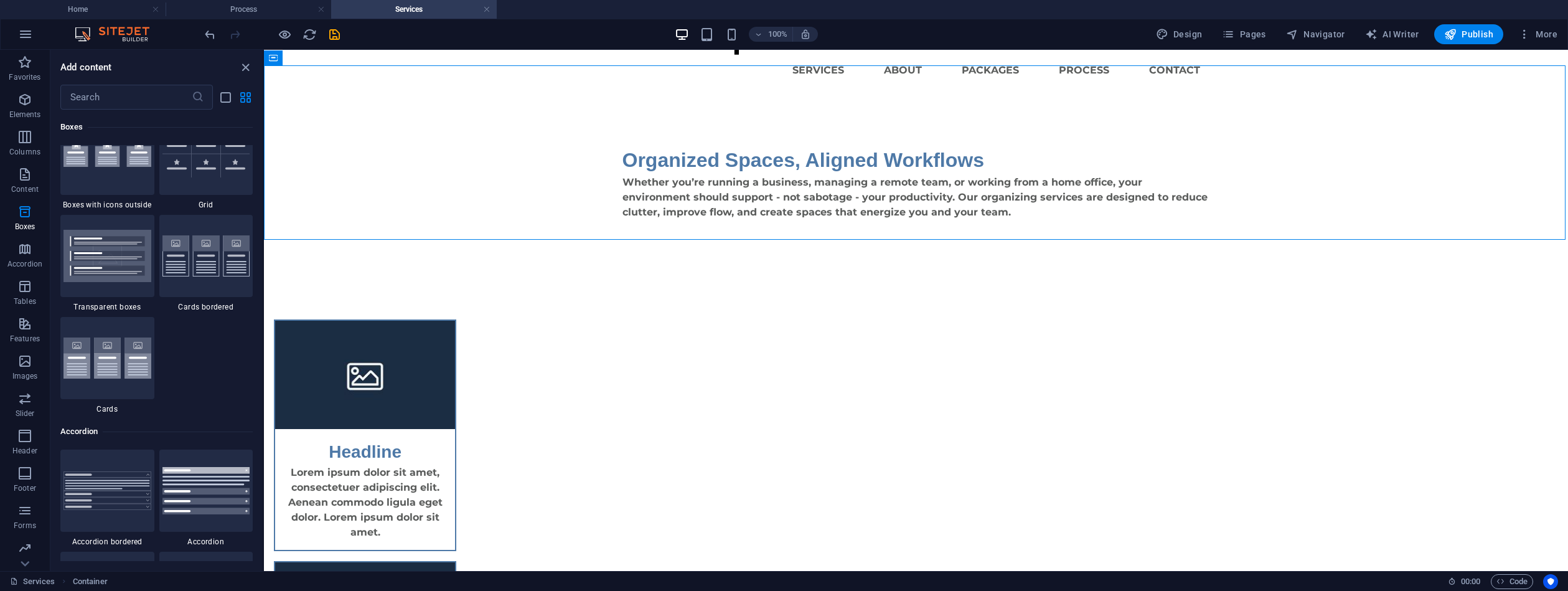
scroll to position [3682, 0]
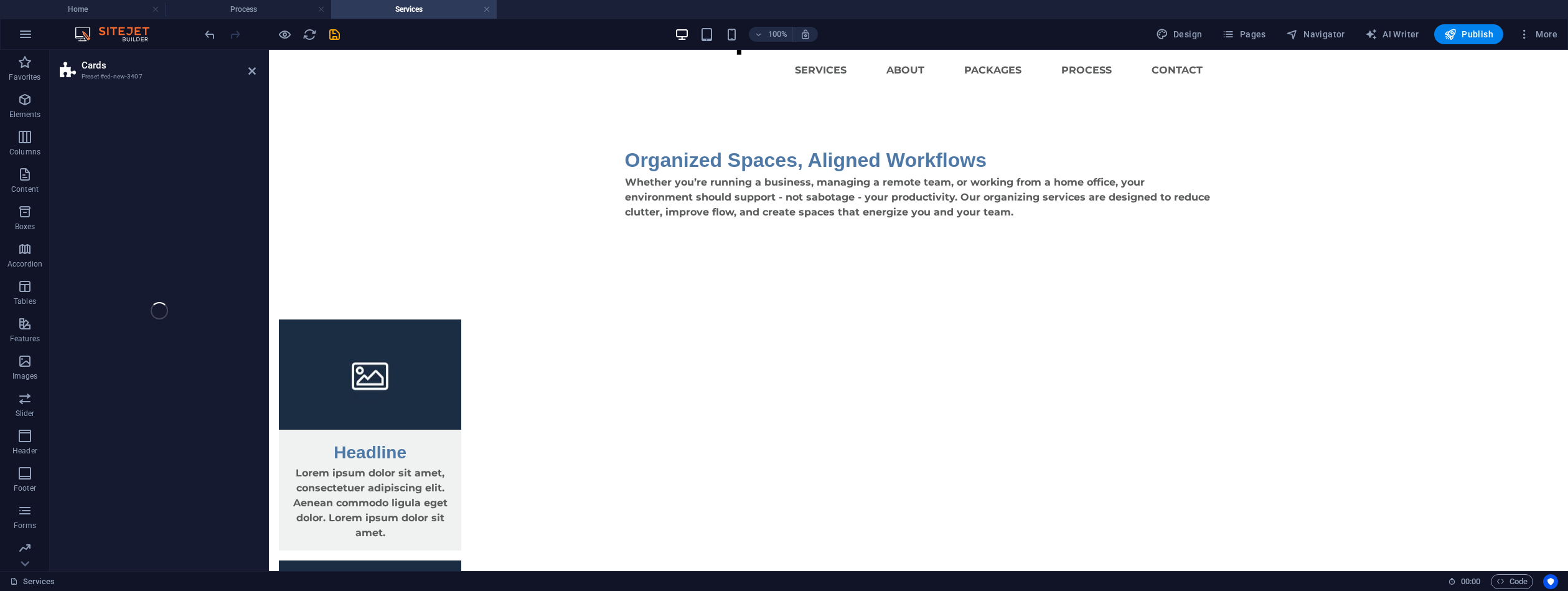
select select "rem"
select select "preset-image-boxes-v3-default"
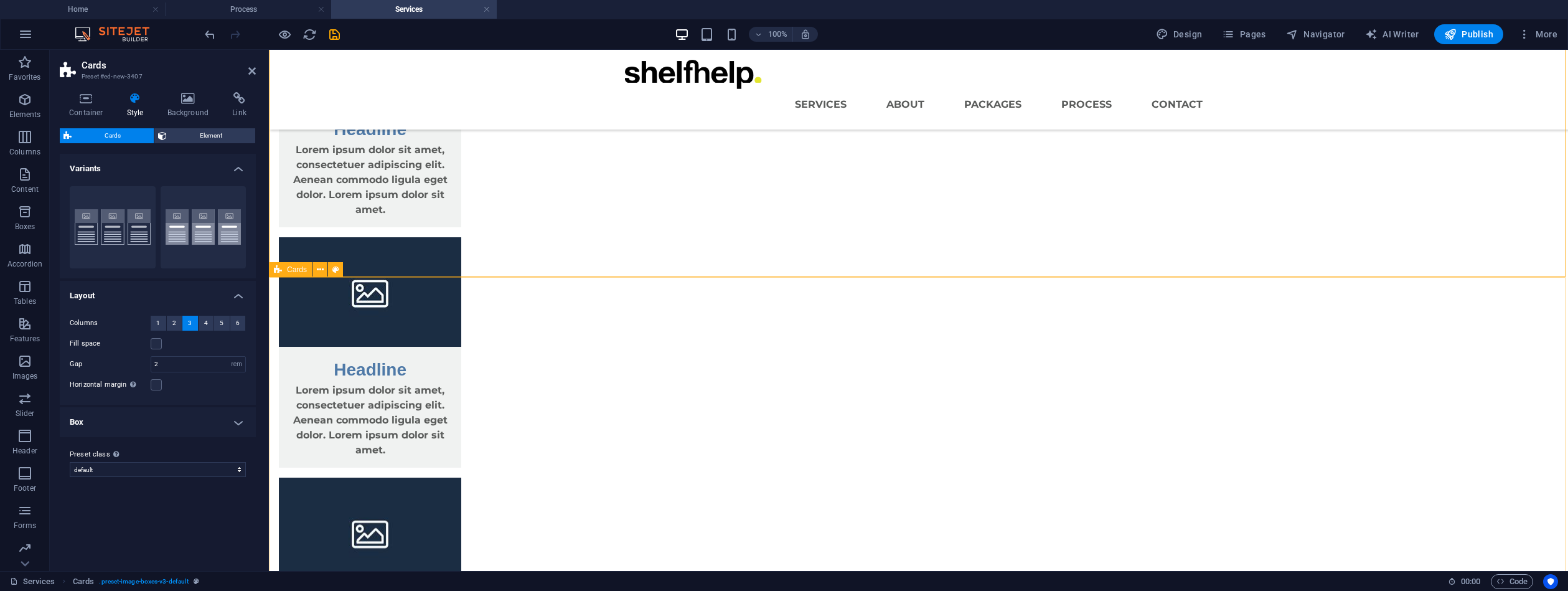
scroll to position [327, 0]
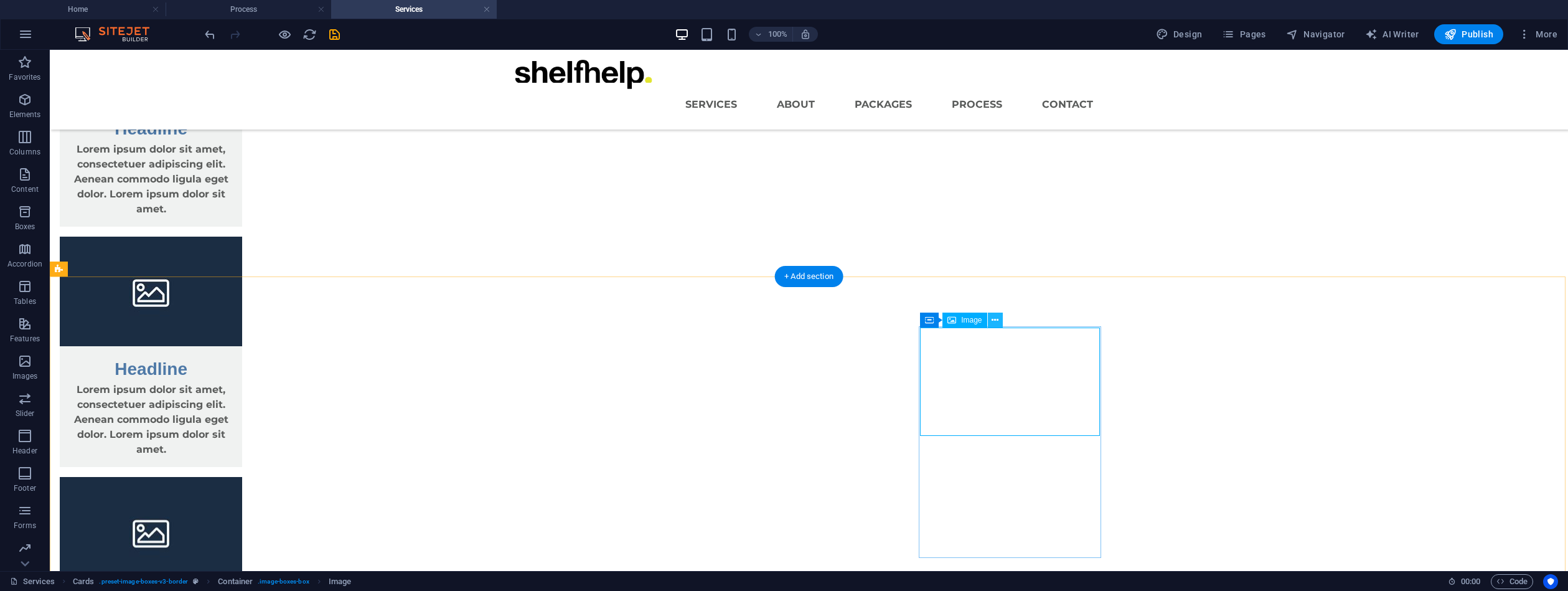
click at [994, 319] on icon at bounding box center [995, 320] width 7 height 13
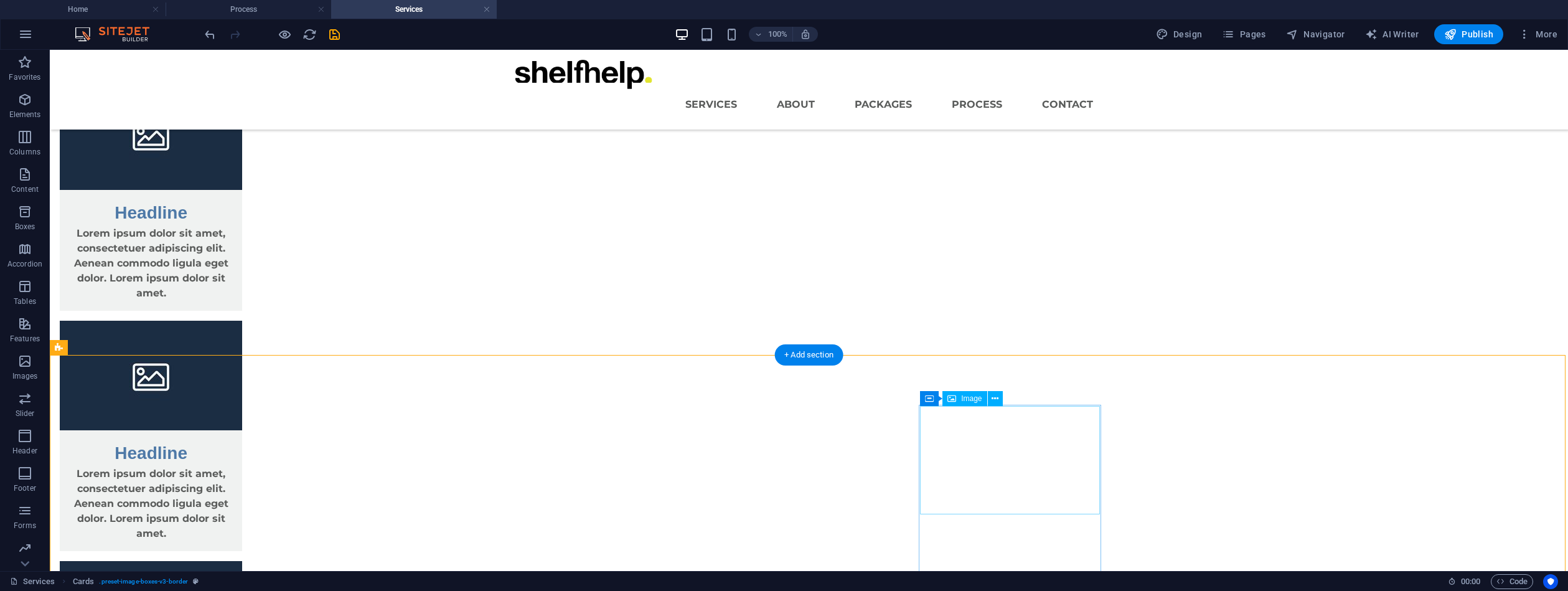
scroll to position [242, 0]
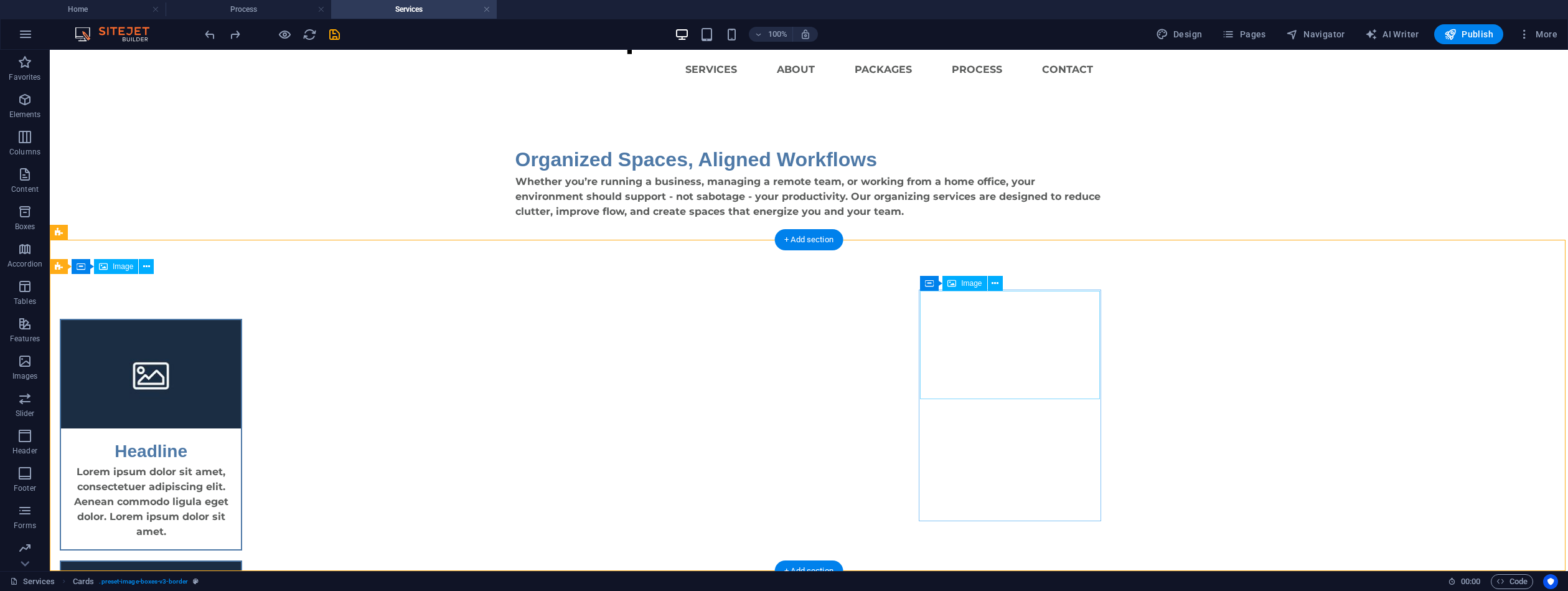
scroll to position [34, 0]
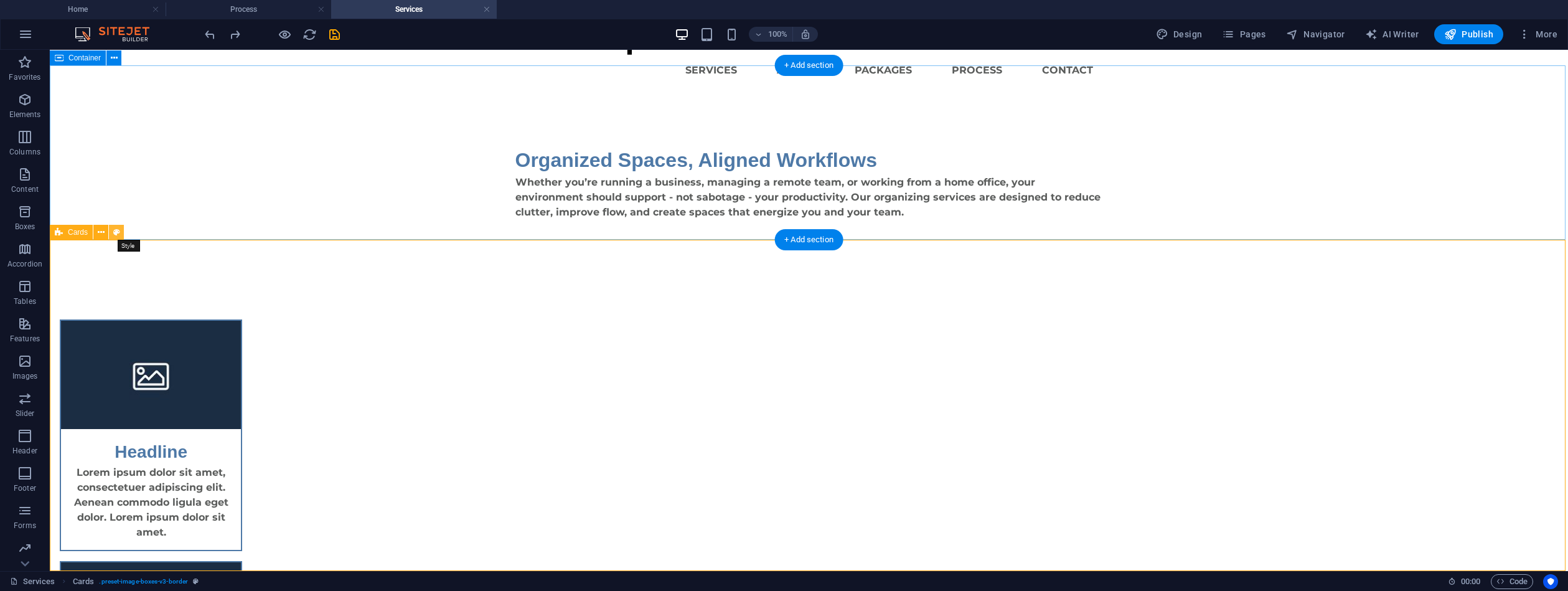
click at [112, 231] on button at bounding box center [116, 231] width 15 height 15
select select "rem"
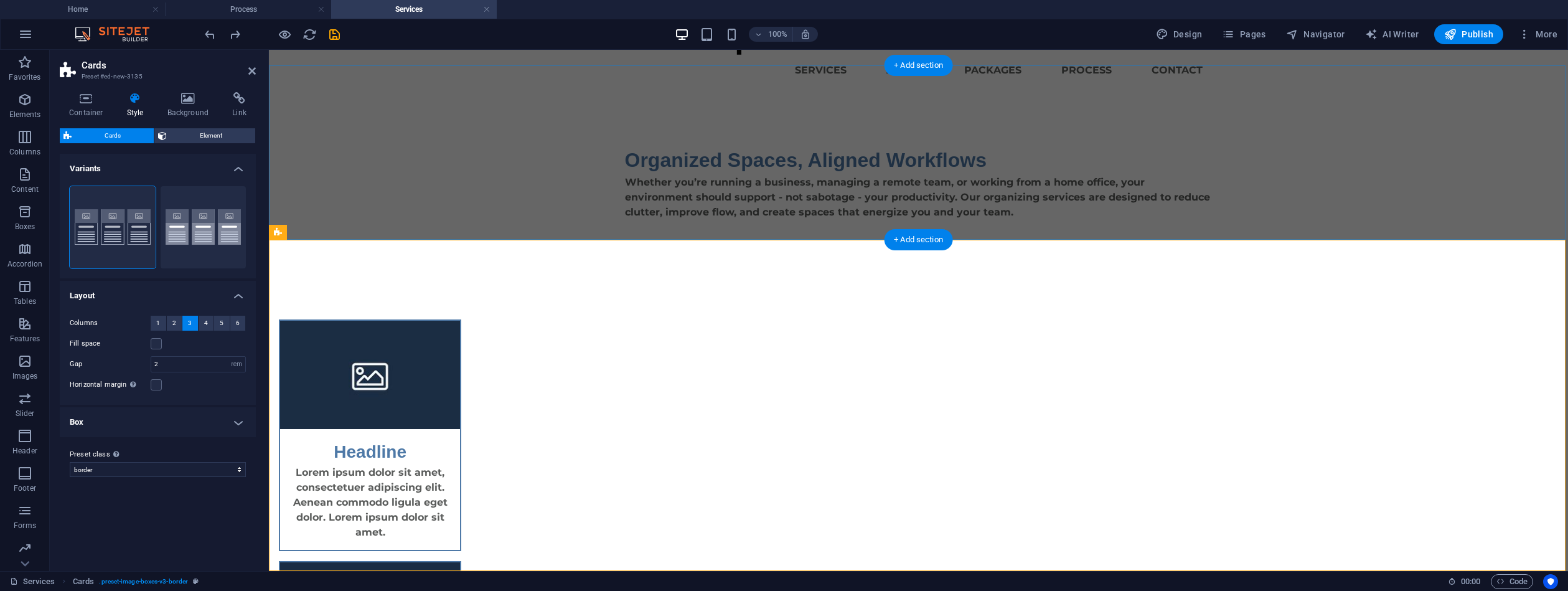
click at [234, 426] on h4 "Box" at bounding box center [158, 422] width 196 height 30
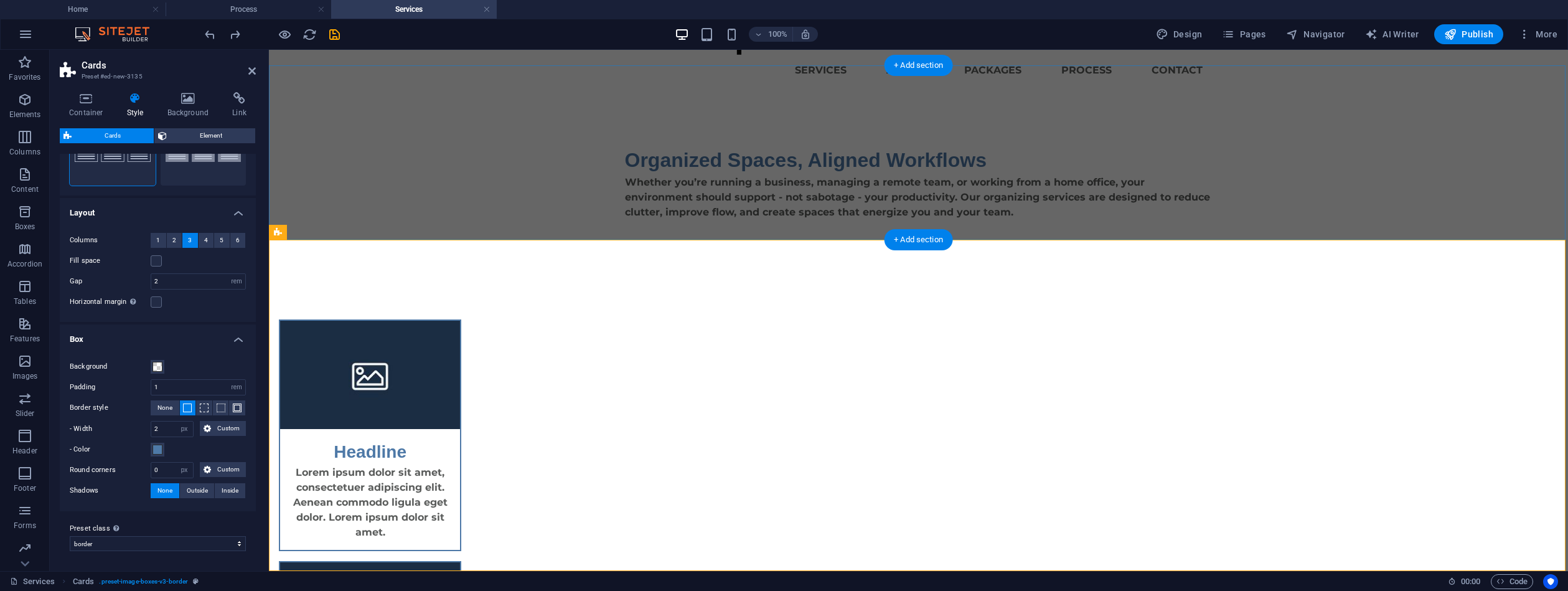
scroll to position [82, 0]
drag, startPoint x: 169, startPoint y: 471, endPoint x: 150, endPoint y: 470, distance: 19.0
click at [150, 470] on div "Round corners 0 px rem % vh vw Custom Custom" at bounding box center [158, 471] width 176 height 16
drag, startPoint x: 160, startPoint y: 468, endPoint x: 116, endPoint y: 462, distance: 44.4
click at [138, 468] on div "Round corners 11 px rem % vh vw Custom Custom" at bounding box center [158, 471] width 176 height 16
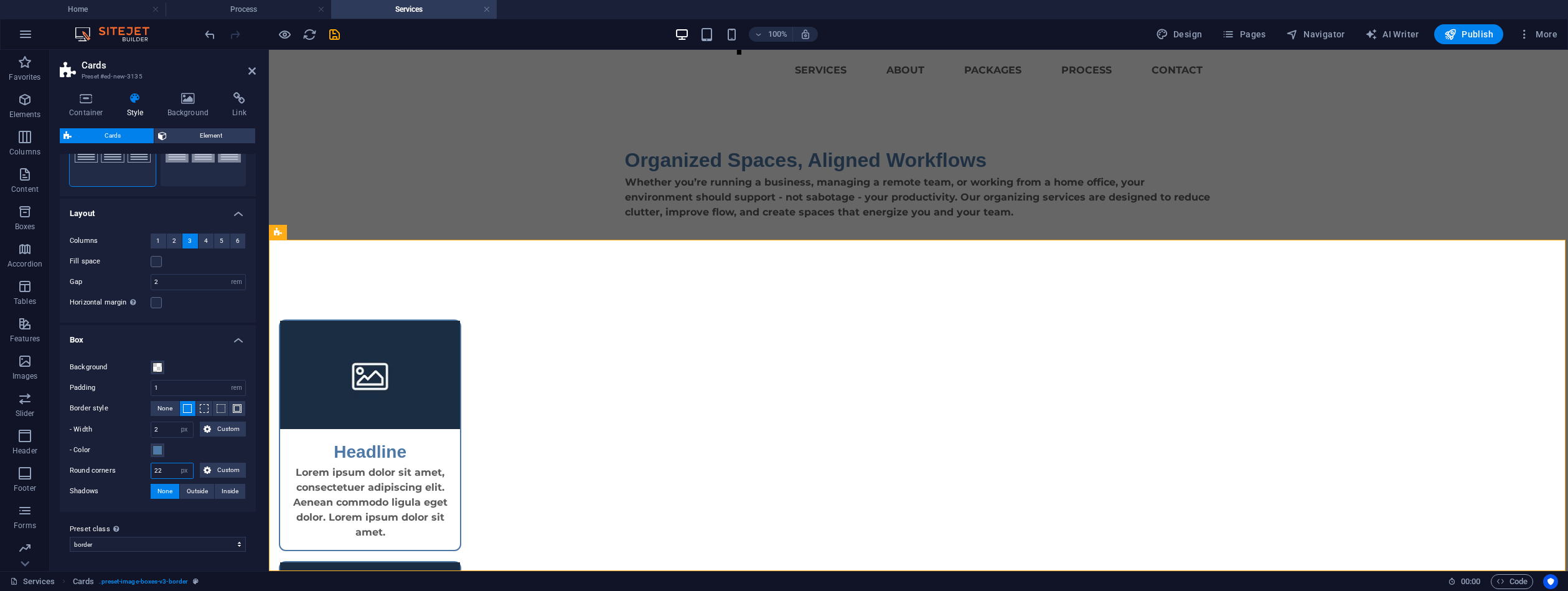
type input "22"
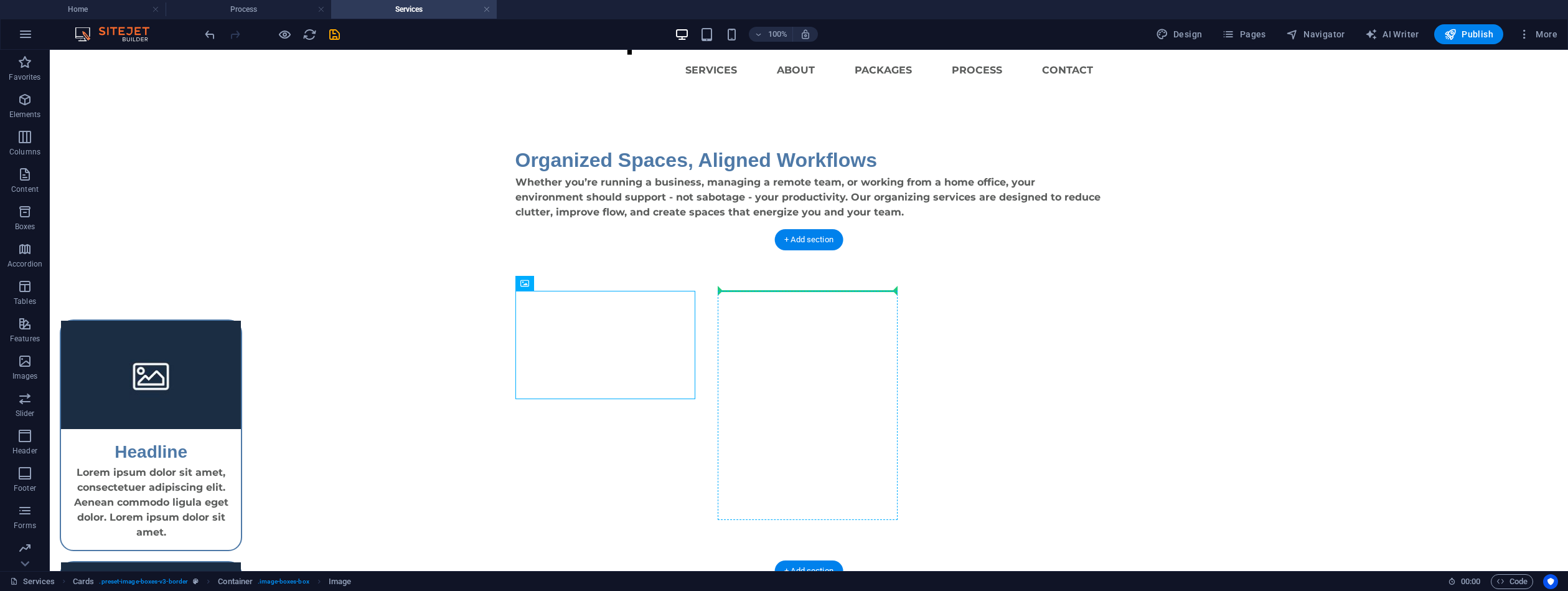
drag, startPoint x: 553, startPoint y: 294, endPoint x: 800, endPoint y: 319, distance: 248.3
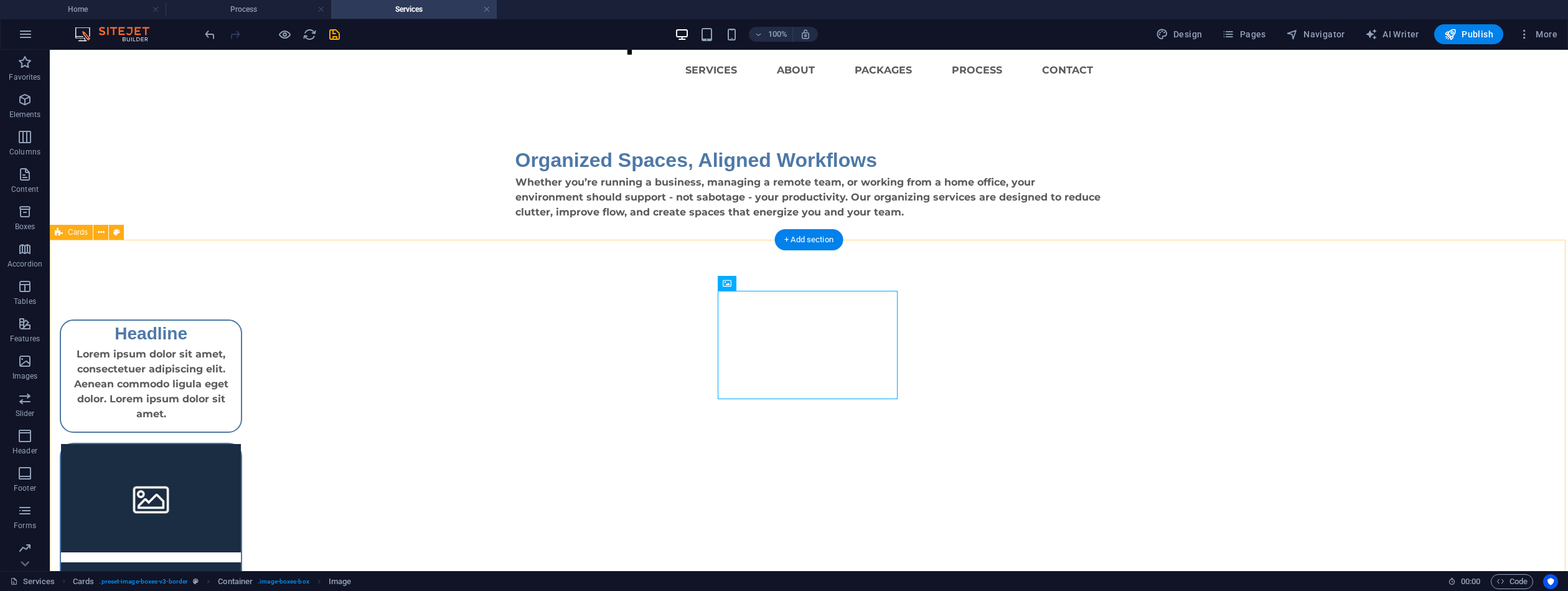
drag, startPoint x: 1200, startPoint y: 453, endPoint x: 1189, endPoint y: 448, distance: 12.1
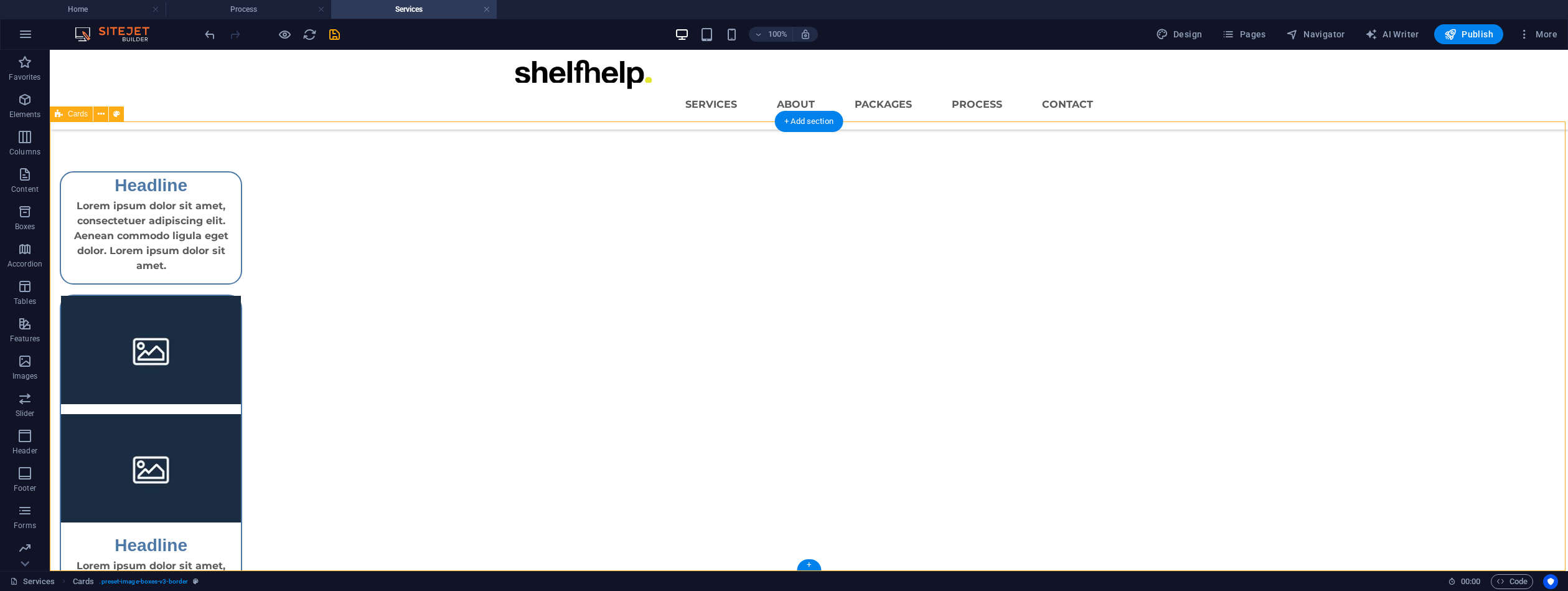
scroll to position [34, 0]
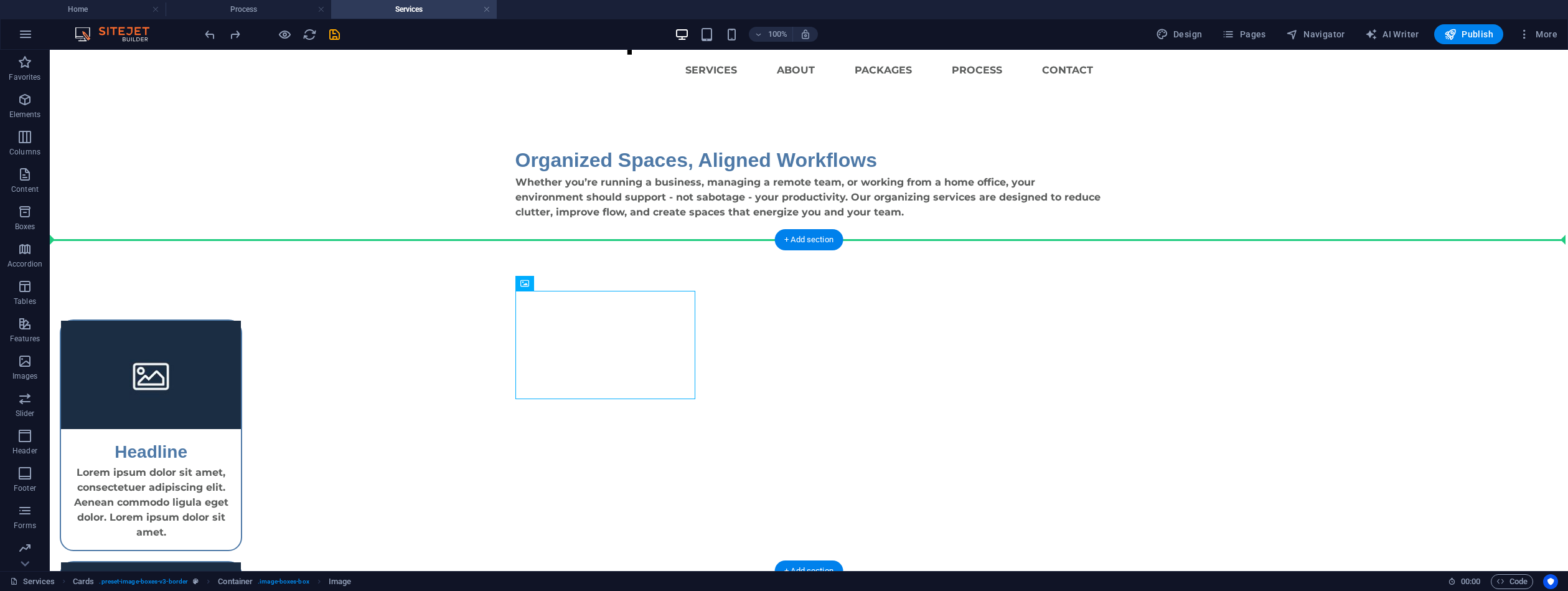
drag, startPoint x: 658, startPoint y: 352, endPoint x: 855, endPoint y: 279, distance: 210.1
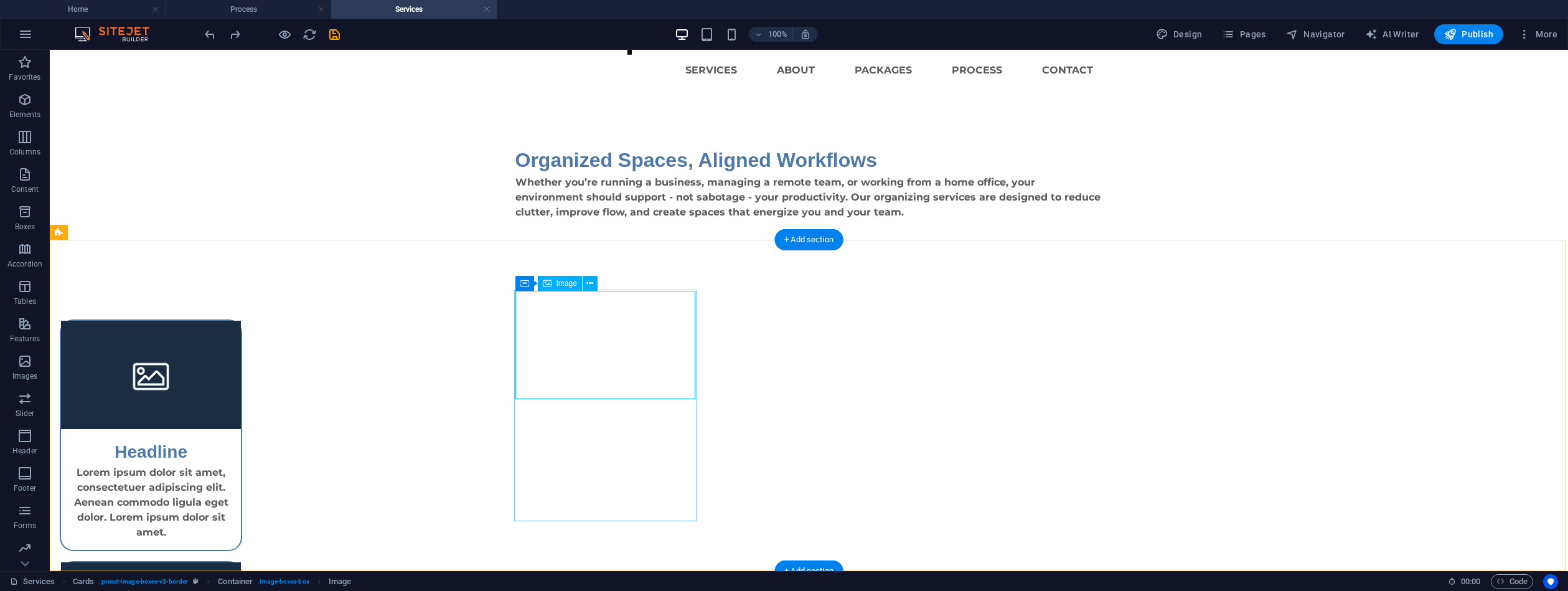
click at [241, 354] on figure at bounding box center [151, 374] width 180 height 108
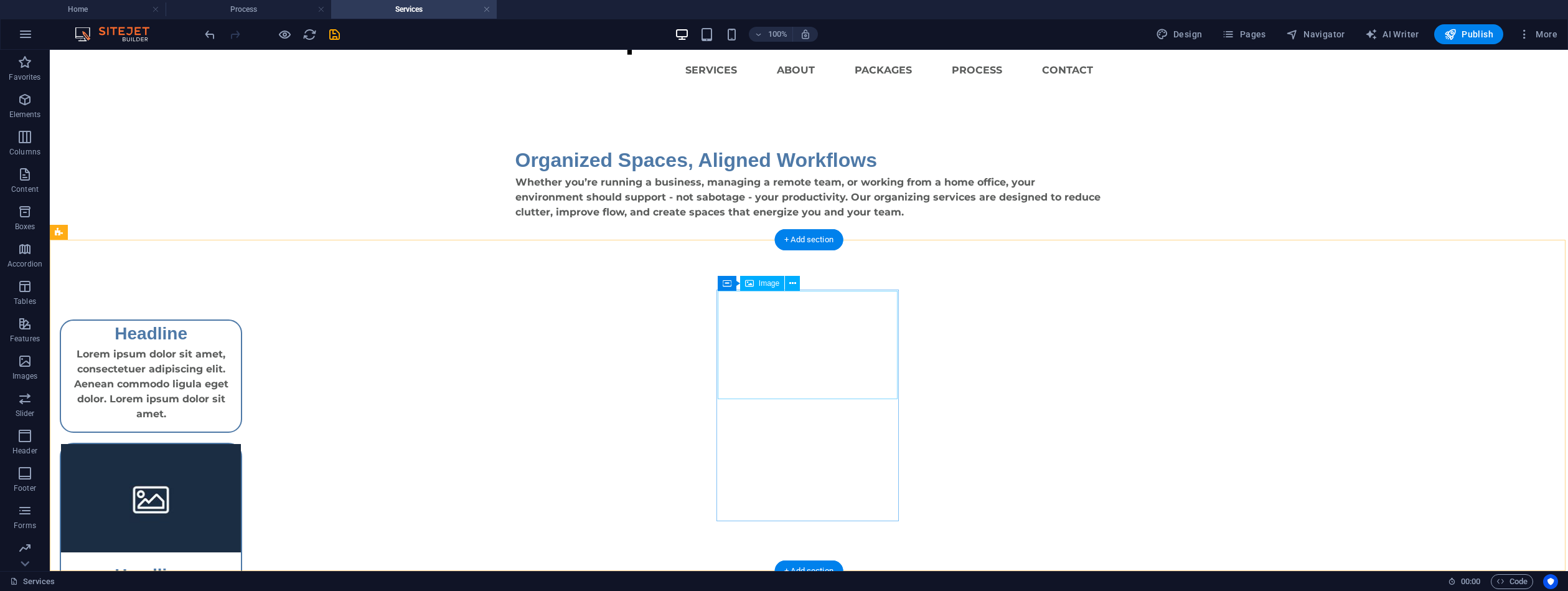
click at [241, 444] on figure at bounding box center [151, 497] width 180 height 108
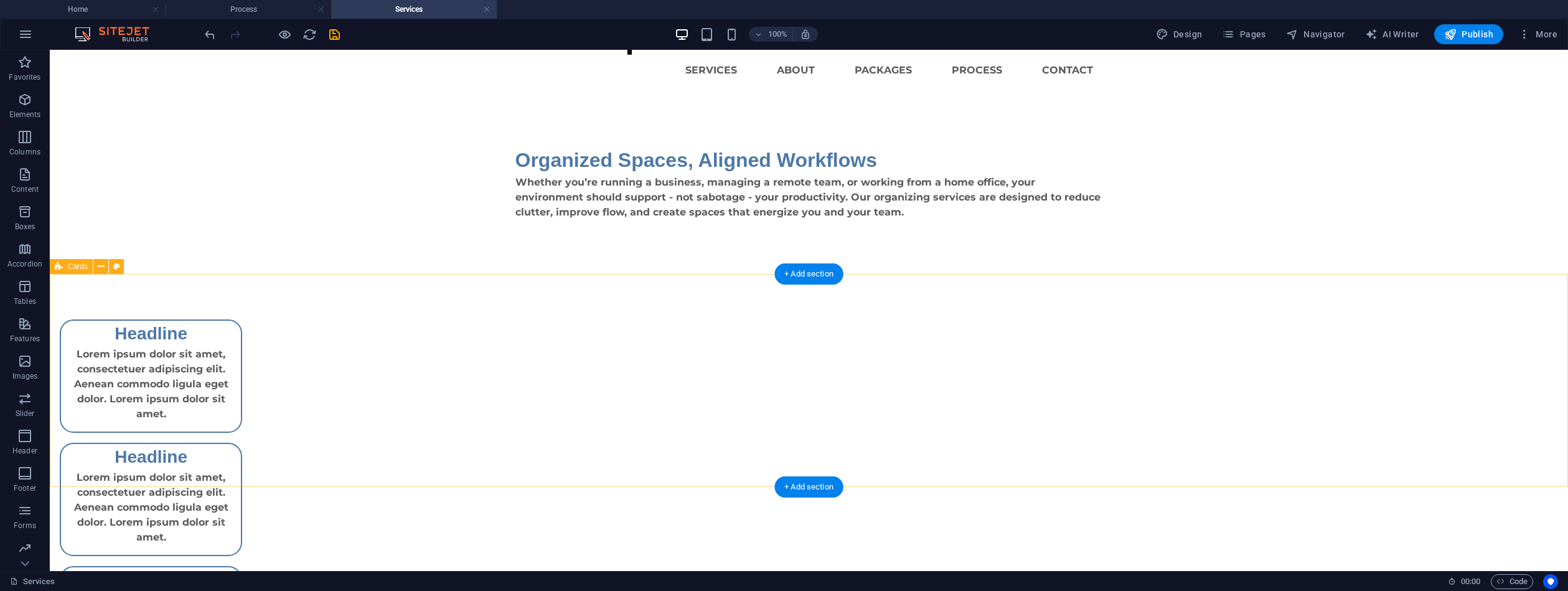
scroll to position [0, 0]
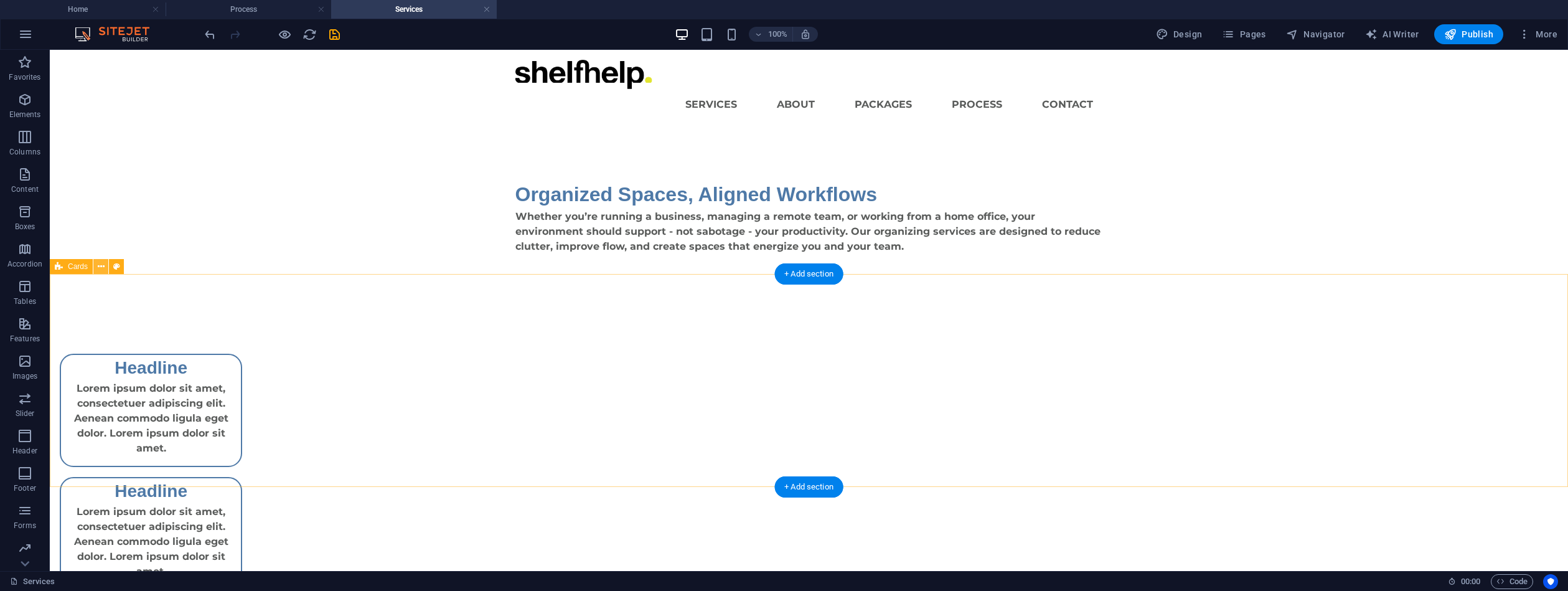
click at [104, 267] on button at bounding box center [100, 266] width 15 height 15
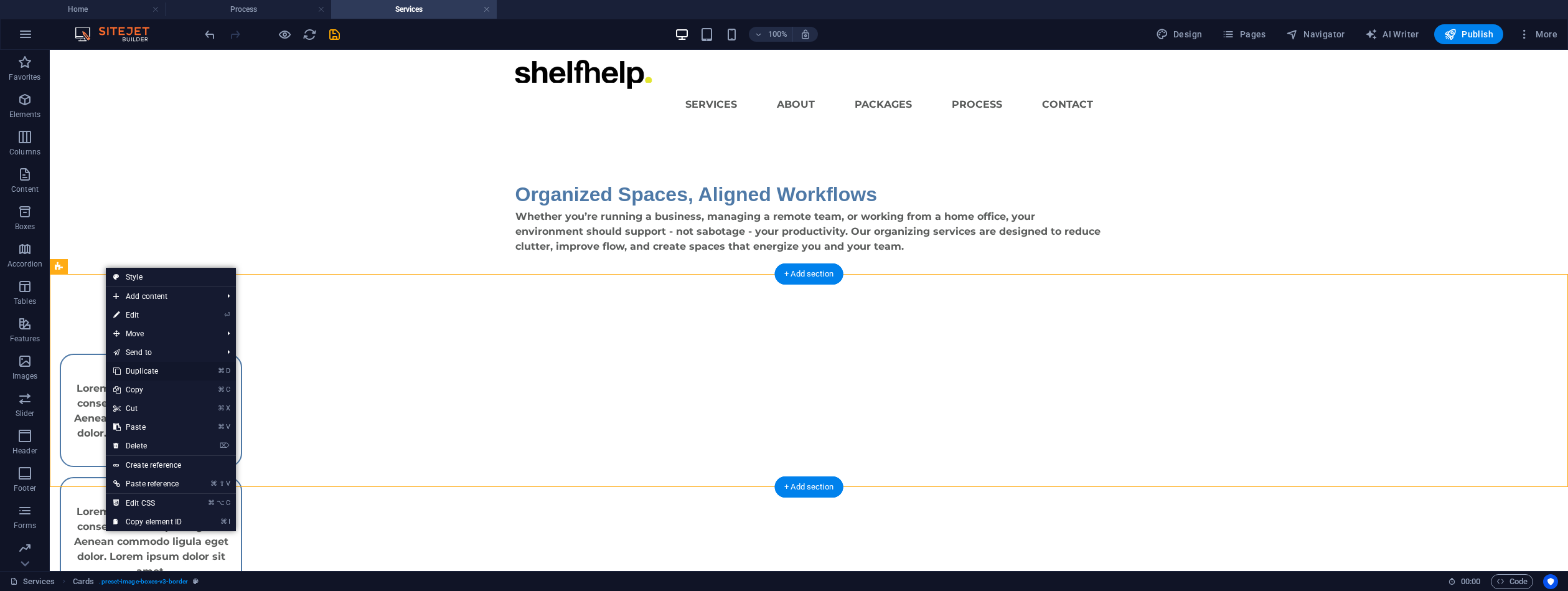
click at [161, 367] on link "⌘ D Duplicate" at bounding box center [147, 371] width 84 height 18
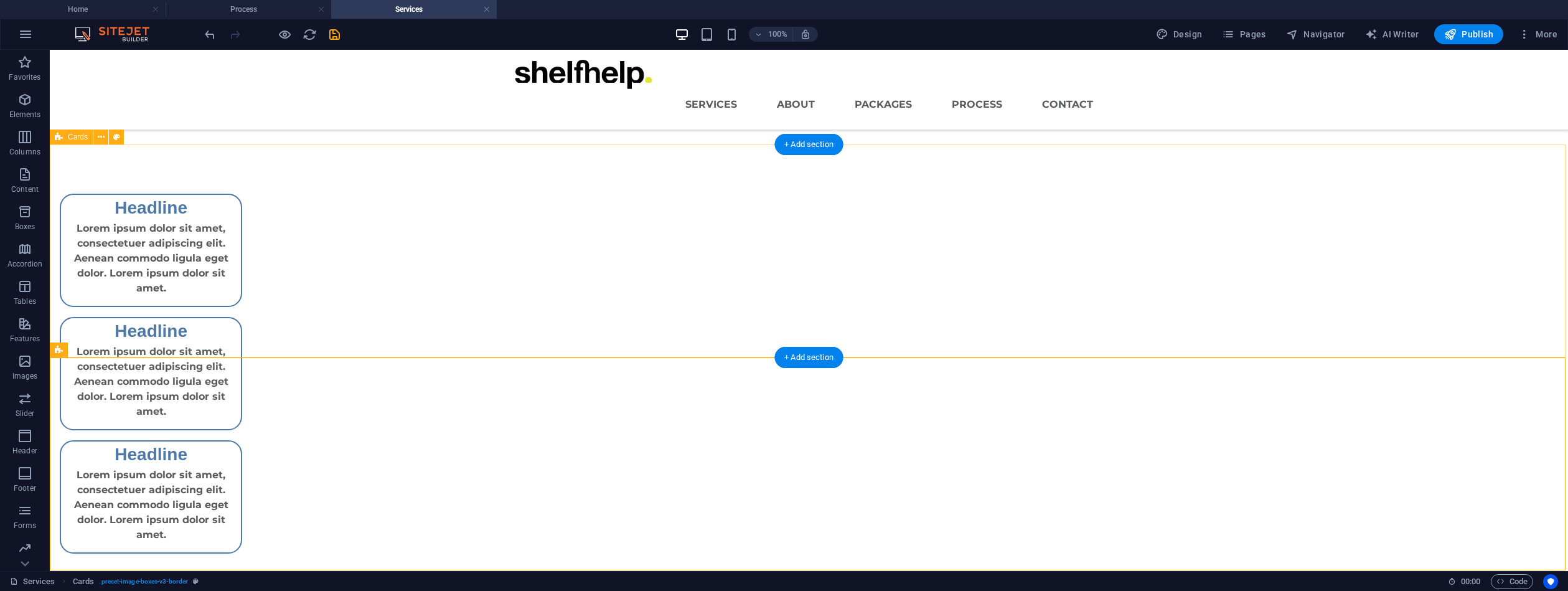
scroll to position [129, 0]
drag, startPoint x: 408, startPoint y: 411, endPoint x: 1084, endPoint y: 469, distance: 678.5
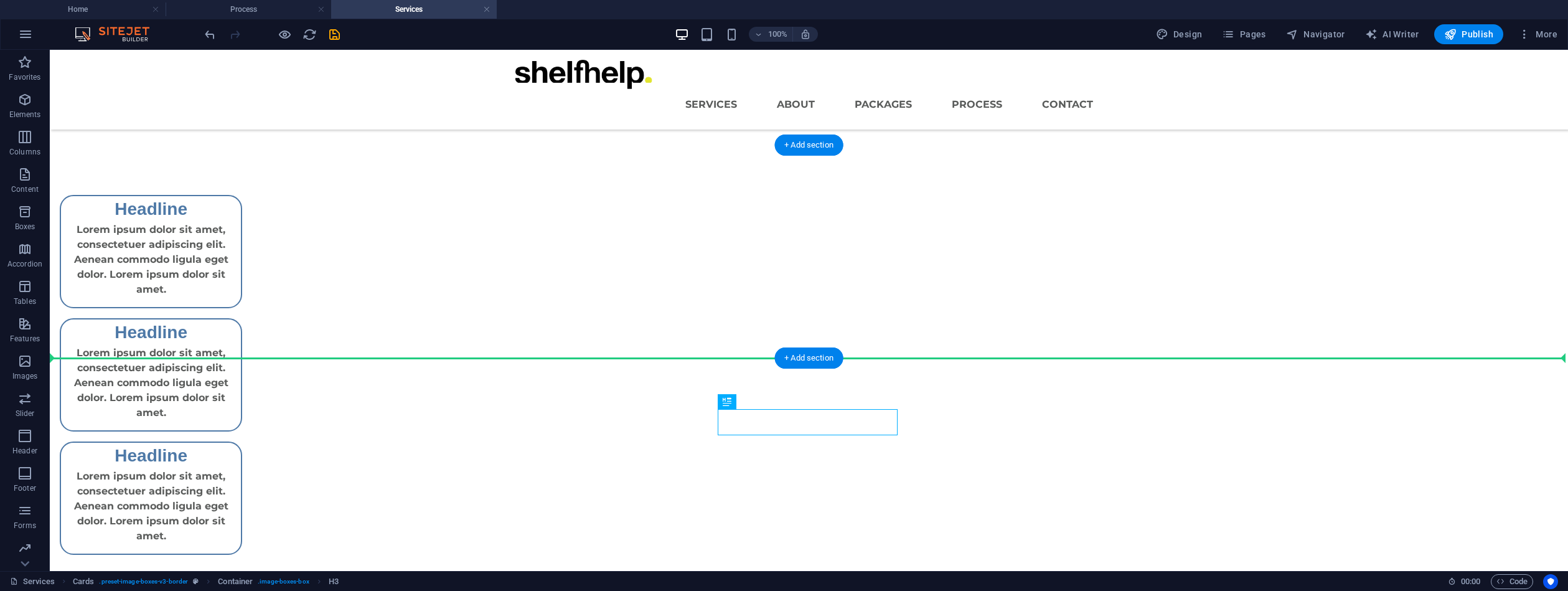
drag, startPoint x: 858, startPoint y: 426, endPoint x: 853, endPoint y: 313, distance: 113.1
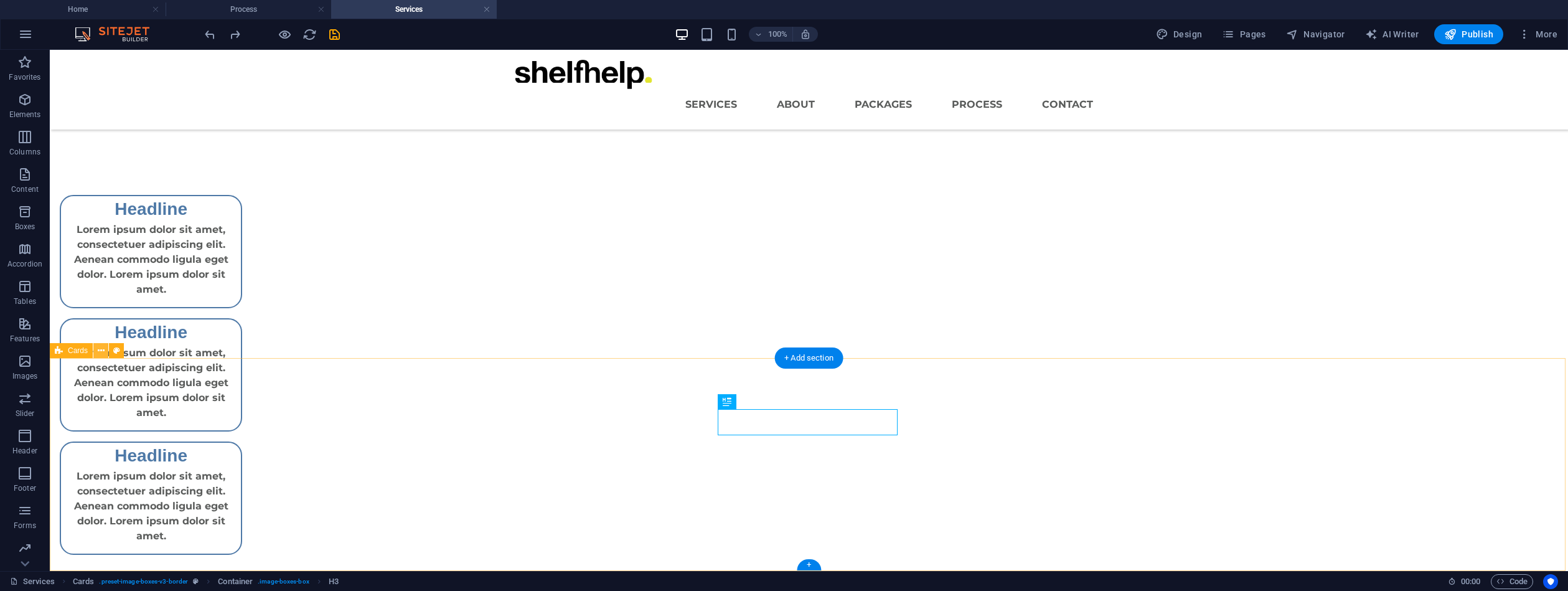
click at [104, 352] on icon at bounding box center [101, 350] width 7 height 13
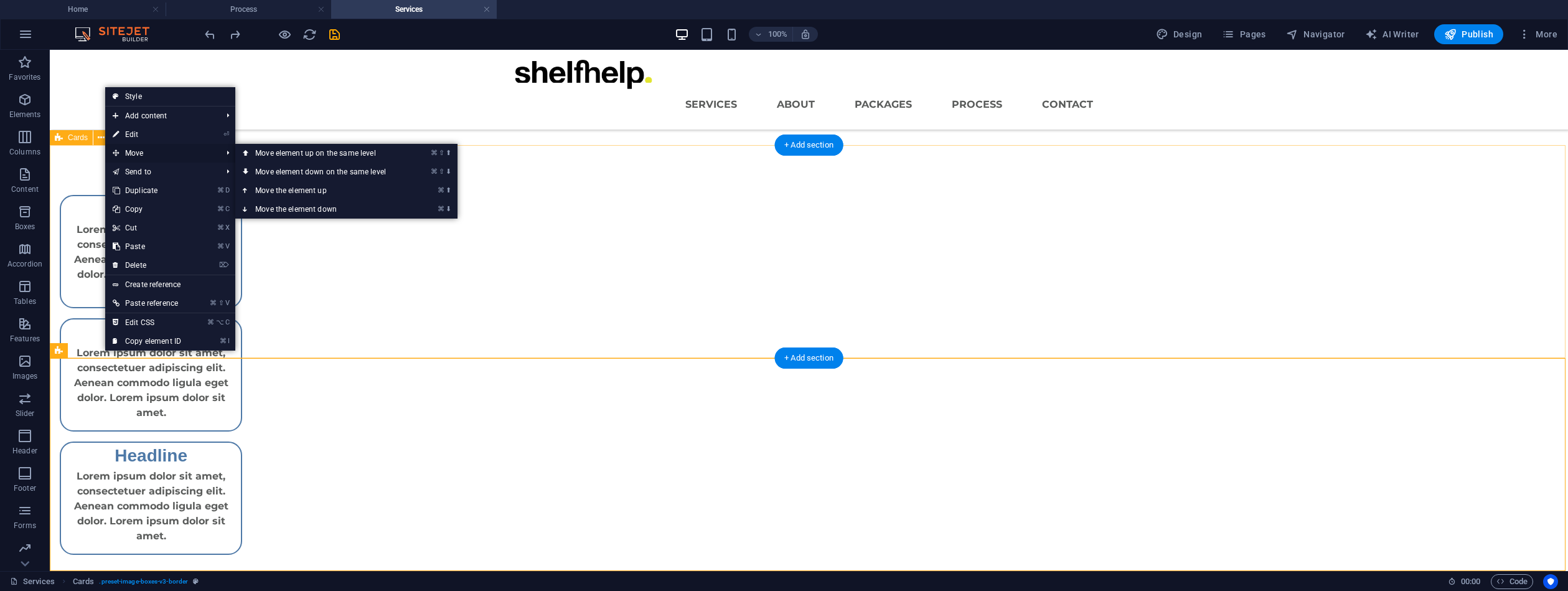
click at [151, 155] on span "Move" at bounding box center [160, 153] width 111 height 18
click at [303, 191] on link "⌘ ⬆ Move the element up" at bounding box center [323, 190] width 175 height 18
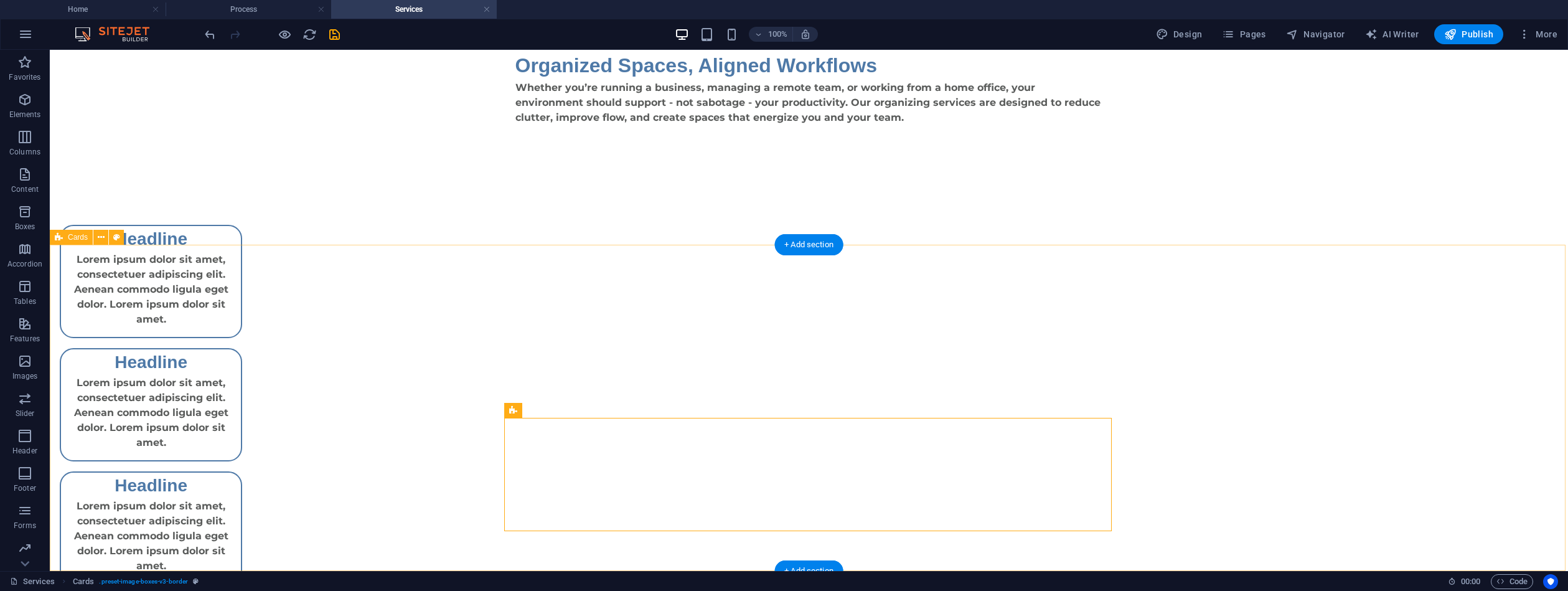
scroll to position [29, 0]
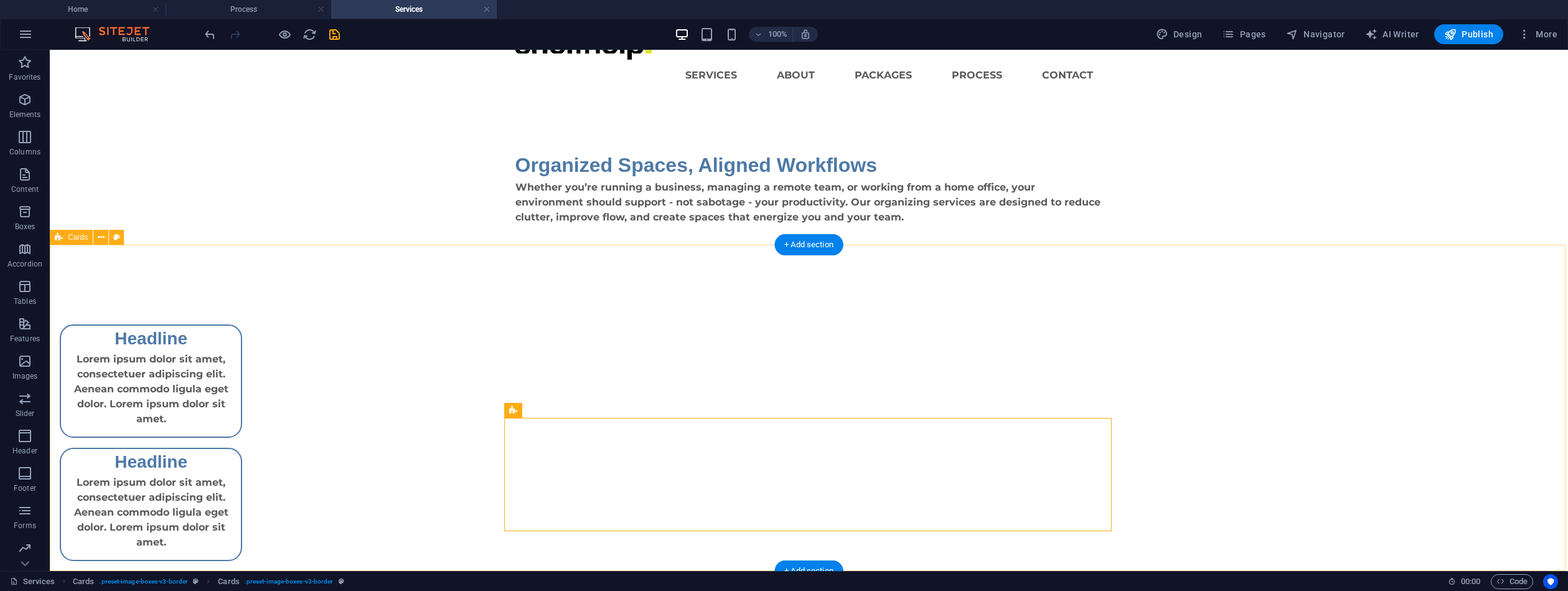
click at [241, 475] on div "Lorem ipsum dolor sit amet, consectetuer adipiscing elit. Aenean commodo ligula…" at bounding box center [151, 517] width 180 height 84
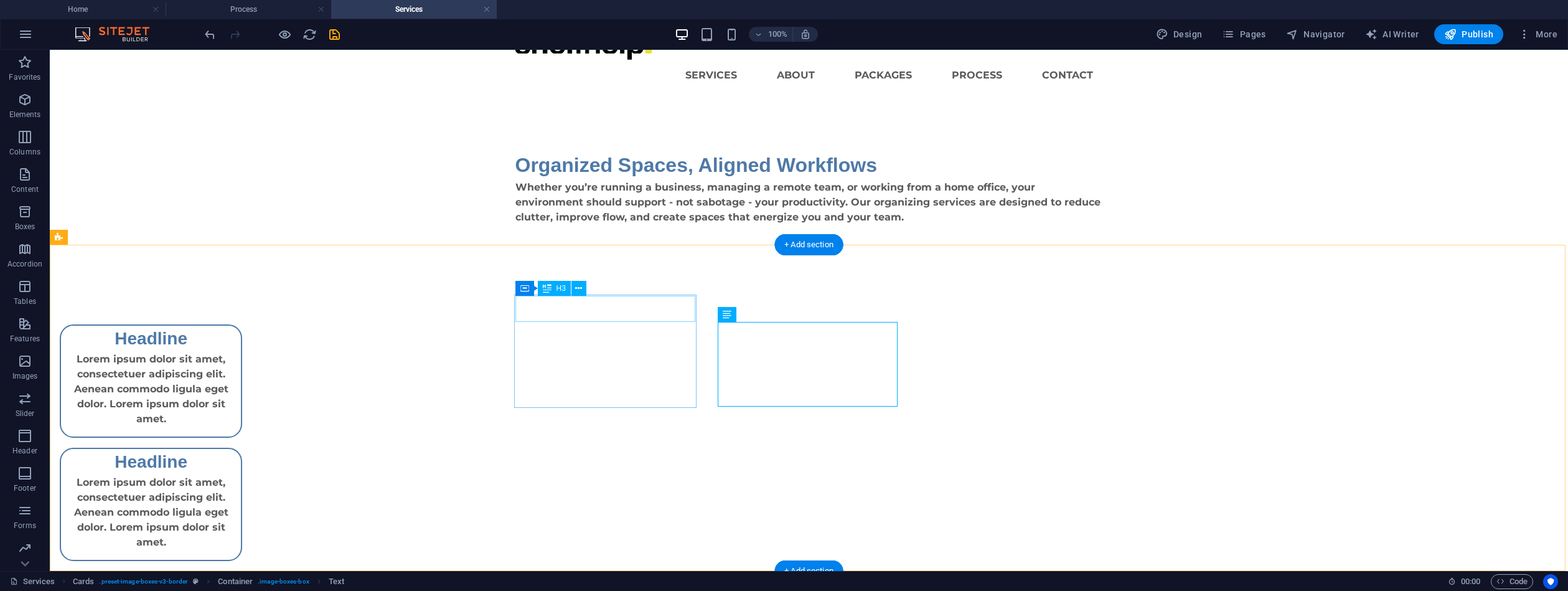
click at [241, 326] on div "Headline" at bounding box center [151, 339] width 180 height 26
drag, startPoint x: 609, startPoint y: 317, endPoint x: 396, endPoint y: 310, distance: 213.1
click at [241, 326] on div "Headline" at bounding box center [151, 339] width 180 height 26
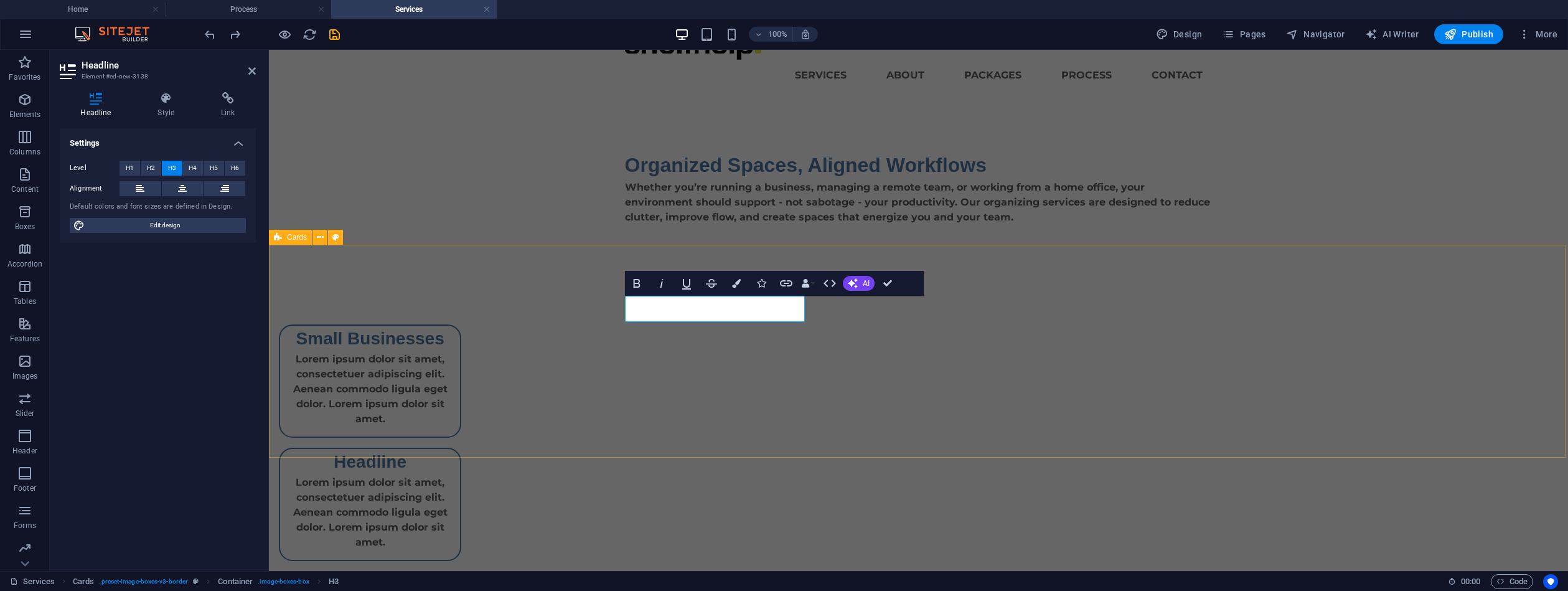
scroll to position [0, 5]
click at [460, 449] on div "Headline" at bounding box center [370, 462] width 180 height 26
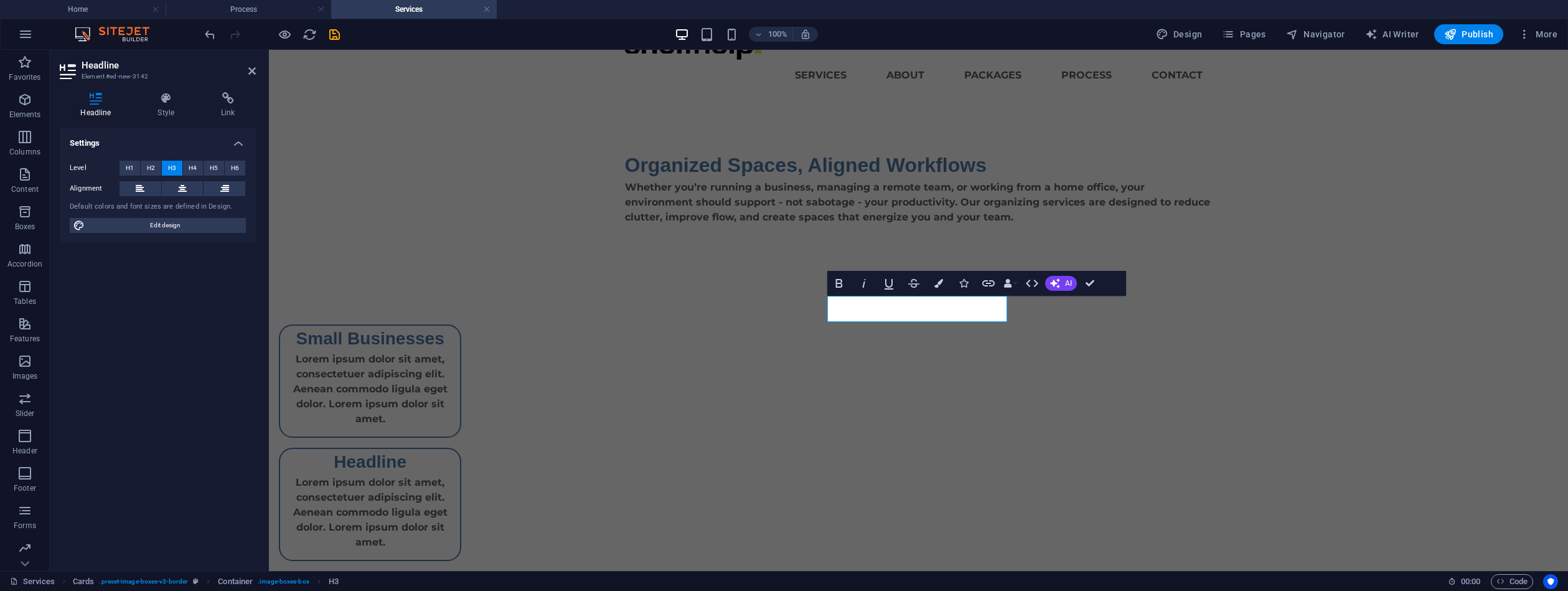
click at [450, 449] on h3 "Headline" at bounding box center [370, 462] width 160 height 26
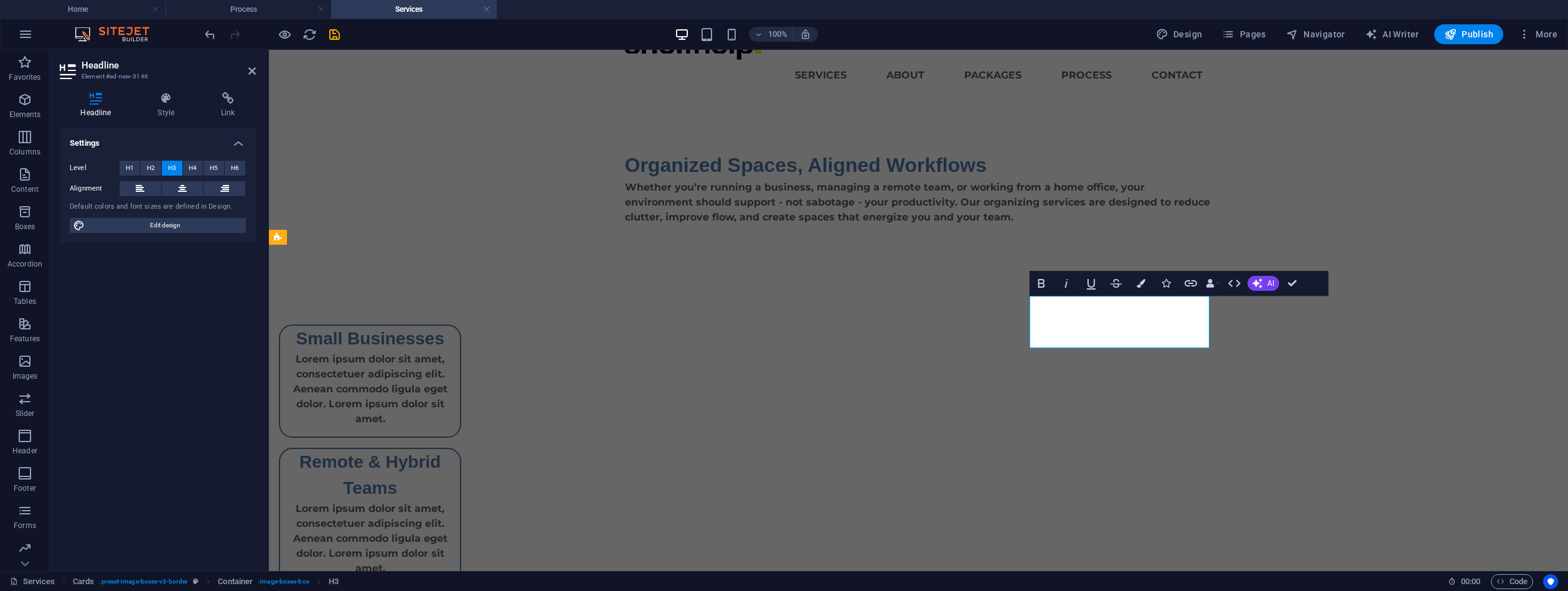
scroll to position [0, 5]
click at [460, 449] on div "Remote & Hybrid Teams" at bounding box center [370, 475] width 180 height 52
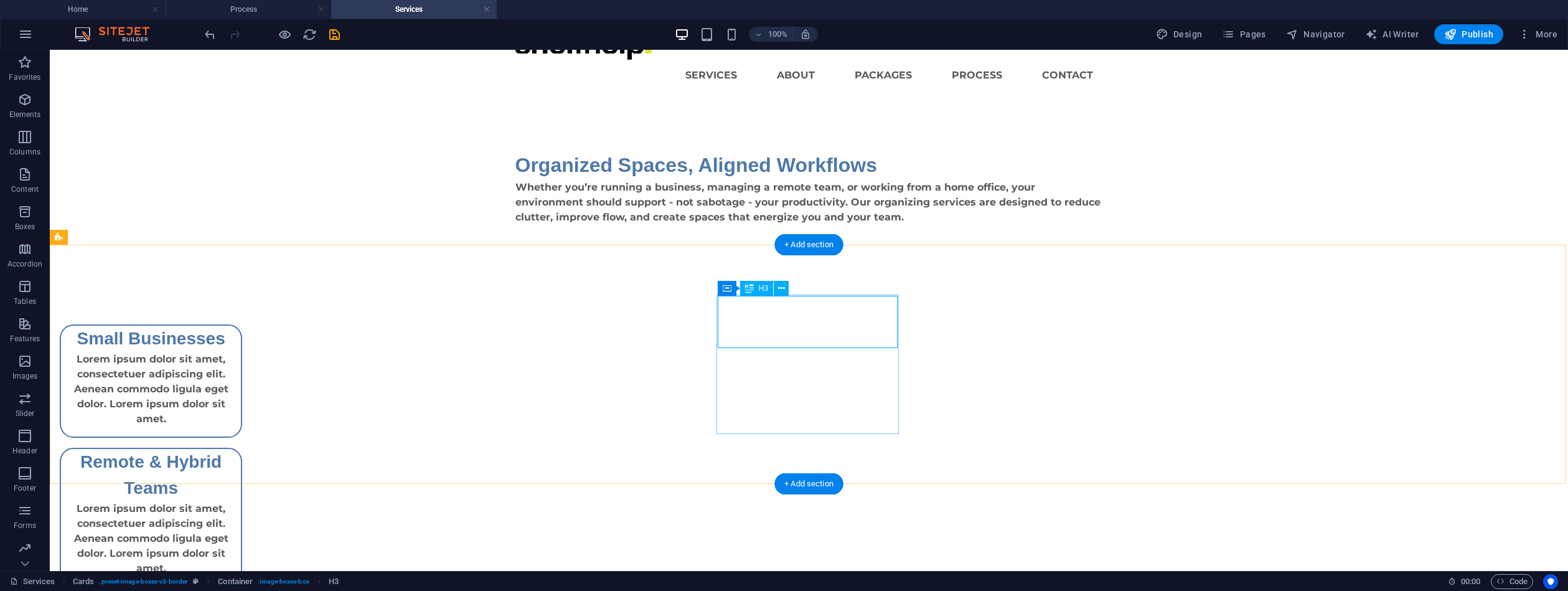
click at [241, 449] on div "Remote & Hybrid Teams" at bounding box center [151, 475] width 180 height 52
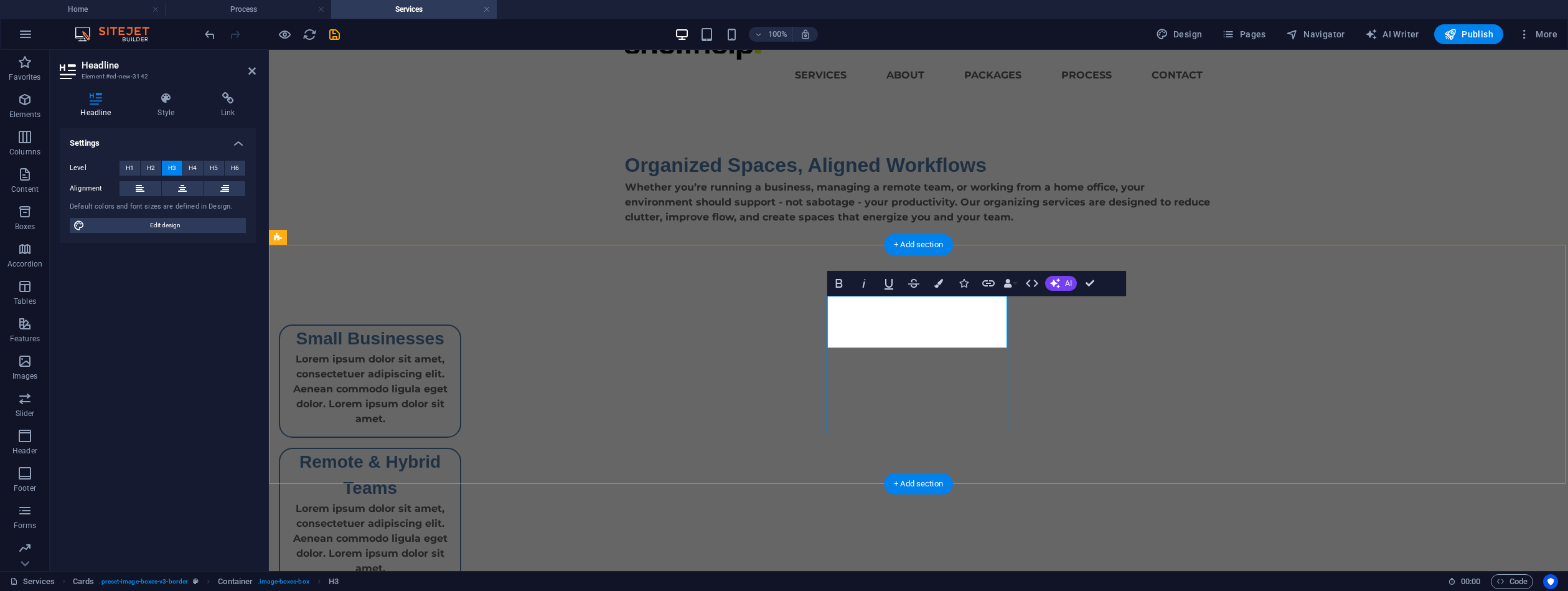
click at [450, 449] on h3 "Remote & Hybrid Teams" at bounding box center [370, 475] width 160 height 52
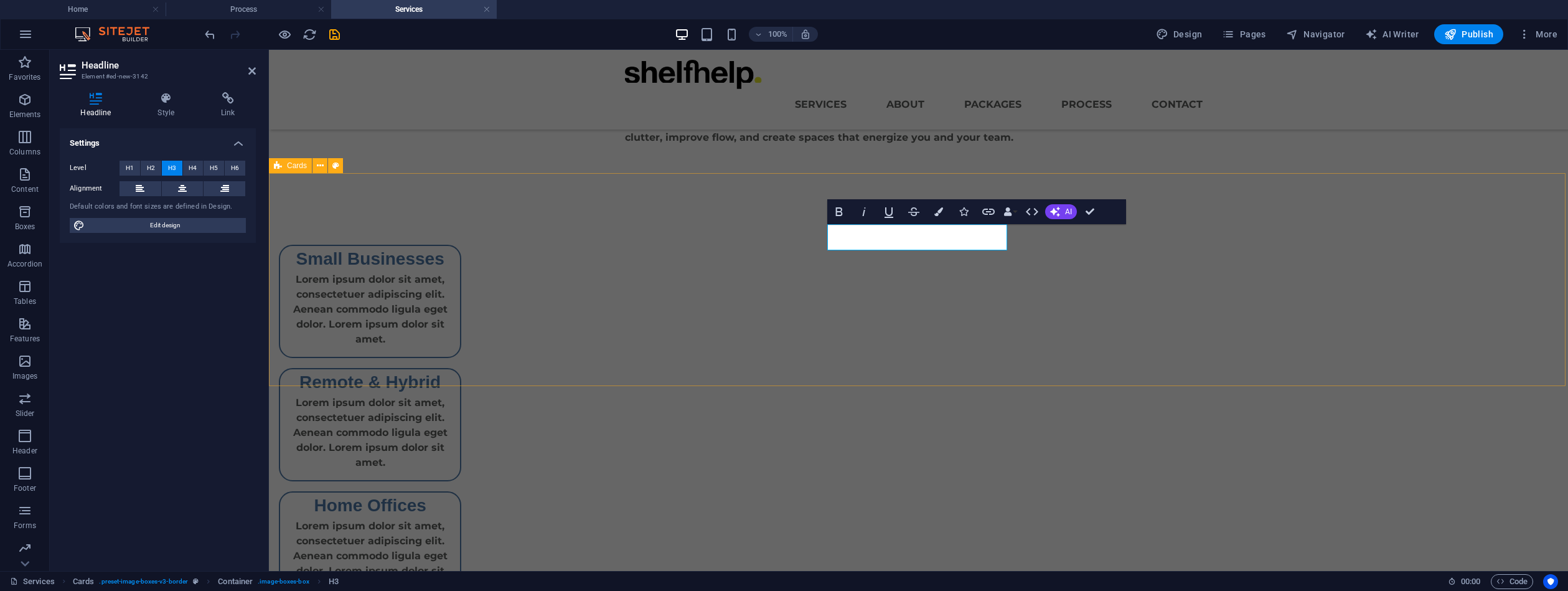
scroll to position [108, 0]
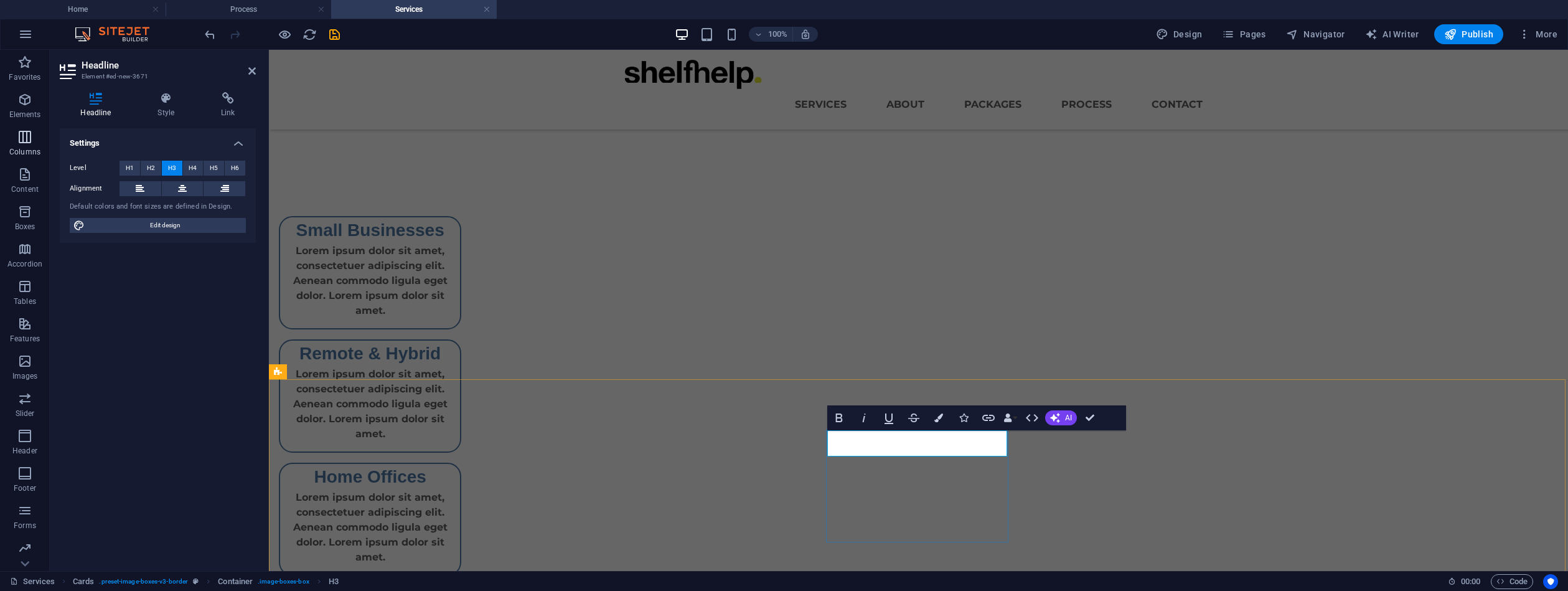
drag, startPoint x: 907, startPoint y: 448, endPoint x: 999, endPoint y: 447, distance: 92.0
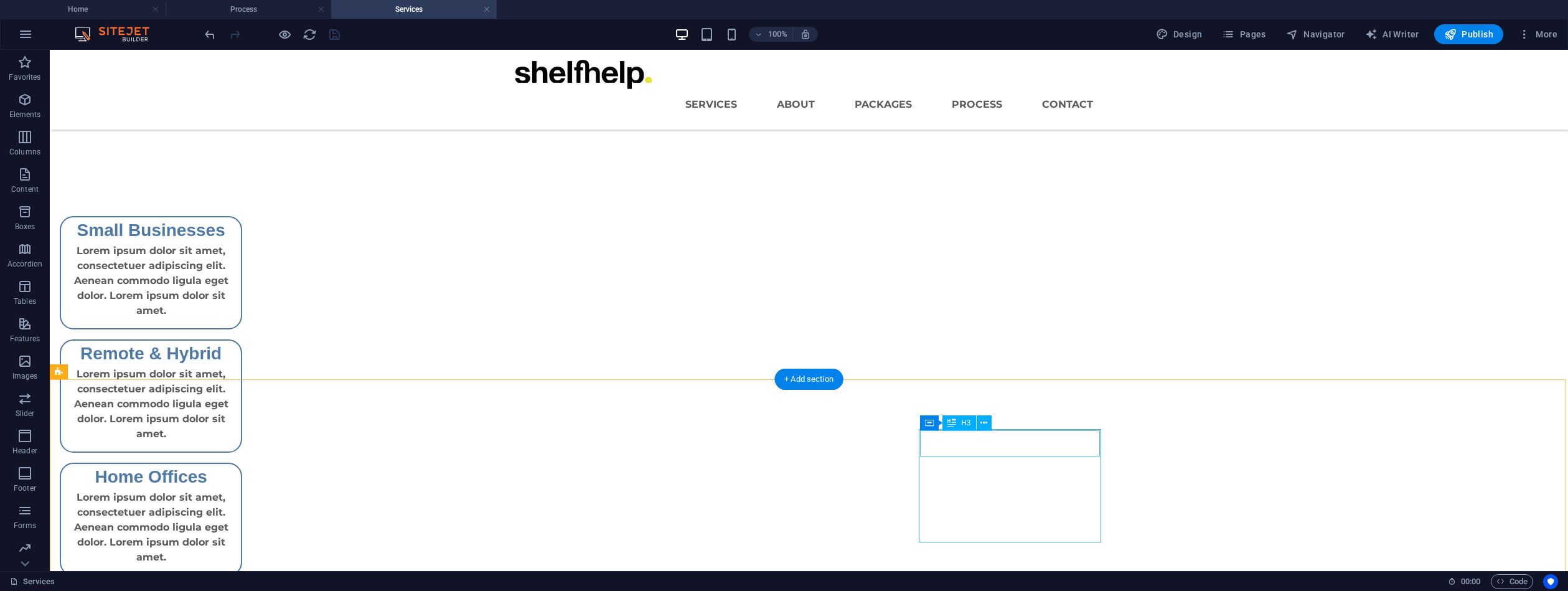
drag, startPoint x: 997, startPoint y: 445, endPoint x: 775, endPoint y: 450, distance: 222.1
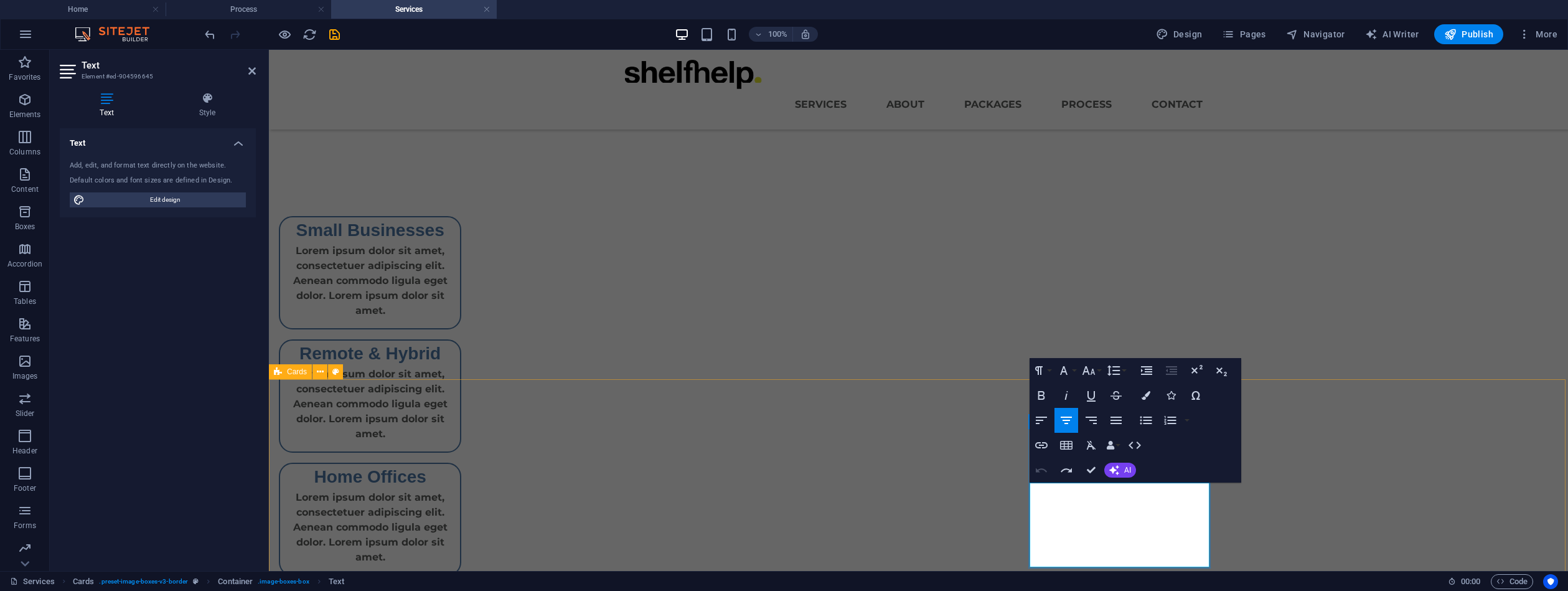
drag, startPoint x: 1098, startPoint y: 495, endPoint x: 1164, endPoint y: 541, distance: 80.4
drag, startPoint x: 1085, startPoint y: 493, endPoint x: 1022, endPoint y: 489, distance: 63.1
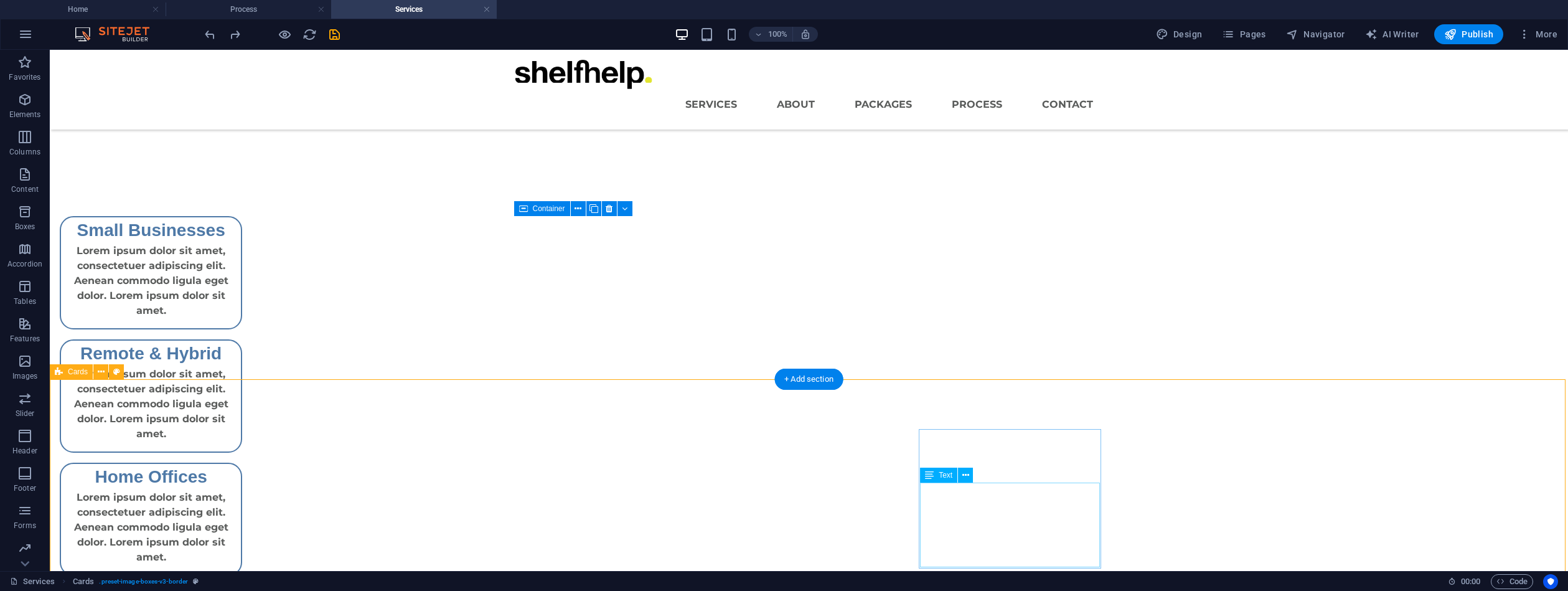
drag, startPoint x: 939, startPoint y: 493, endPoint x: 717, endPoint y: 491, distance: 222.0
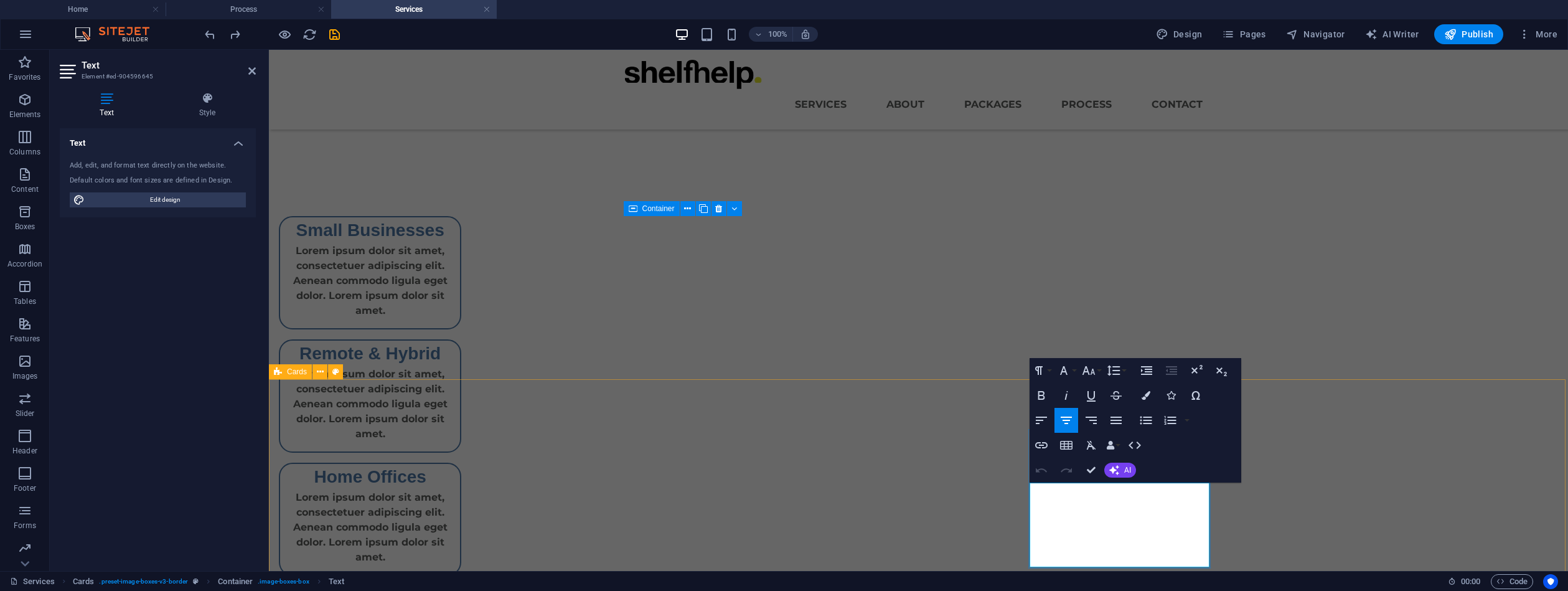
drag, startPoint x: 1049, startPoint y: 490, endPoint x: 1170, endPoint y: 535, distance: 129.1
drag, startPoint x: 1065, startPoint y: 543, endPoint x: 1032, endPoint y: 484, distance: 67.6
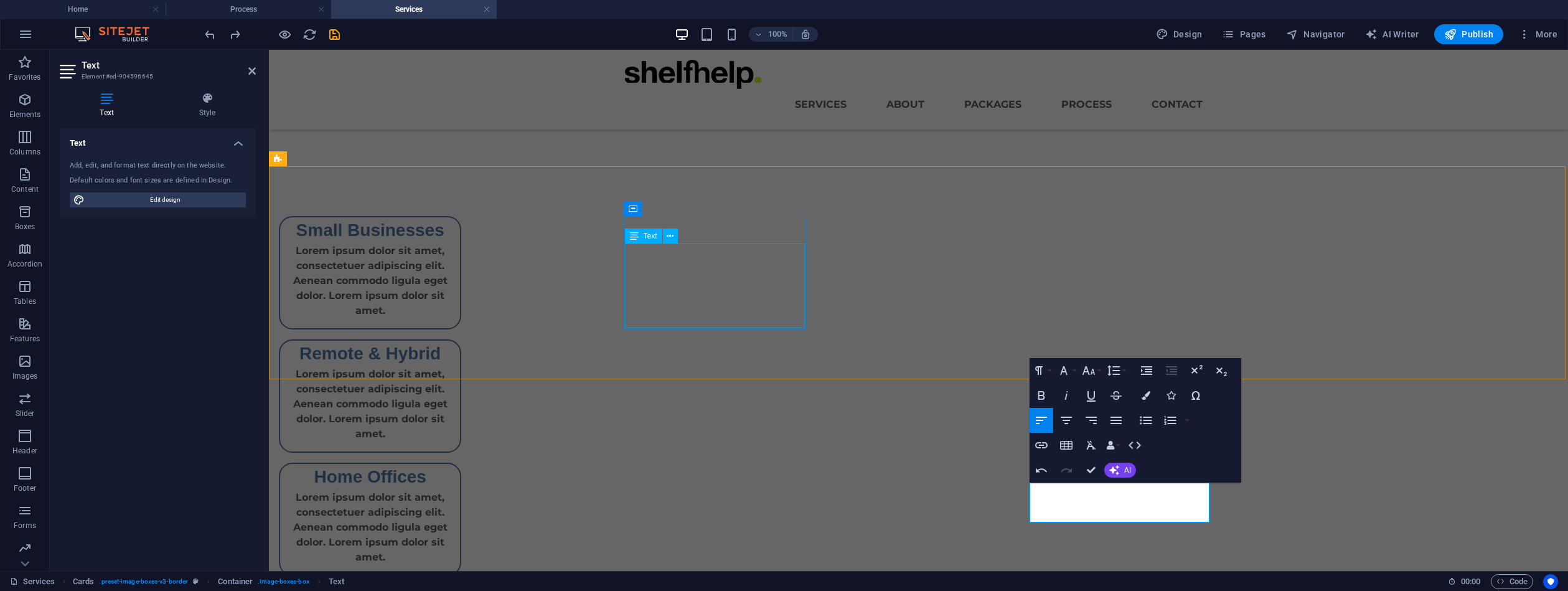
click at [460, 254] on div "Lorem ipsum dolor sit amet, consectetuer adipiscing elit. Aenean commodo ligula…" at bounding box center [370, 286] width 180 height 84
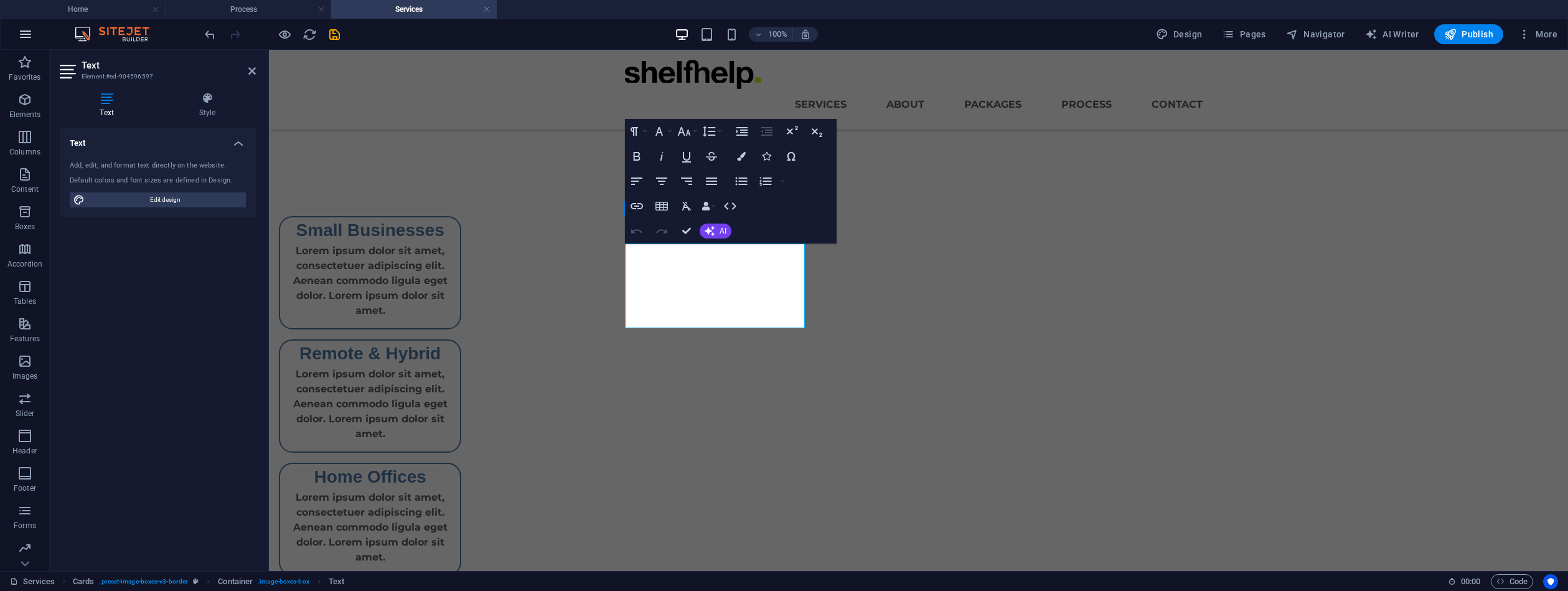
click at [450, 280] on p "Lorem ipsum dolor sit amet, consectetuer adipiscing elit. Aenean commodo ligula…" at bounding box center [370, 281] width 160 height 74
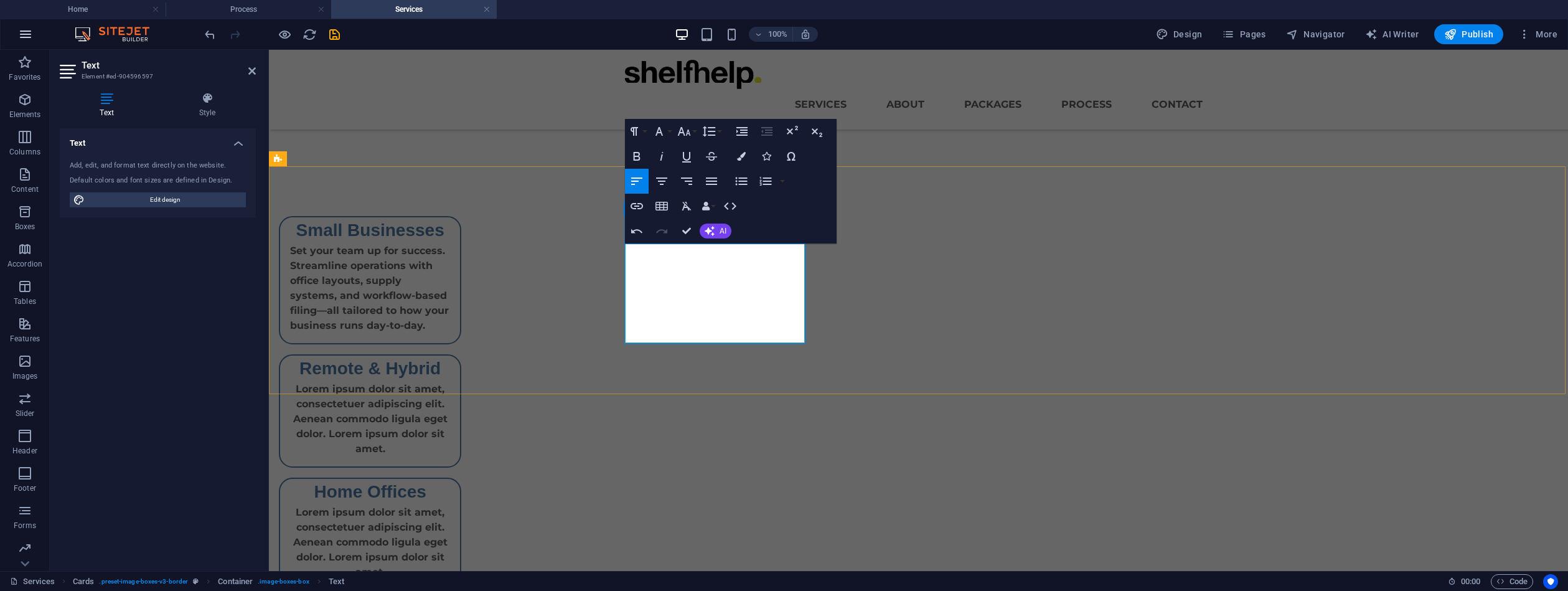
scroll to position [1438, 2]
drag, startPoint x: 787, startPoint y: 252, endPoint x: 615, endPoint y: 254, distance: 172.0
click at [615, 254] on div "Small Businesses Set your team up for success. Streamline operations with offic…" at bounding box center [918, 403] width 1299 height 474
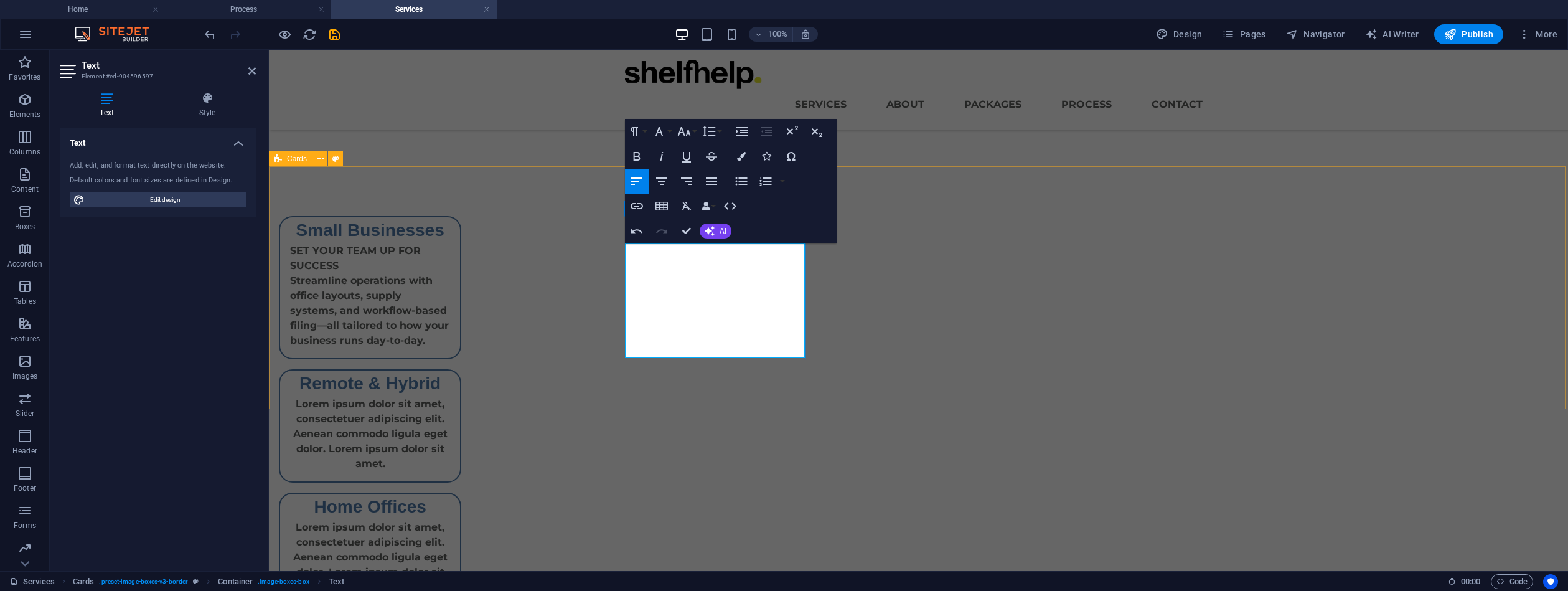
click at [450, 251] on p "SET YOUR TEAM UP FOR SUCCESS" at bounding box center [370, 258] width 160 height 30
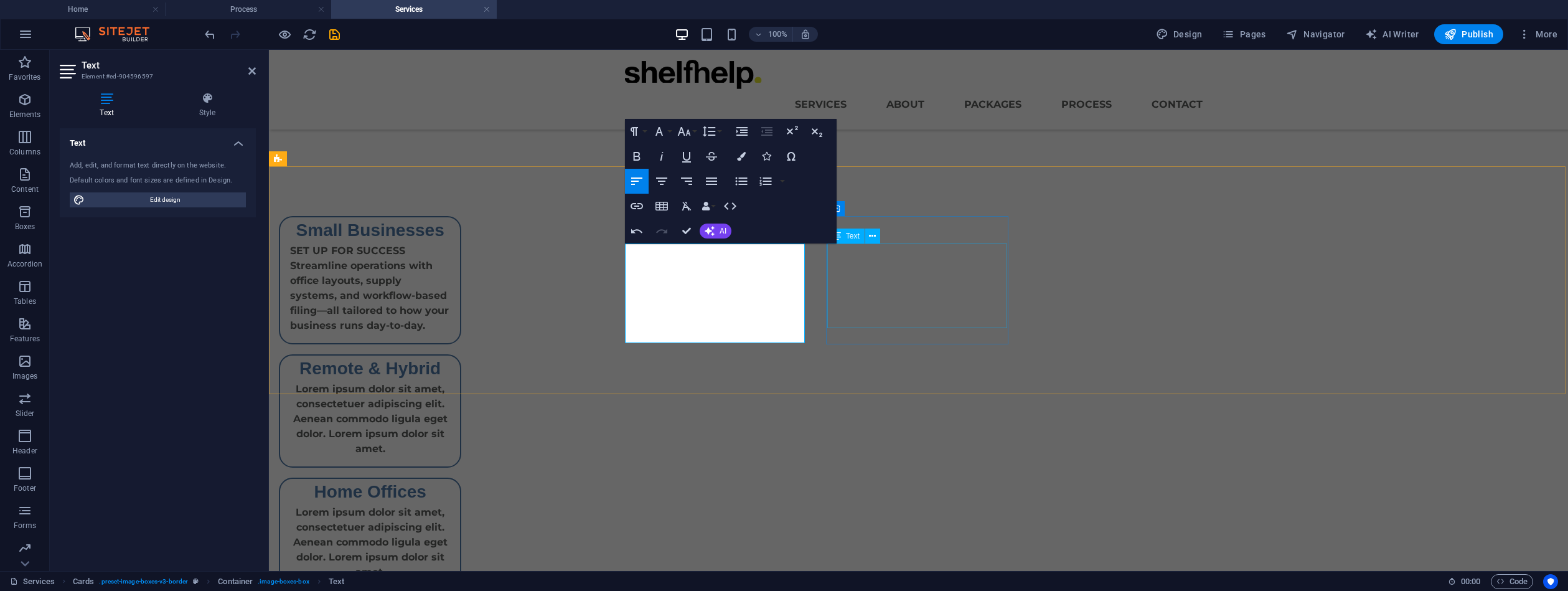
click at [460, 382] on div "Lorem ipsum dolor sit amet, consectetuer adipiscing elit. Aenean commodo ligula…" at bounding box center [370, 424] width 180 height 84
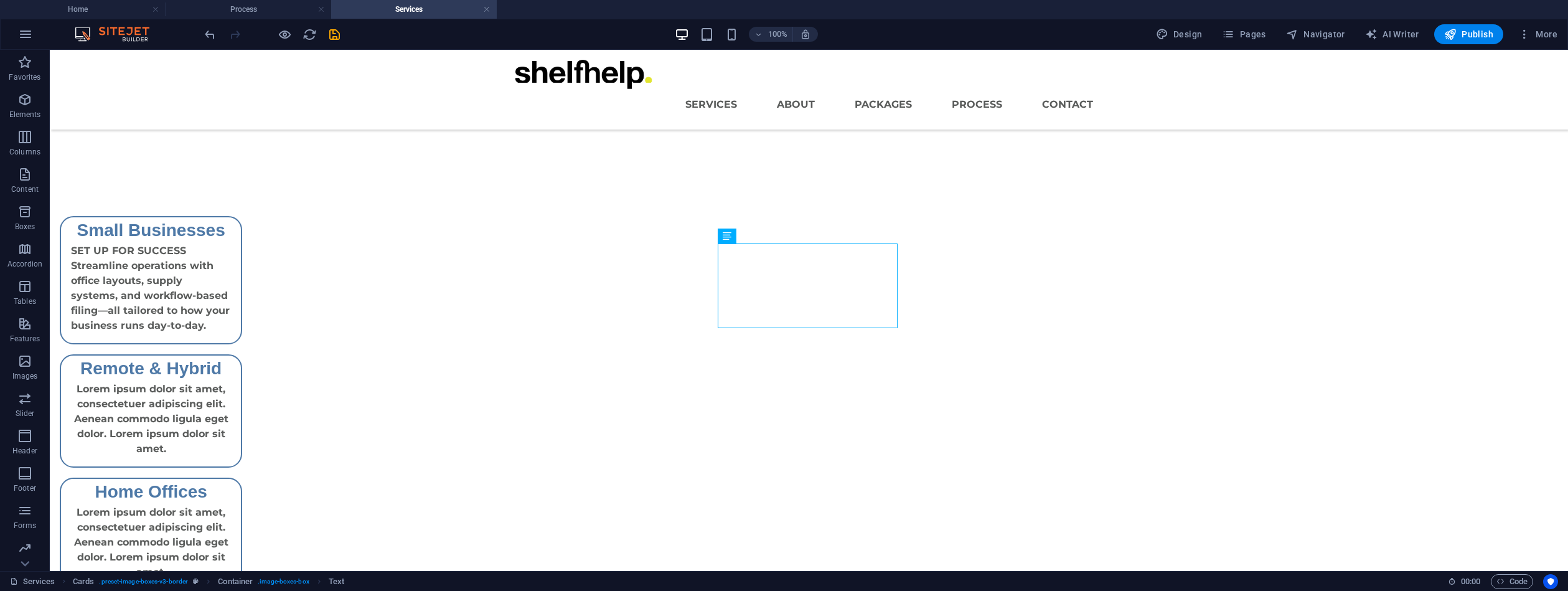
click at [241, 382] on div "Lorem ipsum dolor sit amet, consectetuer adipiscing elit. Aenean commodo ligula…" at bounding box center [151, 424] width 180 height 84
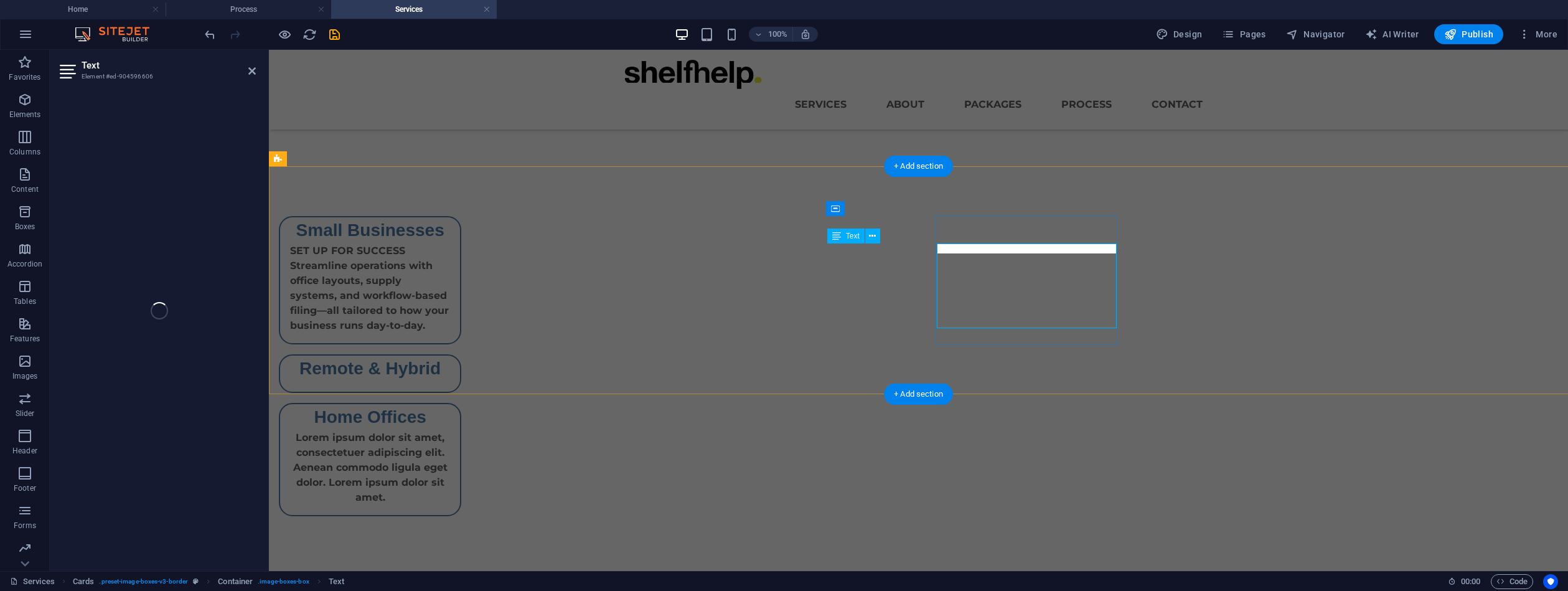
click at [460, 289] on div "SET UP FOR SUCCESS Streamline operations with office layouts, supply systems, a…" at bounding box center [370, 294] width 180 height 100
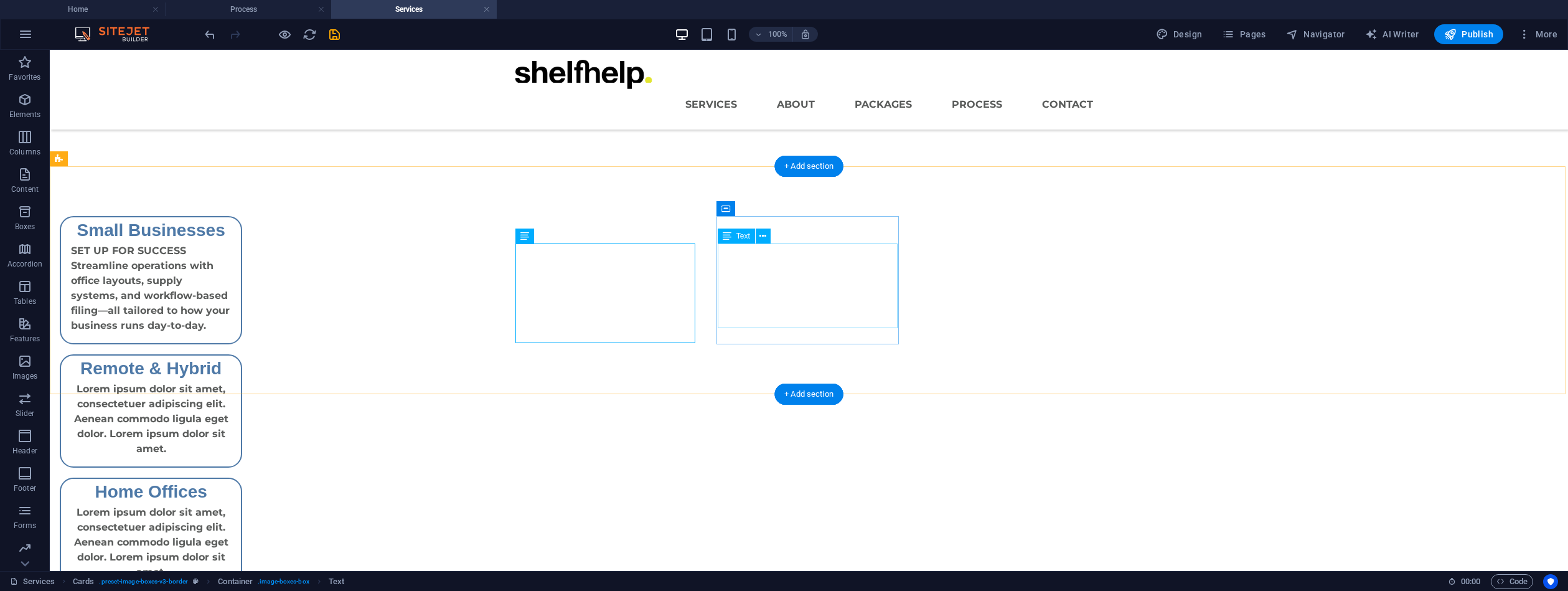
click at [241, 382] on div "Lorem ipsum dolor sit amet, consectetuer adipiscing elit. Aenean commodo ligula…" at bounding box center [151, 424] width 180 height 84
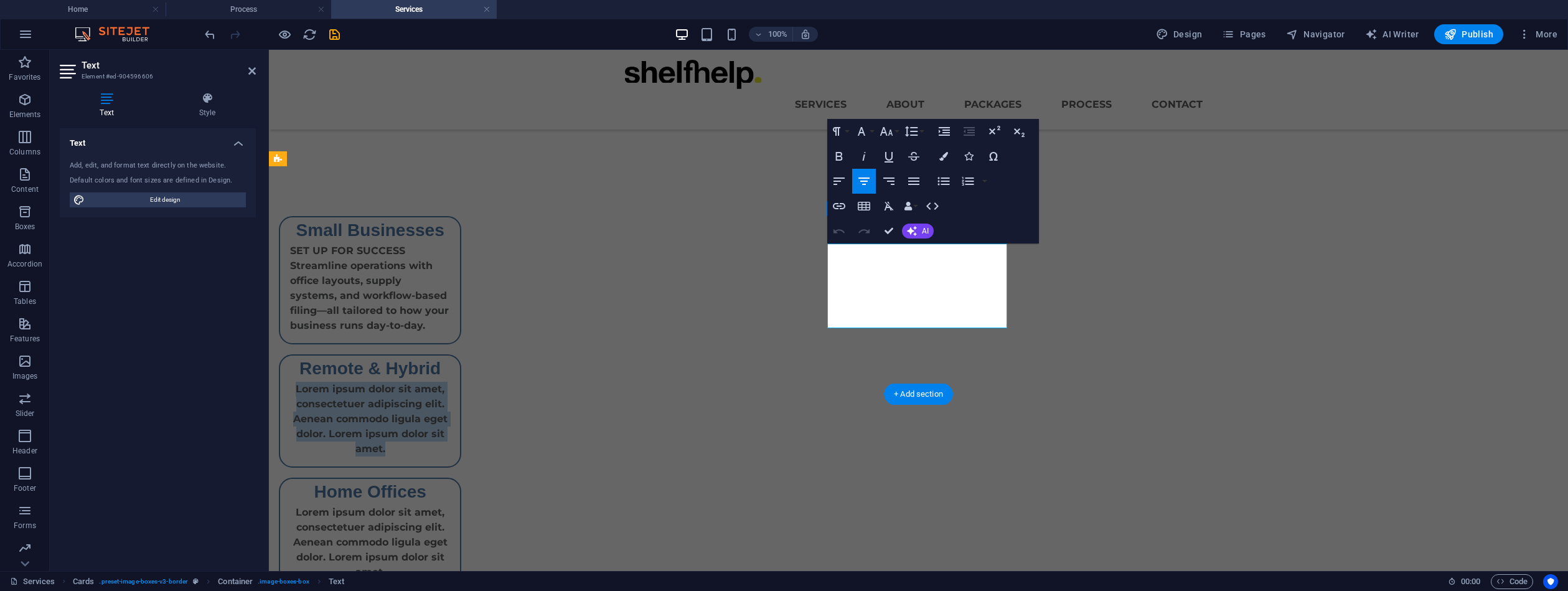
click at [450, 382] on p "Lorem ipsum dolor sit amet, consectetuer adipiscing elit. Aenean commodo ligula…" at bounding box center [370, 419] width 160 height 74
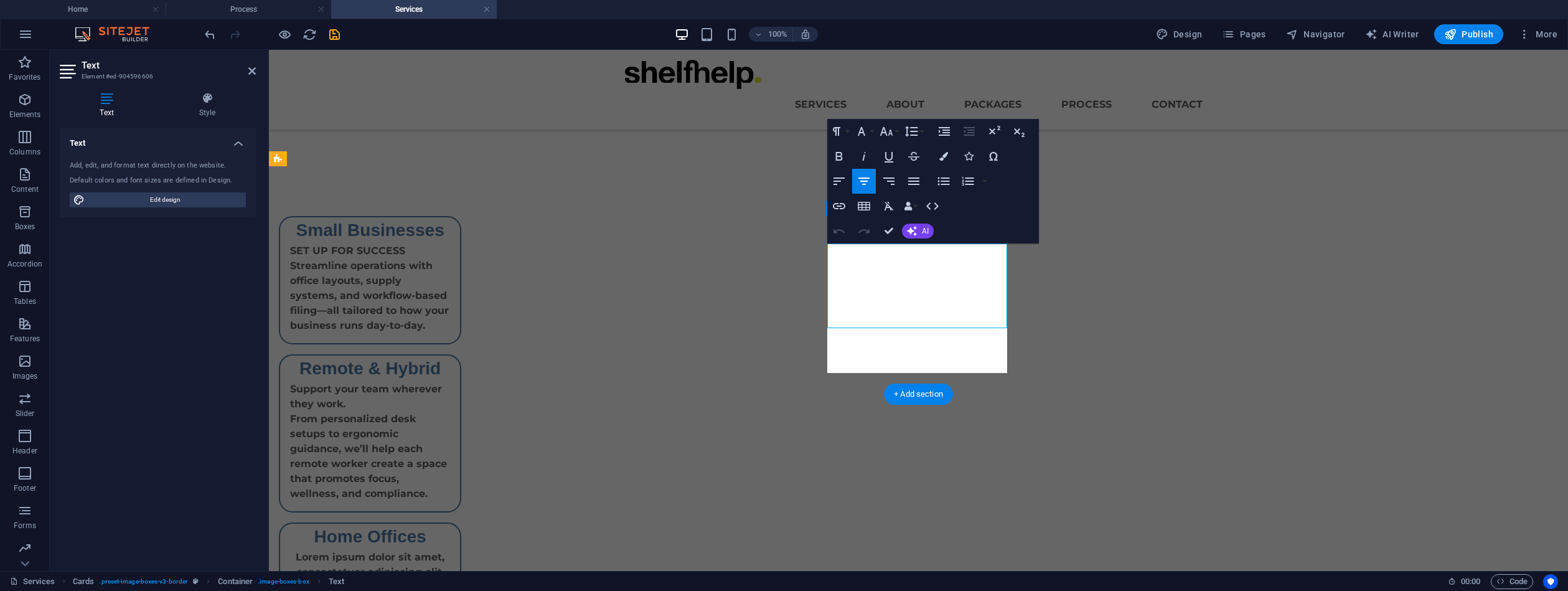
scroll to position [1616, 2]
drag, startPoint x: 895, startPoint y: 268, endPoint x: 828, endPoint y: 257, distance: 67.9
click at [460, 382] on div "Support your team wherever they work. From personalized desk setups to ergonomi…" at bounding box center [370, 446] width 180 height 130
click at [460, 550] on div "Lorem ipsum dolor sit amet, consectetuer adipiscing elit. Aenean commodo ligula…" at bounding box center [370, 592] width 180 height 84
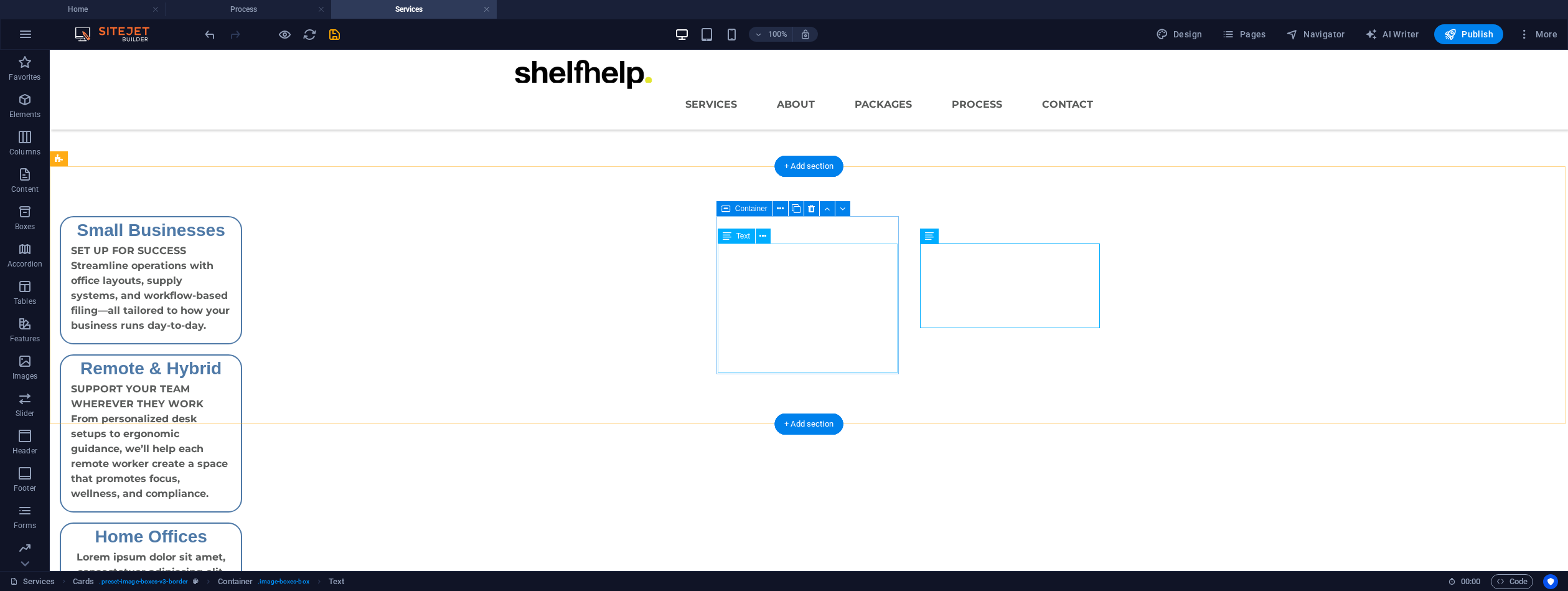
click at [241, 382] on div "SUPPORT YOUR TEAM WHEREVER THEY WORK From personalized desk setups to ergonomic…" at bounding box center [151, 446] width 180 height 130
click at [731, 239] on icon at bounding box center [727, 235] width 8 height 15
click at [241, 550] on div "Lorem ipsum dolor sit amet, consectetuer adipiscing elit. Aenean commodo ligula…" at bounding box center [151, 592] width 180 height 84
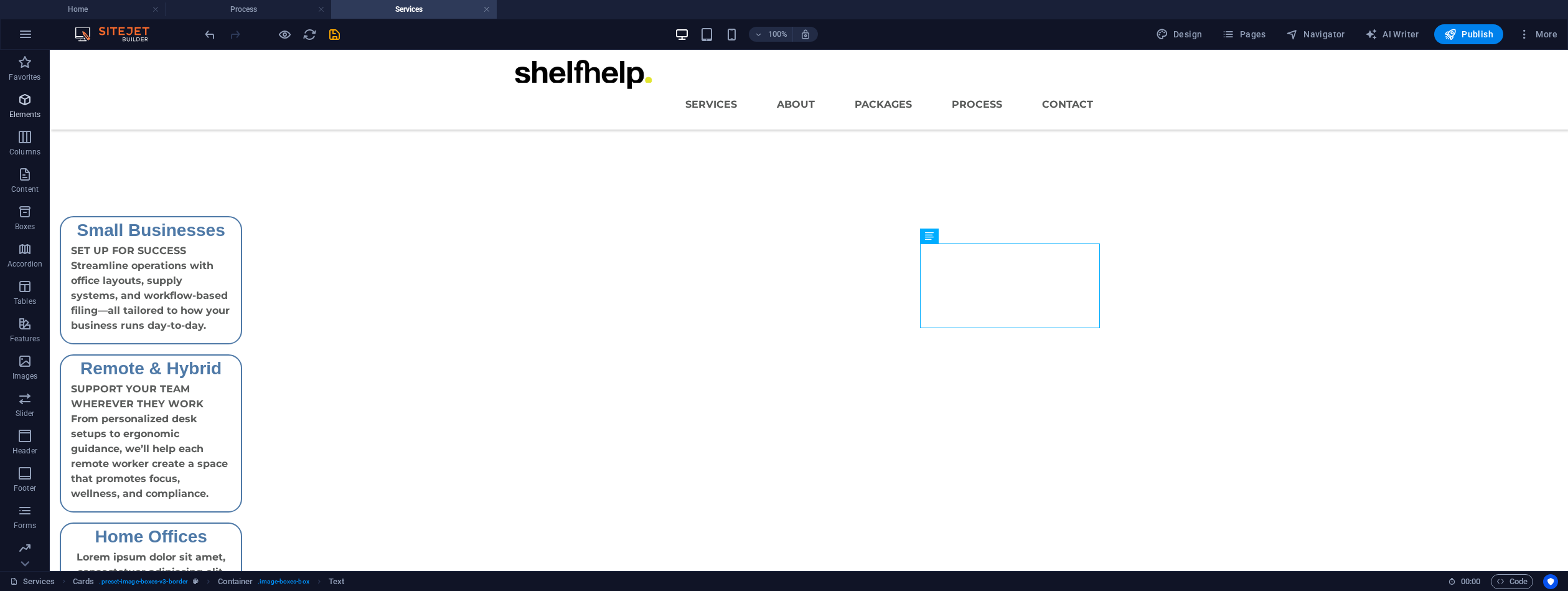
click at [241, 550] on div "Lorem ipsum dolor sit amet, consectetuer adipiscing elit. Aenean commodo ligula…" at bounding box center [151, 592] width 180 height 84
click at [241, 382] on div "SUPPORT YOUR TEAM WHEREVER THEY WORK From personalized desk setups to ergonomic…" at bounding box center [151, 446] width 180 height 130
click at [241, 550] on div "Lorem ipsum dolor sit amet, consectetuer adipiscing elit. Aenean commodo ligula…" at bounding box center [151, 592] width 180 height 84
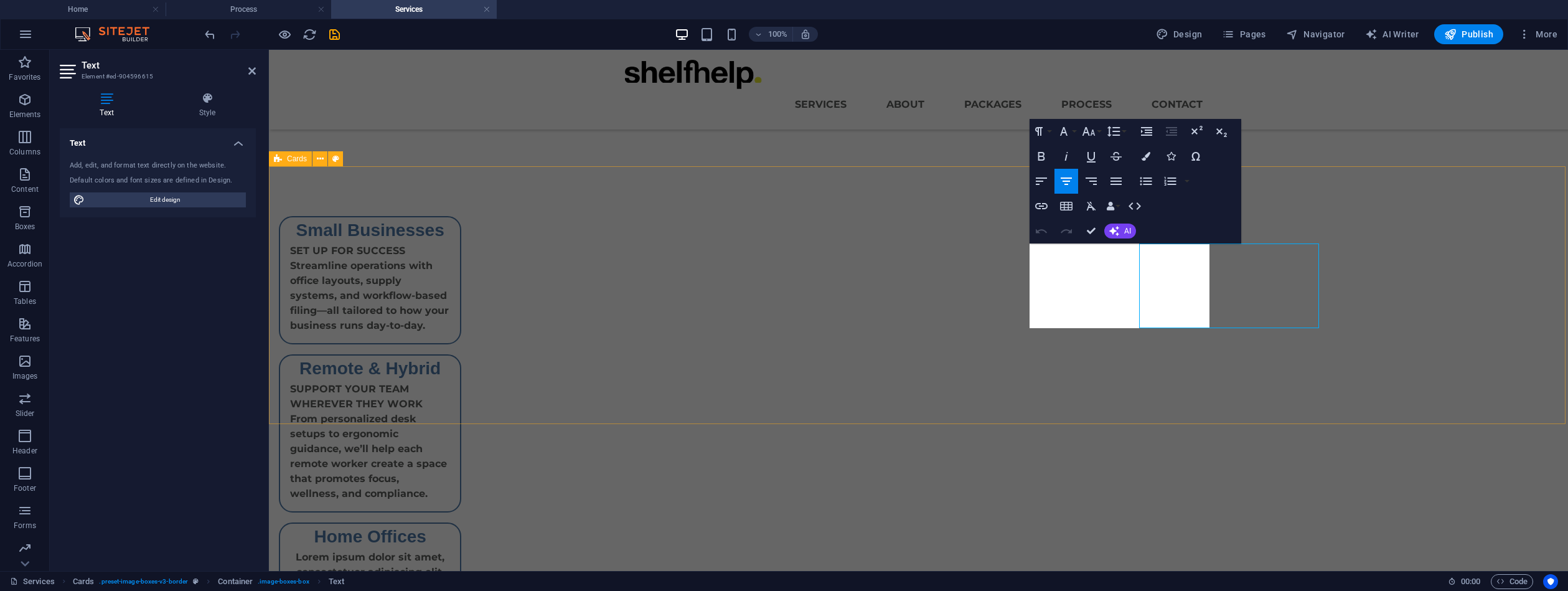
click at [1024, 277] on div "Small Businesses SET UP FOR SUCCESS Streamline operations with office layouts, …" at bounding box center [918, 426] width 1299 height 520
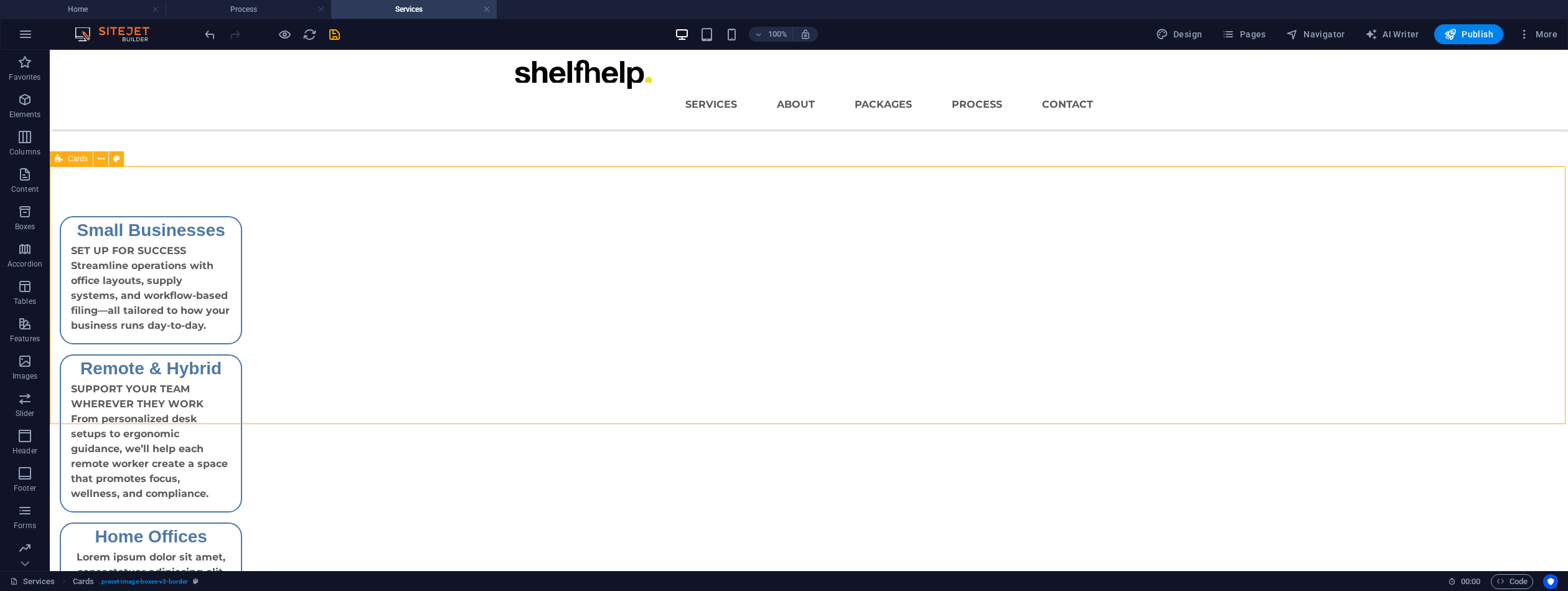
click at [241, 550] on div "Lorem ipsum dolor sit amet, consectetuer adipiscing elit. Aenean commodo ligula…" at bounding box center [151, 592] width 180 height 84
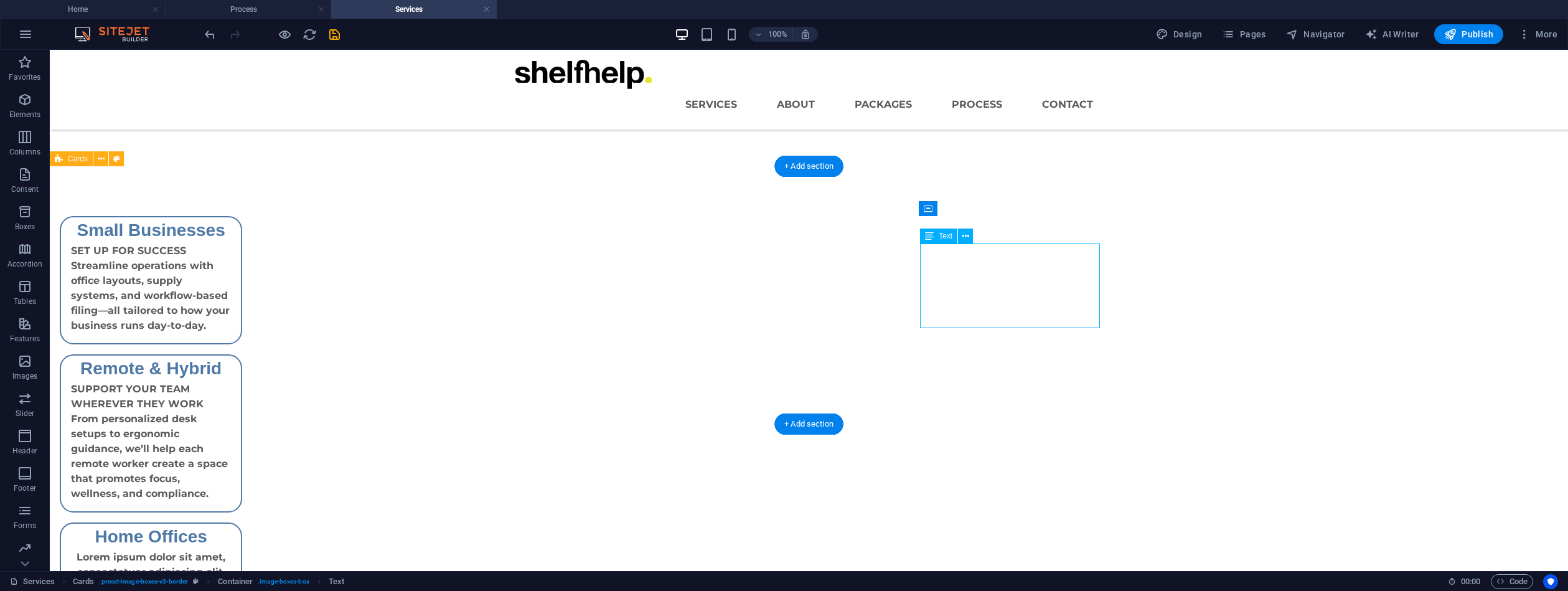
click at [241, 550] on div "Lorem ipsum dolor sit amet, consectetuer adipiscing elit. Aenean commodo ligula…" at bounding box center [151, 592] width 180 height 84
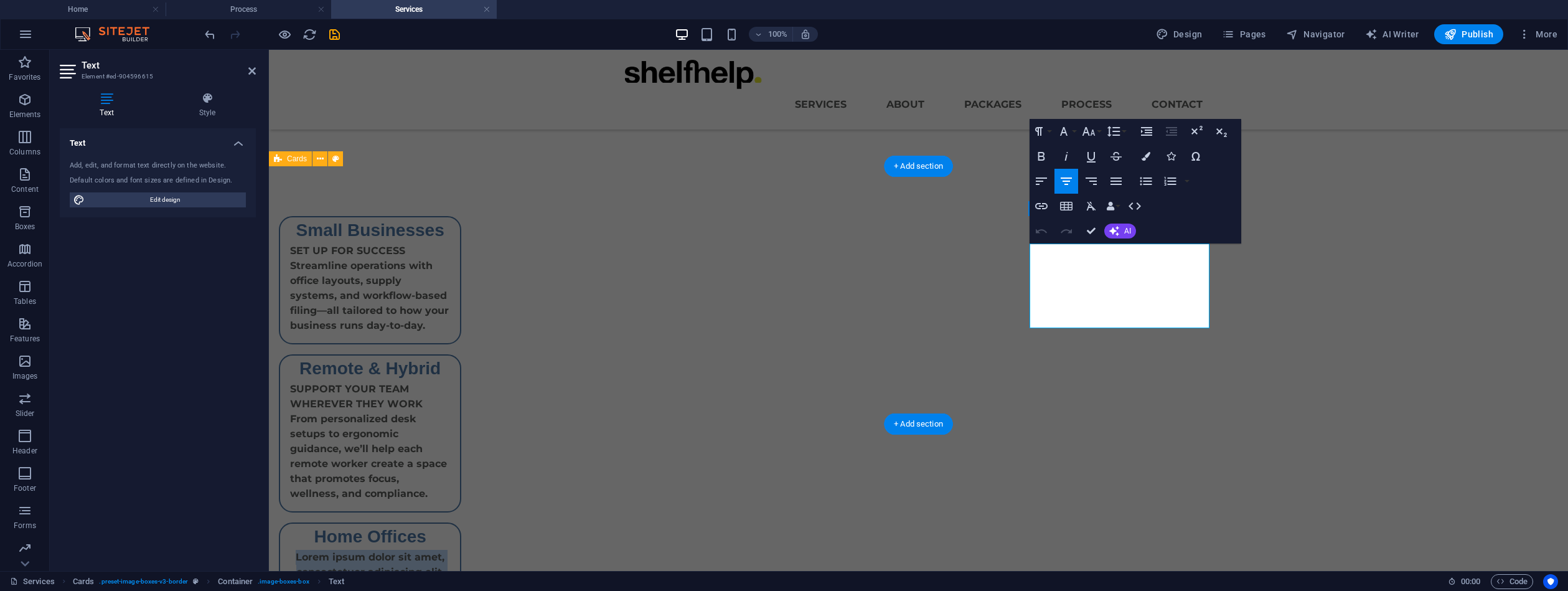
click at [450, 550] on p "Lorem ipsum dolor sit amet, consectetuer adipiscing elit. Aenean commodo ligula…" at bounding box center [370, 586] width 160 height 74
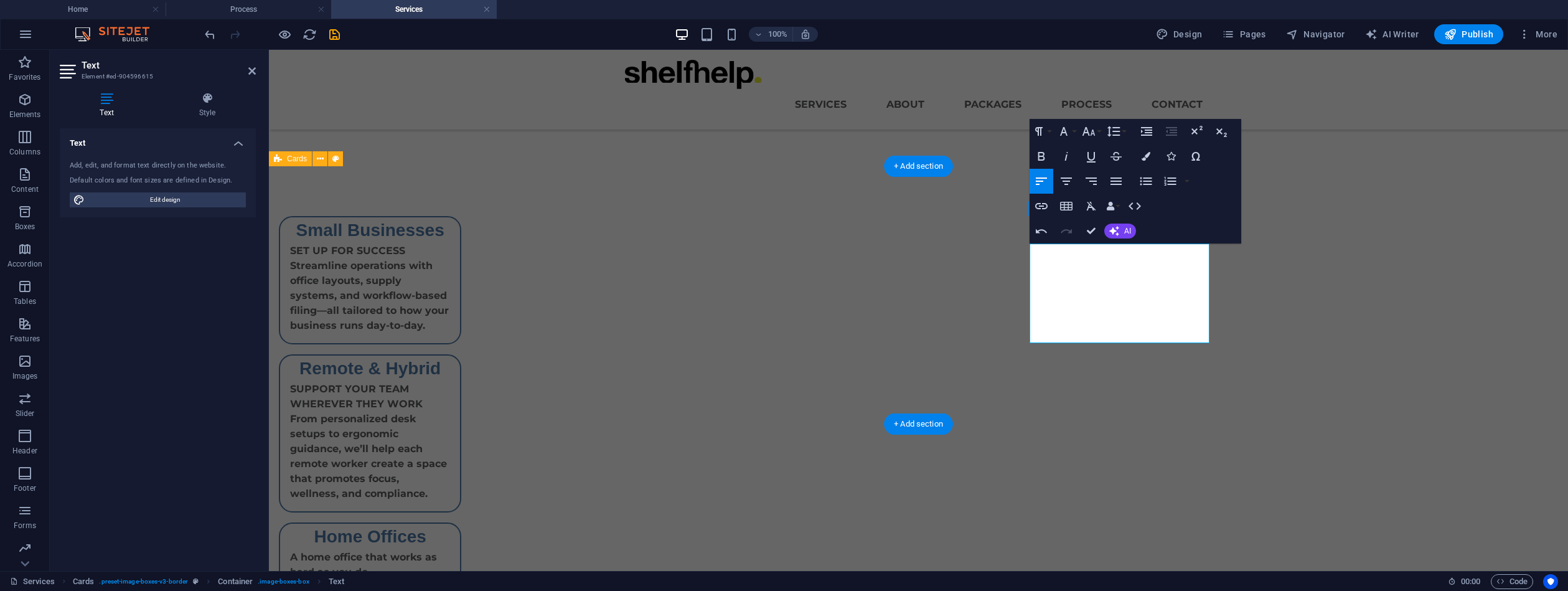
scroll to position [1191, 2]
drag, startPoint x: 1120, startPoint y: 265, endPoint x: 1009, endPoint y: 251, distance: 111.9
click at [1009, 251] on div "Small Businesses SET UP FOR SUCCESS Streamline operations with office layouts, …" at bounding box center [918, 441] width 1299 height 550
click at [461, 354] on div "Remote & Hybrid SUPPORT YOUR TEAM WHEREVER THEY WORK From personalized desk set…" at bounding box center [370, 433] width 182 height 158
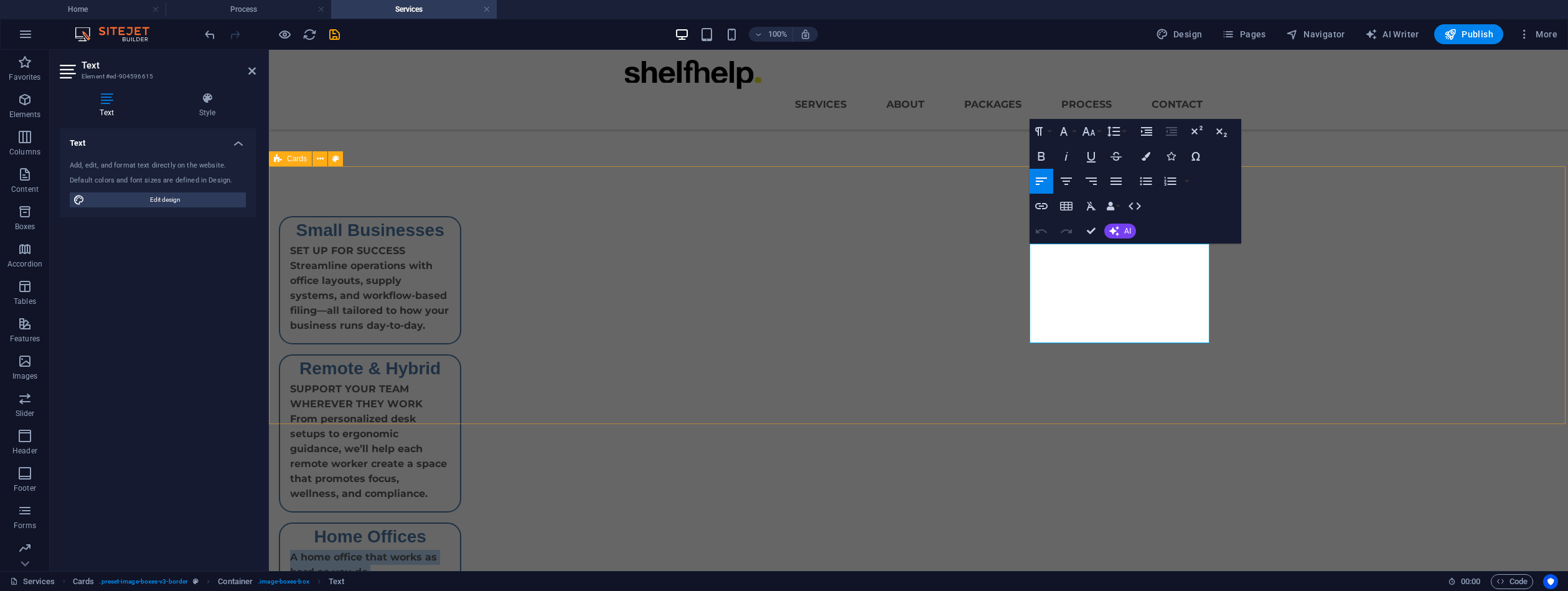
drag, startPoint x: 1121, startPoint y: 265, endPoint x: 1026, endPoint y: 254, distance: 95.6
click at [1026, 254] on div "Small Businesses SET UP FOR SUCCESS Streamline operations with office layouts, …" at bounding box center [918, 441] width 1299 height 550
click at [460, 382] on div "SUPPORT YOUR TEAM WHEREVER THEY WORK From personalized desk setups to ergonomic…" at bounding box center [370, 446] width 180 height 130
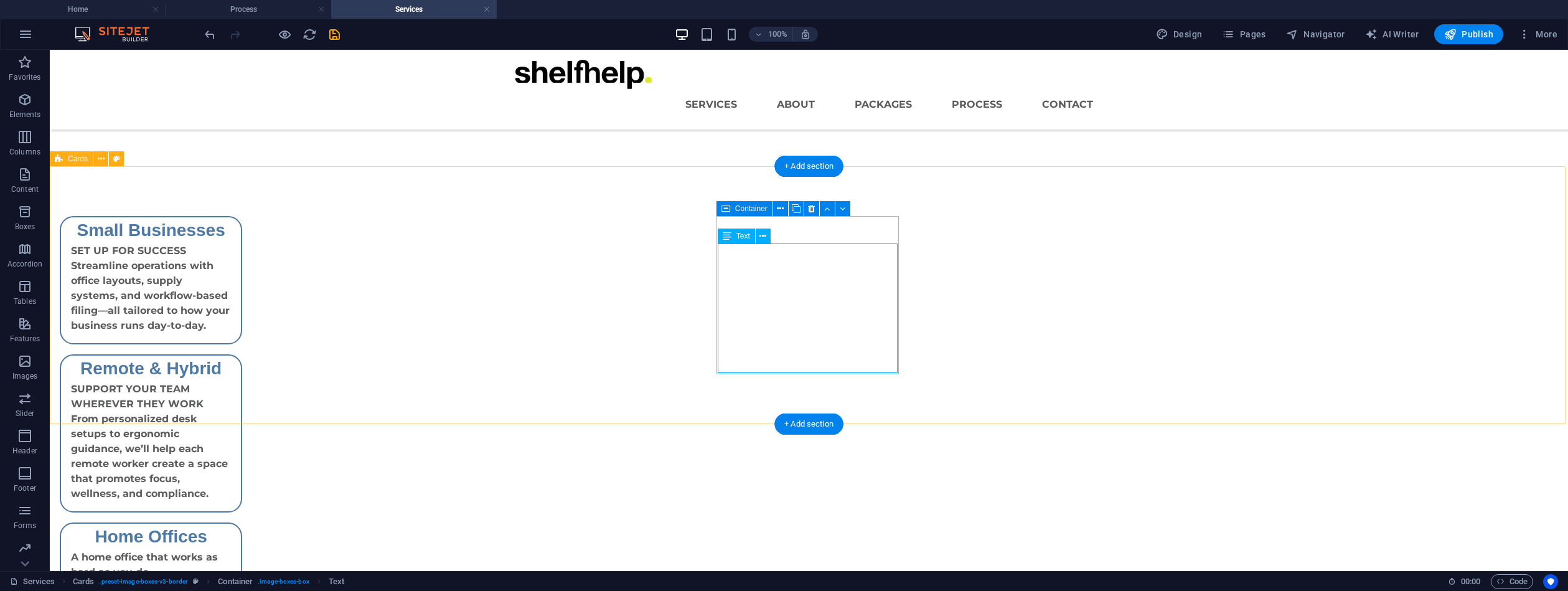
click at [241, 382] on div "SUPPORT YOUR TEAM WHEREVER THEY WORK From personalized desk setups to ergonomic…" at bounding box center [151, 446] width 180 height 130
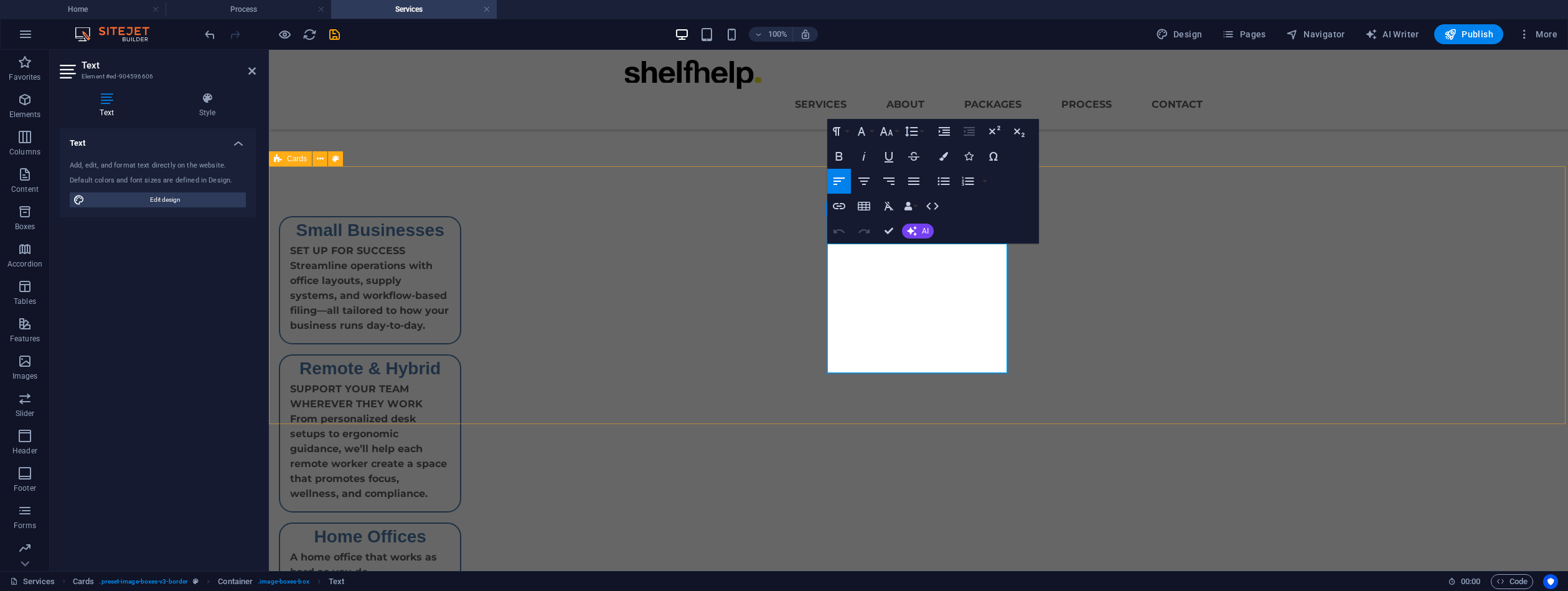
click at [450, 382] on p "SUPPORT YOUR TEAM WHEREVER THEY WORK" at bounding box center [370, 396] width 160 height 30
drag, startPoint x: 970, startPoint y: 265, endPoint x: 793, endPoint y: 268, distance: 177.0
click at [793, 268] on div "Small Businesses SET UP FOR SUCCESS Streamline operations with office layouts, …" at bounding box center [572, 441] width 628 height 569
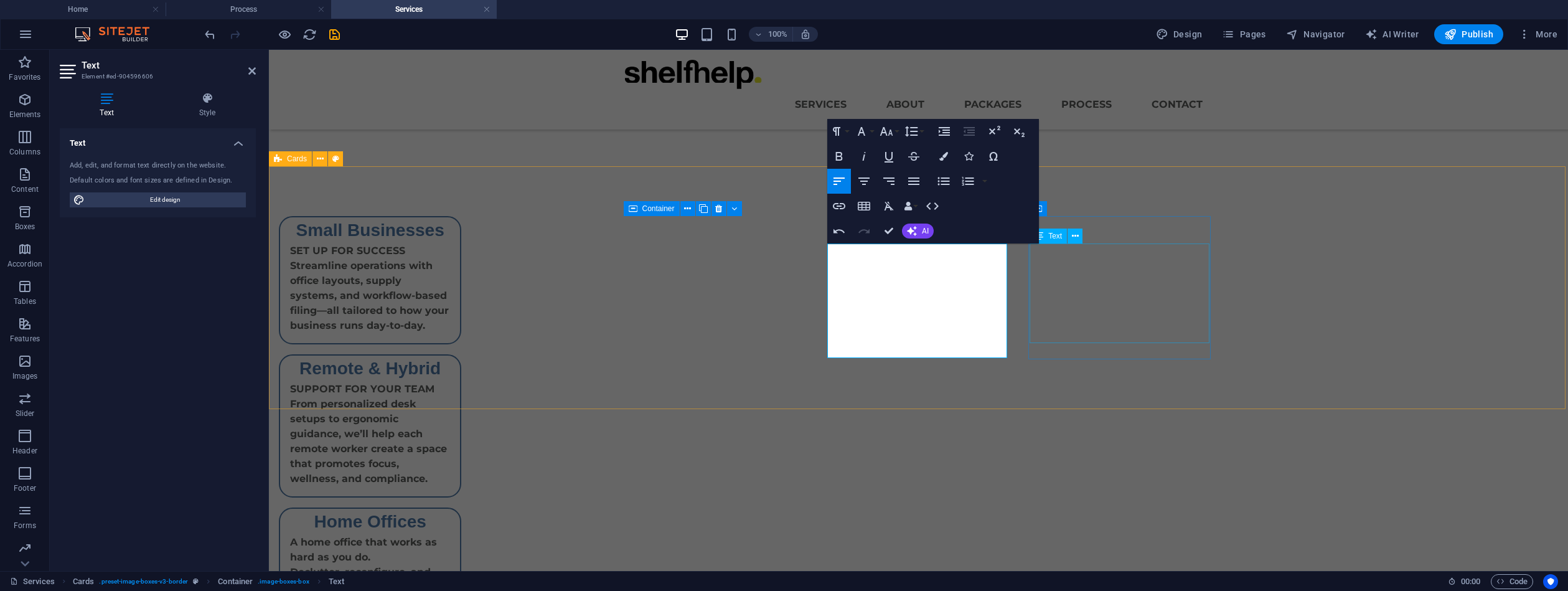
click at [460, 535] on div "A home office that works as hard as you do. Declutter, reconfigure, and systema…" at bounding box center [370, 592] width 180 height 114
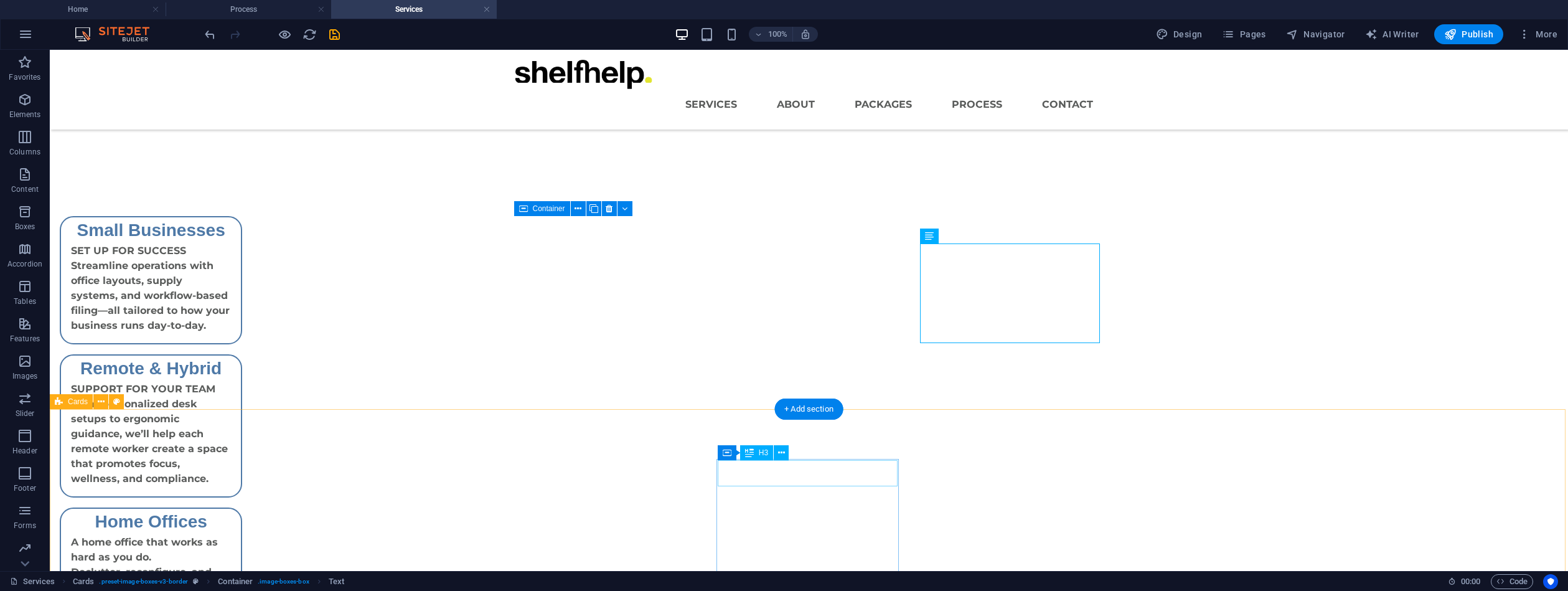
click at [786, 460] on div "Container H3" at bounding box center [757, 453] width 79 height 15
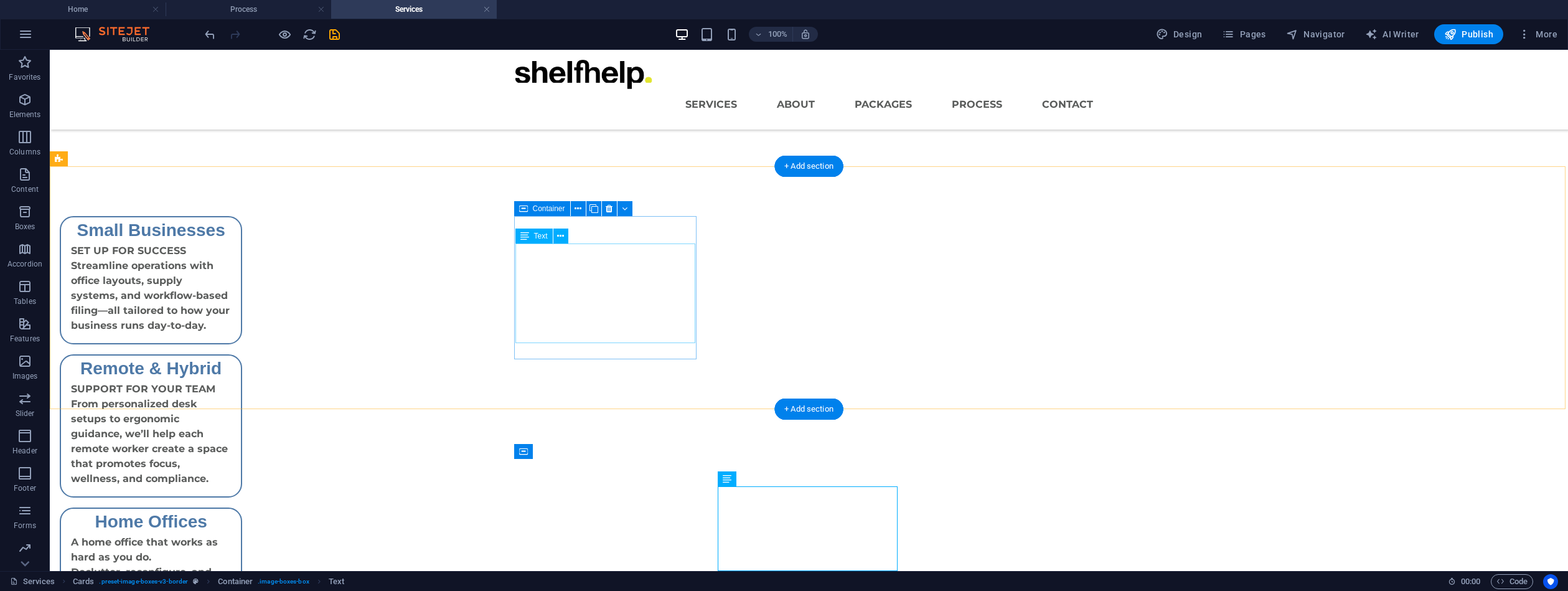
click at [241, 253] on div "SET UP FOR SUCCESS Streamline operations with office layouts, supply systems, a…" at bounding box center [151, 294] width 180 height 100
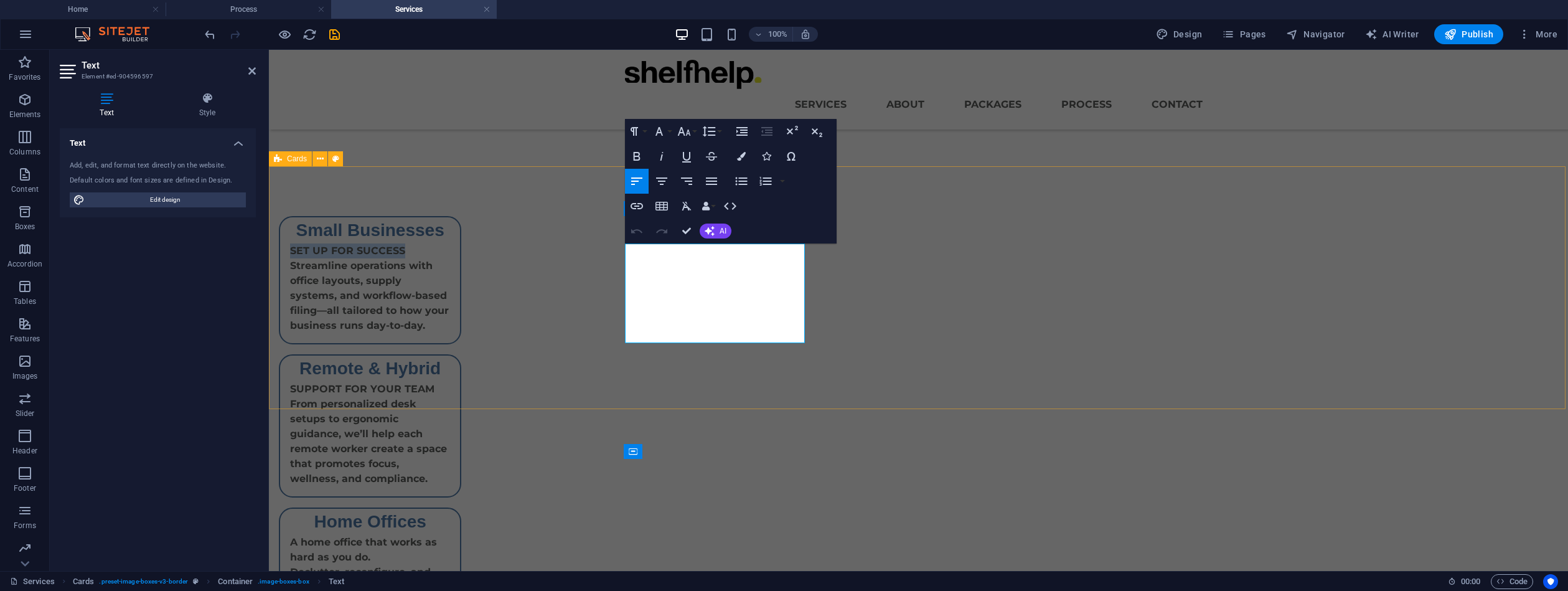
drag, startPoint x: 754, startPoint y: 251, endPoint x: 602, endPoint y: 255, distance: 152.1
click at [602, 255] on div "Small Businesses SET UP FOR SUCCESS Streamline operations with office layouts, …" at bounding box center [918, 433] width 1299 height 534
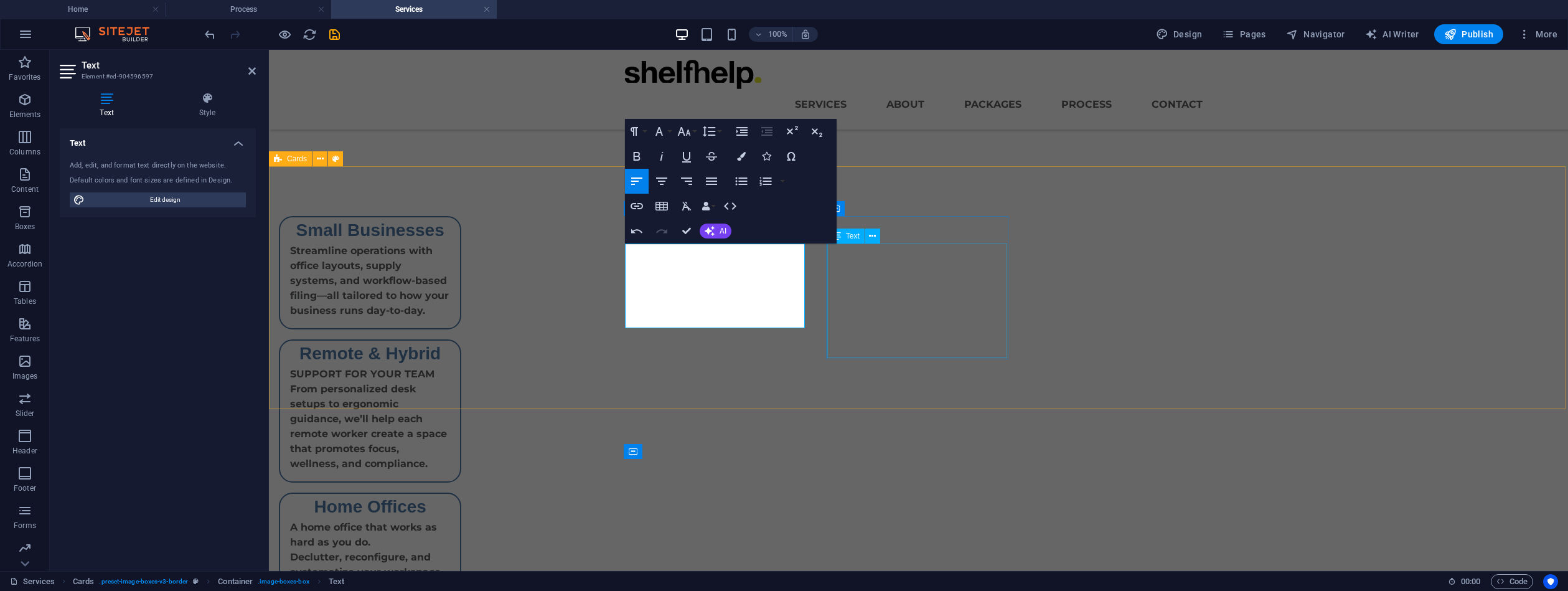
click at [460, 366] on div "SUPPORT FOR YOUR TEAM From personalized desk setups to ergonomic guidance, we’l…" at bounding box center [370, 423] width 180 height 114
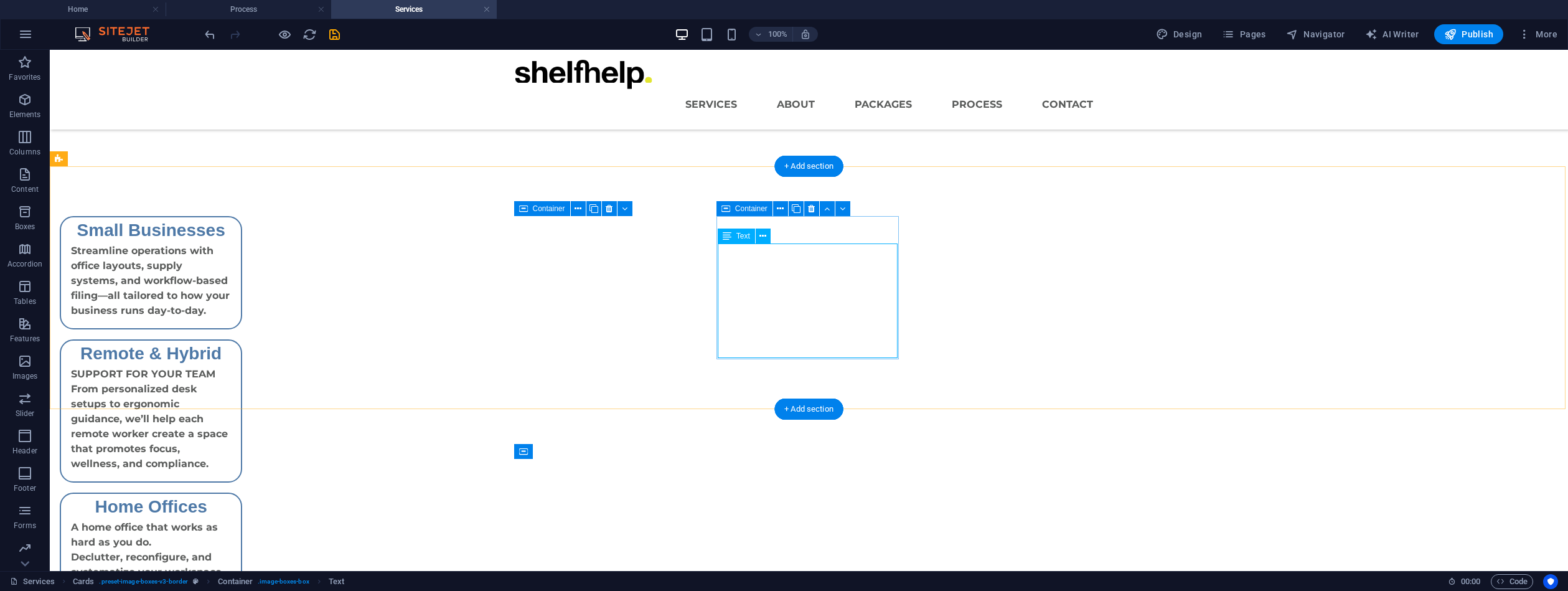
click at [241, 366] on div "SUPPORT FOR YOUR TEAM From personalized desk setups to ergonomic guidance, we’l…" at bounding box center [151, 423] width 180 height 114
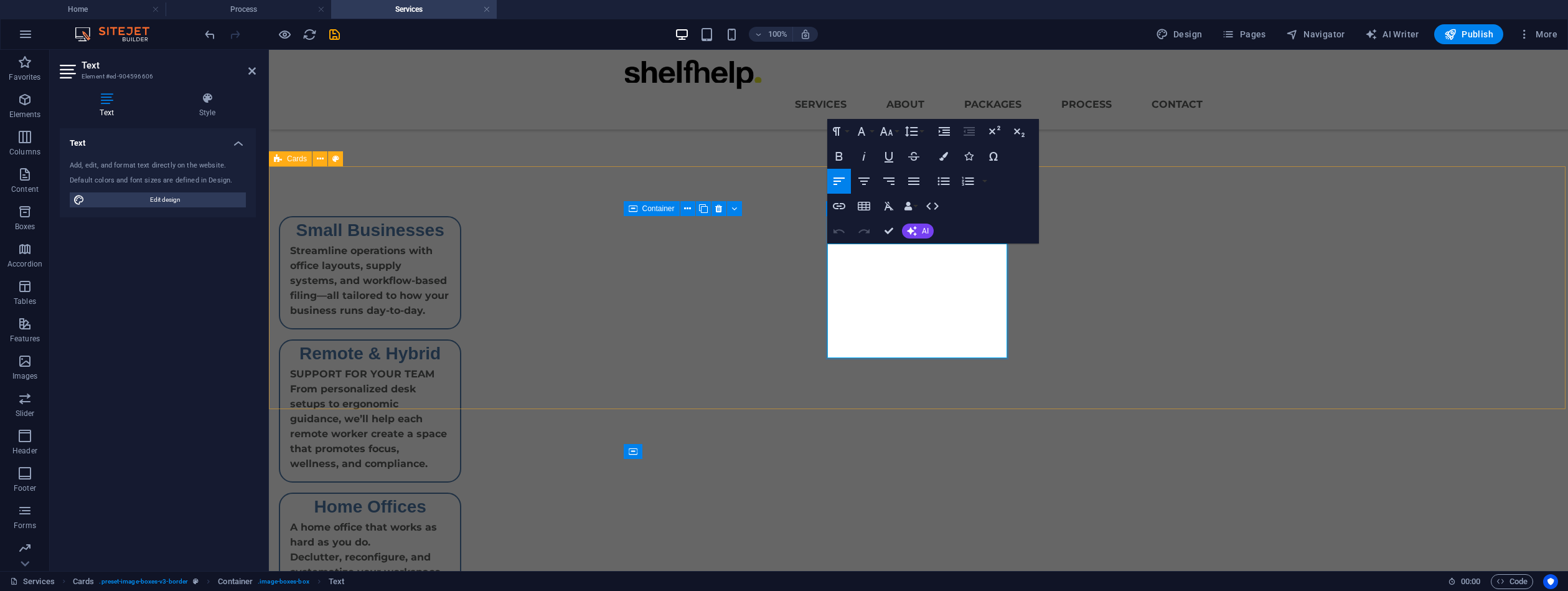
click at [450, 366] on p "SUPPORT FOR YOUR TEAM" at bounding box center [370, 373] width 160 height 15
click at [460, 505] on div "A home office that works as hard as you do. Declutter, reconfigure, and systema…" at bounding box center [370, 562] width 180 height 114
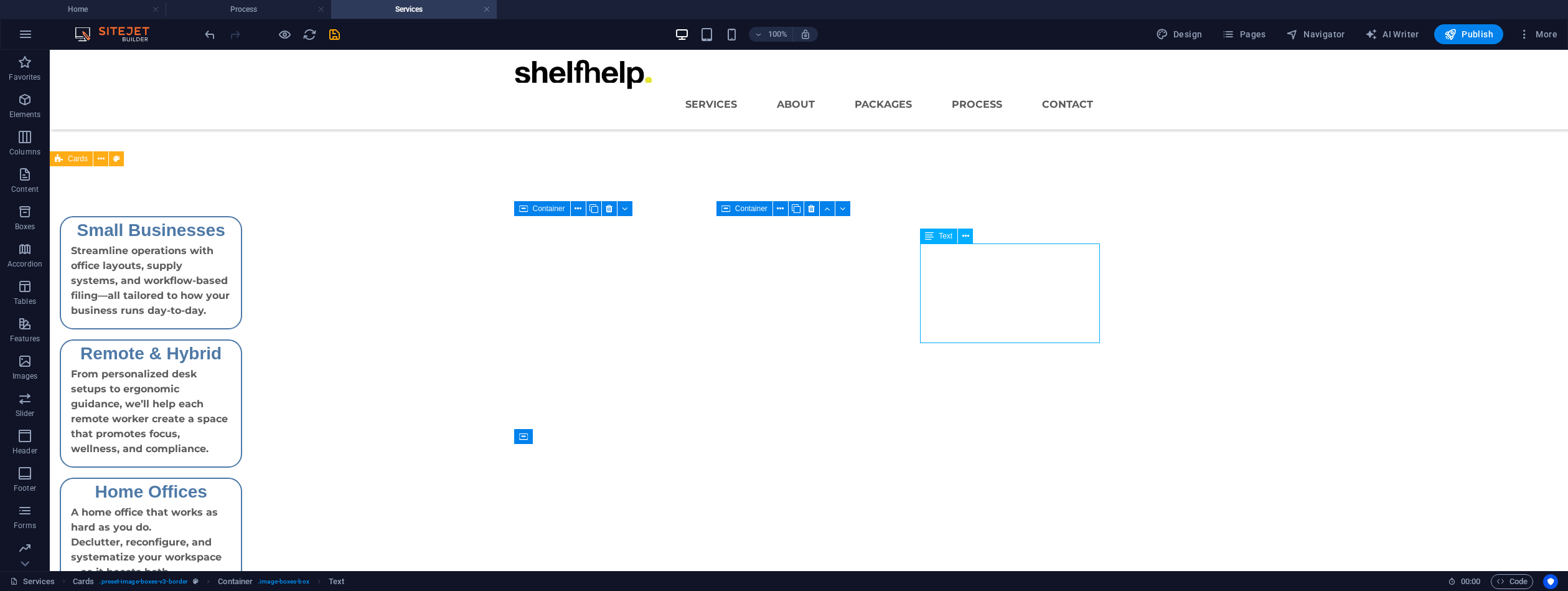
click at [241, 505] on div "A home office that works as hard as you do. Declutter, reconfigure, and systema…" at bounding box center [151, 562] width 180 height 114
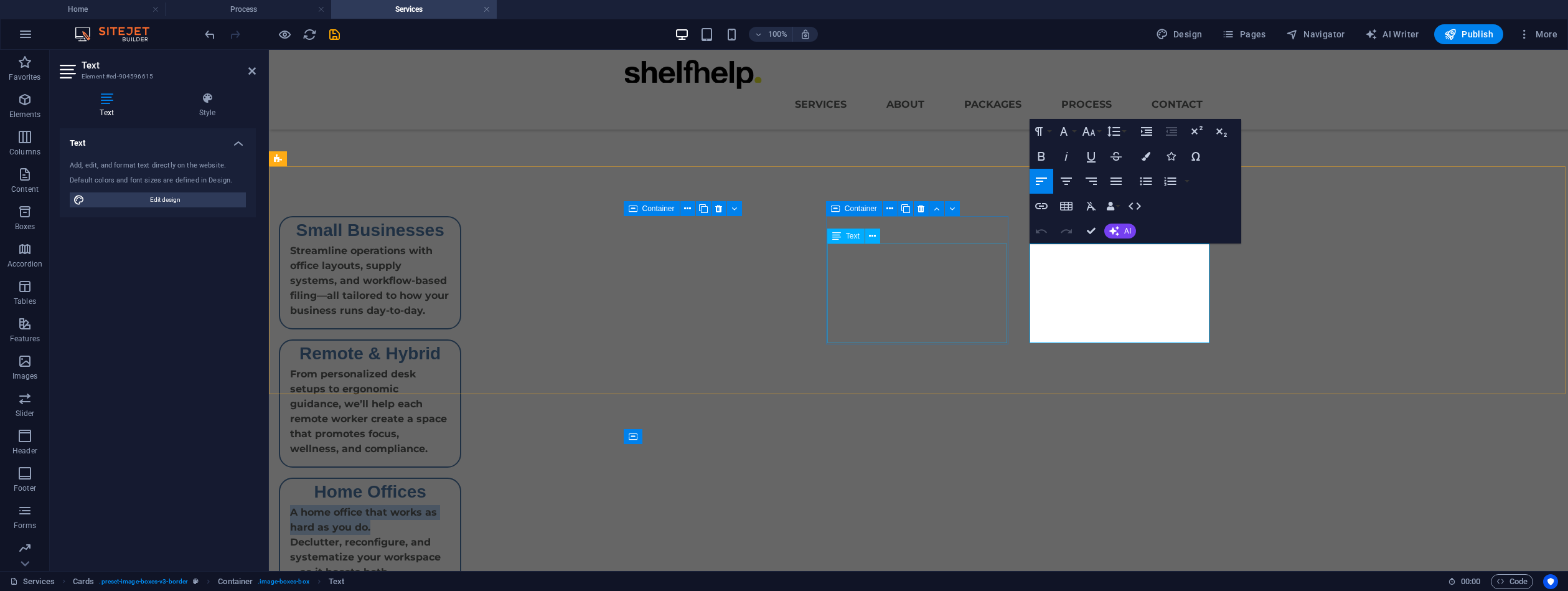
drag, startPoint x: 1130, startPoint y: 265, endPoint x: 965, endPoint y: 256, distance: 165.2
click at [887, 256] on div "Small Businesses Streamline operations with office layouts, supply systems, and…" at bounding box center [572, 419] width 628 height 524
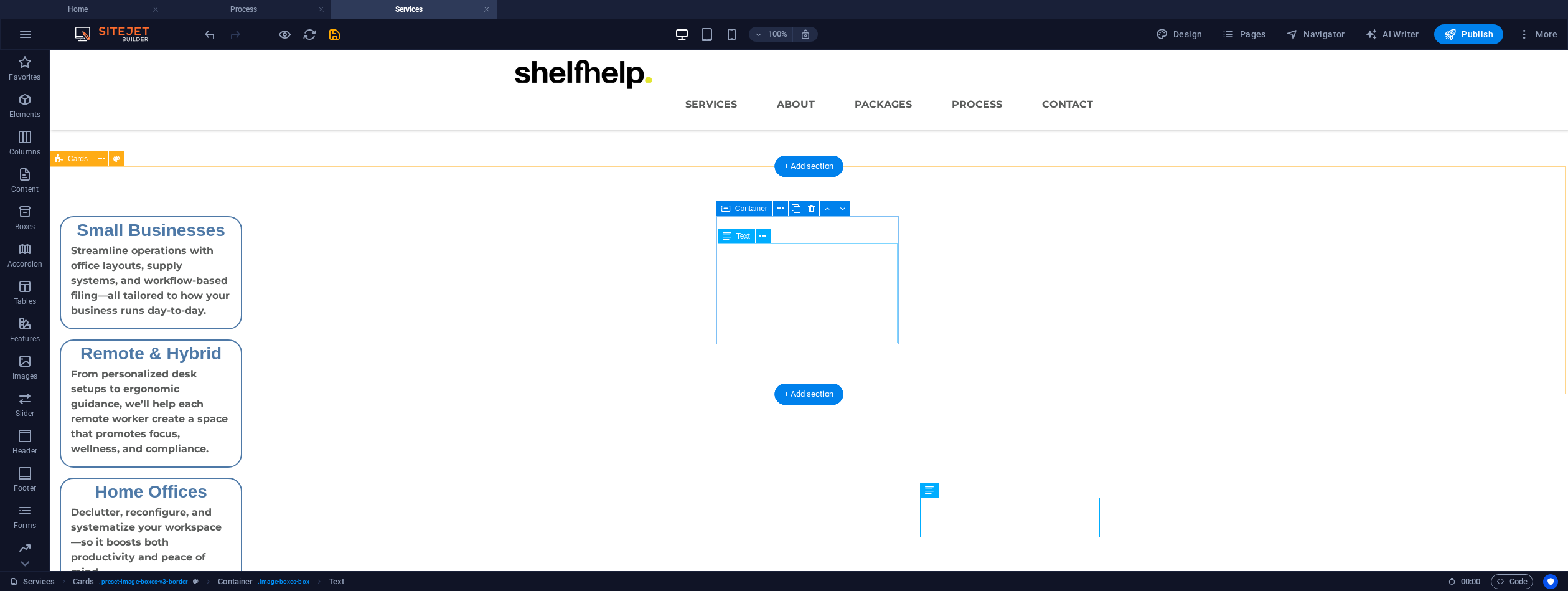
click at [734, 235] on div "Text" at bounding box center [736, 235] width 38 height 15
click at [727, 235] on icon at bounding box center [727, 235] width 8 height 15
click at [726, 235] on icon at bounding box center [727, 235] width 8 height 15
click at [763, 239] on icon at bounding box center [763, 236] width 7 height 13
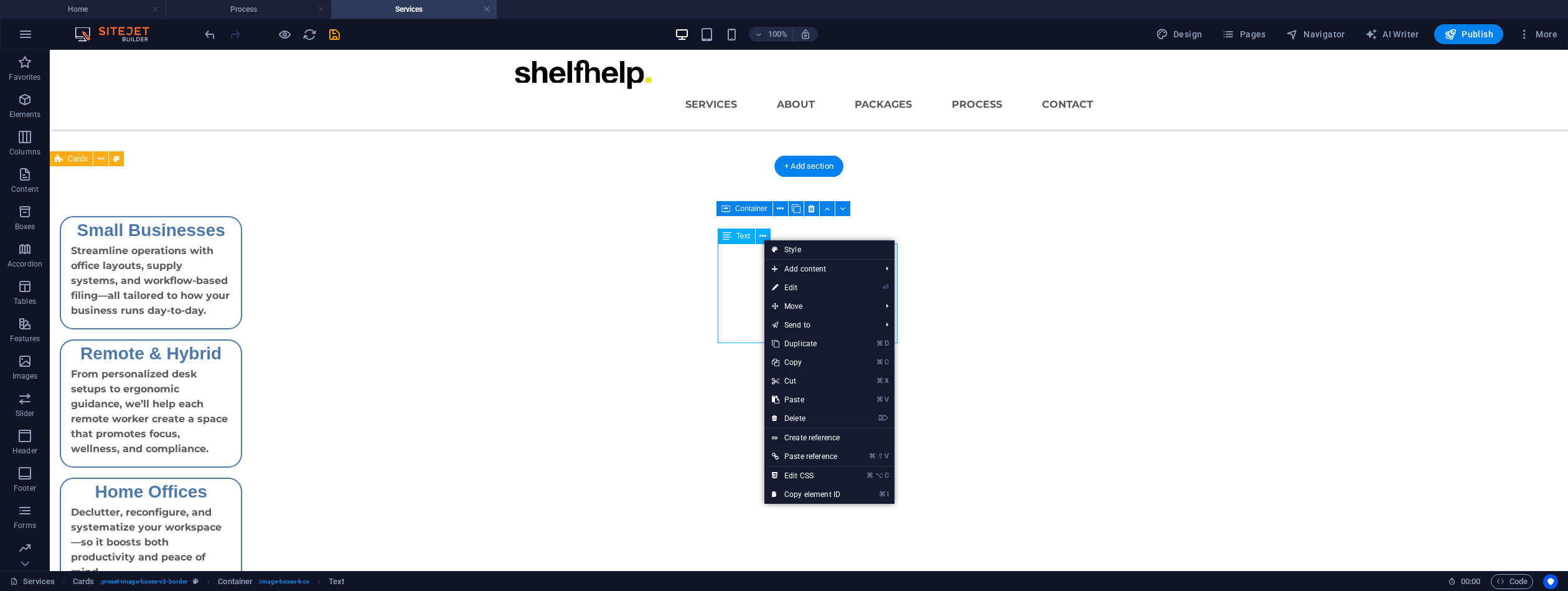
click at [732, 238] on div "Text" at bounding box center [736, 235] width 38 height 15
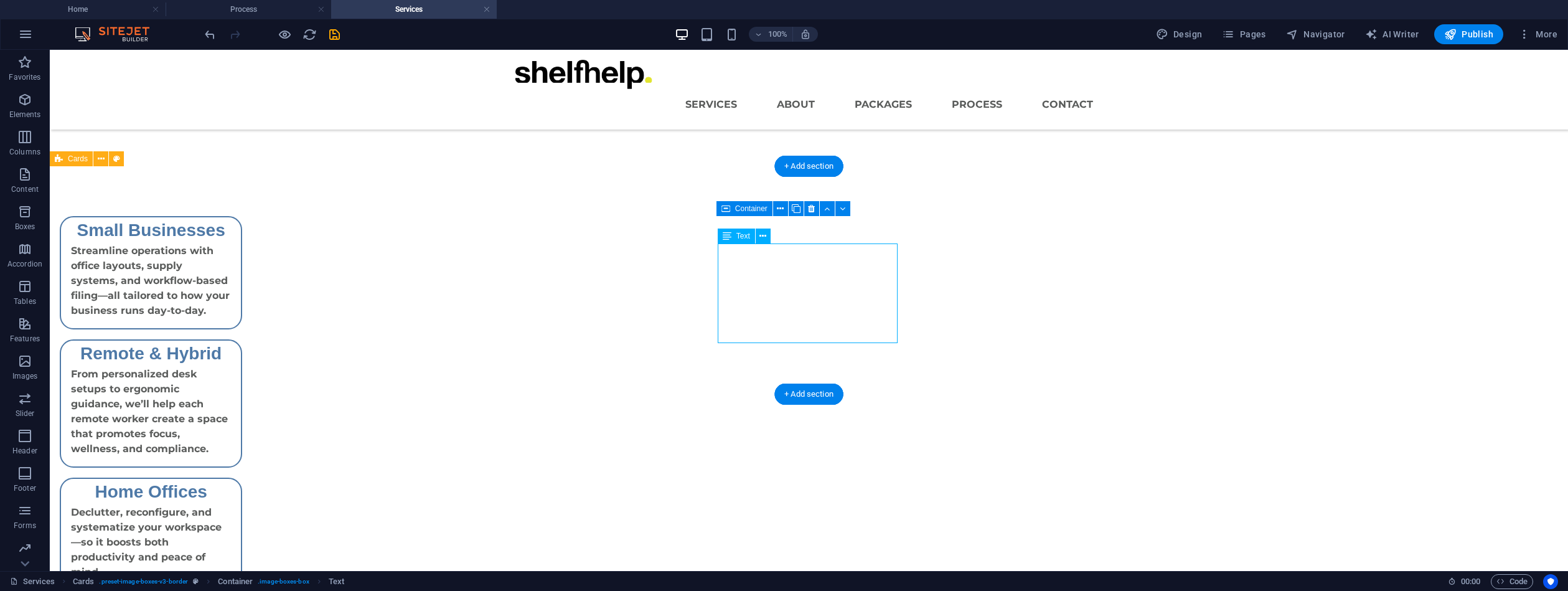
click at [732, 238] on div "Text" at bounding box center [736, 235] width 38 height 15
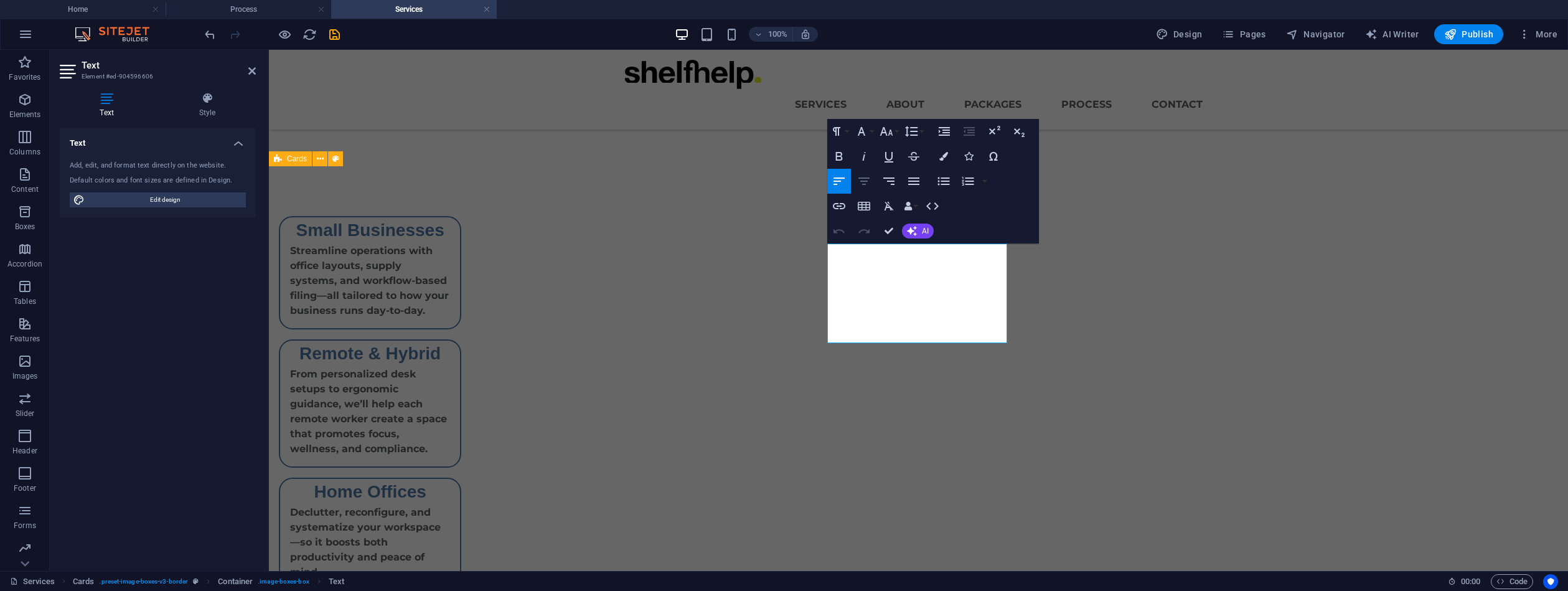
click at [864, 182] on icon "button" at bounding box center [864, 181] width 15 height 15
click at [460, 264] on div "Streamline operations with office layouts, supply systems, and workflow-based f…" at bounding box center [370, 286] width 180 height 84
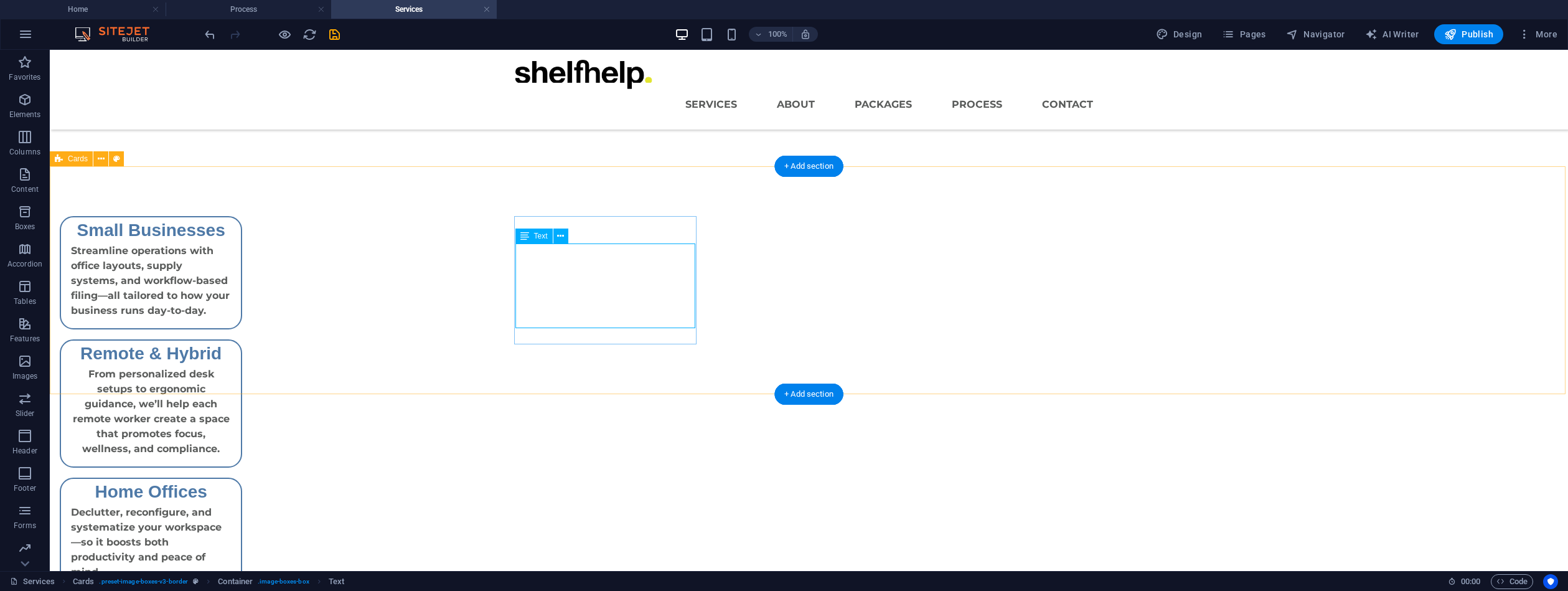
click at [241, 281] on div "Streamline operations with office layouts, supply systems, and workflow-based f…" at bounding box center [151, 286] width 180 height 84
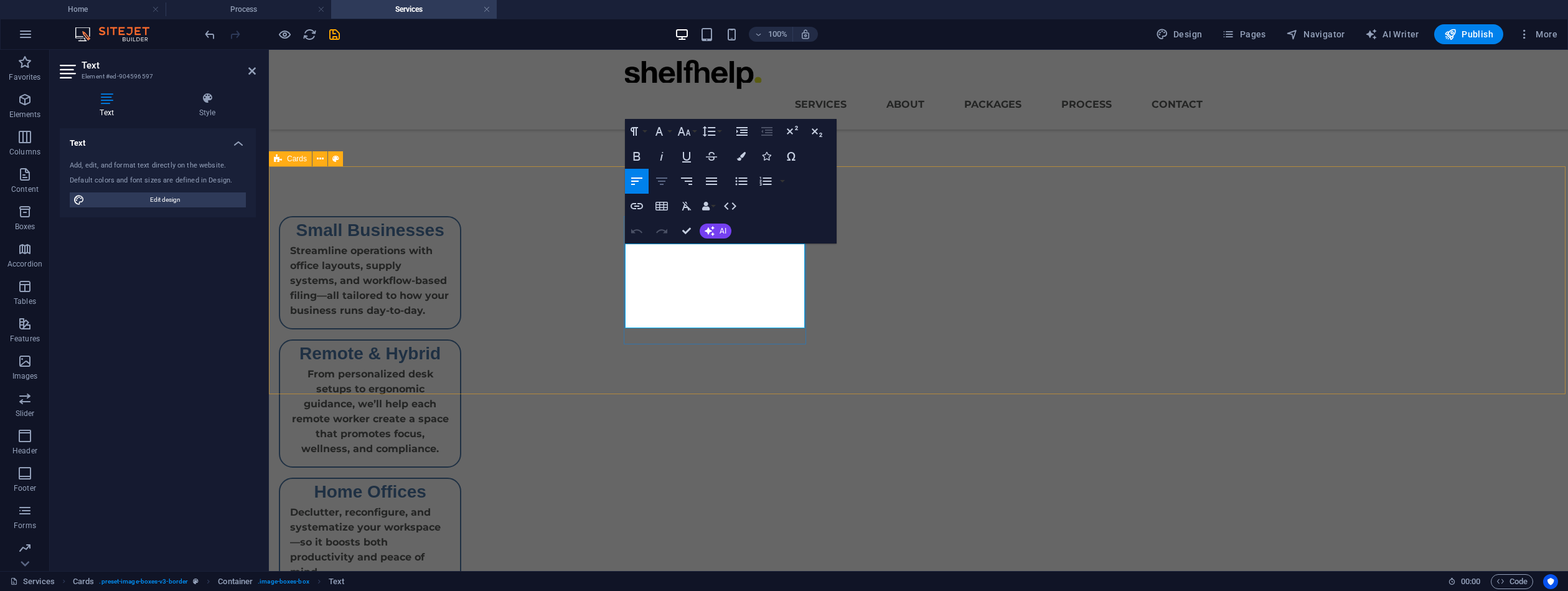
click at [662, 184] on icon "button" at bounding box center [661, 182] width 11 height 8
click at [460, 505] on div "Declutter, reconfigure, and systematize your workspace—so it boosts both produc…" at bounding box center [370, 547] width 180 height 84
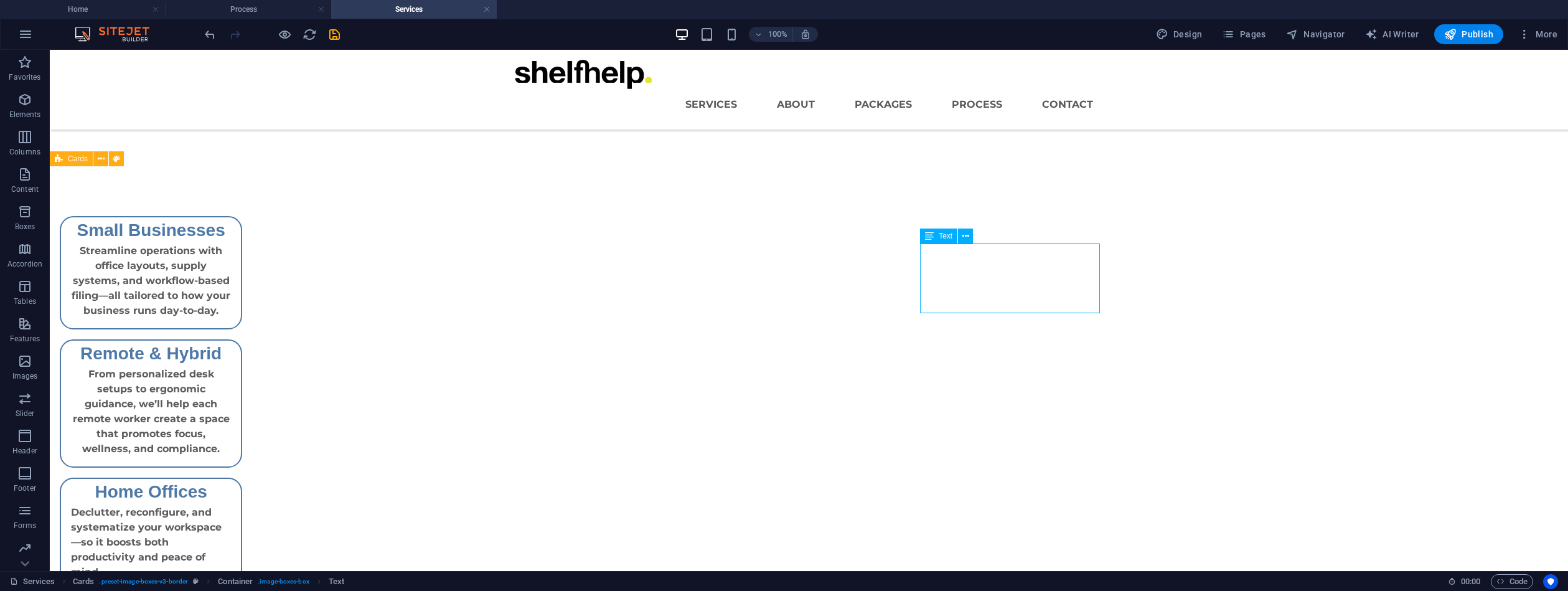
click at [241, 505] on div "Declutter, reconfigure, and systematize your workspace—so it boosts both produc…" at bounding box center [151, 547] width 180 height 84
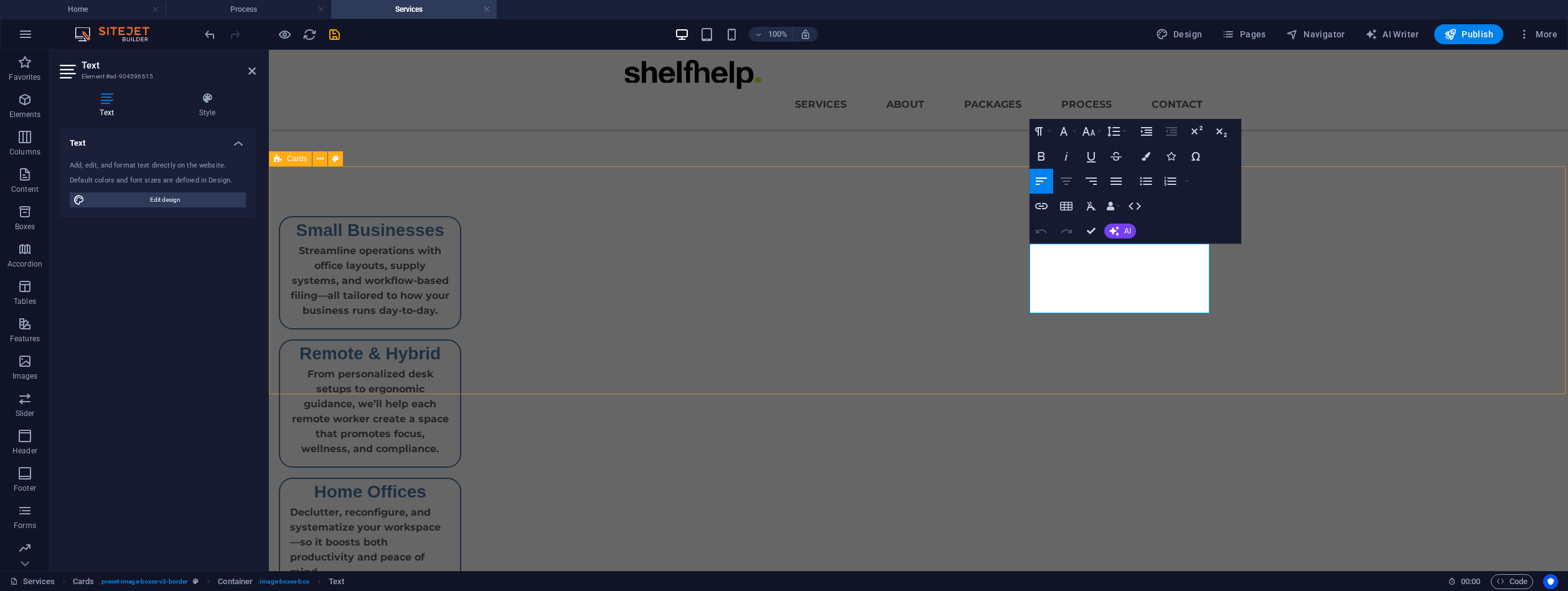
click at [1064, 179] on icon "button" at bounding box center [1066, 181] width 15 height 15
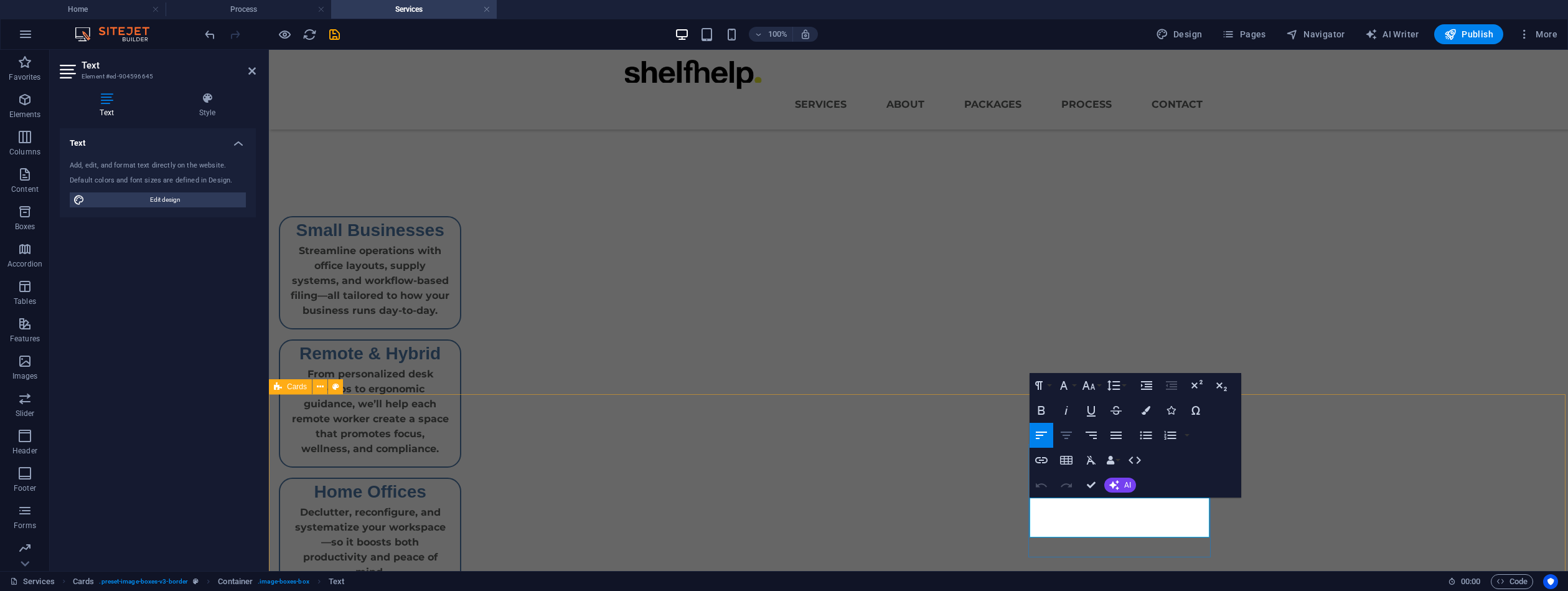
click at [1069, 439] on icon "button" at bounding box center [1066, 435] width 15 height 15
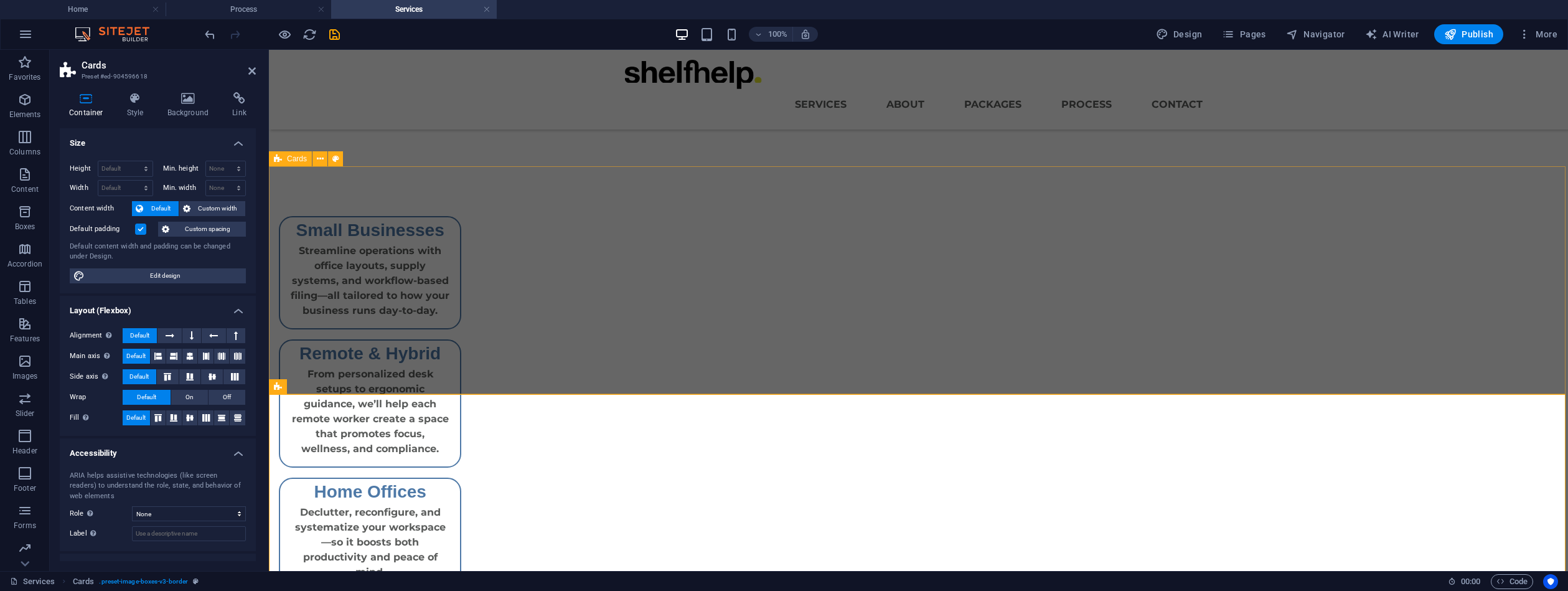
click at [1318, 324] on div "Small Businesses Streamline operations with office layouts, supply systems, and…" at bounding box center [918, 403] width 1299 height 474
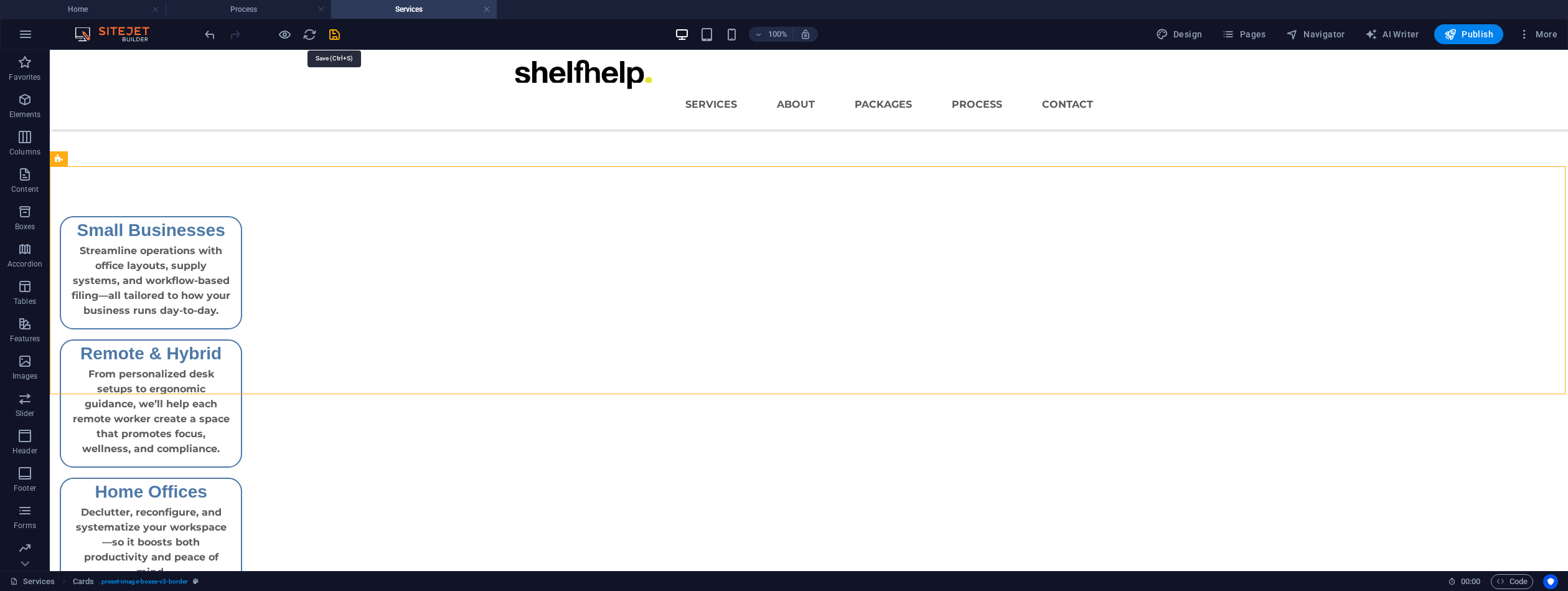
click at [335, 33] on icon "save" at bounding box center [334, 34] width 15 height 15
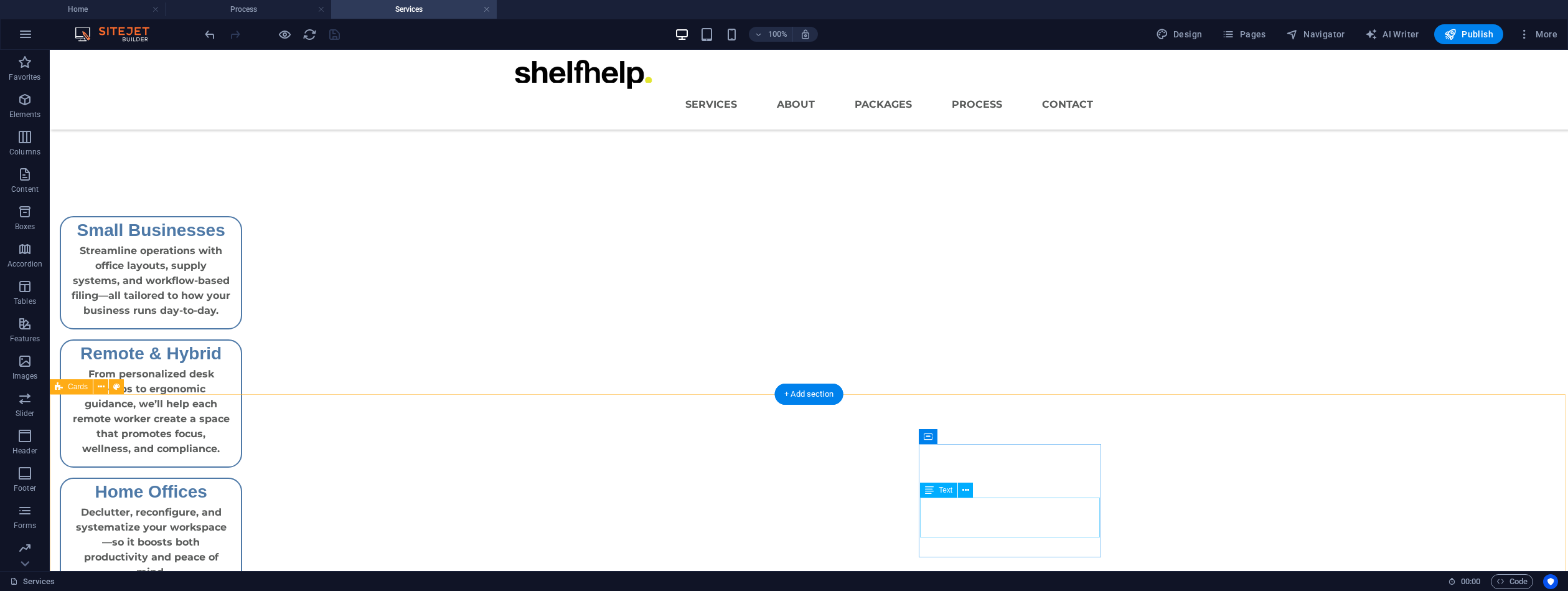
drag, startPoint x: 968, startPoint y: 503, endPoint x: 747, endPoint y: 503, distance: 221.0
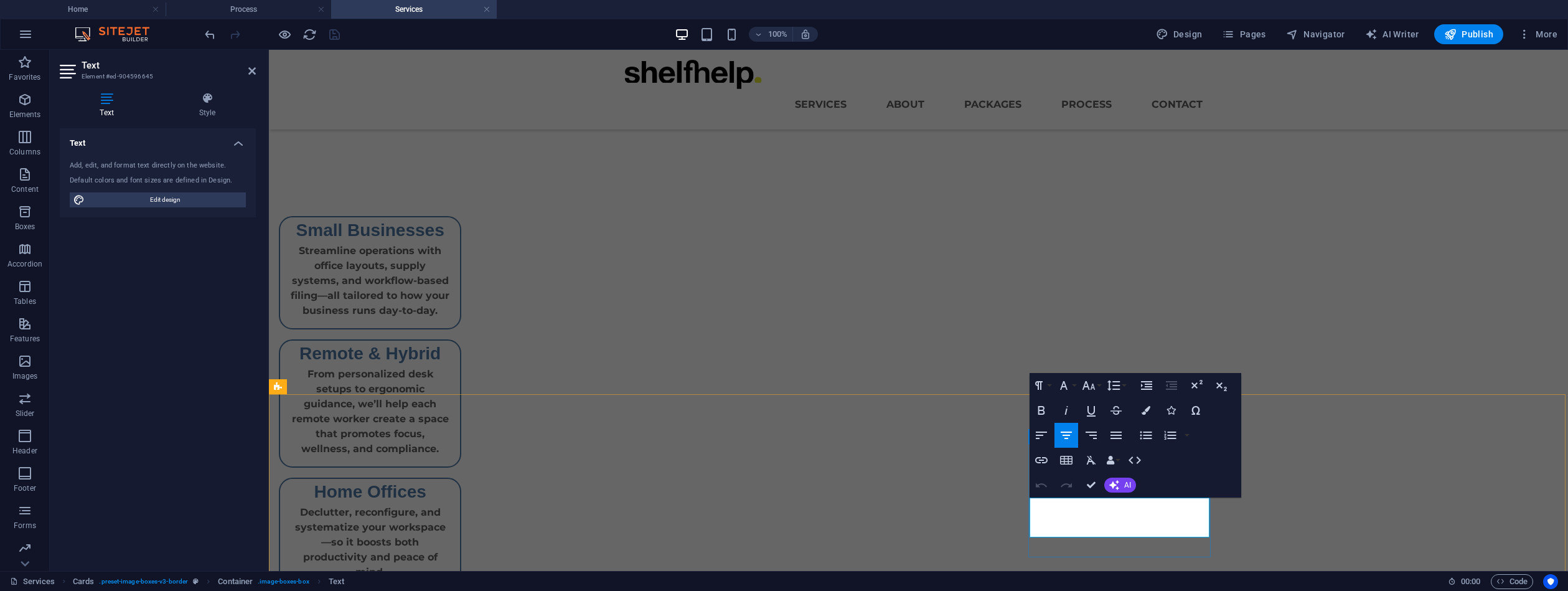
drag, startPoint x: 1186, startPoint y: 522, endPoint x: 1048, endPoint y: 500, distance: 139.7
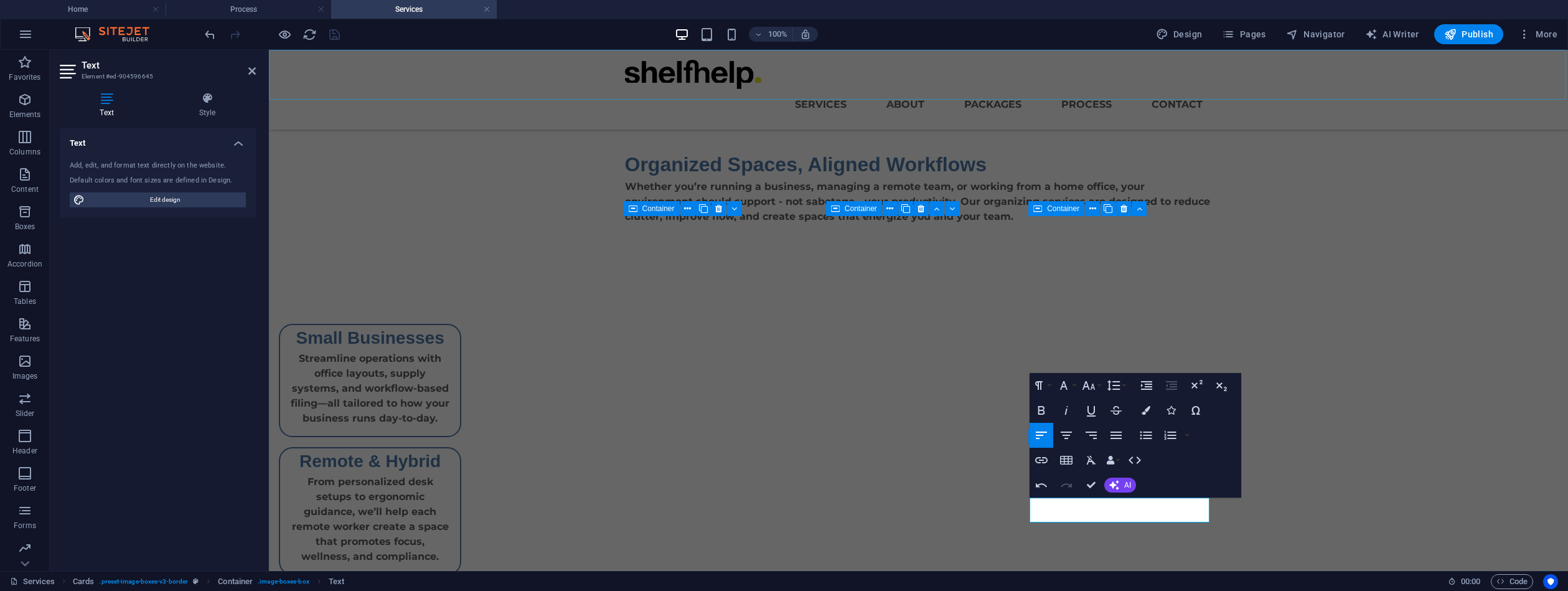
scroll to position [108, 0]
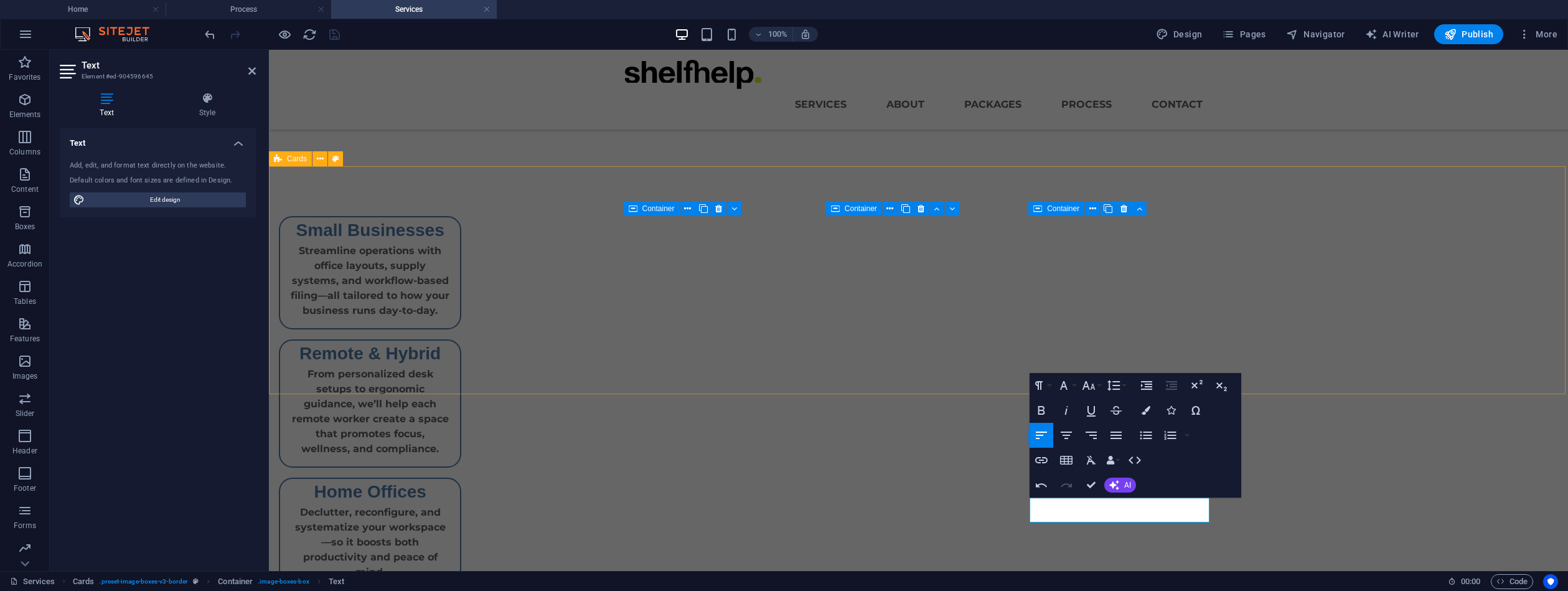
click at [1505, 366] on div "Small Businesses Streamline operations with office layouts, supply systems, and…" at bounding box center [918, 403] width 1299 height 474
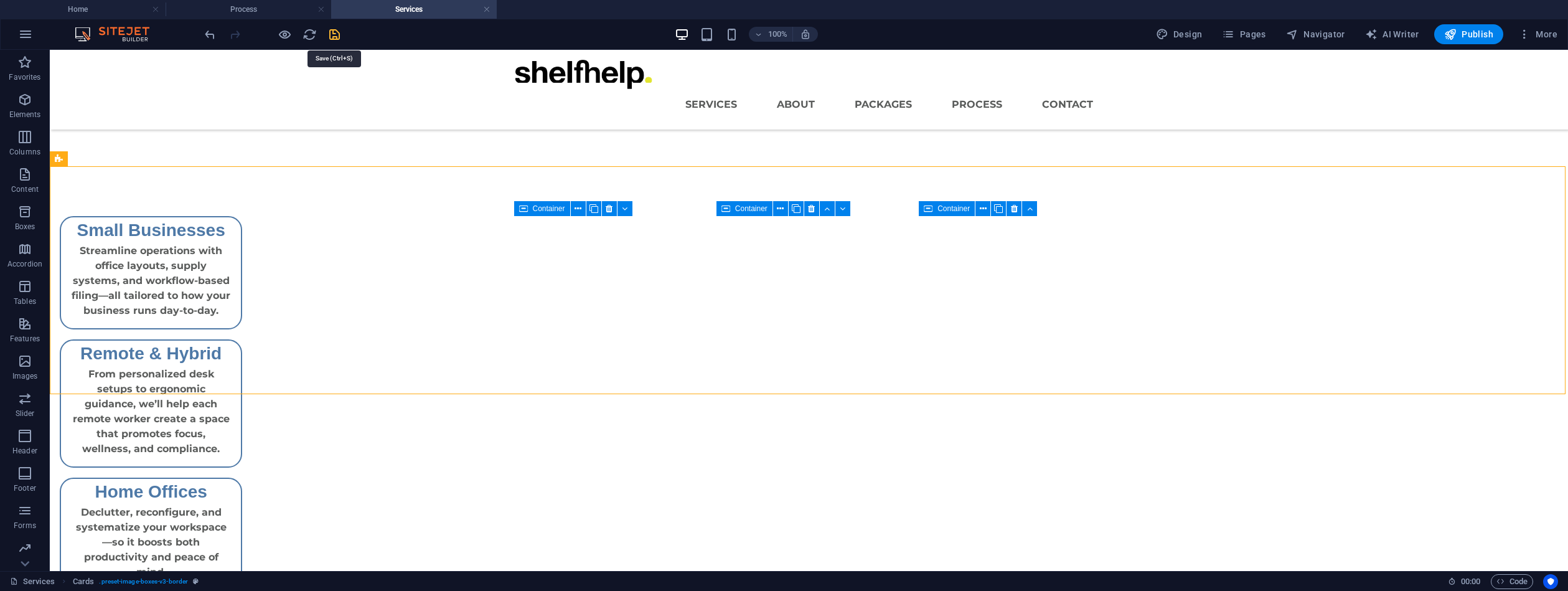
click at [335, 34] on icon "save" at bounding box center [334, 34] width 15 height 15
click at [1242, 34] on span "Pages" at bounding box center [1244, 34] width 44 height 12
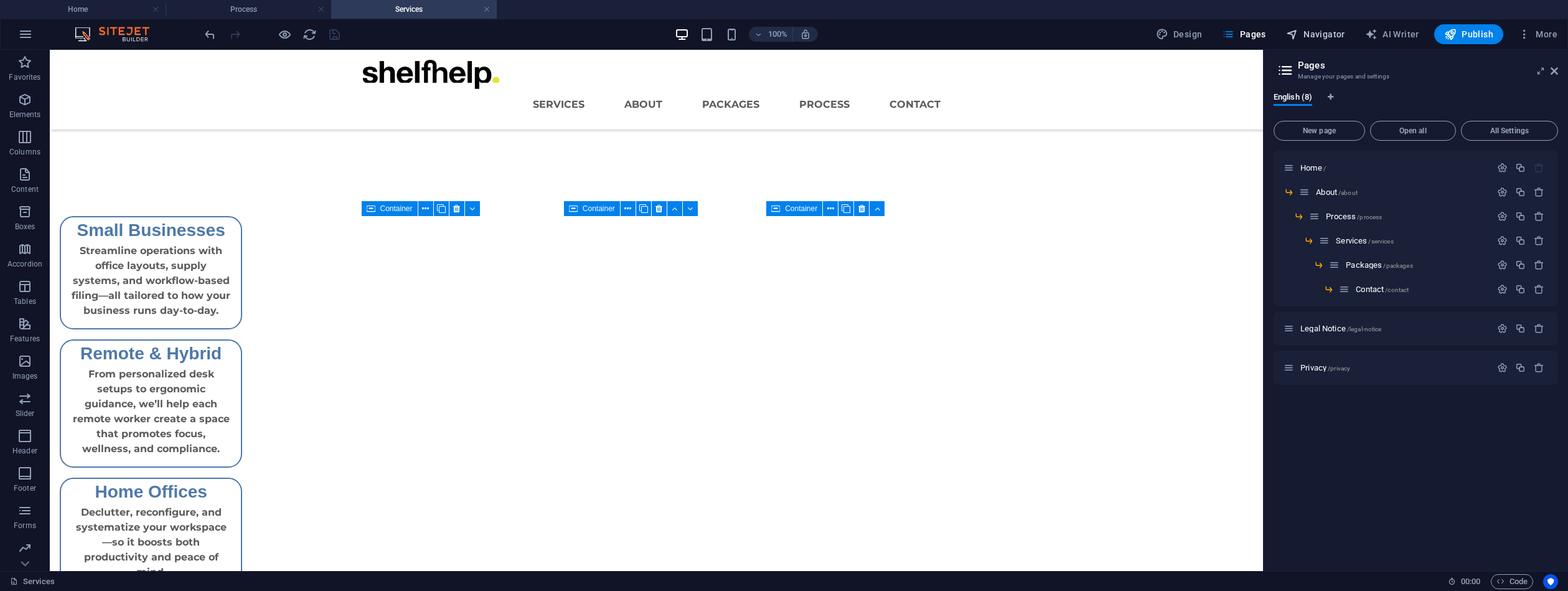
click at [1329, 34] on span "Navigator" at bounding box center [1315, 34] width 59 height 12
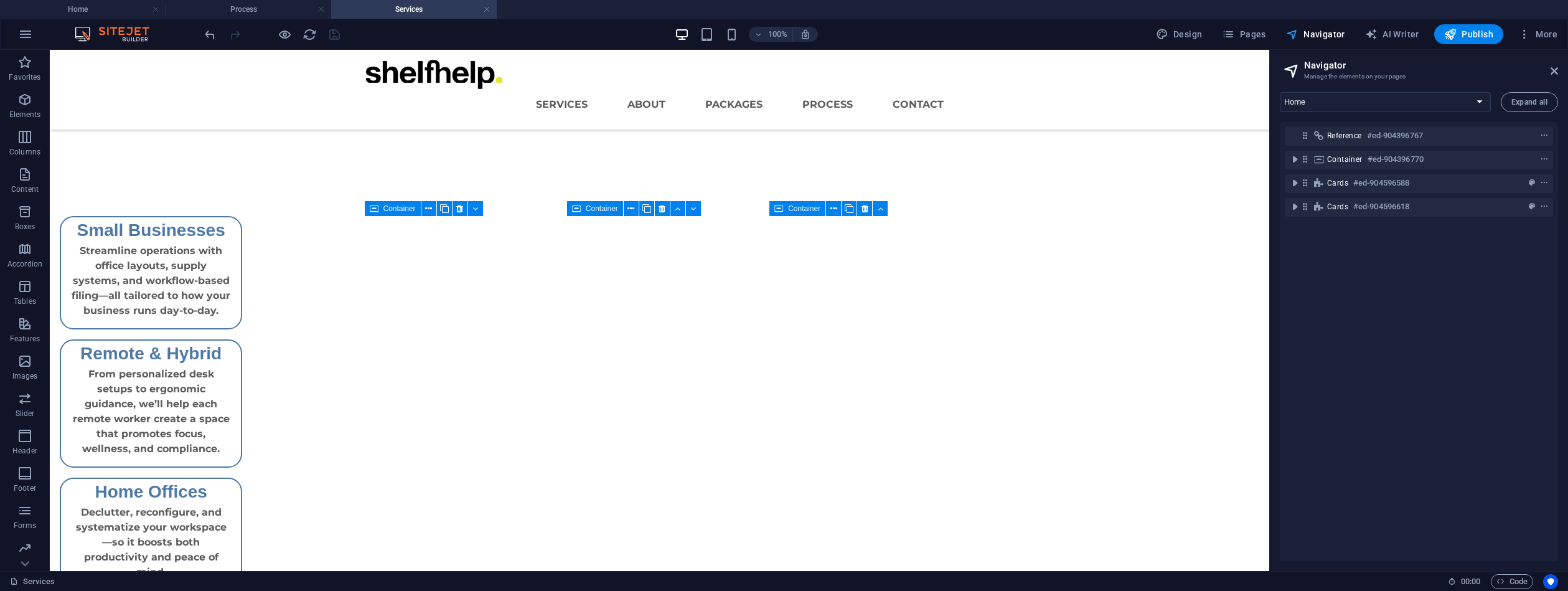
click at [1323, 33] on span "Navigator" at bounding box center [1315, 34] width 59 height 12
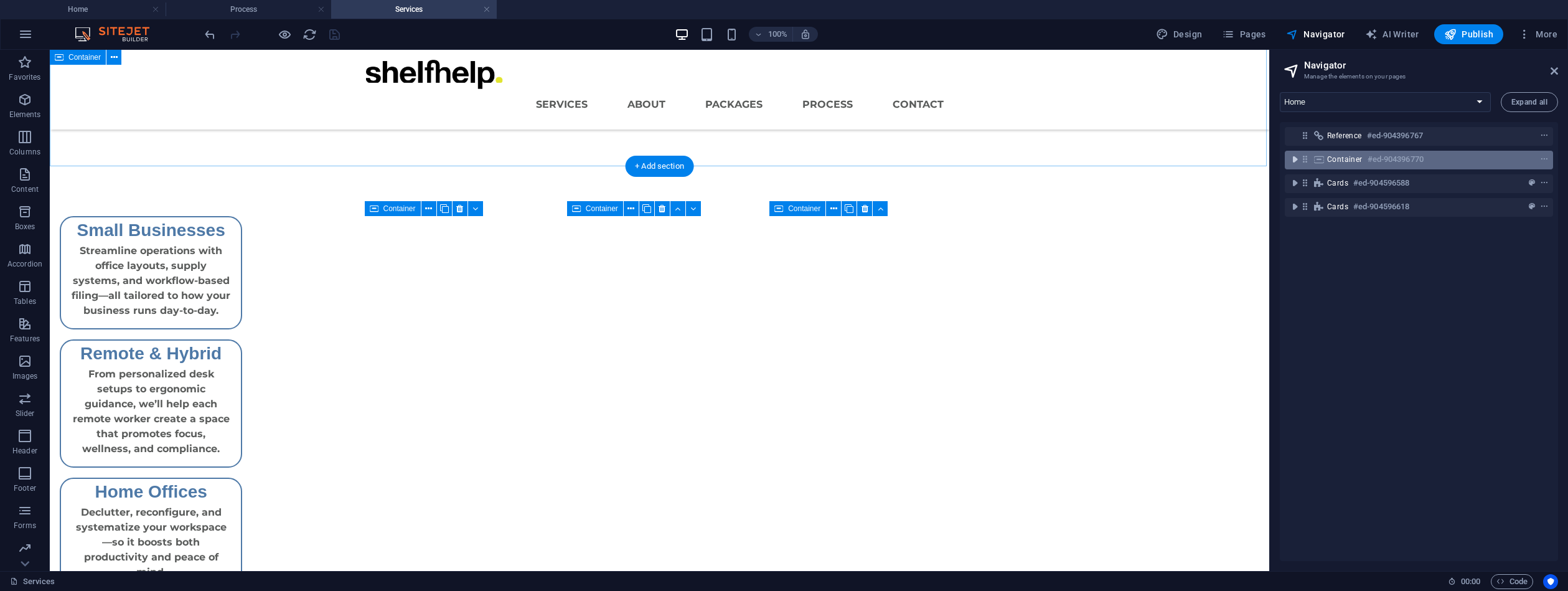
click at [1297, 161] on icon "toggle-expand" at bounding box center [1295, 159] width 12 height 12
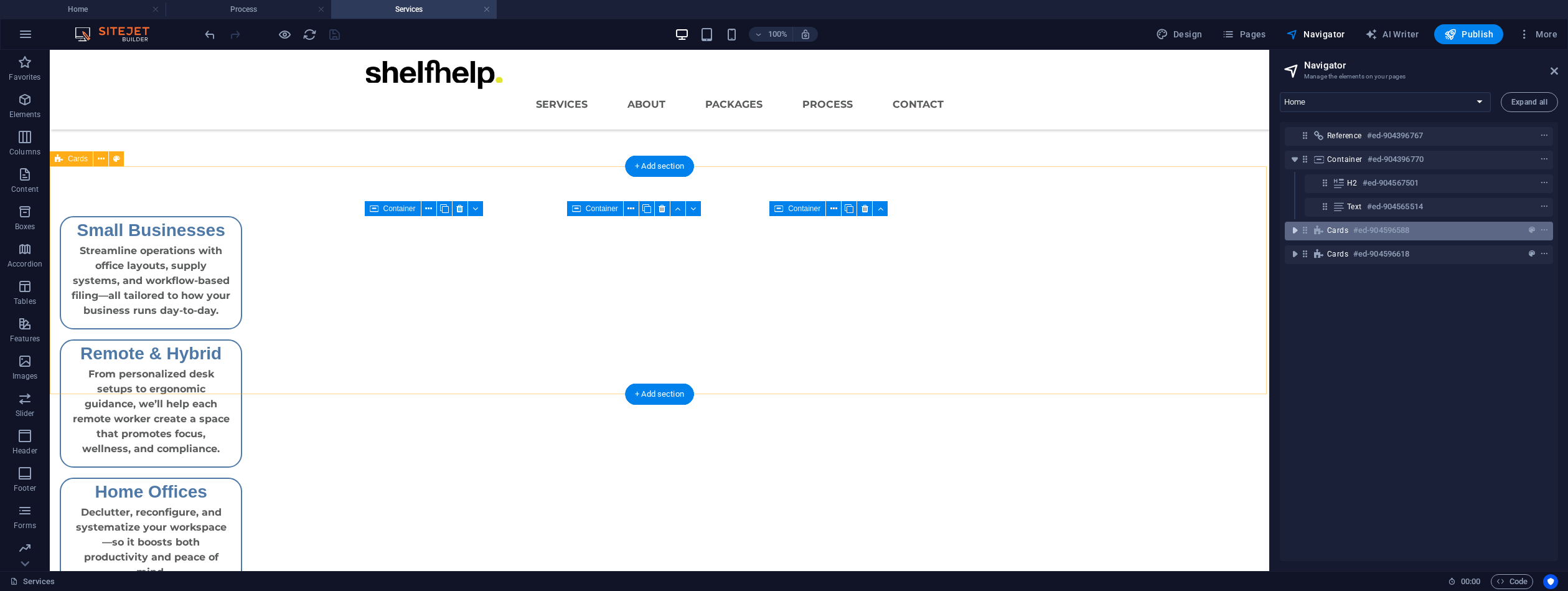
click at [1294, 231] on icon "toggle-expand" at bounding box center [1295, 230] width 12 height 12
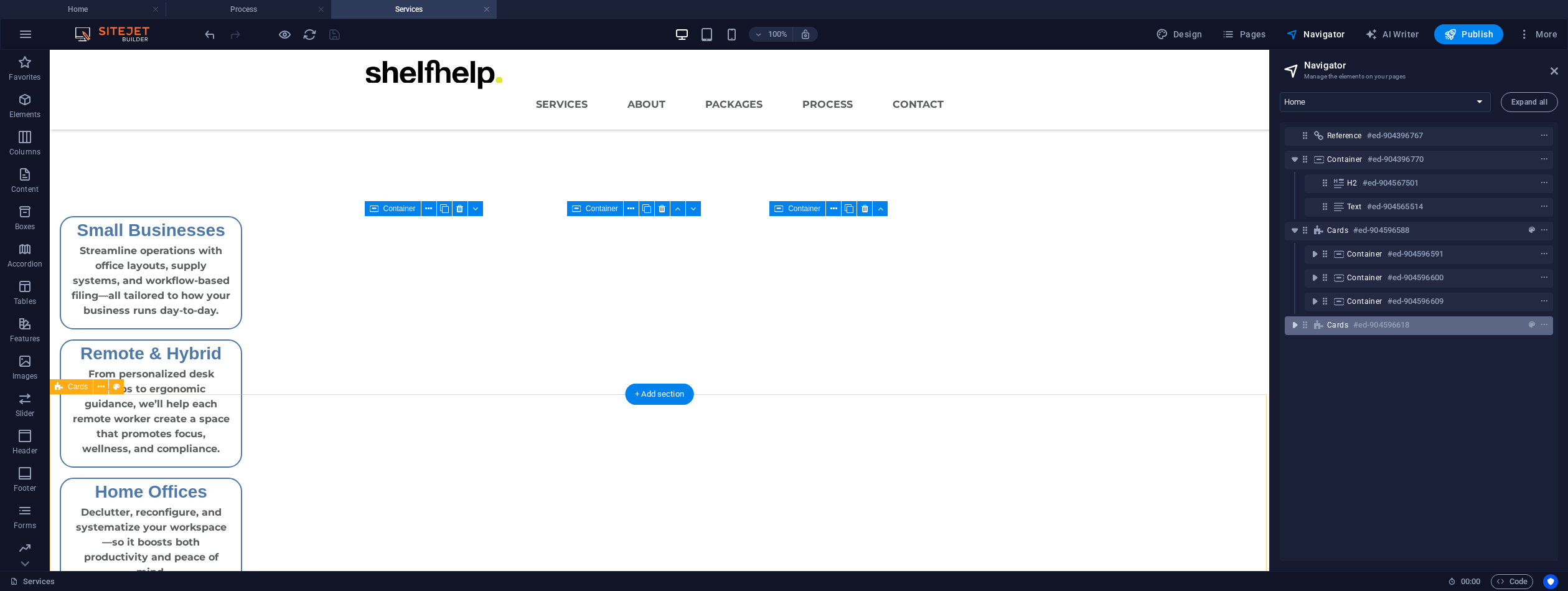
click at [1296, 324] on icon "toggle-expand" at bounding box center [1295, 325] width 12 height 12
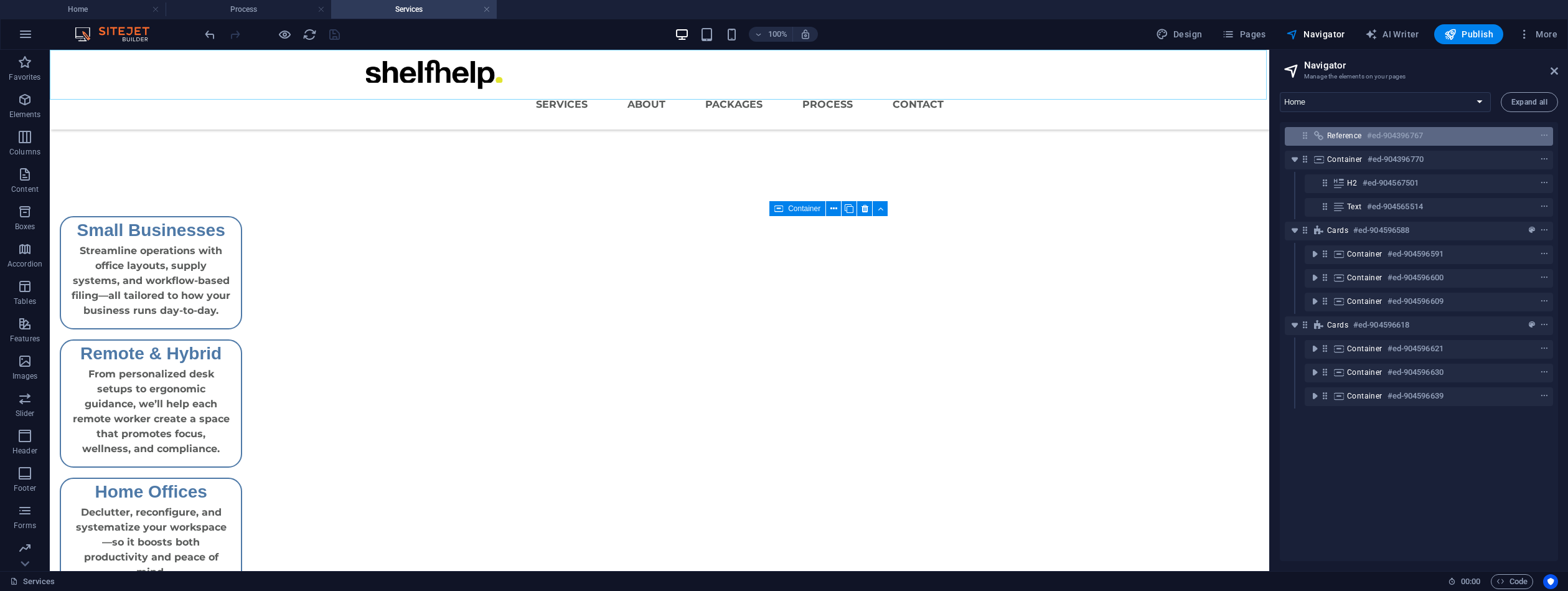
click at [1351, 140] on span "Reference" at bounding box center [1344, 136] width 34 height 10
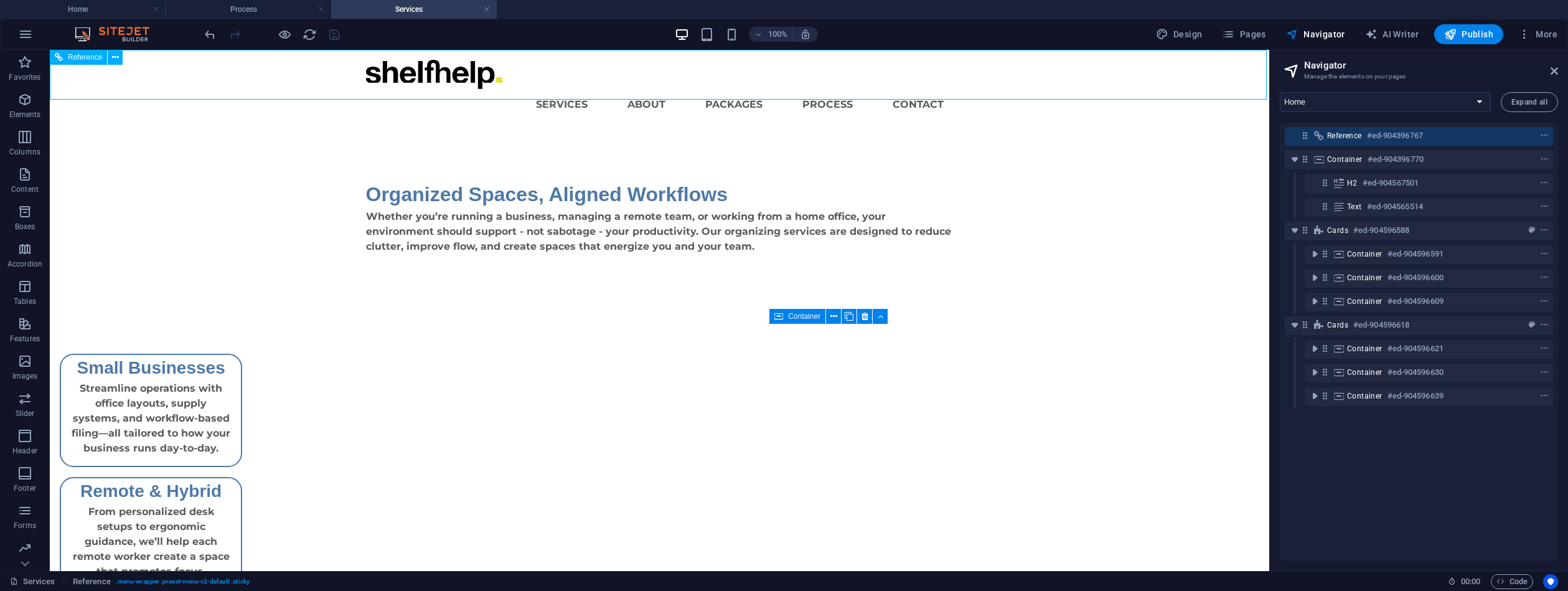
click at [1350, 130] on div "Reference #ed-904396767" at bounding box center [1409, 135] width 164 height 15
click at [1350, 130] on div "Reference #ed-904396767" at bounding box center [1409, 135] width 164 height 15
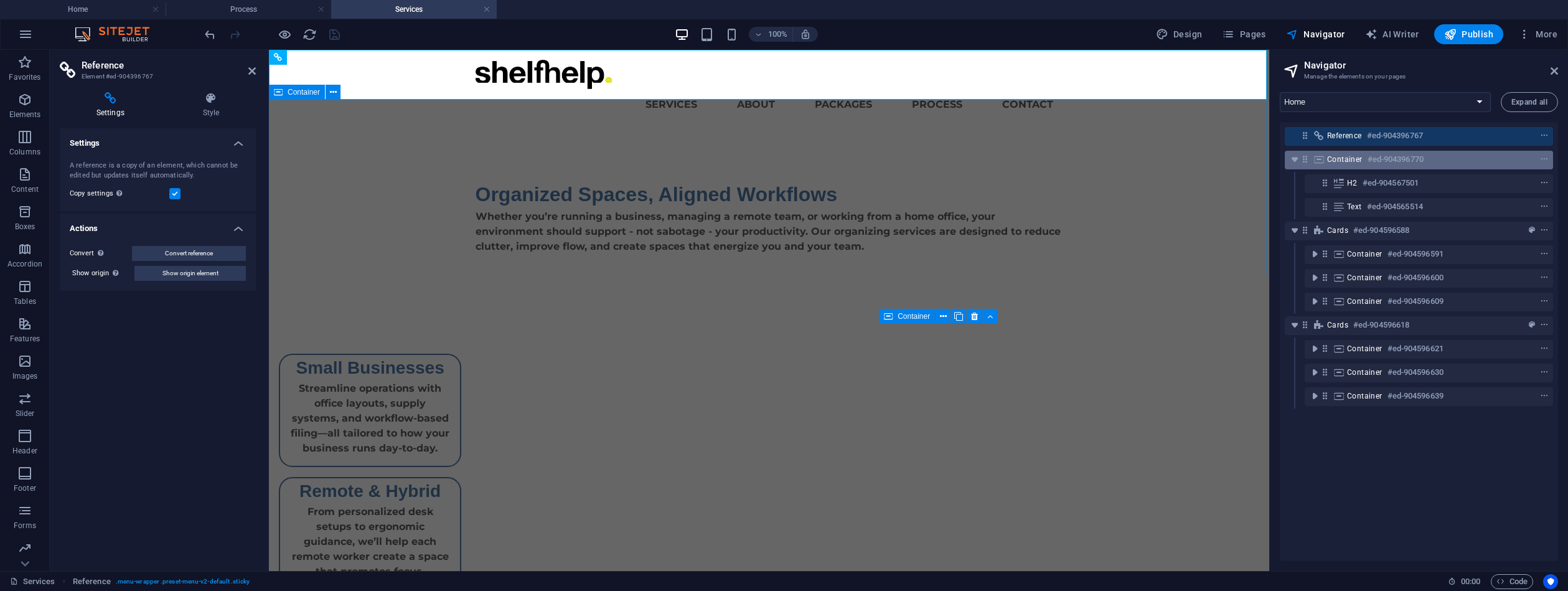
click at [1438, 161] on div "Container #ed-904396770" at bounding box center [1409, 159] width 164 height 15
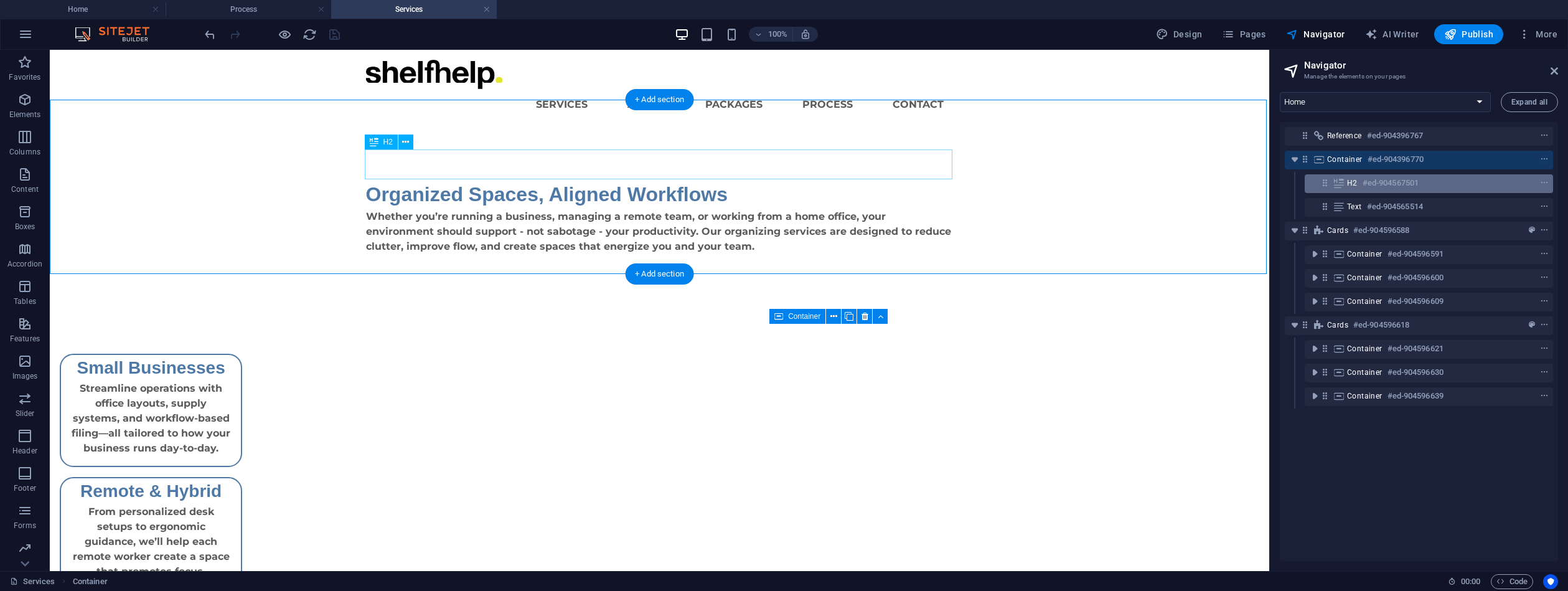
click at [1452, 188] on div "H2 #ed-904567501" at bounding box center [1419, 182] width 144 height 15
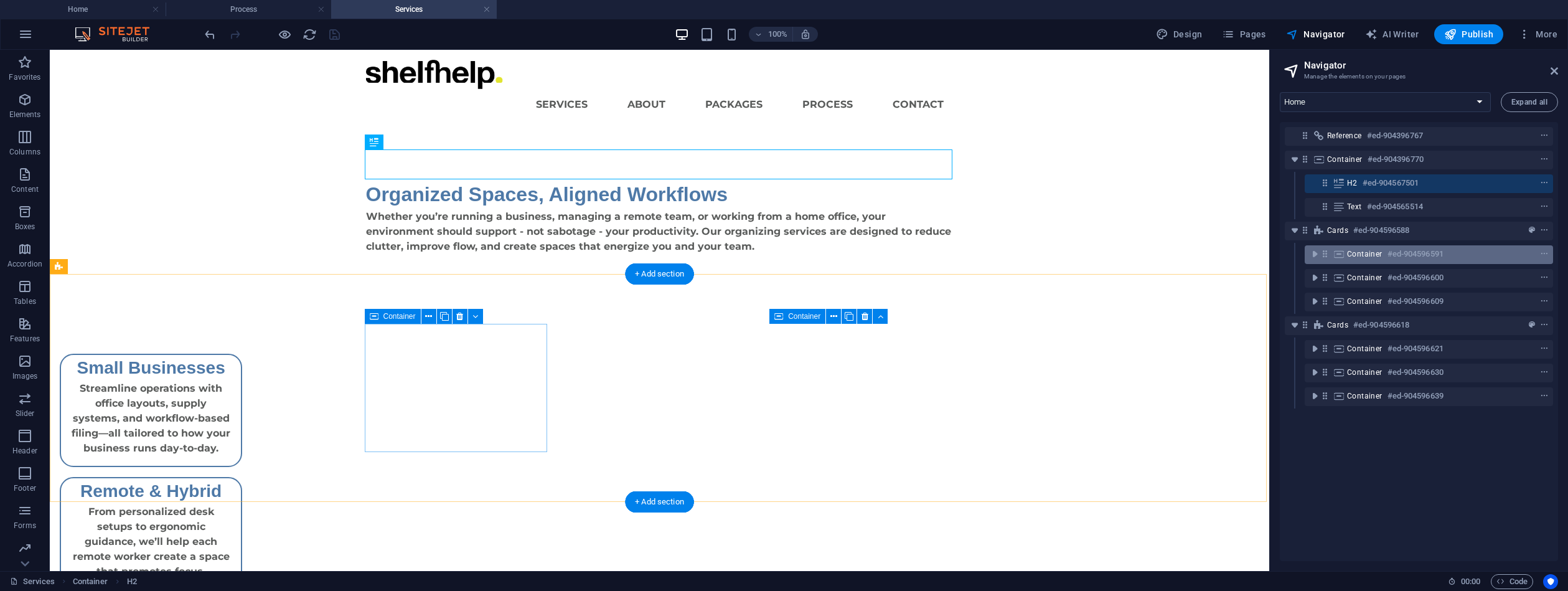
click at [1435, 258] on h6 "#ed-904596591" at bounding box center [1415, 254] width 56 height 15
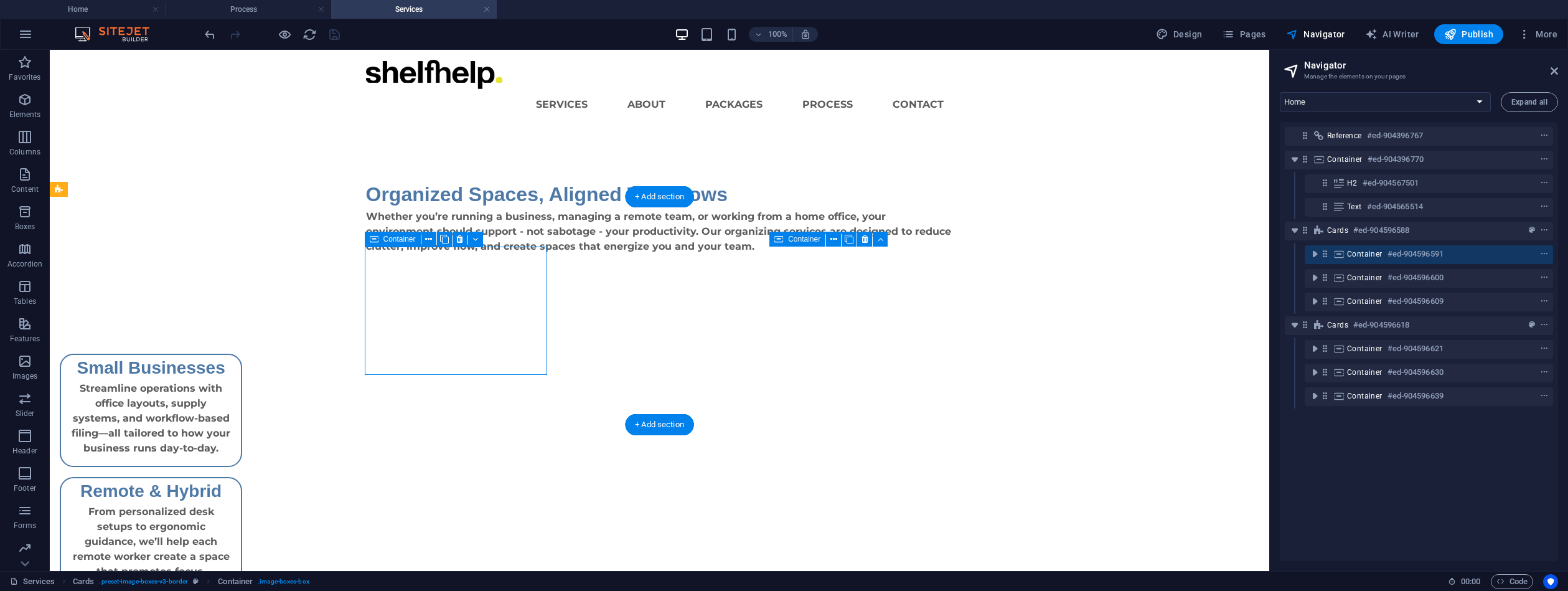
click at [1434, 258] on h6 "#ed-904596591" at bounding box center [1415, 254] width 56 height 15
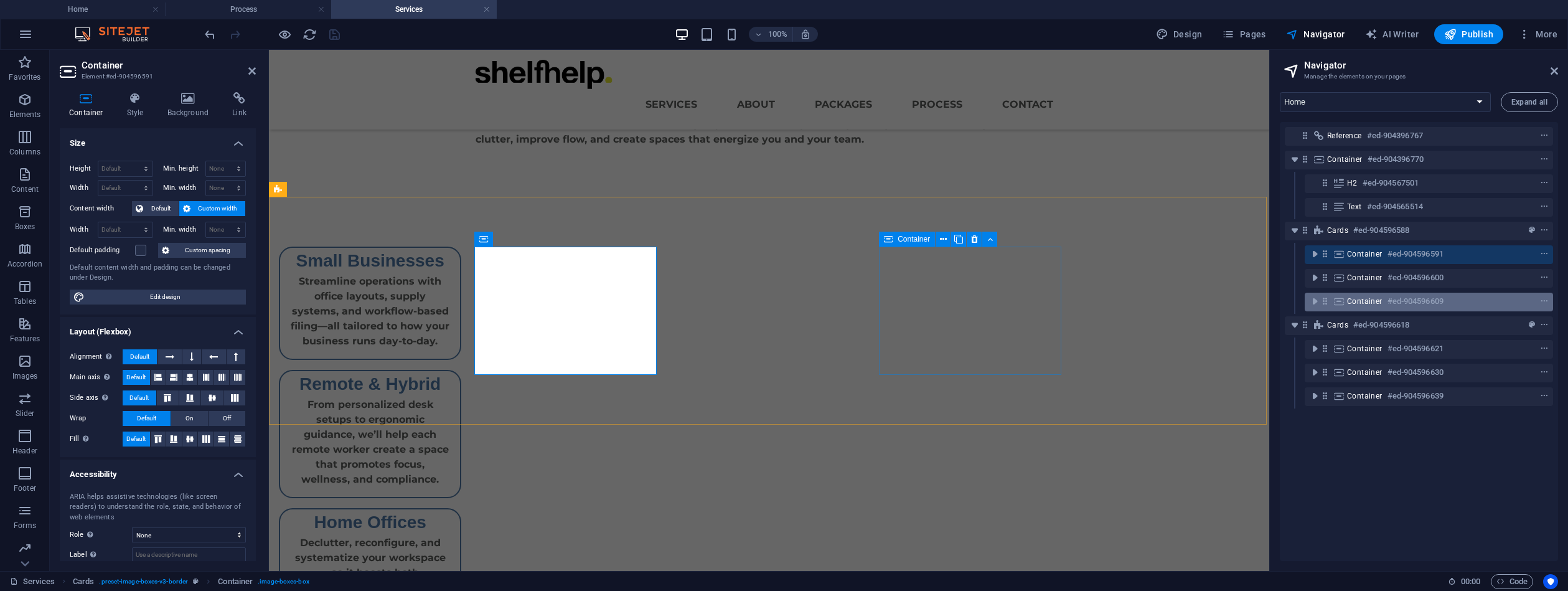
click at [1434, 304] on h6 "#ed-904596609" at bounding box center [1415, 300] width 56 height 15
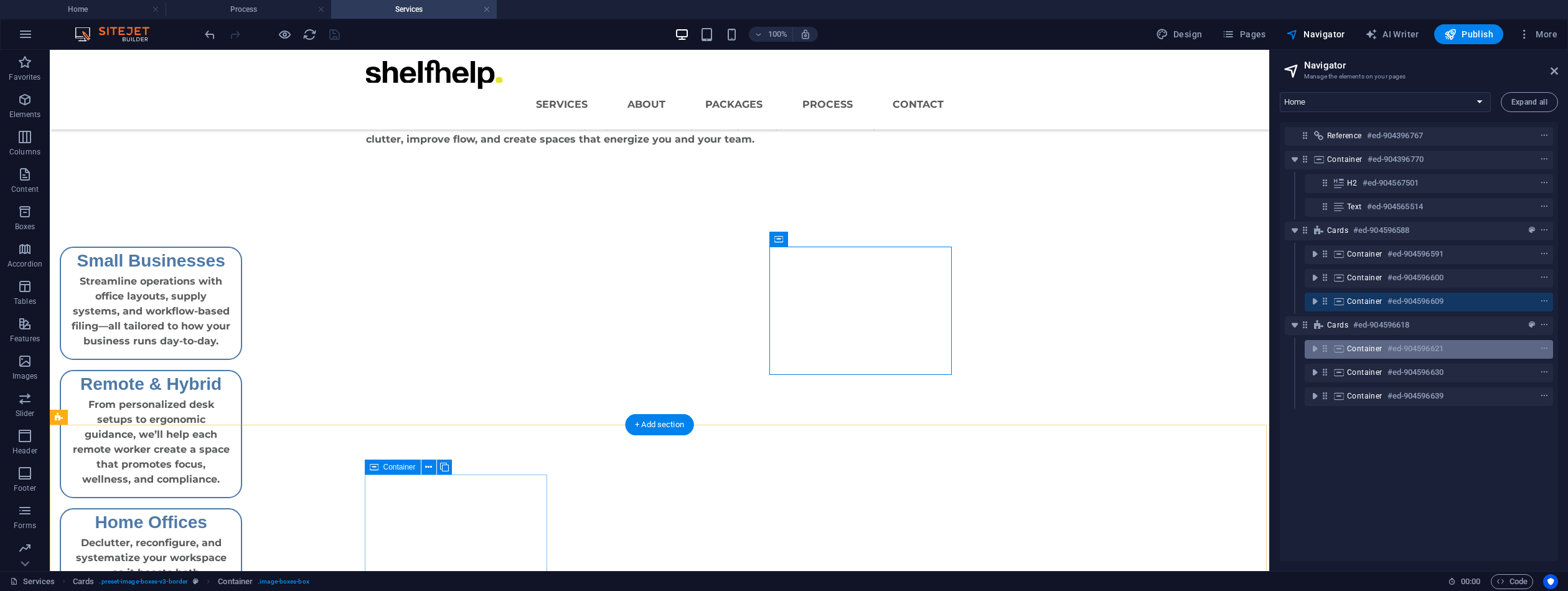
click at [1434, 350] on h6 "#ed-904596621" at bounding box center [1415, 348] width 56 height 15
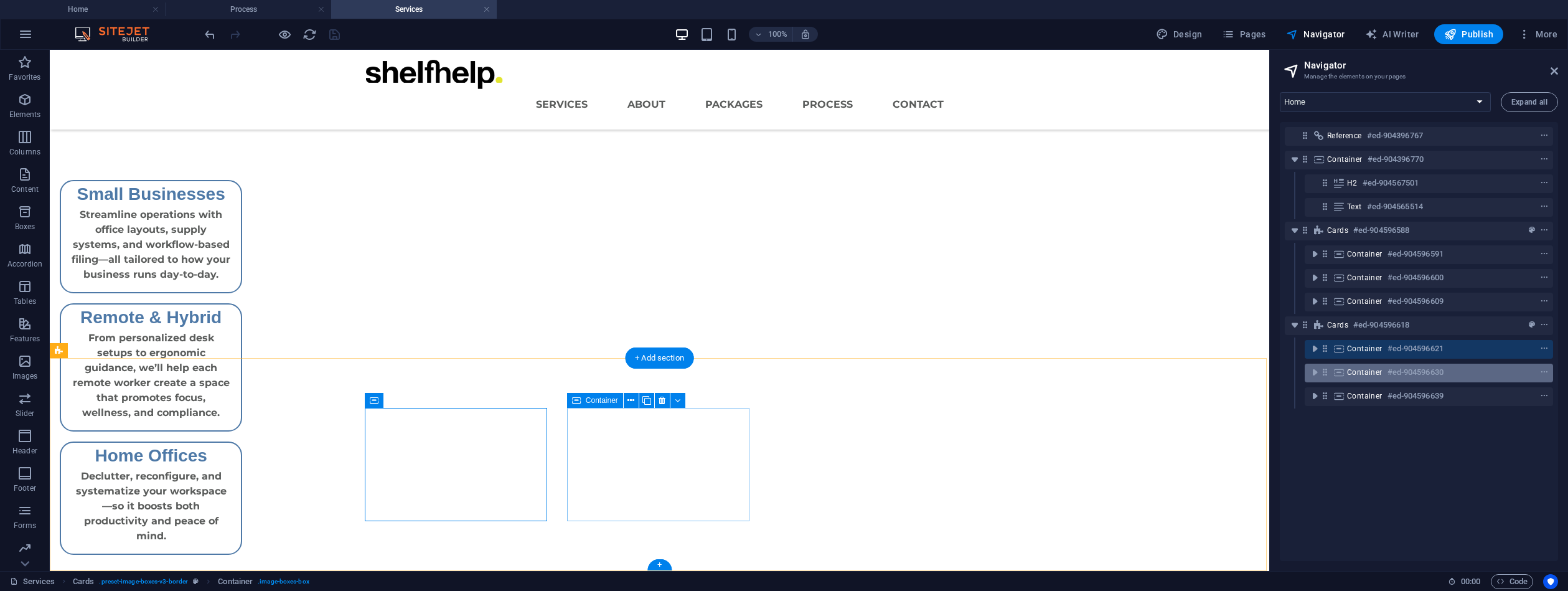
click at [1428, 375] on h6 "#ed-904596630" at bounding box center [1415, 372] width 56 height 15
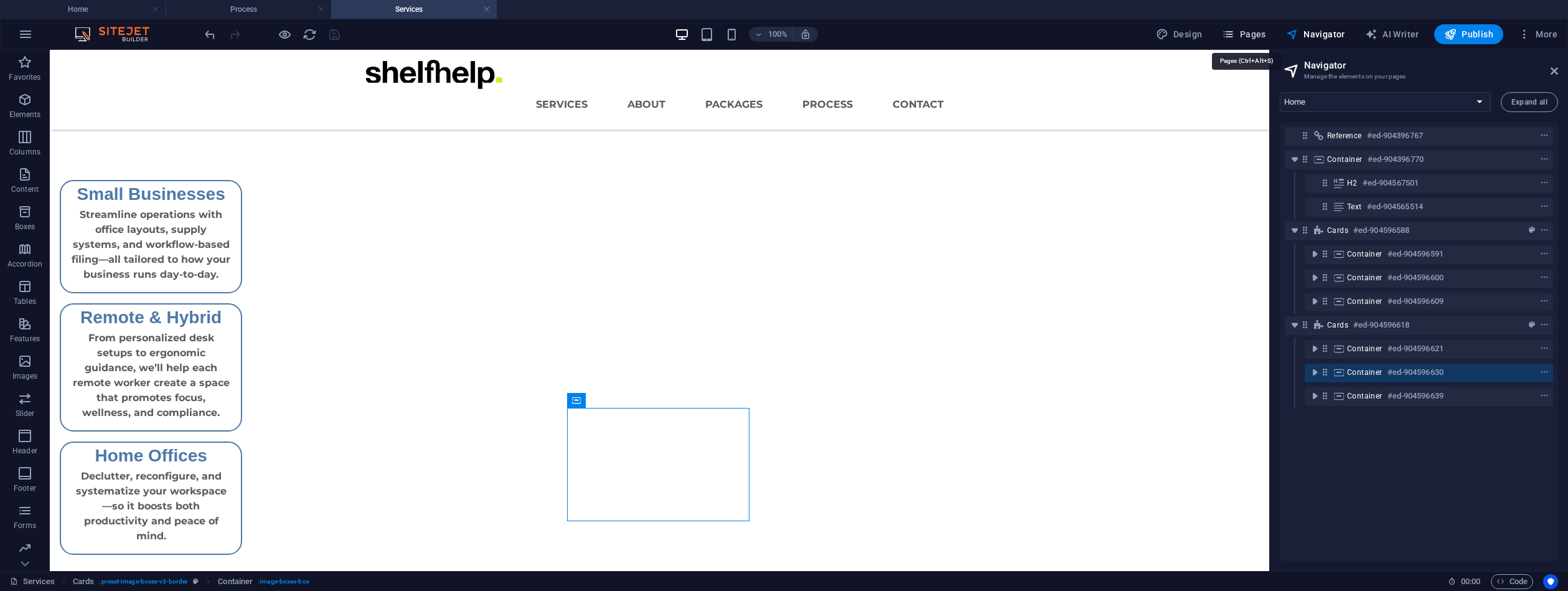
click at [1261, 35] on span "Pages" at bounding box center [1244, 34] width 44 height 12
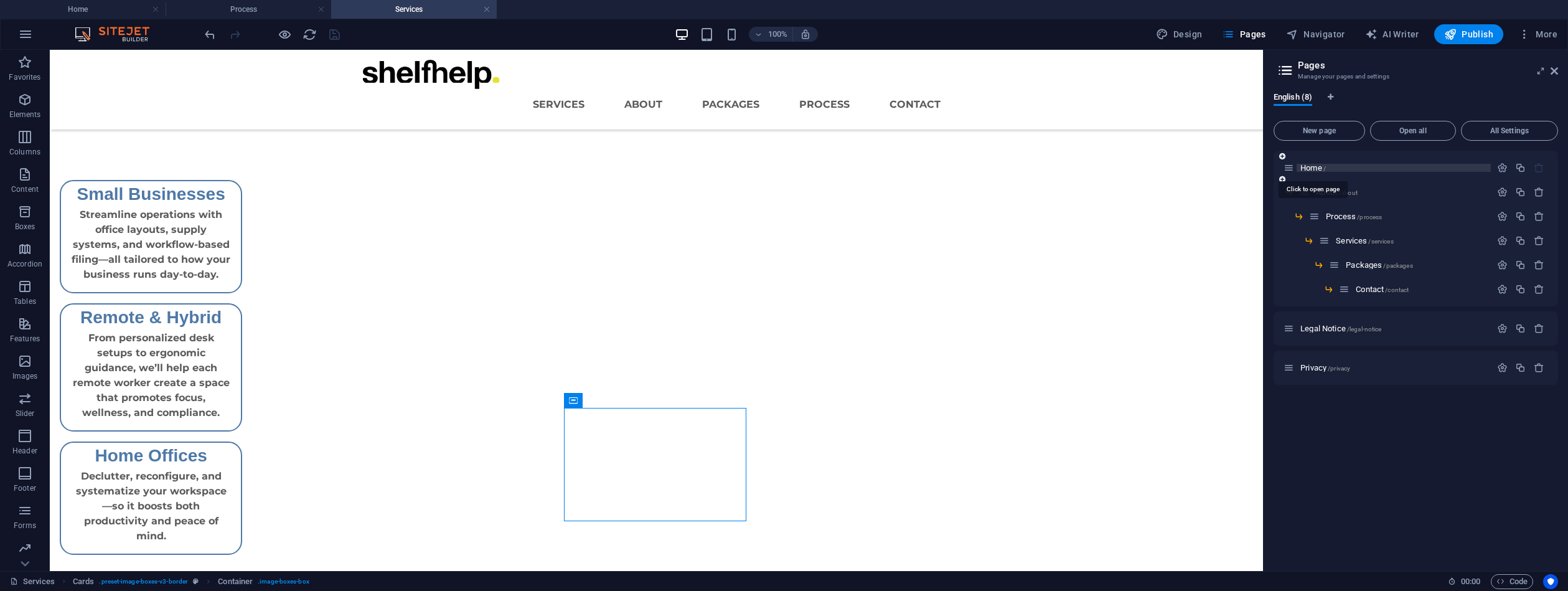
click at [1321, 167] on span "Home /" at bounding box center [1313, 168] width 25 height 9
click at [1321, 166] on span "Home /" at bounding box center [1313, 168] width 25 height 9
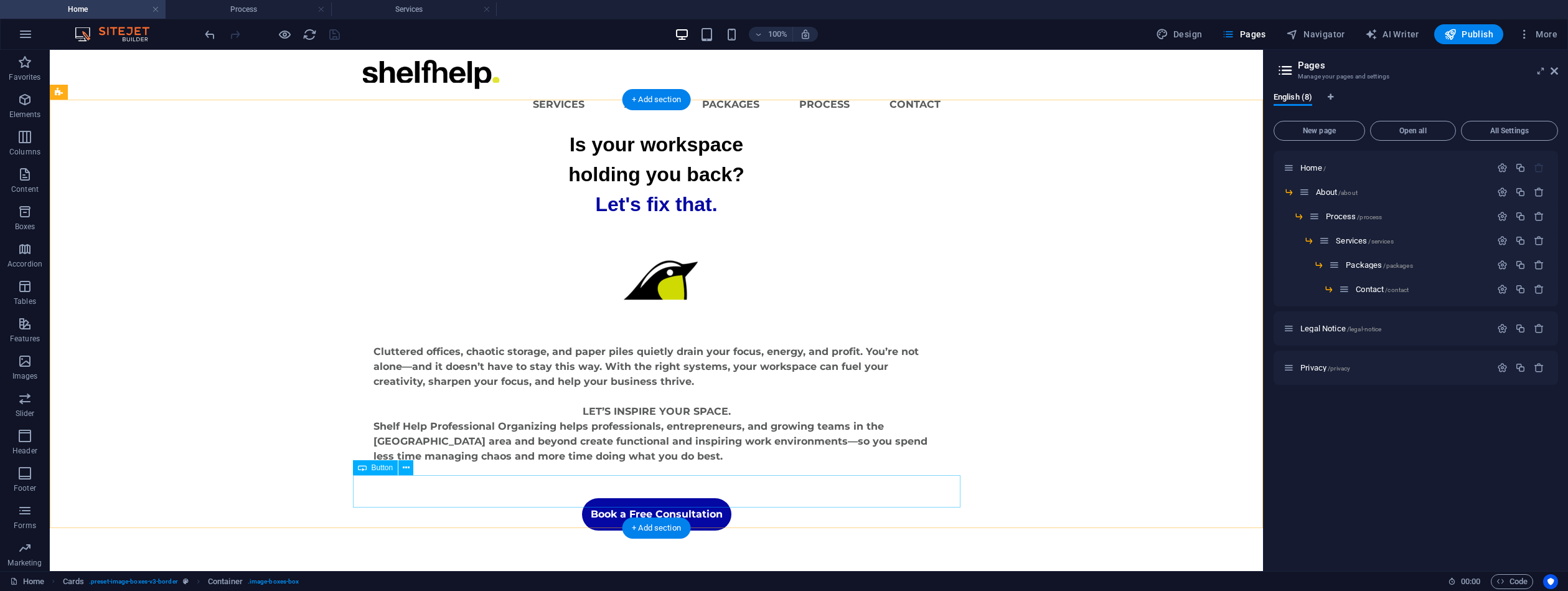
click at [700, 498] on div "Book a Free Consultation" at bounding box center [656, 514] width 566 height 32
drag, startPoint x: 699, startPoint y: 480, endPoint x: 400, endPoint y: 474, distance: 299.1
click at [698, 498] on div "Book a Free Consultation" at bounding box center [656, 514] width 566 height 32
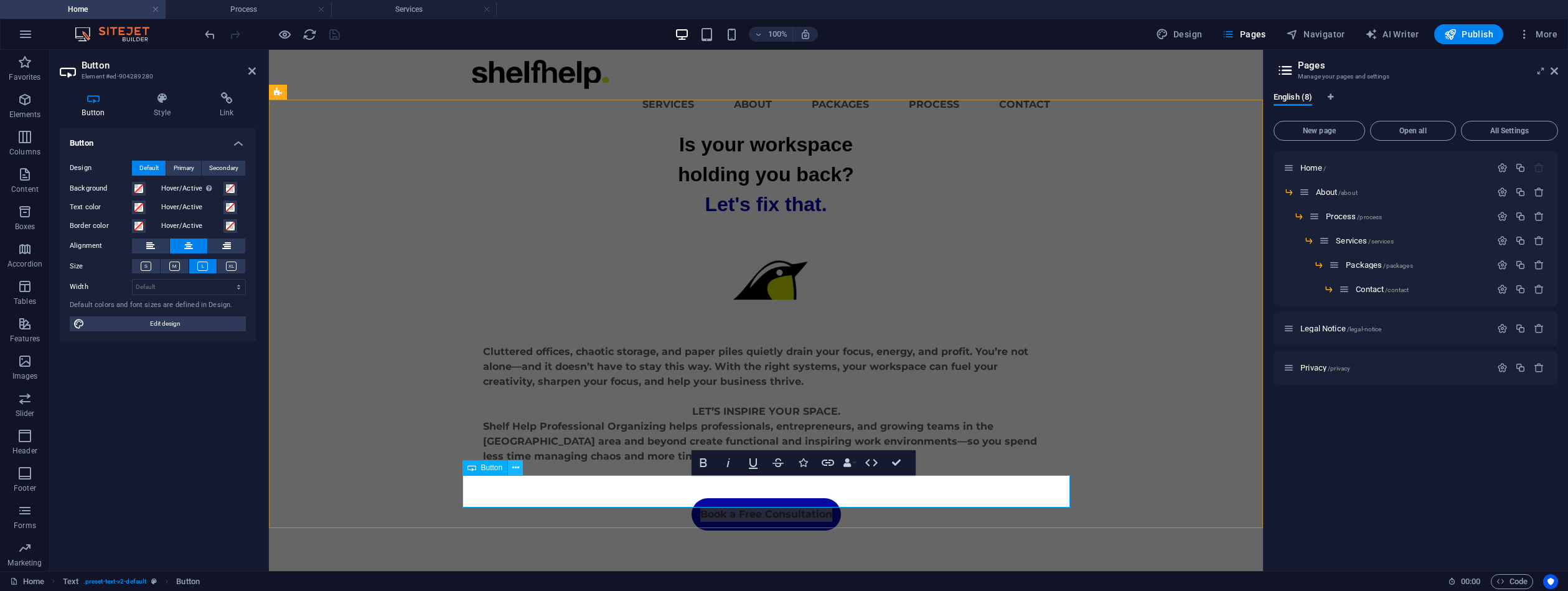
click at [518, 466] on icon at bounding box center [516, 468] width 7 height 13
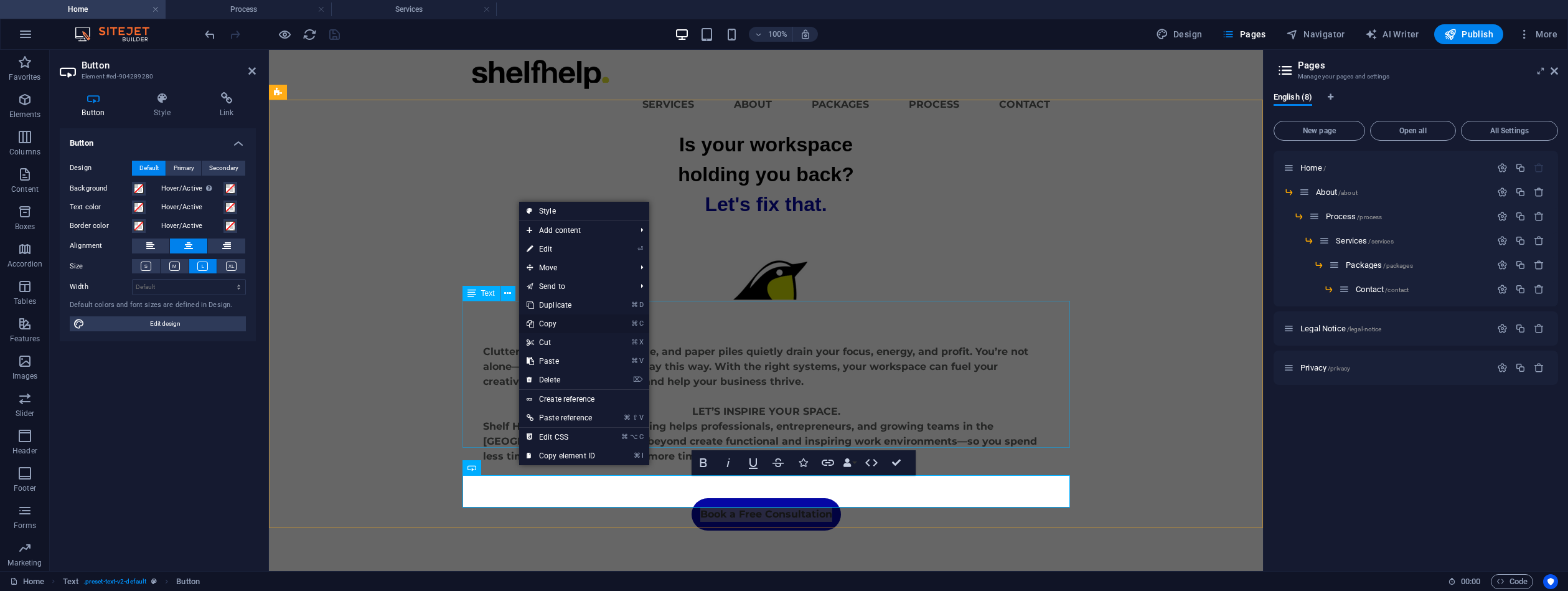
click at [549, 322] on link "⌘ C Copy" at bounding box center [561, 323] width 84 height 18
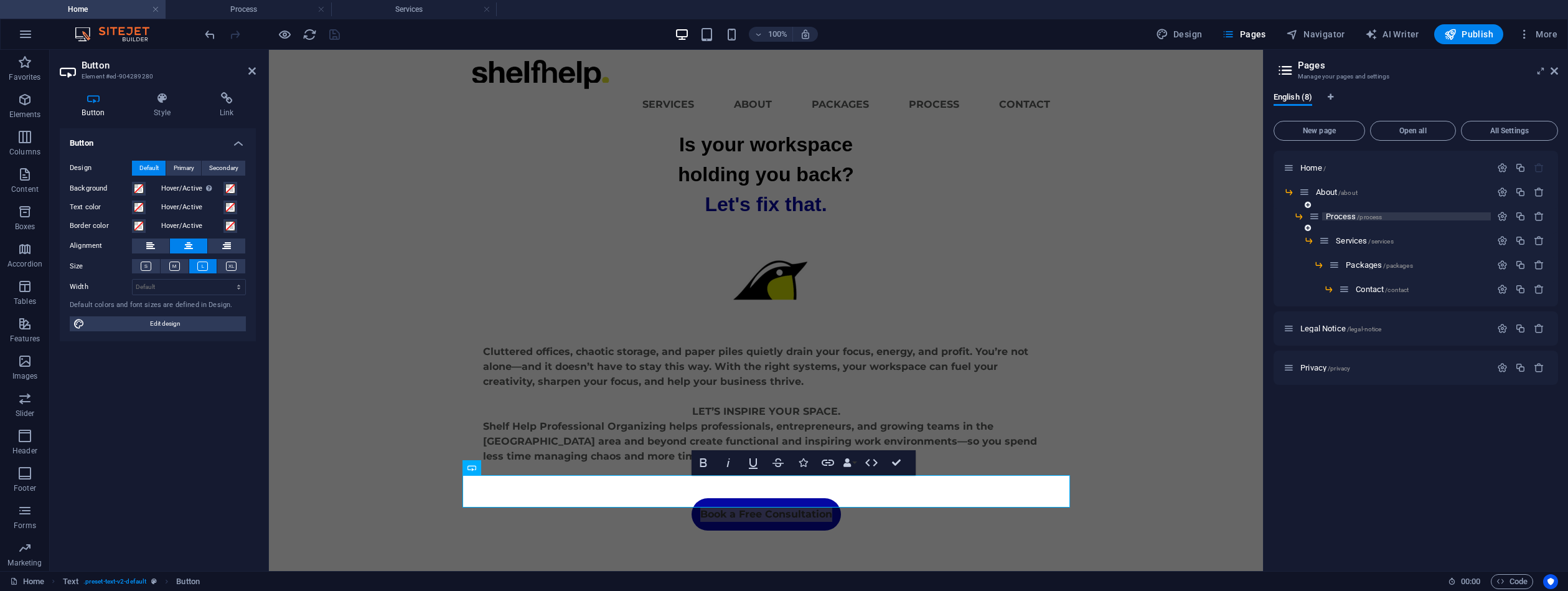
click at [1347, 214] on span "Process /process" at bounding box center [1353, 216] width 56 height 9
click at [1347, 214] on span "Process /process" at bounding box center [1353, 216] width 56 height 9
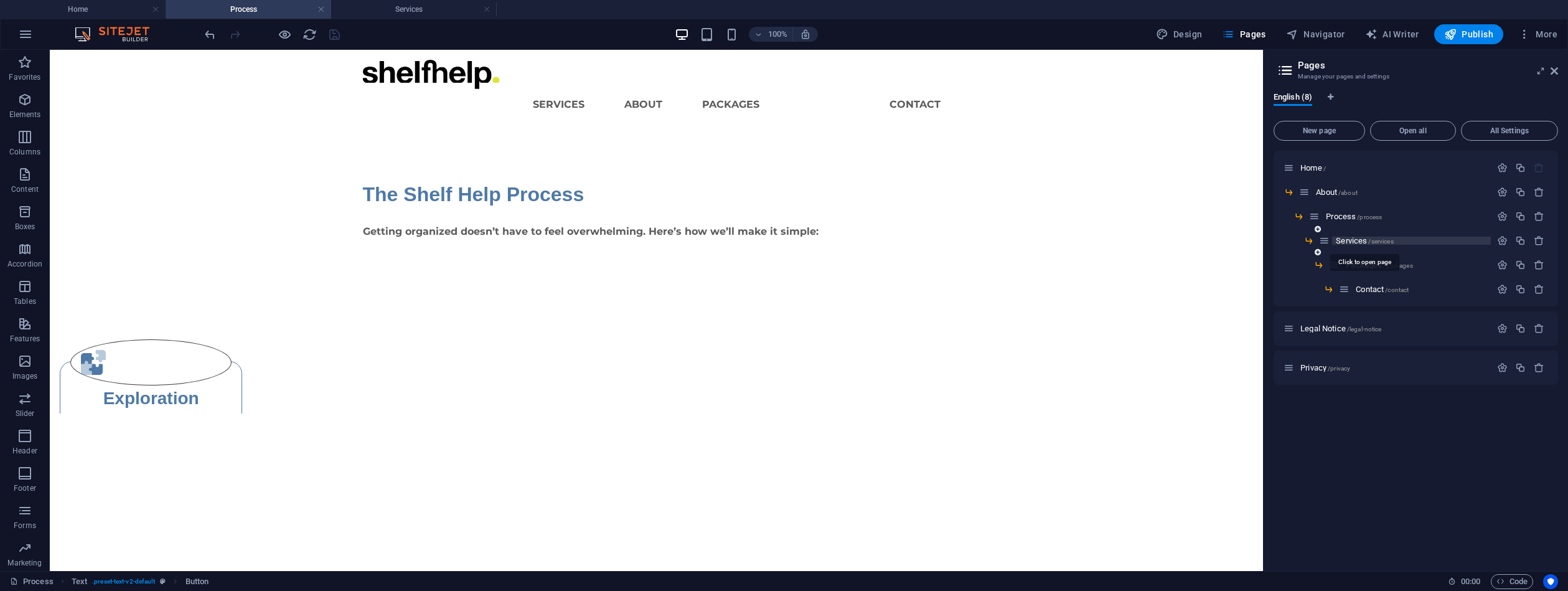
click at [1358, 240] on span "Services /services" at bounding box center [1364, 241] width 57 height 9
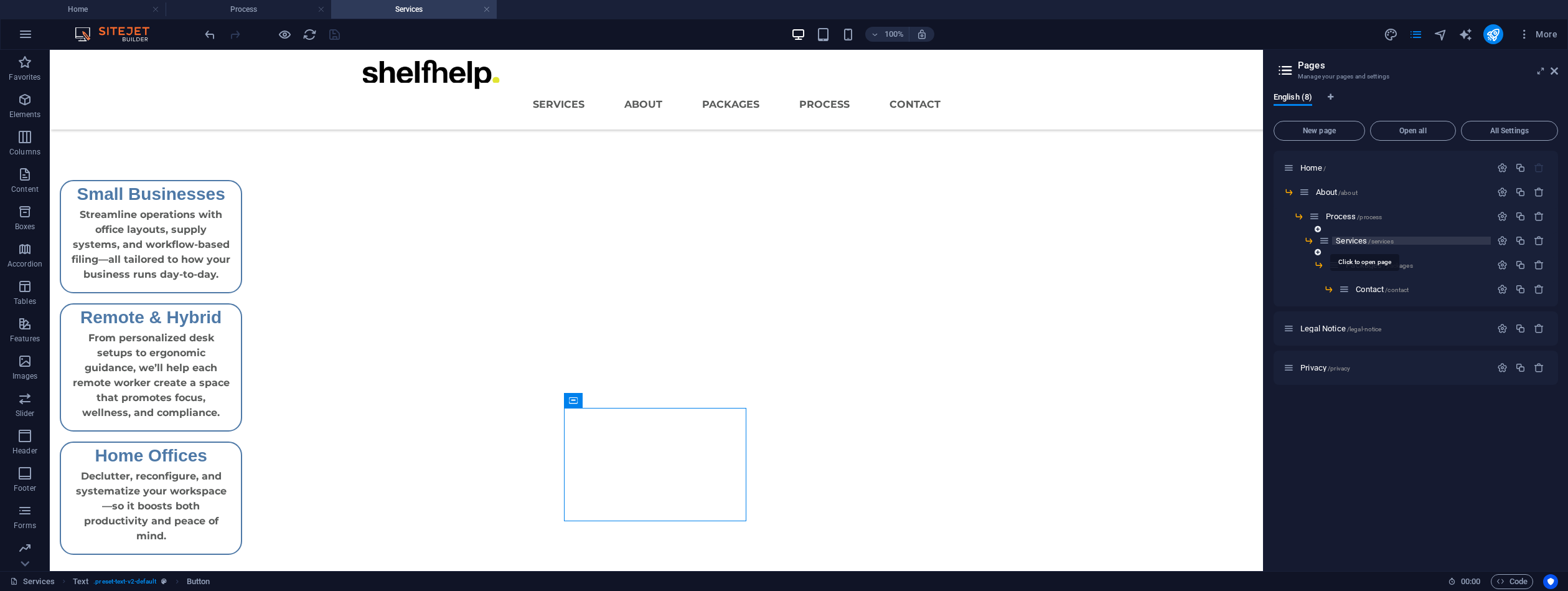
click at [1358, 240] on span "Services /services" at bounding box center [1364, 241] width 57 height 9
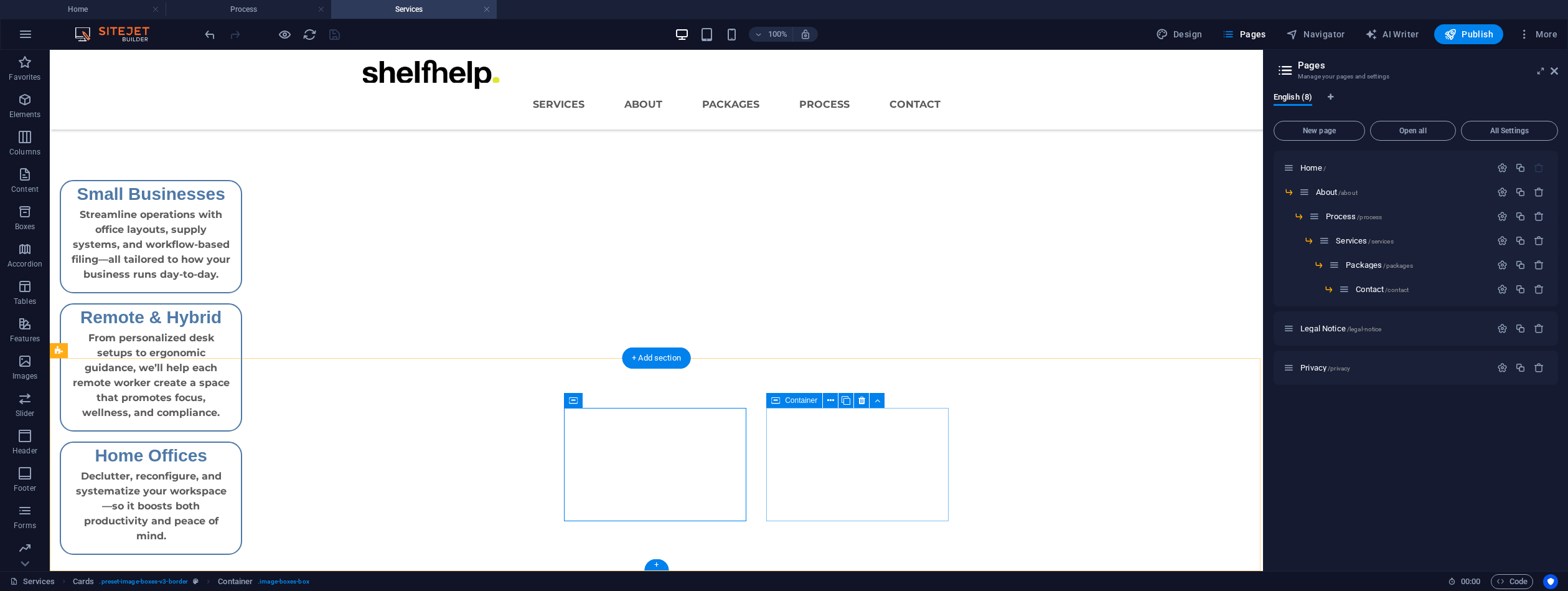
drag, startPoint x: 844, startPoint y: 475, endPoint x: 624, endPoint y: 475, distance: 220.0
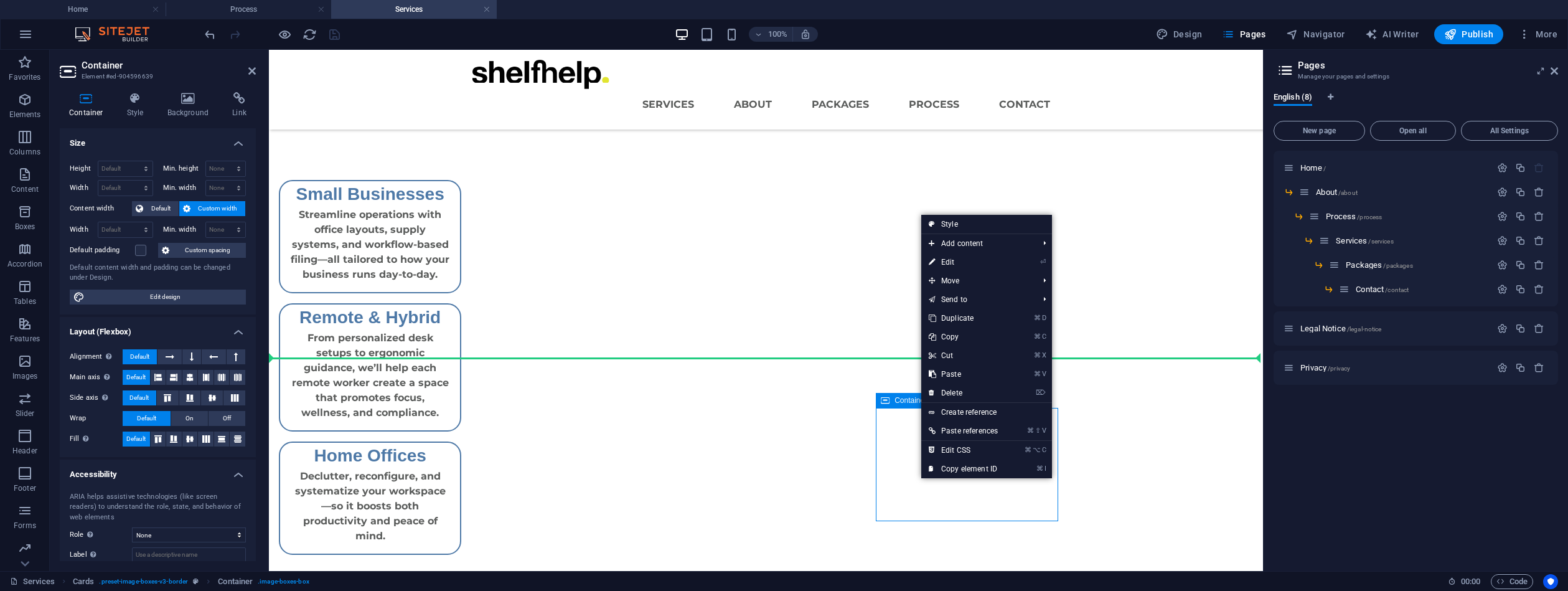
drag, startPoint x: 920, startPoint y: 480, endPoint x: 963, endPoint y: 389, distance: 100.6
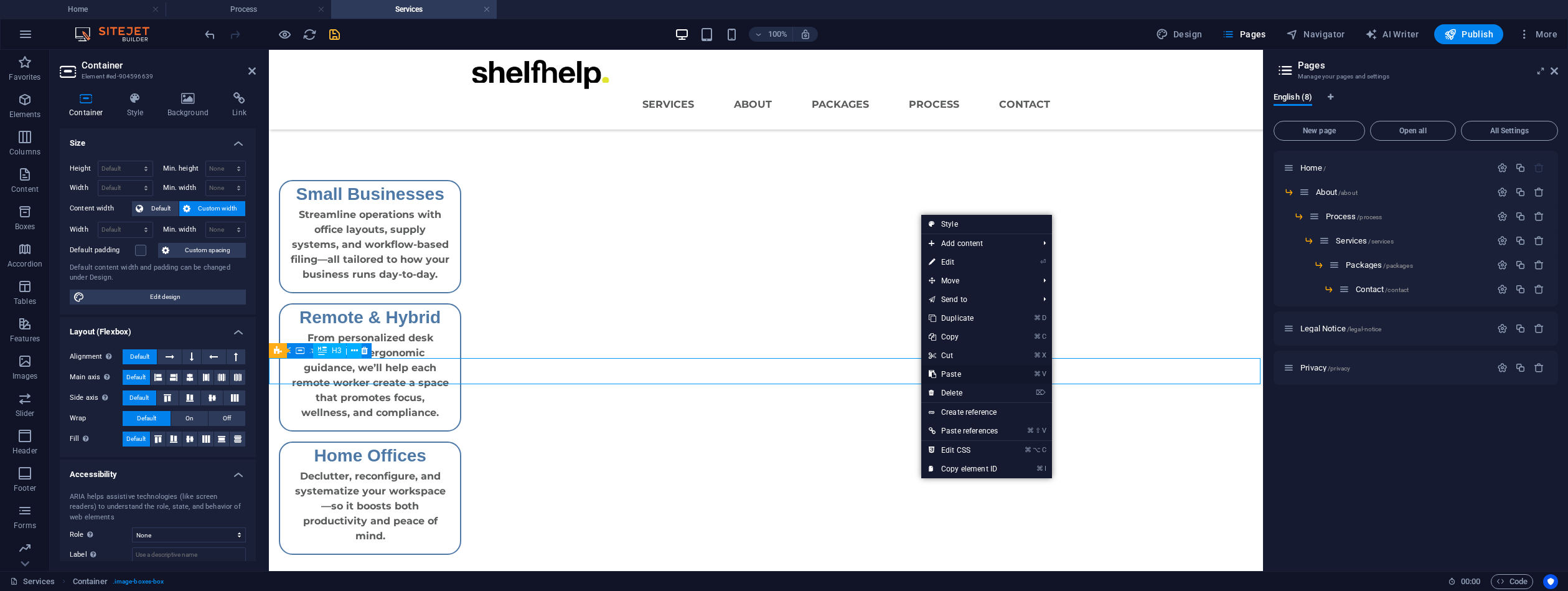
click at [954, 374] on link "⌘ V Paste" at bounding box center [963, 374] width 84 height 18
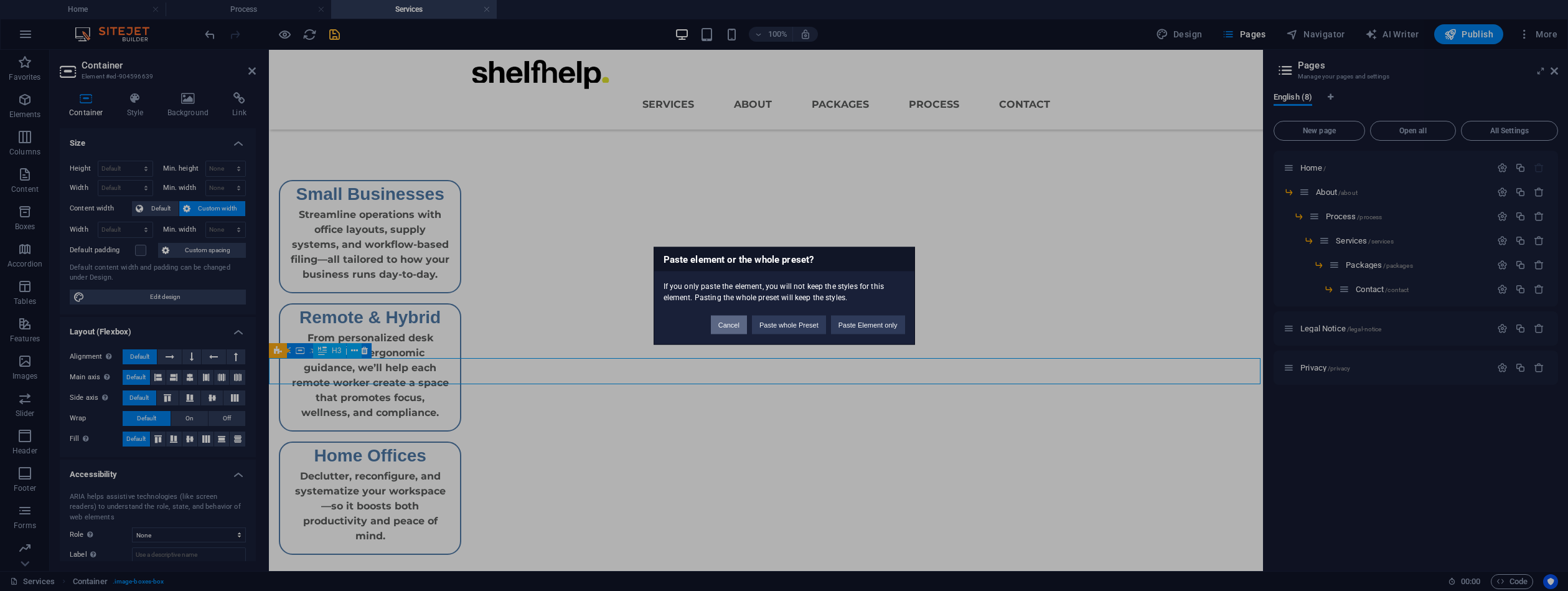
click at [726, 323] on button "Cancel" at bounding box center [729, 324] width 36 height 18
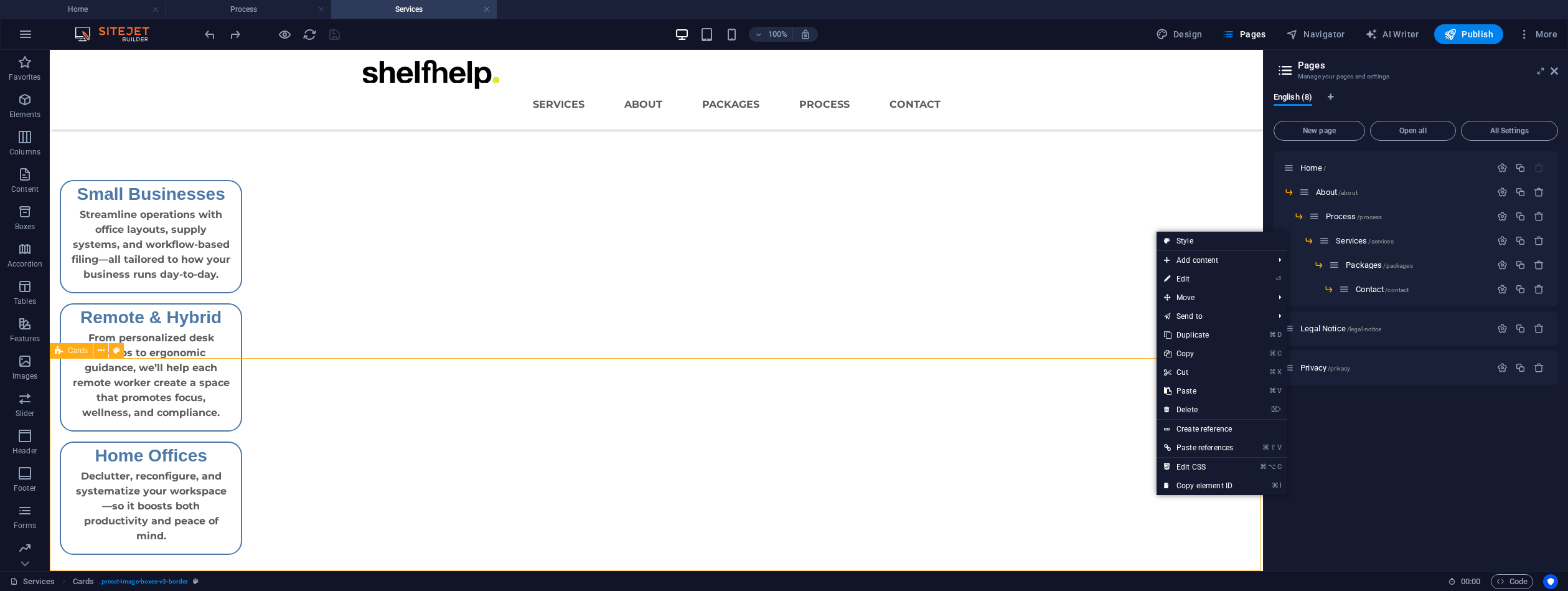
drag, startPoint x: 937, startPoint y: 496, endPoint x: 1186, endPoint y: 381, distance: 274.3
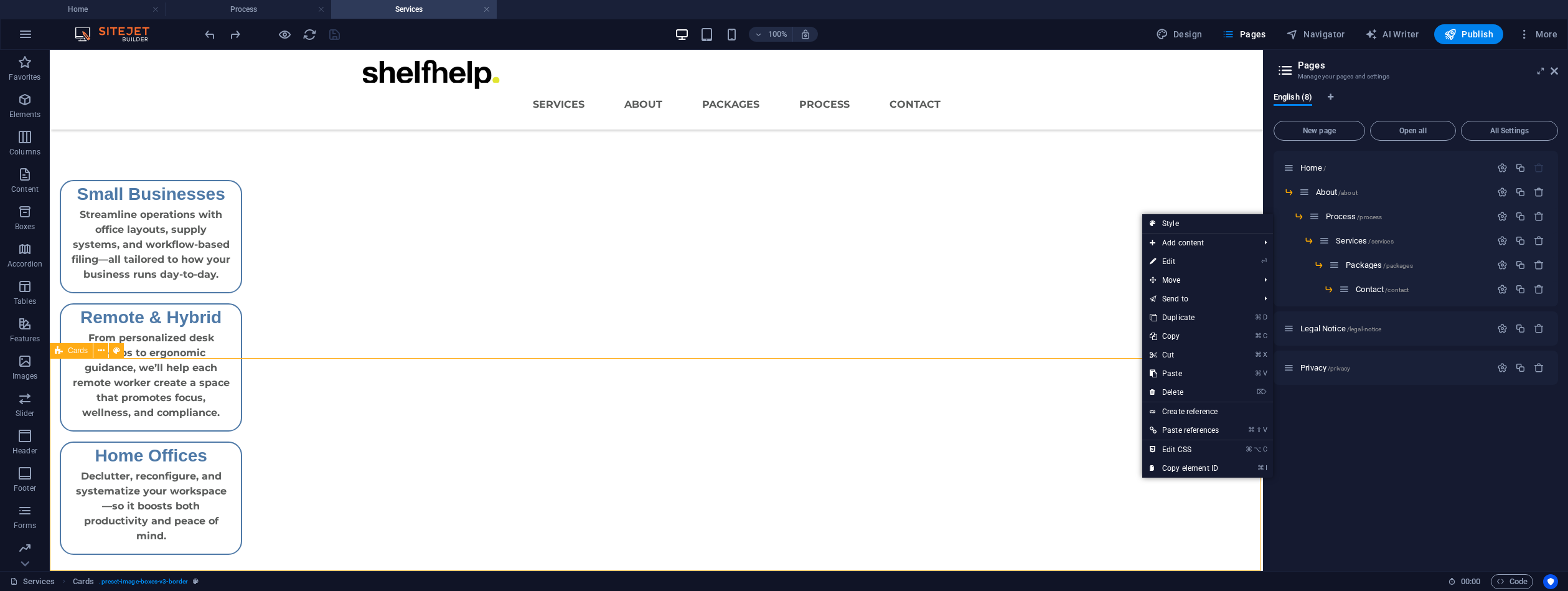
drag, startPoint x: 1141, startPoint y: 478, endPoint x: 1176, endPoint y: 396, distance: 89.2
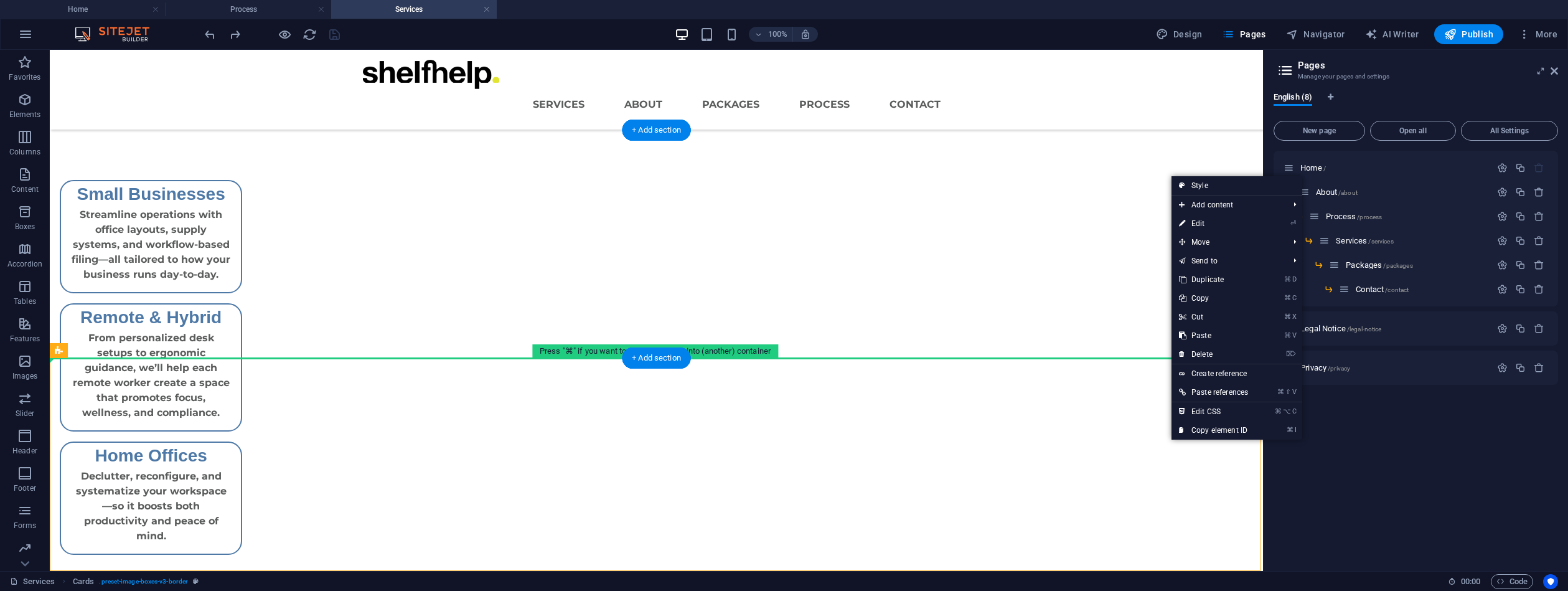
drag, startPoint x: 1170, startPoint y: 441, endPoint x: 1204, endPoint y: 336, distance: 110.4
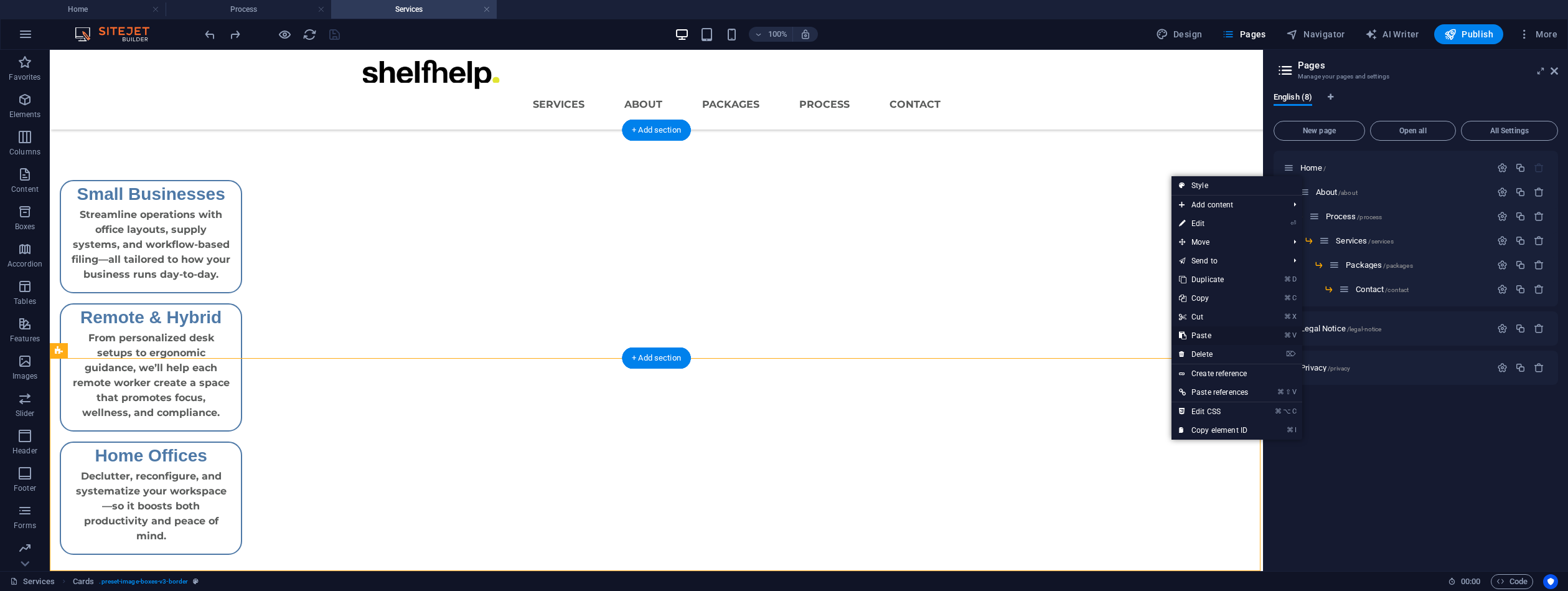
click at [1199, 335] on link "⌘ V Paste" at bounding box center [1214, 336] width 84 height 18
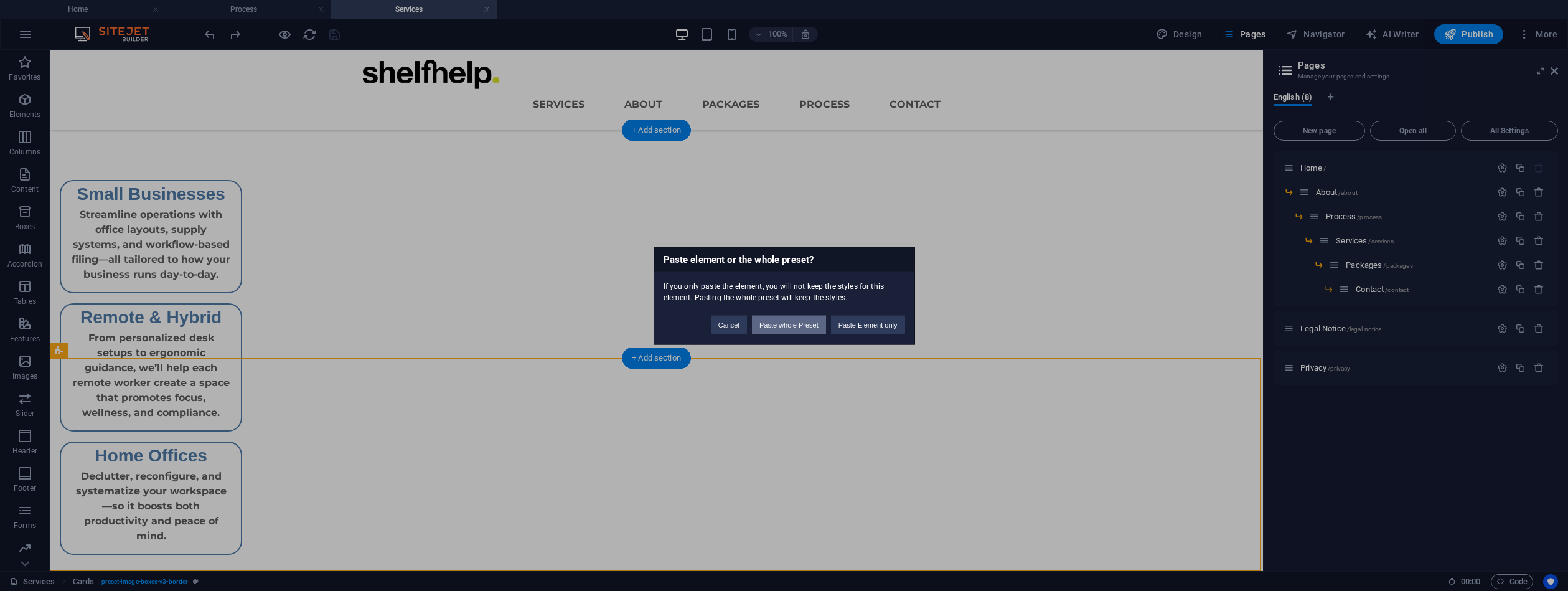
click at [789, 322] on button "Paste whole Preset" at bounding box center [789, 324] width 74 height 18
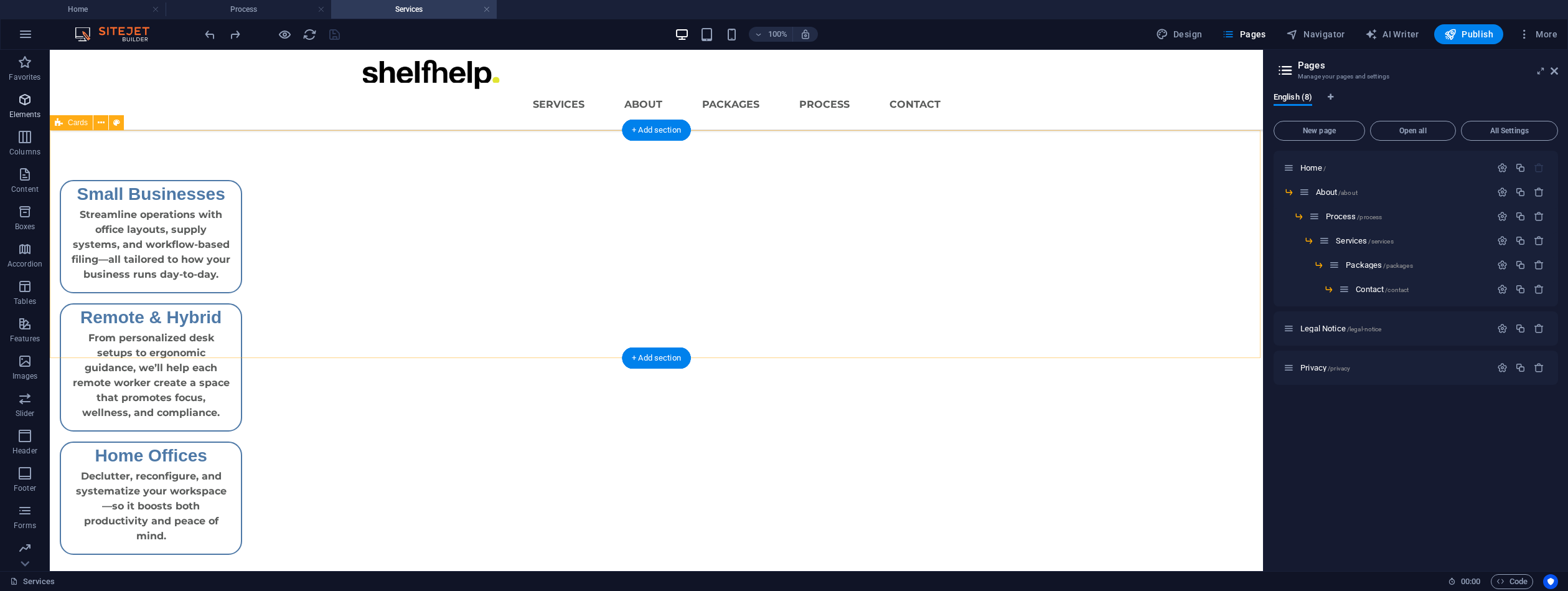
click at [34, 109] on span "Elements" at bounding box center [25, 107] width 50 height 30
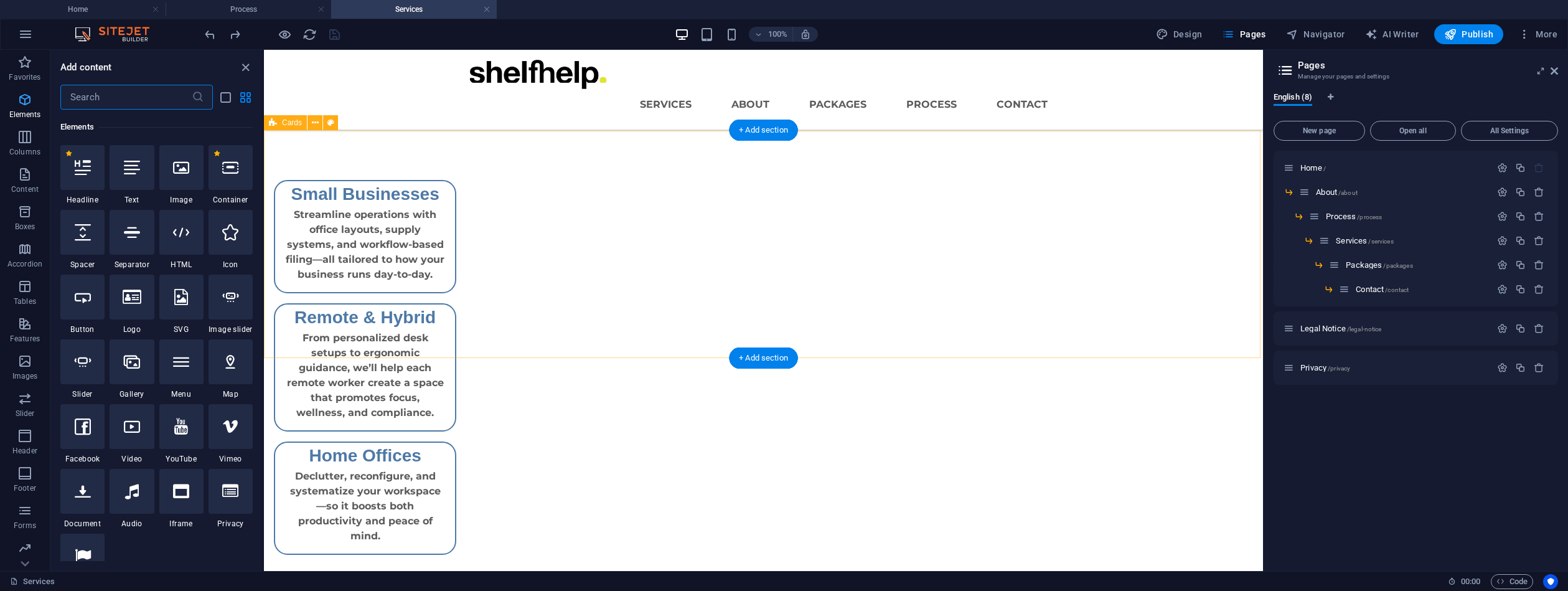
scroll to position [133, 0]
click at [28, 100] on icon "button" at bounding box center [25, 99] width 15 height 15
click at [28, 98] on icon "button" at bounding box center [25, 99] width 15 height 15
click at [30, 100] on icon "button" at bounding box center [25, 99] width 15 height 15
click at [29, 100] on icon "button" at bounding box center [25, 99] width 15 height 15
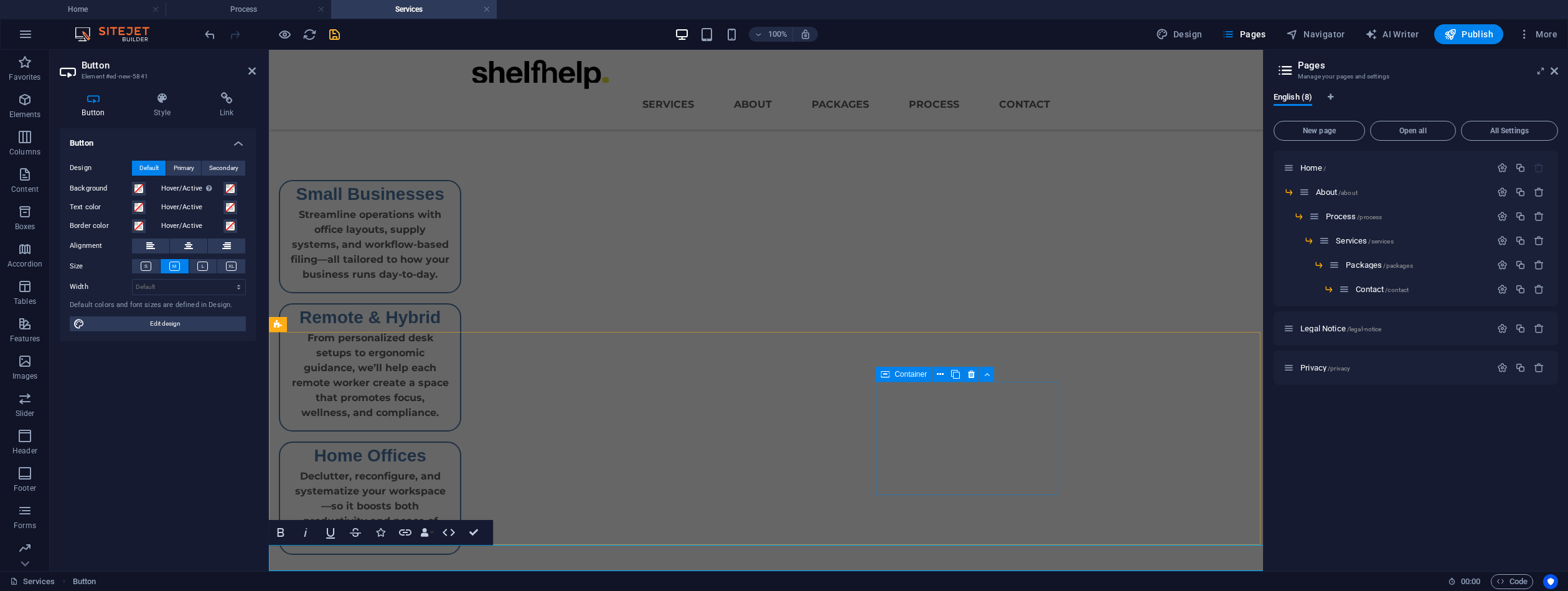
scroll to position [170, 0]
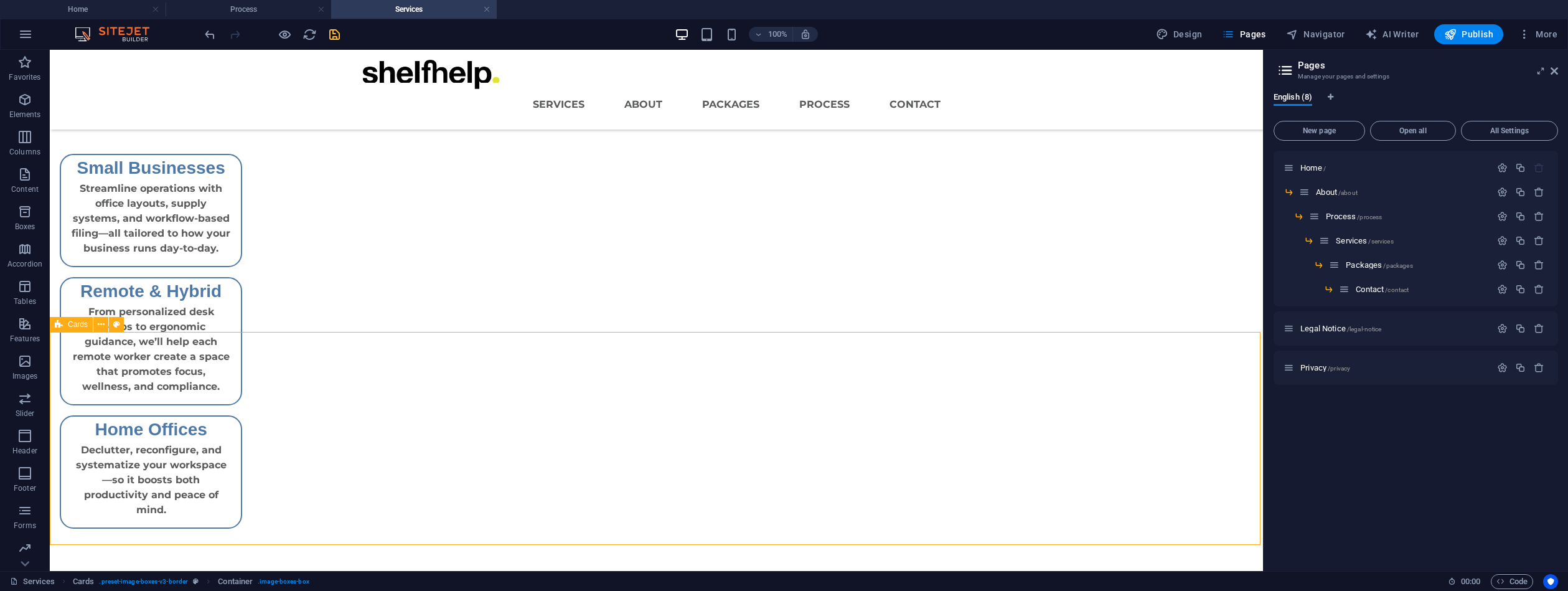
drag, startPoint x: 970, startPoint y: 463, endPoint x: 849, endPoint y: 533, distance: 139.8
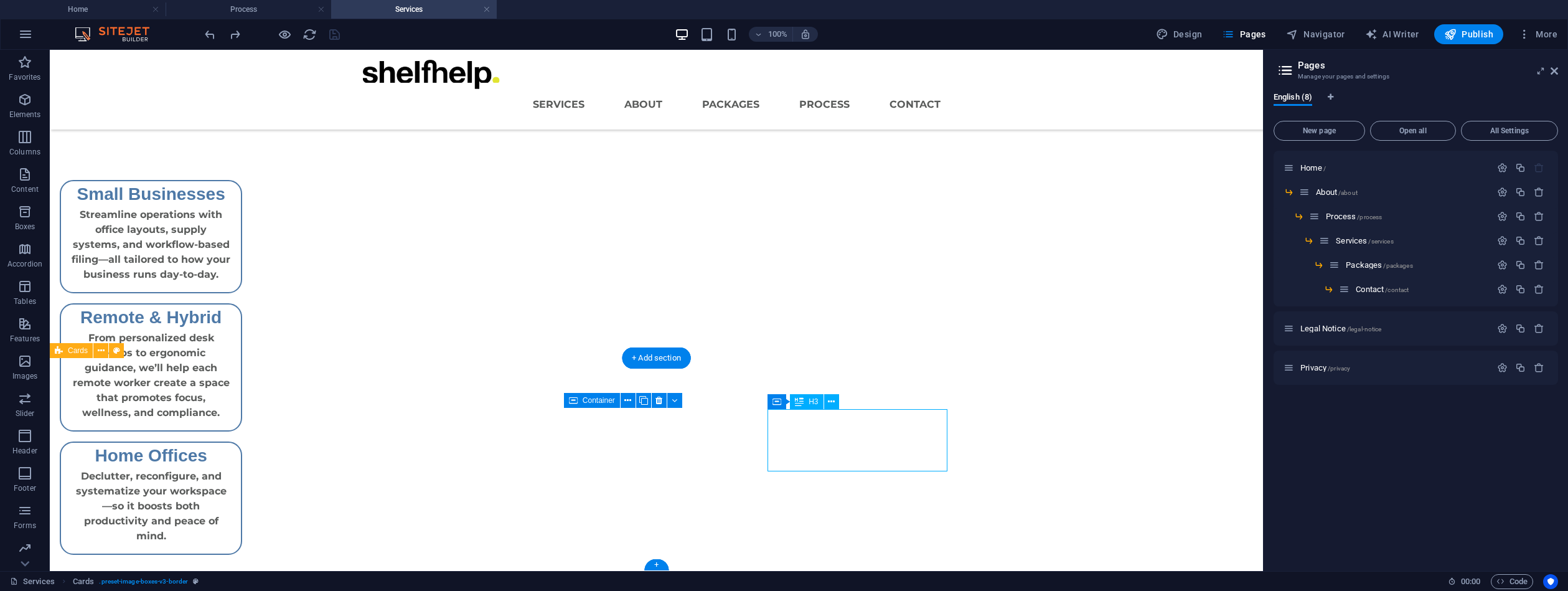
drag, startPoint x: 851, startPoint y: 470, endPoint x: 641, endPoint y: 466, distance: 210.0
drag, startPoint x: 759, startPoint y: 484, endPoint x: 977, endPoint y: 485, distance: 218.0
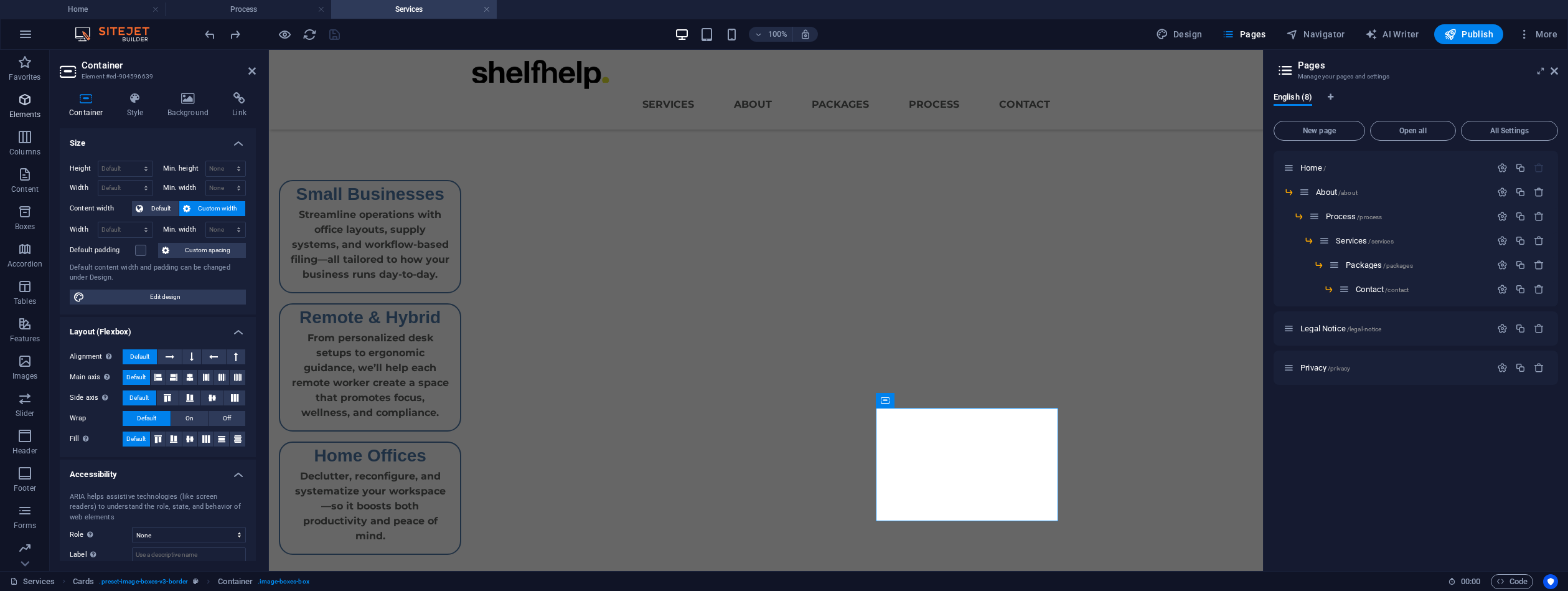
click at [31, 108] on span "Elements" at bounding box center [25, 107] width 50 height 30
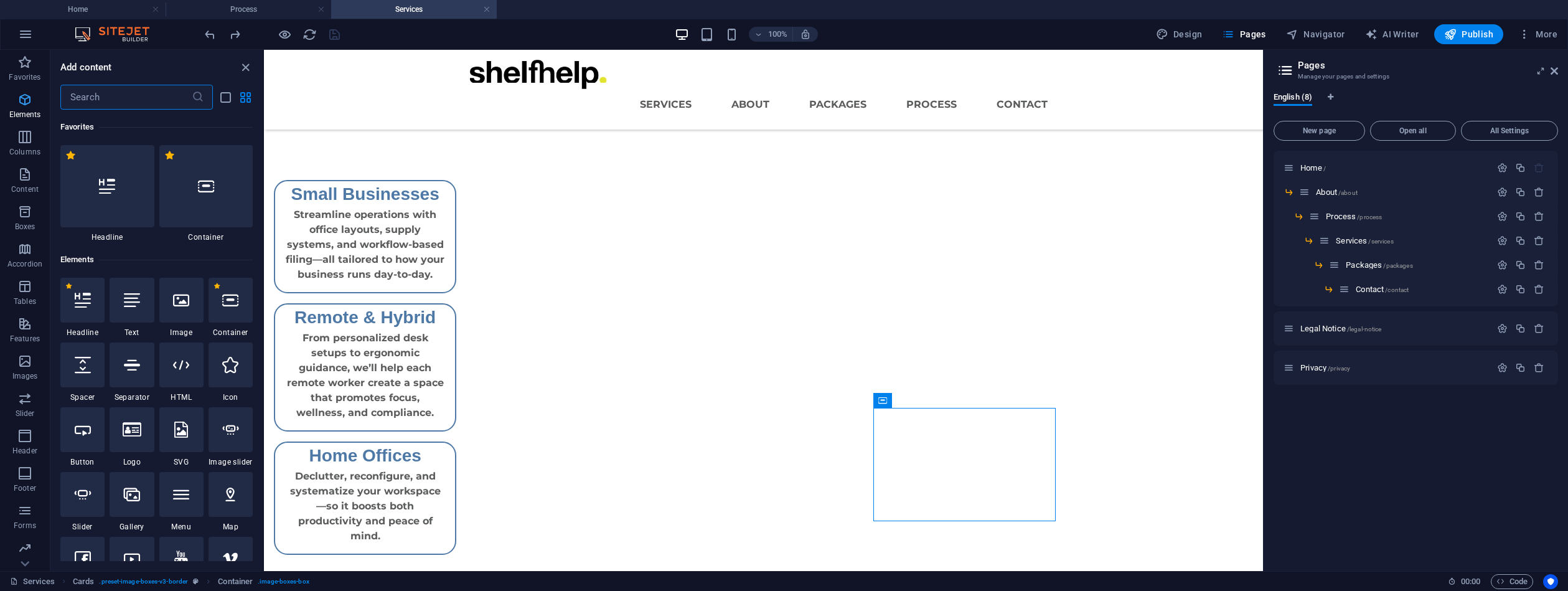
scroll to position [53, 0]
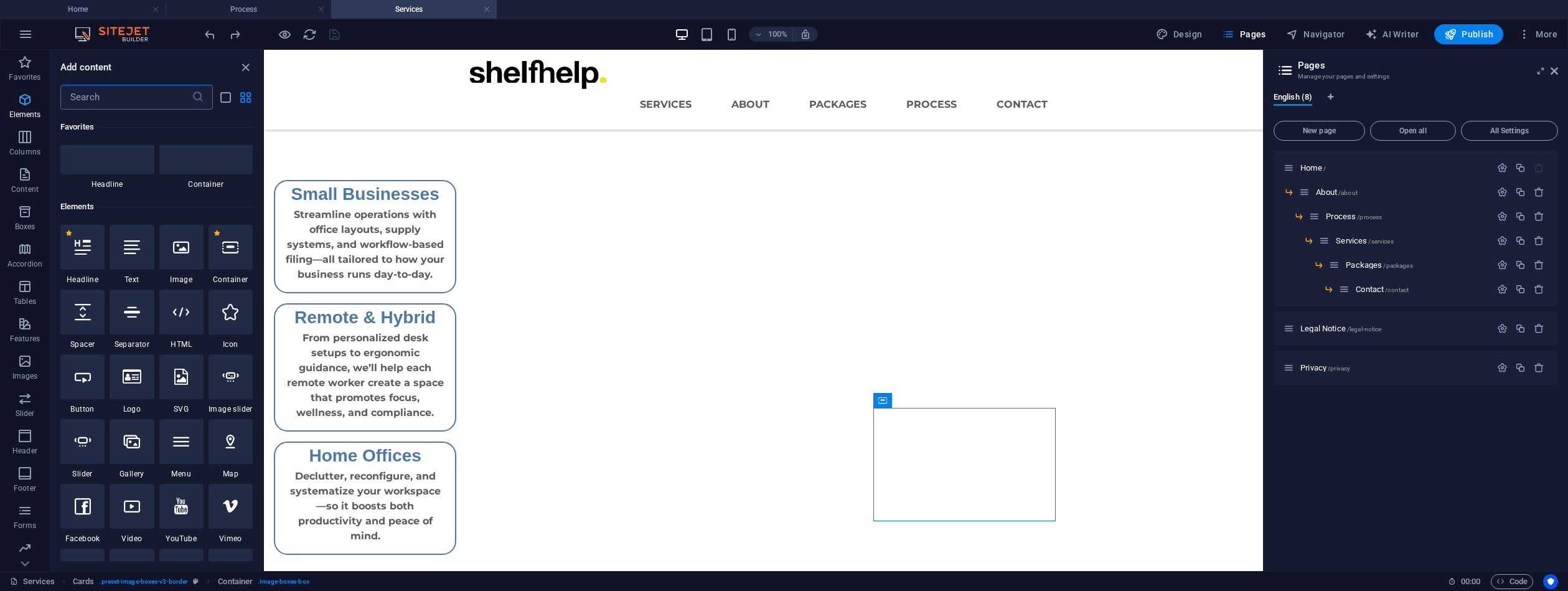
click at [29, 104] on icon "button" at bounding box center [25, 99] width 15 height 15
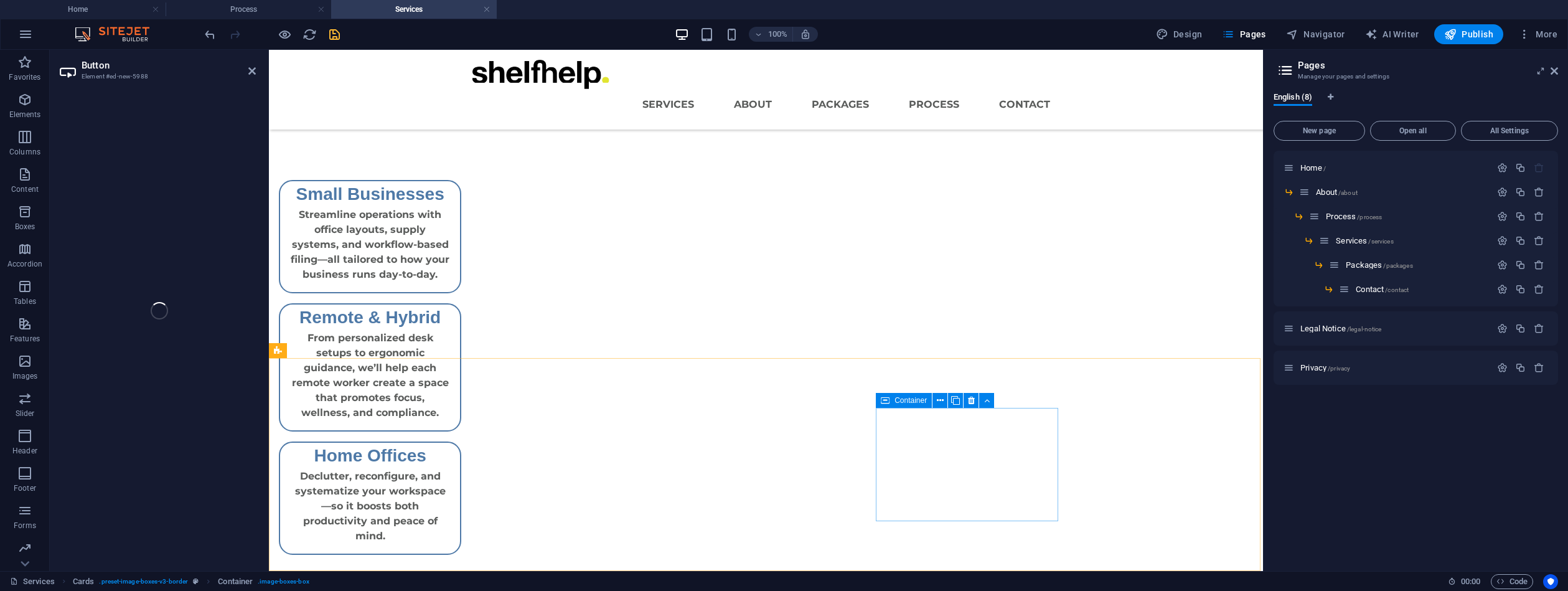
scroll to position [170, 0]
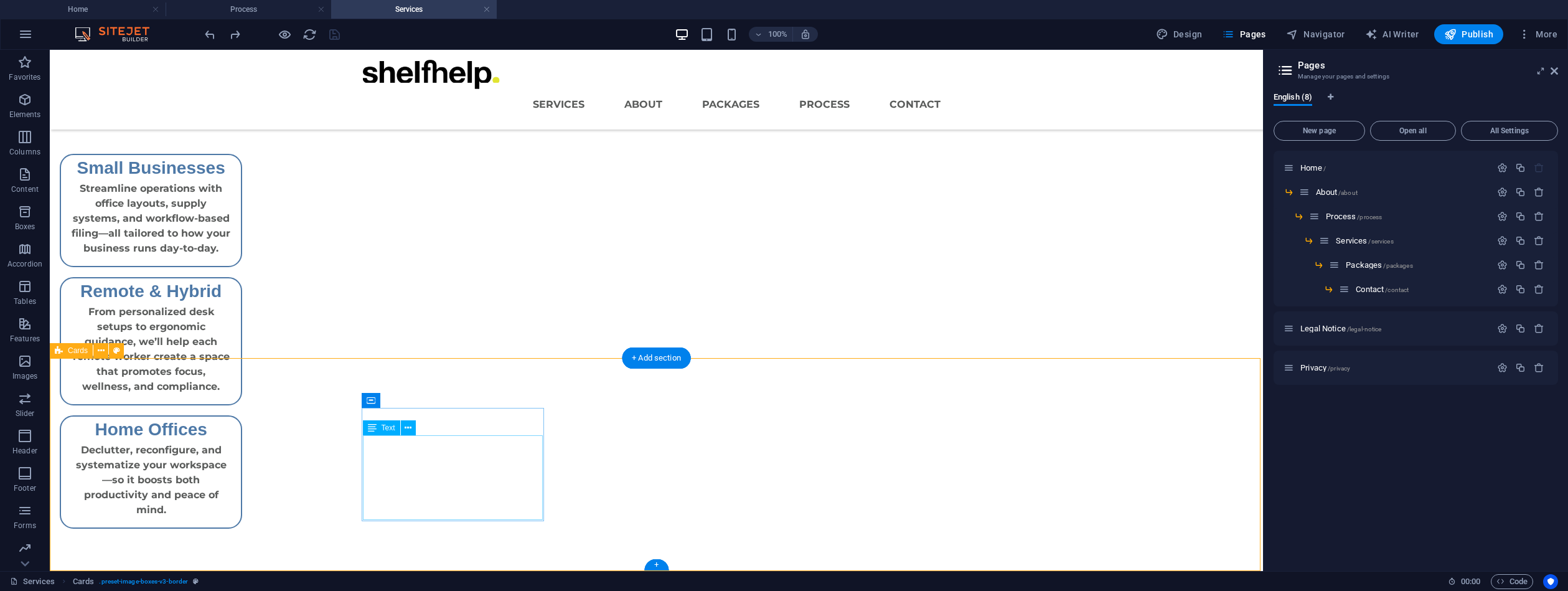
scroll to position [144, 0]
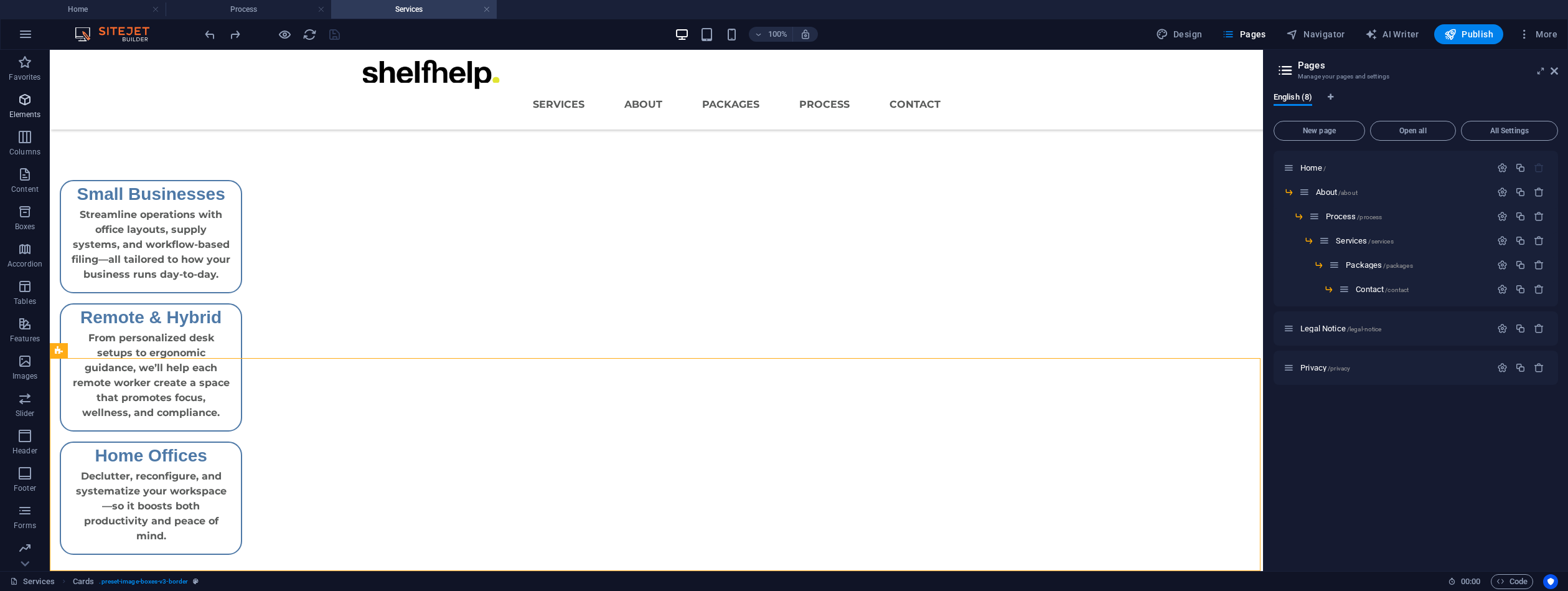
click at [28, 103] on icon "button" at bounding box center [25, 99] width 15 height 15
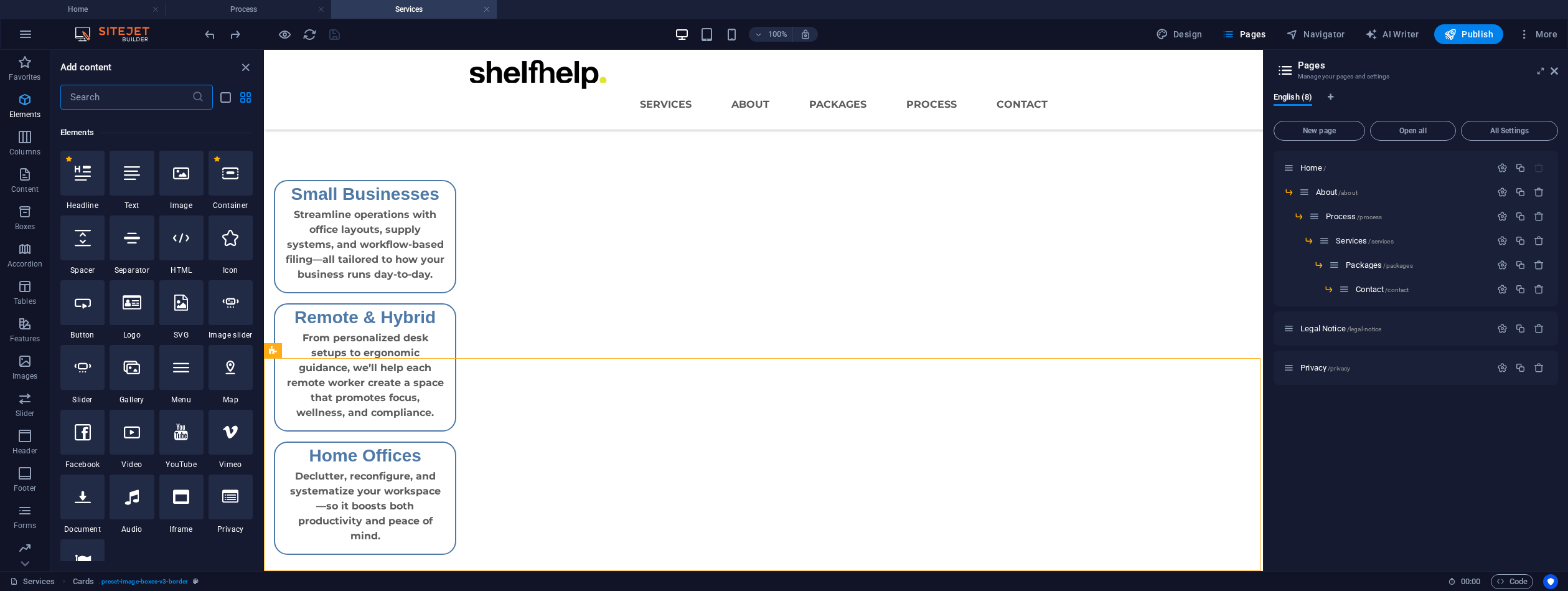
scroll to position [133, 0]
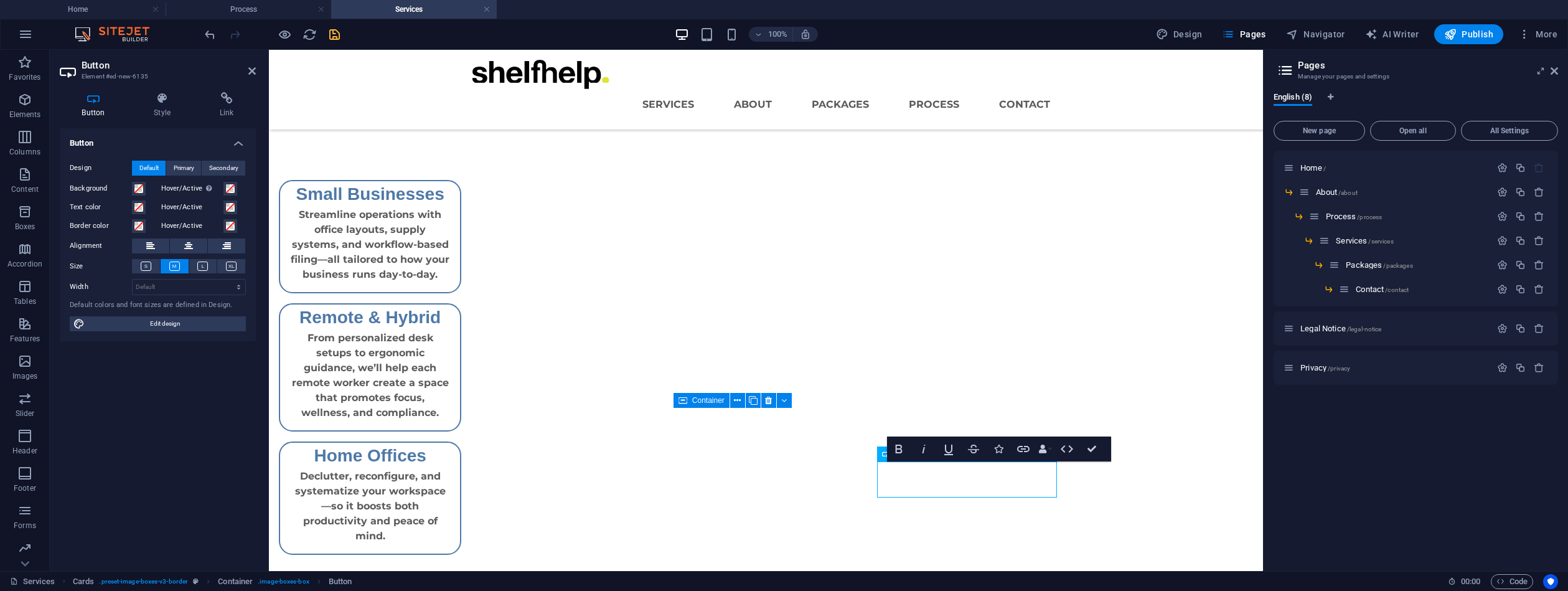
drag, startPoint x: 97, startPoint y: 98, endPoint x: 107, endPoint y: 88, distance: 14.1
click at [107, 88] on div "Button Style Link Button Design Default Primary Secondary Background Hover/Acti…" at bounding box center [158, 327] width 216 height 489
drag, startPoint x: 964, startPoint y: 475, endPoint x: 885, endPoint y: 468, distance: 79.3
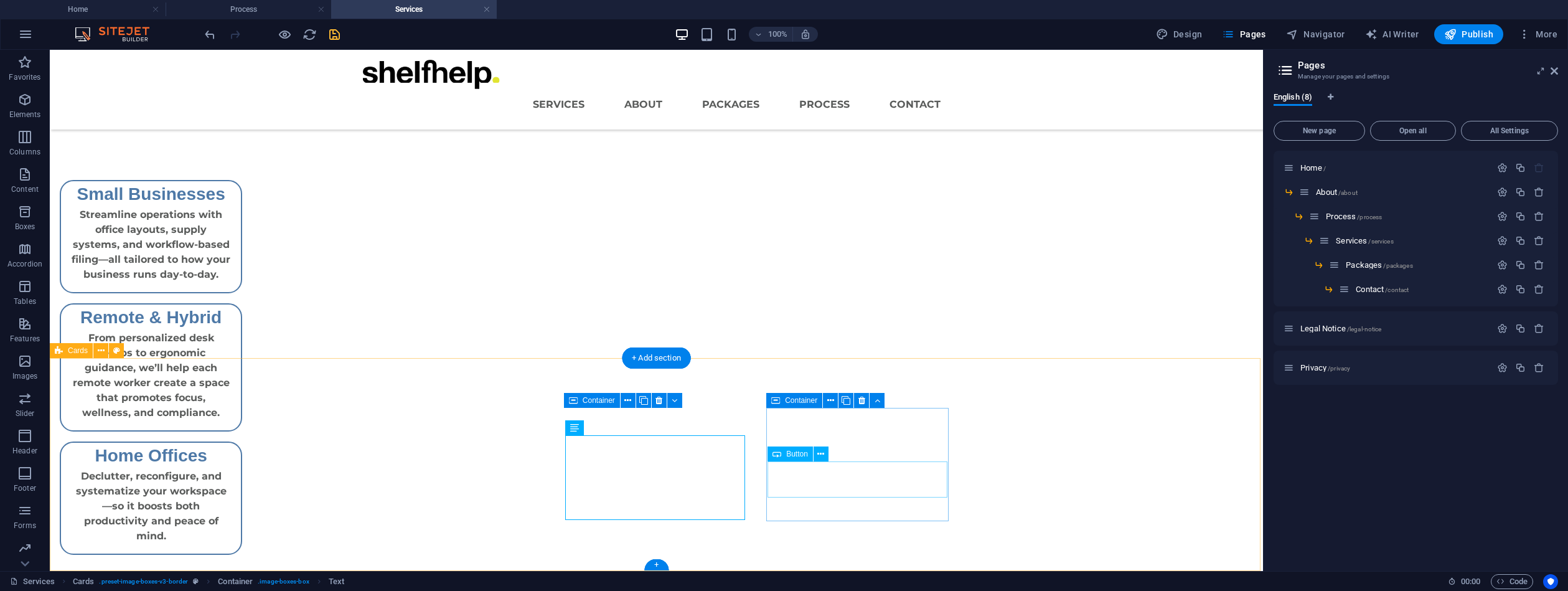
click at [819, 451] on icon at bounding box center [821, 454] width 7 height 13
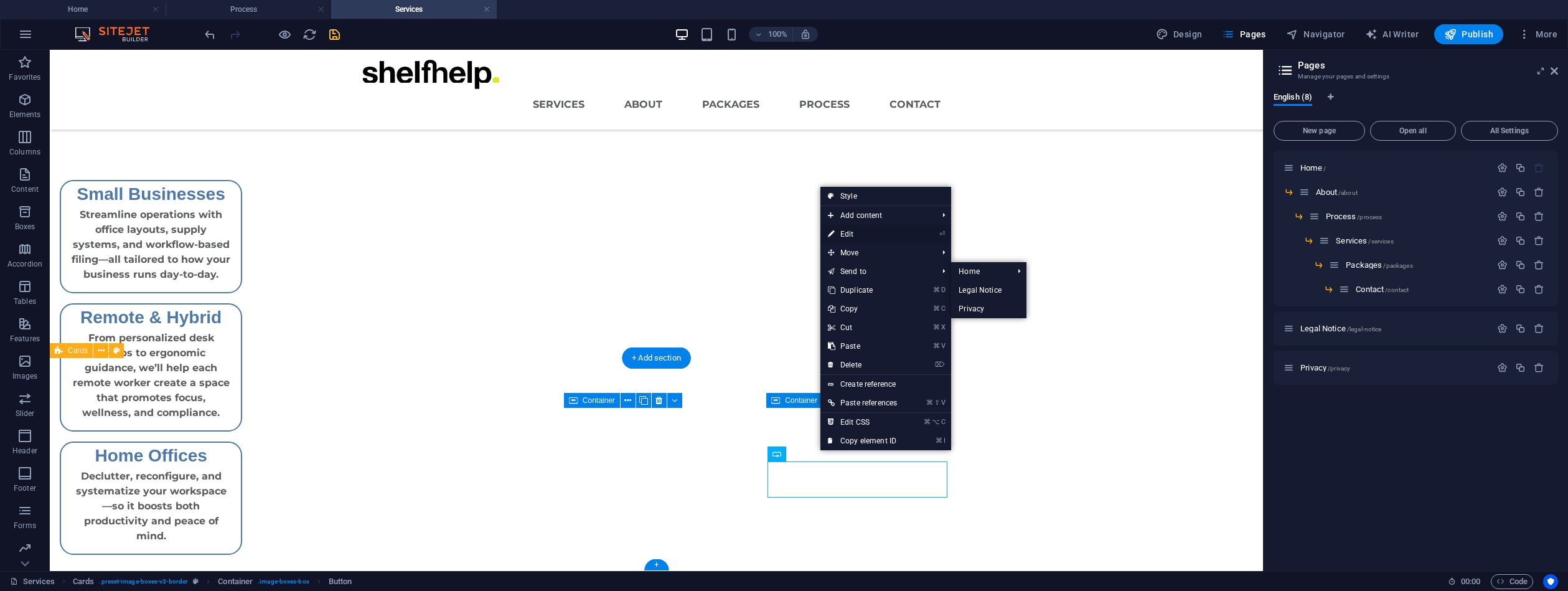
click at [871, 231] on link "⏎ Edit" at bounding box center [863, 234] width 84 height 18
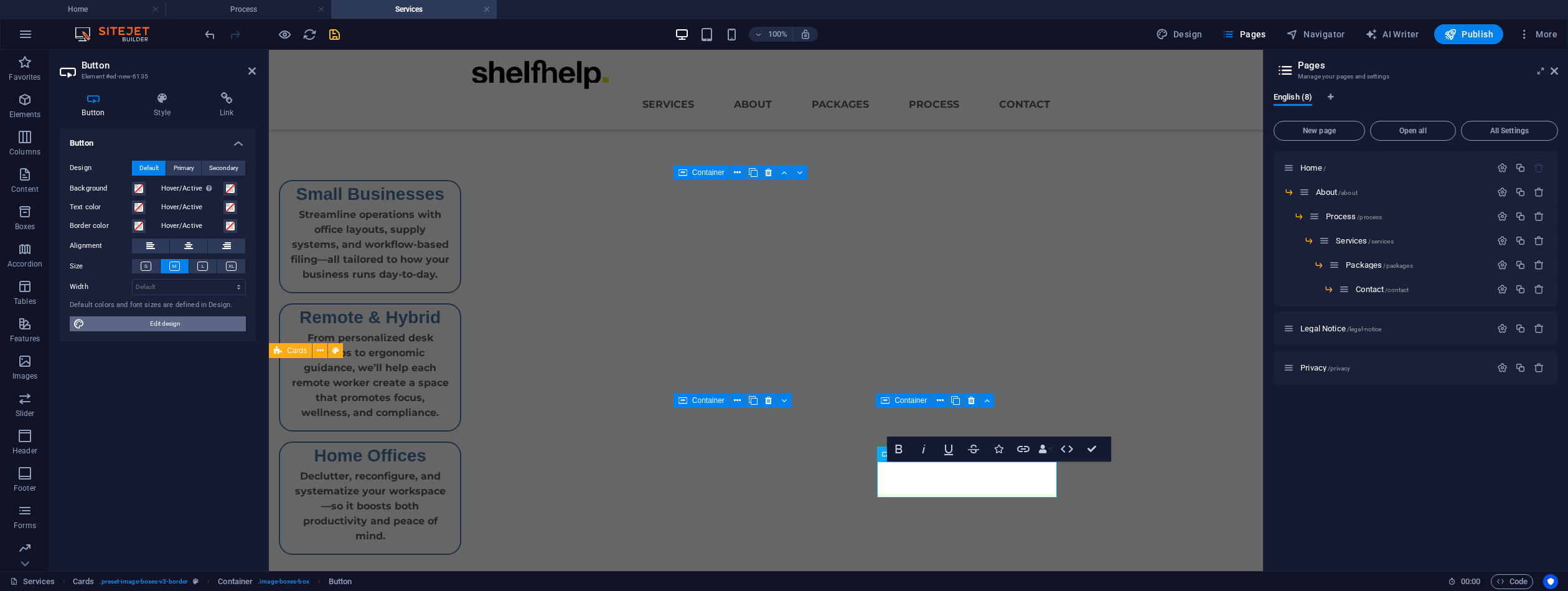
click at [121, 323] on span "Edit design" at bounding box center [165, 323] width 154 height 15
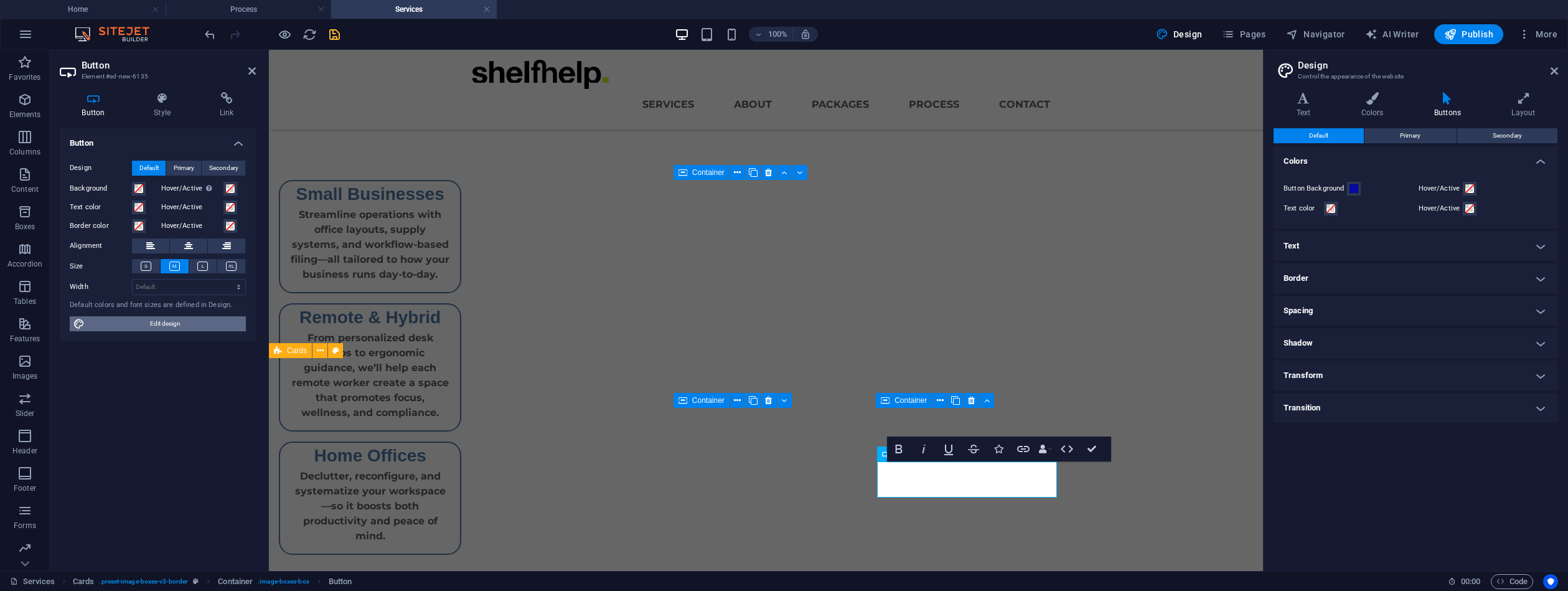
click at [134, 326] on span "Edit design" at bounding box center [165, 323] width 154 height 15
click at [161, 100] on icon at bounding box center [162, 98] width 61 height 12
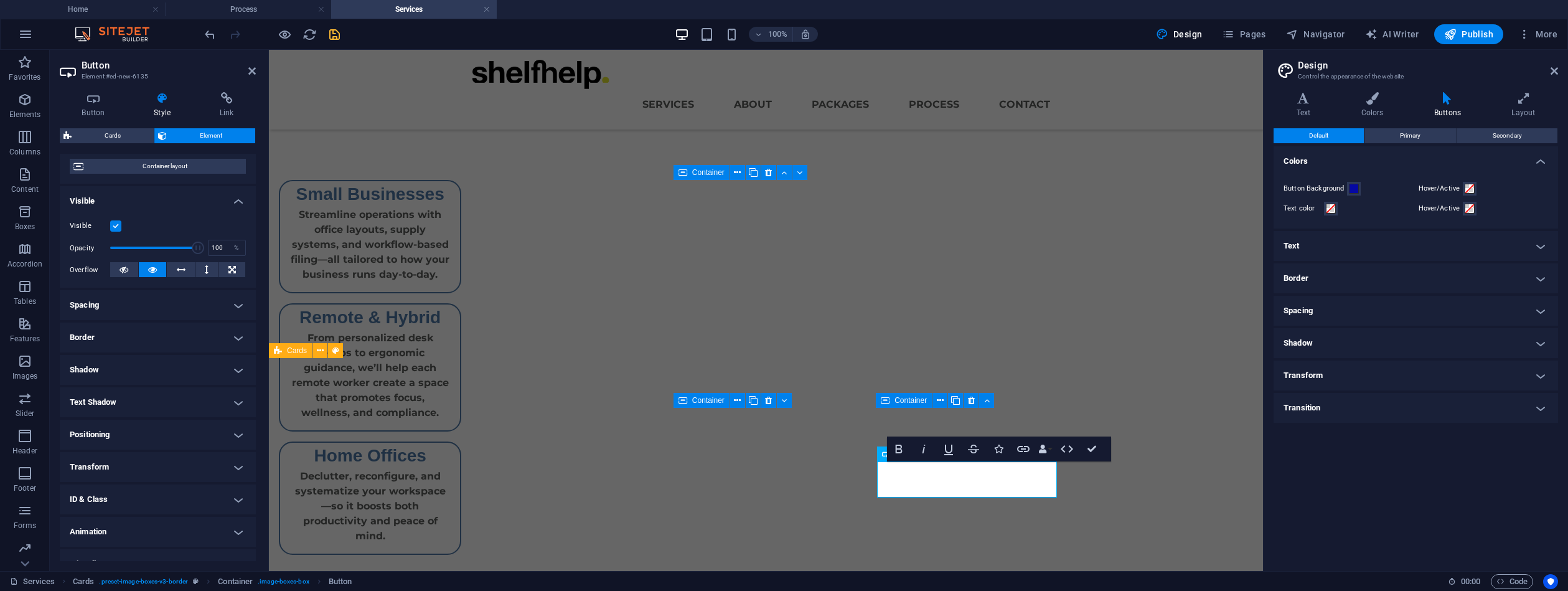
scroll to position [104, 0]
click at [234, 332] on h4 "Border" at bounding box center [158, 333] width 196 height 30
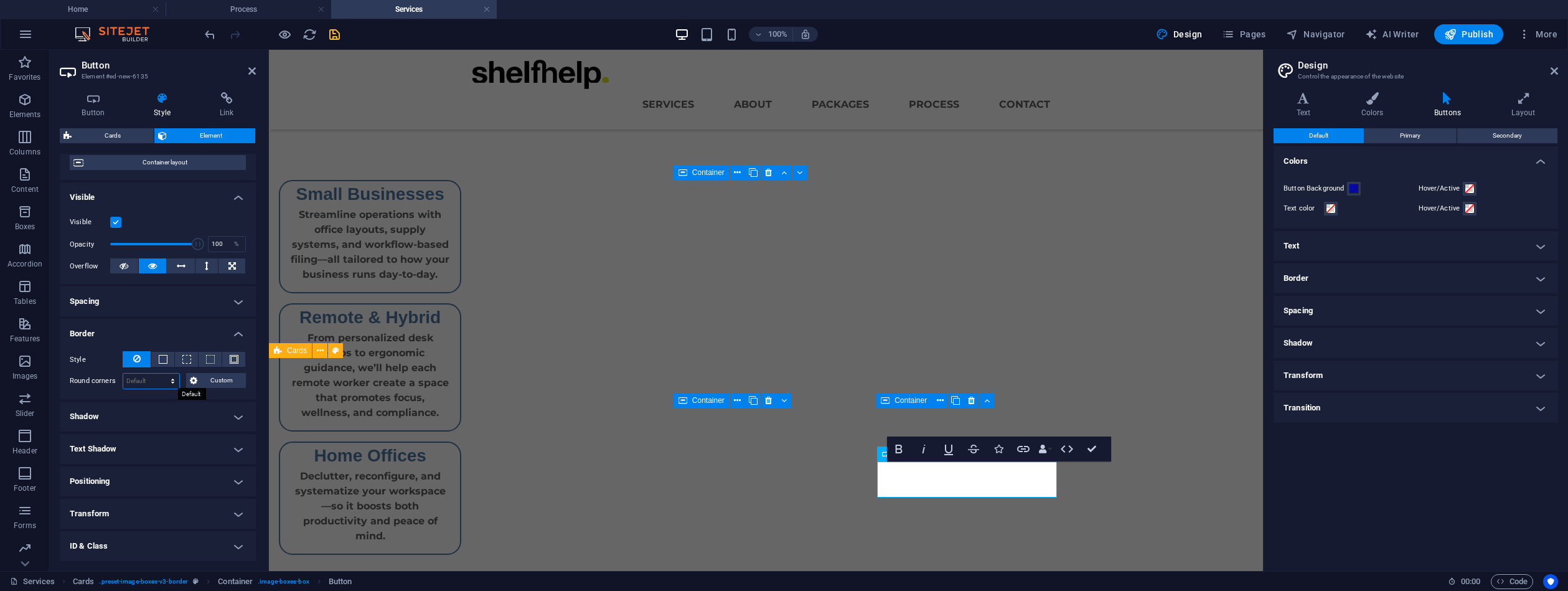
select select "px"
type input "22"
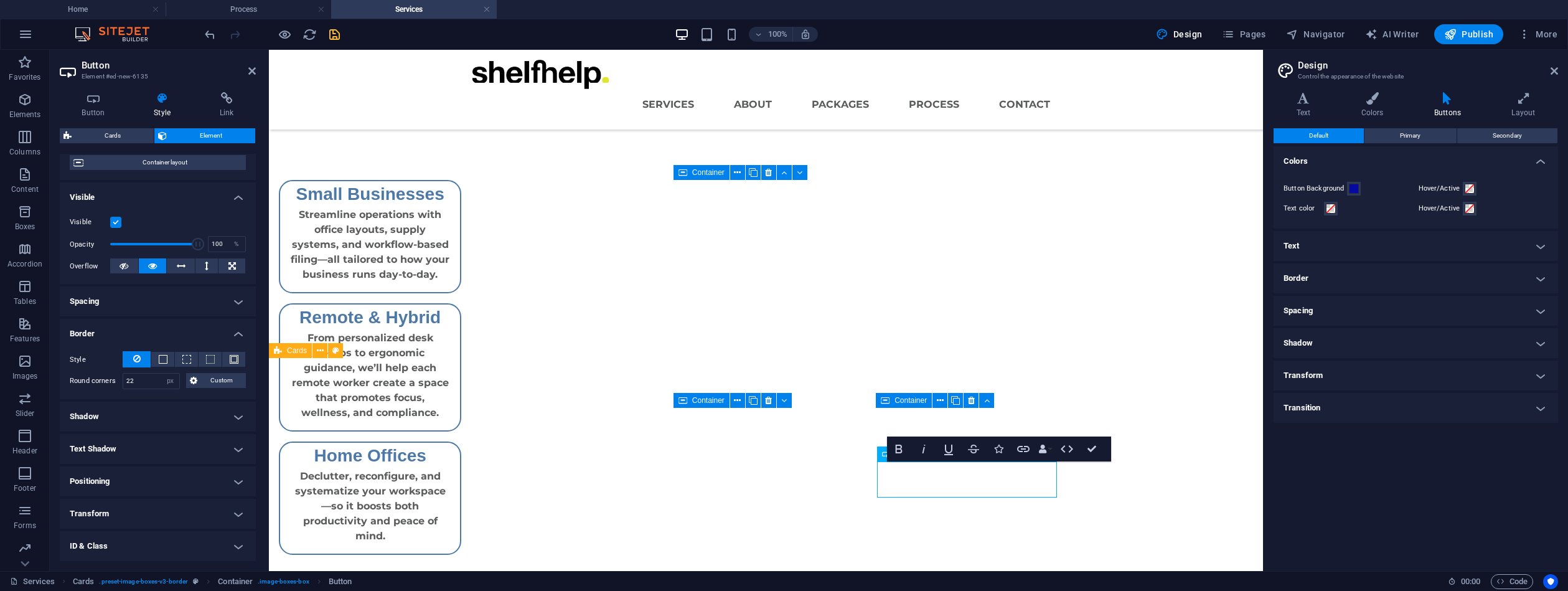
click at [234, 100] on icon at bounding box center [227, 98] width 58 height 12
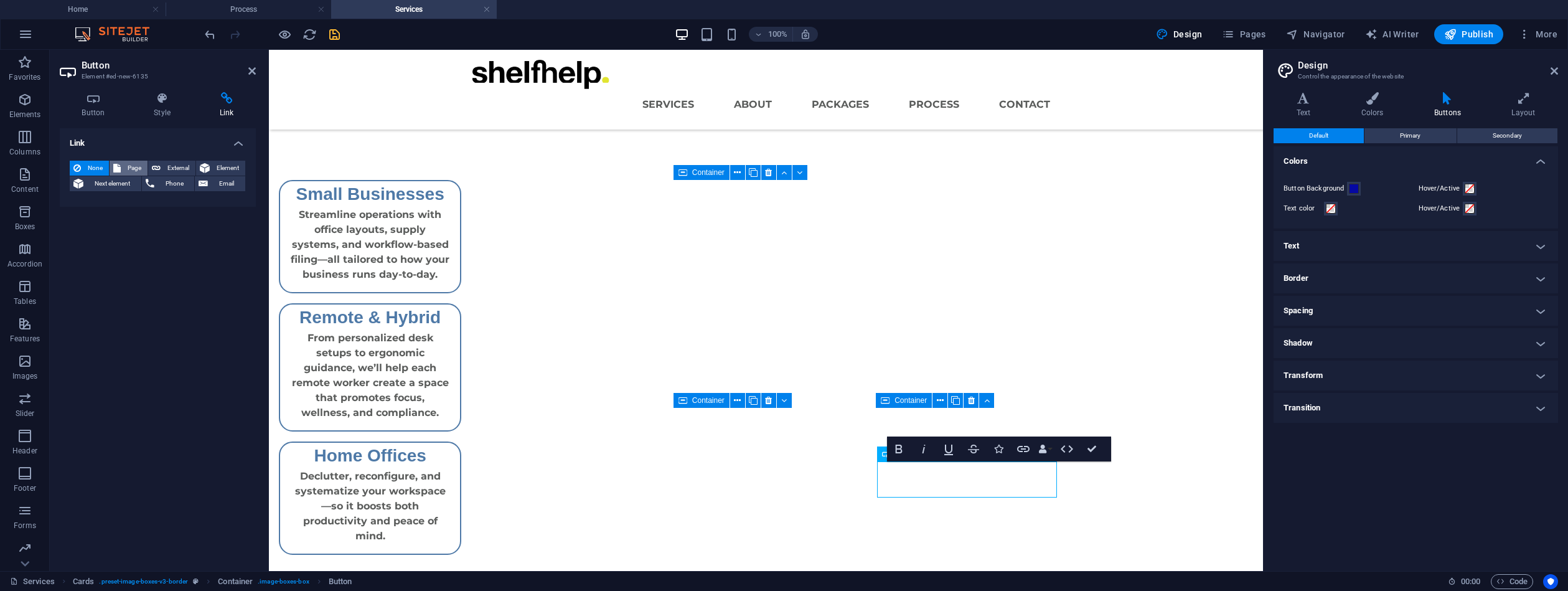
click at [136, 169] on span "Page" at bounding box center [133, 168] width 19 height 15
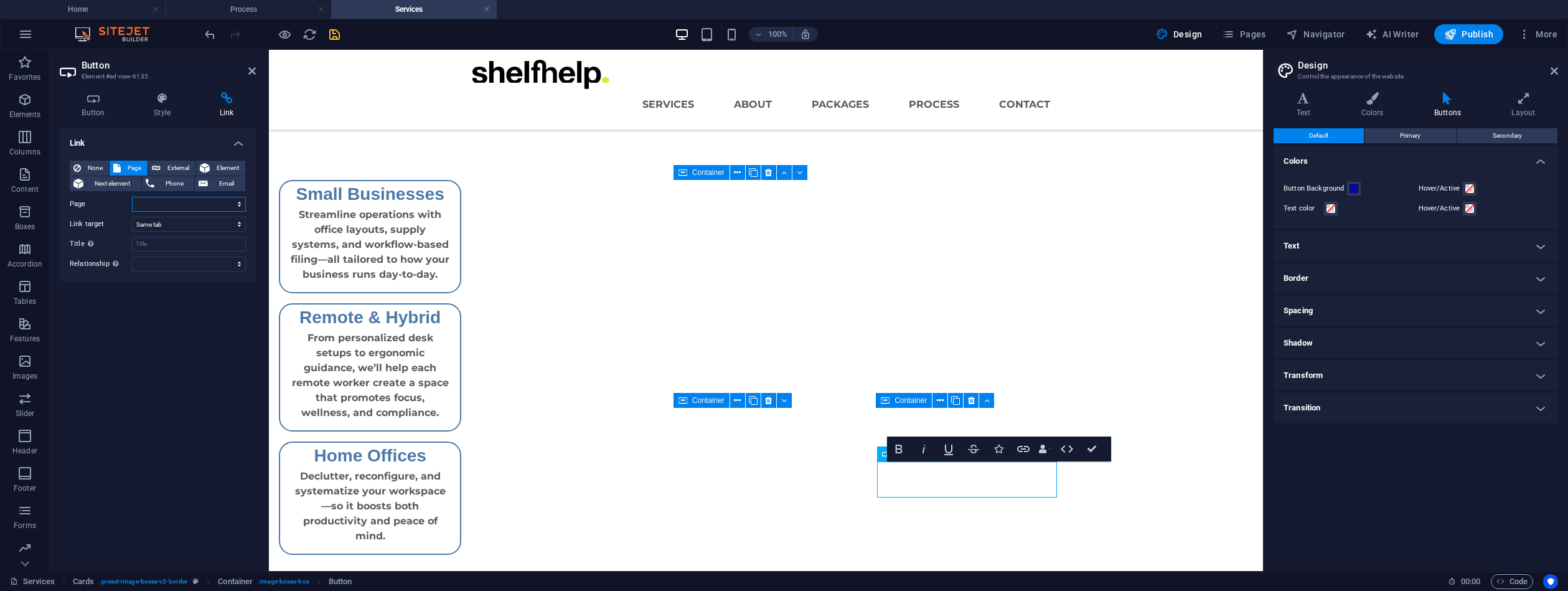
select select "5"
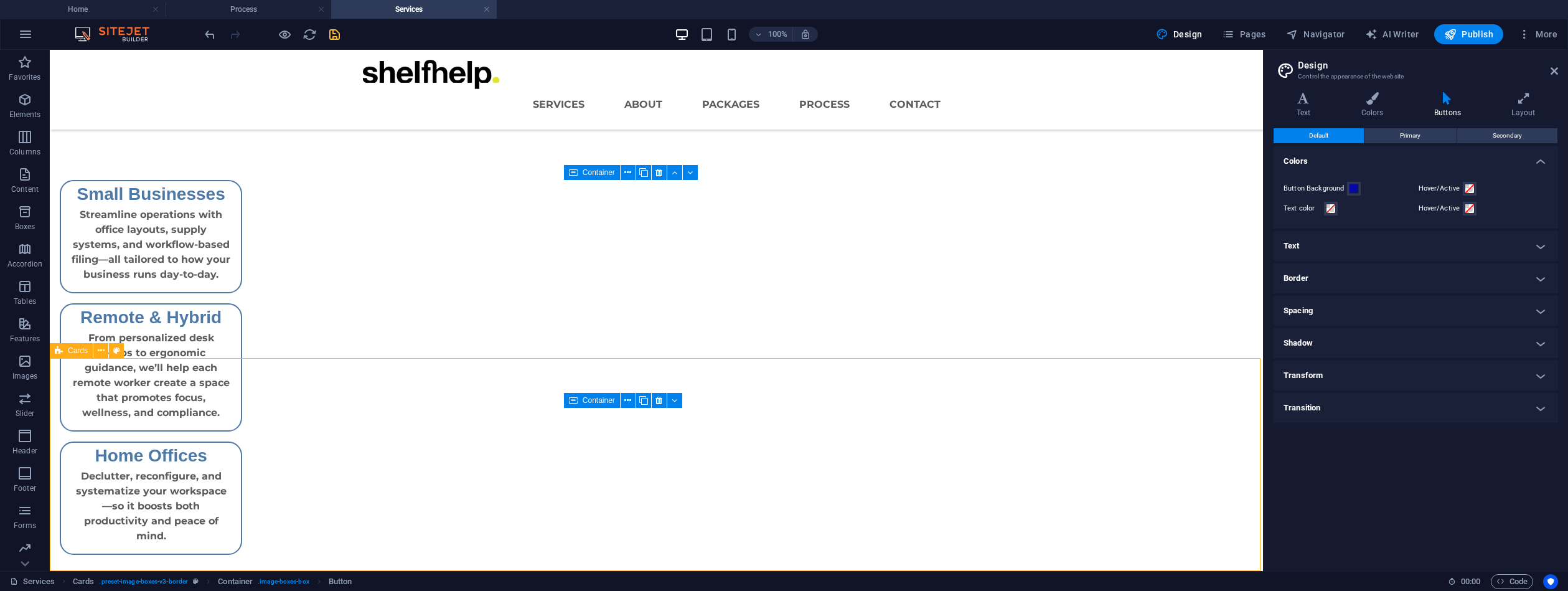
drag, startPoint x: 957, startPoint y: 463, endPoint x: 1176, endPoint y: 463, distance: 219.0
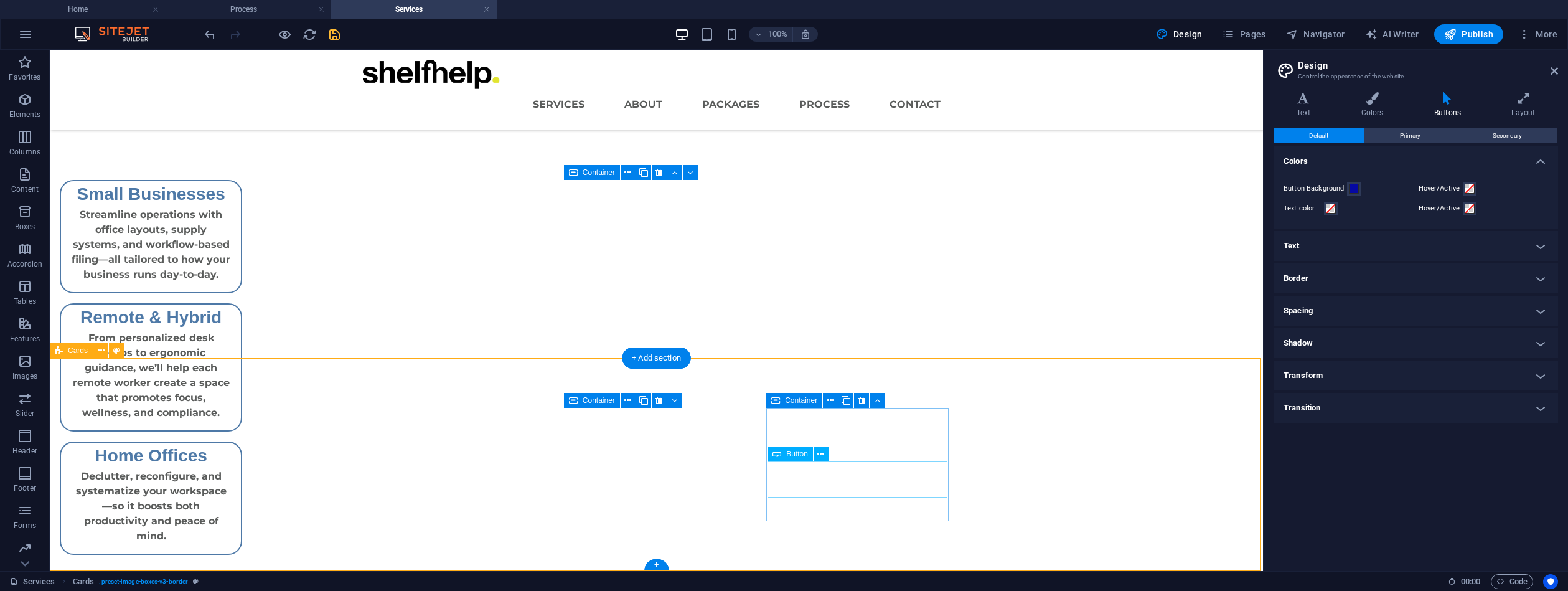
select select "5"
select select
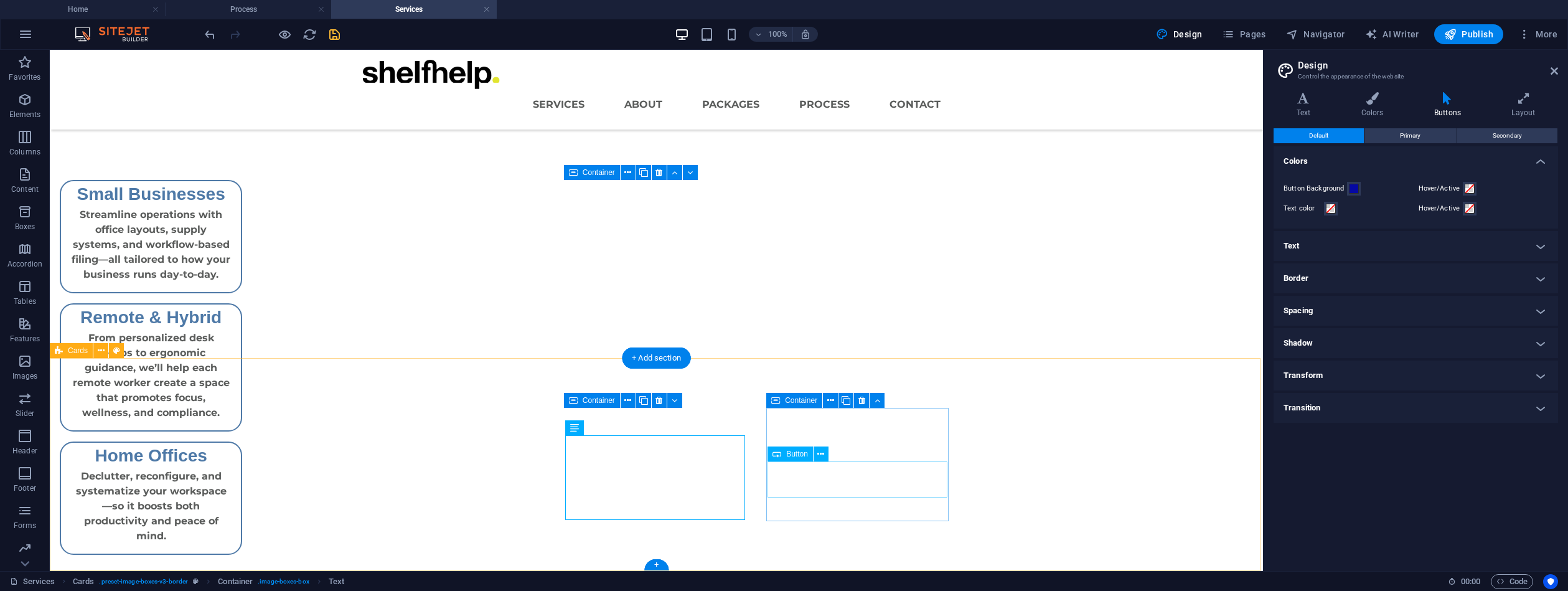
select select "5"
select select
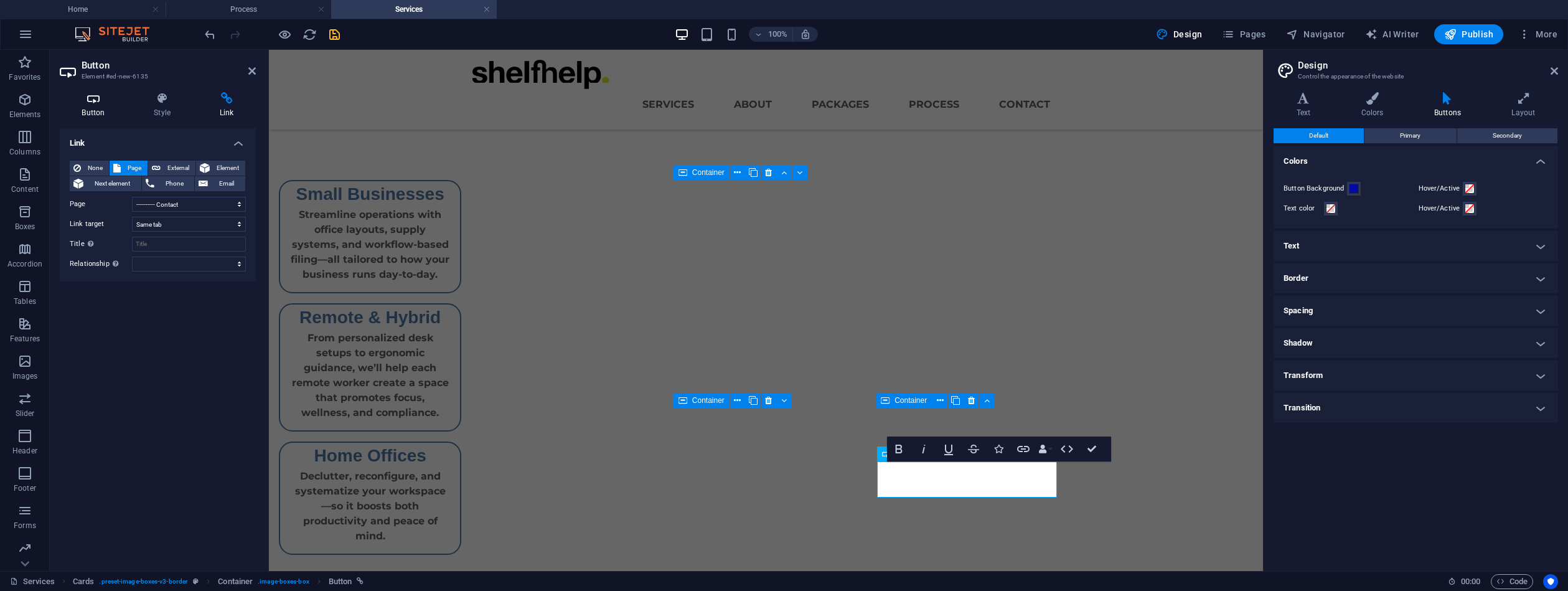
click at [96, 100] on icon at bounding box center [93, 98] width 67 height 12
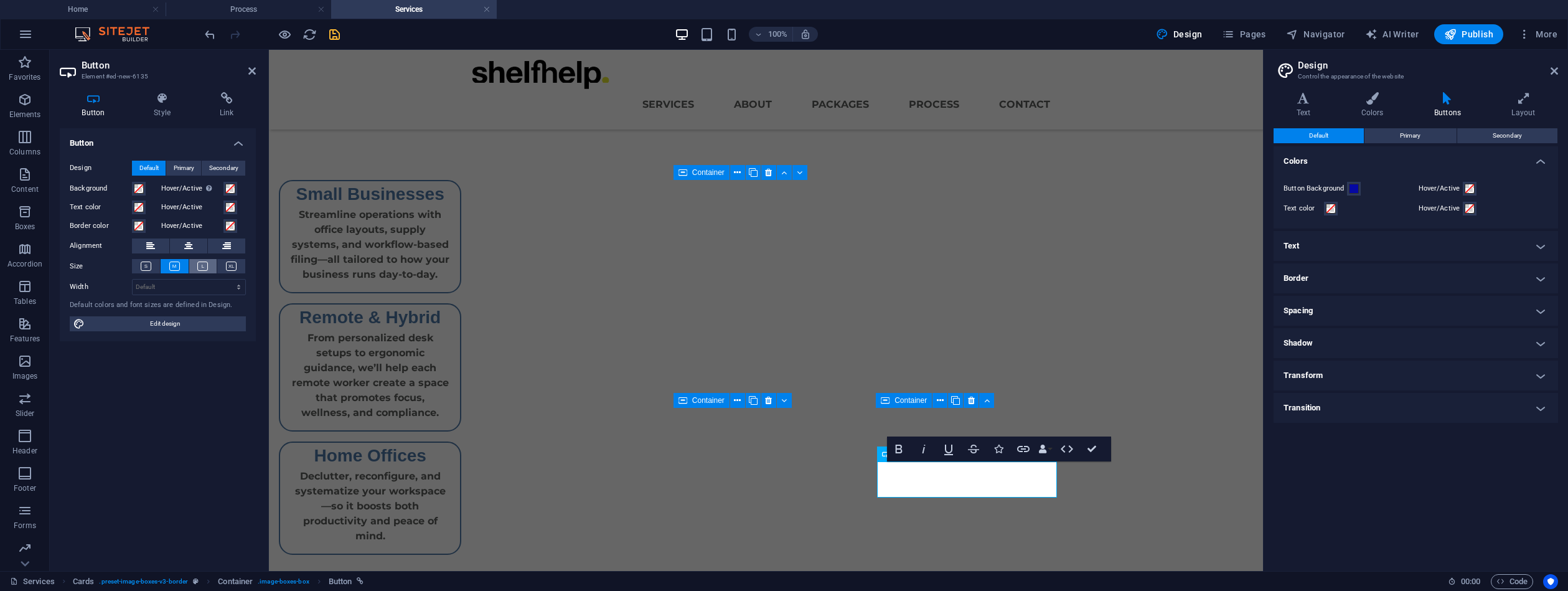
click at [201, 266] on icon at bounding box center [203, 266] width 11 height 9
click at [175, 266] on icon at bounding box center [175, 266] width 11 height 9
click at [189, 245] on icon at bounding box center [188, 245] width 8 height 15
click at [164, 99] on icon at bounding box center [162, 98] width 61 height 12
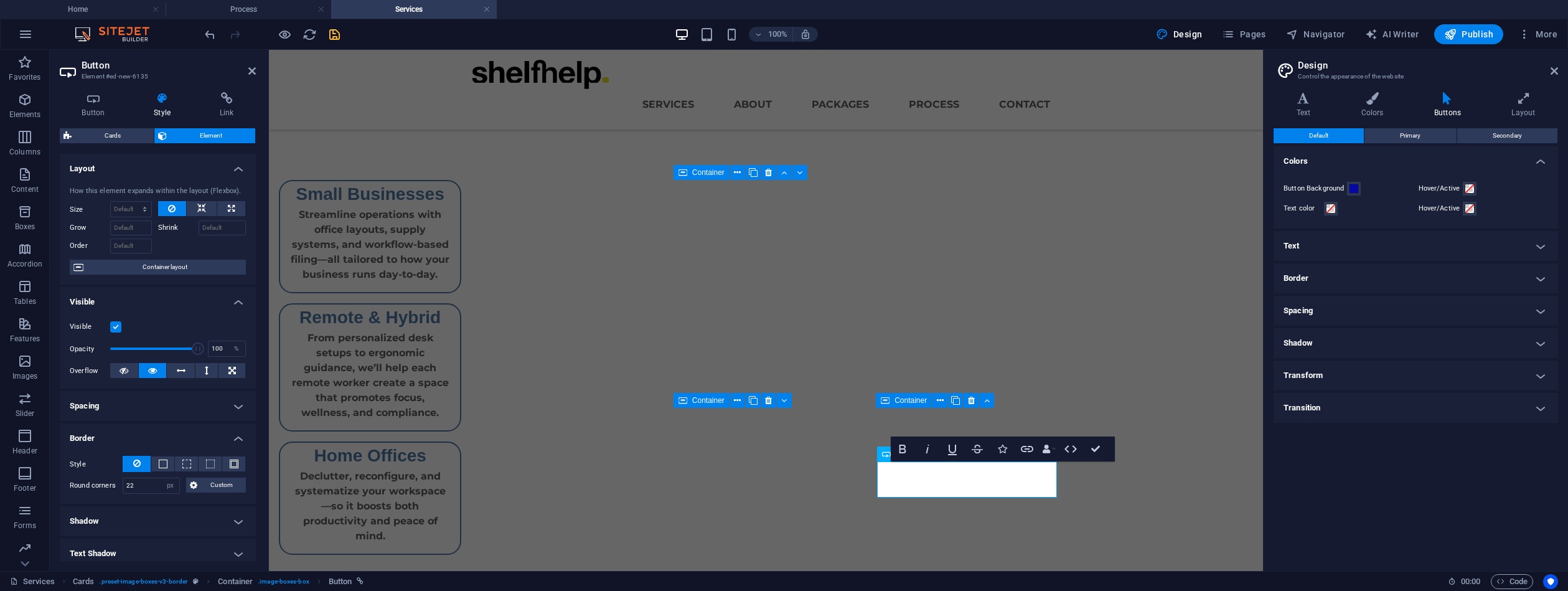
drag, startPoint x: 256, startPoint y: 254, endPoint x: 251, endPoint y: 276, distance: 22.6
click at [251, 277] on div "Button Style Link Button Design Default Primary Secondary Background Hover/Acti…" at bounding box center [158, 327] width 216 height 489
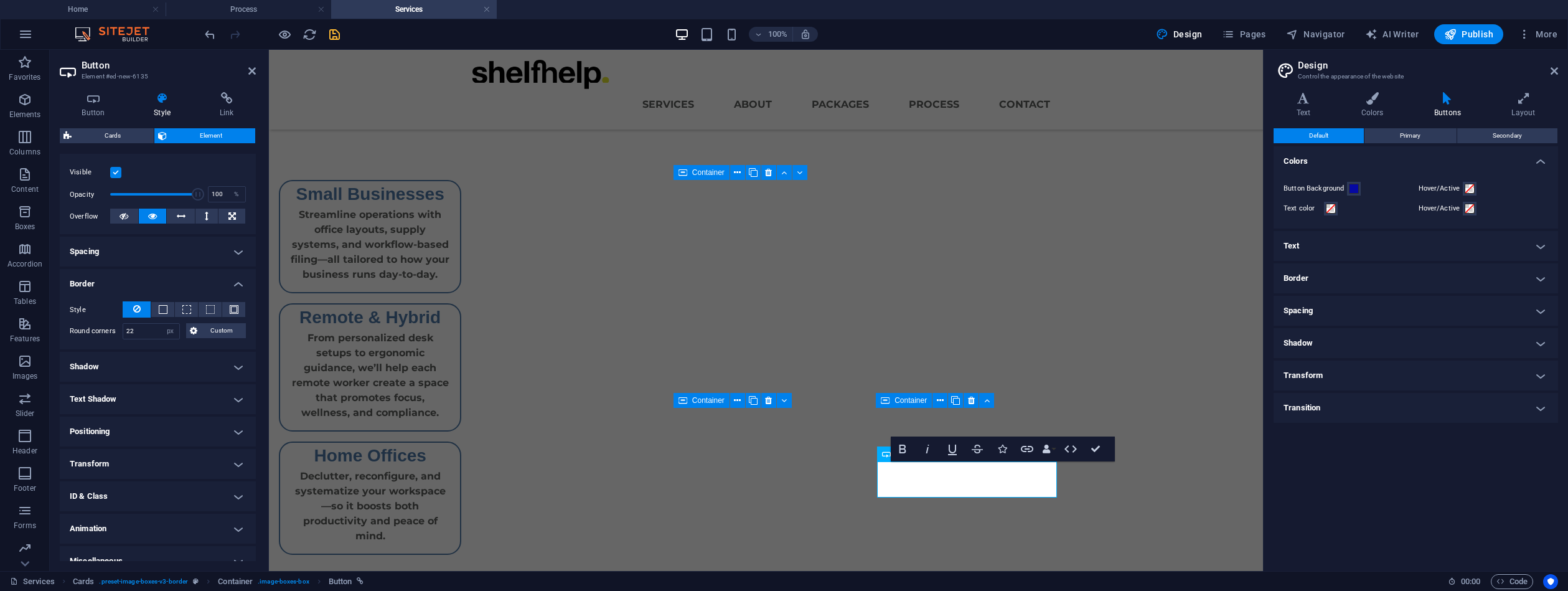
scroll to position [156, 0]
click at [234, 251] on h4 "Spacing" at bounding box center [158, 249] width 196 height 30
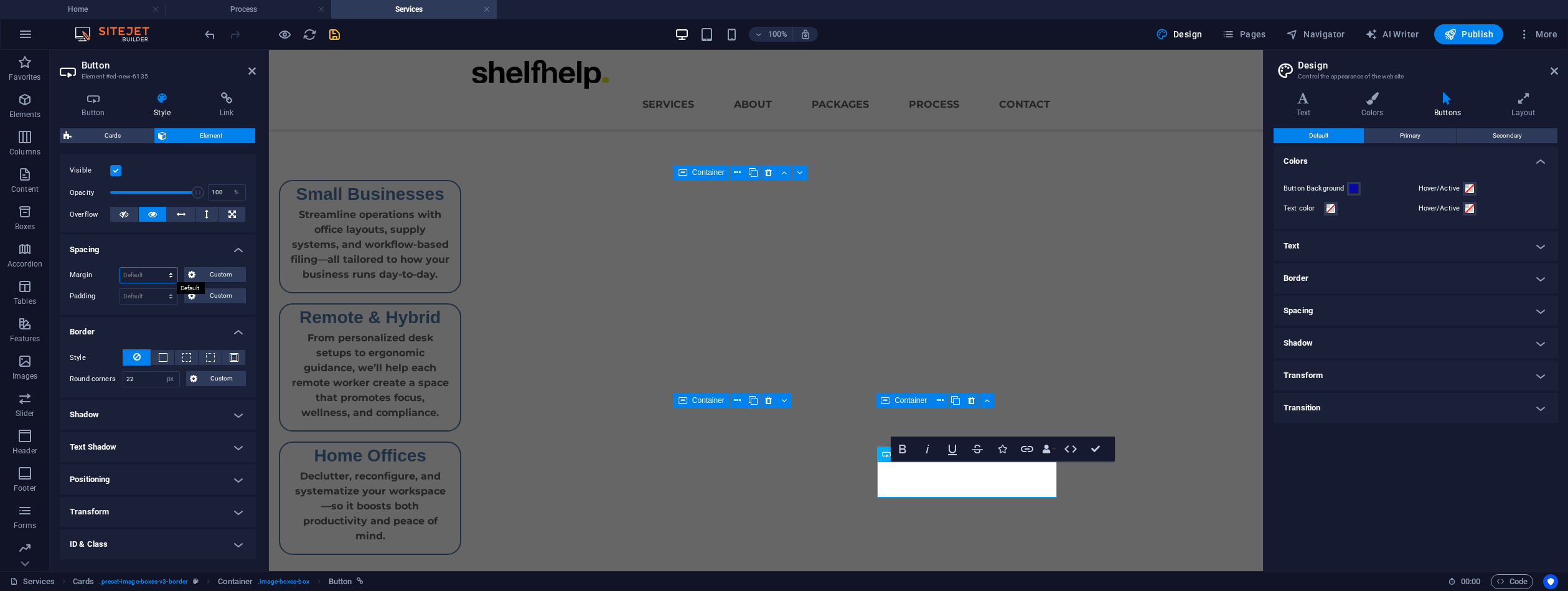
select select "px"
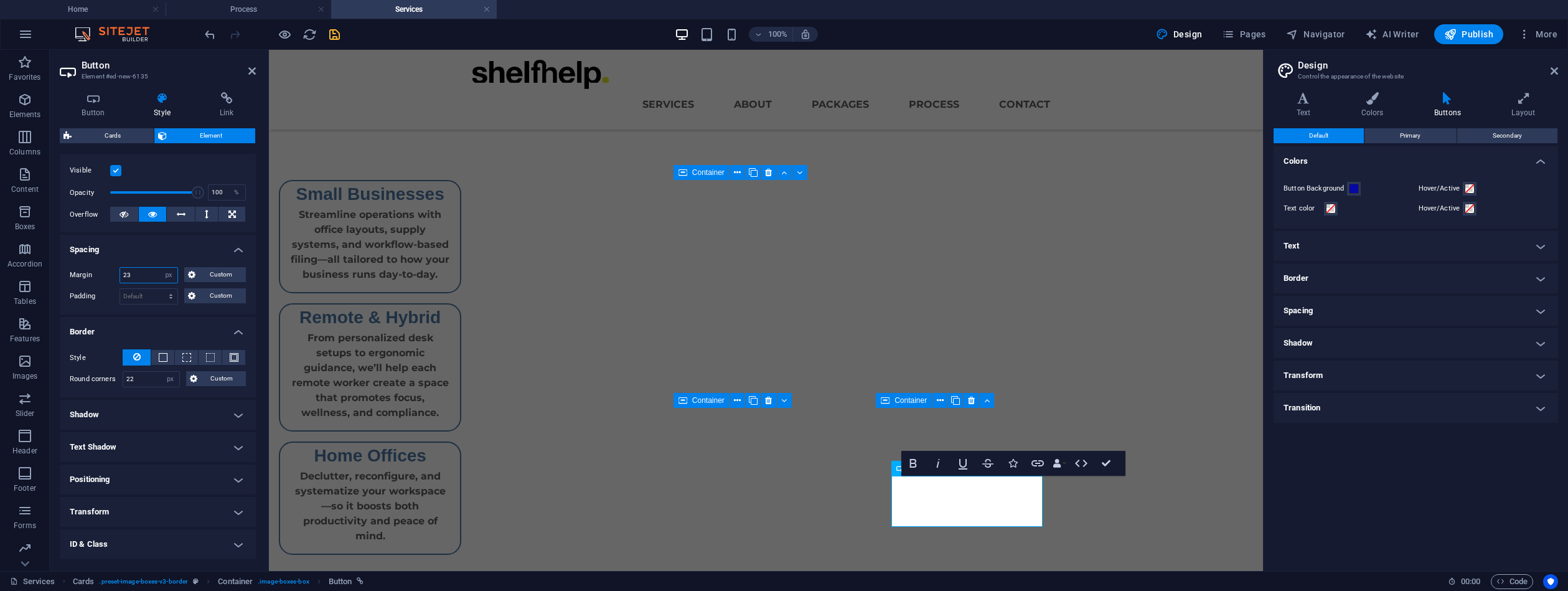
click at [113, 271] on div "Margin 23 Default auto px % rem vw vh Custom Custom" at bounding box center [158, 275] width 176 height 16
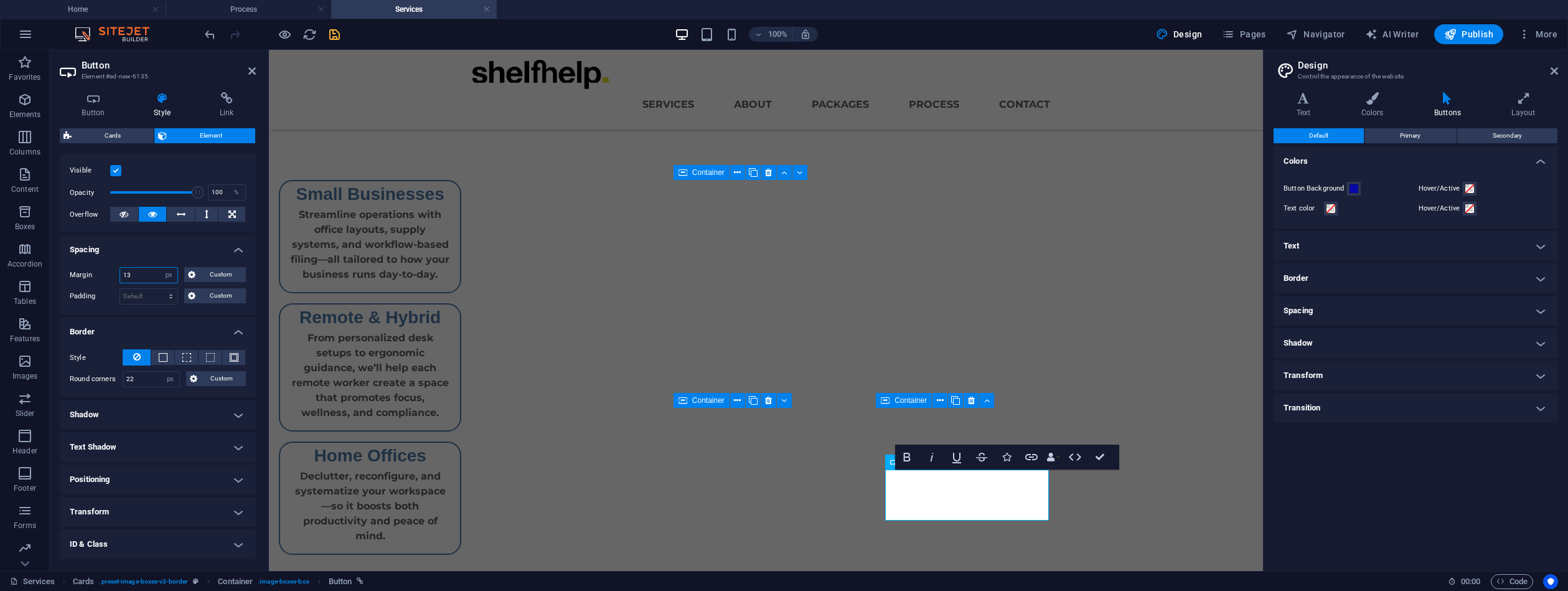
click at [118, 271] on div "Margin 13 Default auto px % rem vw vh Custom Custom" at bounding box center [158, 275] width 176 height 16
click at [116, 271] on div "Margin 7 Default auto px % rem vw vh Custom Custom" at bounding box center [158, 275] width 176 height 16
type input "3"
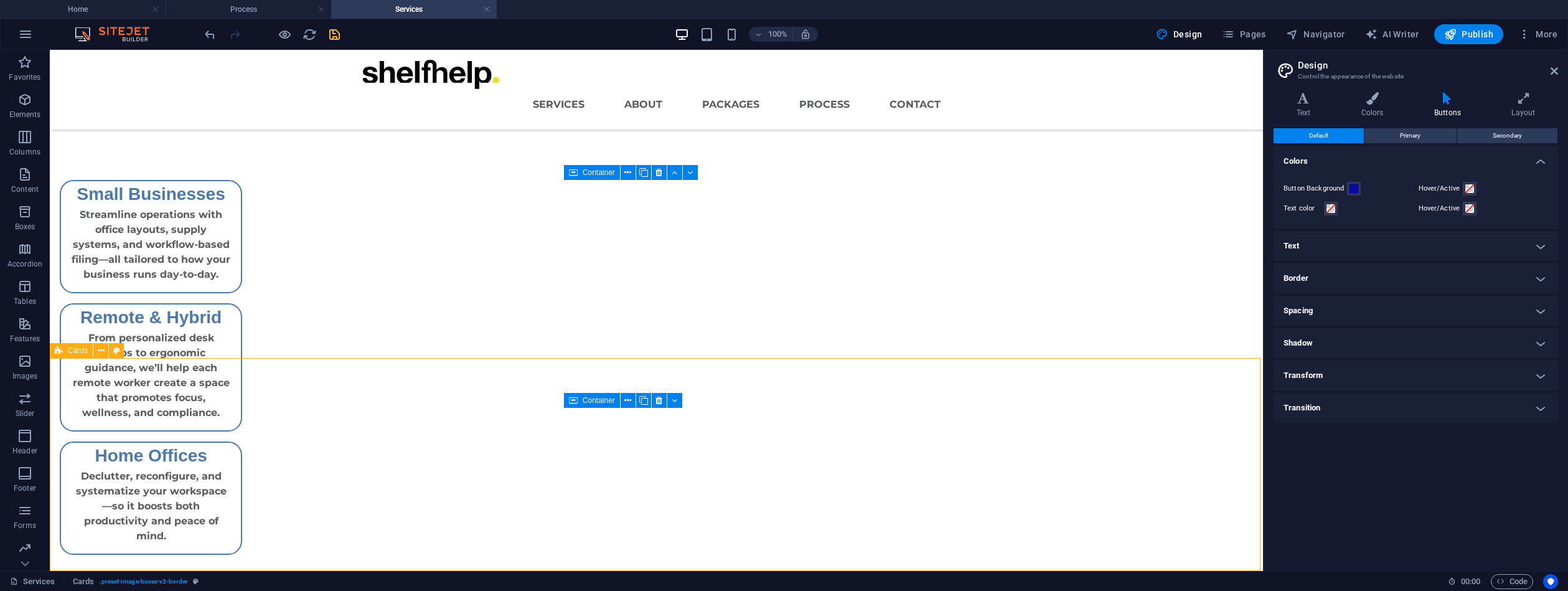
drag, startPoint x: 902, startPoint y: 508, endPoint x: 1121, endPoint y: 508, distance: 219.0
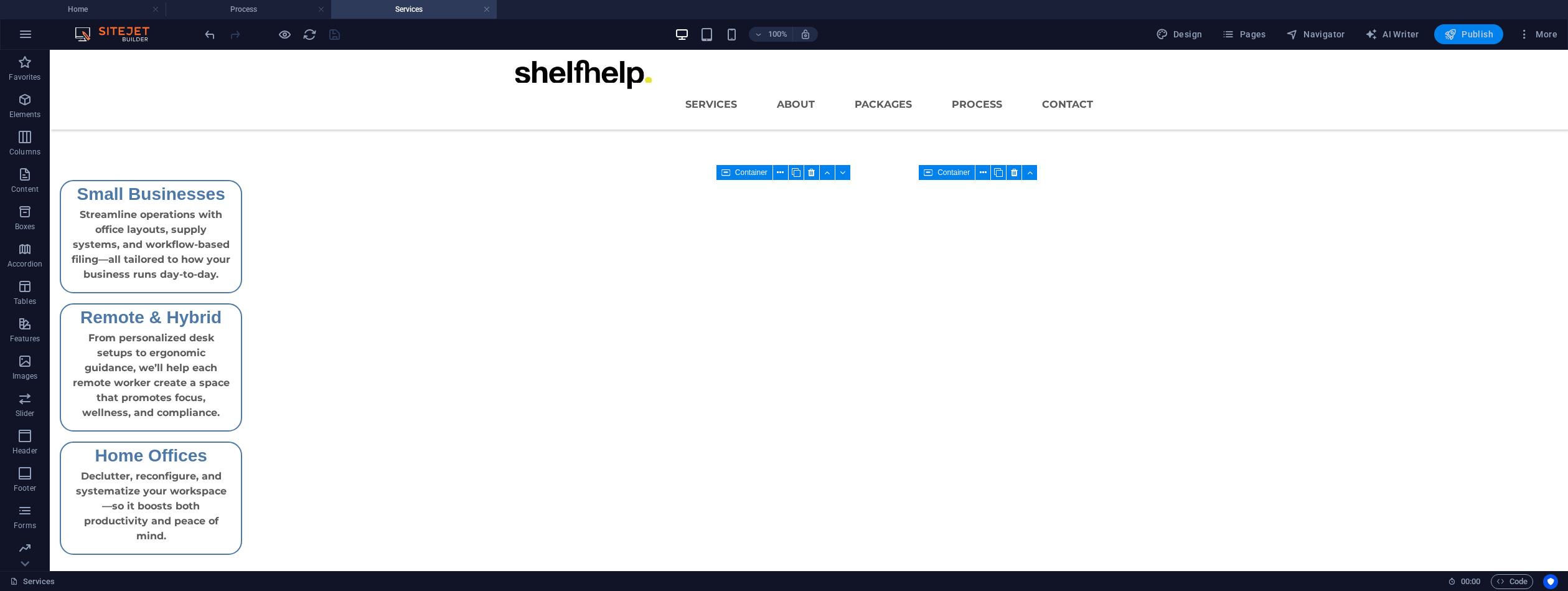
click at [1464, 34] on span "Publish" at bounding box center [1469, 34] width 49 height 12
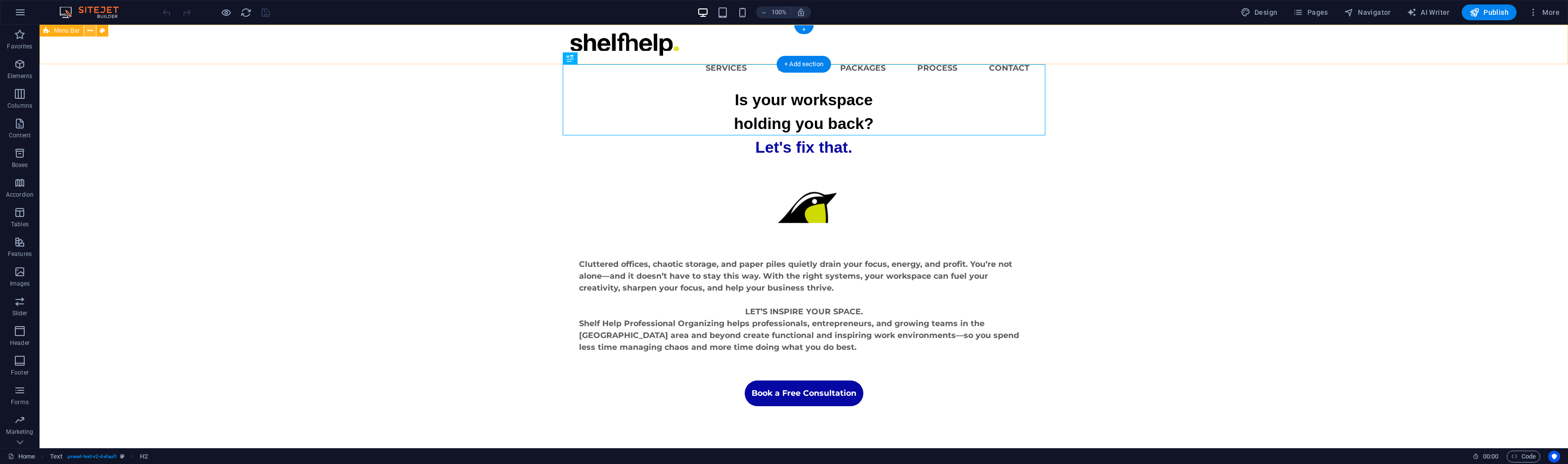
click at [91, 30] on icon at bounding box center [90, 30] width 5 height 10
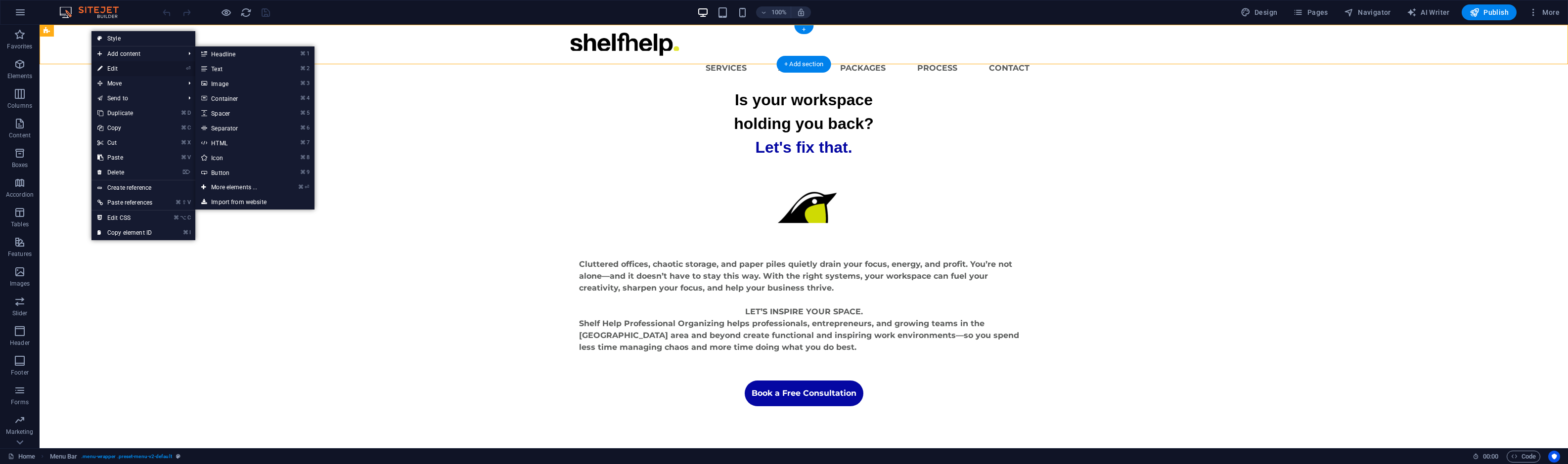
click at [107, 64] on link "⏎ Edit" at bounding box center [125, 69] width 67 height 15
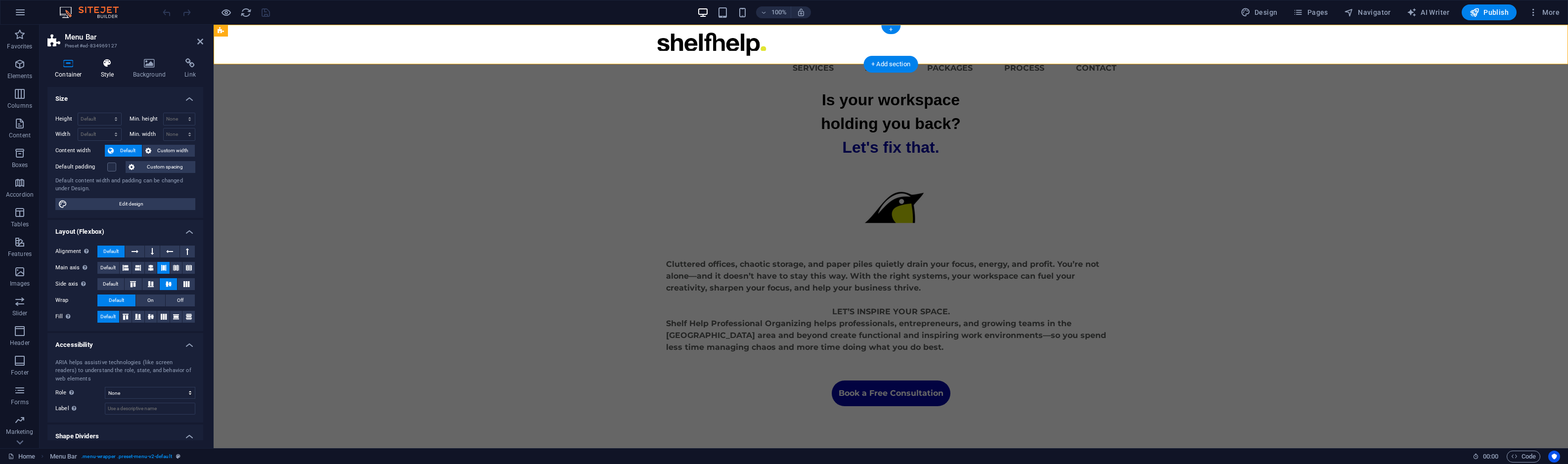
click at [113, 68] on h4 "Style" at bounding box center [110, 69] width 32 height 21
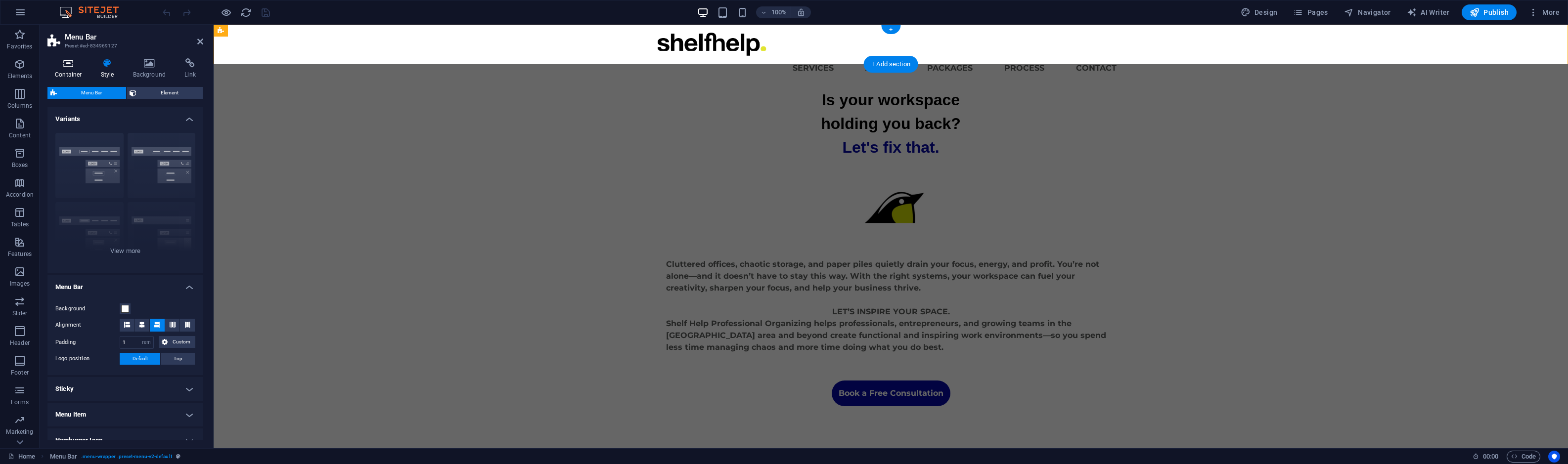
click at [72, 64] on icon at bounding box center [68, 63] width 42 height 10
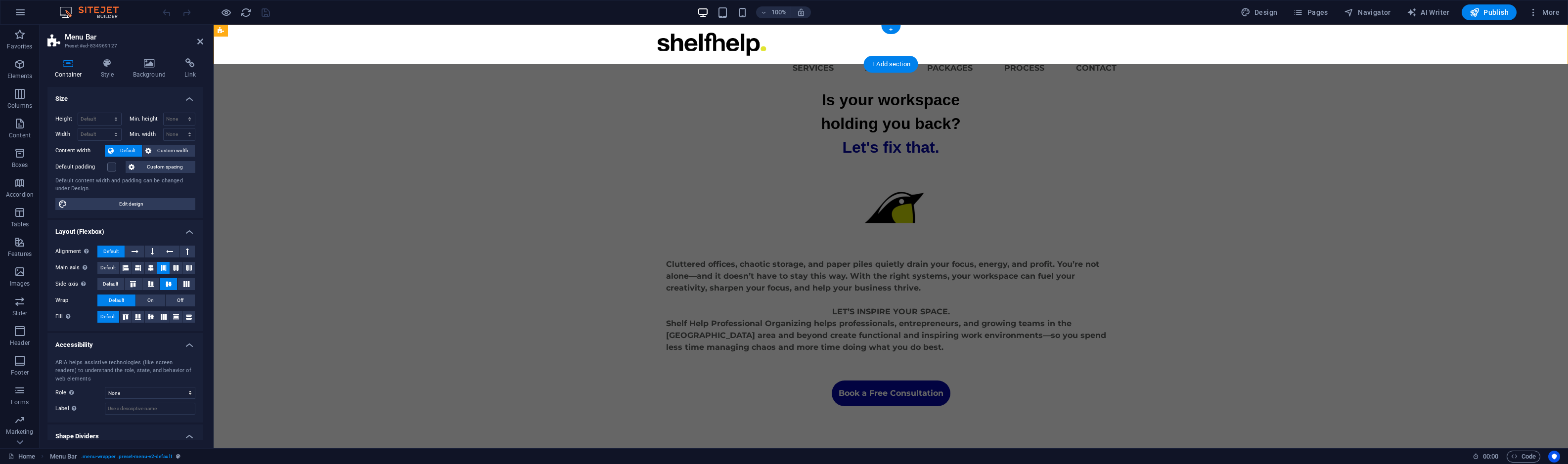
click at [86, 37] on h2 "Menu Bar" at bounding box center [133, 37] width 138 height 9
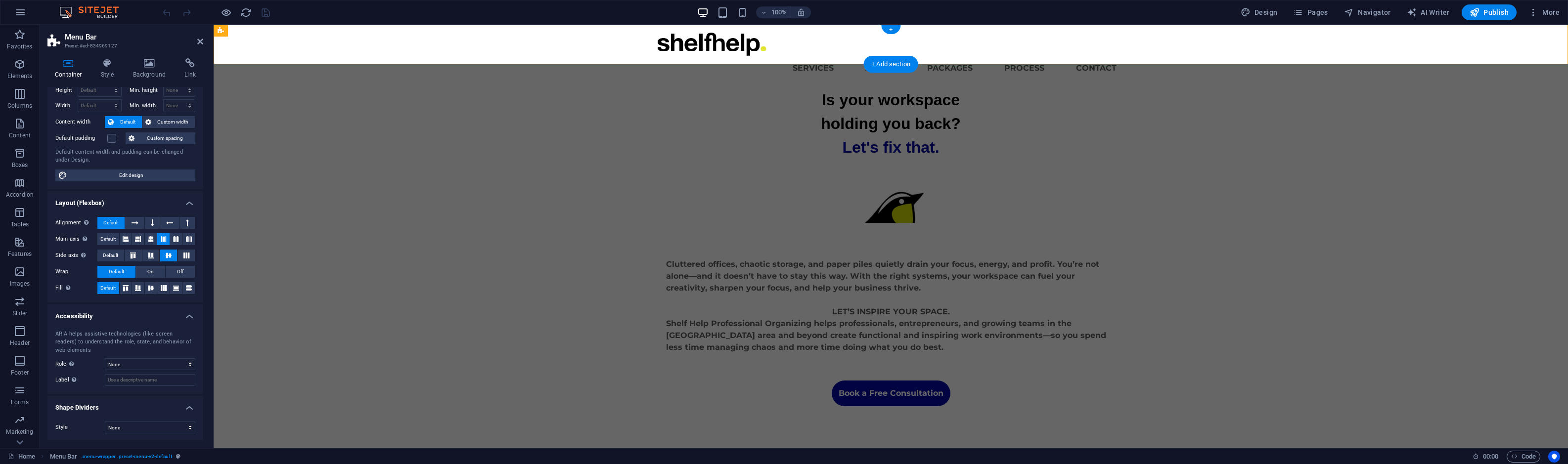
scroll to position [28, 0]
click at [794, 33] on span "Menu" at bounding box center [789, 30] width 15 height 6
click at [804, 30] on icon at bounding box center [806, 30] width 5 height 10
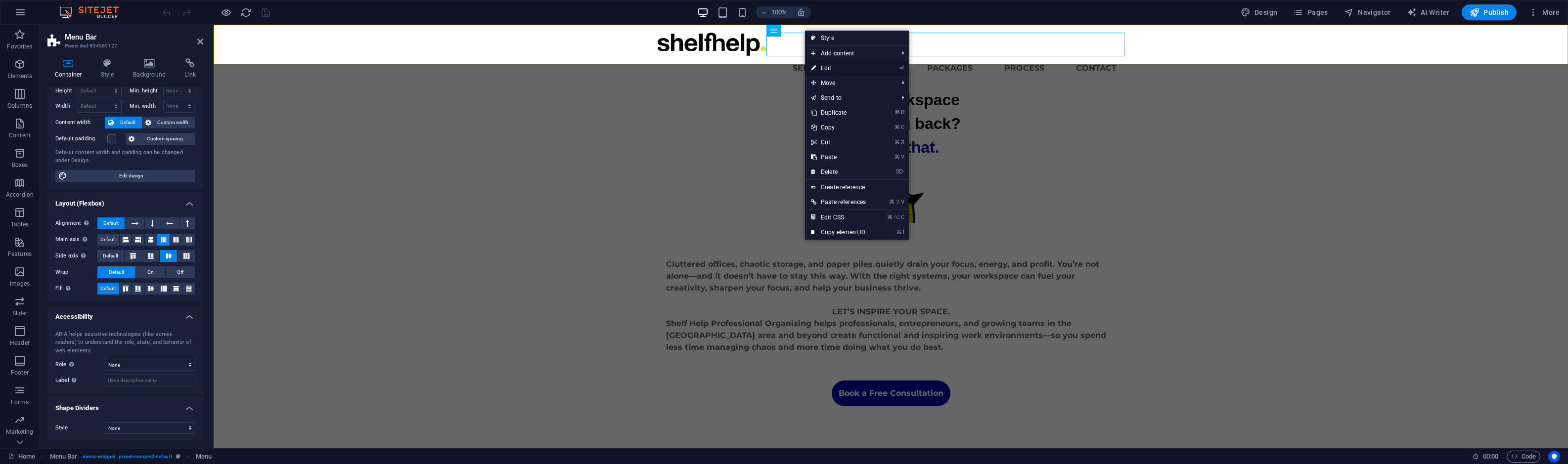
click at [821, 64] on link "⏎ Edit" at bounding box center [839, 68] width 67 height 15
select select
select select "1"
select select
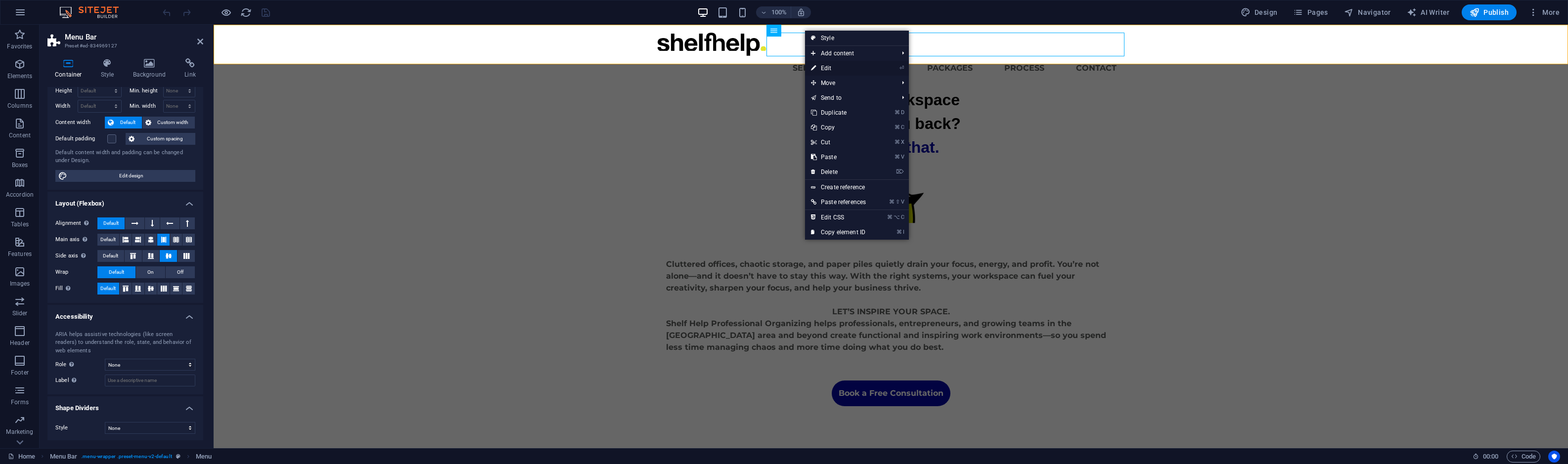
select select "2"
select select
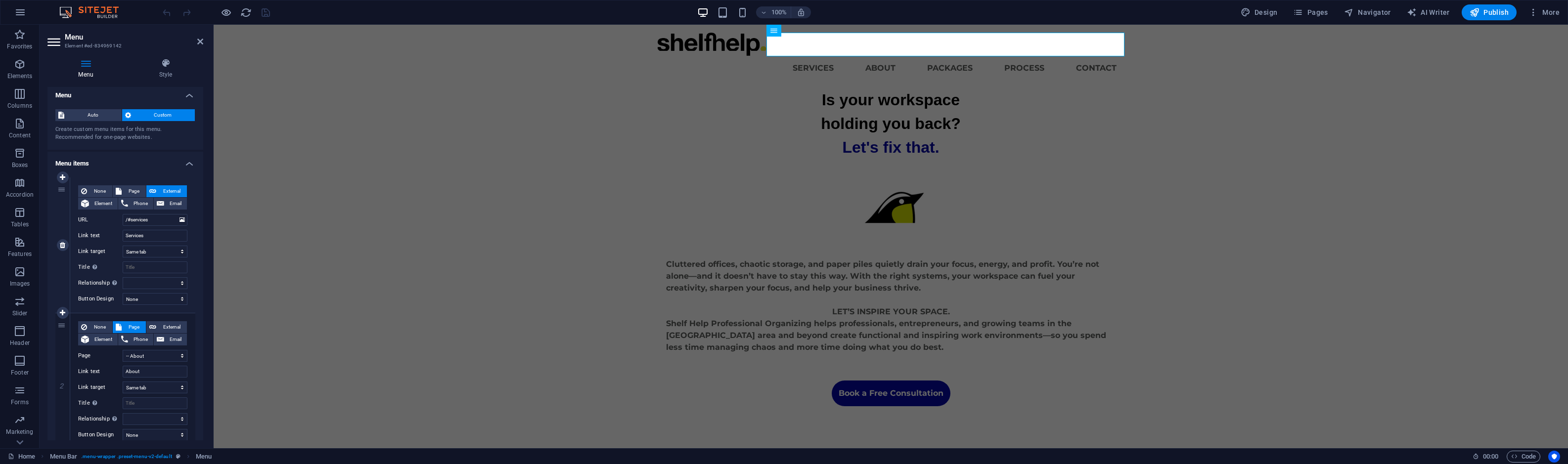
scroll to position [1, 0]
click at [132, 190] on span "Page" at bounding box center [134, 193] width 18 height 12
select select
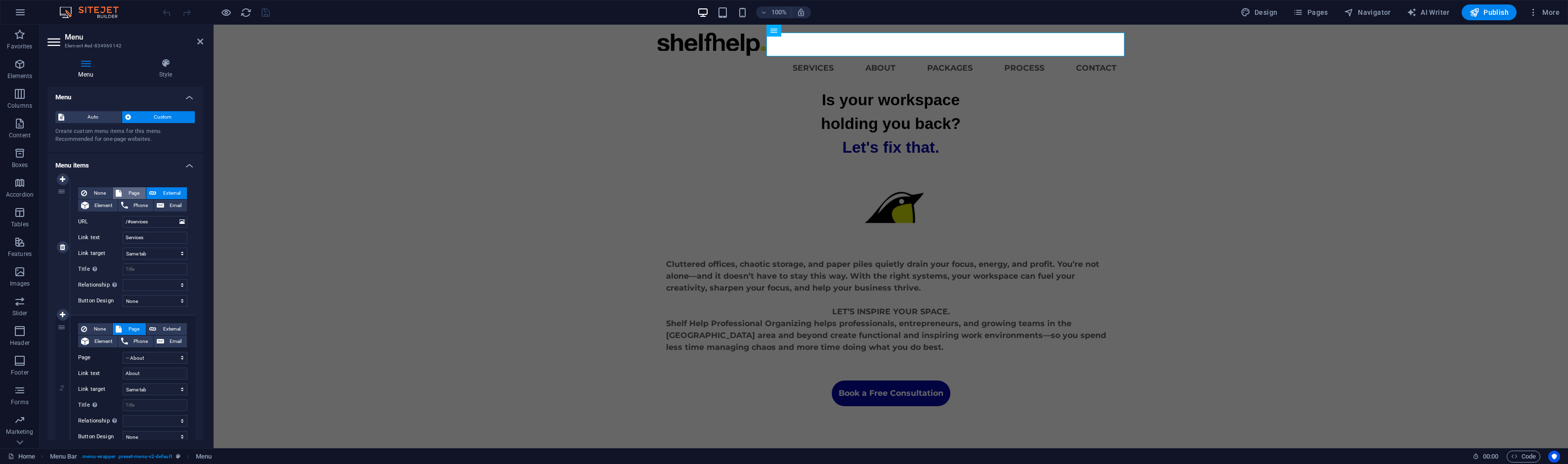
select select
select select "3"
select select
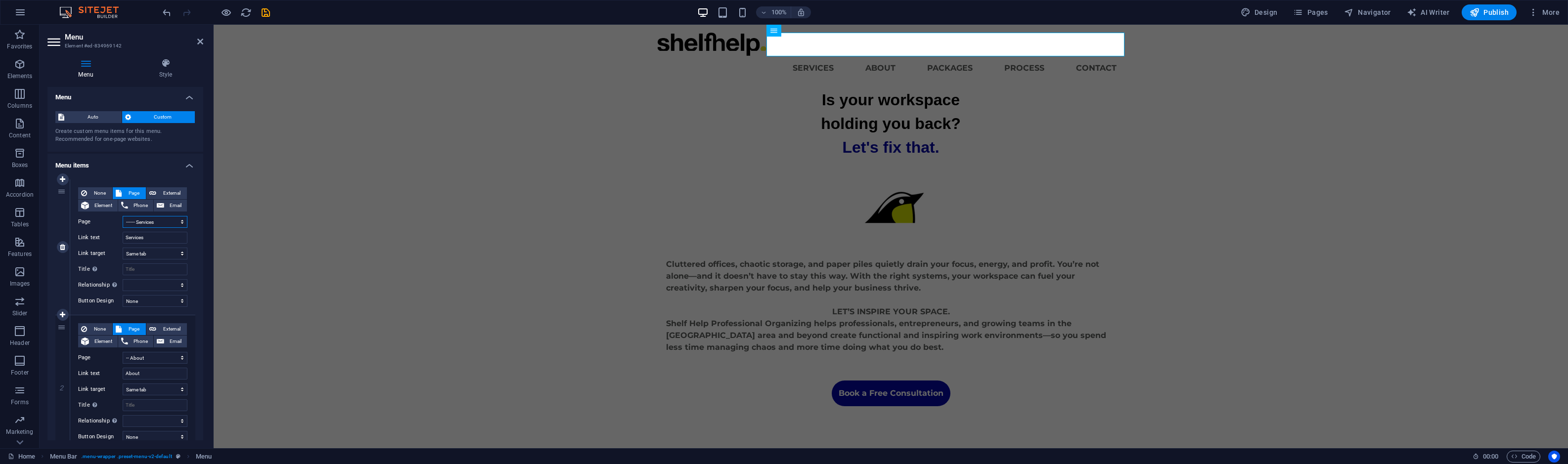
select select
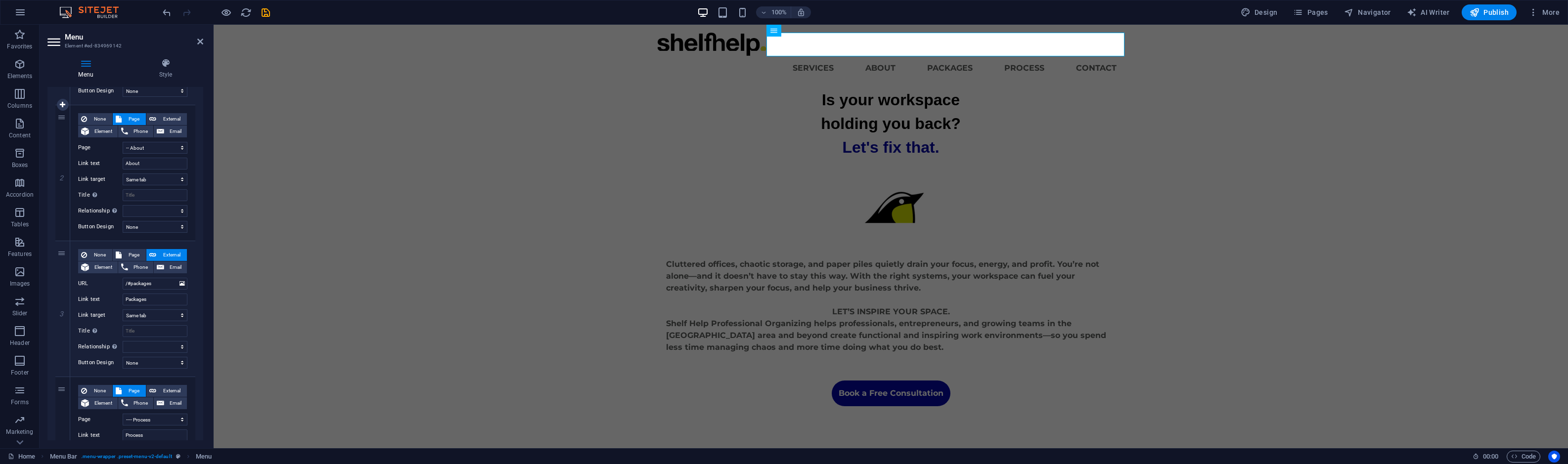
scroll to position [217, 0]
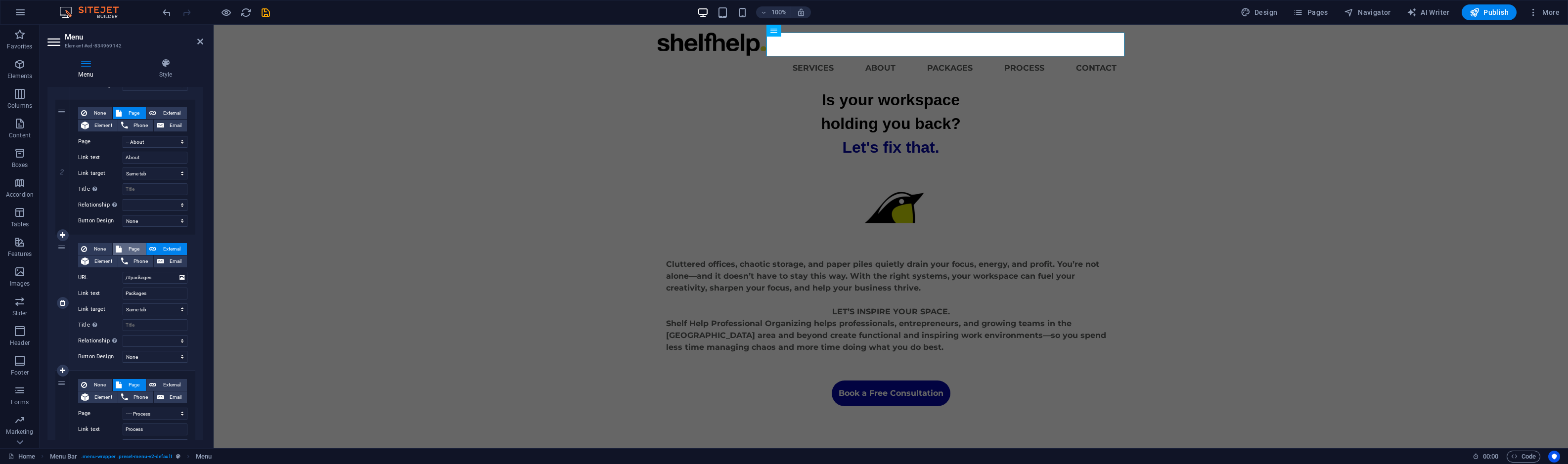
click at [133, 246] on span "Page" at bounding box center [134, 249] width 18 height 12
select select
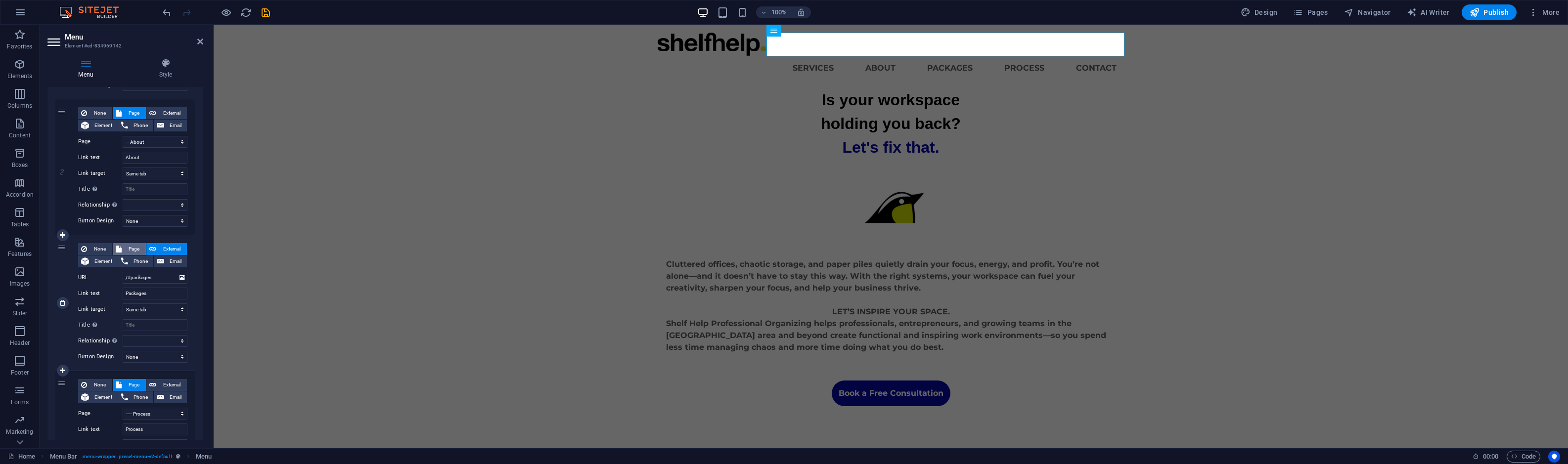
select select
select select "4"
select select
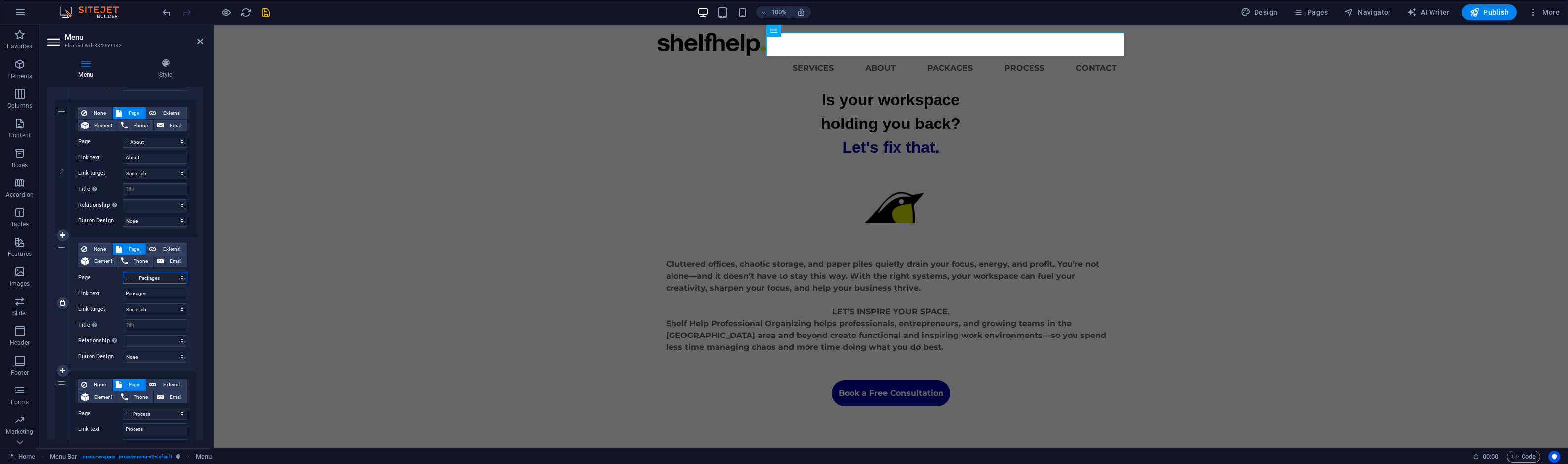
select select
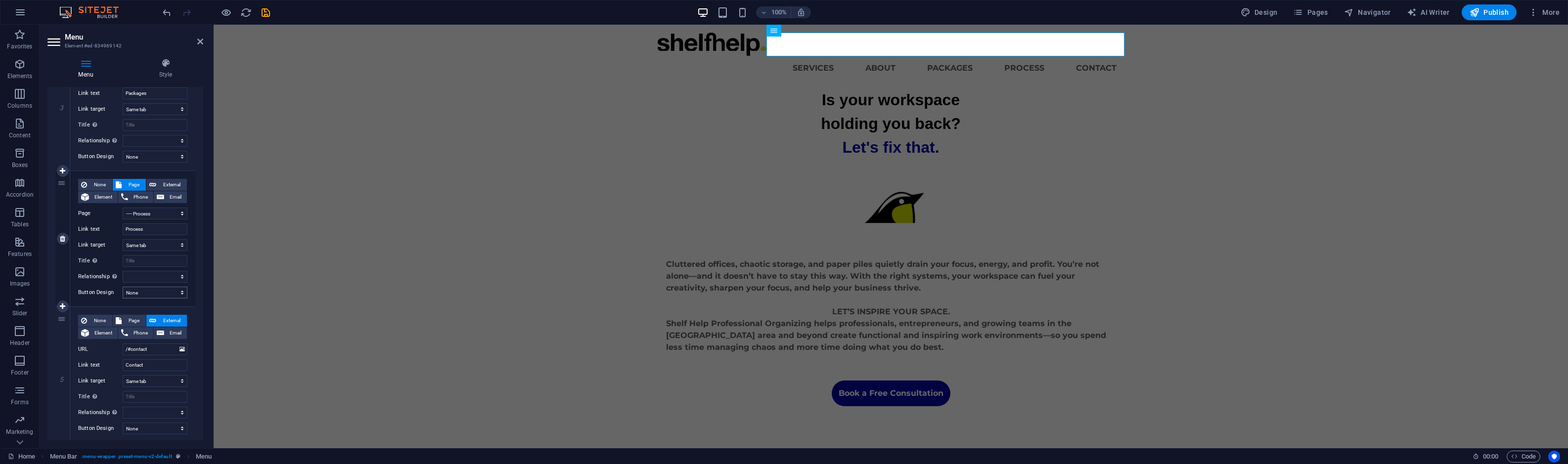
scroll to position [432, 0]
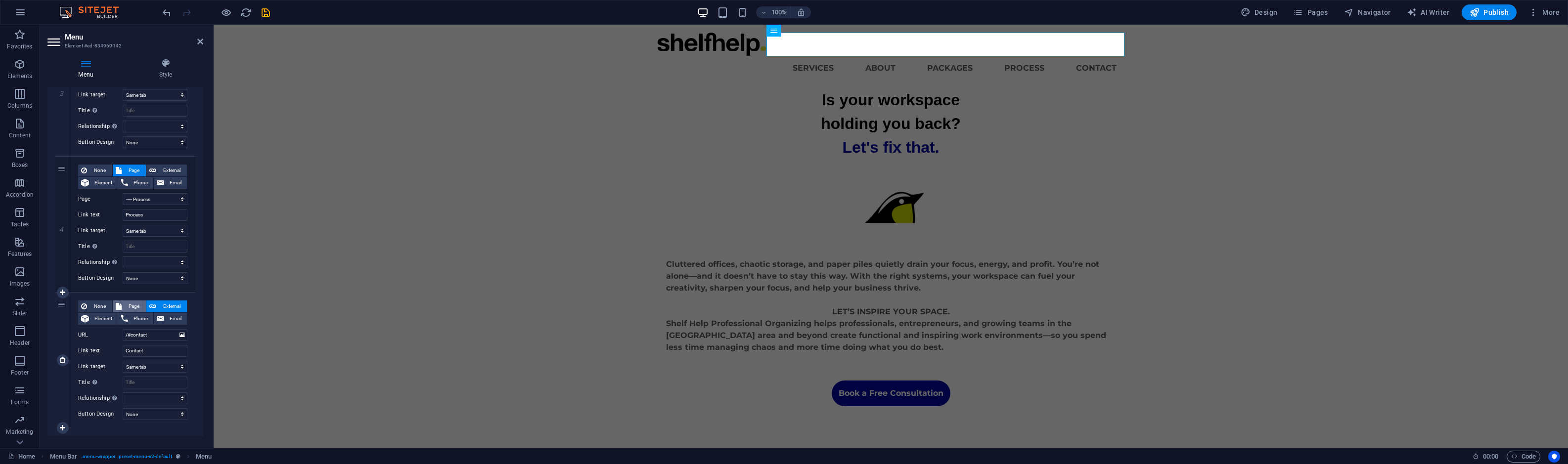
click at [135, 303] on span "Page" at bounding box center [134, 306] width 18 height 12
select select
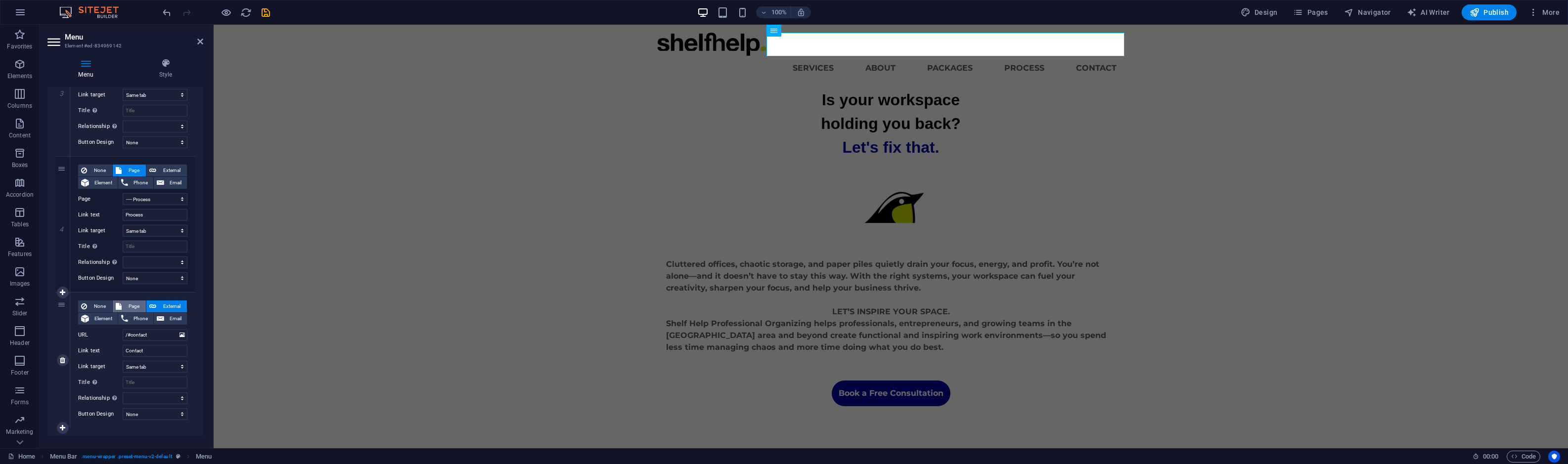
select select
select select "5"
select select
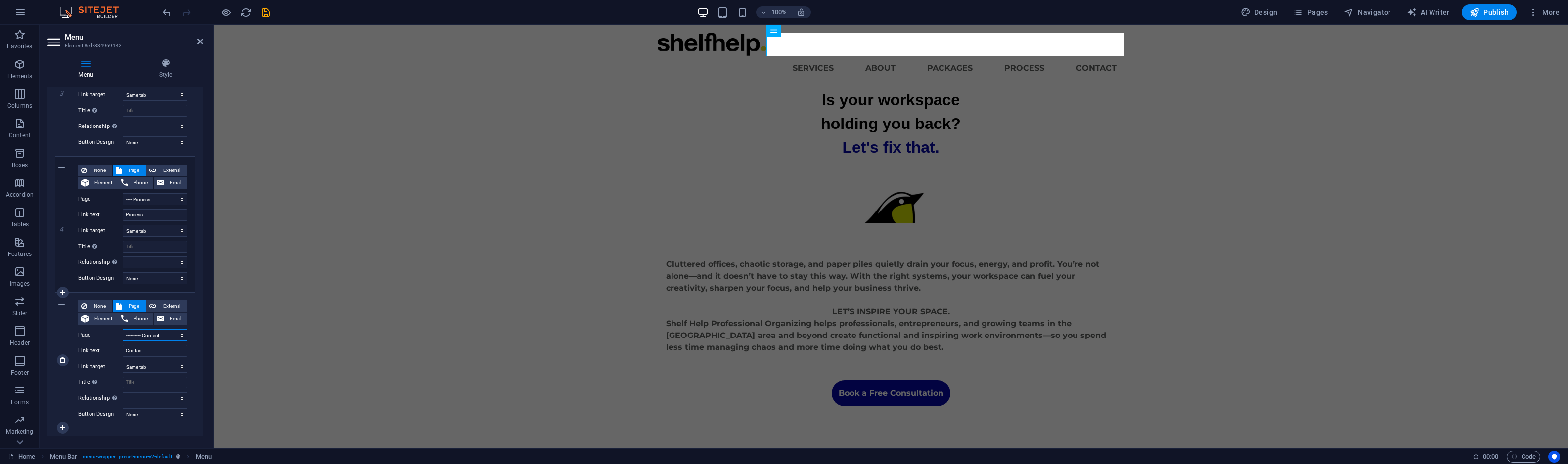
select select
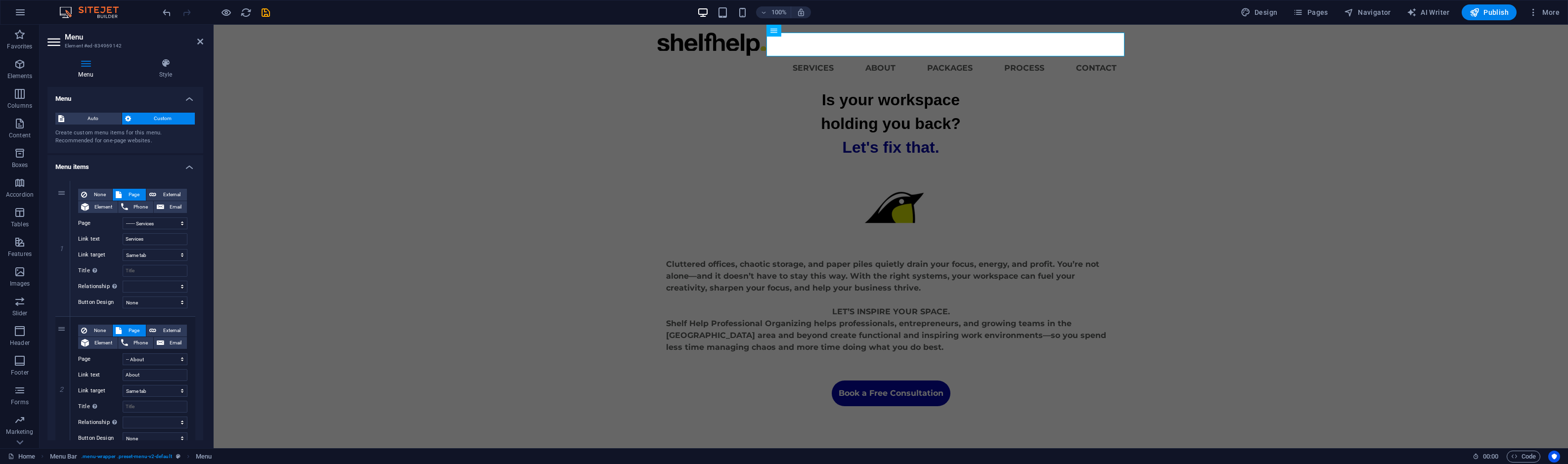
scroll to position [0, 0]
click at [102, 114] on span "Auto" at bounding box center [93, 118] width 51 height 12
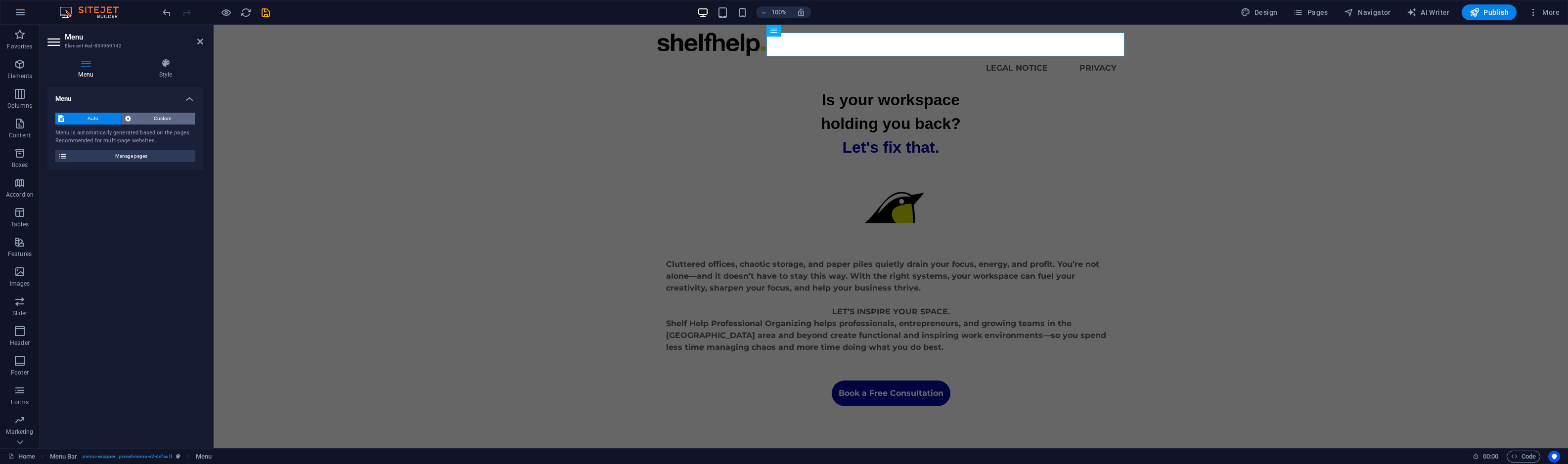
click at [141, 117] on span "Custom" at bounding box center [163, 118] width 58 height 12
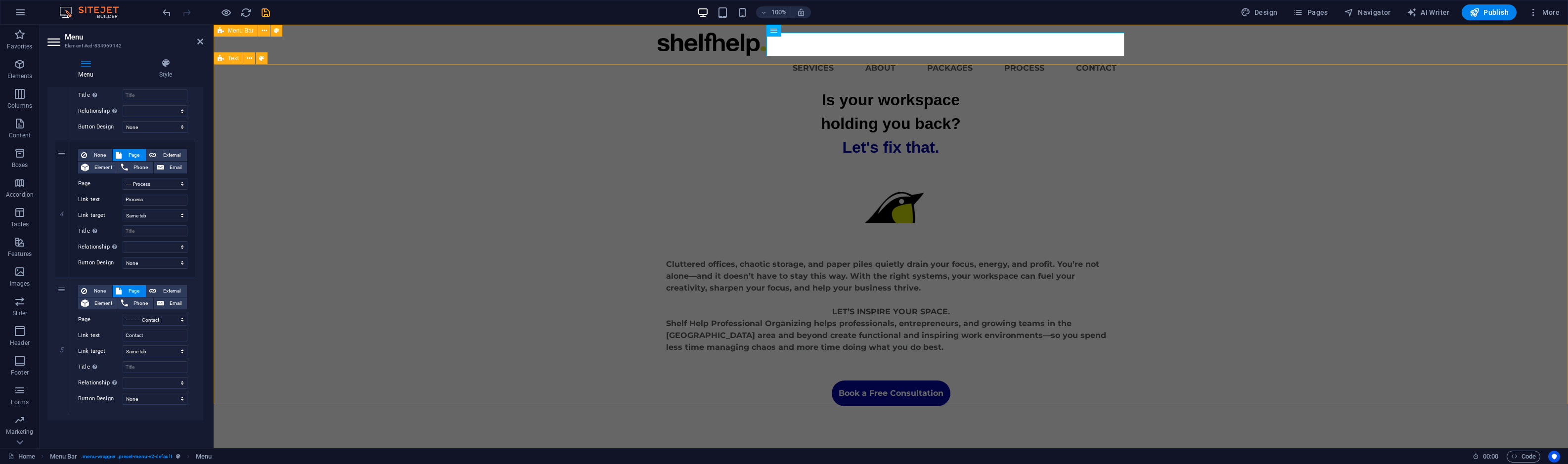
scroll to position [447, 0]
click at [267, 11] on icon "save" at bounding box center [265, 12] width 12 height 12
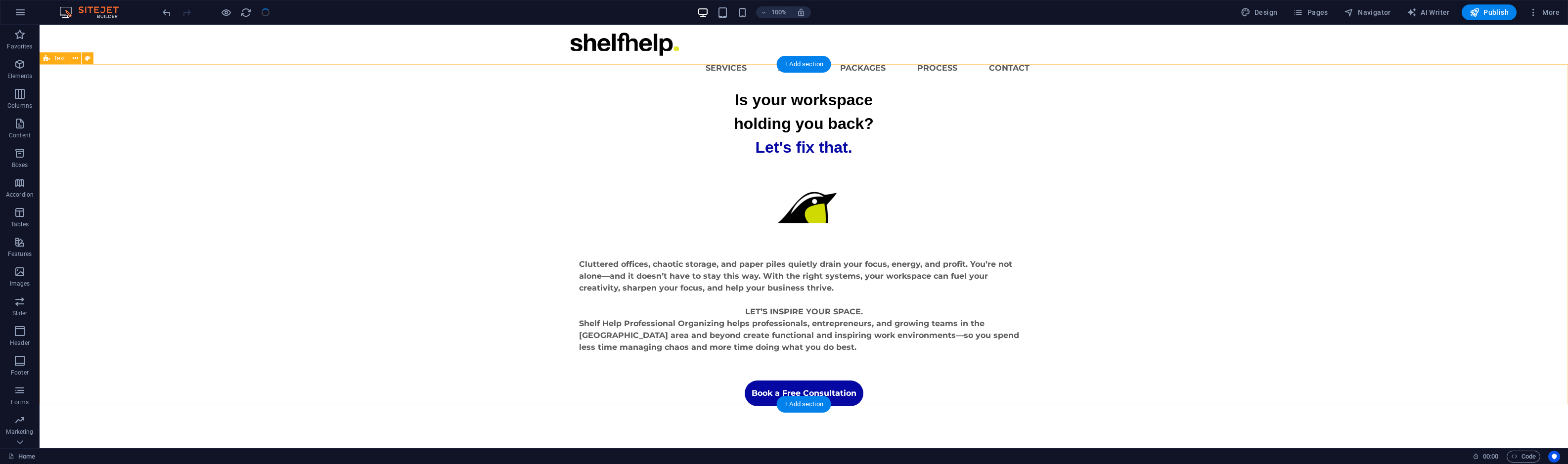
click at [1048, 91] on div "Is your workspace holding you back? Let's fix that. Cluttered offices, chaotic …" at bounding box center [803, 247] width 1528 height 318
click at [267, 13] on div at bounding box center [216, 12] width 111 height 16
click at [721, 31] on icon at bounding box center [719, 30] width 5 height 10
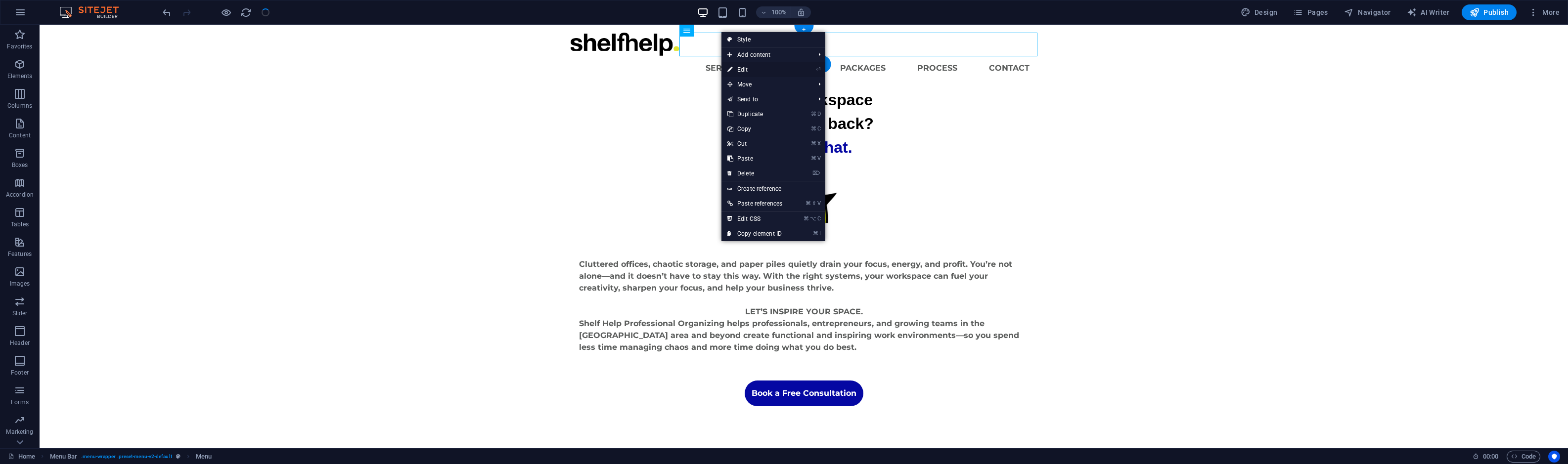
click at [739, 72] on link "⏎ Edit" at bounding box center [755, 69] width 67 height 15
select select "3"
select select
select select "1"
select select
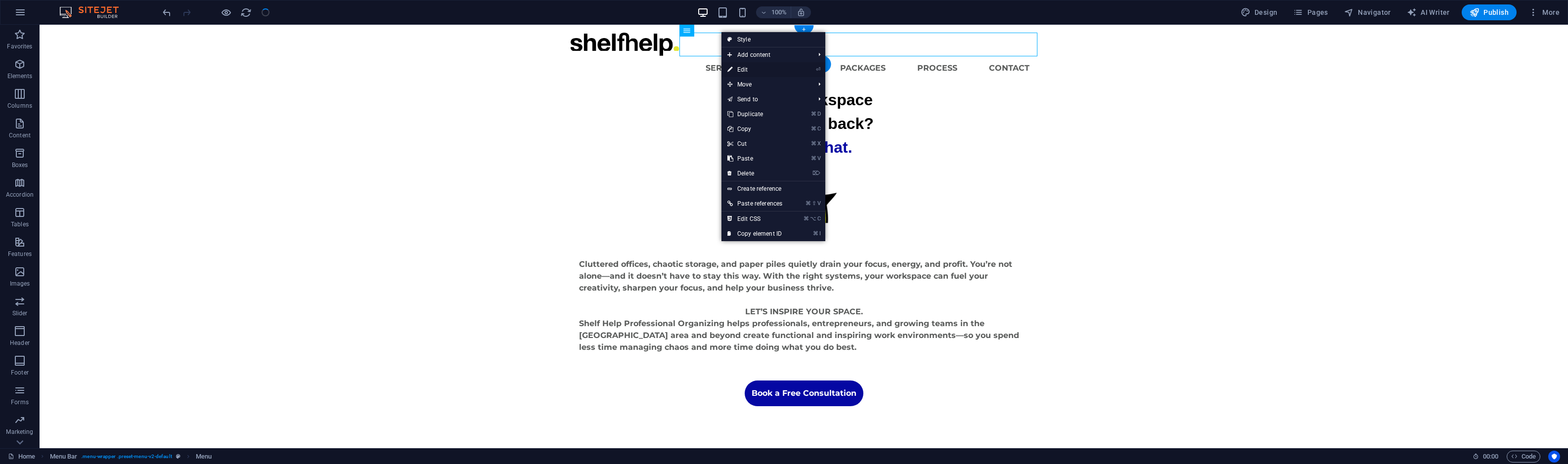
select select "4"
select select
select select "2"
select select
select select "5"
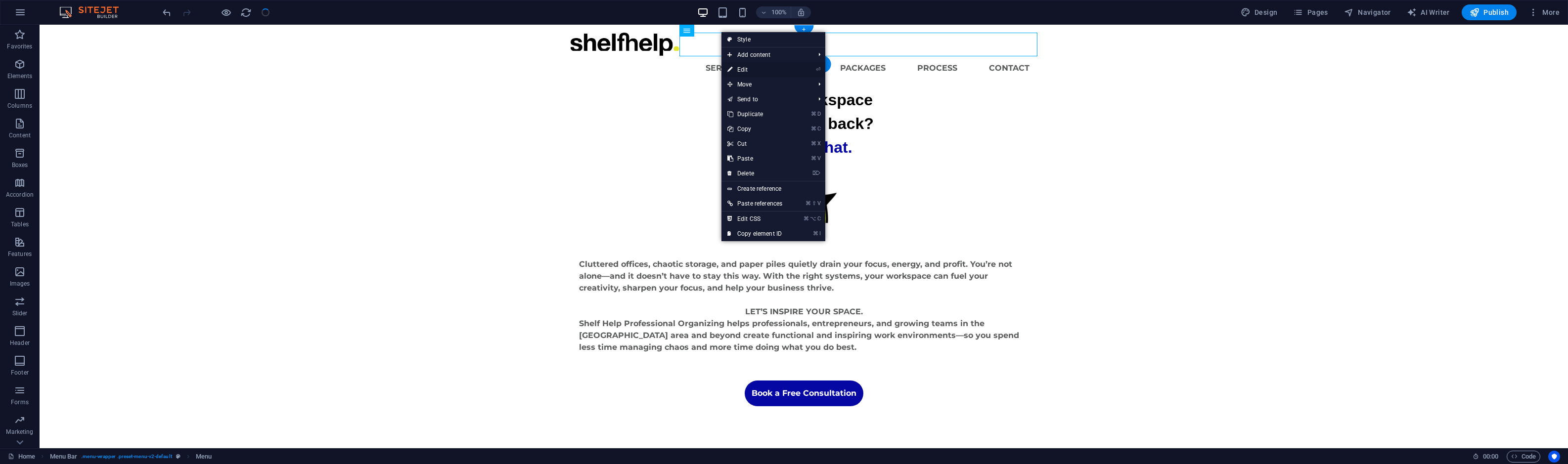
select select
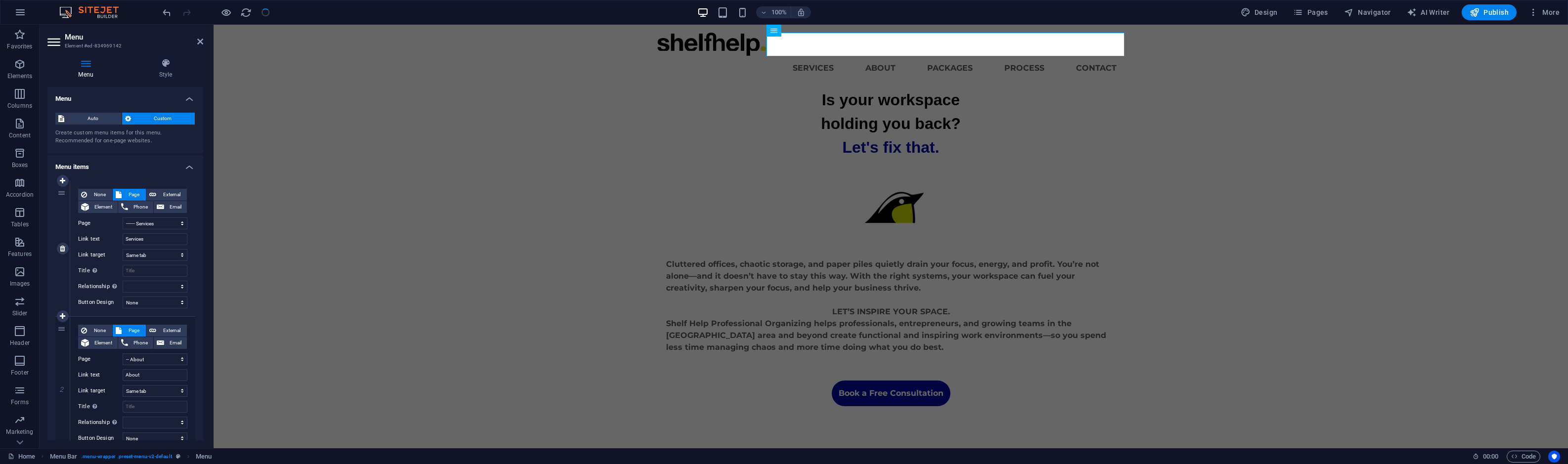
scroll to position [0, 0]
click at [265, 12] on div at bounding box center [216, 12] width 111 height 16
click at [222, 12] on icon "button" at bounding box center [226, 12] width 12 height 12
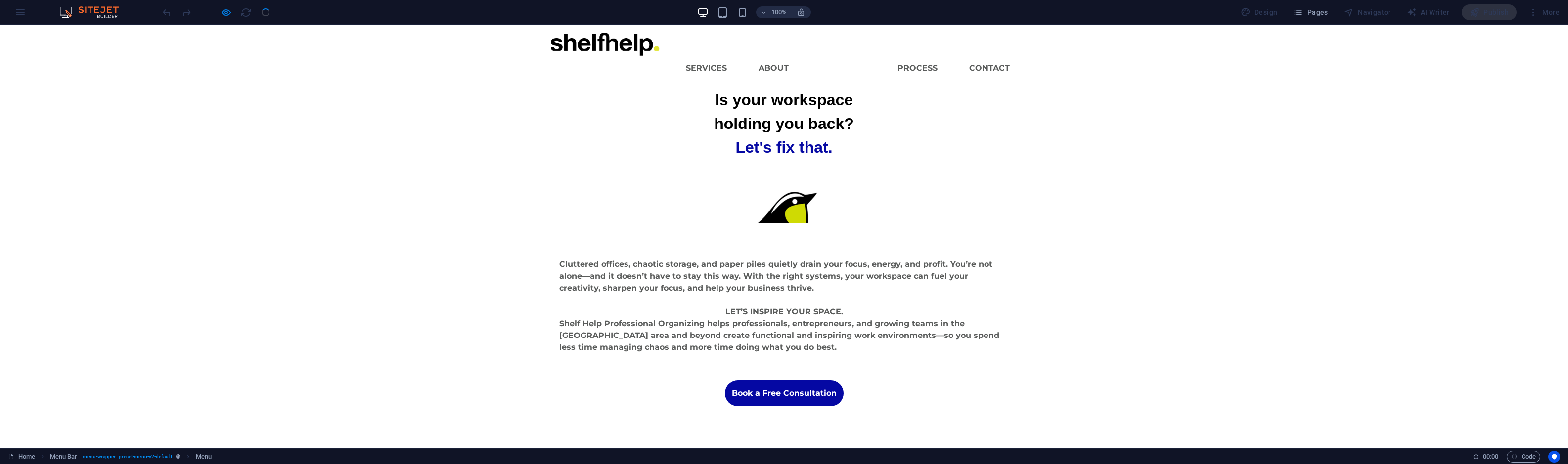
click at [847, 57] on link "Packages" at bounding box center [843, 68] width 61 height 24
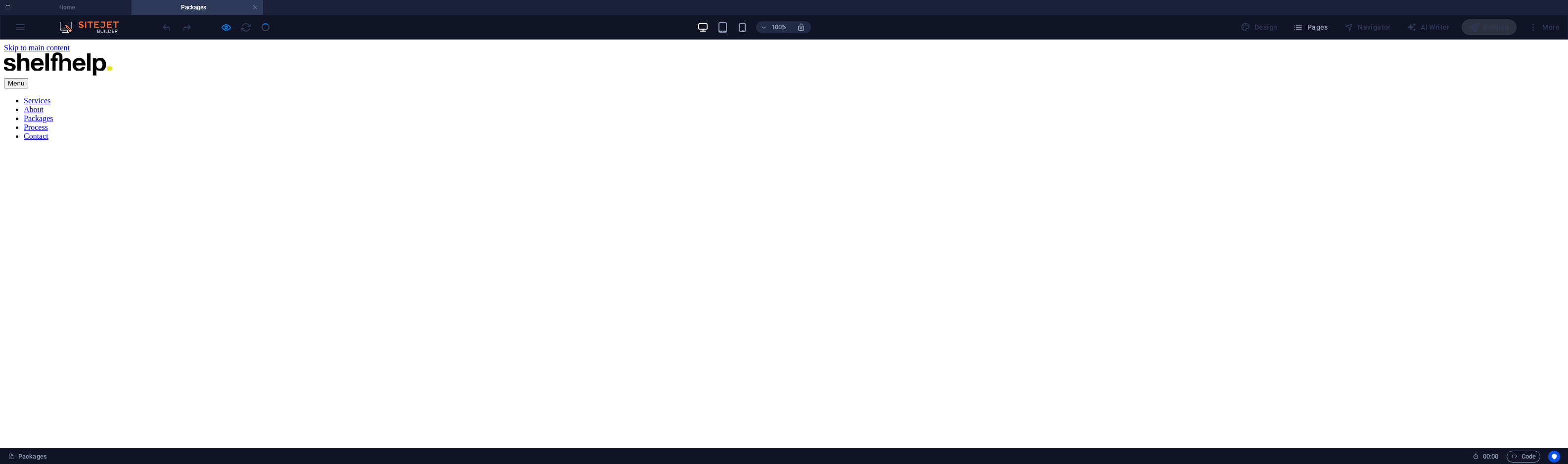
click at [916, 96] on nav "Services About Packages Process Contact" at bounding box center [783, 118] width 1560 height 44
click at [919, 96] on nav "Services About Packages Process Contact" at bounding box center [783, 118] width 1560 height 44
click at [772, 96] on nav "Services About Packages Process Contact" at bounding box center [783, 118] width 1560 height 44
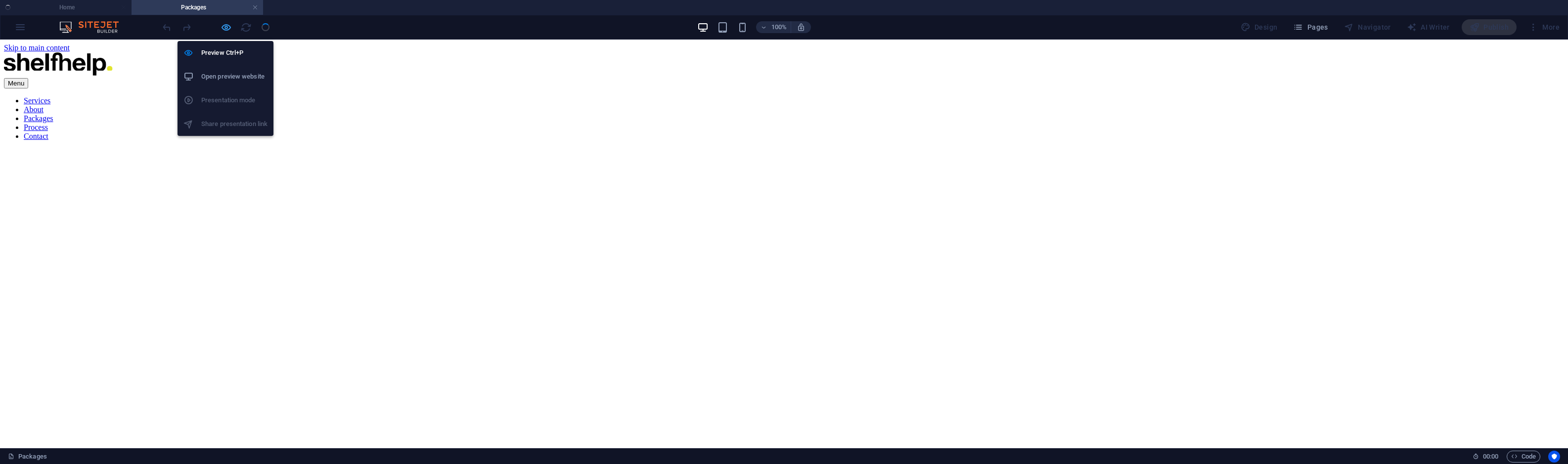
click at [228, 27] on icon "button" at bounding box center [226, 27] width 12 height 12
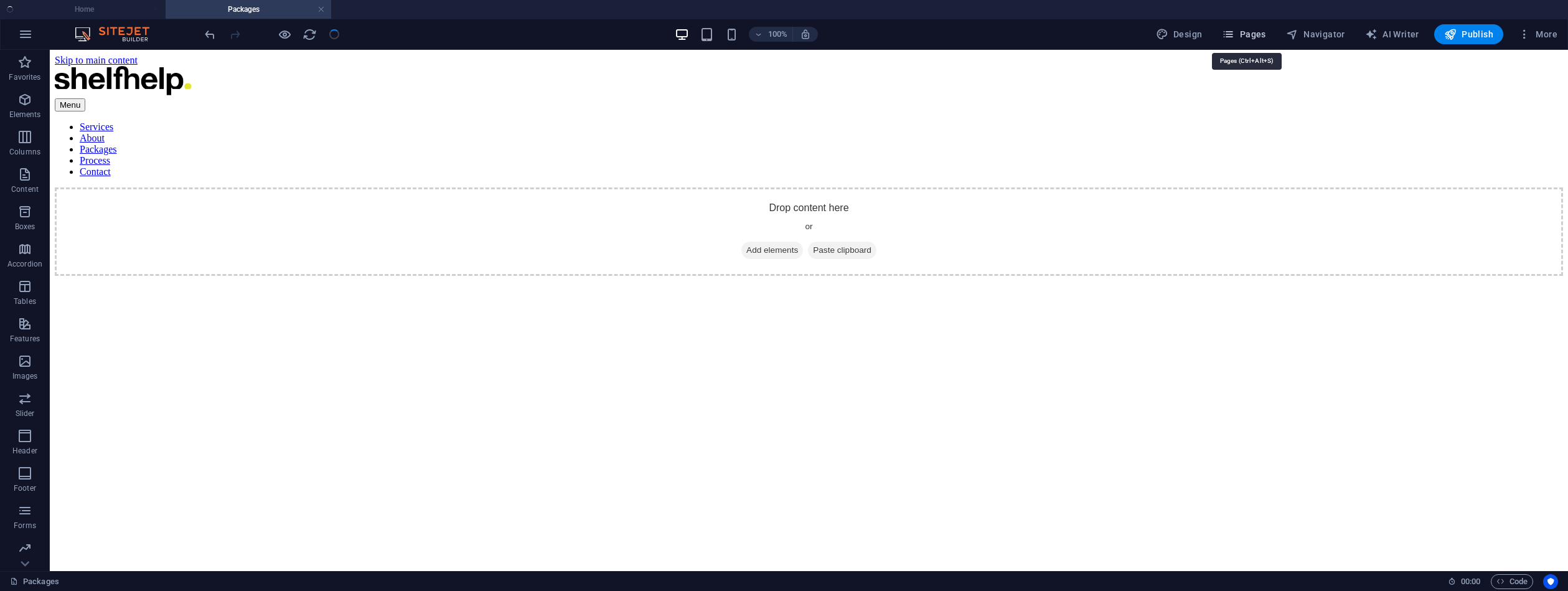
click at [1264, 33] on span "Pages" at bounding box center [1244, 34] width 44 height 12
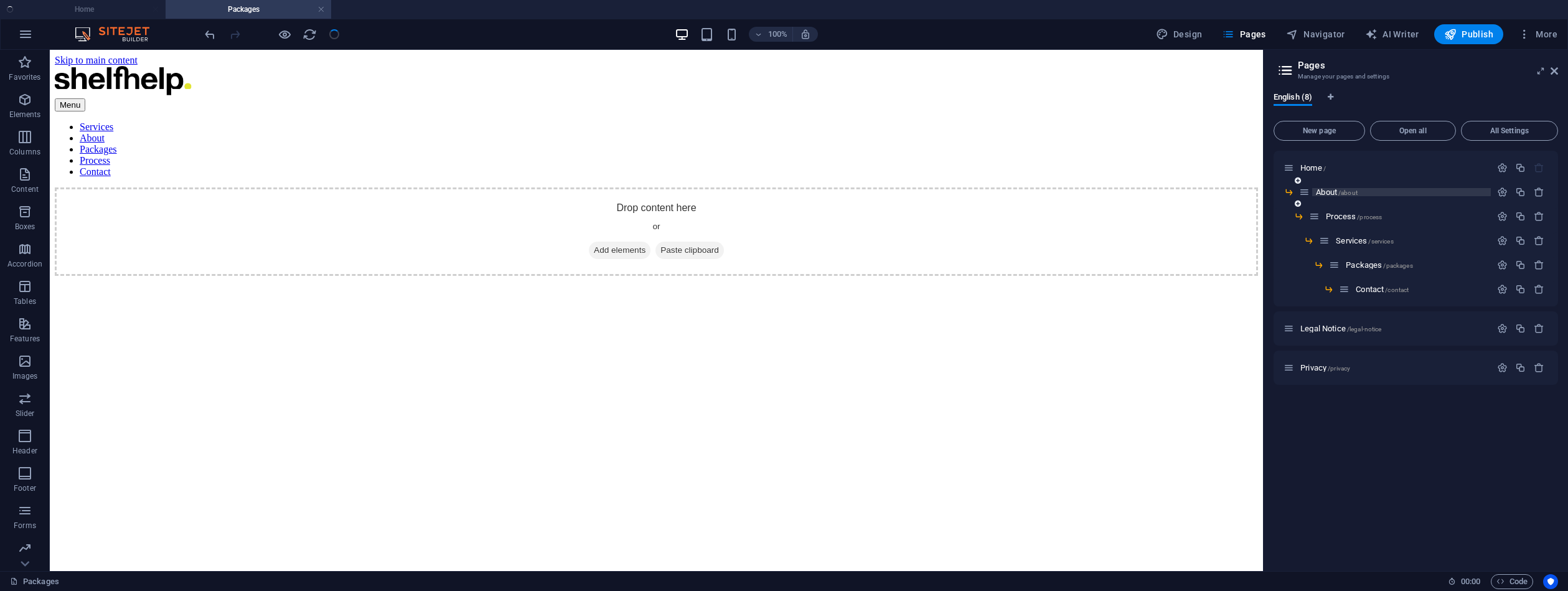
click at [1329, 194] on span "About /about" at bounding box center [1337, 192] width 41 height 9
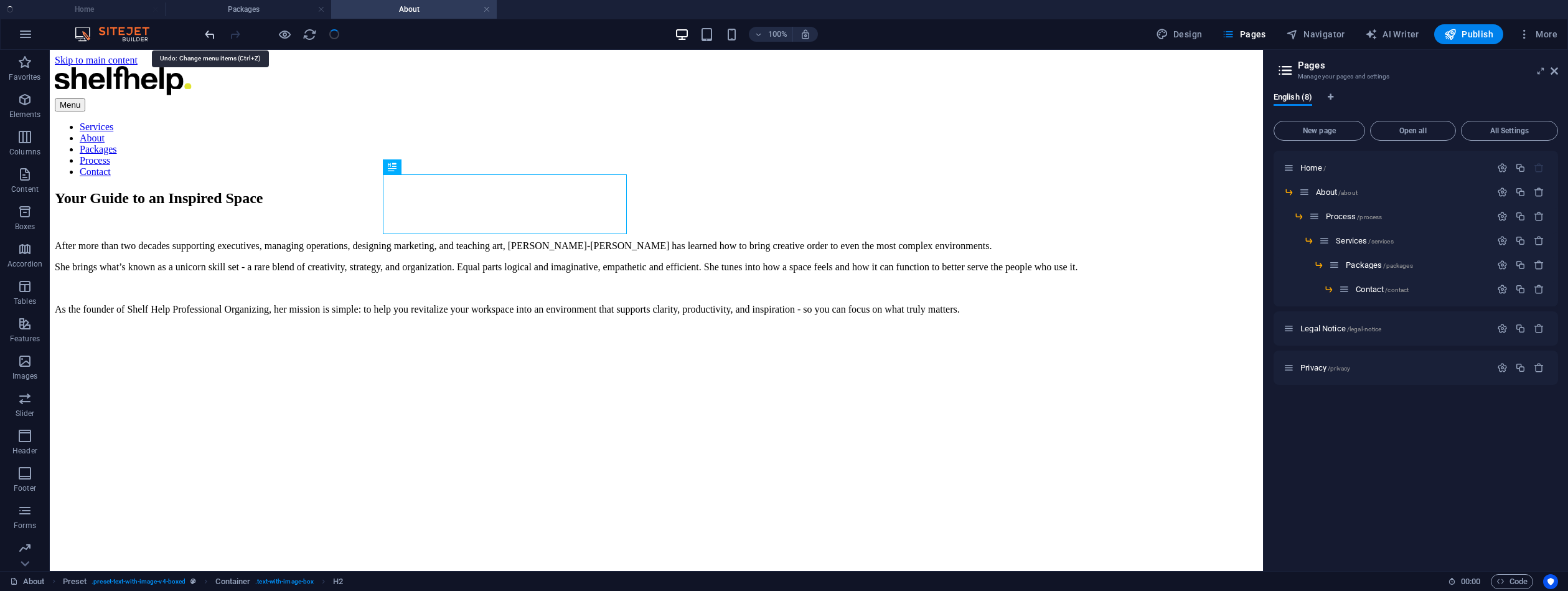
click at [208, 37] on icon "undo" at bounding box center [210, 34] width 15 height 15
click at [339, 35] on div at bounding box center [272, 34] width 139 height 20
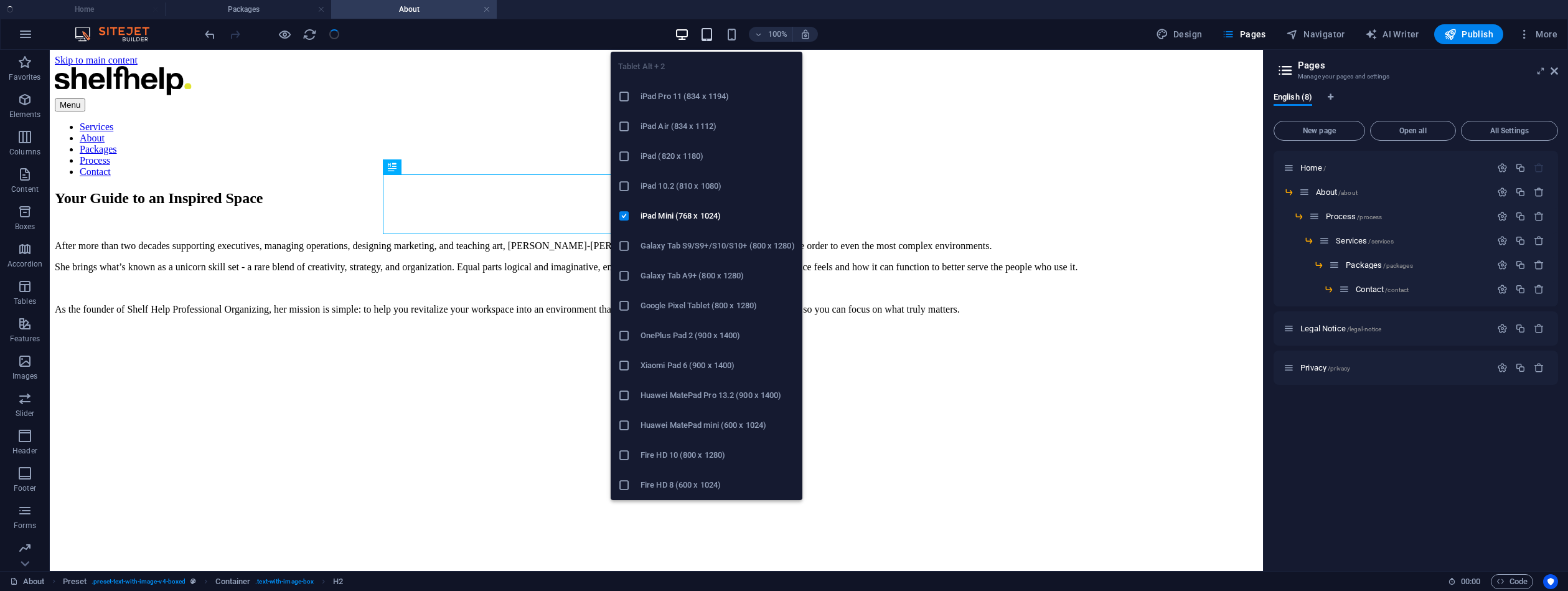
click at [703, 33] on icon "button" at bounding box center [707, 34] width 15 height 15
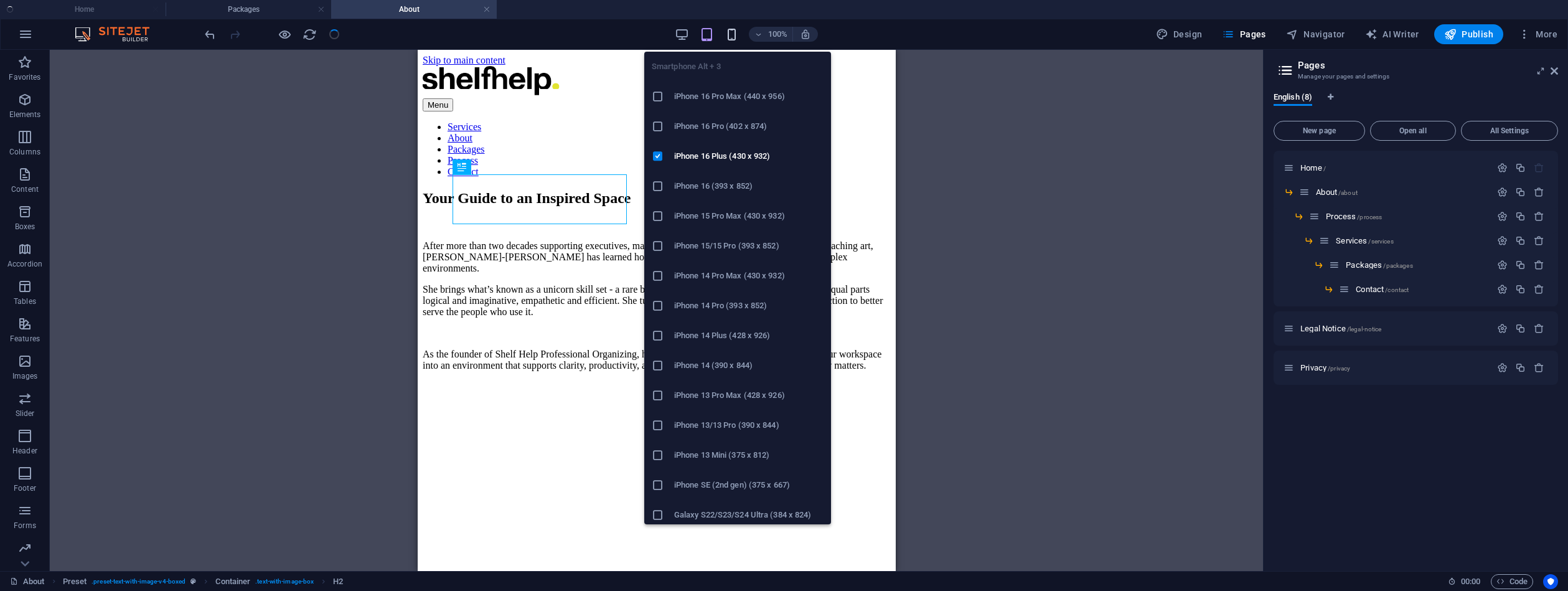
click at [733, 33] on icon "button" at bounding box center [732, 34] width 15 height 15
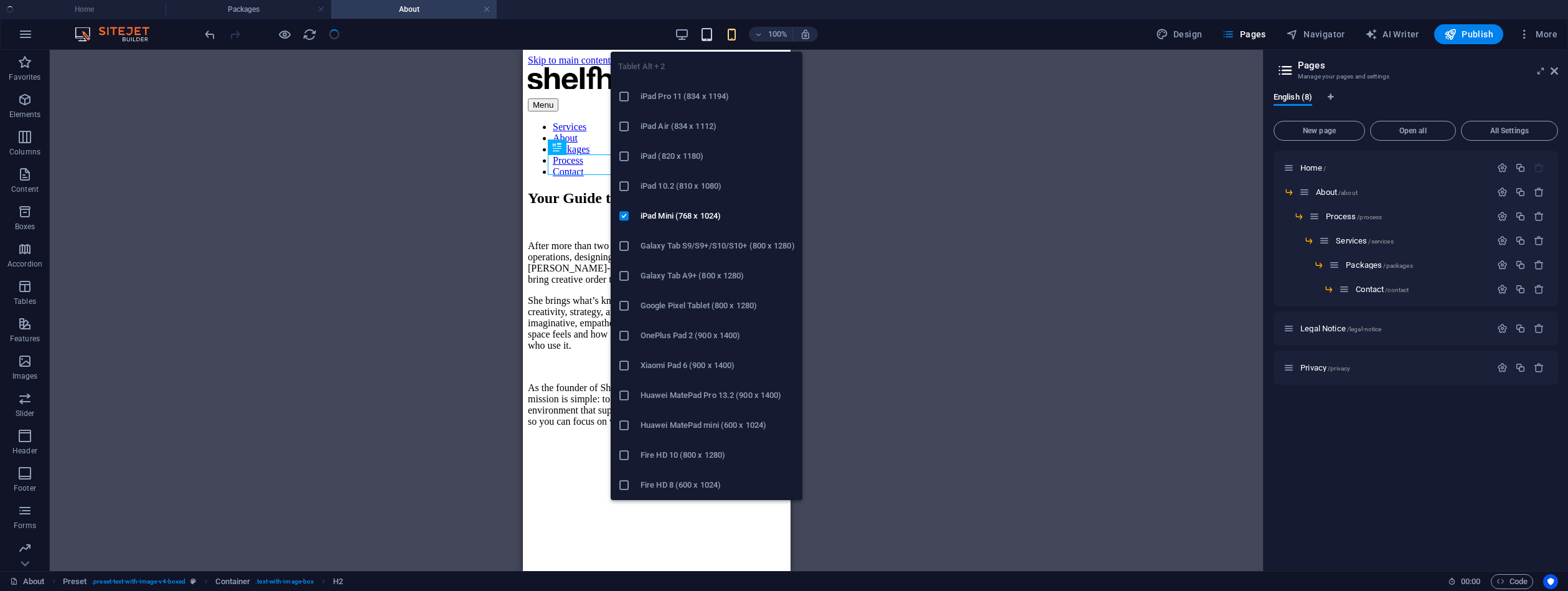
click at [710, 28] on icon "button" at bounding box center [707, 34] width 15 height 15
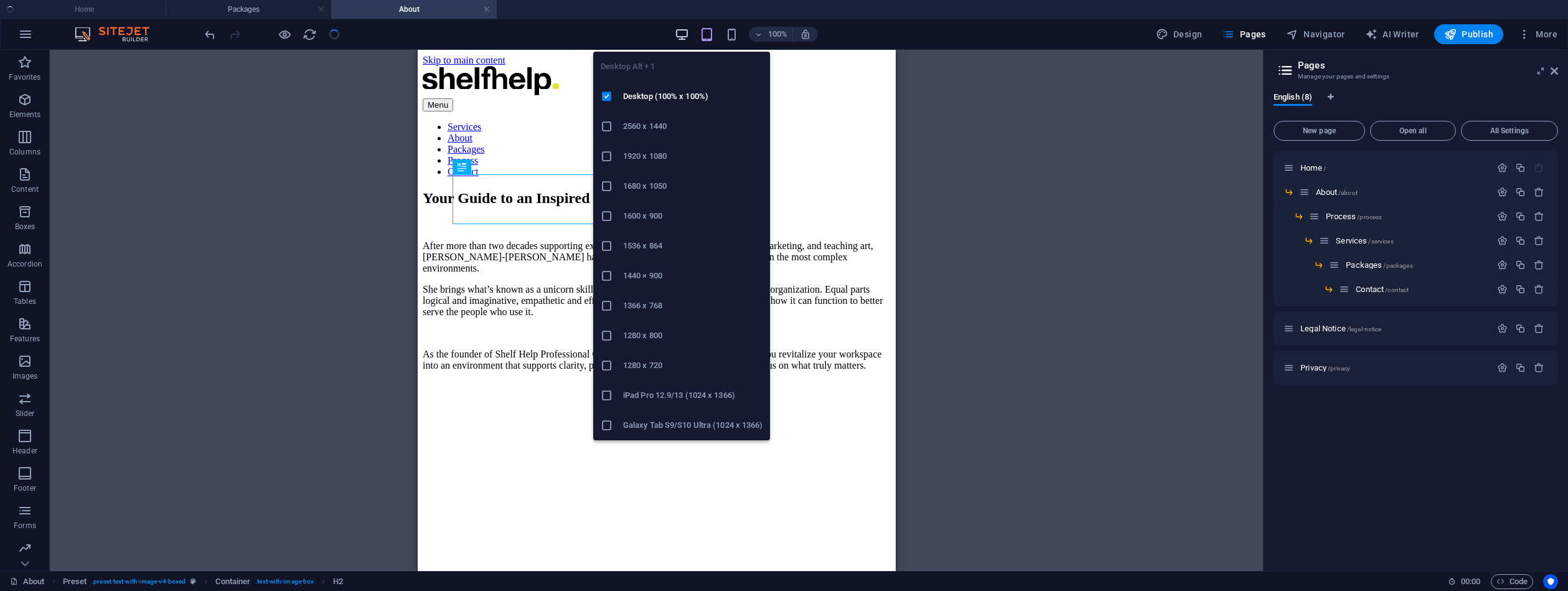
click at [689, 29] on icon "button" at bounding box center [682, 34] width 15 height 15
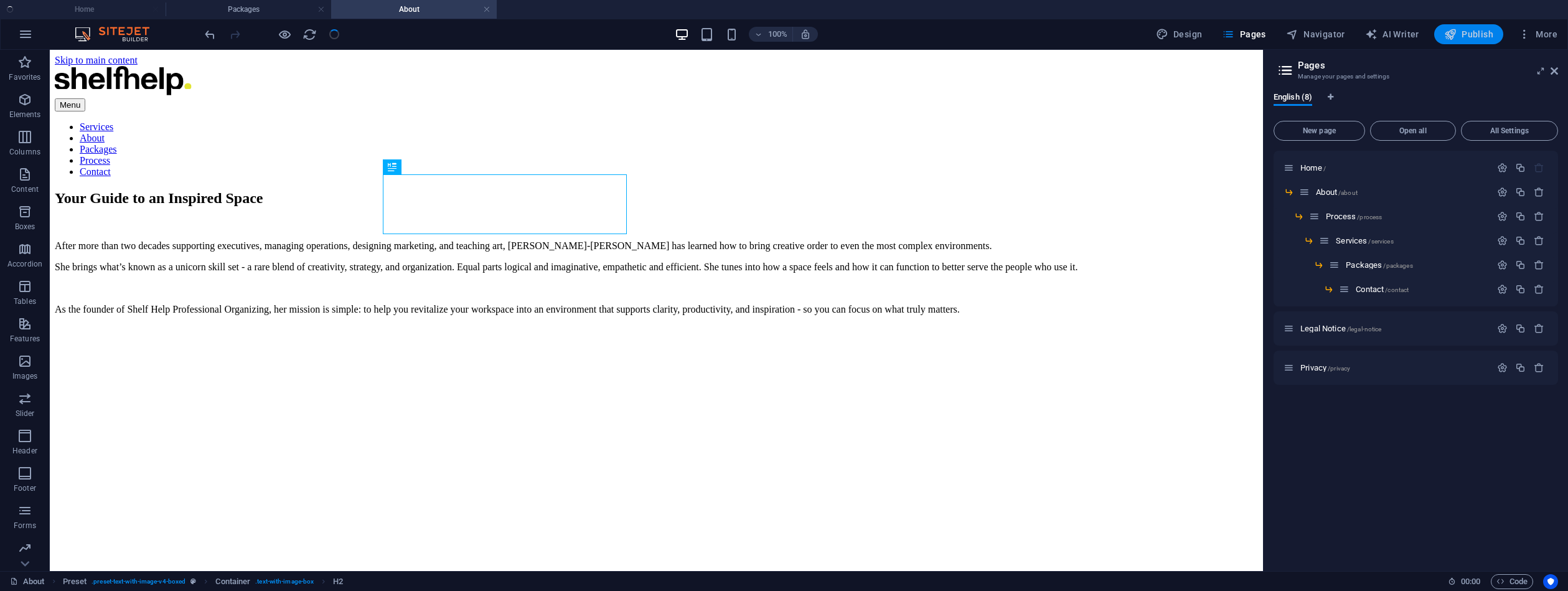
click at [1482, 33] on span "Publish" at bounding box center [1469, 34] width 49 height 12
